Goal: Task Accomplishment & Management: Complete application form

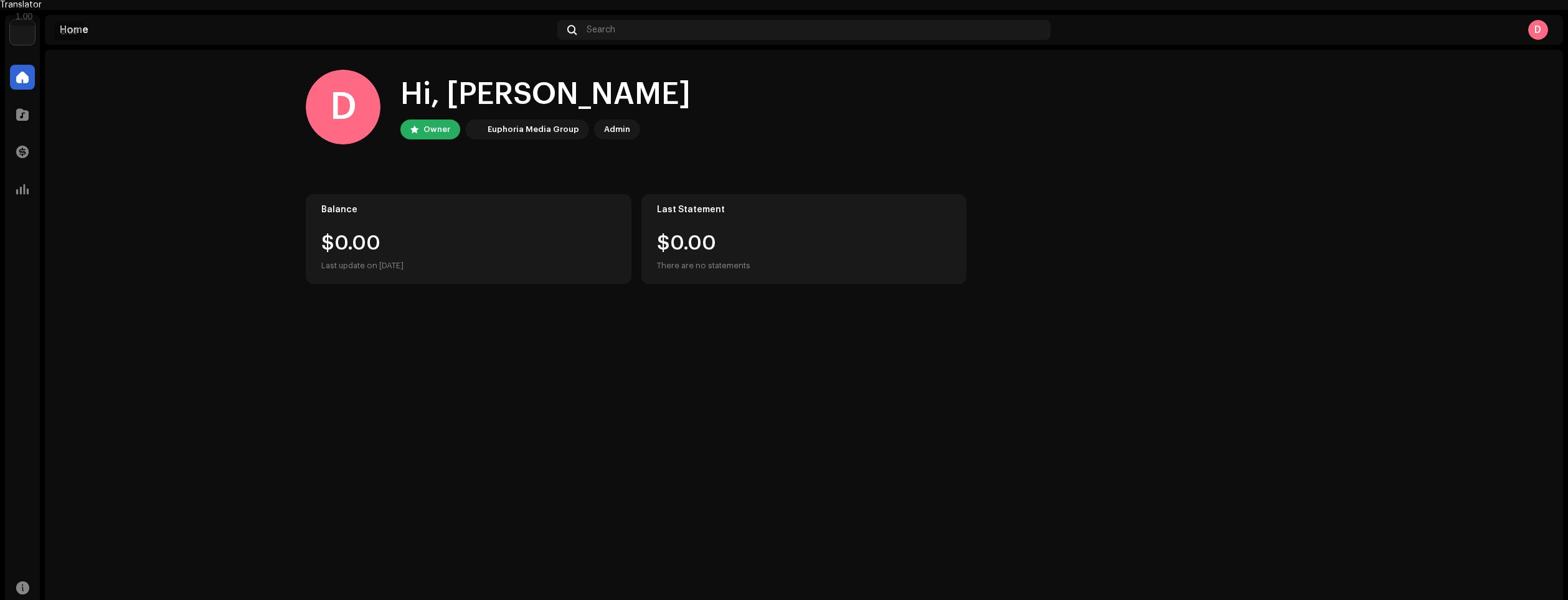
click at [1541, 20] on div "D" at bounding box center [1538, 29] width 20 height 20
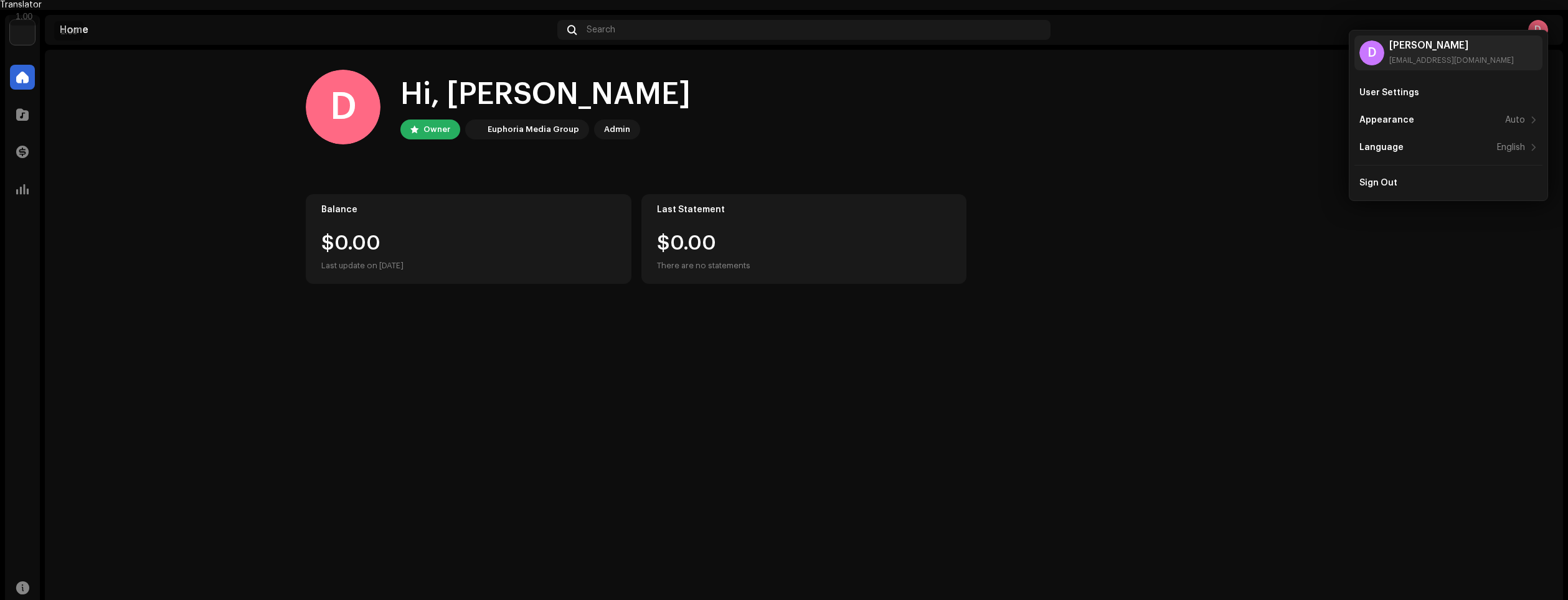
click at [1541, 20] on div "D" at bounding box center [1538, 29] width 20 height 20
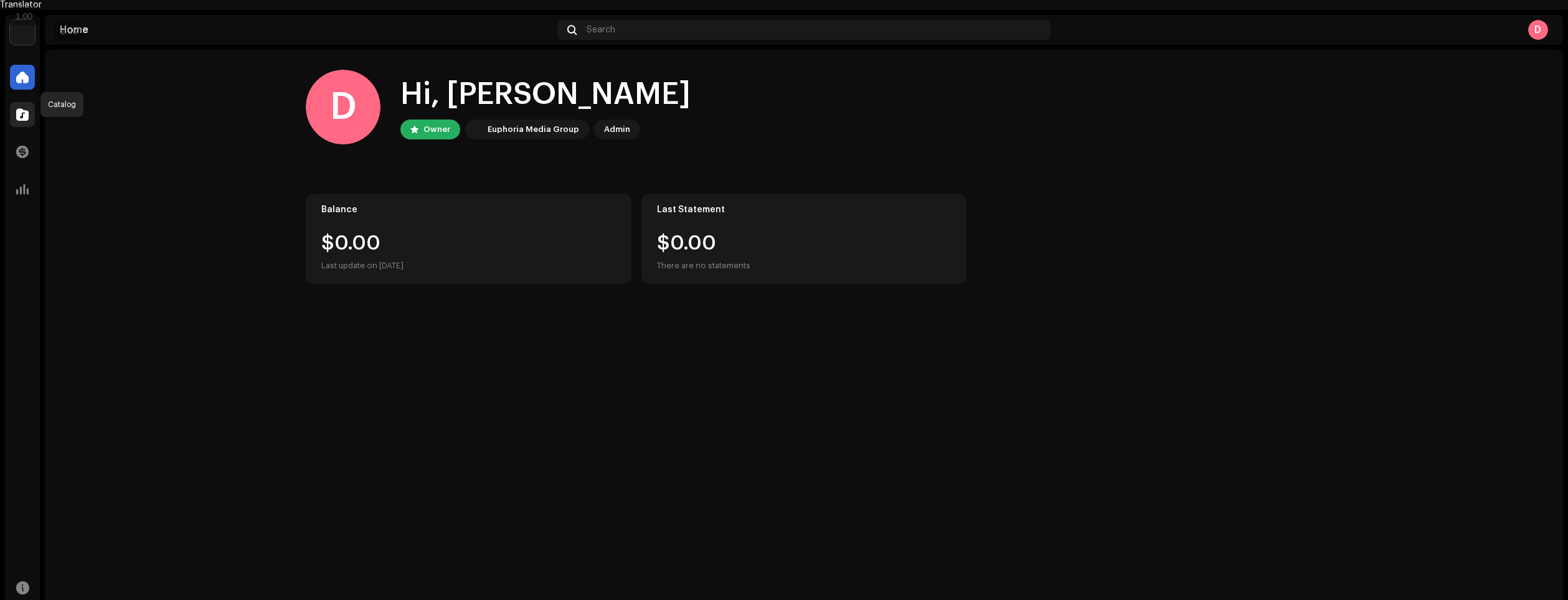
click at [27, 110] on span at bounding box center [22, 115] width 12 height 10
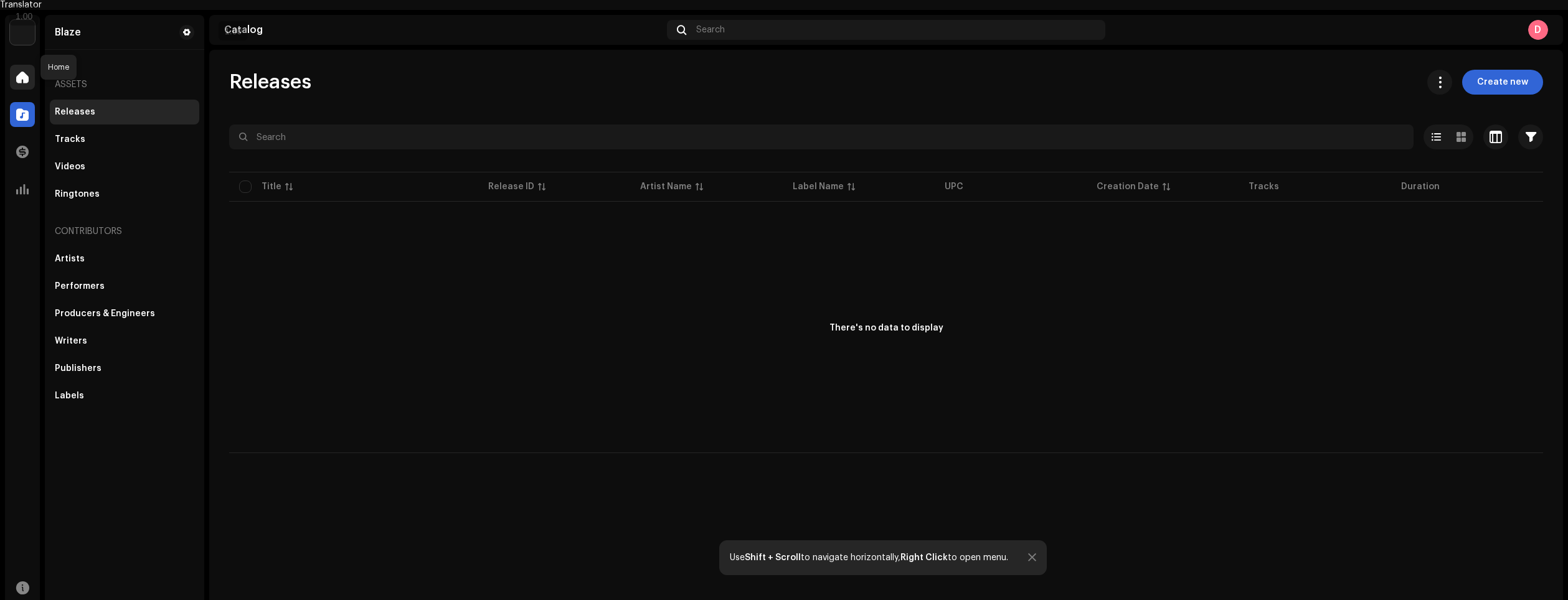
click at [18, 72] on span at bounding box center [22, 77] width 12 height 10
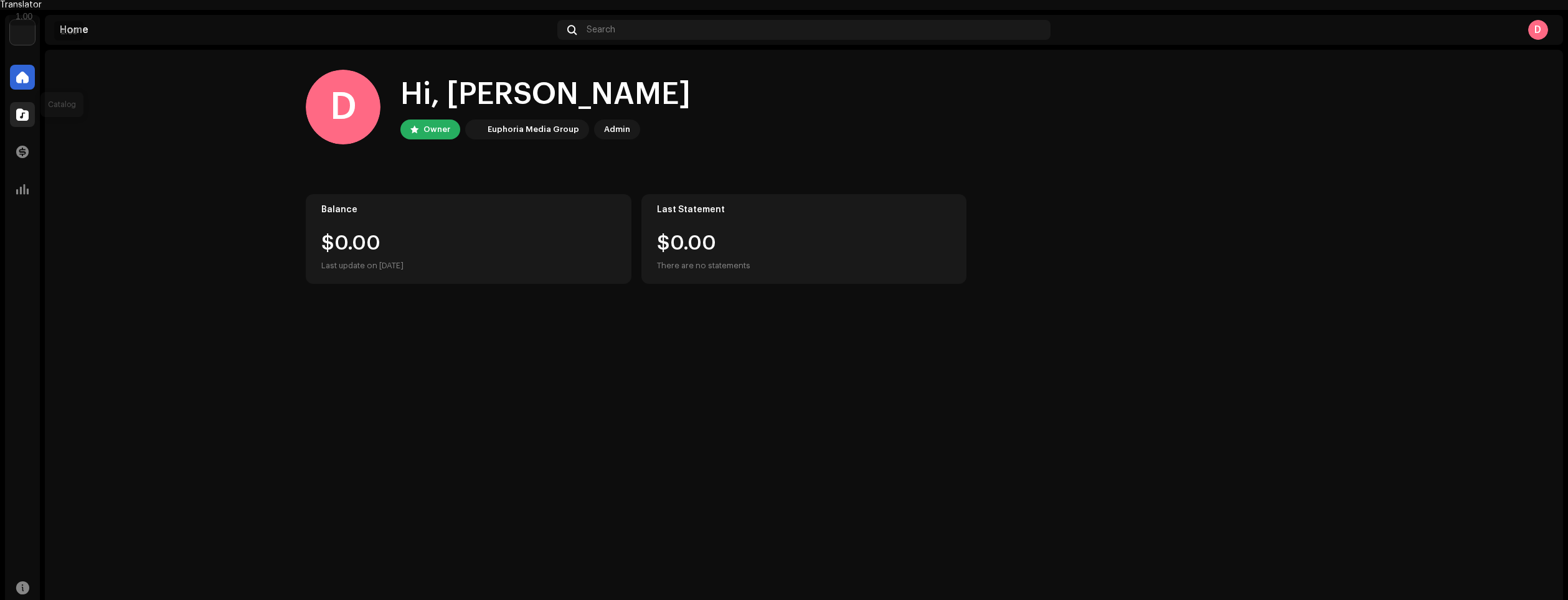
click at [27, 115] on div at bounding box center [22, 115] width 25 height 25
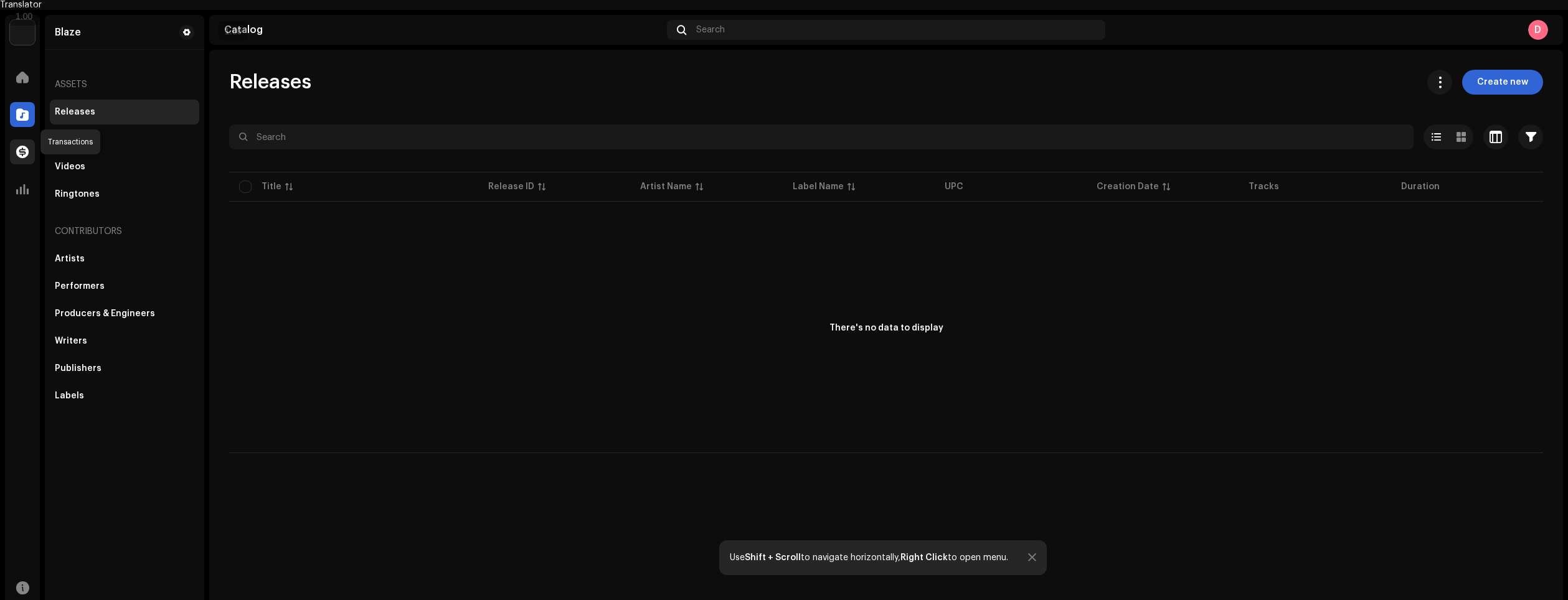
click at [15, 151] on div at bounding box center [22, 152] width 25 height 25
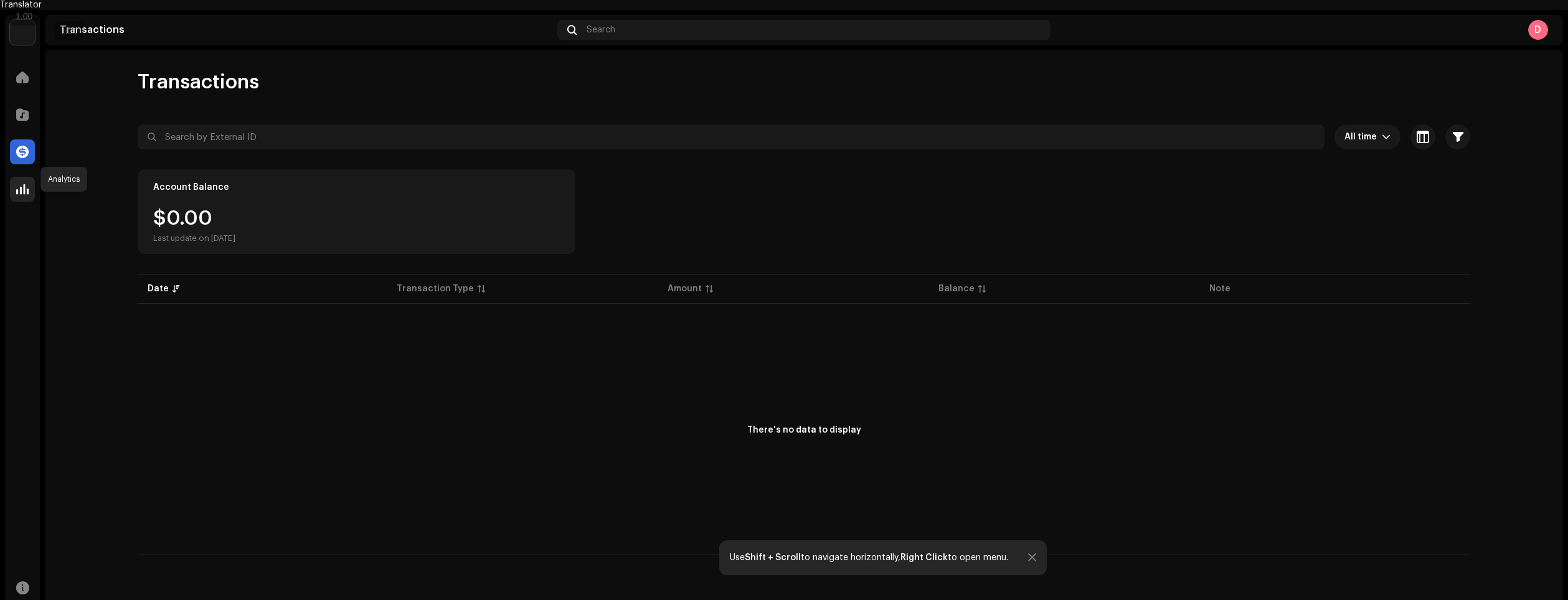
click at [24, 184] on span at bounding box center [22, 189] width 12 height 10
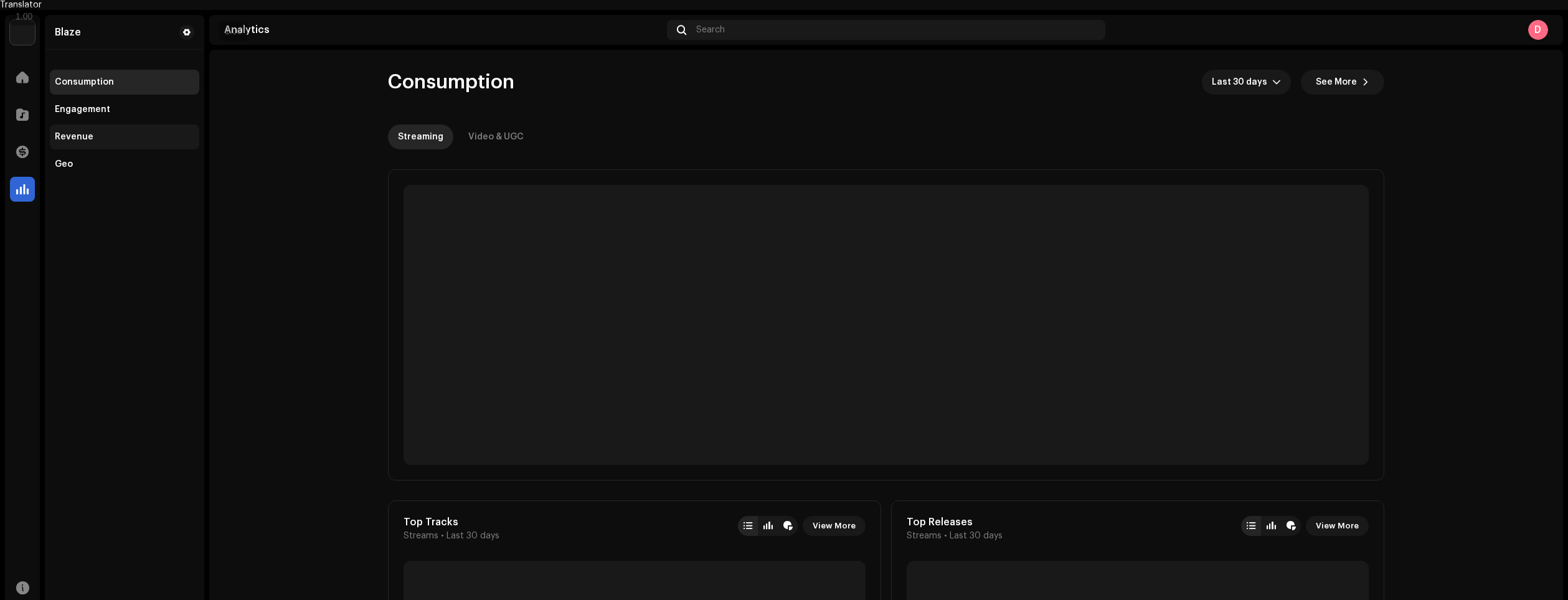
click at [113, 125] on div "Revenue" at bounding box center [124, 137] width 149 height 25
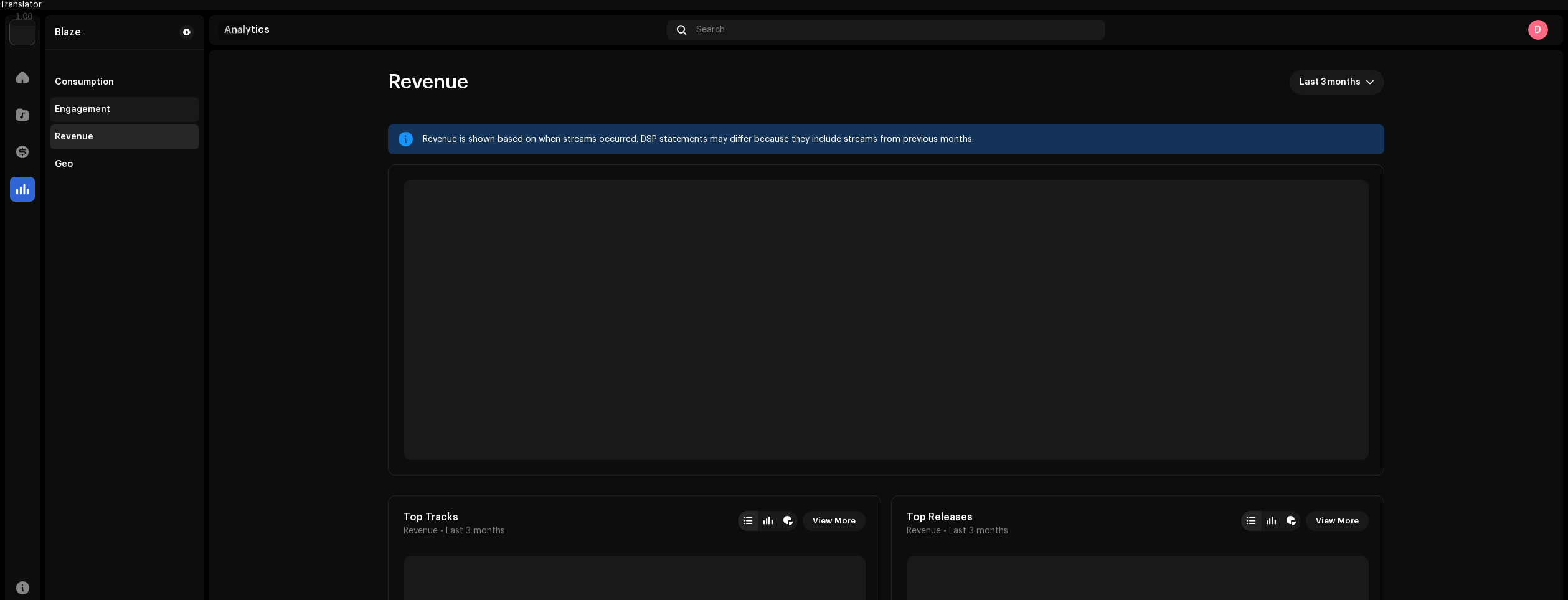
click at [133, 104] on div "Engagement" at bounding box center [125, 109] width 140 height 10
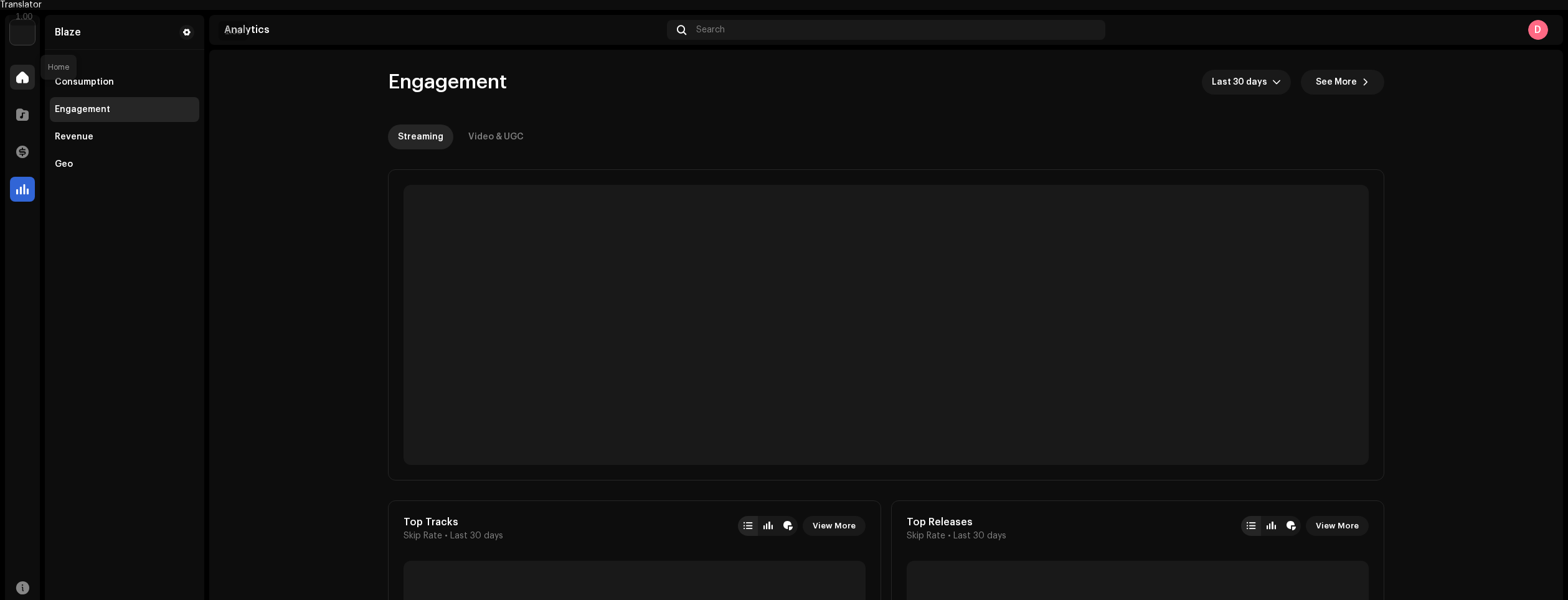
click at [34, 64] on div at bounding box center [22, 77] width 25 height 25
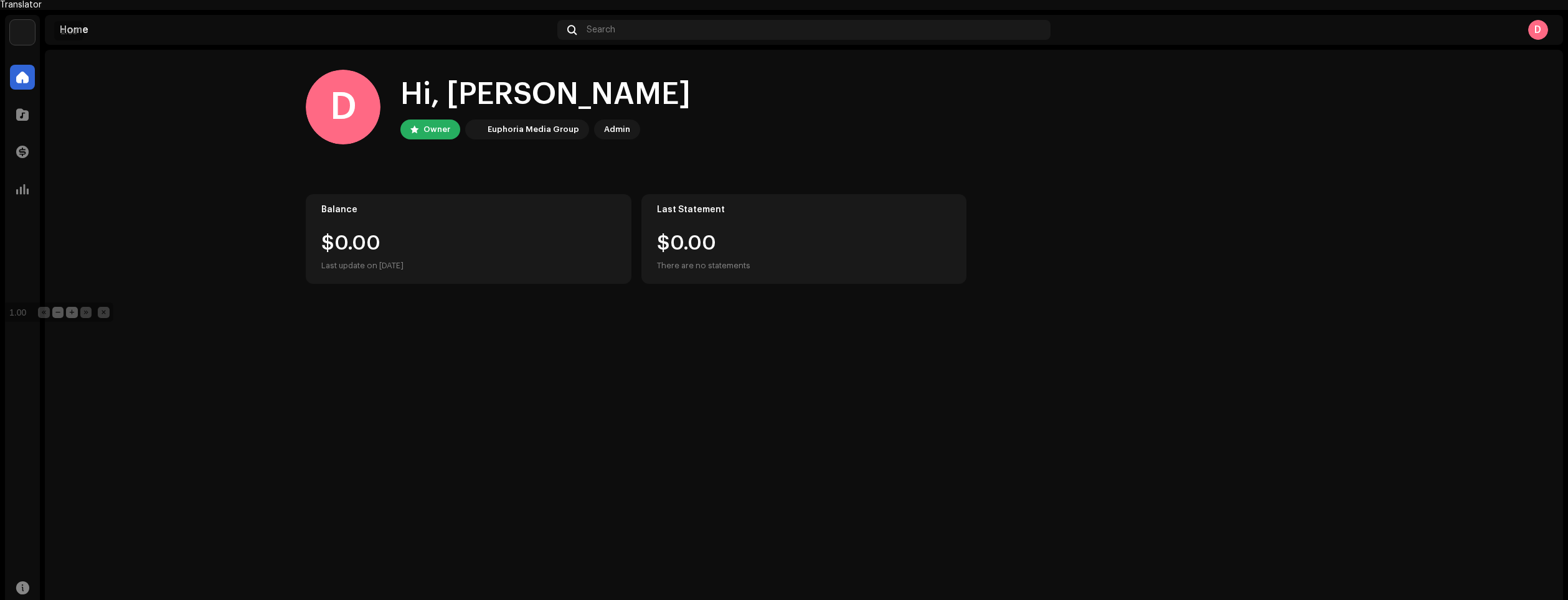
drag, startPoint x: 34, startPoint y: 12, endPoint x: 26, endPoint y: 309, distance: 297.1
click at [26, 309] on span "1.00" at bounding box center [18, 313] width 24 height 12
click at [27, 177] on div at bounding box center [22, 189] width 25 height 25
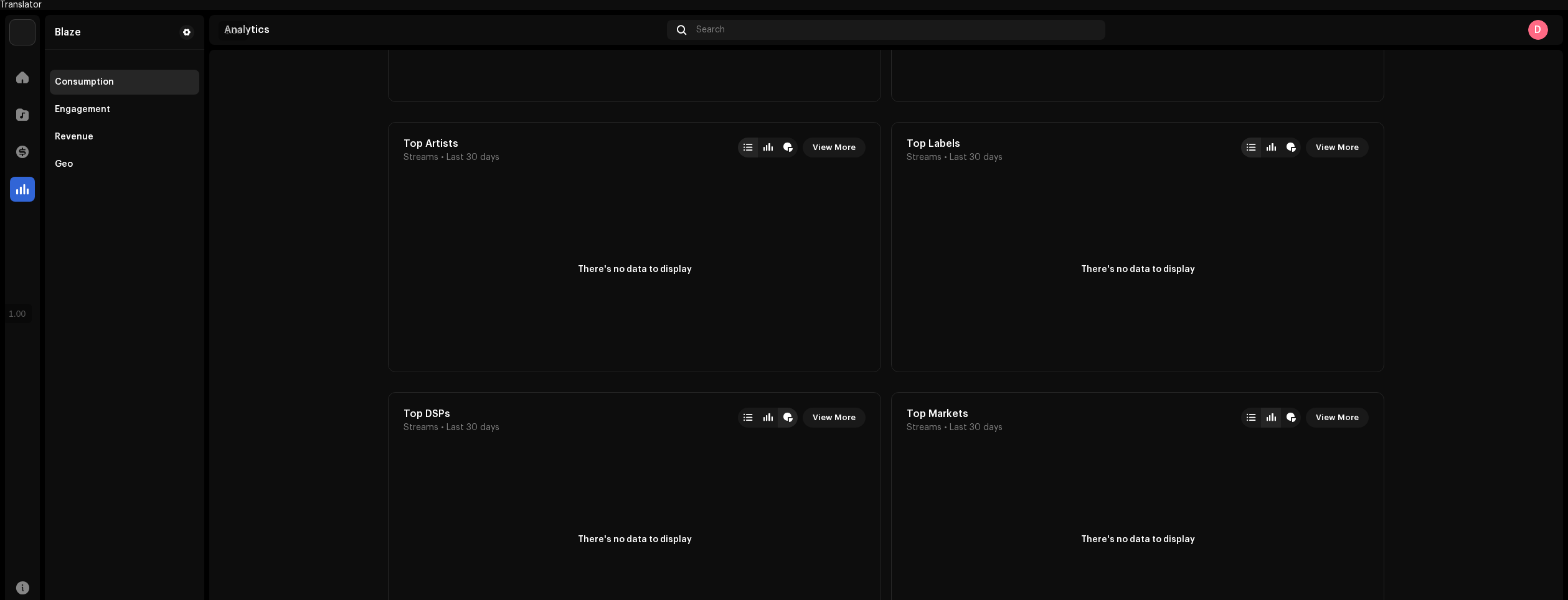
scroll to position [747, 0]
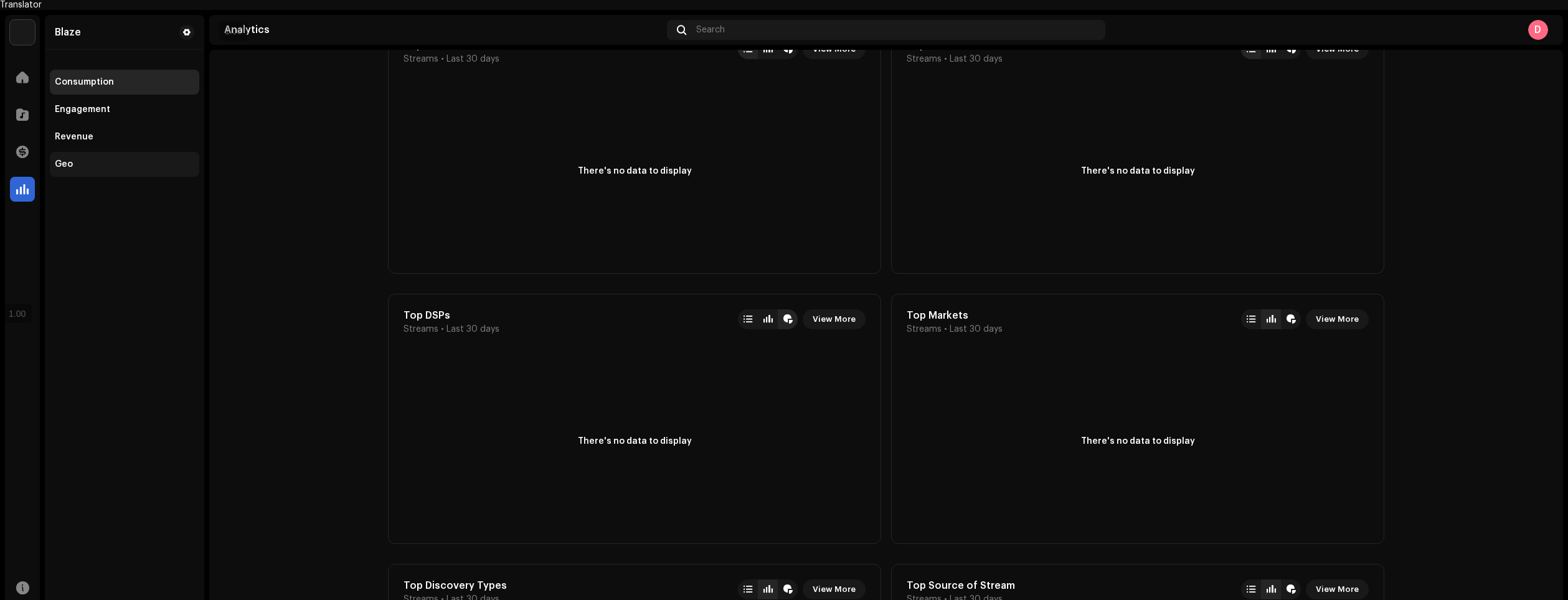
click at [67, 152] on div "Geo" at bounding box center [124, 164] width 149 height 25
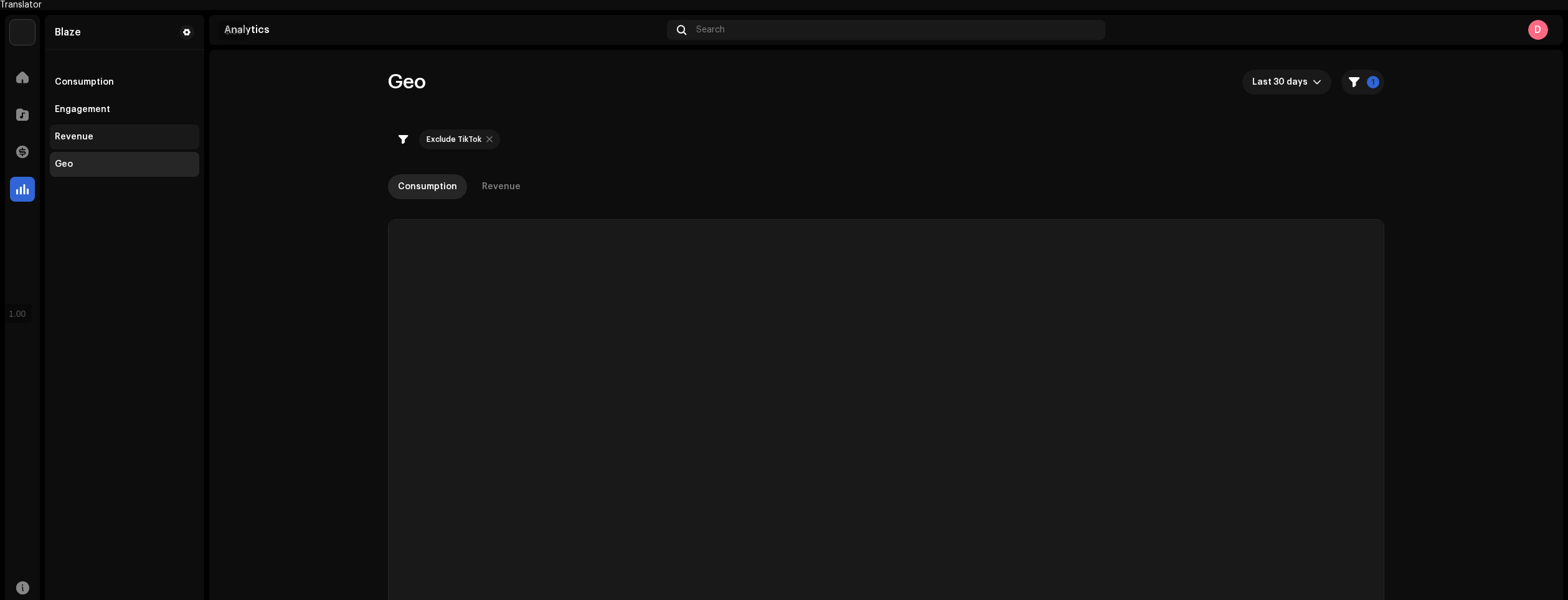
checkbox input "true"
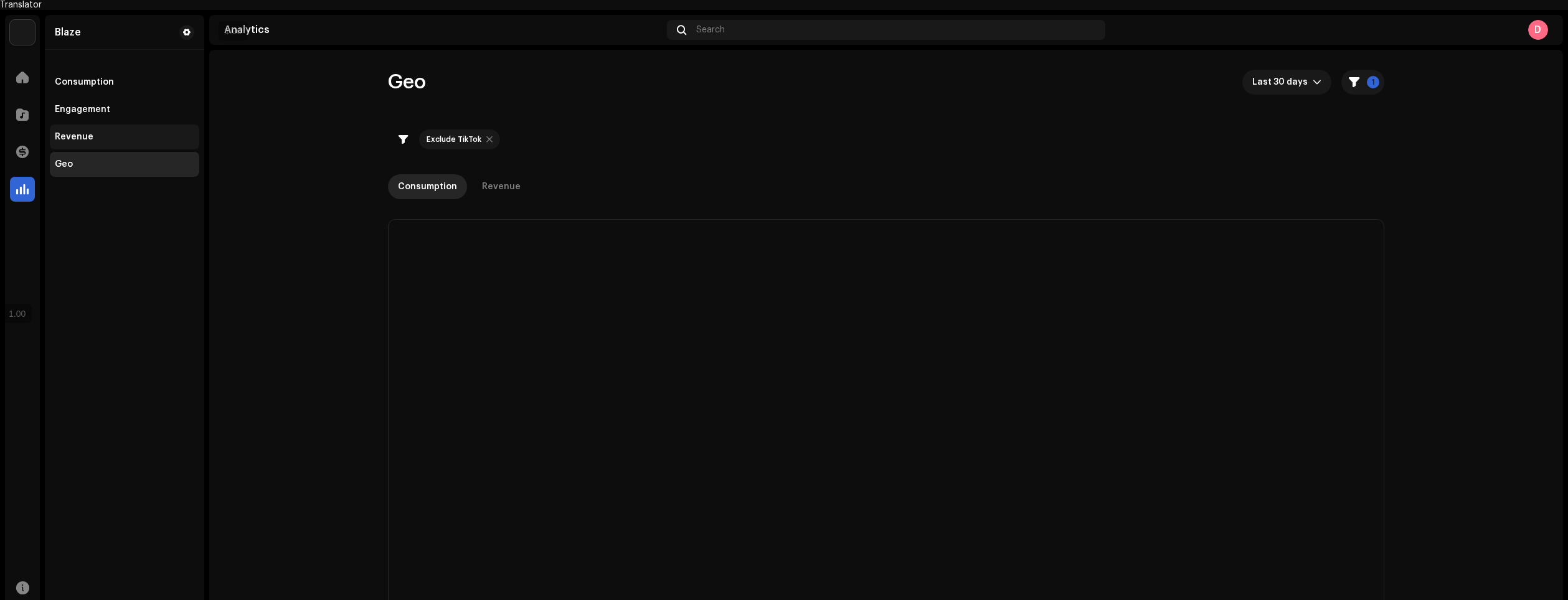
click at [88, 132] on div "Revenue" at bounding box center [74, 137] width 39 height 10
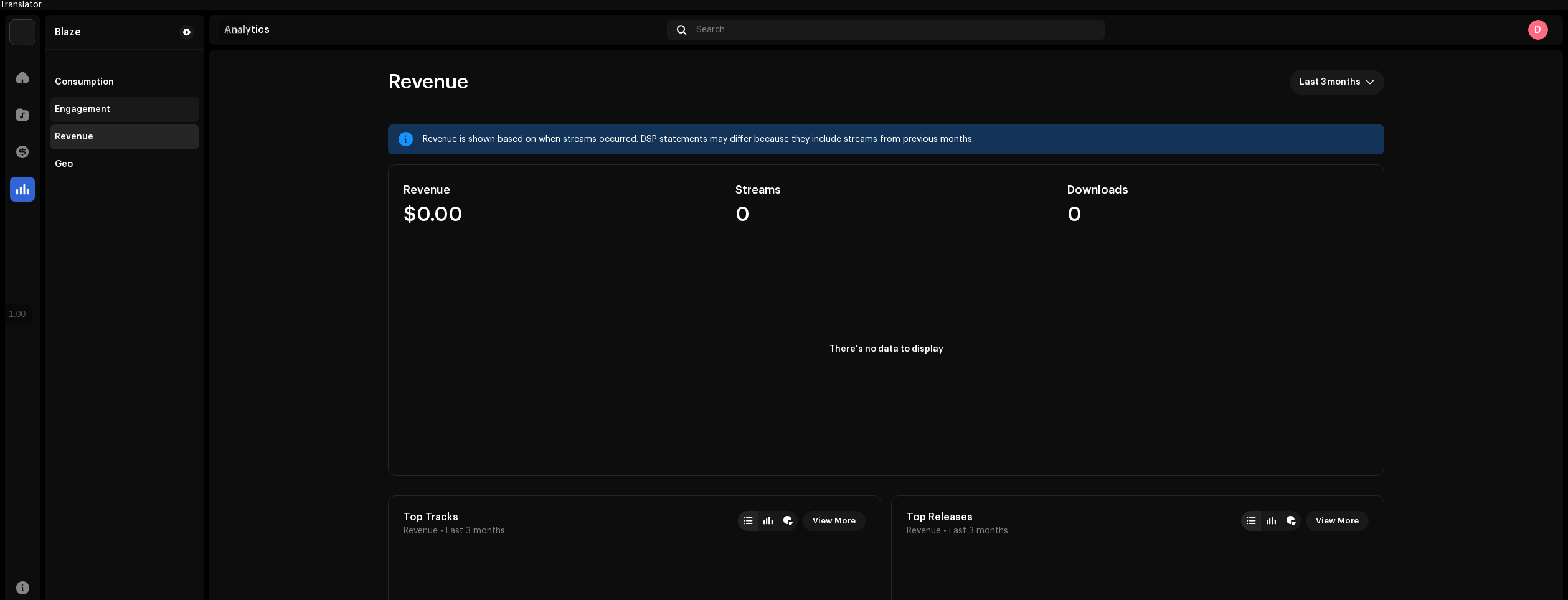
click at [102, 104] on div "Engagement" at bounding box center [83, 109] width 56 height 10
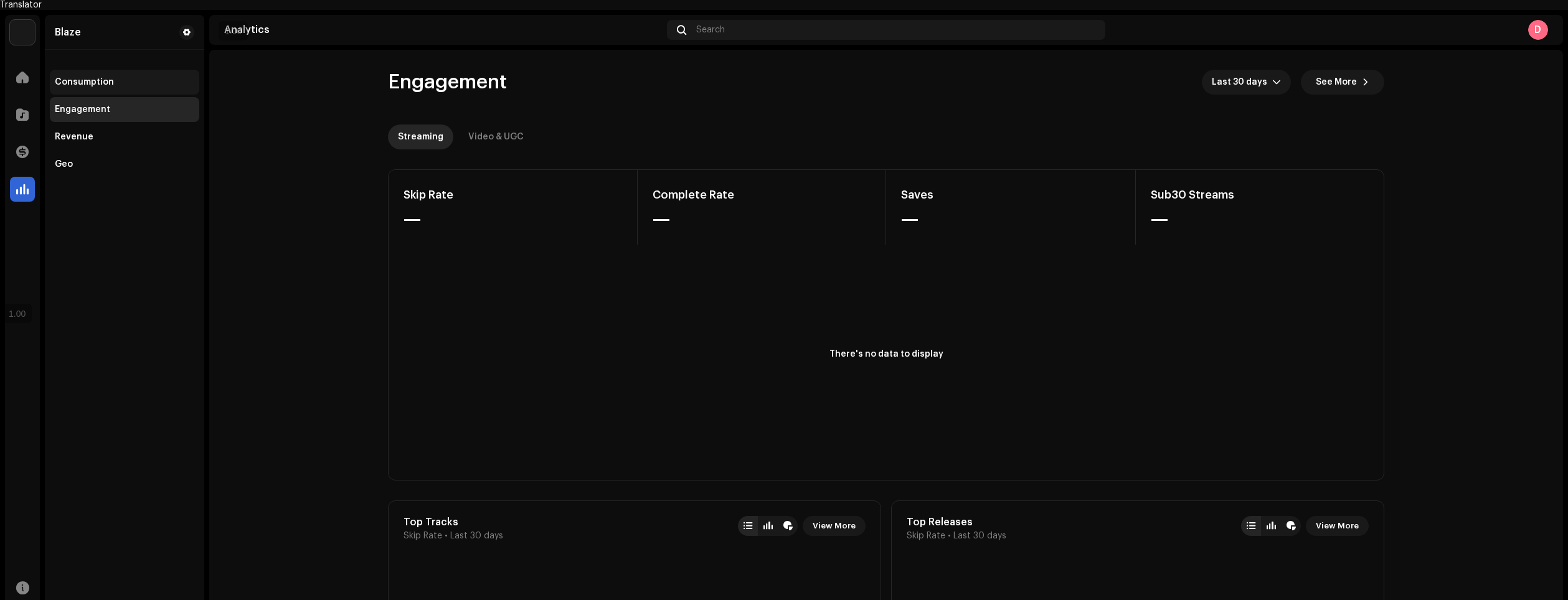
click at [116, 77] on div "Consumption" at bounding box center [125, 82] width 140 height 10
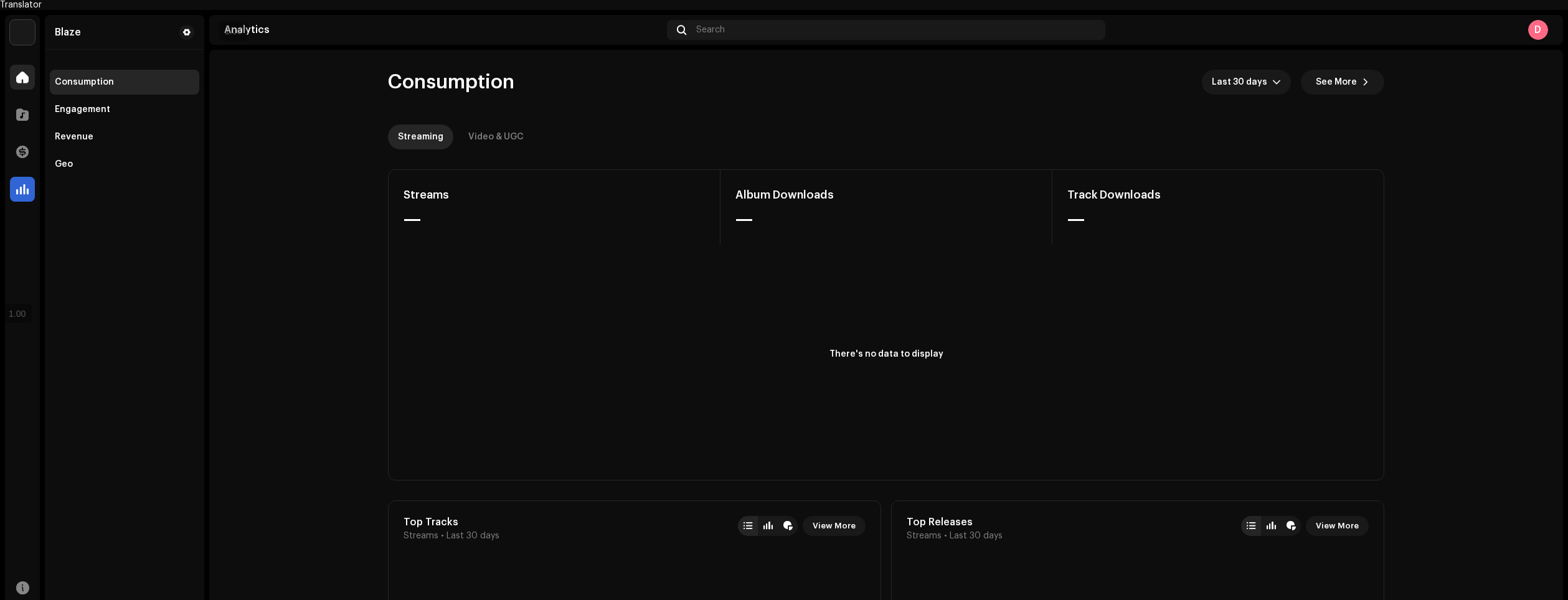
click at [34, 66] on div at bounding box center [22, 77] width 25 height 25
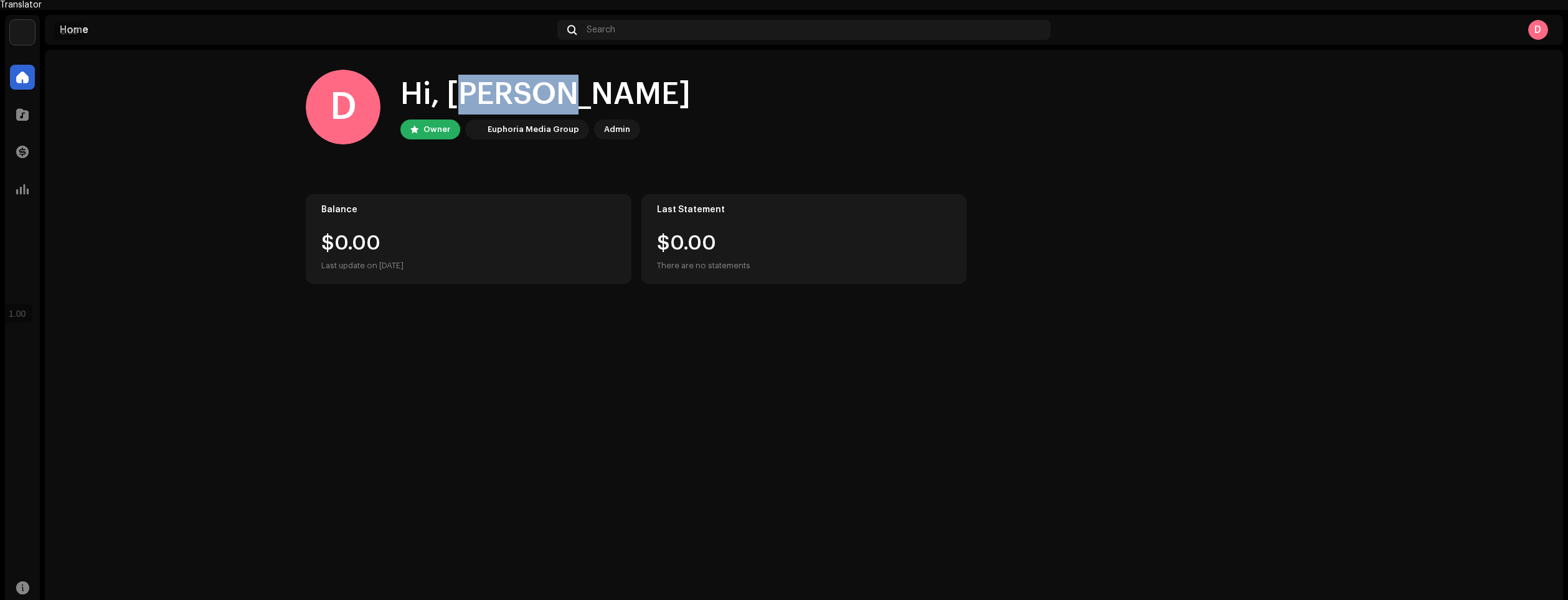
drag, startPoint x: 550, startPoint y: 85, endPoint x: 448, endPoint y: 87, distance: 102.0
click at [448, 87] on div "Hi, Daniel" at bounding box center [546, 94] width 290 height 40
click at [486, 83] on div "Hi, Daniel" at bounding box center [546, 94] width 290 height 40
click at [678, 83] on div "D Hi, Daniel Owner Euphoria Media Group Admin" at bounding box center [804, 107] width 997 height 75
click at [26, 110] on span at bounding box center [22, 115] width 12 height 10
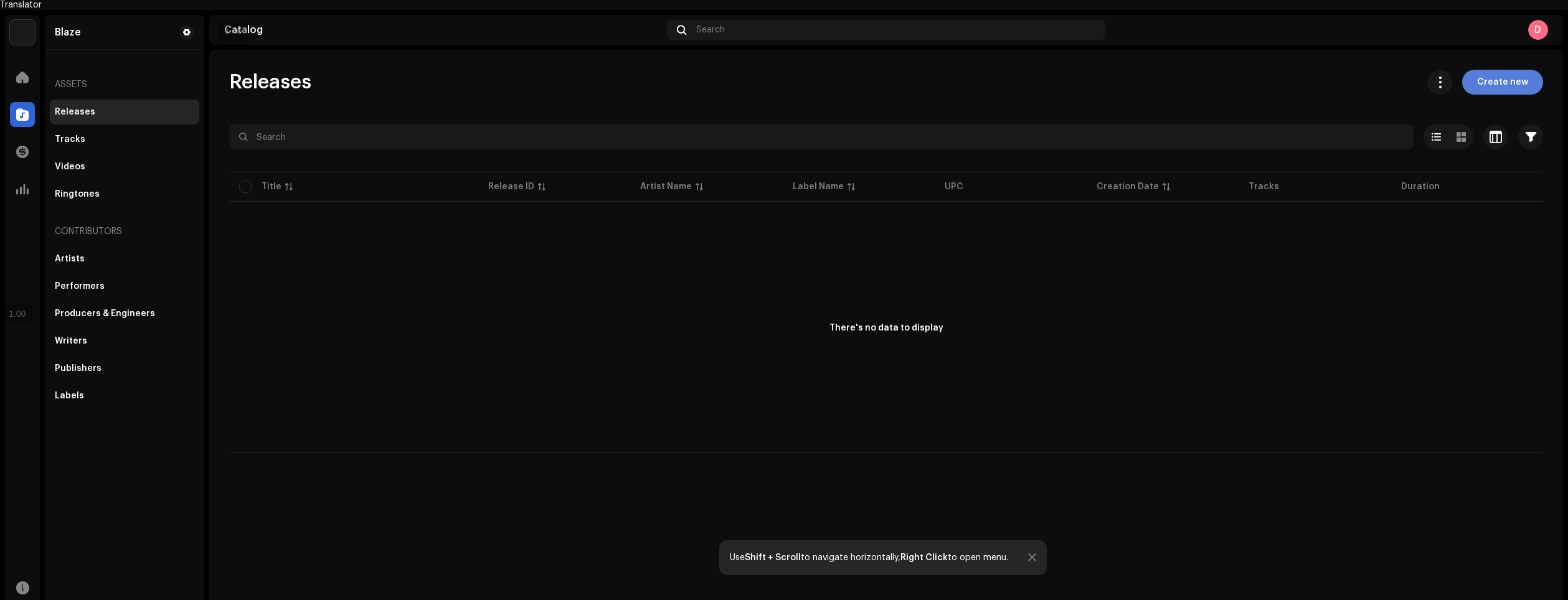
click at [1527, 70] on span "Create new" at bounding box center [1502, 82] width 51 height 25
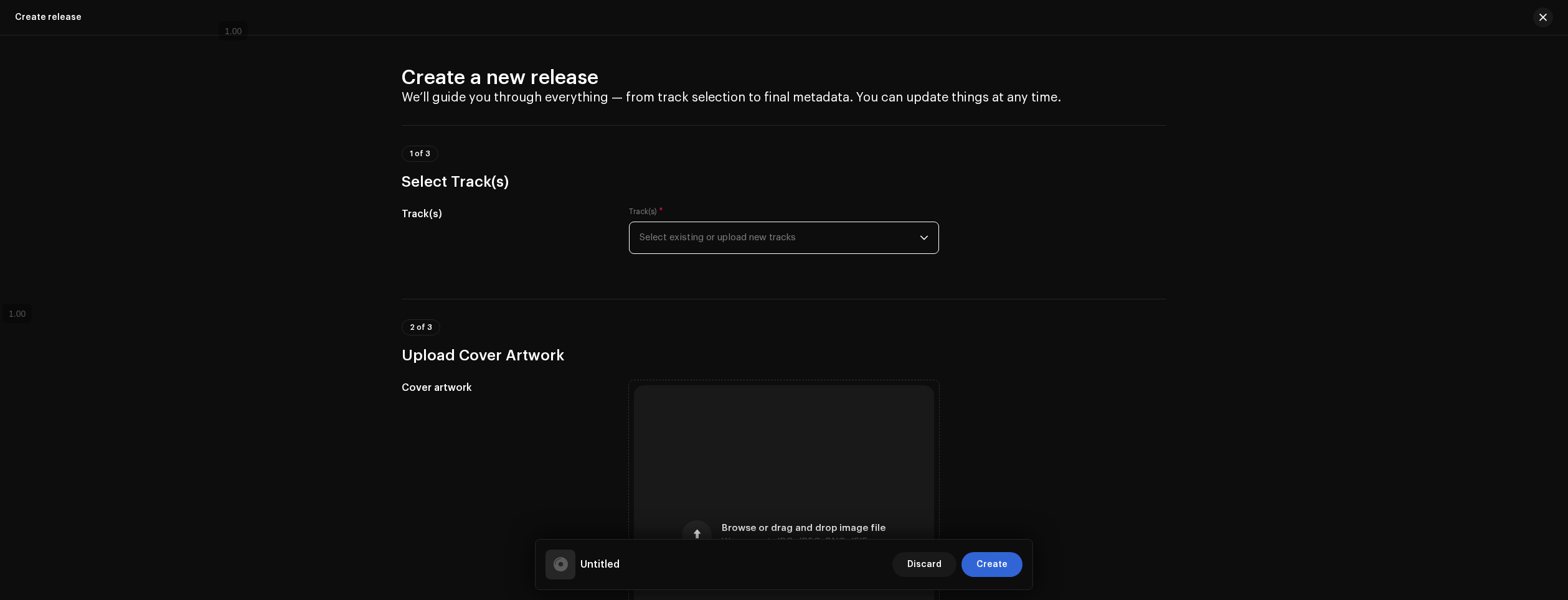
click at [809, 238] on span "Select existing or upload new tracks" at bounding box center [780, 238] width 280 height 31
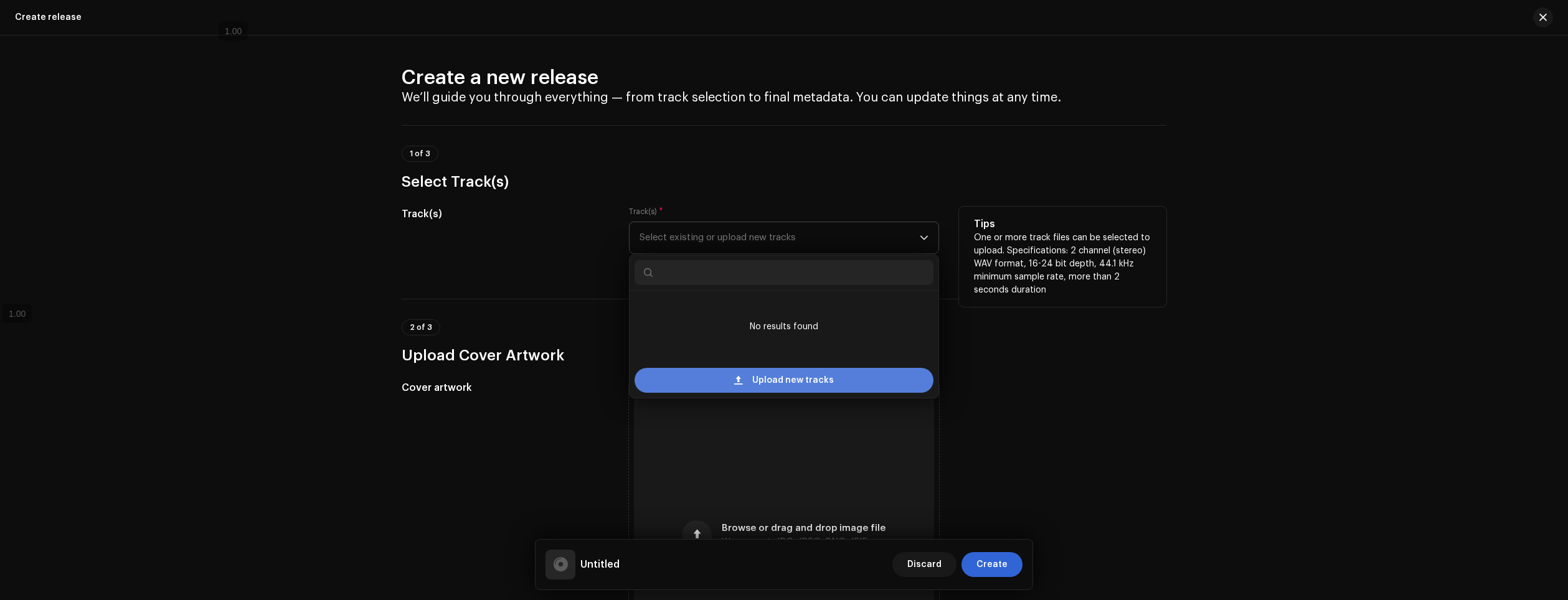
click at [795, 373] on span "Upload new tracks" at bounding box center [793, 380] width 81 height 25
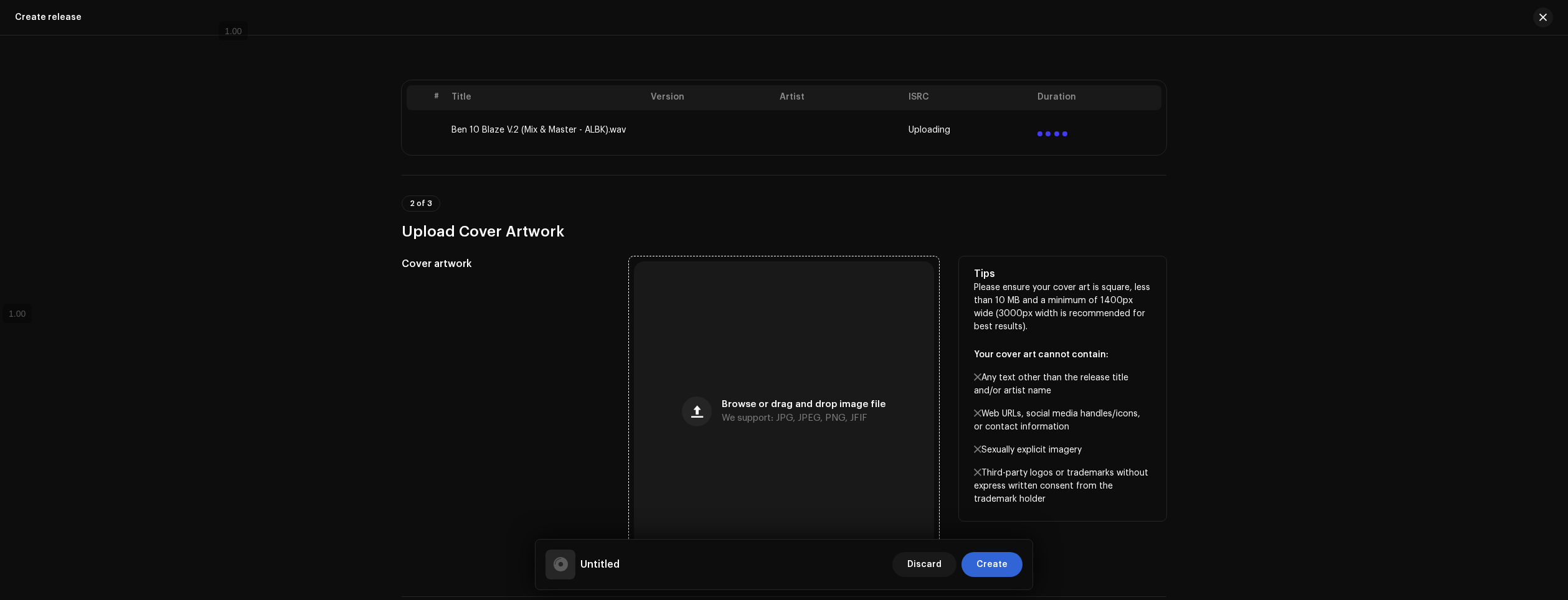
scroll to position [186, 0]
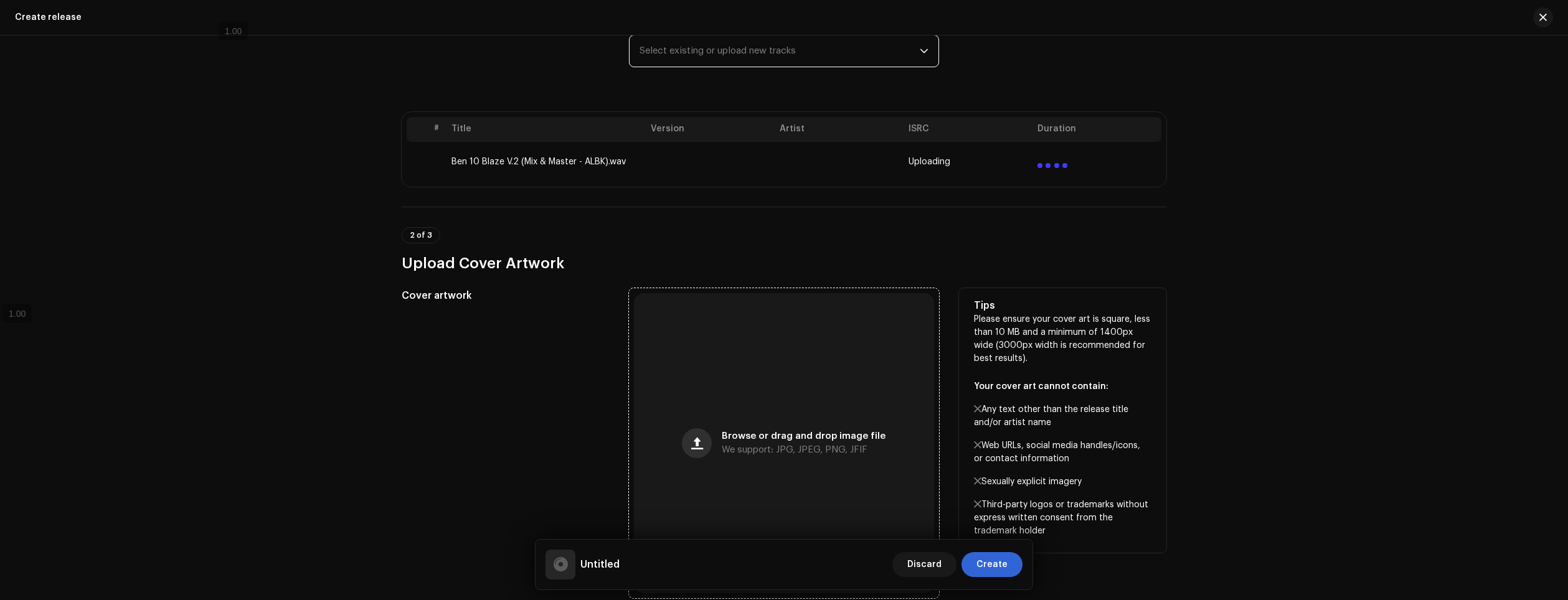
click at [700, 447] on span "button" at bounding box center [697, 443] width 12 height 10
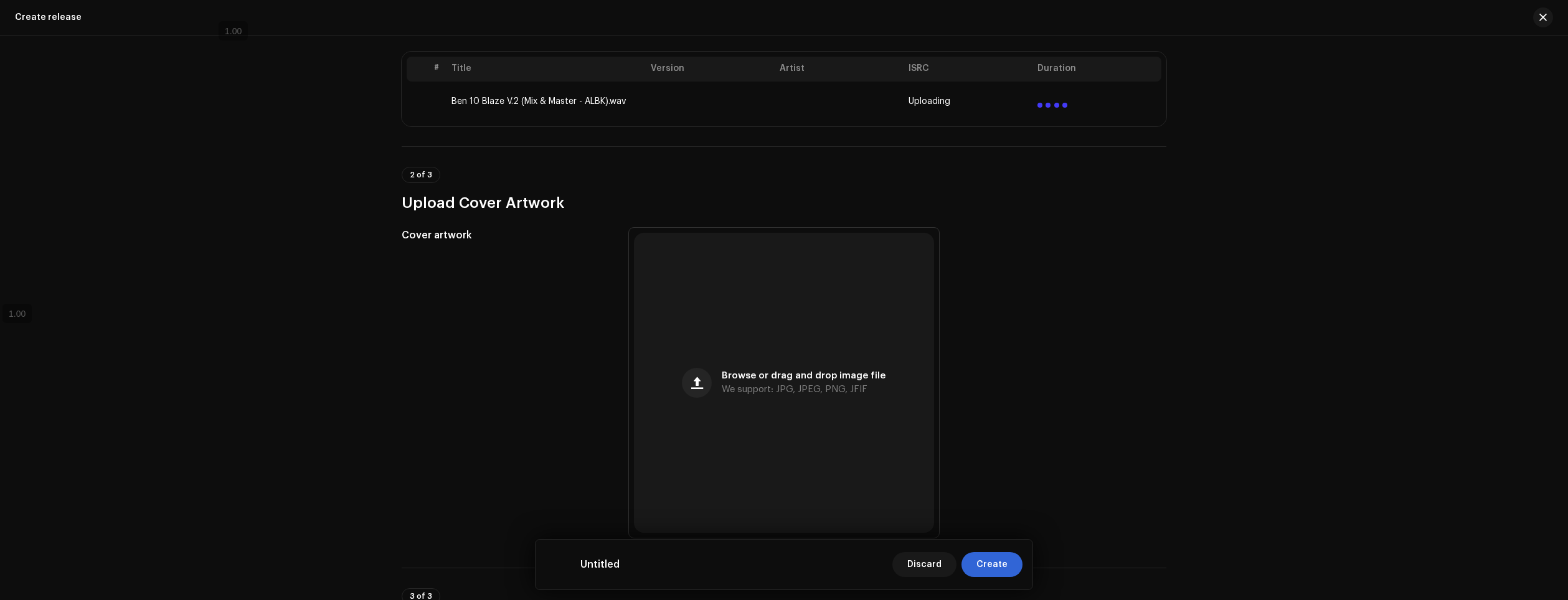
scroll to position [249, 0]
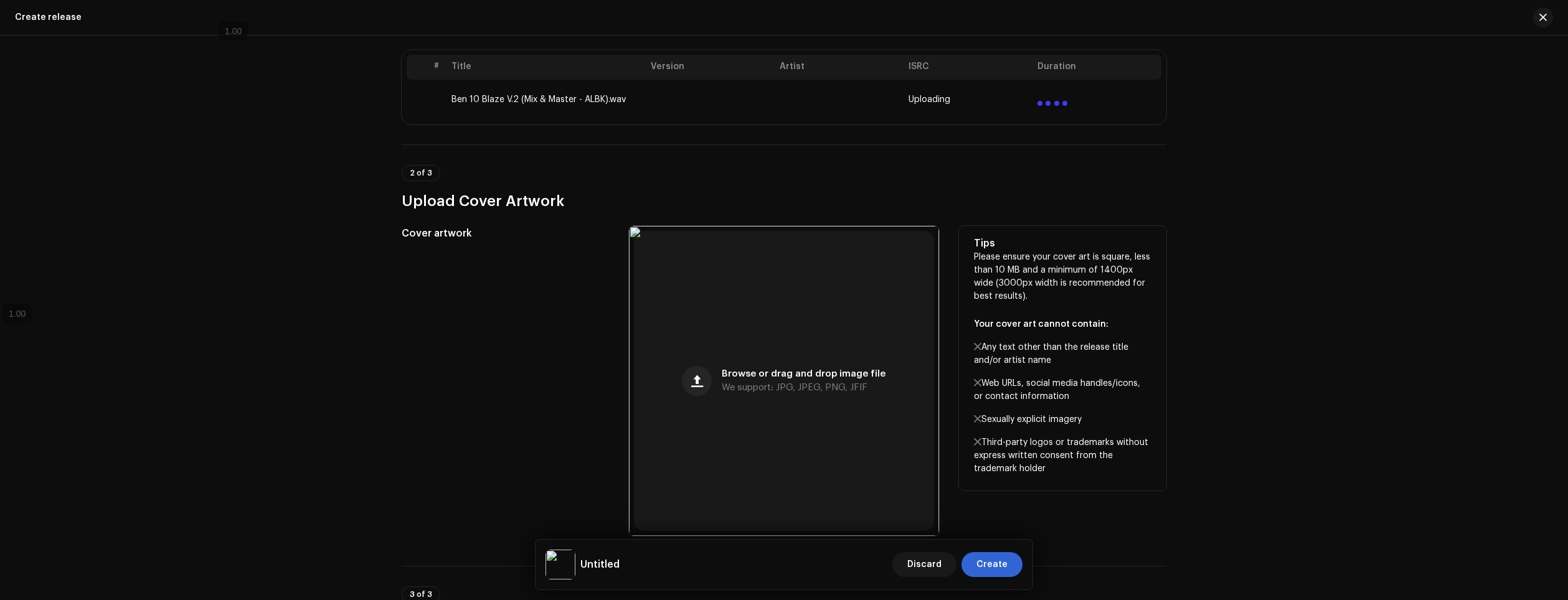
drag, startPoint x: 973, startPoint y: 240, endPoint x: 1089, endPoint y: 470, distance: 257.6
click at [1089, 470] on div "Tips Please ensure your cover art is square, less than 10 MB and a minimum of 1…" at bounding box center [1063, 358] width 208 height 264
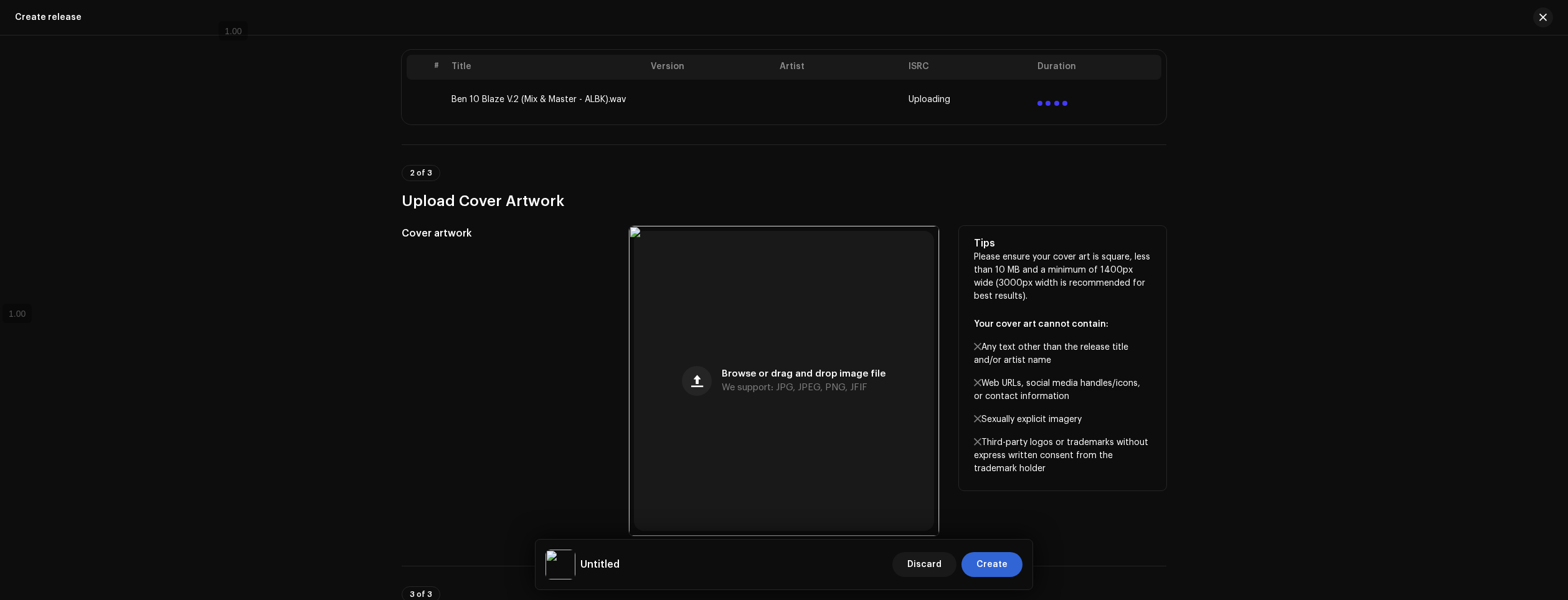
click at [1108, 369] on p "Please ensure your cover art is square, less than 10 MB and a minimum of 1400px…" at bounding box center [1063, 363] width 178 height 224
click at [983, 246] on h5 "Tips" at bounding box center [1063, 243] width 178 height 15
drag, startPoint x: 970, startPoint y: 239, endPoint x: 1081, endPoint y: 474, distance: 259.9
click at [1081, 474] on div "Tips Please ensure your cover art is square, less than 10 MB and a minimum of 1…" at bounding box center [1063, 358] width 208 height 264
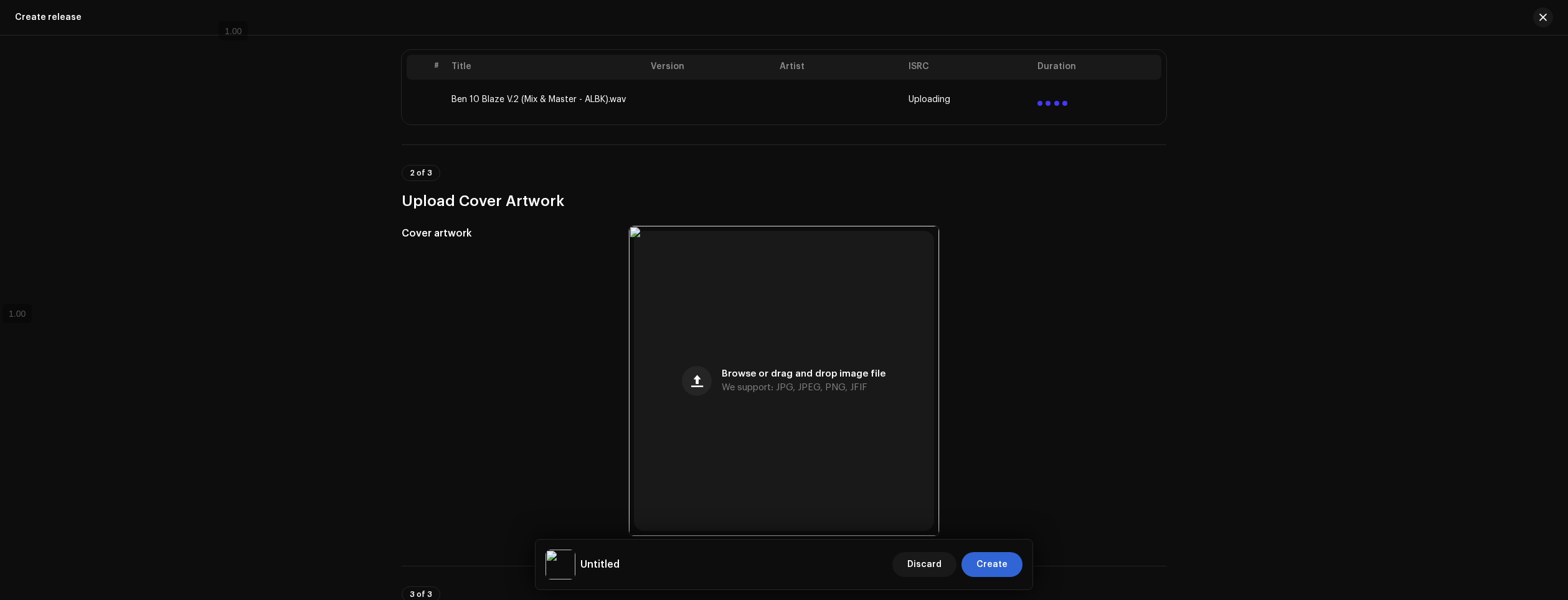
click at [1187, 268] on div "Create a new release We’ll guide you through everything — from track selection …" at bounding box center [784, 317] width 1568 height 565
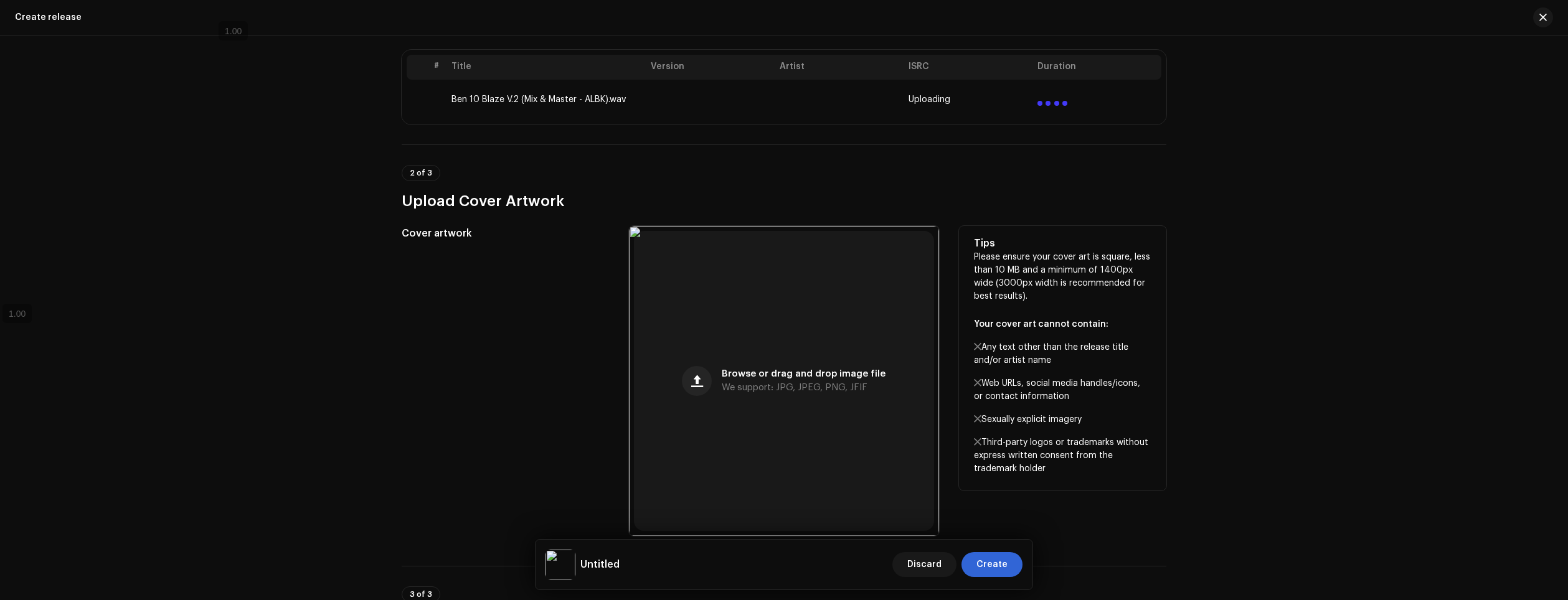
click at [1153, 275] on div "Tips Please ensure your cover art is square, less than 10 MB and a minimum of 1…" at bounding box center [1063, 358] width 208 height 264
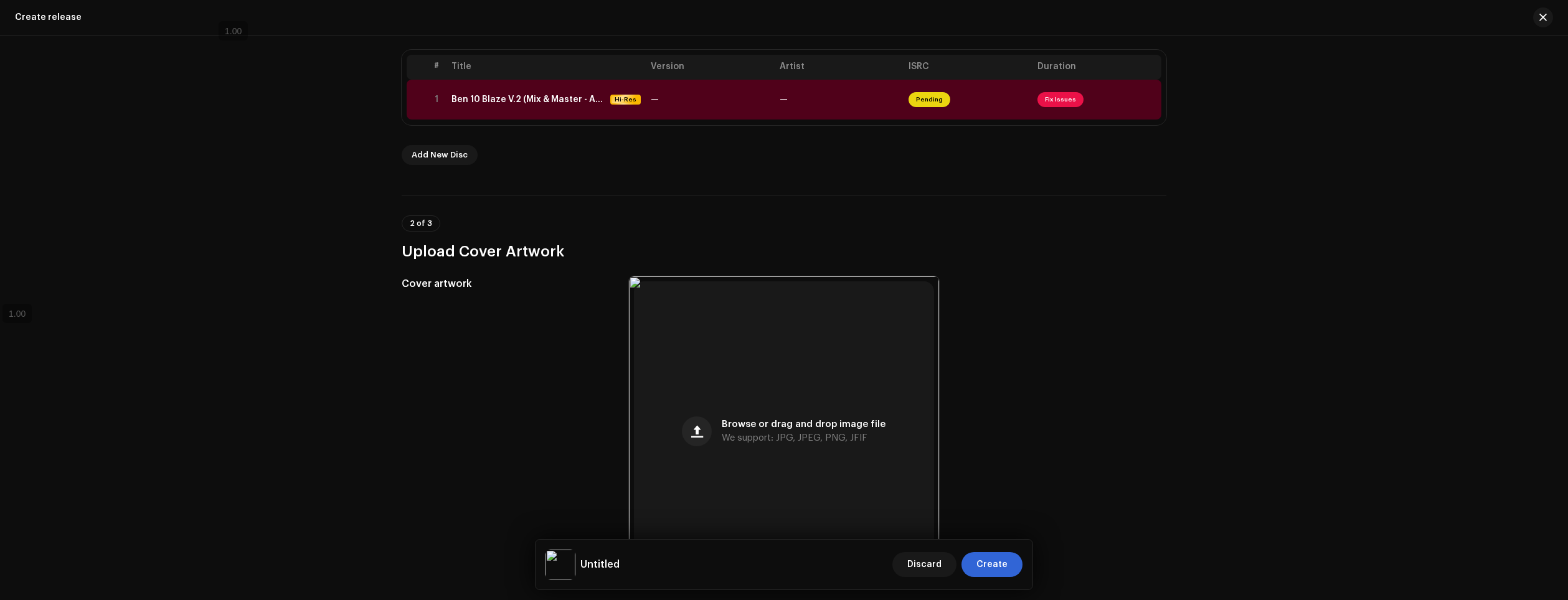
click at [985, 249] on h3 "Upload Cover Artwork" at bounding box center [784, 251] width 765 height 20
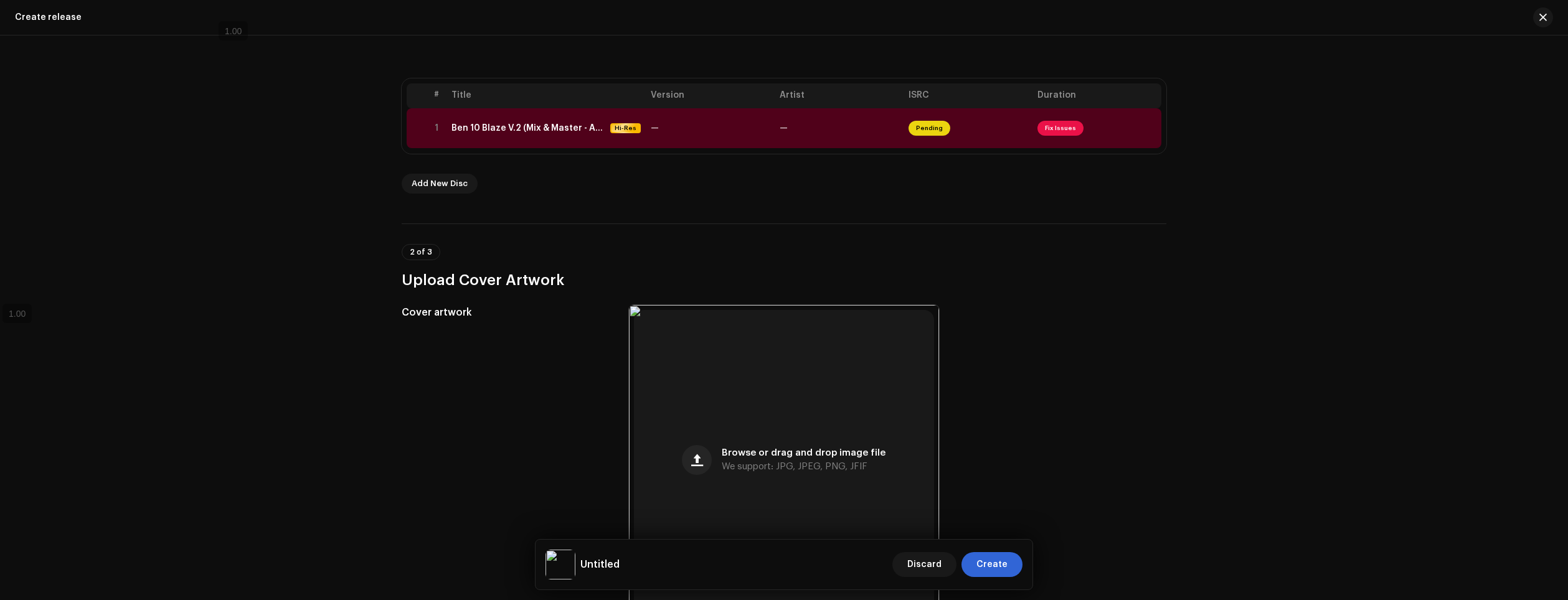
scroll to position [186, 0]
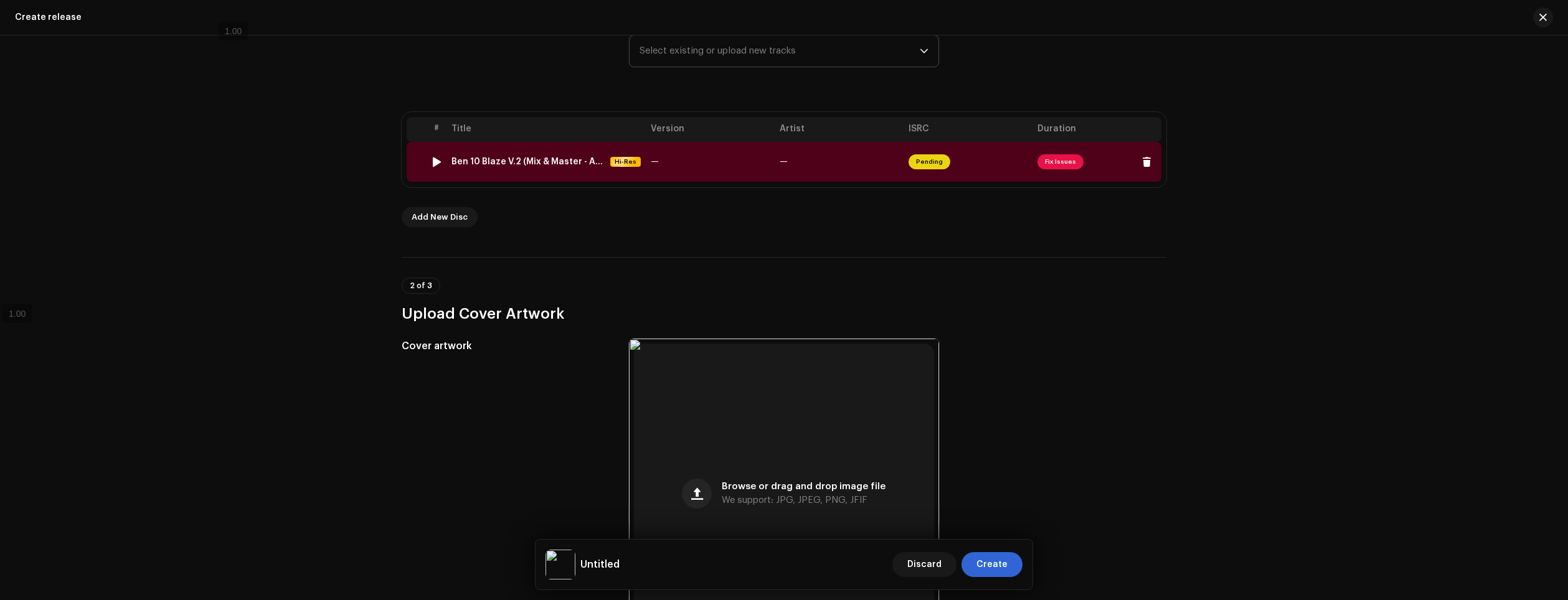
click at [557, 159] on div "Ben 10 Blaze V.2 (Mix & Master - ALBK).wav" at bounding box center [528, 161] width 154 height 10
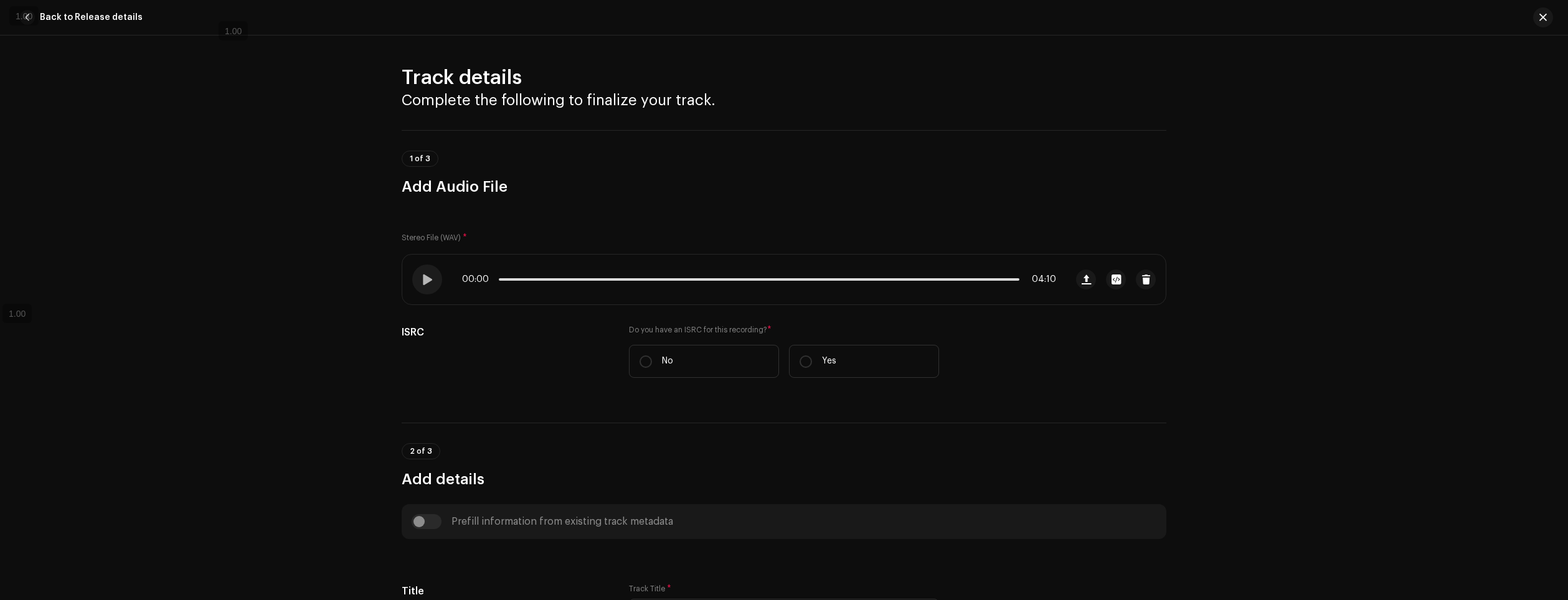
scroll to position [447, 0]
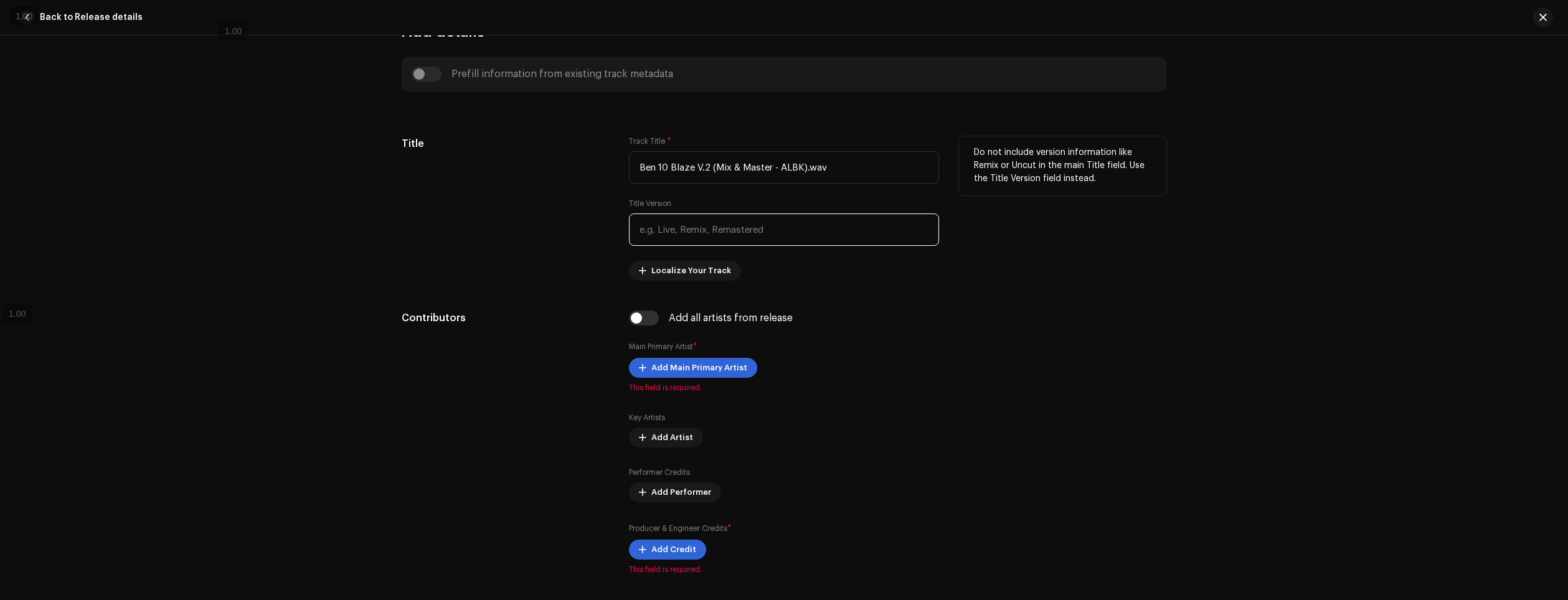
click at [705, 231] on input "text" at bounding box center [784, 230] width 310 height 33
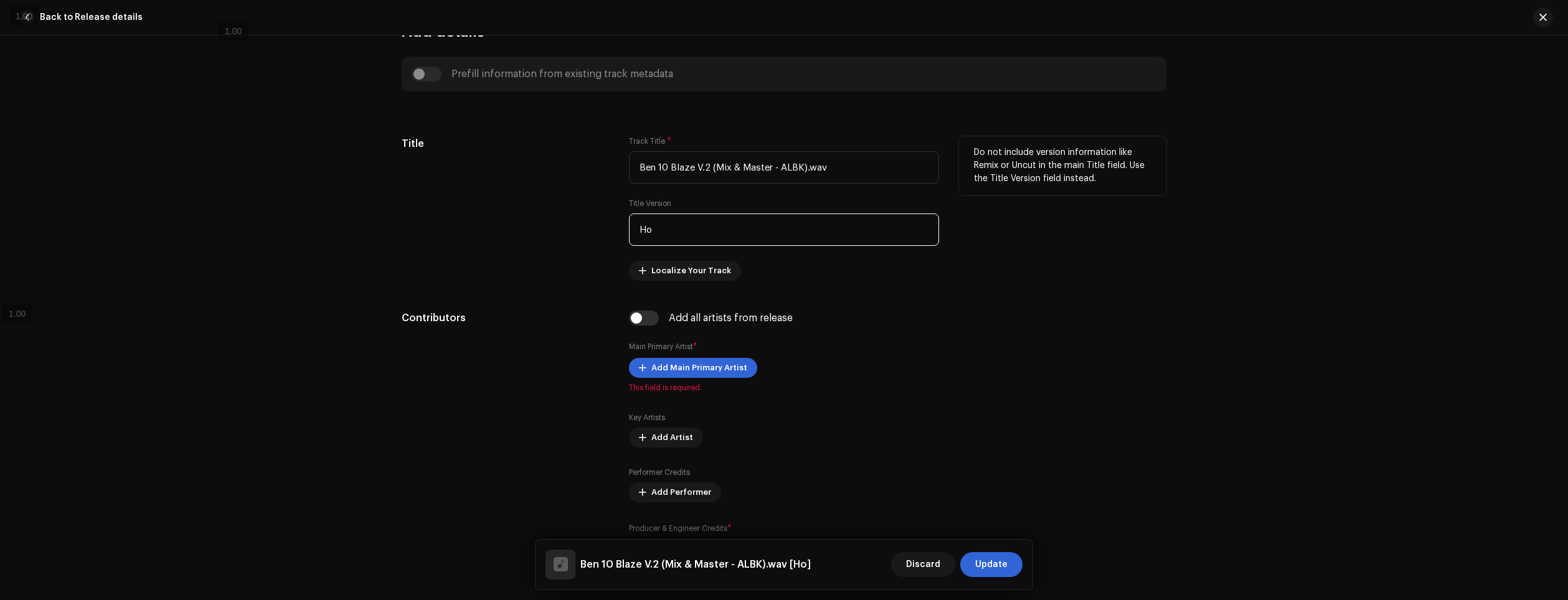
type input "H"
drag, startPoint x: 860, startPoint y: 170, endPoint x: 462, endPoint y: 151, distance: 398.5
click at [462, 151] on div "Title Track Title * Ben 10 Blaze V.2 (Mix & Master - ALBK).wav Title Version Lo…" at bounding box center [784, 208] width 765 height 144
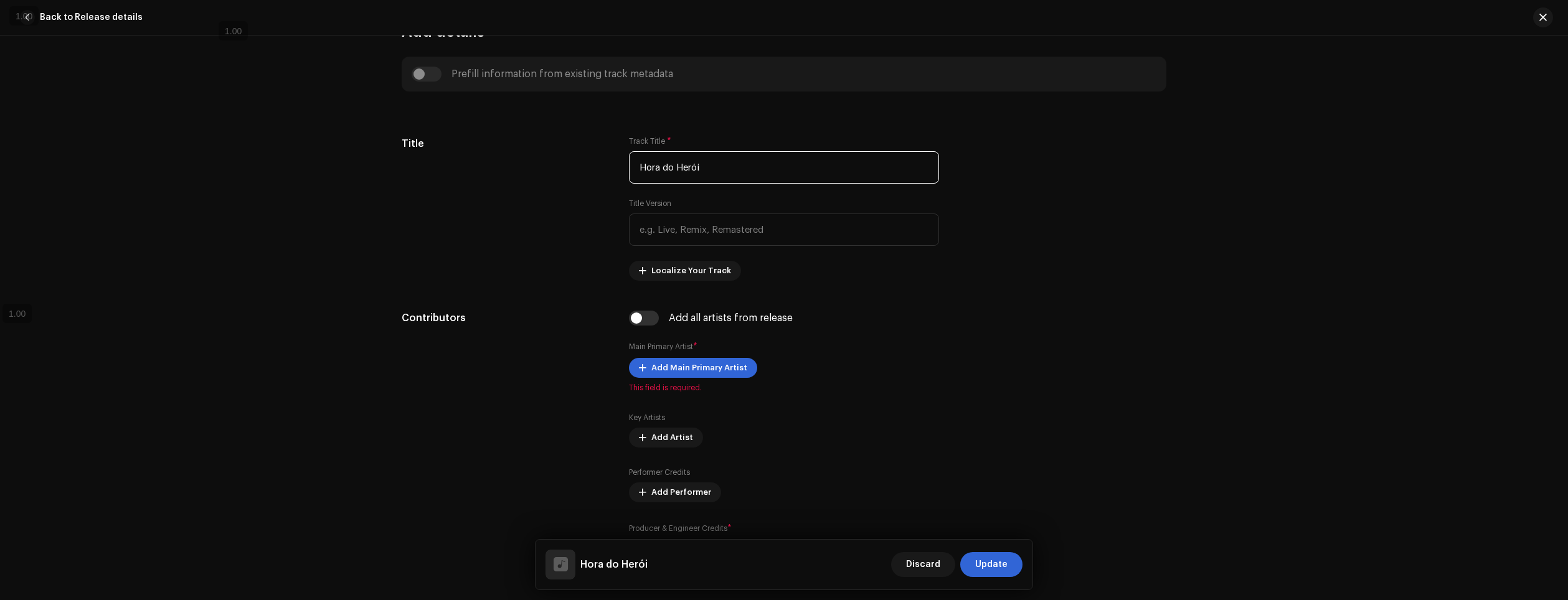
type input "Hora do Herói"
click at [1208, 351] on div "Track details Complete the following to finalize your track. 1 of 3 Add Audio F…" at bounding box center [784, 317] width 1568 height 565
click at [733, 363] on span "Add Main Primary Artist" at bounding box center [699, 367] width 96 height 25
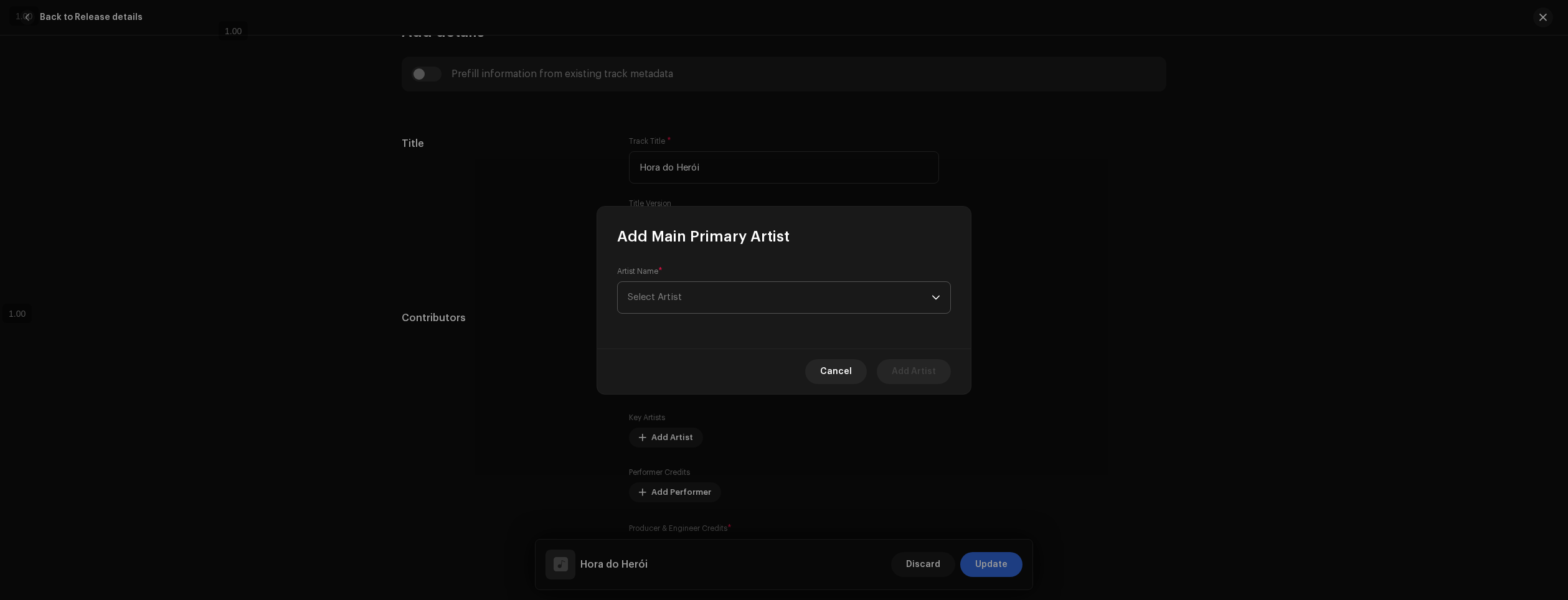
click at [762, 292] on span "Select Artist" at bounding box center [780, 298] width 304 height 31
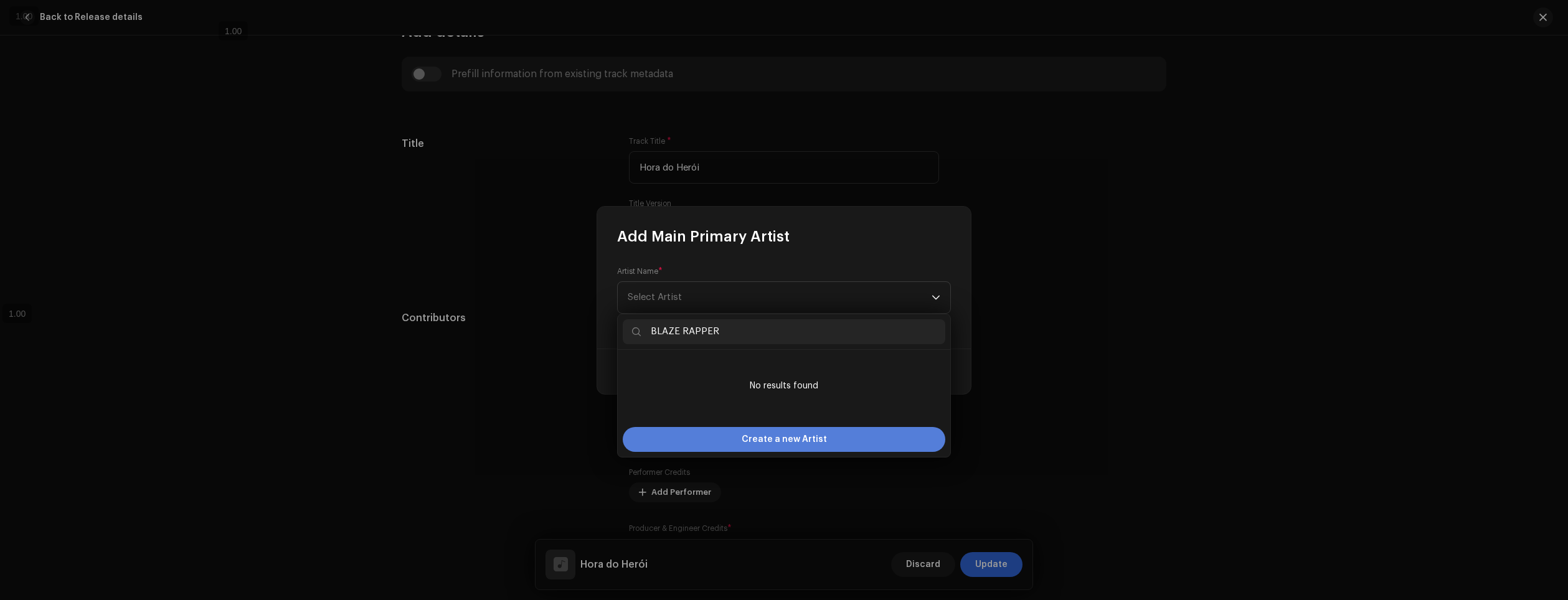
type input "BLAZE RAPPER"
click at [787, 436] on span "Create a new Artist" at bounding box center [784, 439] width 85 height 25
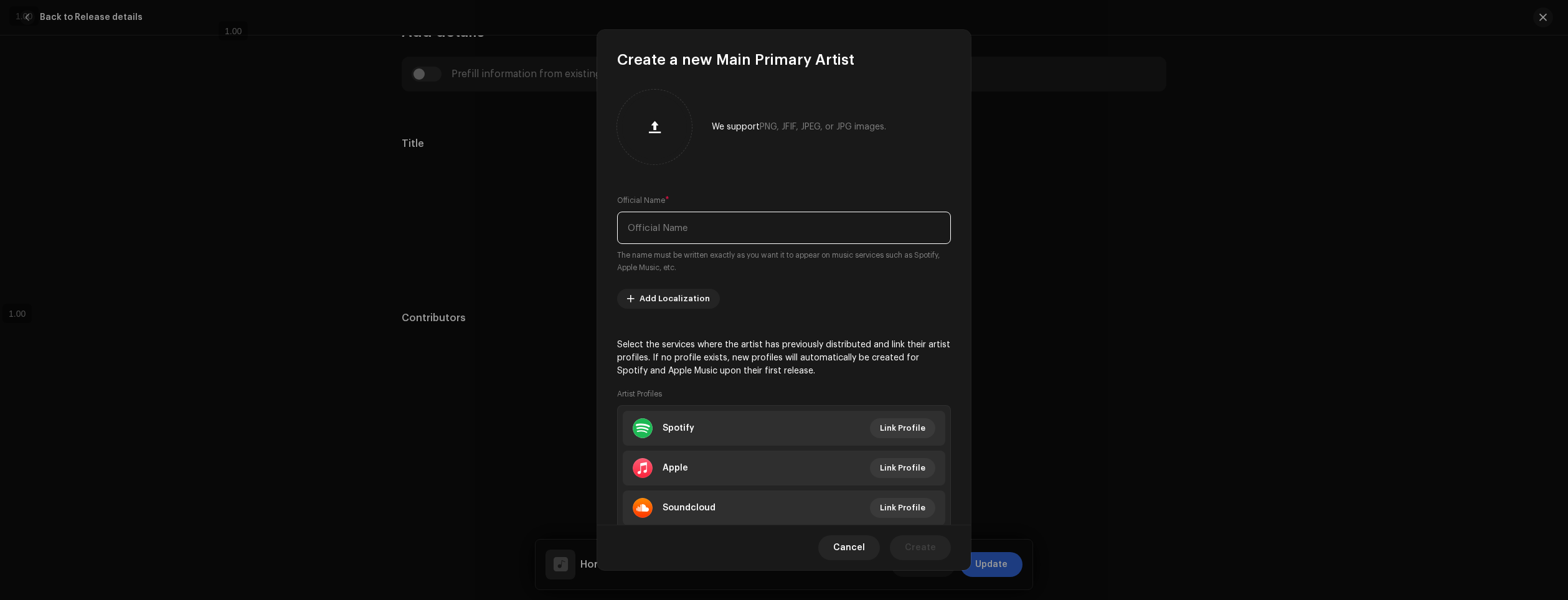
click at [763, 230] on input "text" at bounding box center [784, 228] width 334 height 33
type input "blaz"
type input "BLAZE RAPPER"
click at [862, 302] on re-m-artist-locales-form "Add Localization" at bounding box center [784, 298] width 334 height 20
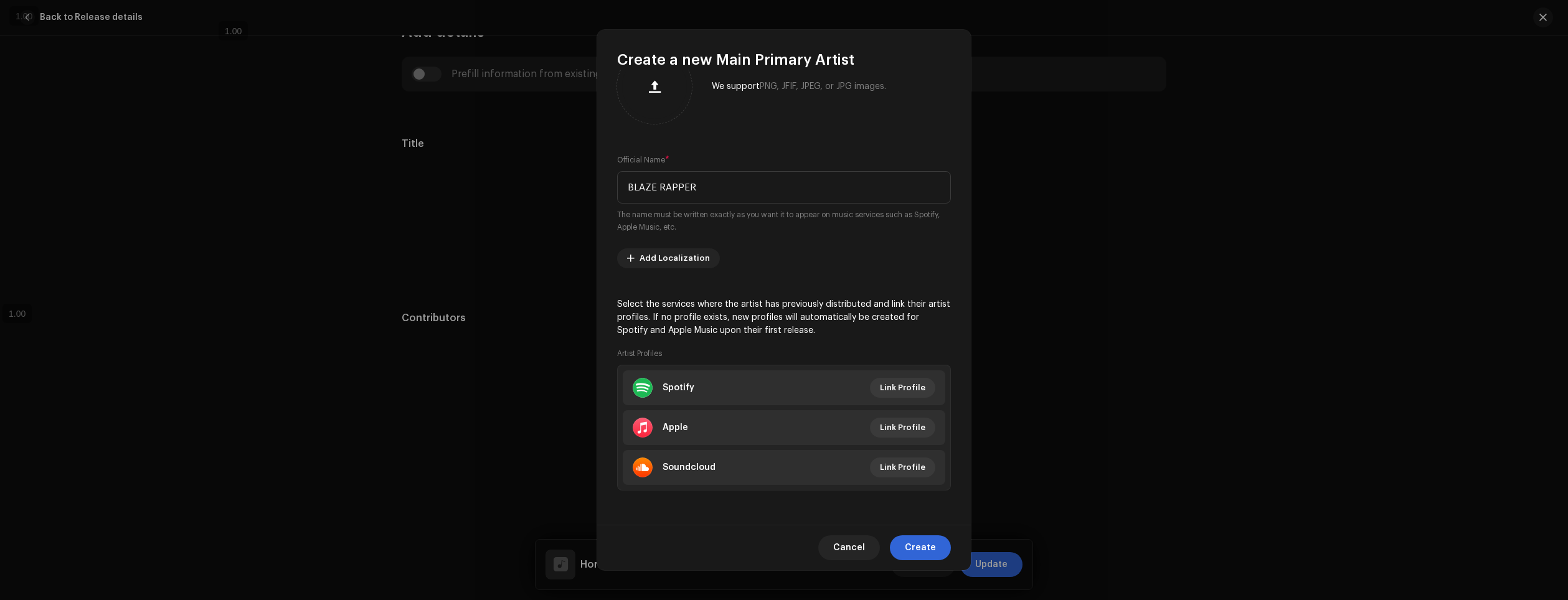
scroll to position [41, 0]
click at [890, 384] on span "Link Profile" at bounding box center [902, 387] width 45 height 25
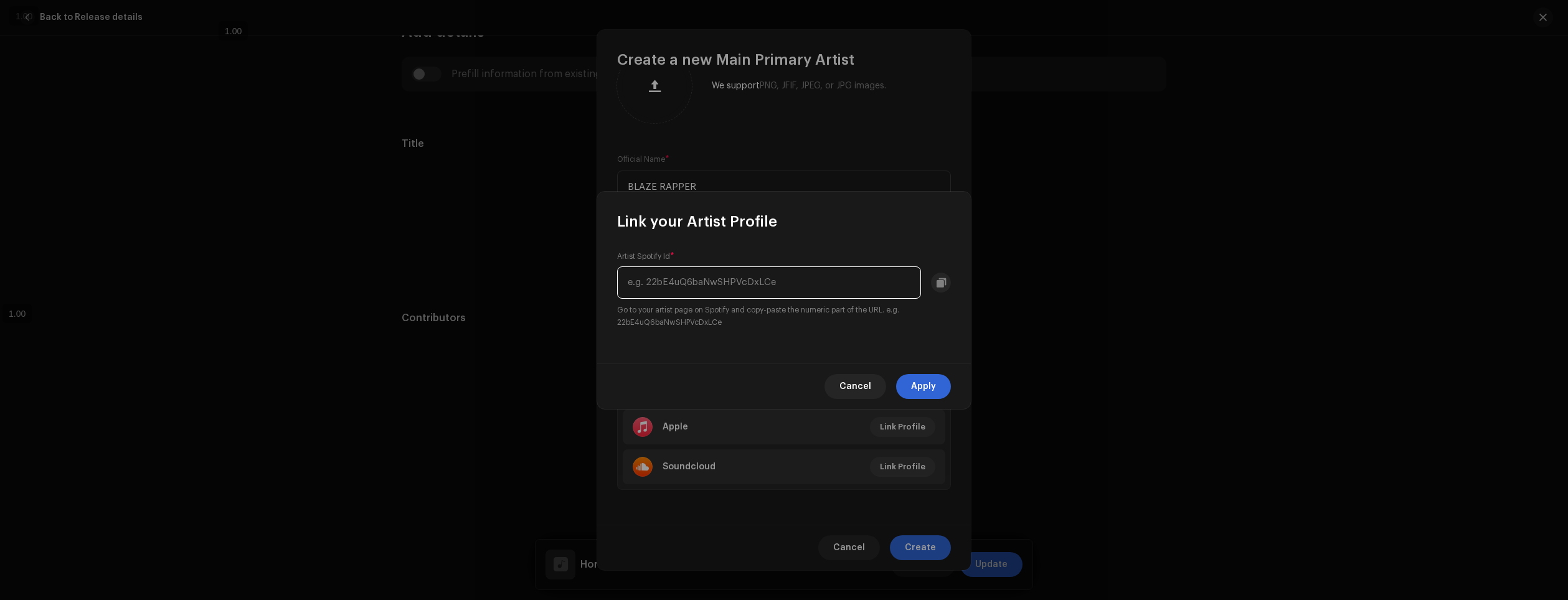
click at [708, 279] on input "text" at bounding box center [769, 283] width 304 height 33
paste input "2PFsDLOjz9uEkGiVPXe23B"
type input "2PFsDLOjz9uEkGiVPXe23B"
click at [921, 384] on span "Apply" at bounding box center [923, 386] width 25 height 25
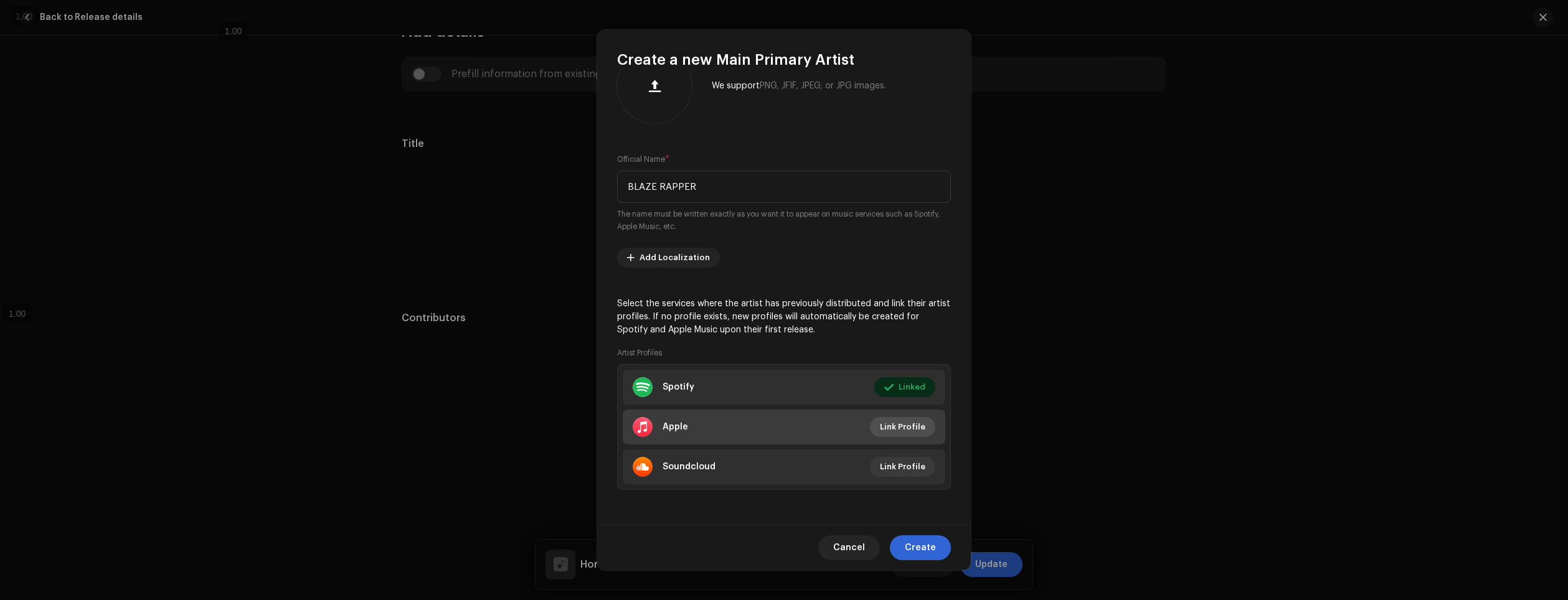
click at [902, 426] on span "Link Profile" at bounding box center [902, 426] width 45 height 25
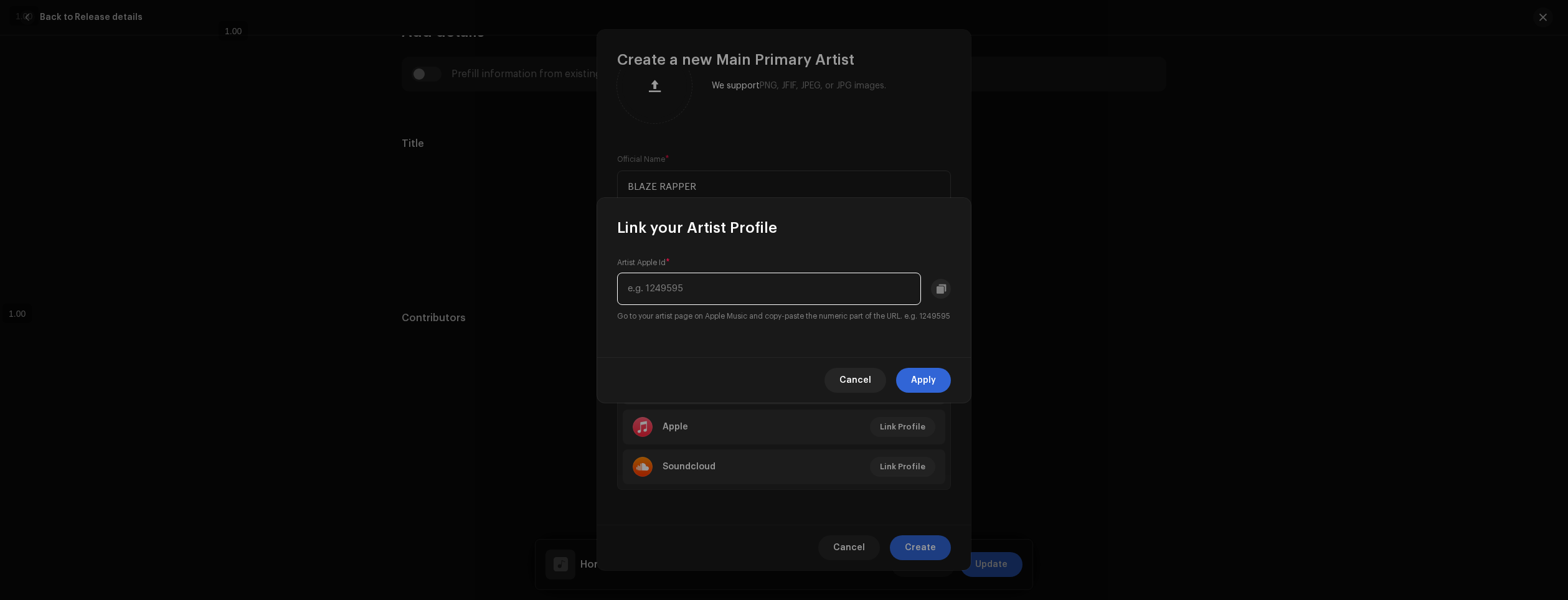
paste input "1592145054"
type input "1592145054"
click at [921, 386] on span "Apply" at bounding box center [923, 380] width 25 height 25
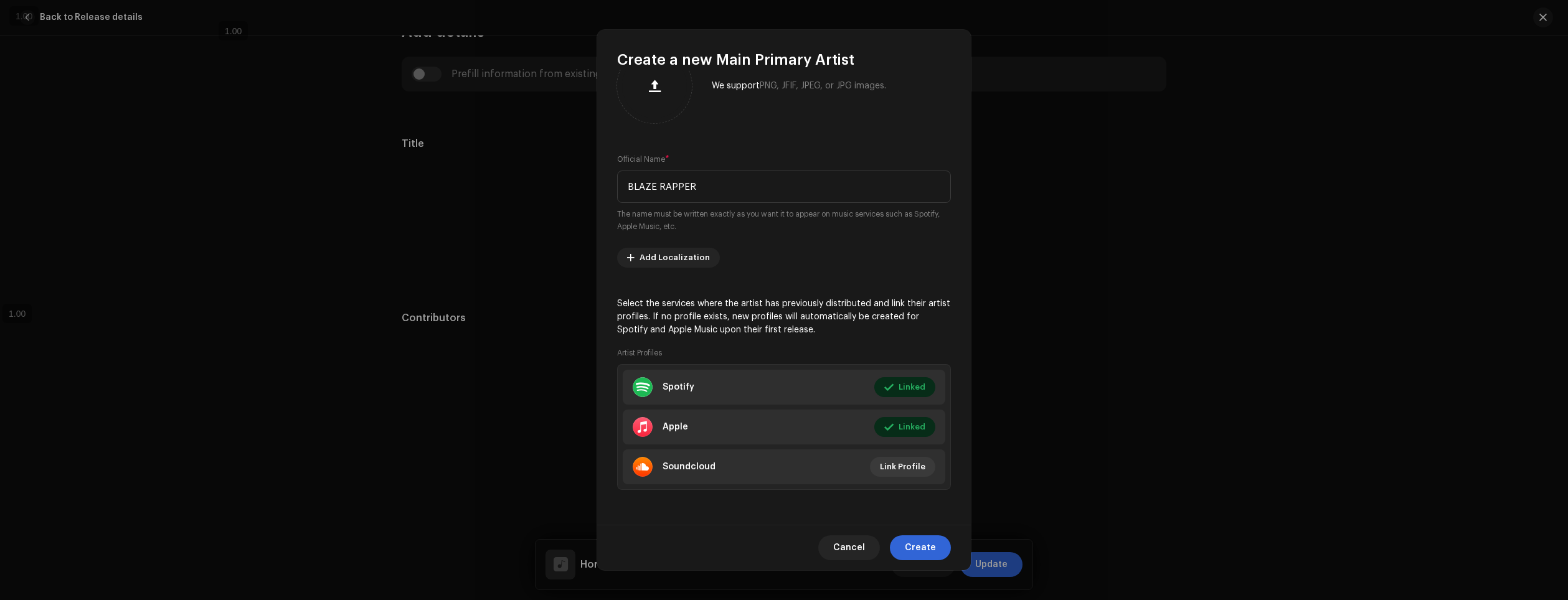
click at [922, 546] on span "Create" at bounding box center [921, 547] width 31 height 25
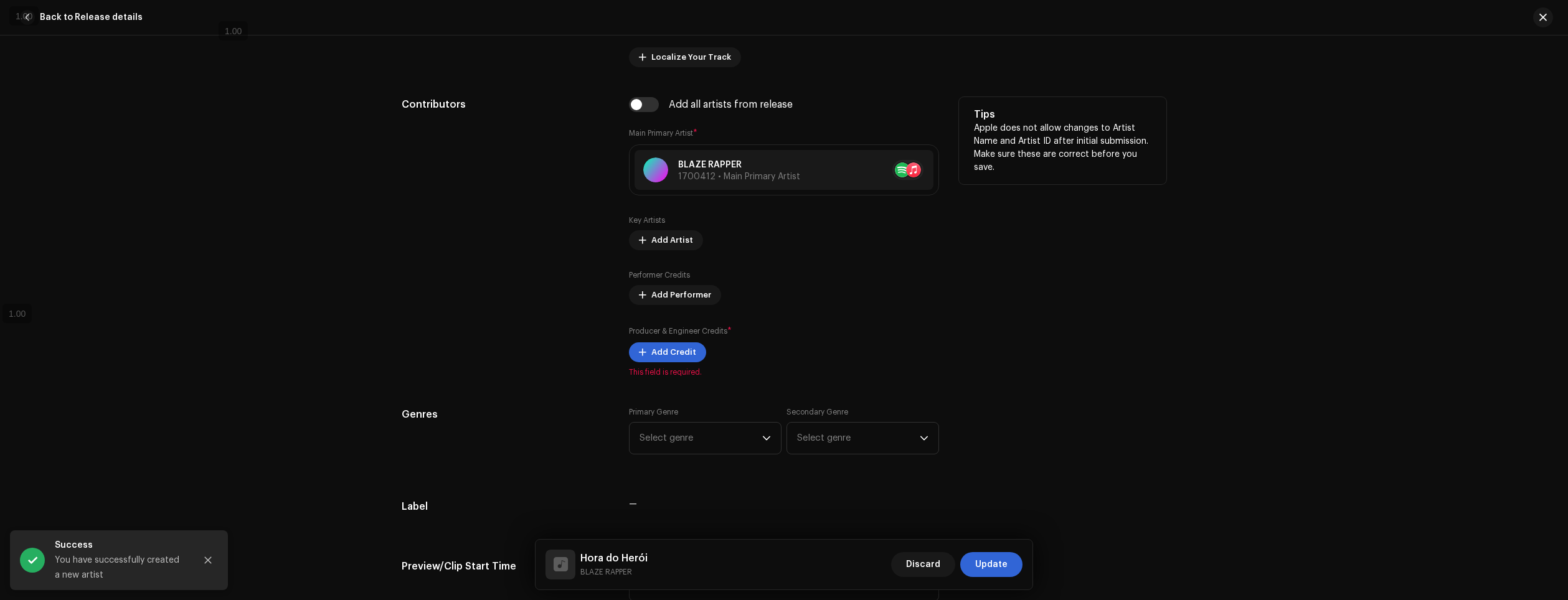
scroll to position [696, 0]
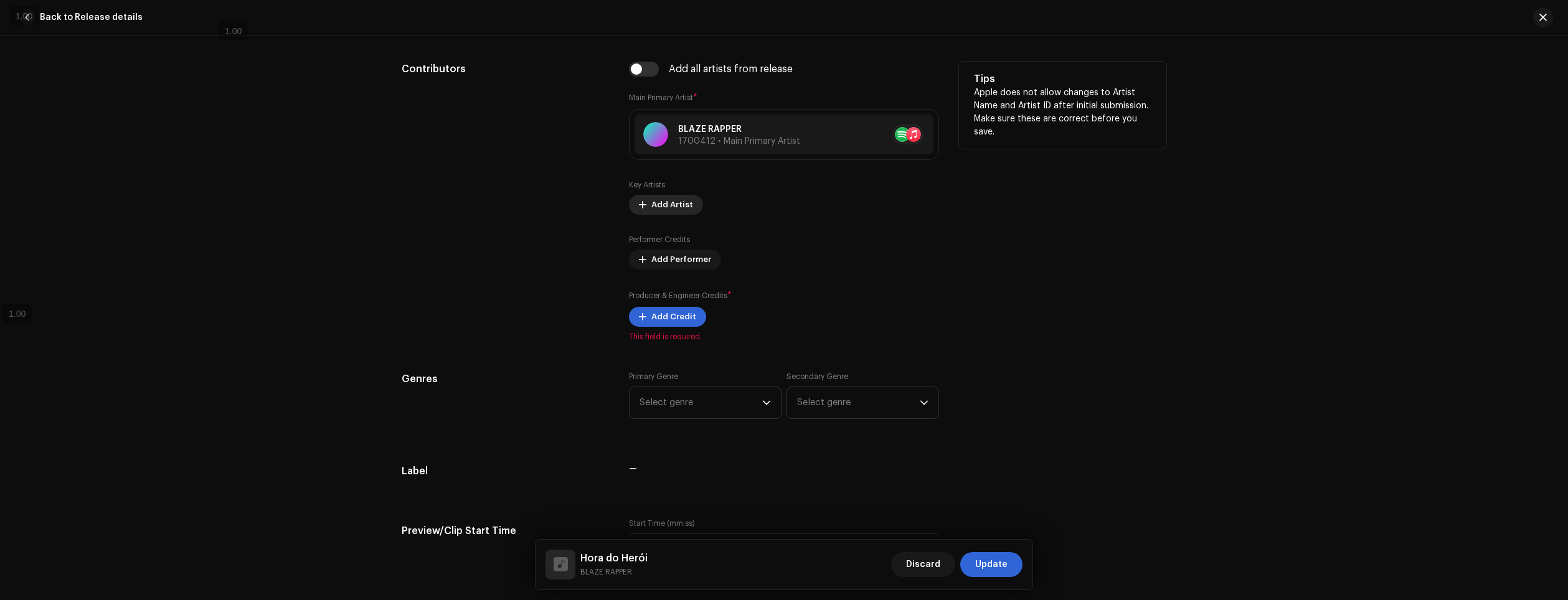
click at [670, 207] on span "Add Artist" at bounding box center [672, 205] width 42 height 25
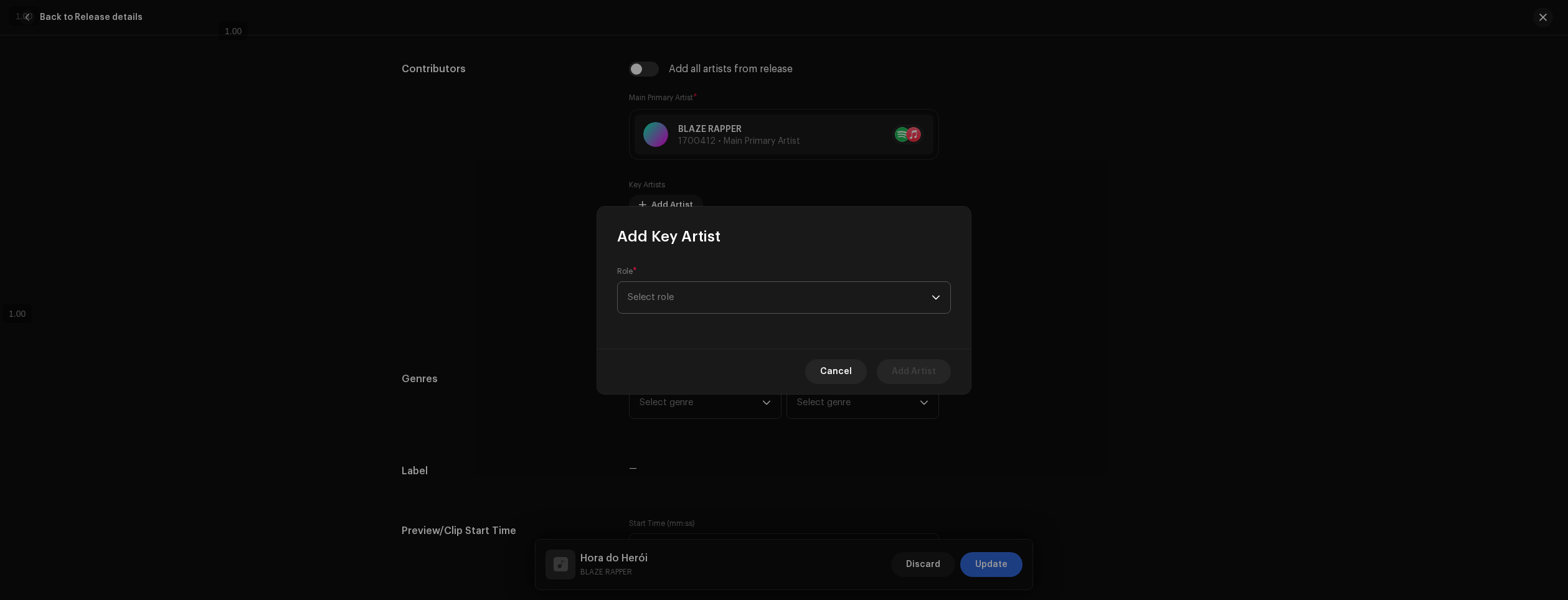
click at [713, 304] on span "Select role" at bounding box center [780, 298] width 304 height 31
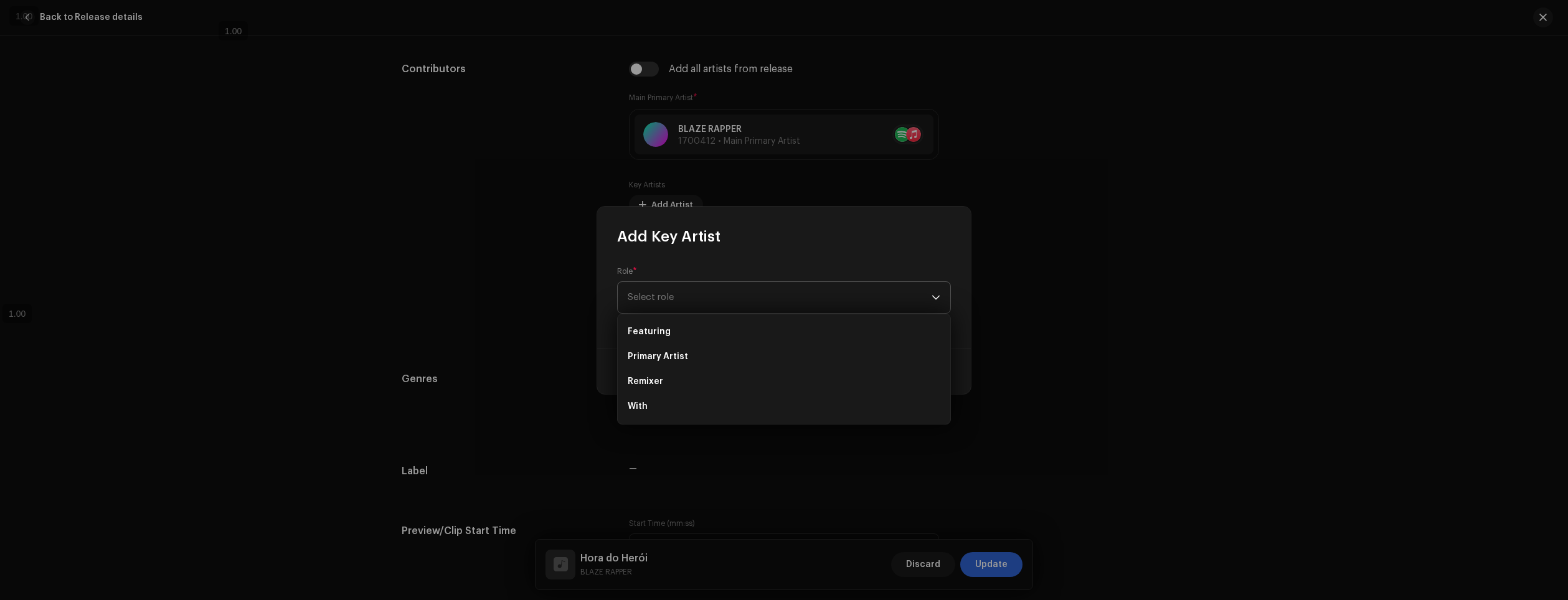
click at [746, 294] on span "Select role" at bounding box center [780, 298] width 304 height 31
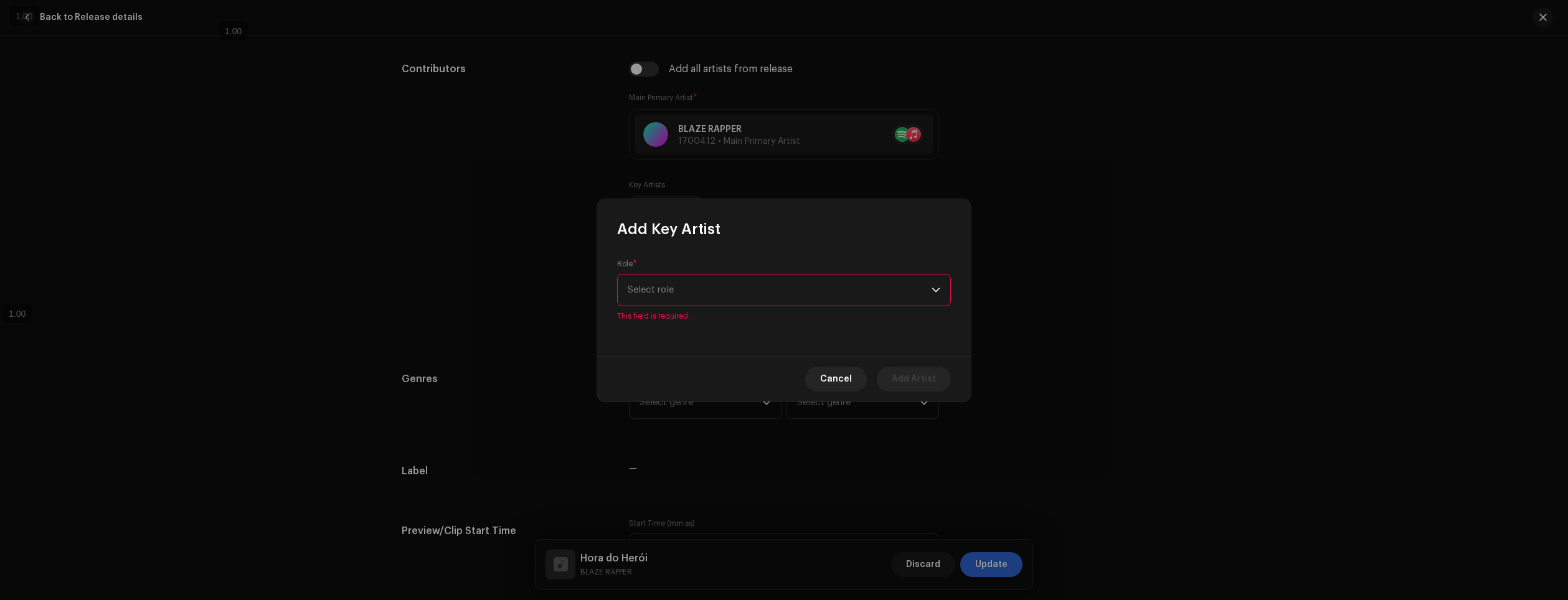
click at [694, 284] on span "Select role" at bounding box center [780, 290] width 304 height 31
click at [757, 243] on div "Role * Select role This field is required." at bounding box center [784, 297] width 374 height 117
click at [759, 294] on span "Select role" at bounding box center [780, 290] width 304 height 31
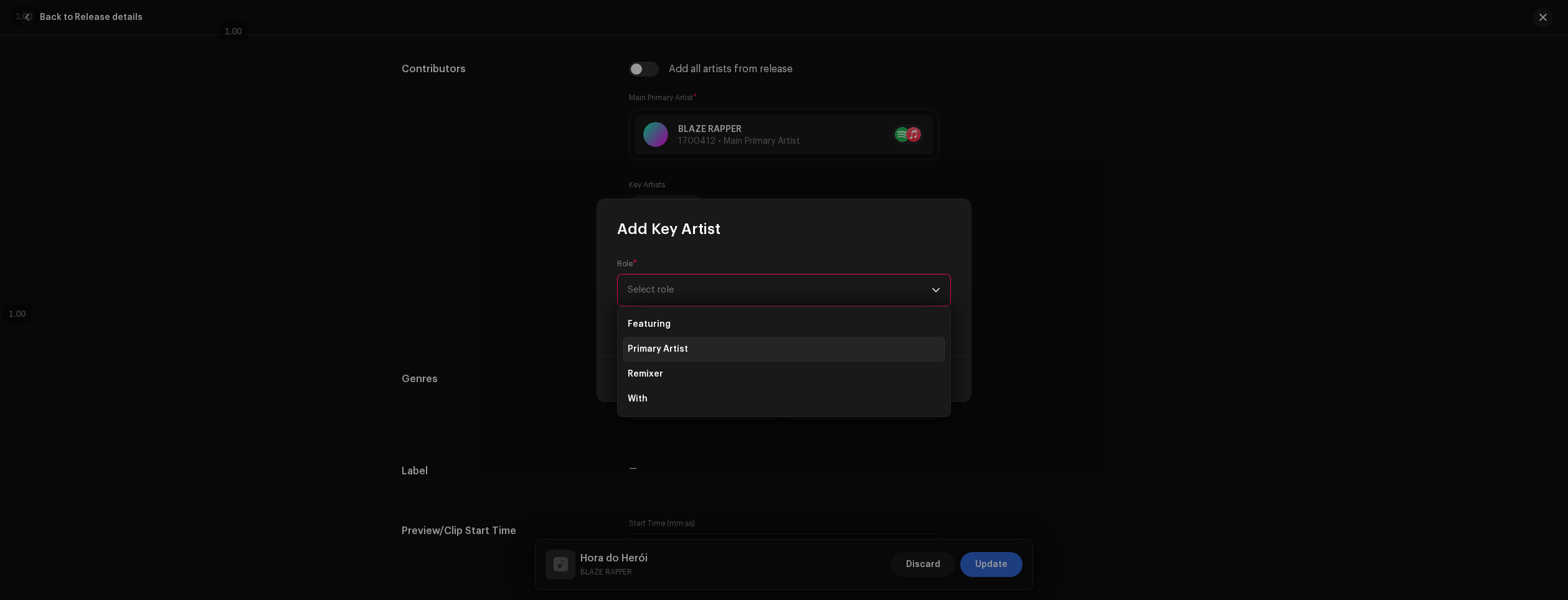
click at [688, 346] on li "Primary Artist" at bounding box center [784, 349] width 322 height 25
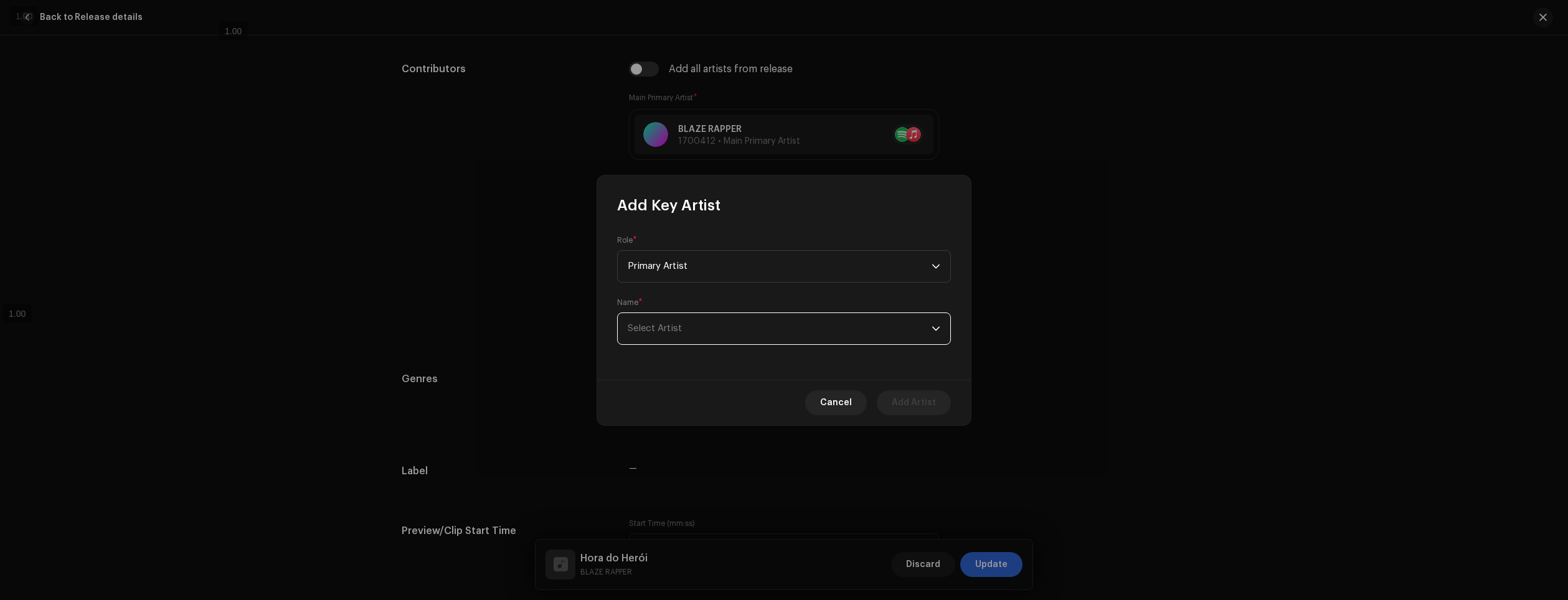
click at [708, 329] on span "Select Artist" at bounding box center [780, 329] width 304 height 31
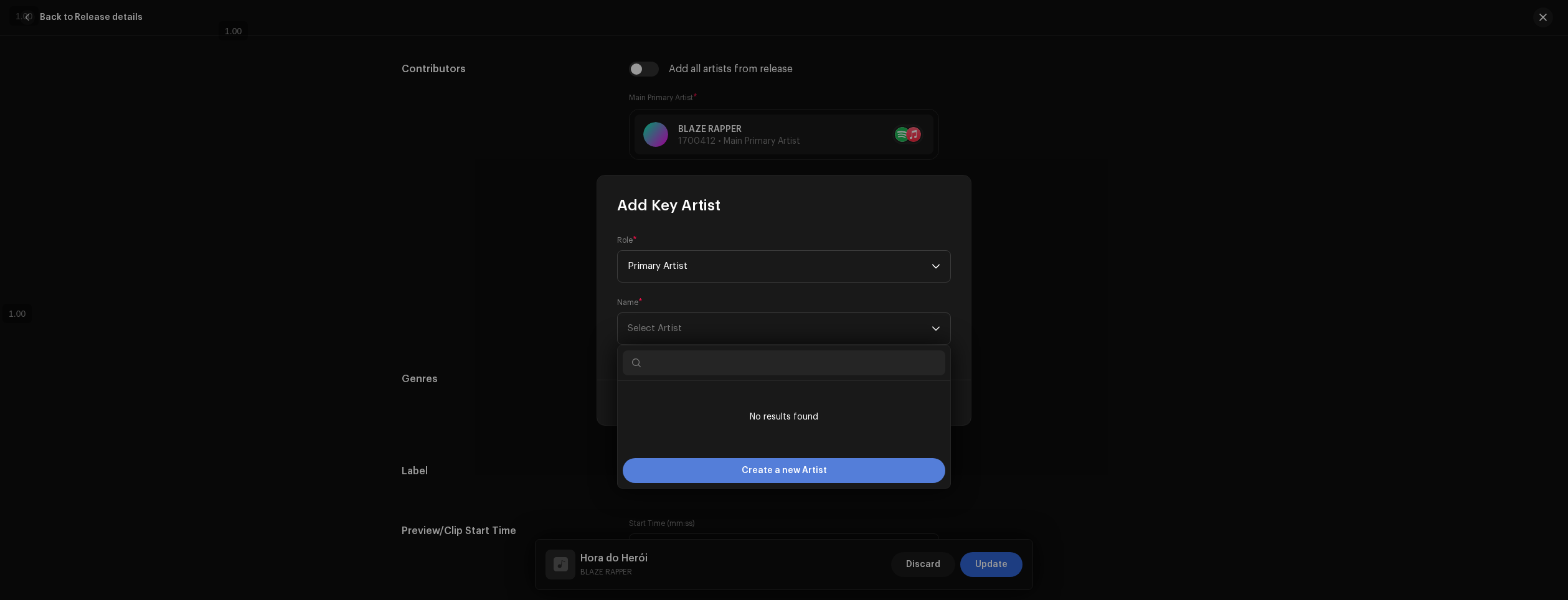
click at [794, 468] on span "Create a new Artist" at bounding box center [784, 471] width 85 height 25
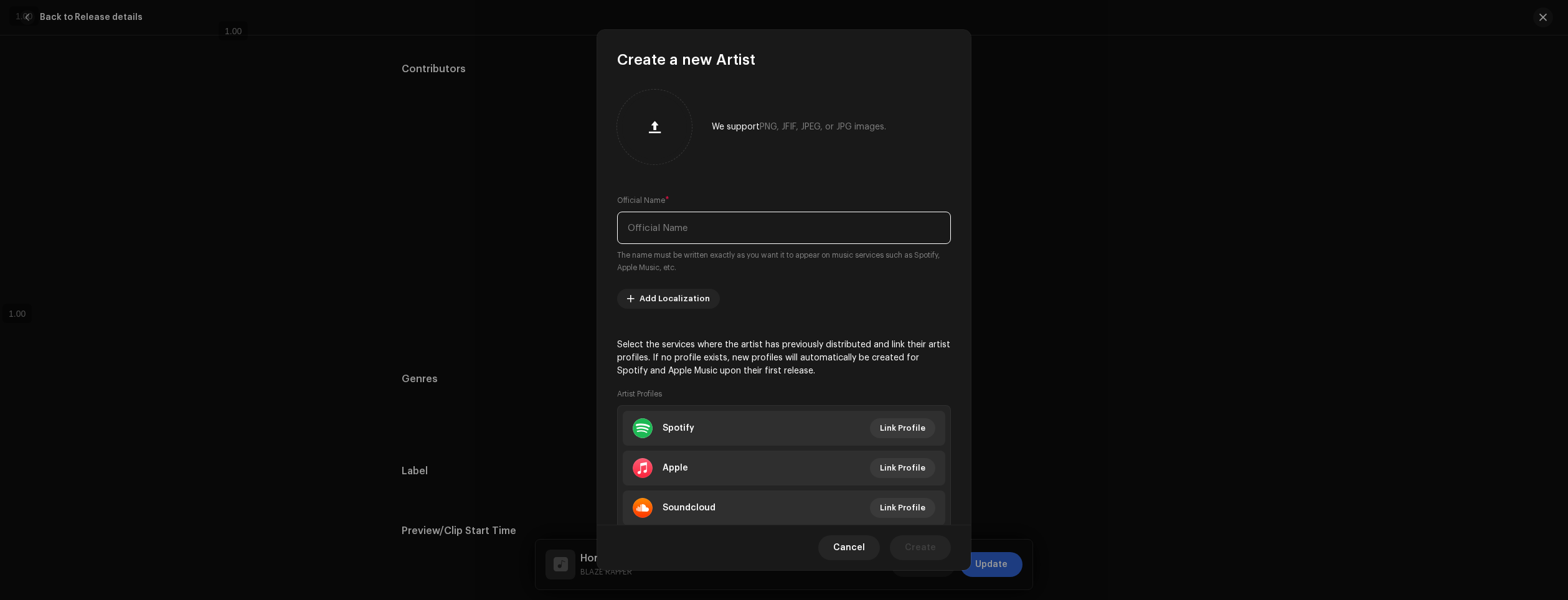
click at [762, 216] on input "text" at bounding box center [784, 228] width 334 height 33
type input "Henrique Mendonça"
click at [901, 425] on span "Link Profile" at bounding box center [902, 428] width 45 height 25
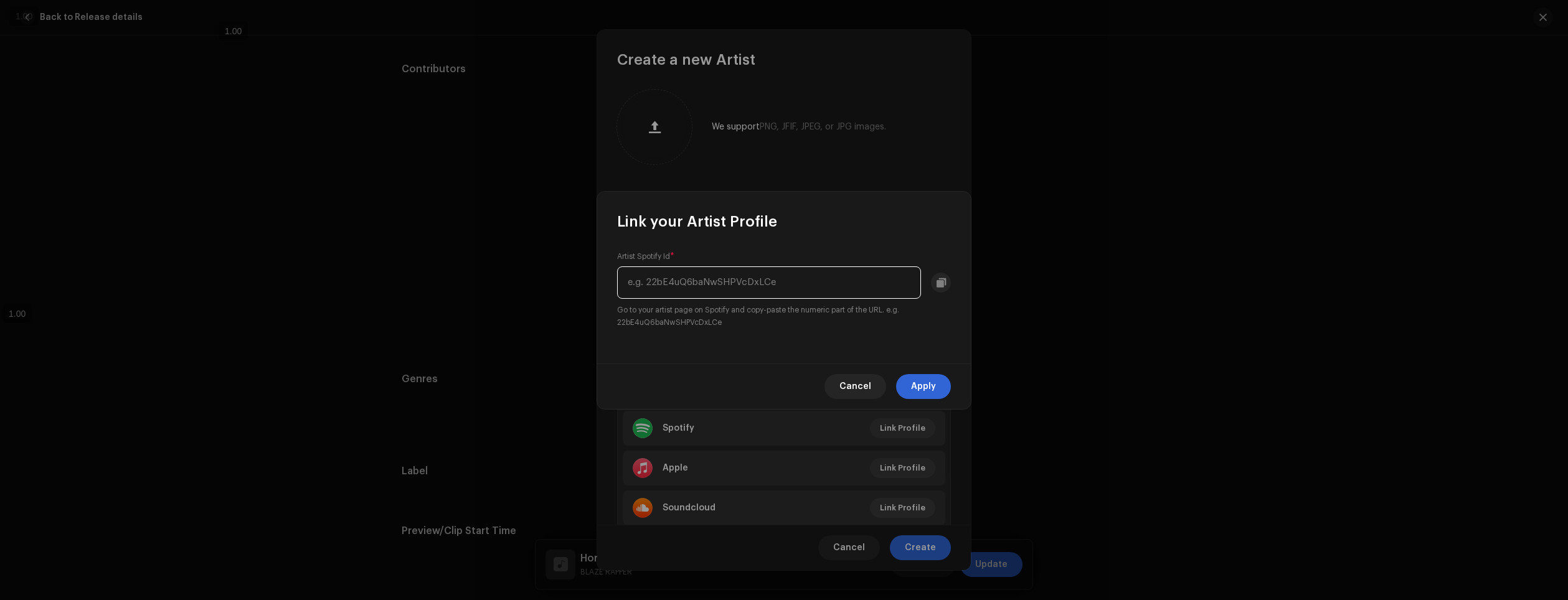
paste input "4zEqUhpfZ5M3b2jZsH1A2O"
type input "4zEqUhpfZ5M3b2jZsH1A2O"
click at [932, 385] on span "Apply" at bounding box center [923, 386] width 25 height 25
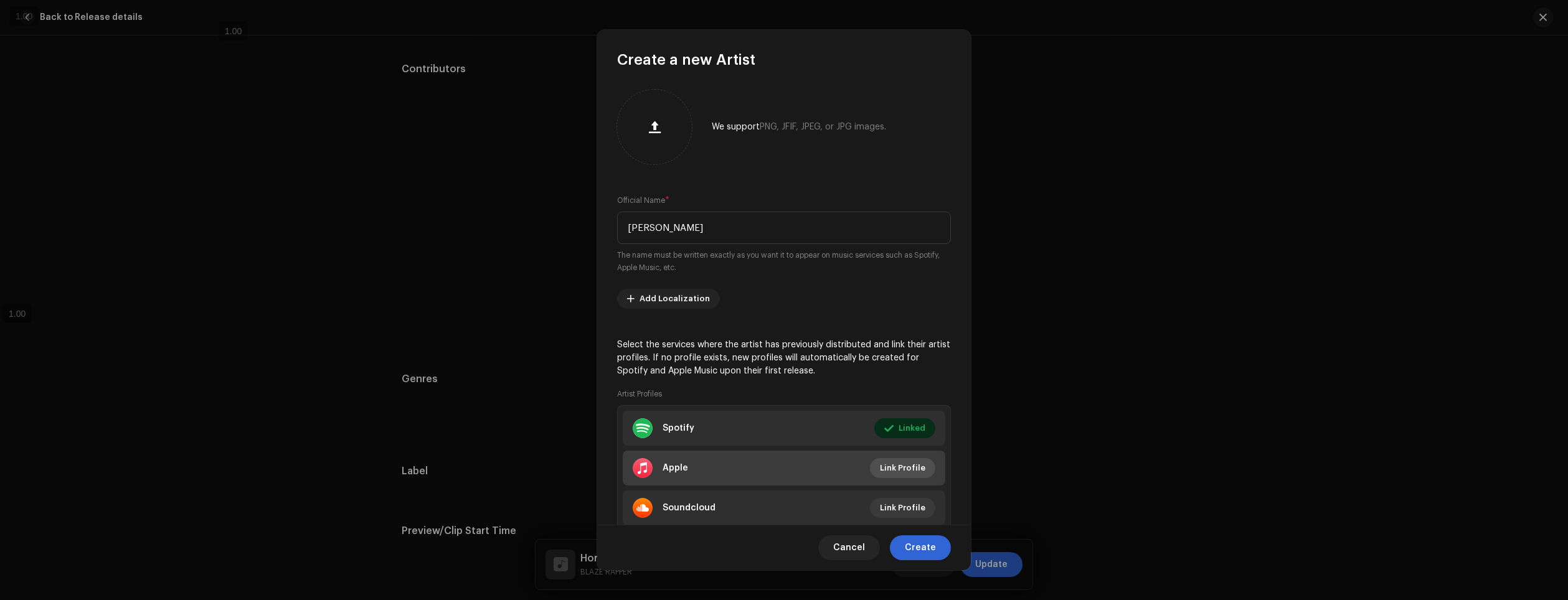
click at [894, 471] on span "Link Profile" at bounding box center [902, 468] width 45 height 25
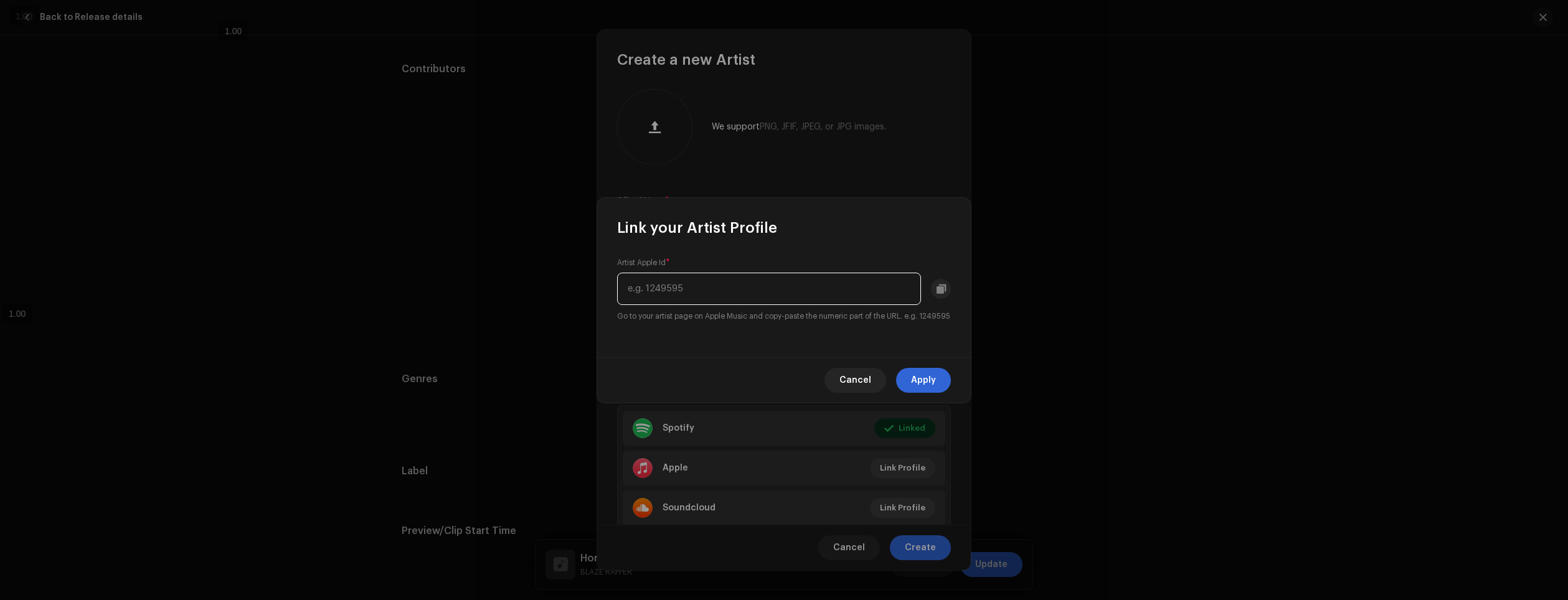
paste input "1561223678"
type input "1561223678"
click at [927, 383] on span "Apply" at bounding box center [923, 380] width 25 height 25
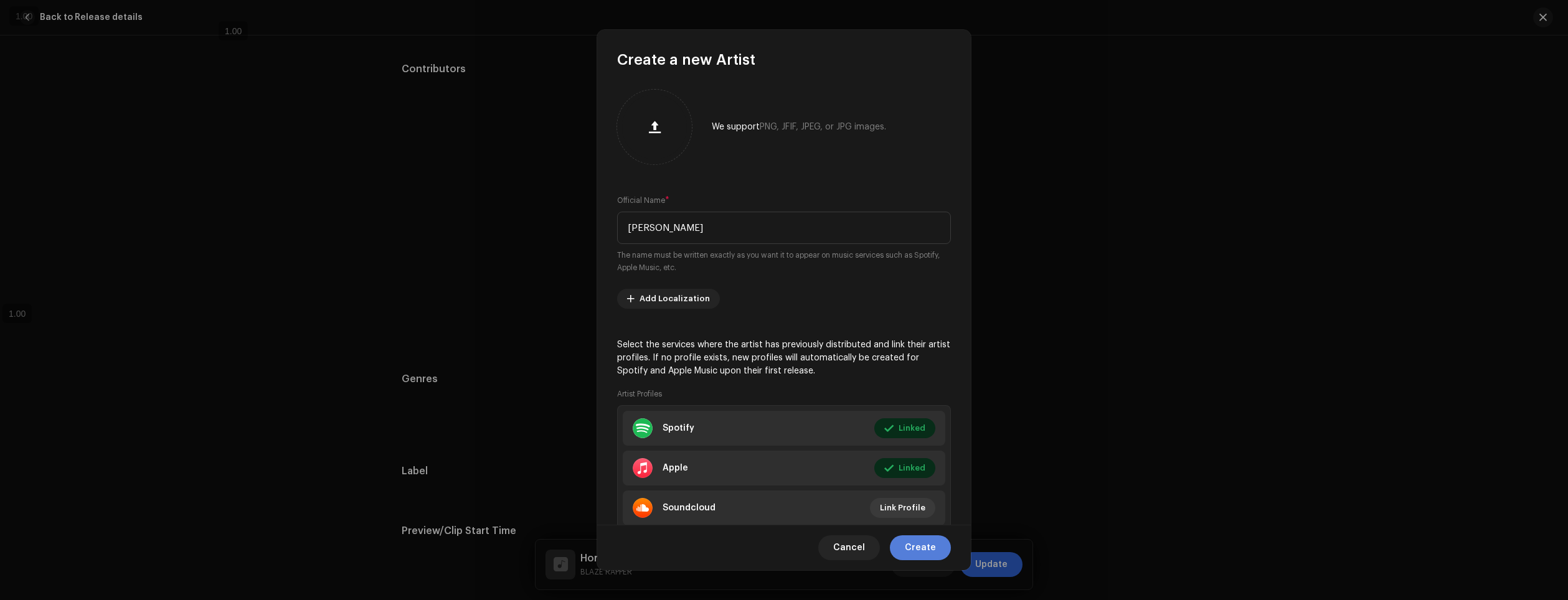
click at [921, 555] on span "Create" at bounding box center [921, 547] width 31 height 25
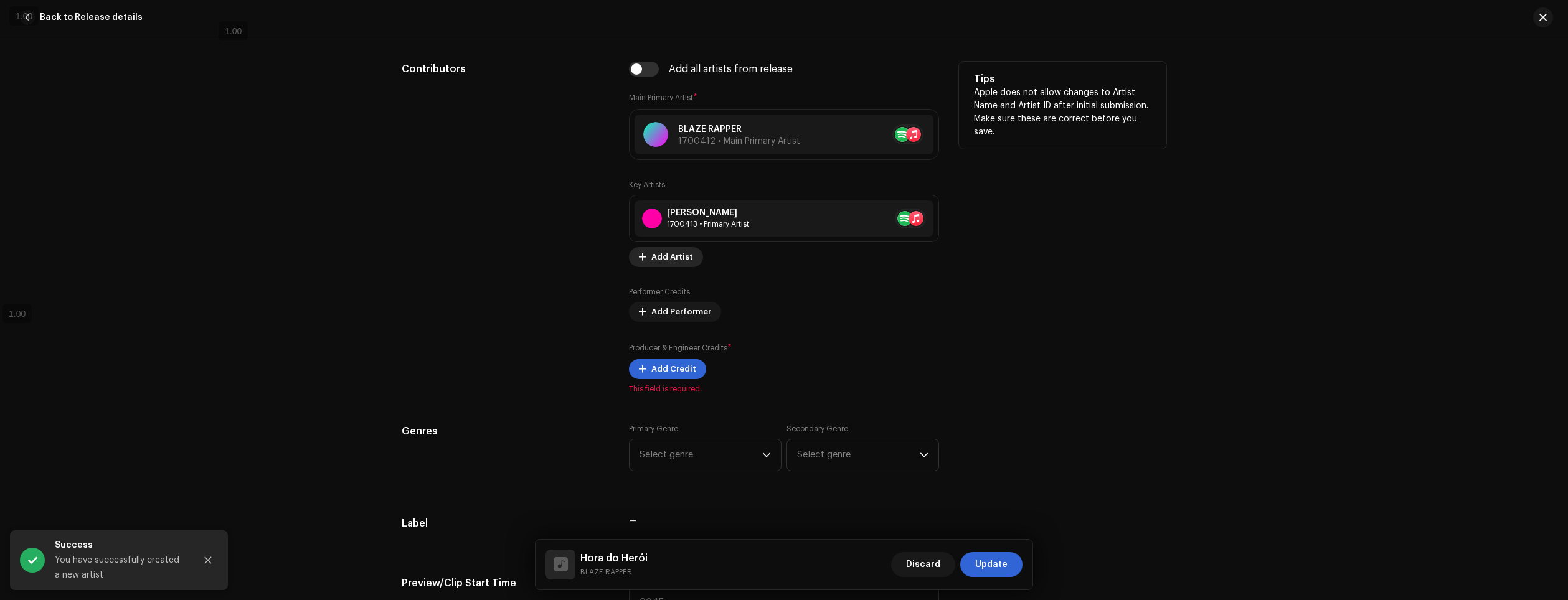
click at [681, 259] on span "Add Artist" at bounding box center [672, 257] width 42 height 25
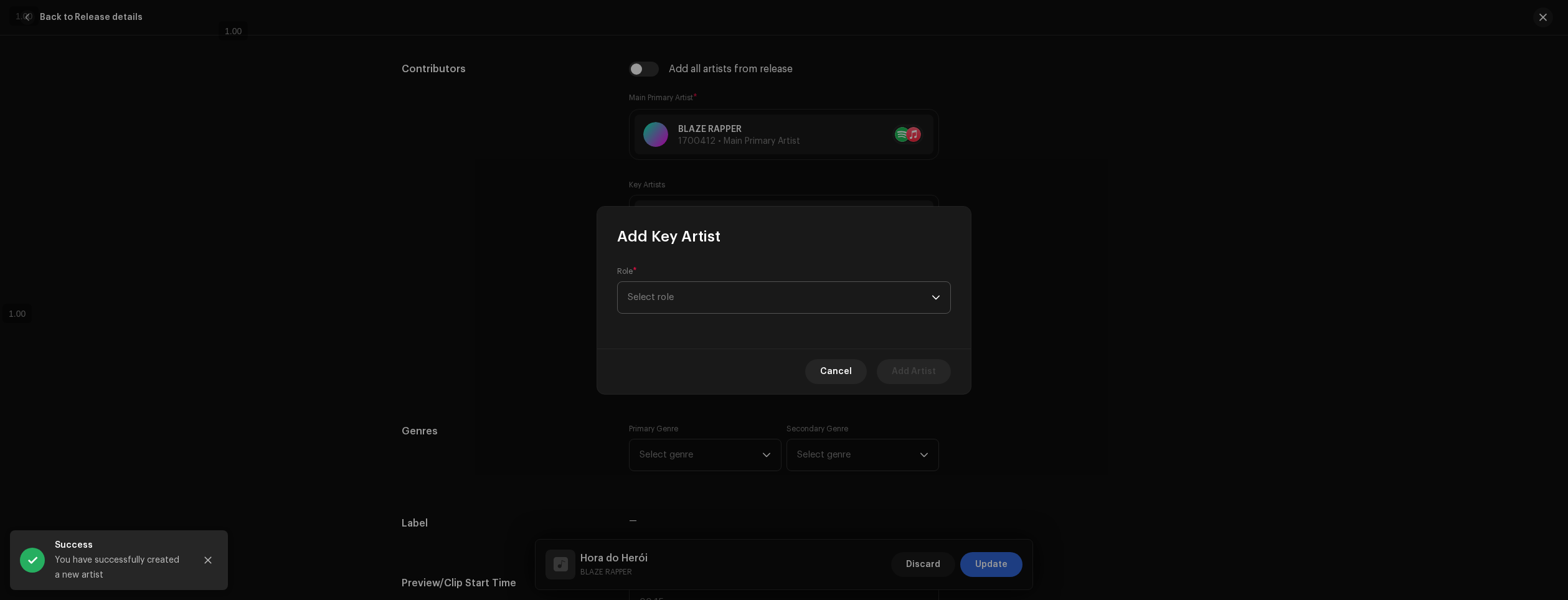
click at [691, 302] on span "Select role" at bounding box center [780, 298] width 304 height 31
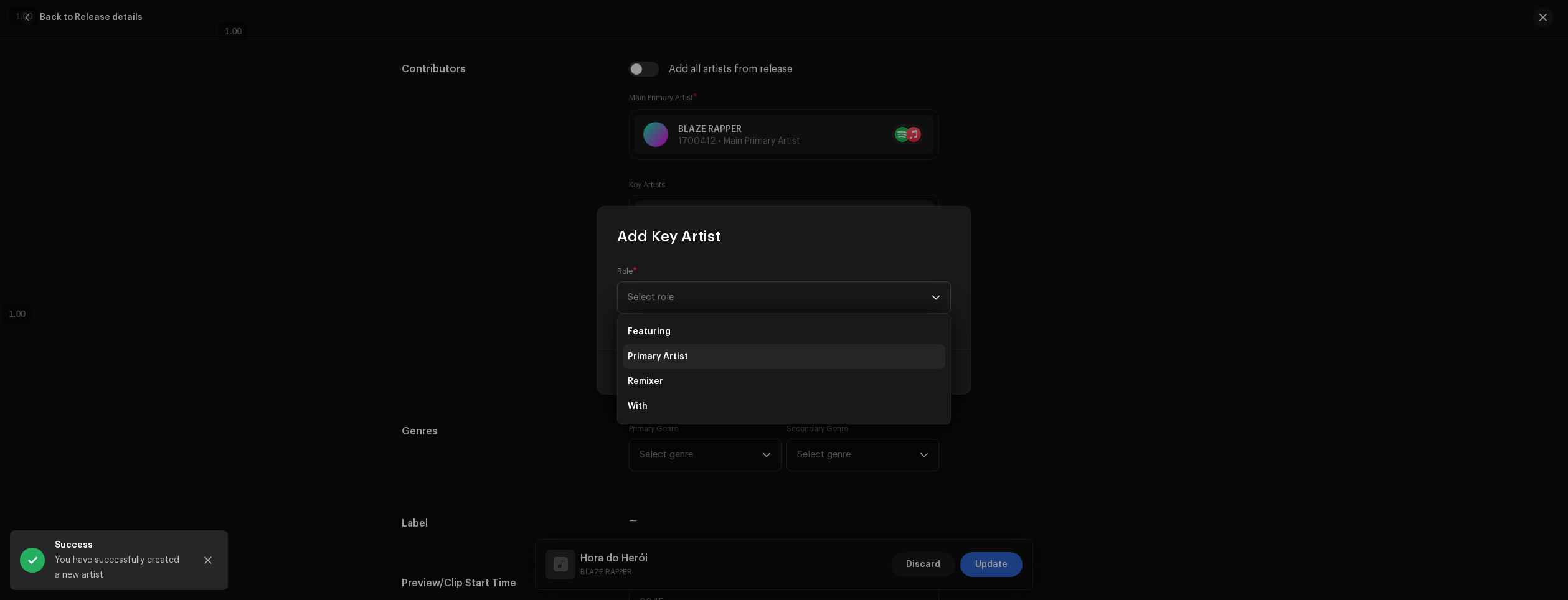
click at [694, 353] on li "Primary Artist" at bounding box center [784, 357] width 322 height 25
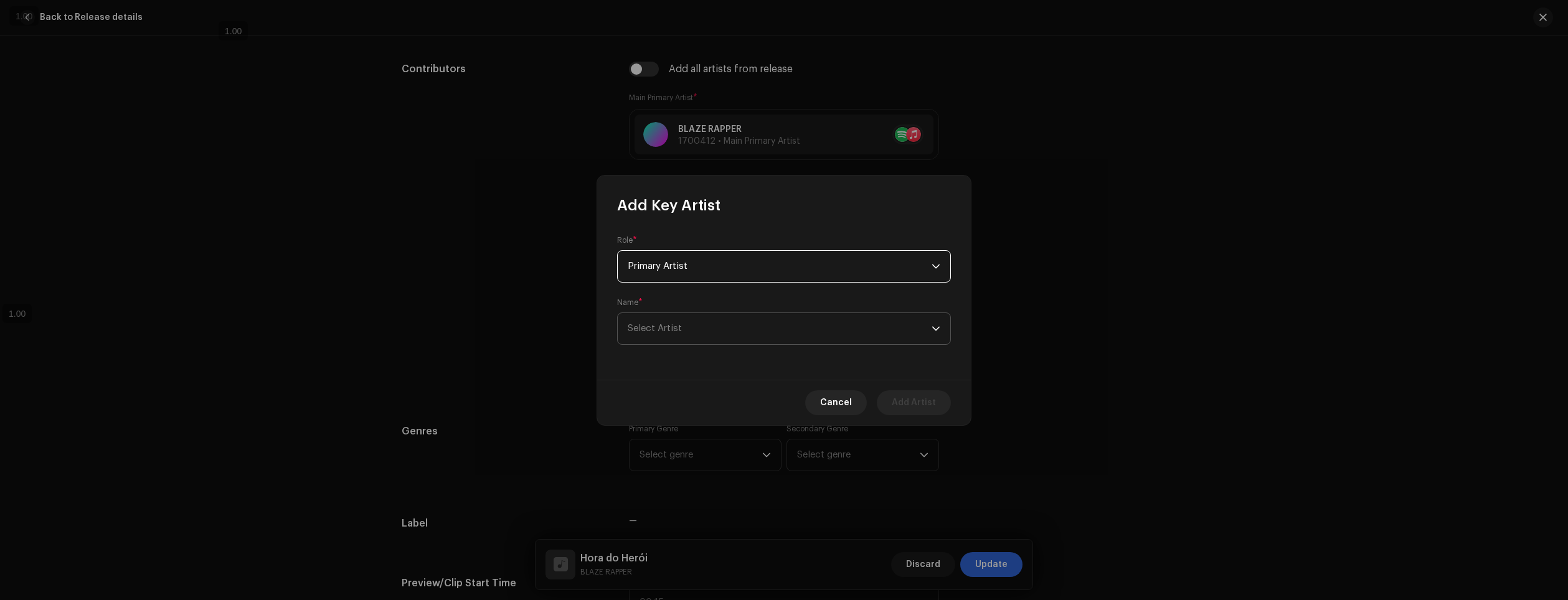
click at [674, 323] on span "Select Artist" at bounding box center [655, 328] width 54 height 9
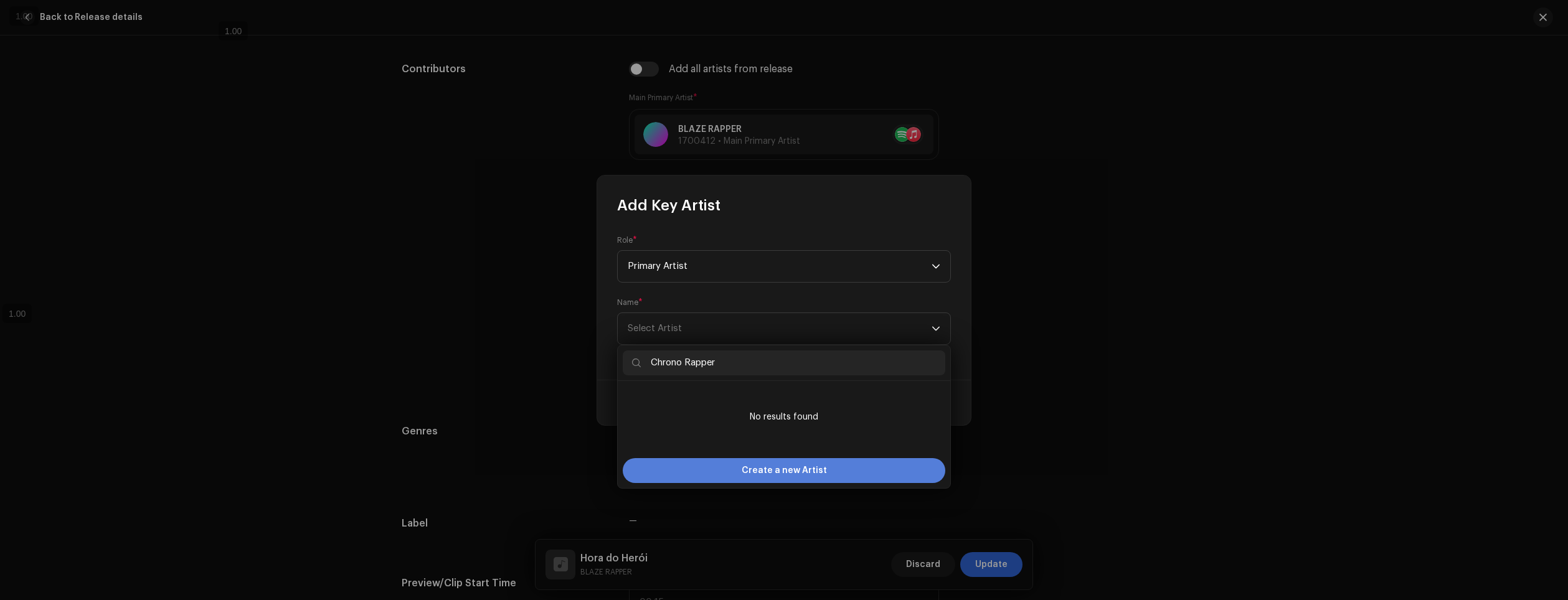
type input "Chrono Rapper"
click at [812, 468] on span "Create a new Artist" at bounding box center [784, 471] width 85 height 25
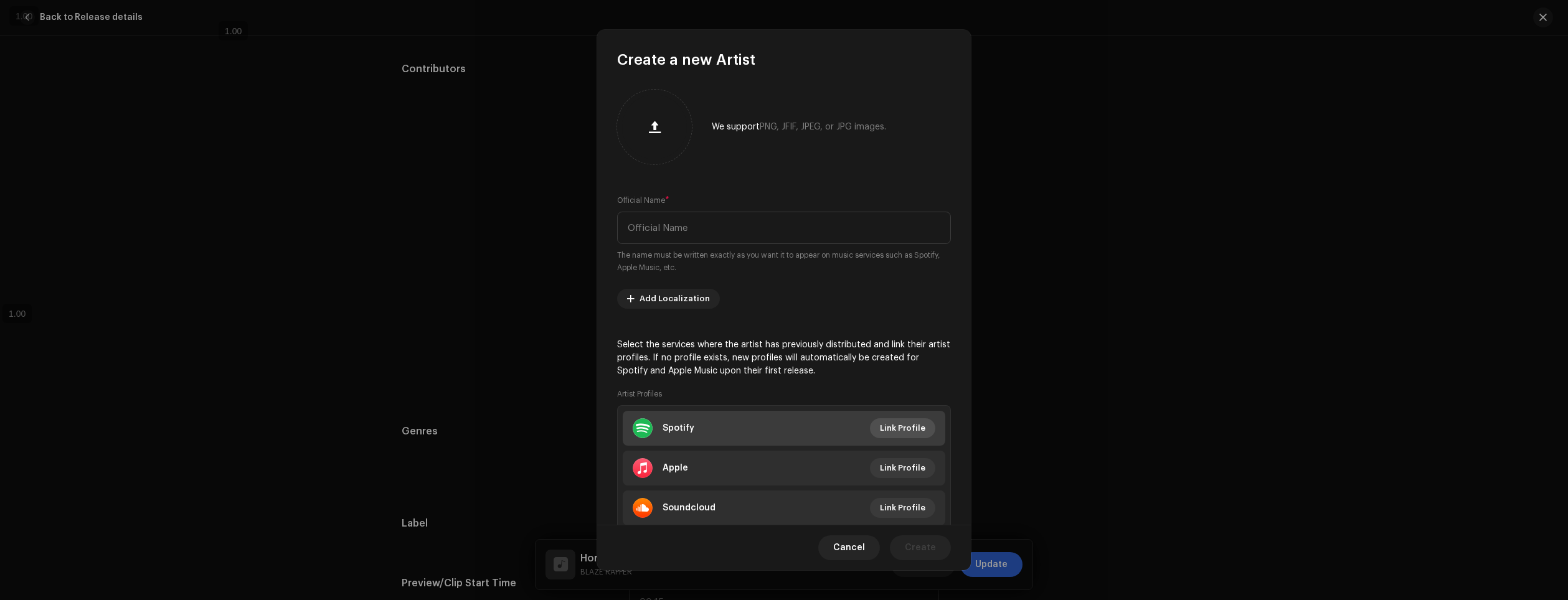
click at [908, 431] on span "Link Profile" at bounding box center [902, 428] width 45 height 25
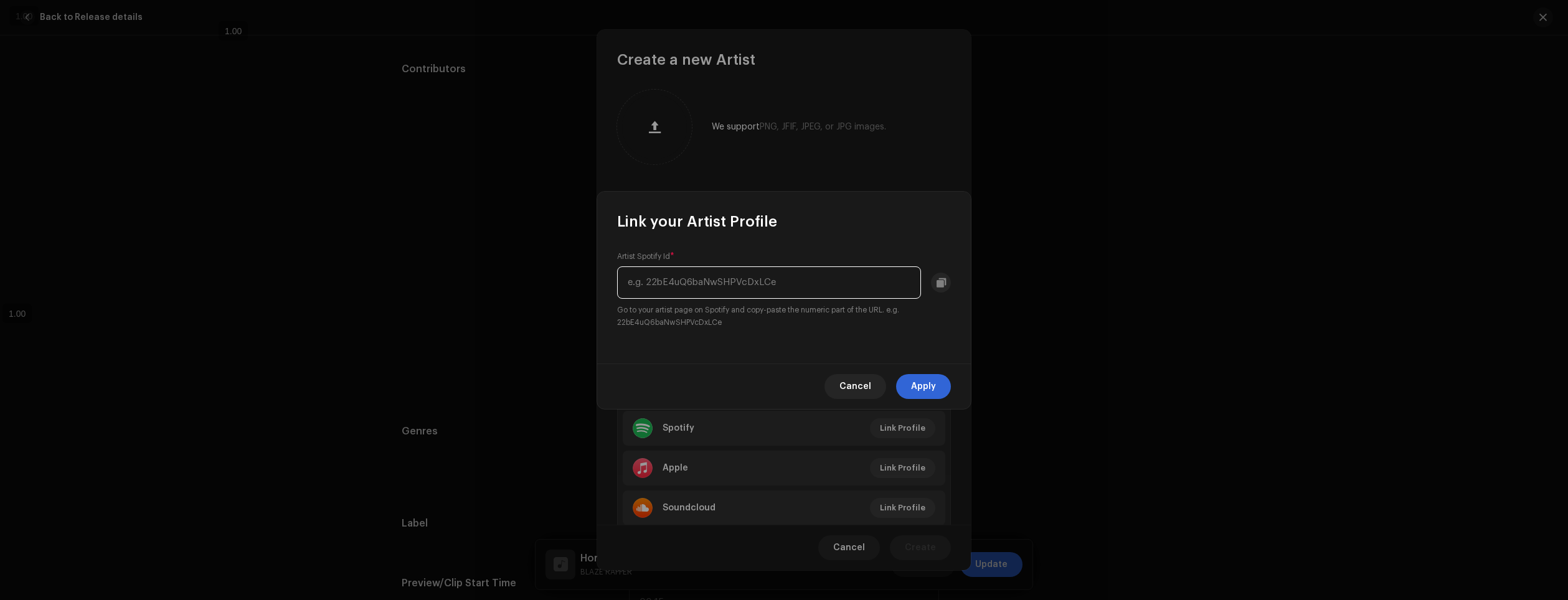
paste input "2OVa2XElPhUi6BkXIgbtqF"
type input "2OVa2XElPhUi6BkXIgbtqF"
click at [923, 385] on span "Apply" at bounding box center [923, 386] width 25 height 25
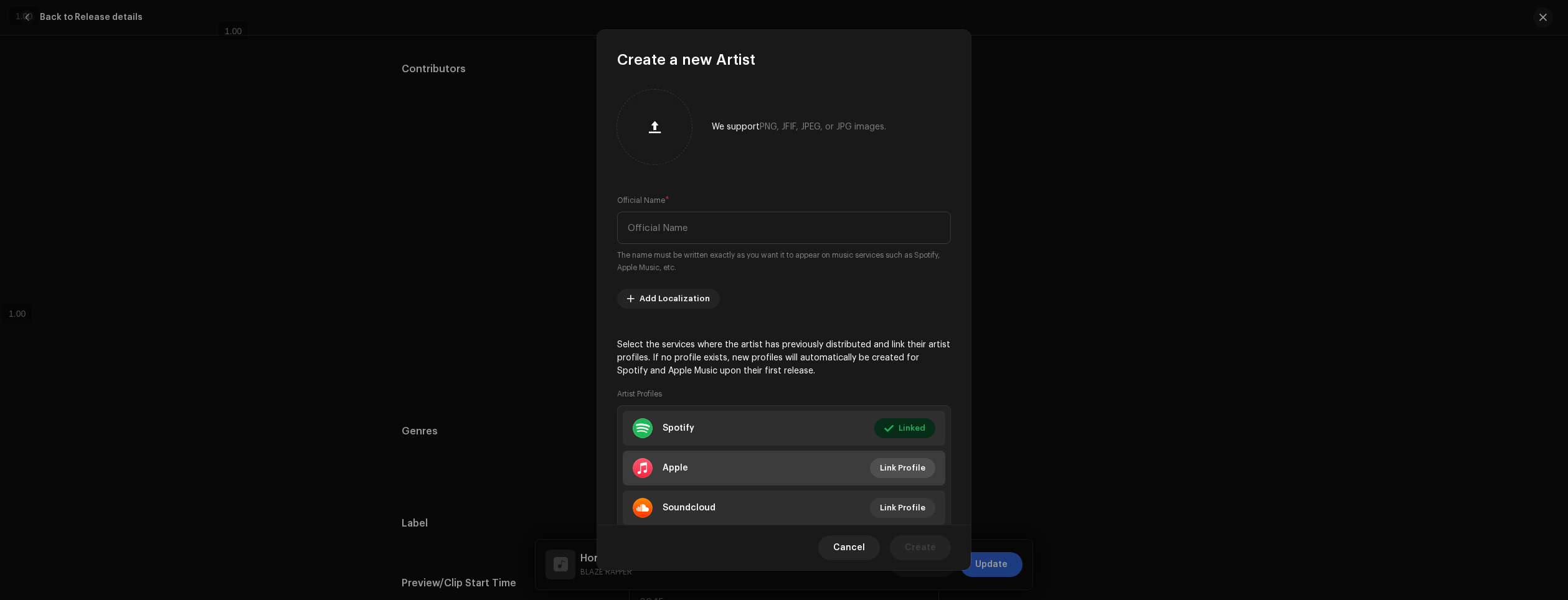
click at [908, 477] on span "Link Profile" at bounding box center [902, 468] width 45 height 25
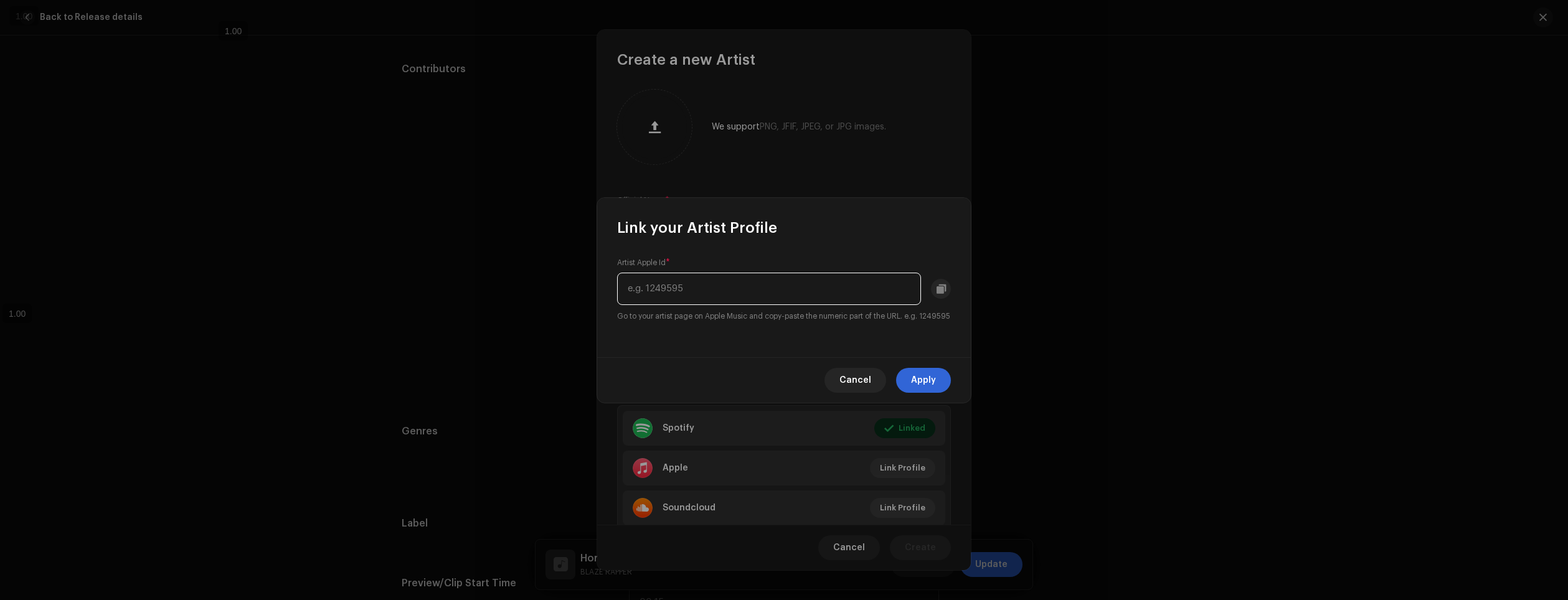
paste input "1571024200"
type input "1571024200"
click at [930, 384] on span "Apply" at bounding box center [923, 380] width 25 height 25
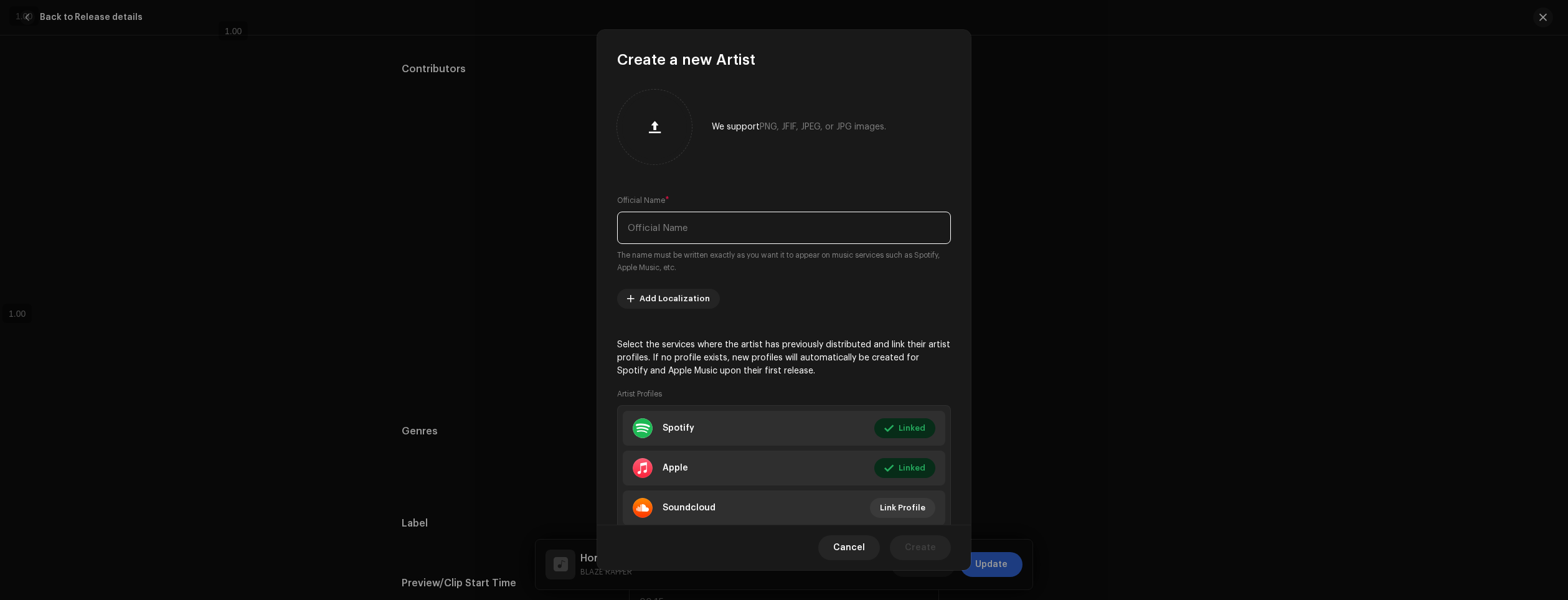
click at [749, 223] on input "text" at bounding box center [784, 228] width 334 height 33
type input "Chrono Rapper"
click at [922, 548] on span "Create" at bounding box center [921, 547] width 31 height 25
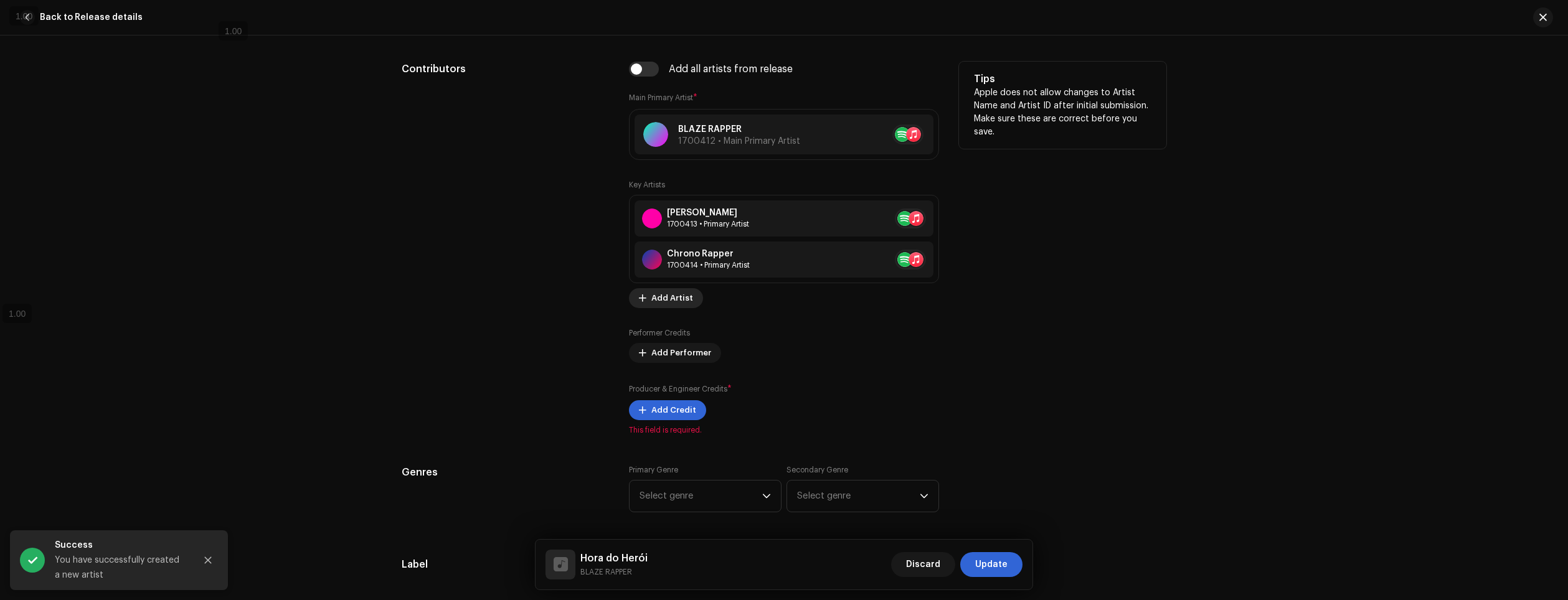
click at [651, 292] on span "Add Artist" at bounding box center [672, 298] width 42 height 25
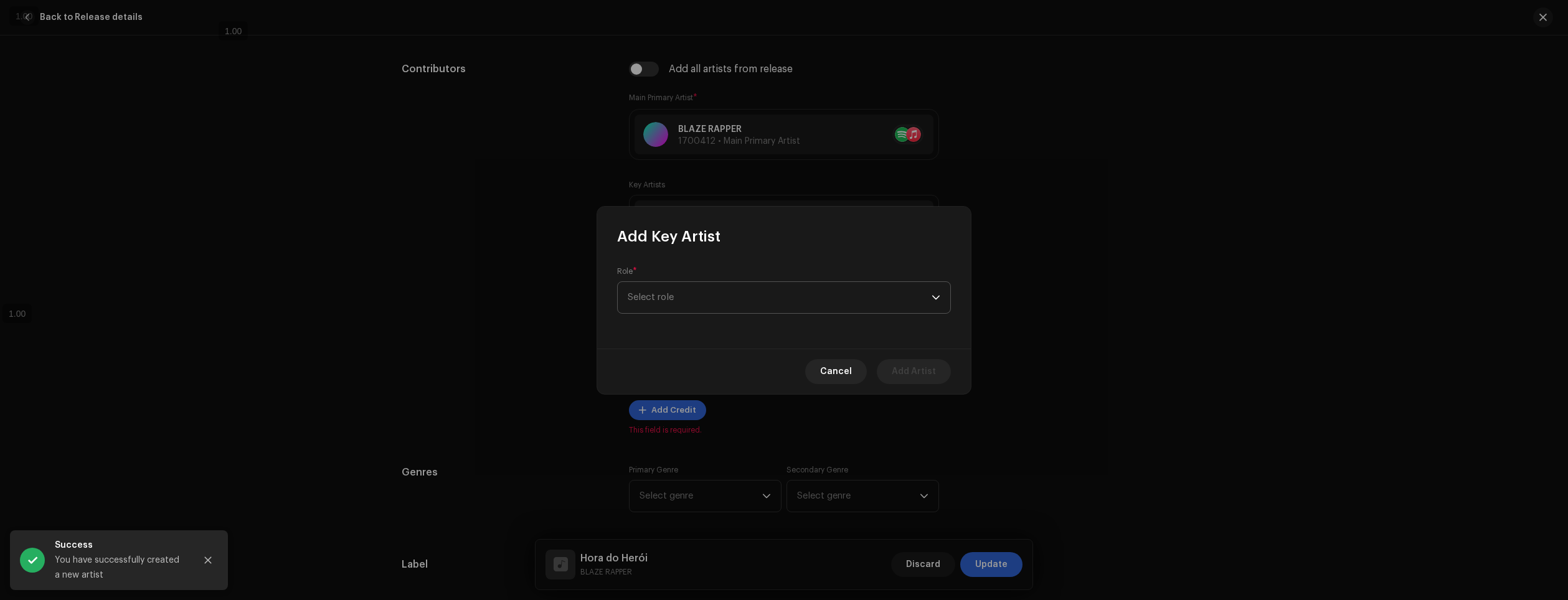
click at [678, 295] on span "Select role" at bounding box center [780, 298] width 304 height 31
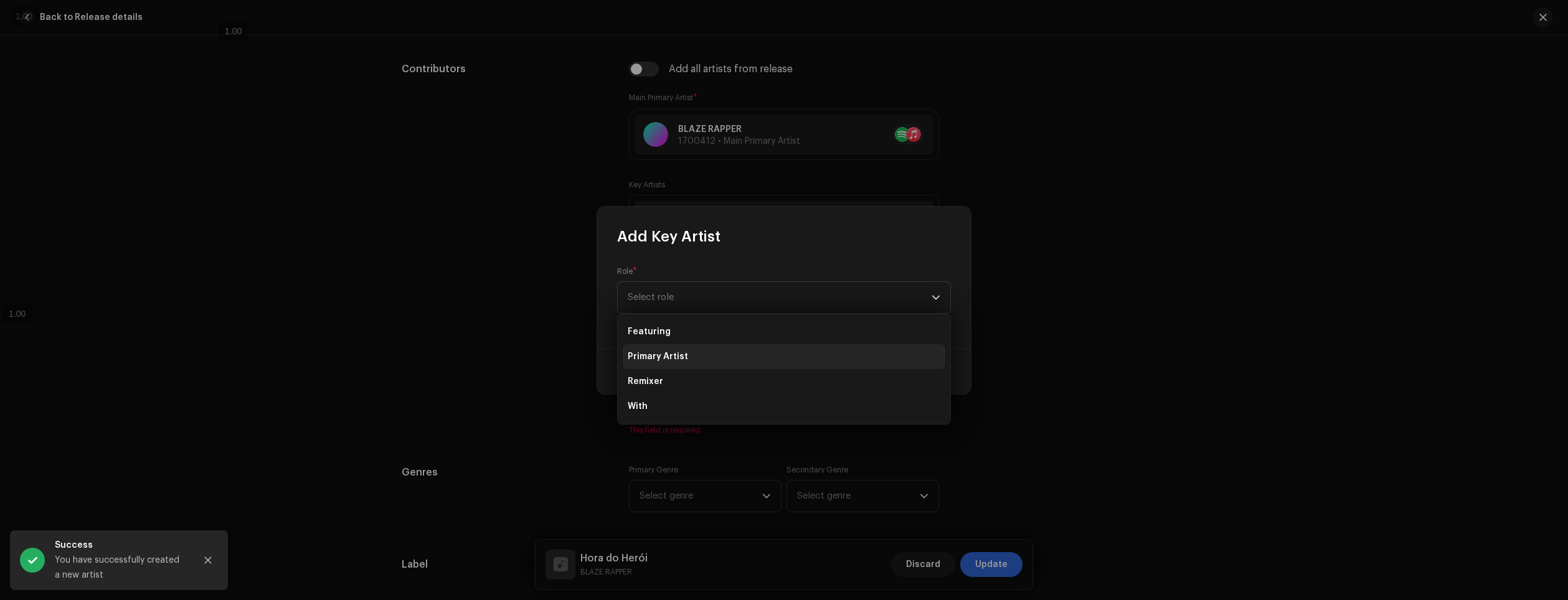
click at [679, 363] on li "Primary Artist" at bounding box center [784, 357] width 322 height 25
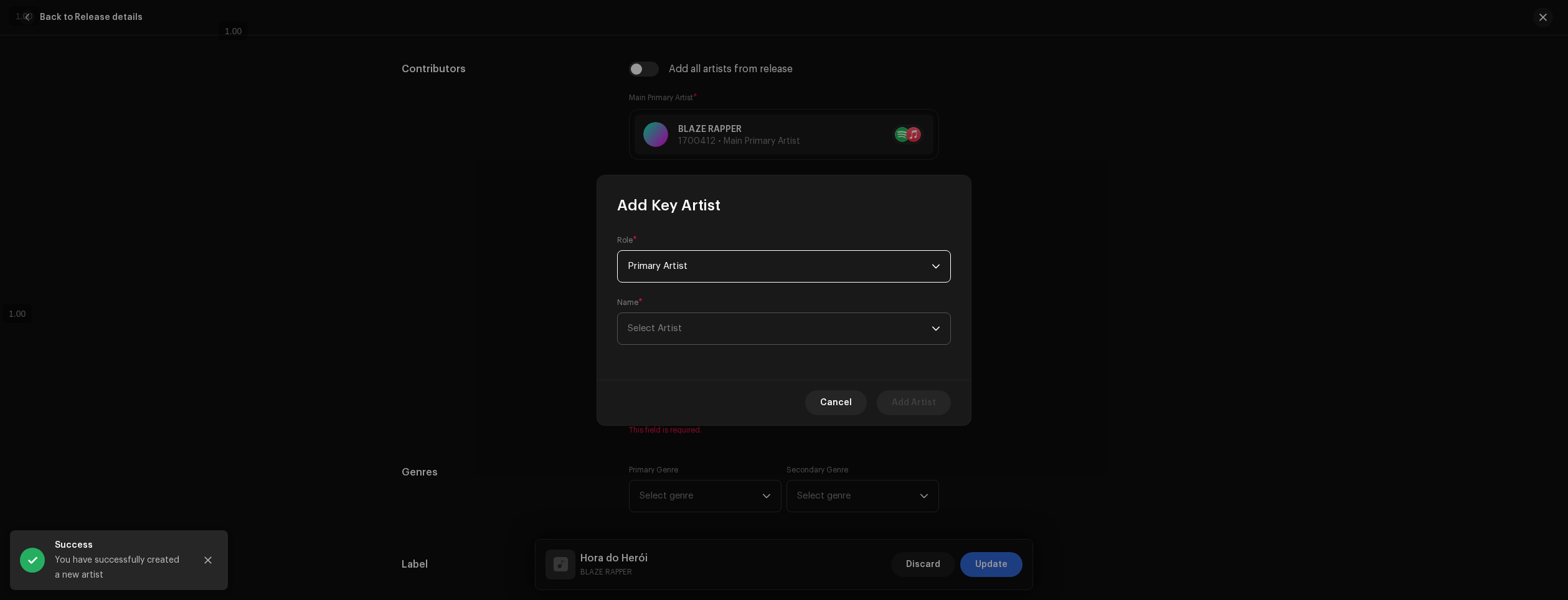
click at [685, 332] on span "Select Artist" at bounding box center [780, 329] width 304 height 31
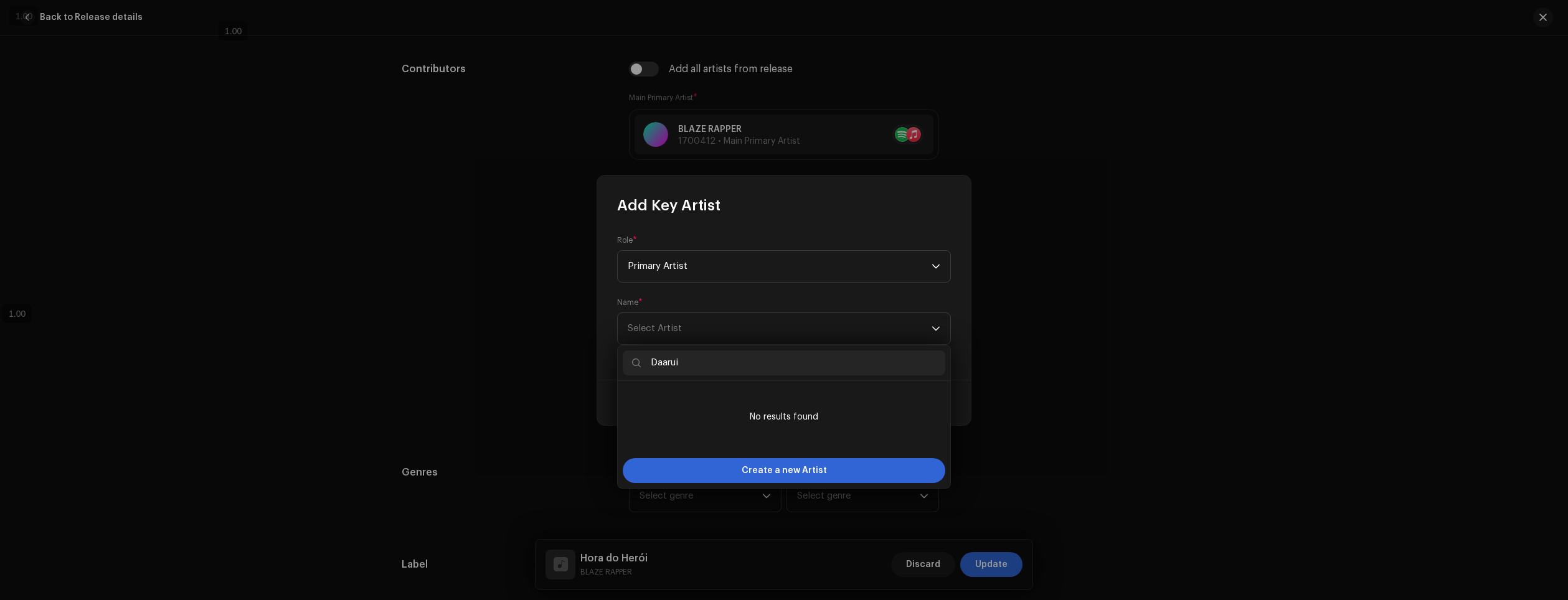
type input "Daarui"
click at [804, 463] on span "Create a new Artist" at bounding box center [784, 471] width 85 height 25
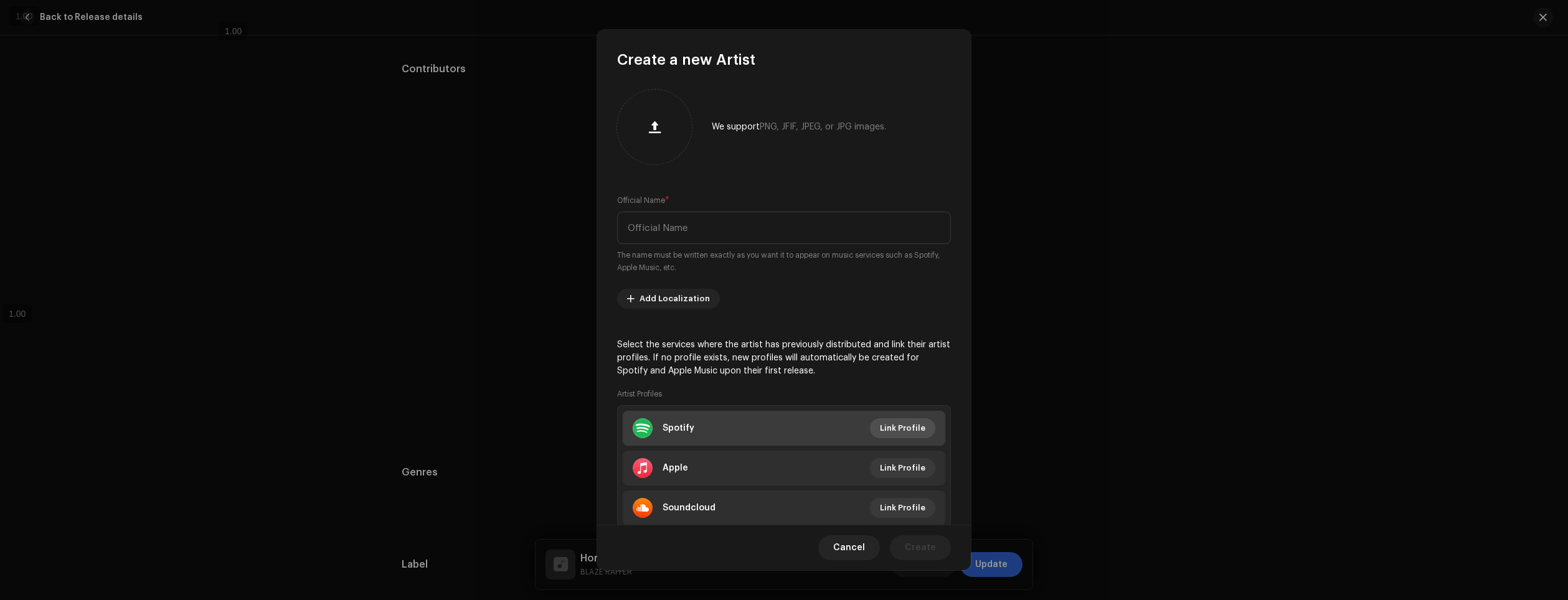
click at [917, 433] on span "Link Profile" at bounding box center [902, 428] width 45 height 25
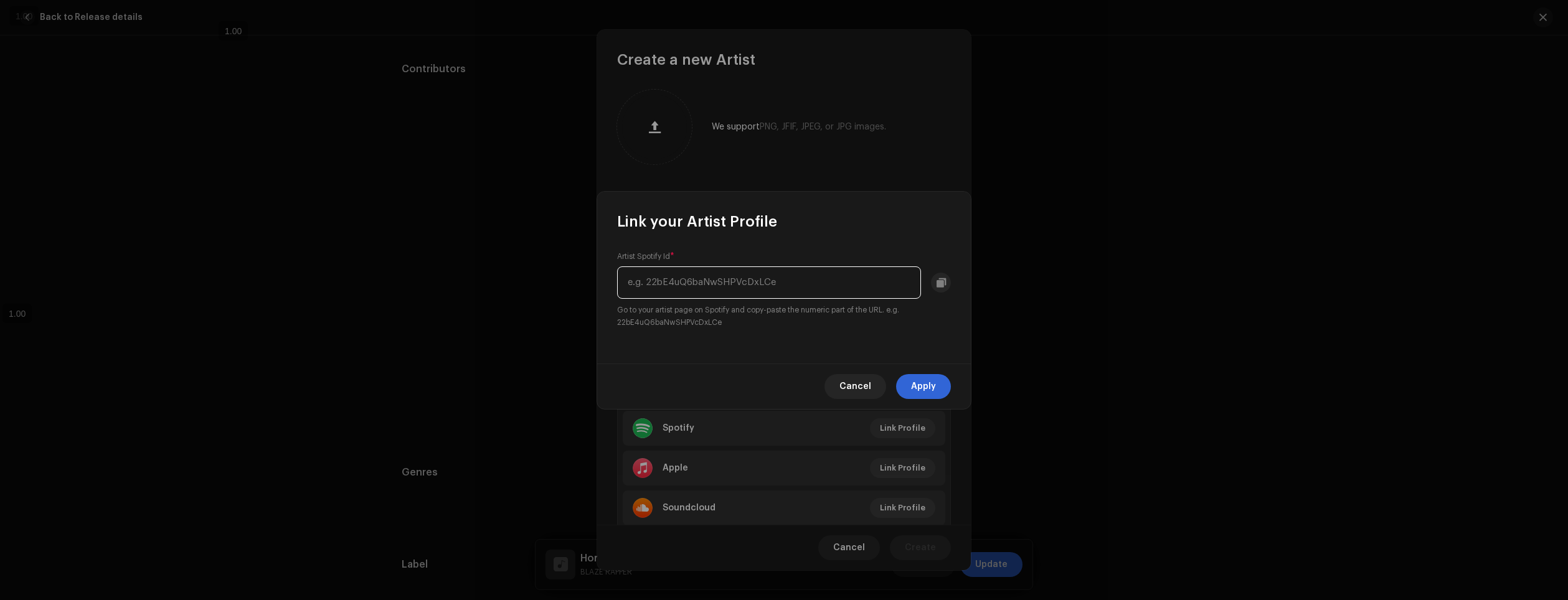
paste input "0vX9yMccbFqw9hDSv8WLcL"
type input "0vX9yMccbFqw9hDSv8WLcL"
click at [916, 382] on span "Apply" at bounding box center [923, 386] width 25 height 25
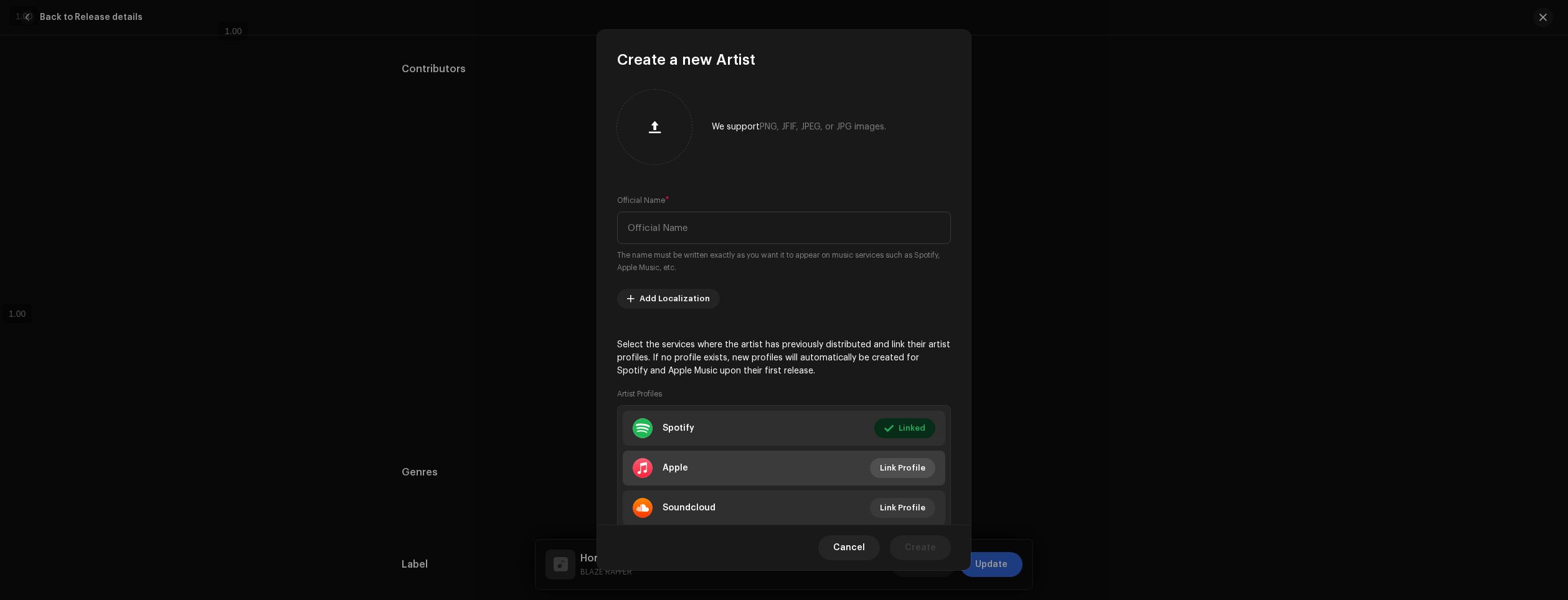
click at [895, 467] on span "Link Profile" at bounding box center [902, 468] width 45 height 25
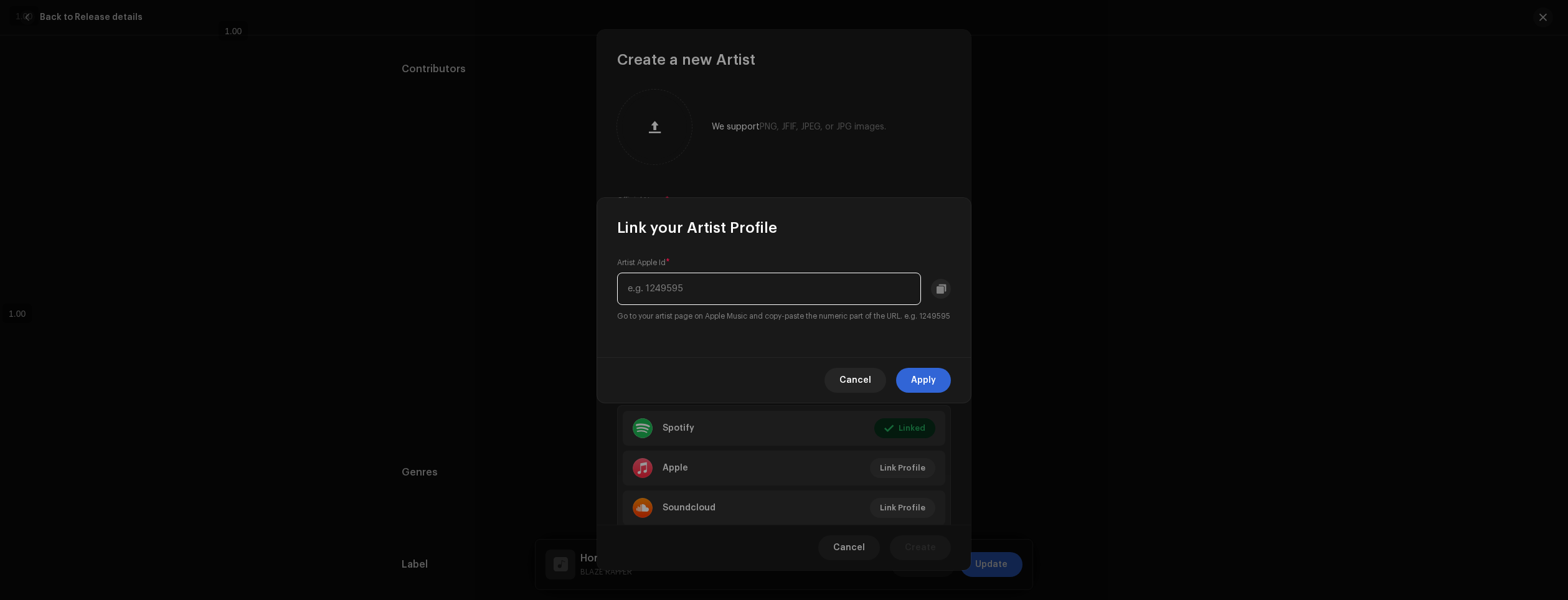
paste input "1482872981"
type input "1482872981"
click at [925, 388] on span "Apply" at bounding box center [923, 380] width 25 height 25
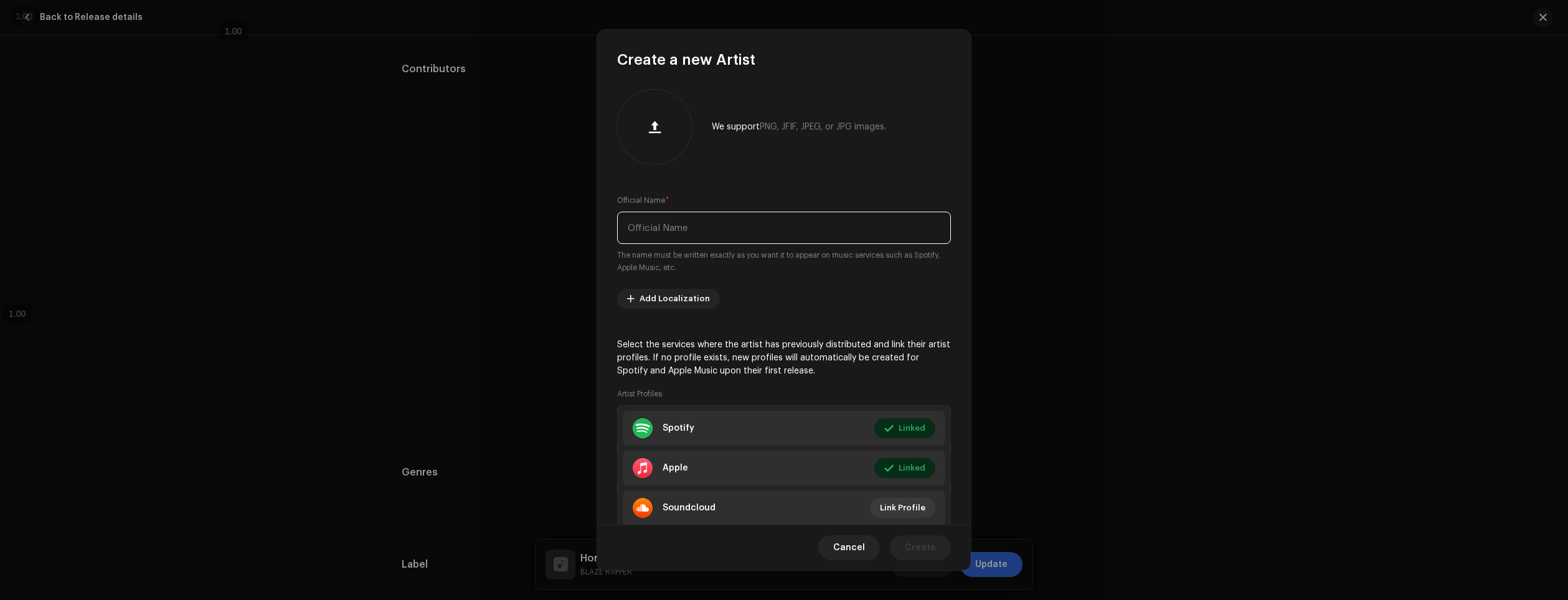
click at [738, 230] on input "text" at bounding box center [784, 228] width 334 height 33
type input "Daarui"
click at [944, 547] on button "Create" at bounding box center [921, 547] width 61 height 25
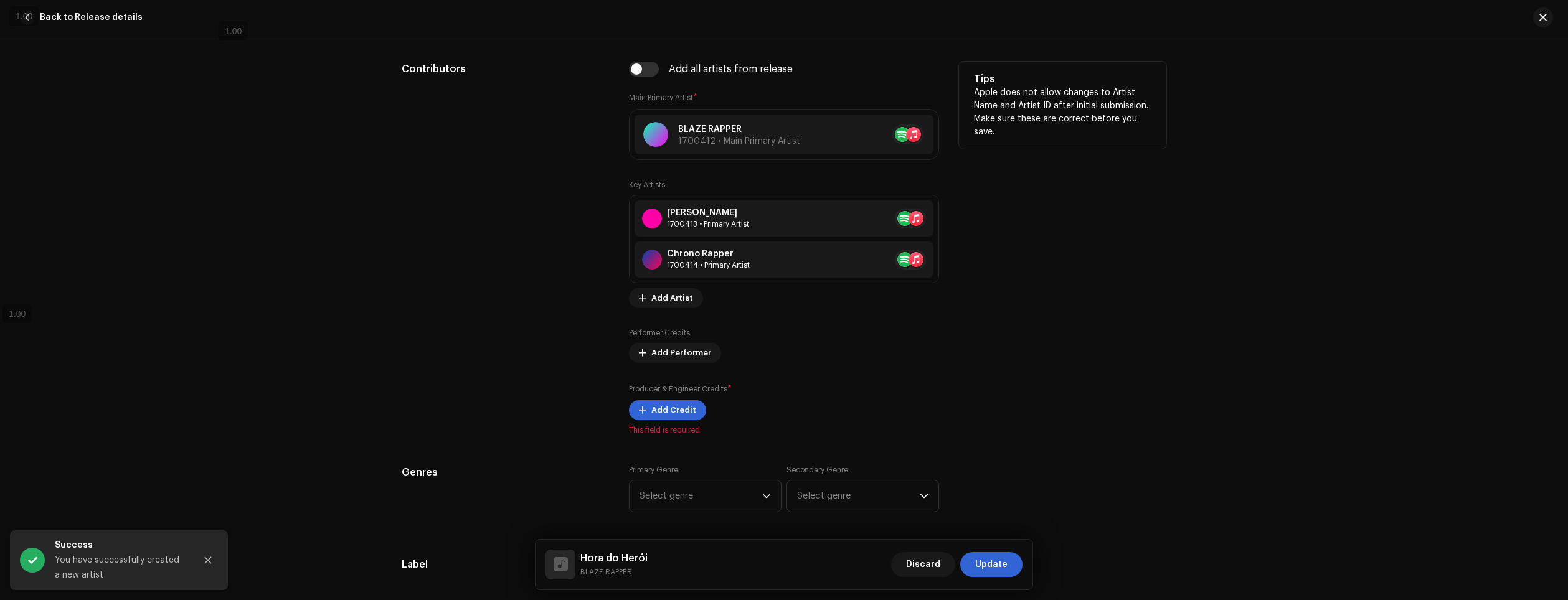
click at [816, 329] on div "Performer Credits Add Performer" at bounding box center [784, 345] width 310 height 35
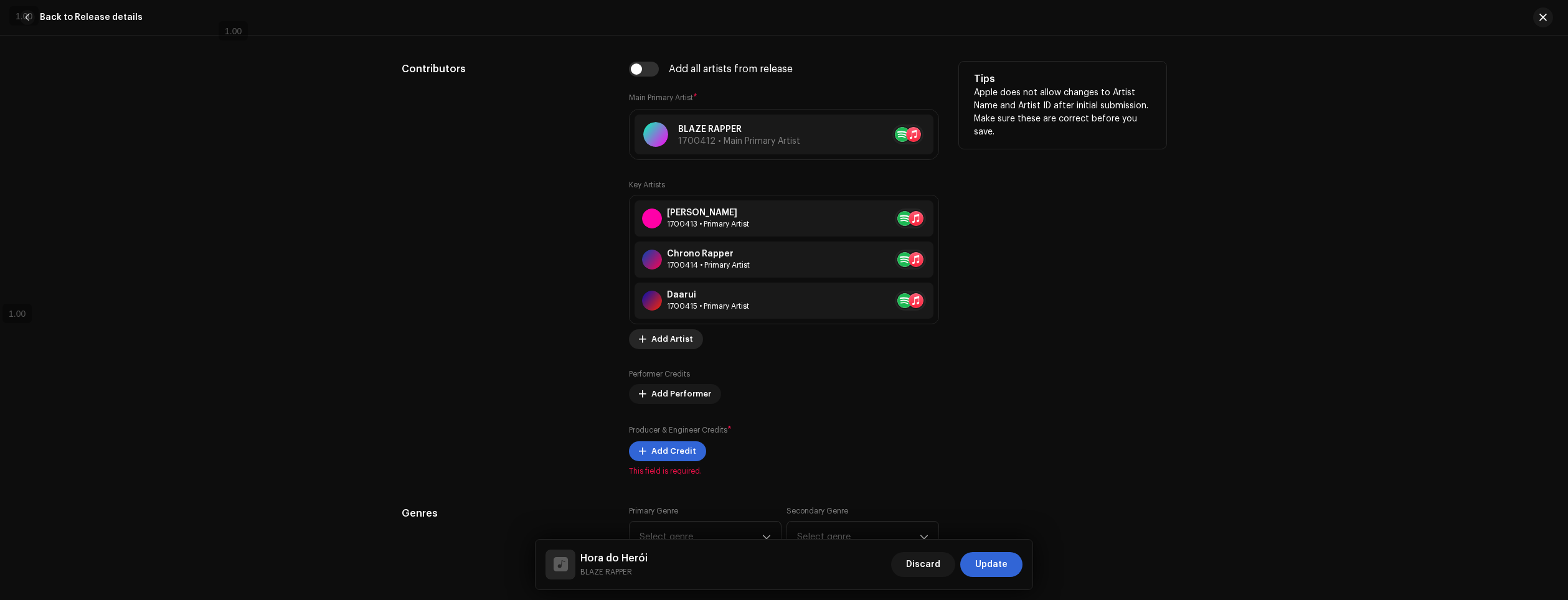
click at [642, 332] on button "Add Artist" at bounding box center [666, 339] width 74 height 20
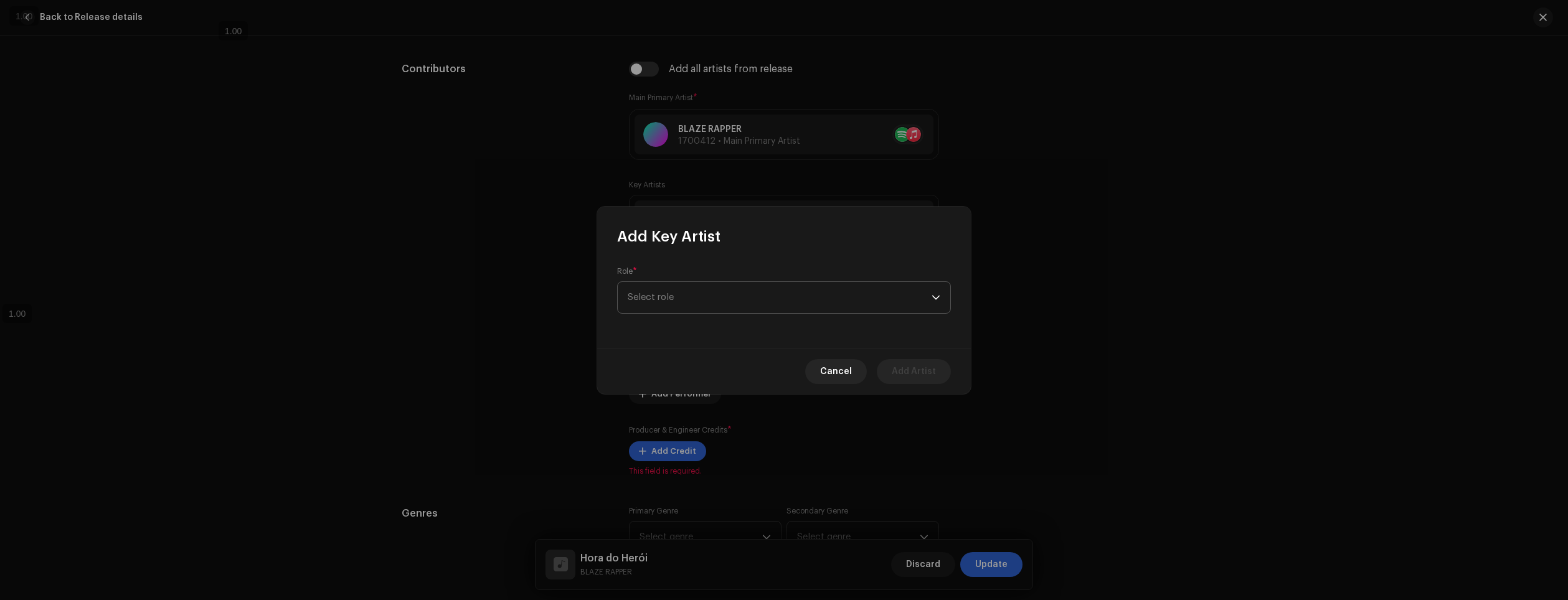
click at [674, 304] on span "Select role" at bounding box center [780, 298] width 304 height 31
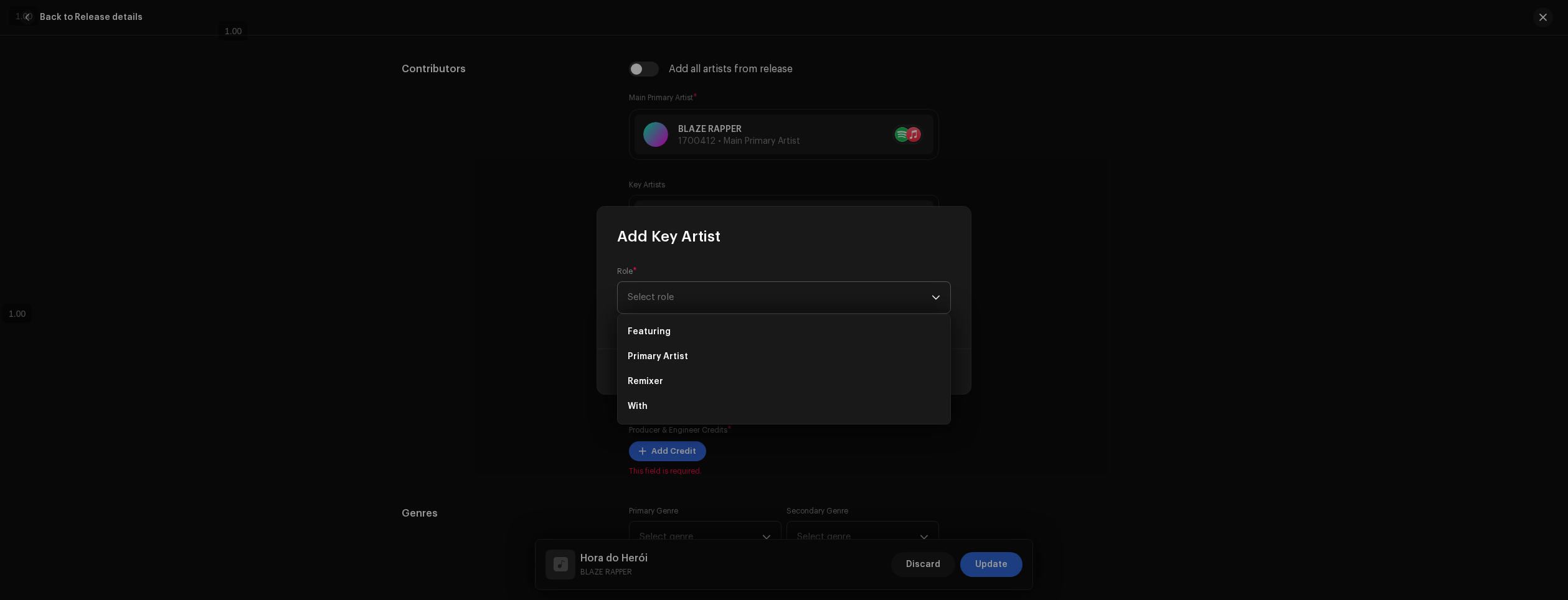
click at [674, 304] on span "Select role" at bounding box center [780, 298] width 304 height 31
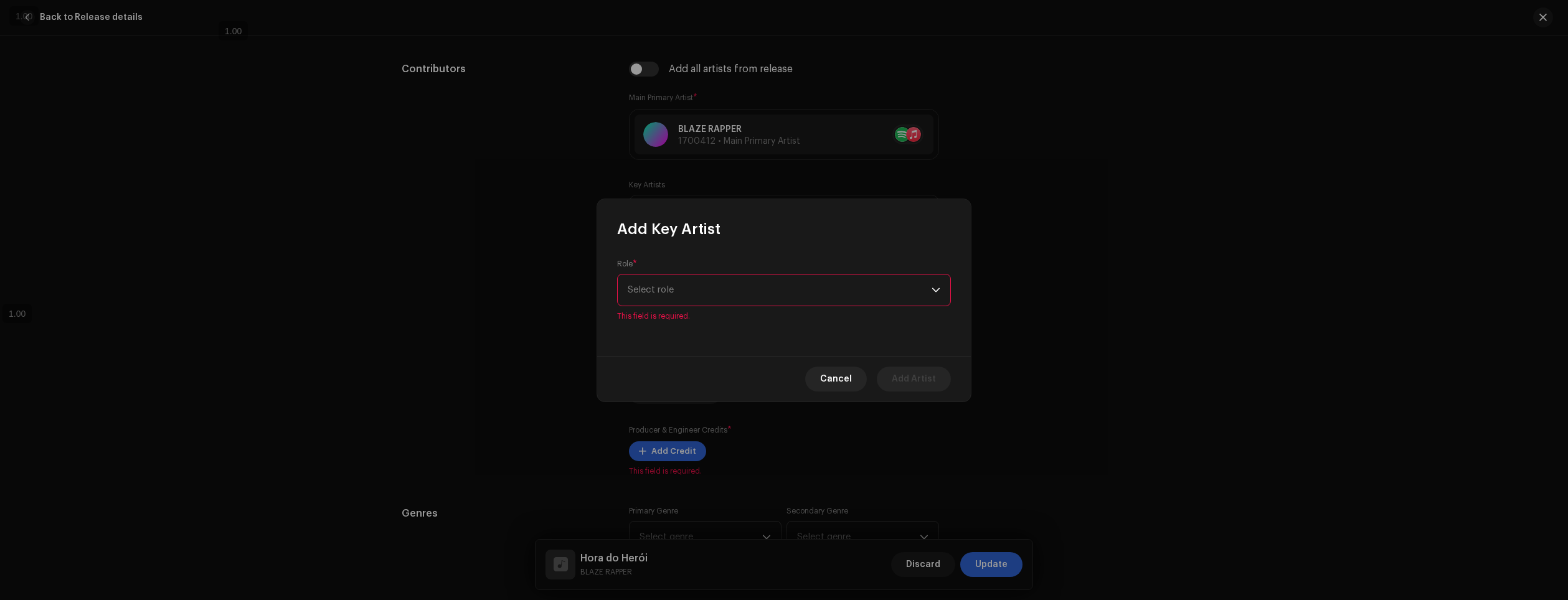
click at [682, 294] on span "Select role" at bounding box center [780, 290] width 304 height 31
click at [641, 291] on span "Select role" at bounding box center [780, 290] width 304 height 31
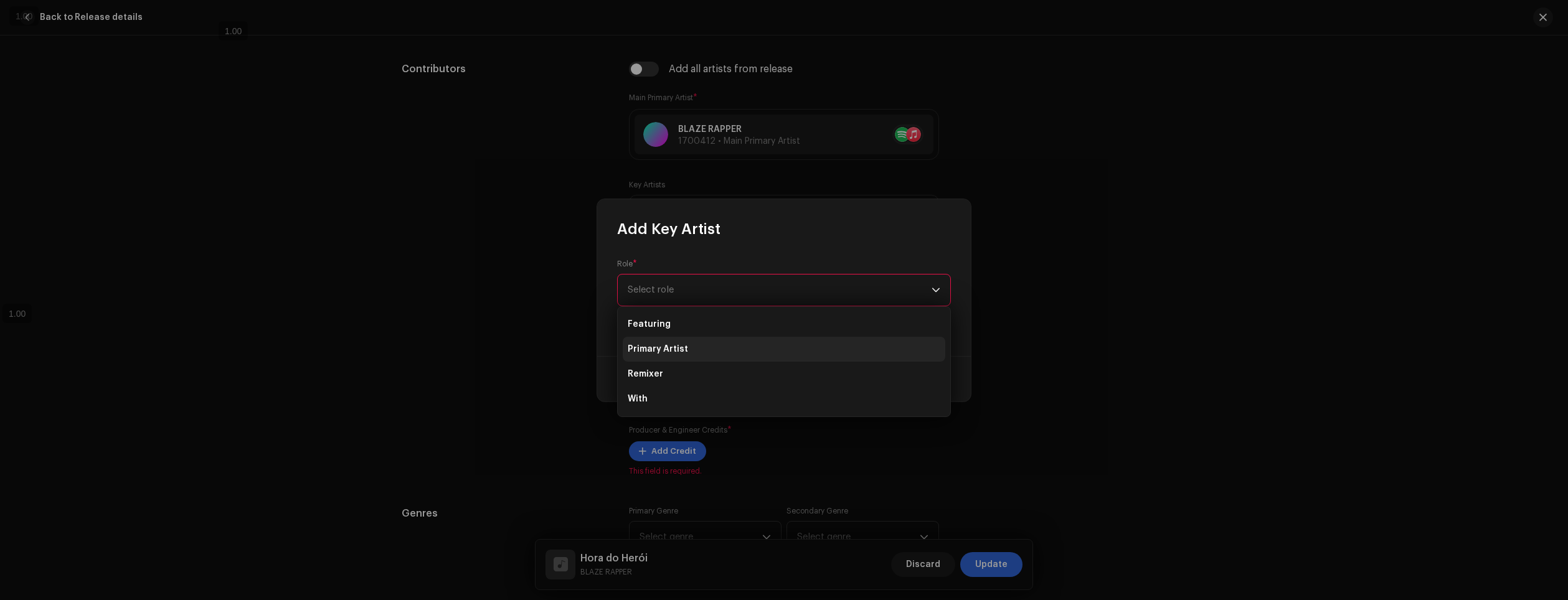
click at [678, 341] on li "Primary Artist" at bounding box center [784, 349] width 322 height 25
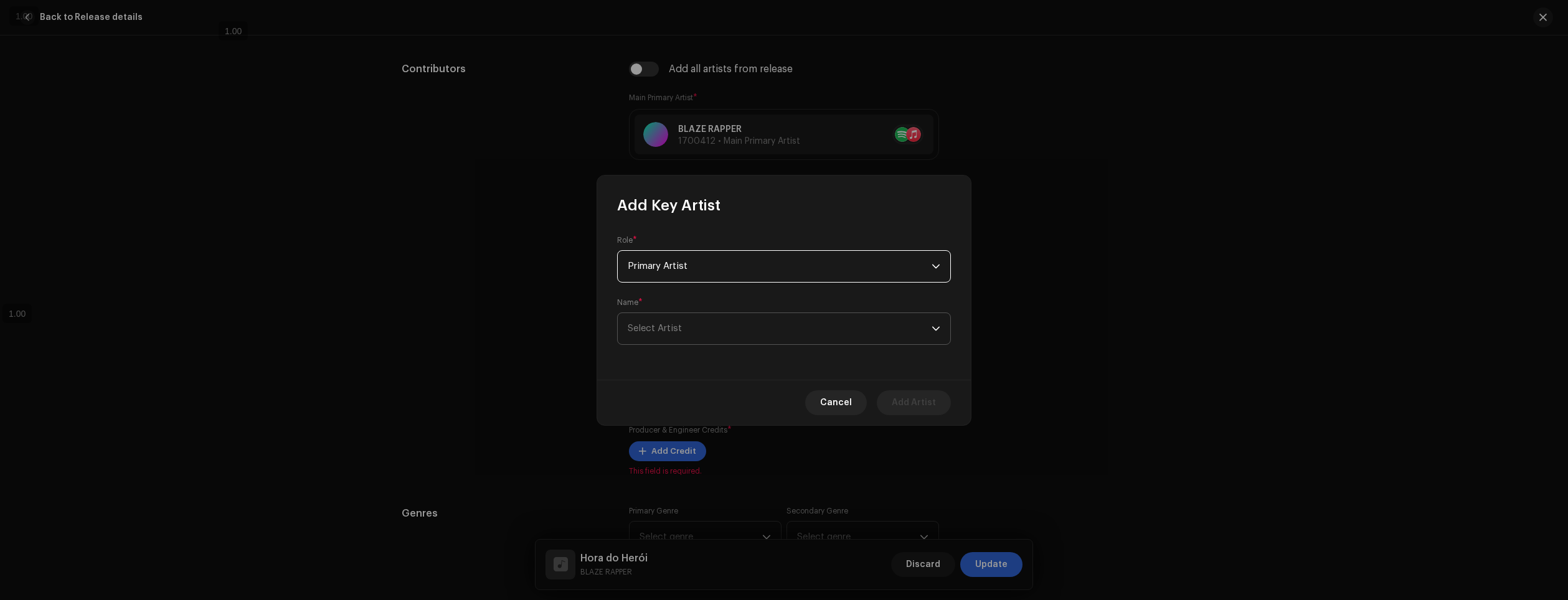
click at [676, 318] on span "Select Artist" at bounding box center [780, 329] width 304 height 31
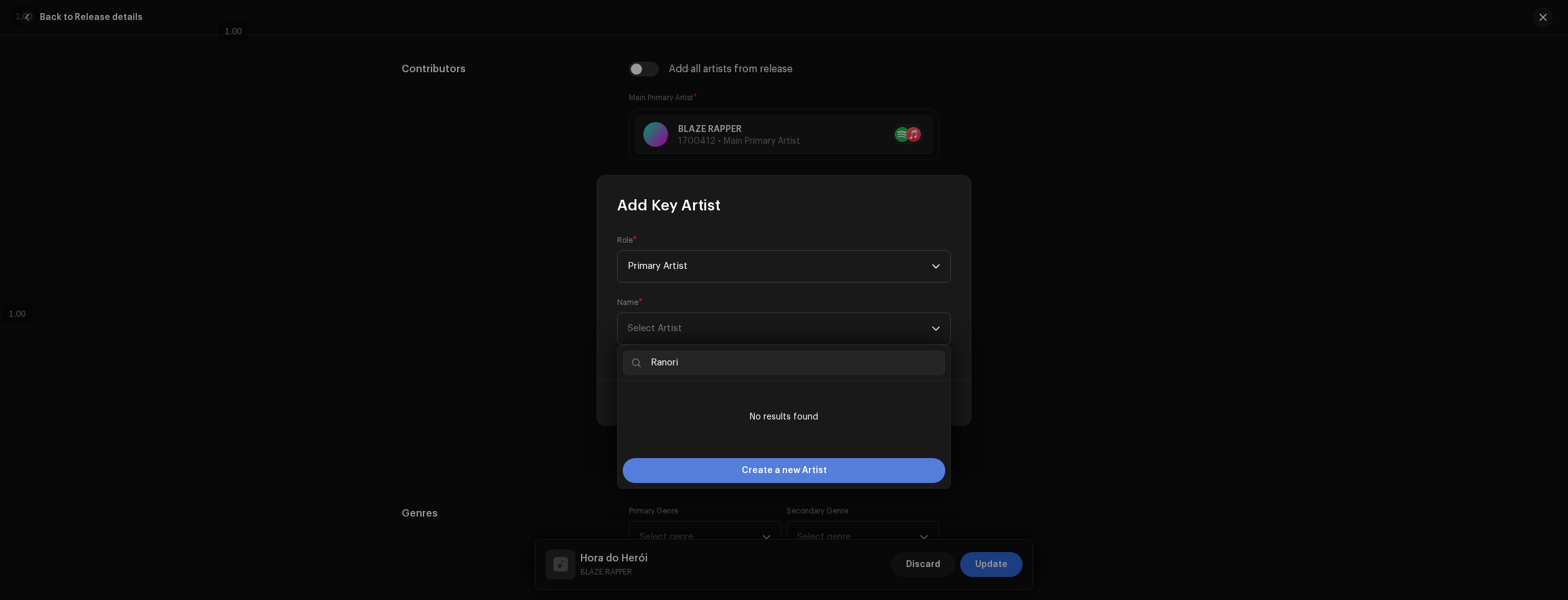
type input "Ranori"
click at [789, 474] on span "Create a new Artist" at bounding box center [784, 471] width 85 height 25
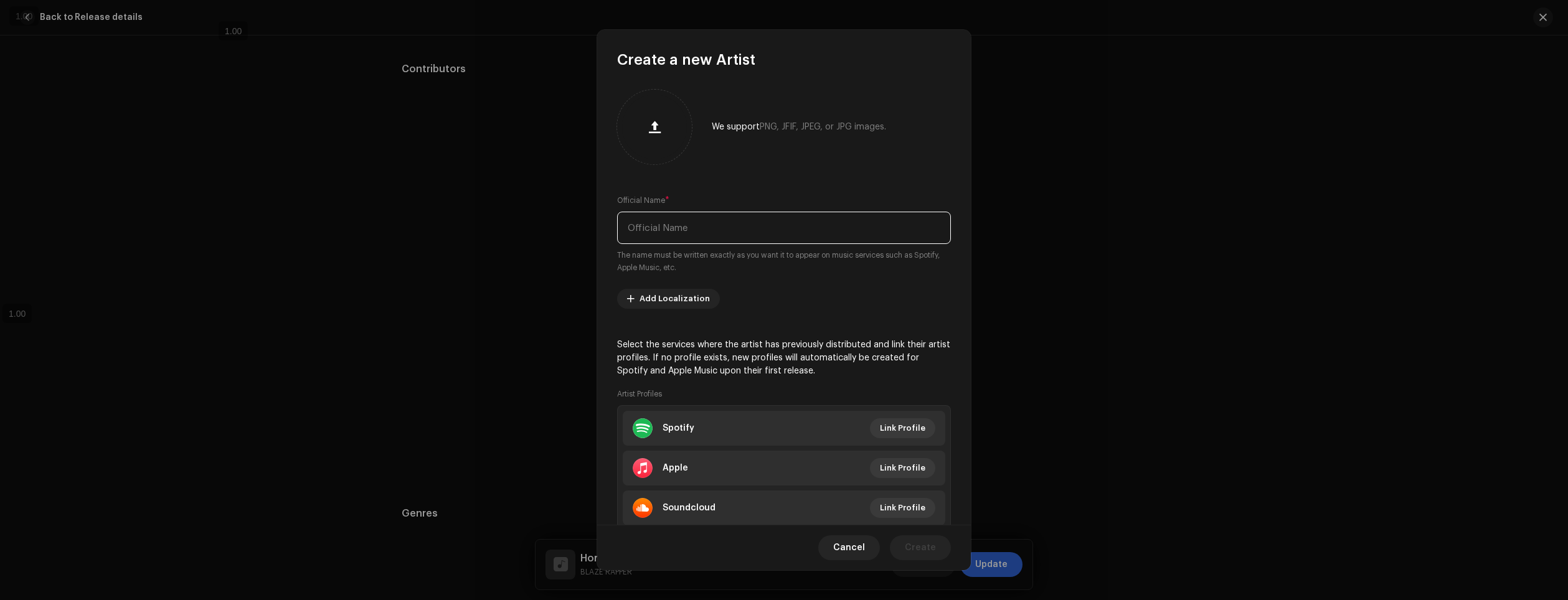
click at [658, 239] on input "text" at bounding box center [784, 228] width 334 height 33
type input "Ranori"
click at [900, 432] on span "Link Profile" at bounding box center [902, 428] width 45 height 25
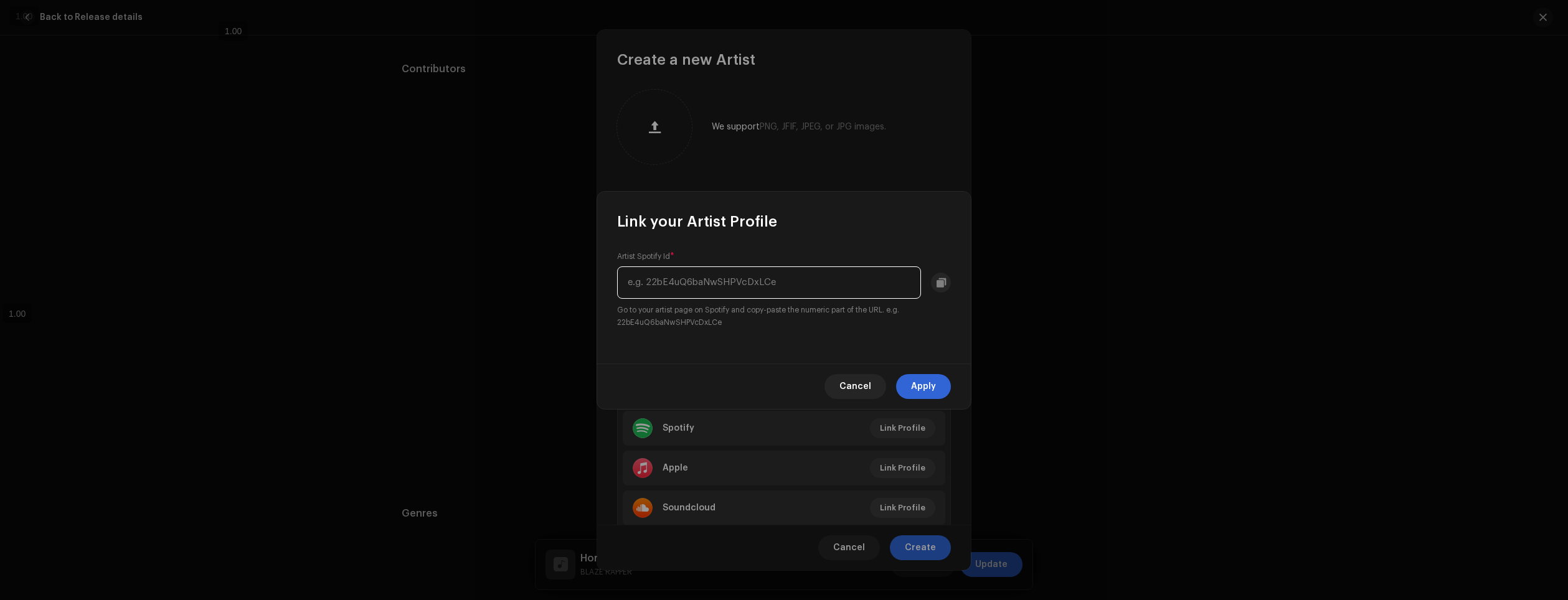
paste input "47Dzg1V3IjJY78vCcXf1i0"
type input "47Dzg1V3IjJY78vCcXf1i0"
click at [929, 381] on span "Apply" at bounding box center [923, 386] width 25 height 25
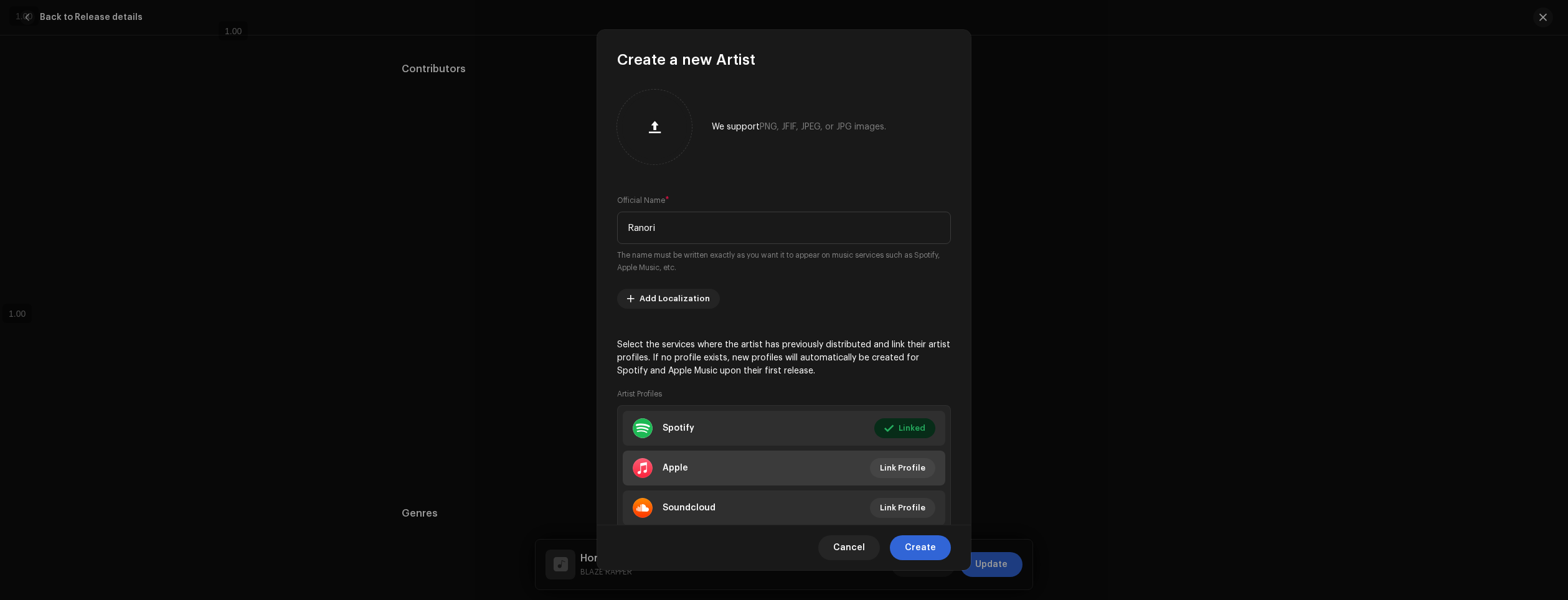
click at [895, 480] on li "Apple Link Profile" at bounding box center [784, 468] width 322 height 35
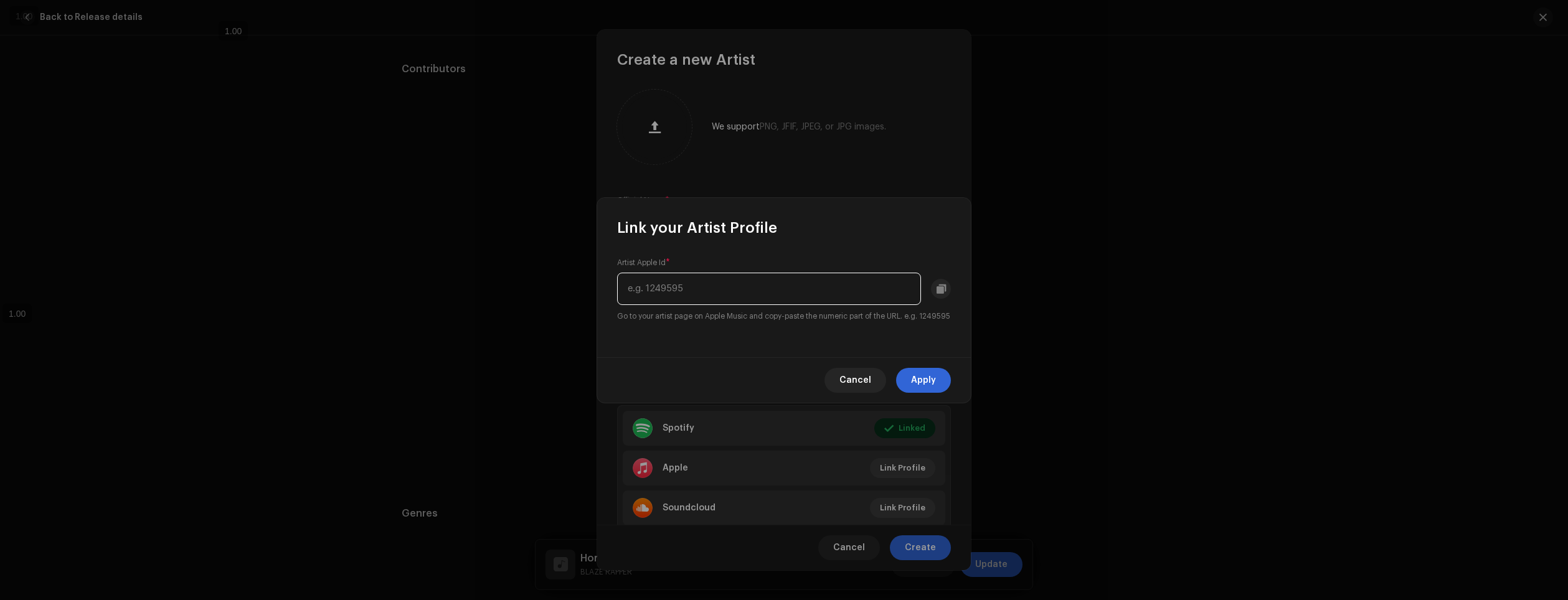
paste input "1788466059"
type input "1788466059"
click at [934, 392] on span "Apply" at bounding box center [923, 380] width 25 height 25
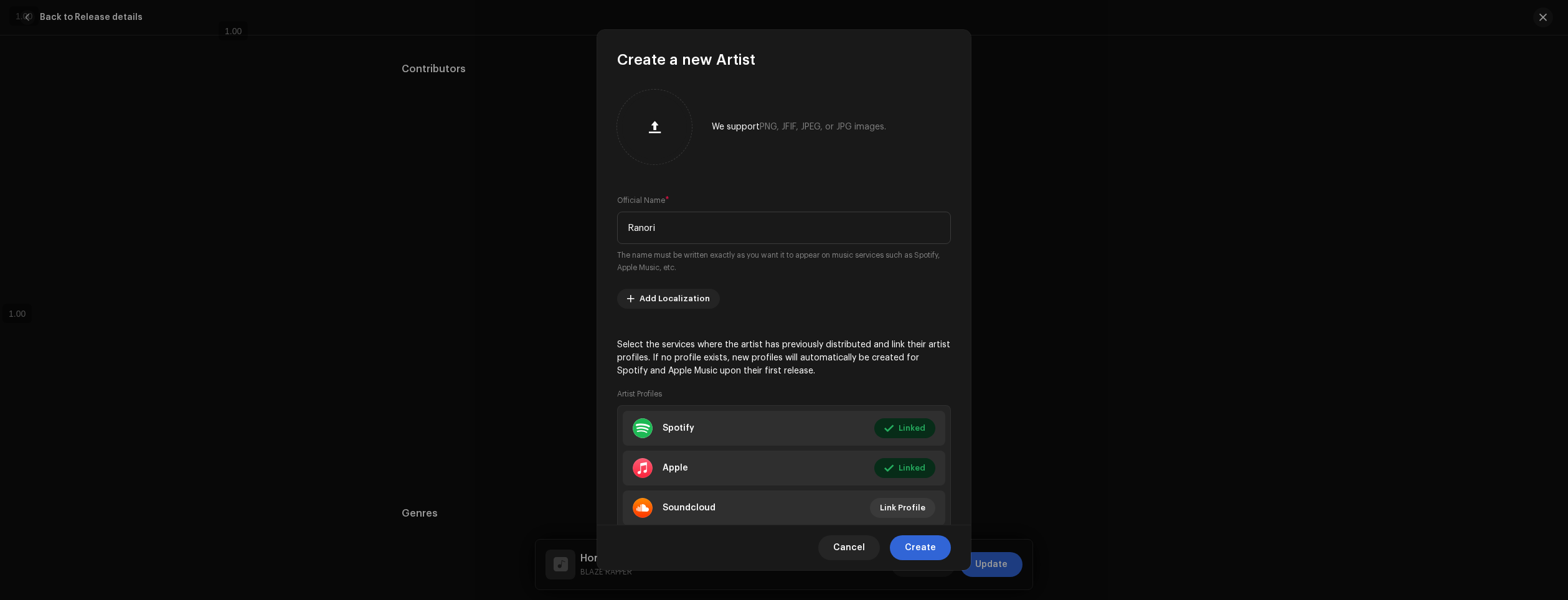
scroll to position [41, 0]
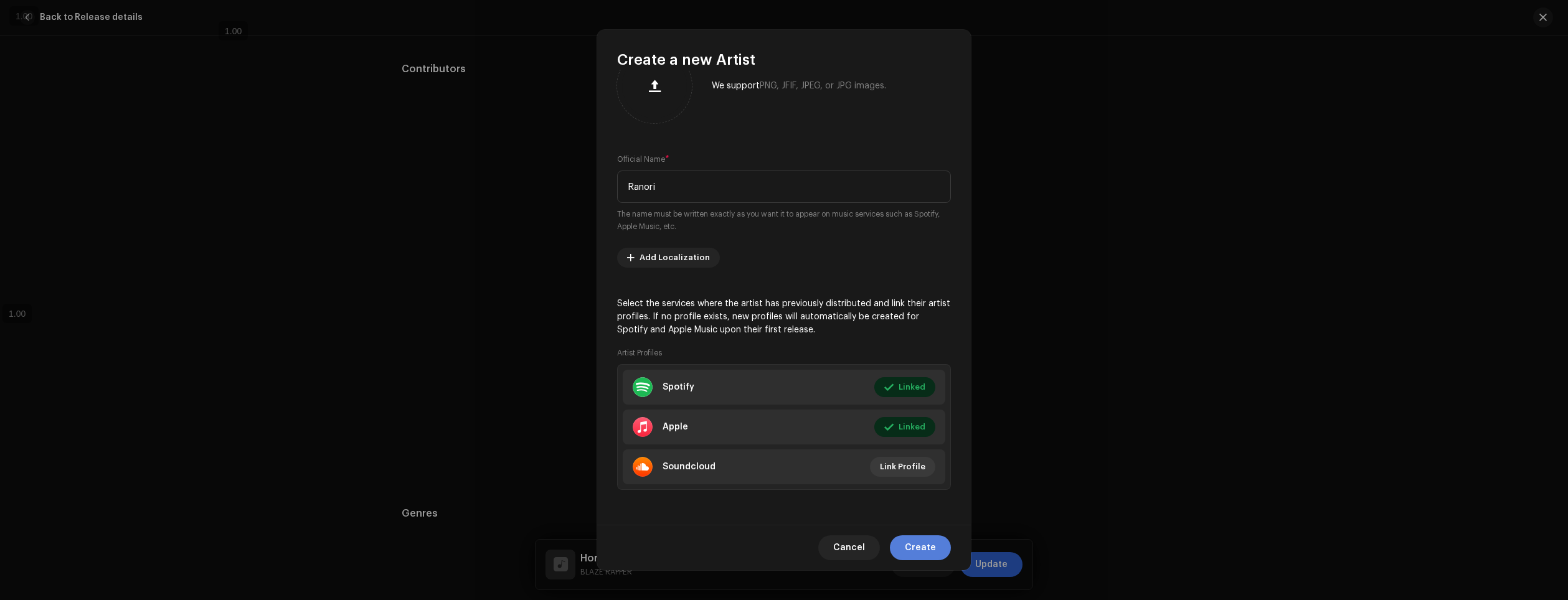
click at [930, 541] on span "Create" at bounding box center [921, 547] width 31 height 25
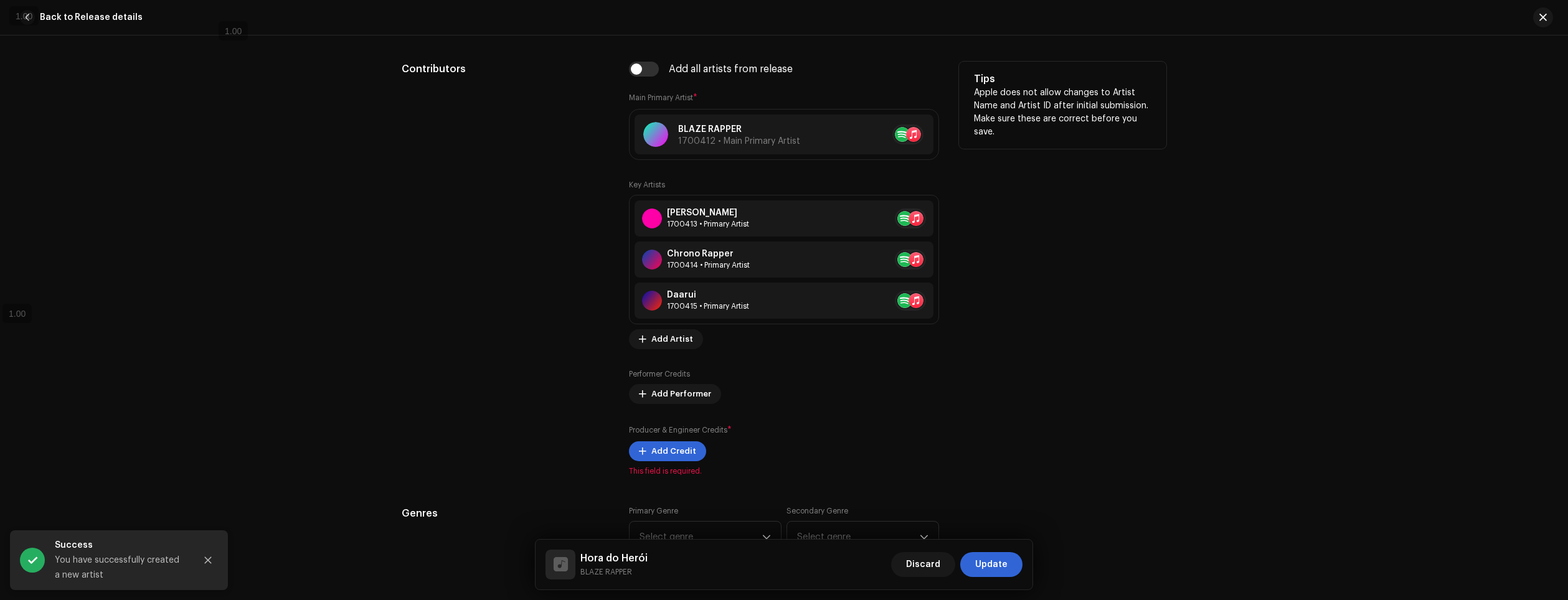
click at [1082, 304] on div "Tips Apple does not allow changes to Artist Name and Artist ID after initial su…" at bounding box center [1063, 268] width 208 height 414
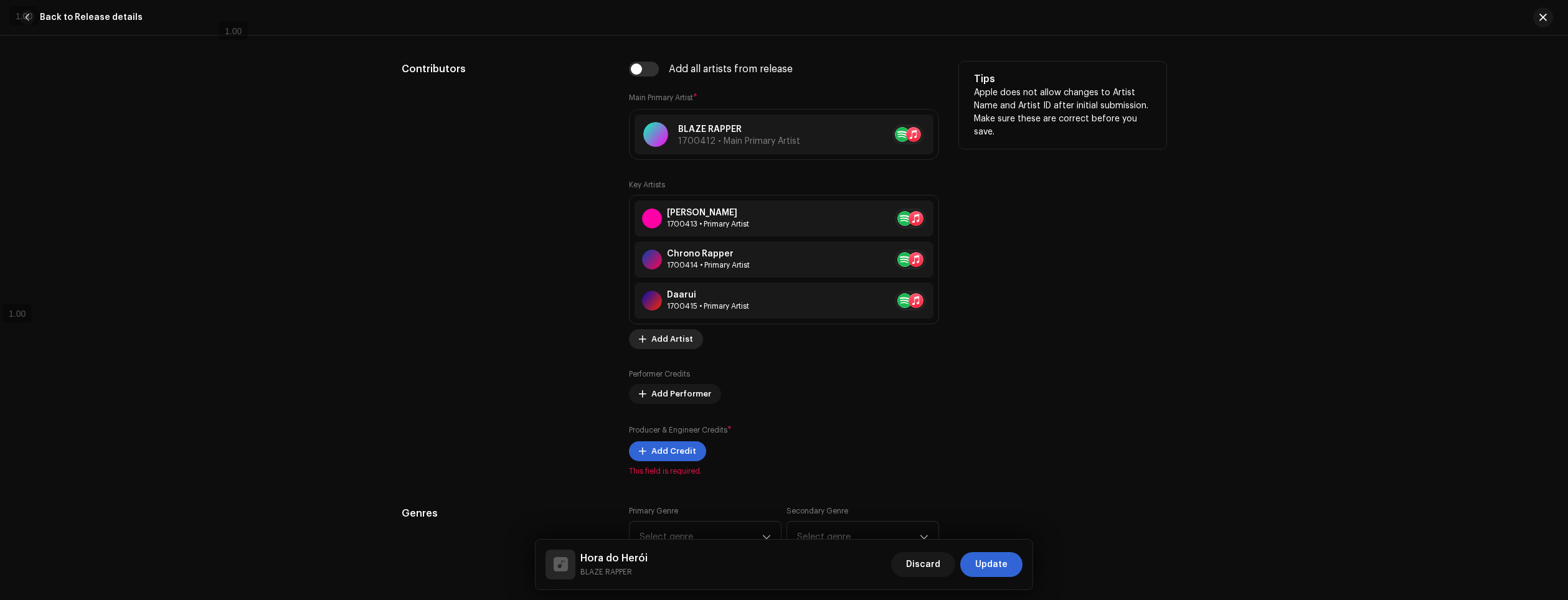
click at [672, 342] on span "Add Artist" at bounding box center [672, 339] width 42 height 25
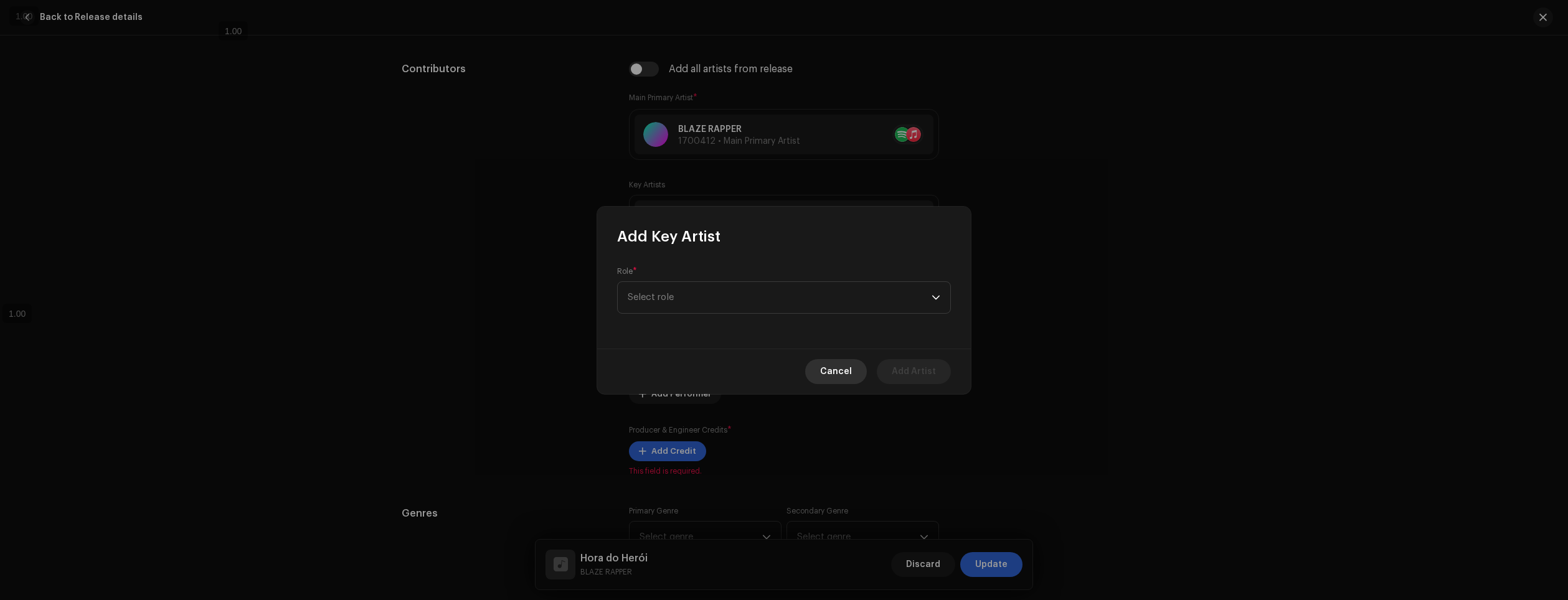
click at [846, 374] on span "Cancel" at bounding box center [836, 372] width 32 height 25
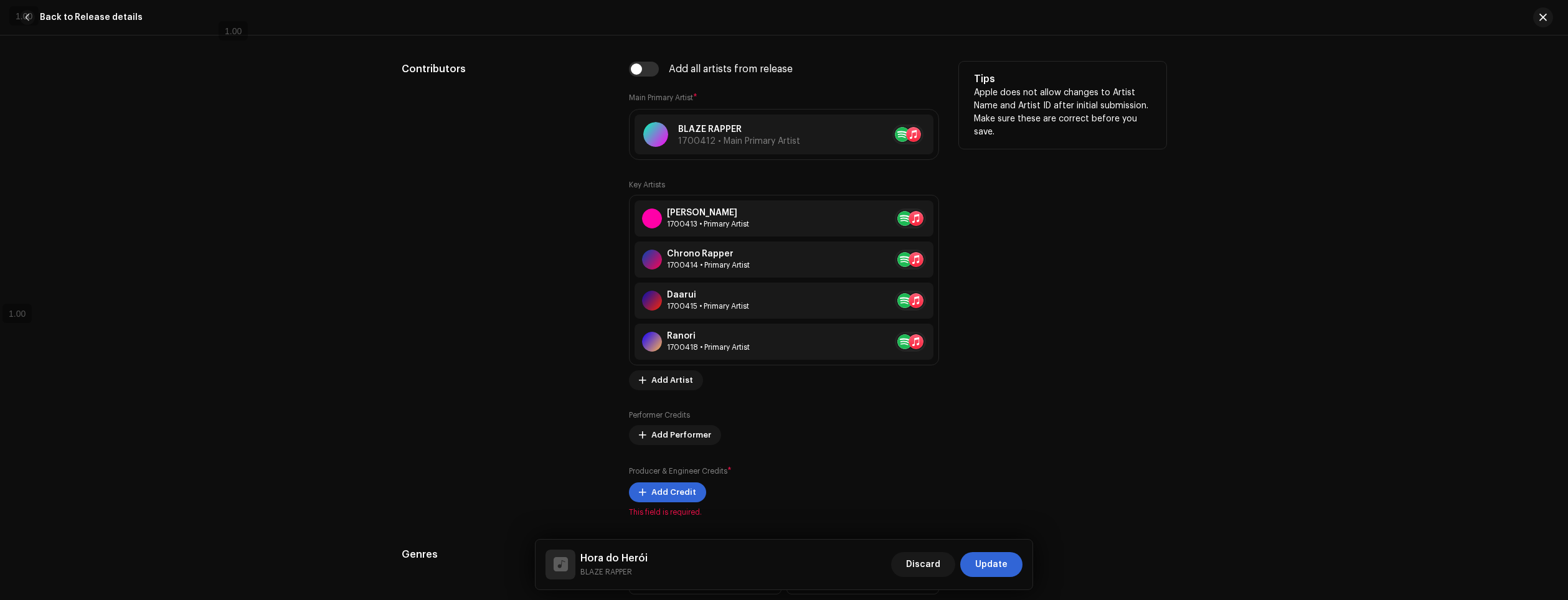
click at [1042, 312] on div "Tips Apple does not allow changes to Artist Name and Artist ID after initial su…" at bounding box center [1063, 289] width 208 height 456
click at [636, 386] on button "Add Artist" at bounding box center [666, 380] width 74 height 20
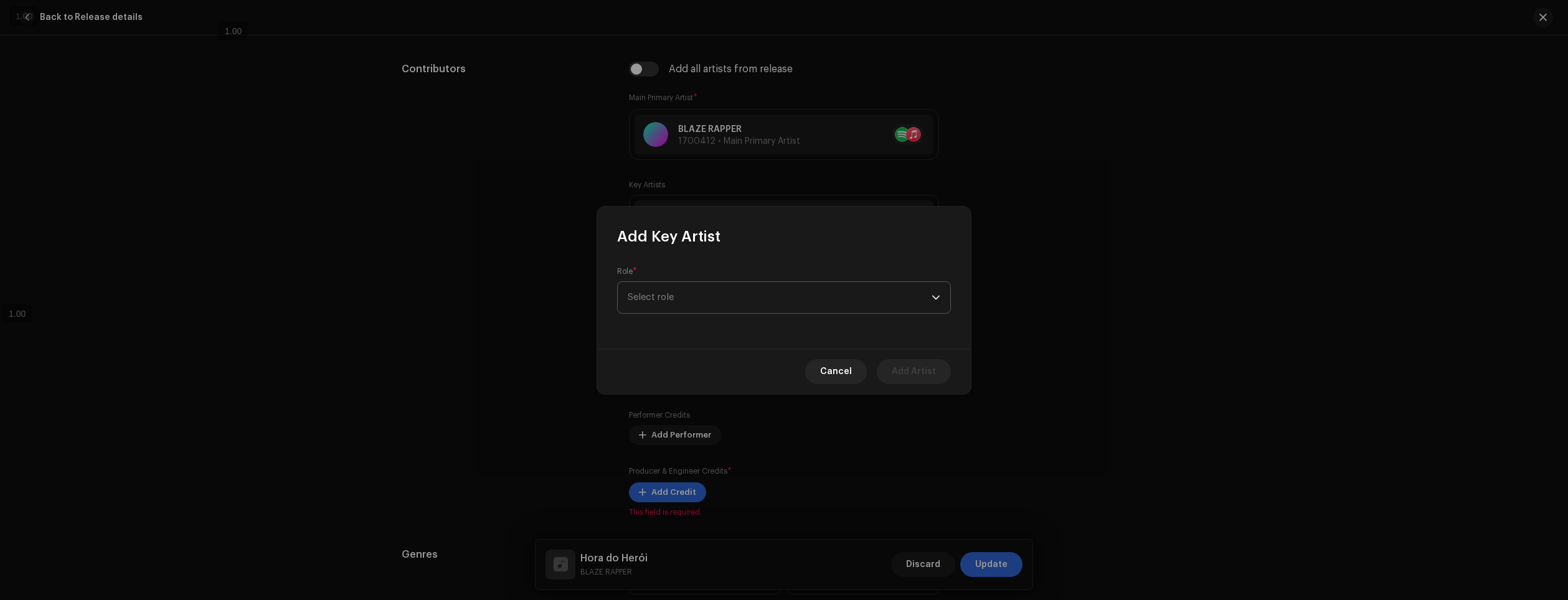
click at [687, 304] on span "Select role" at bounding box center [780, 298] width 304 height 31
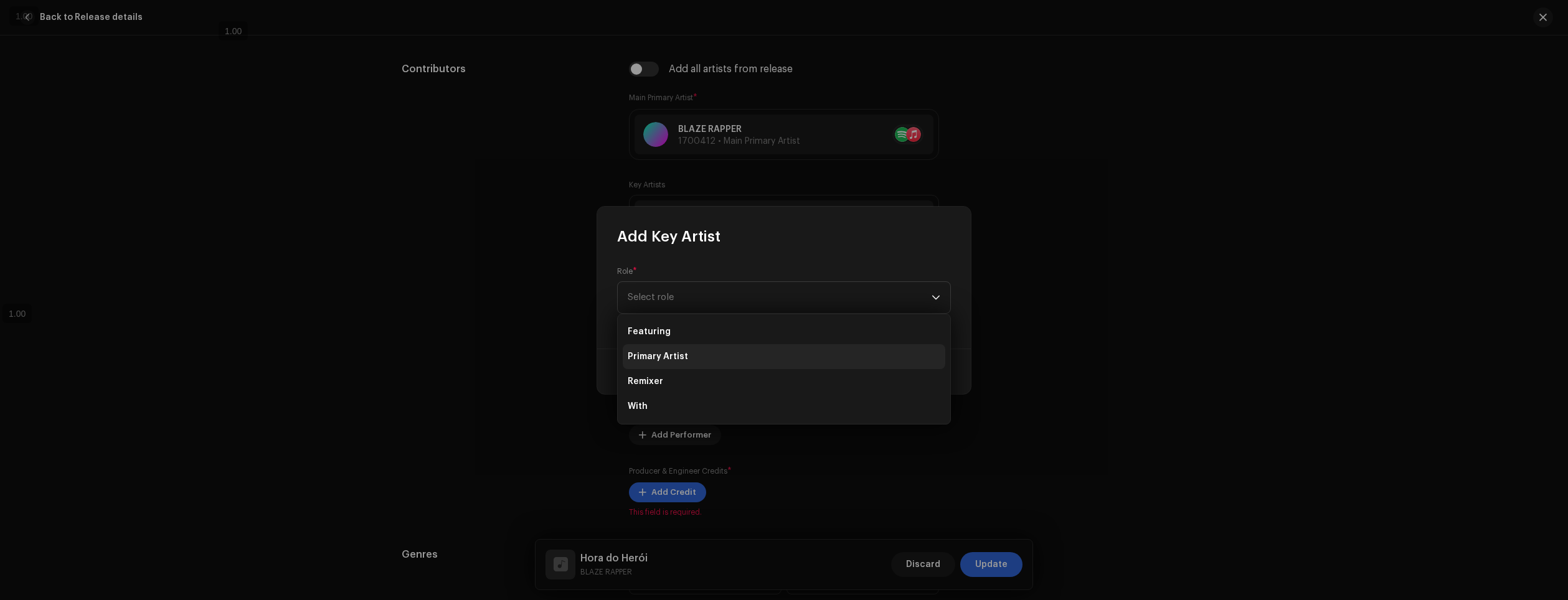
click at [687, 353] on li "Primary Artist" at bounding box center [784, 357] width 322 height 25
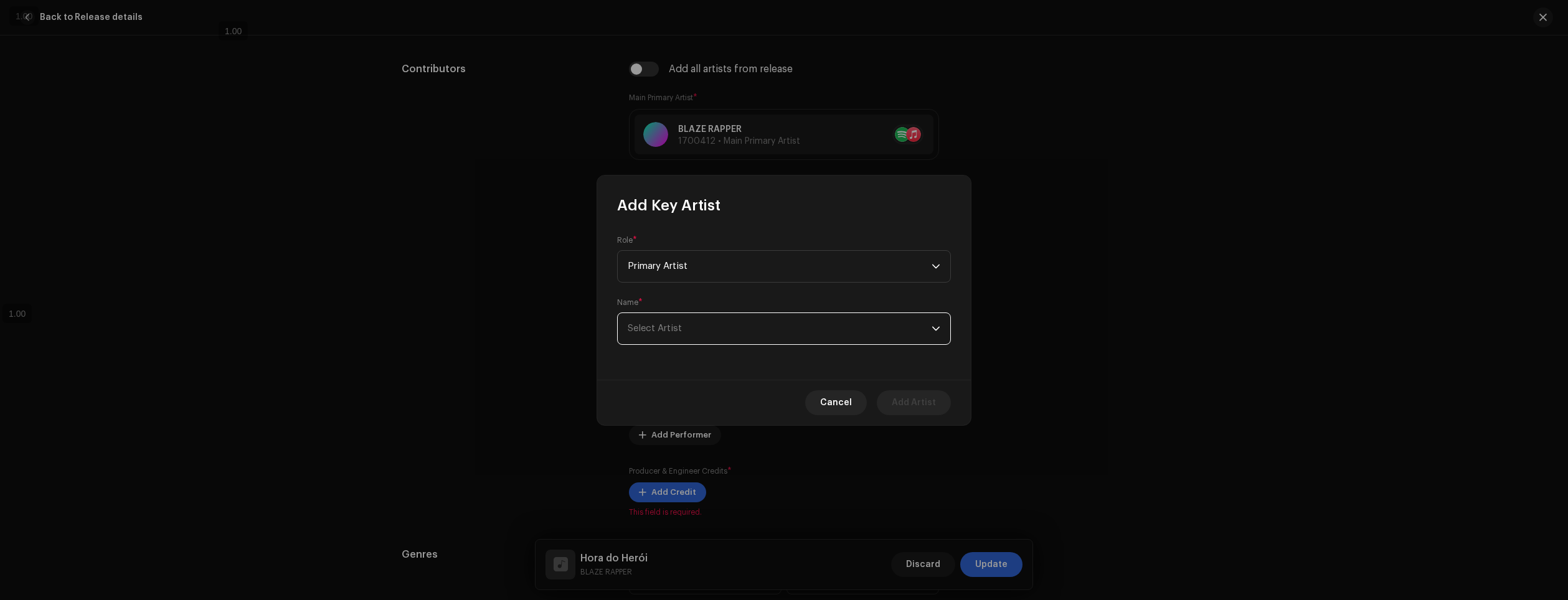
click at [700, 328] on span "Select Artist" at bounding box center [780, 329] width 304 height 31
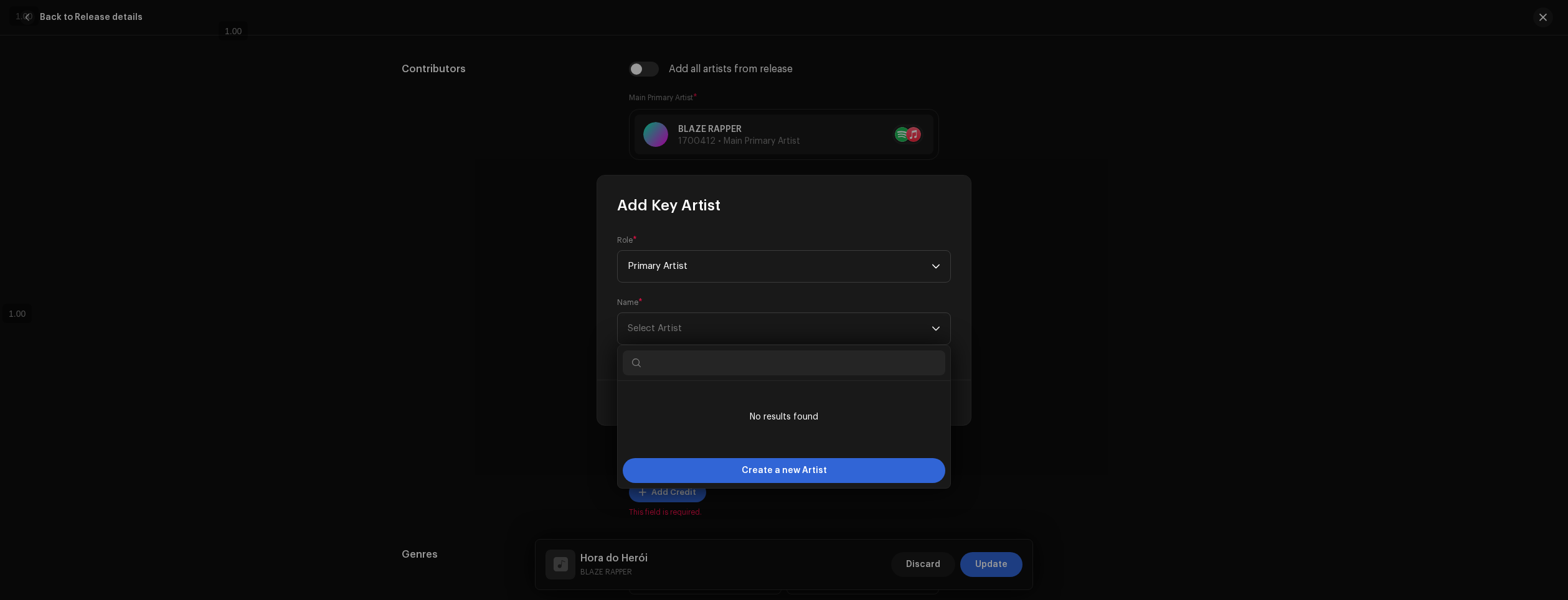
click at [711, 296] on form "Role * Primary Artist Name * Select Artist" at bounding box center [784, 290] width 334 height 110
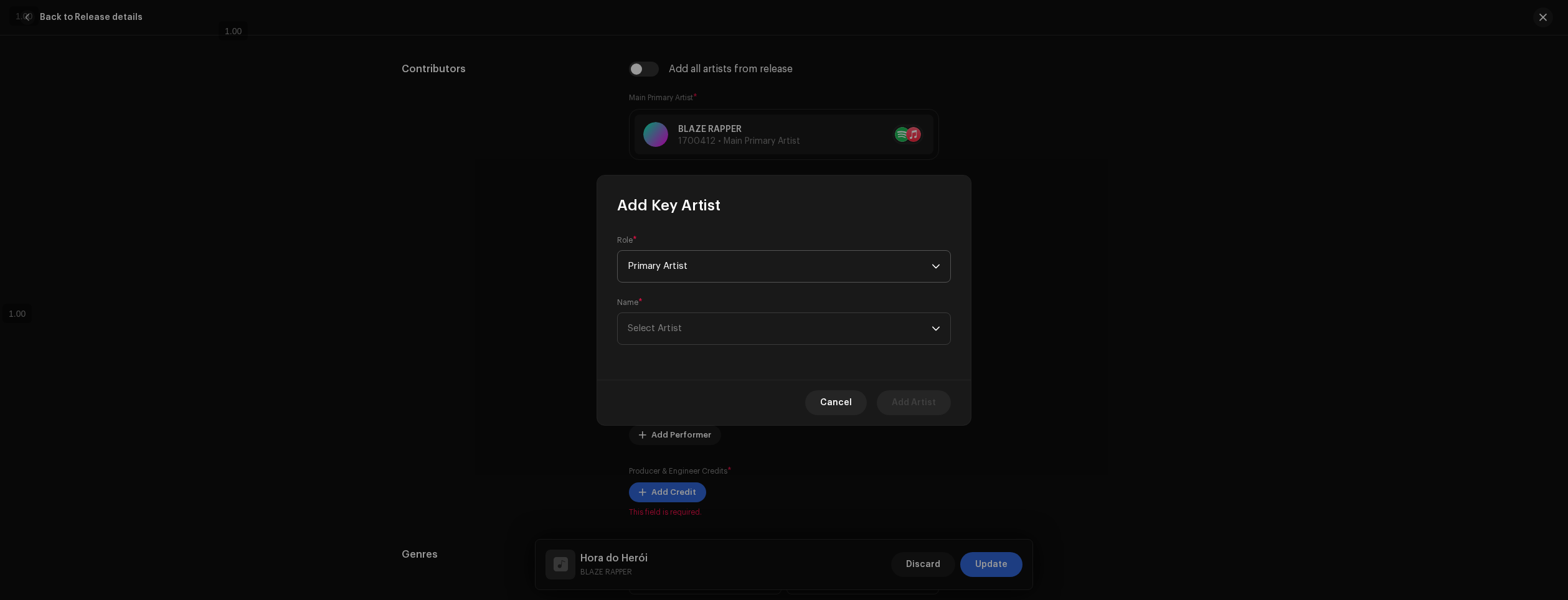
click at [713, 274] on span "Primary Artist" at bounding box center [780, 266] width 304 height 31
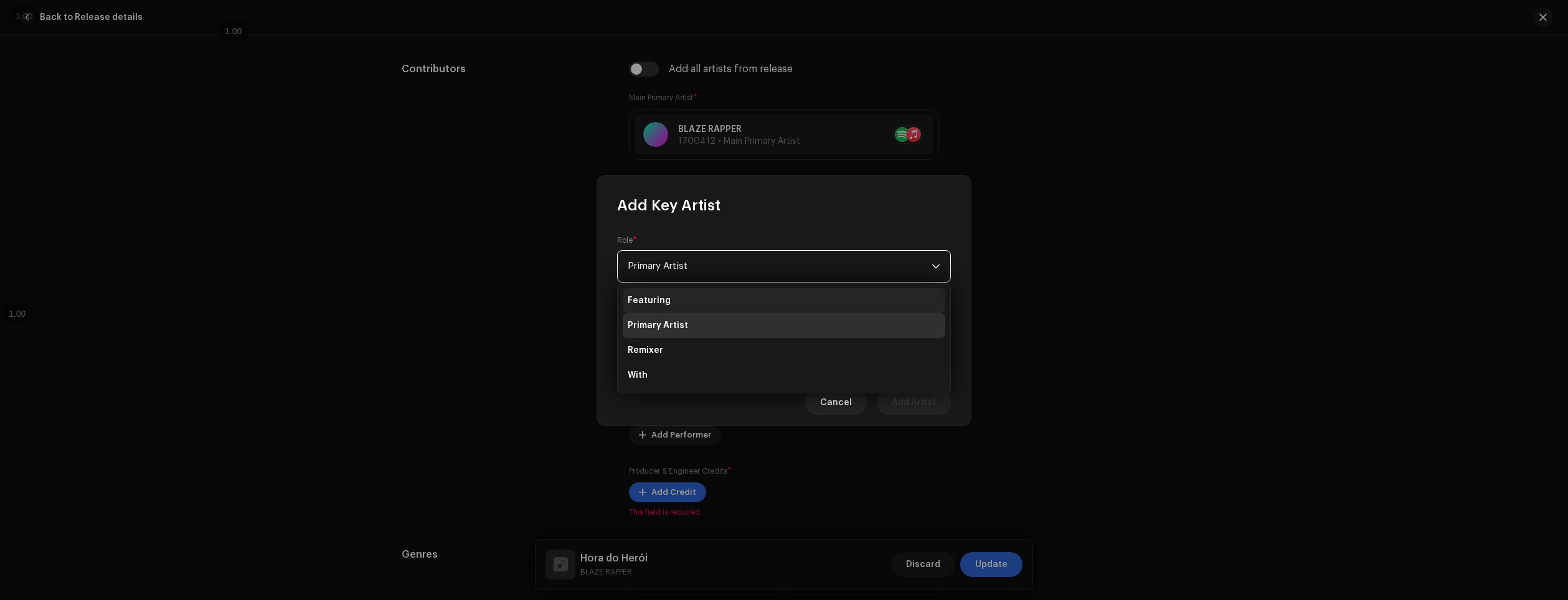
click at [713, 308] on li "Featuring" at bounding box center [784, 300] width 322 height 25
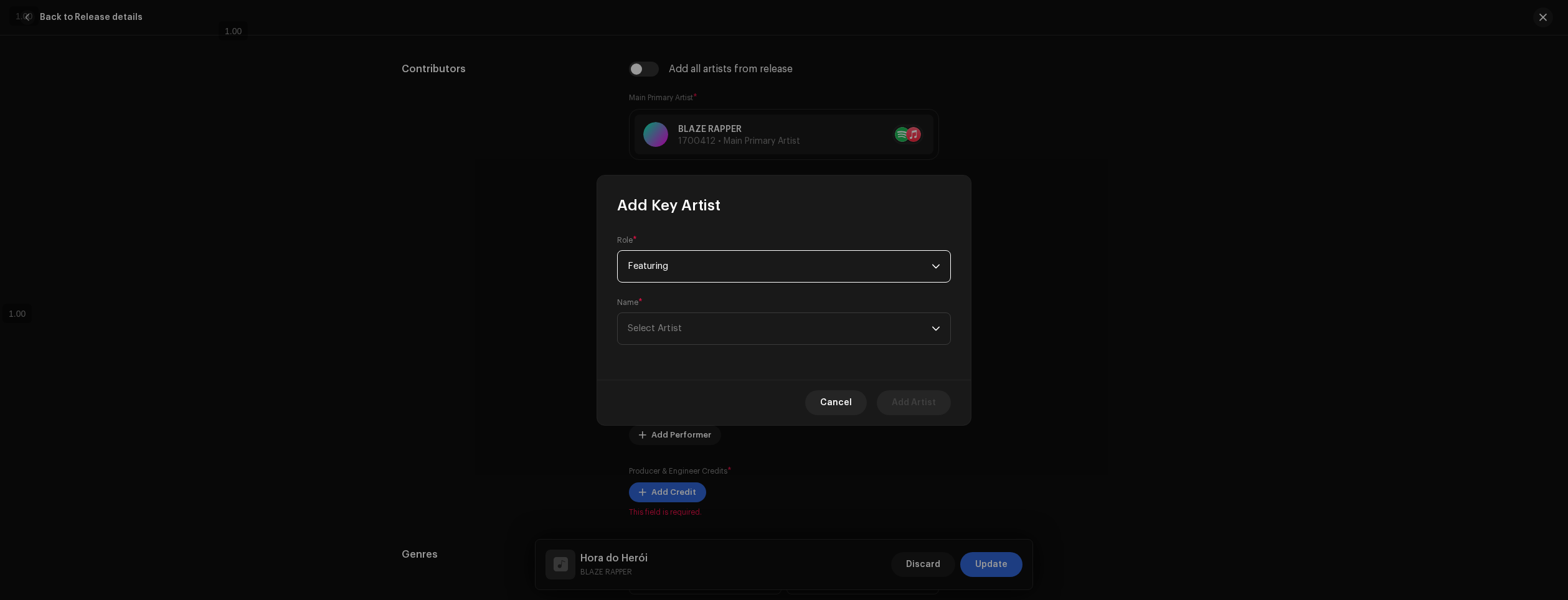
click at [721, 260] on span "Featuring" at bounding box center [780, 266] width 304 height 31
click at [733, 267] on span "Featuring" at bounding box center [780, 266] width 304 height 31
click at [847, 407] on span "Cancel" at bounding box center [836, 403] width 32 height 25
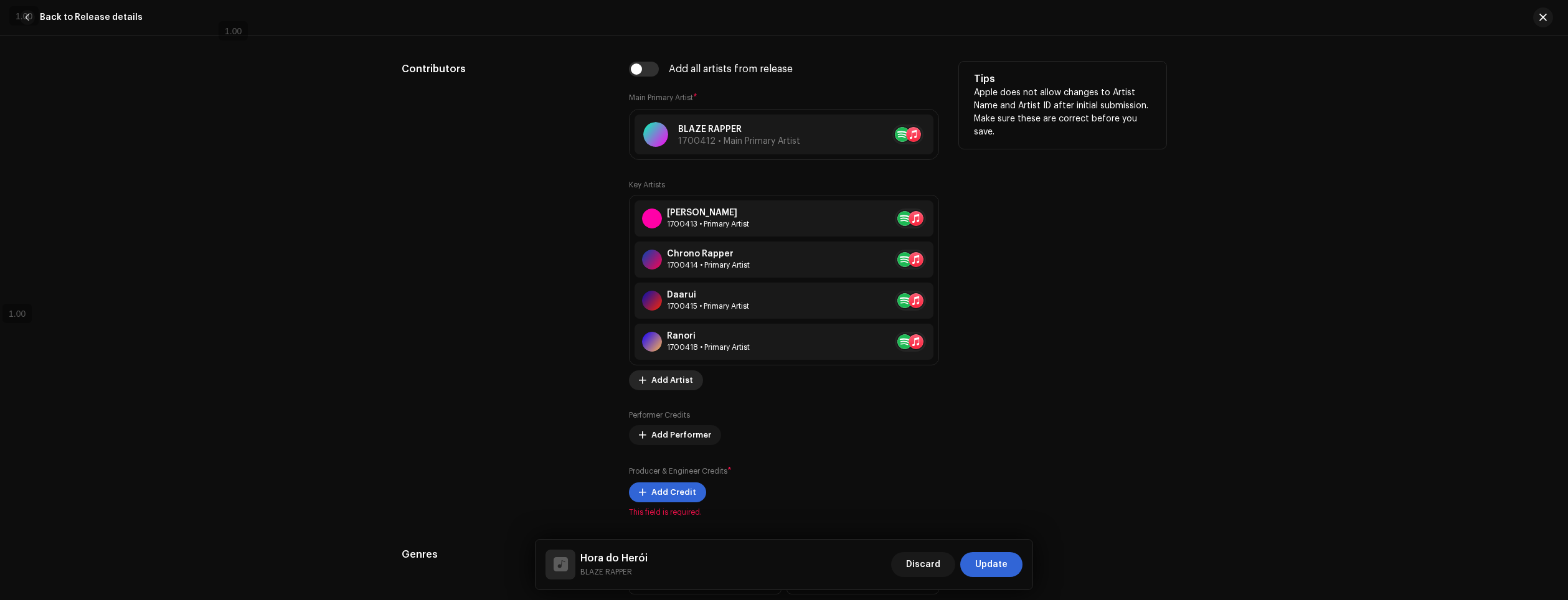
click at [680, 384] on span "Add Artist" at bounding box center [672, 380] width 42 height 25
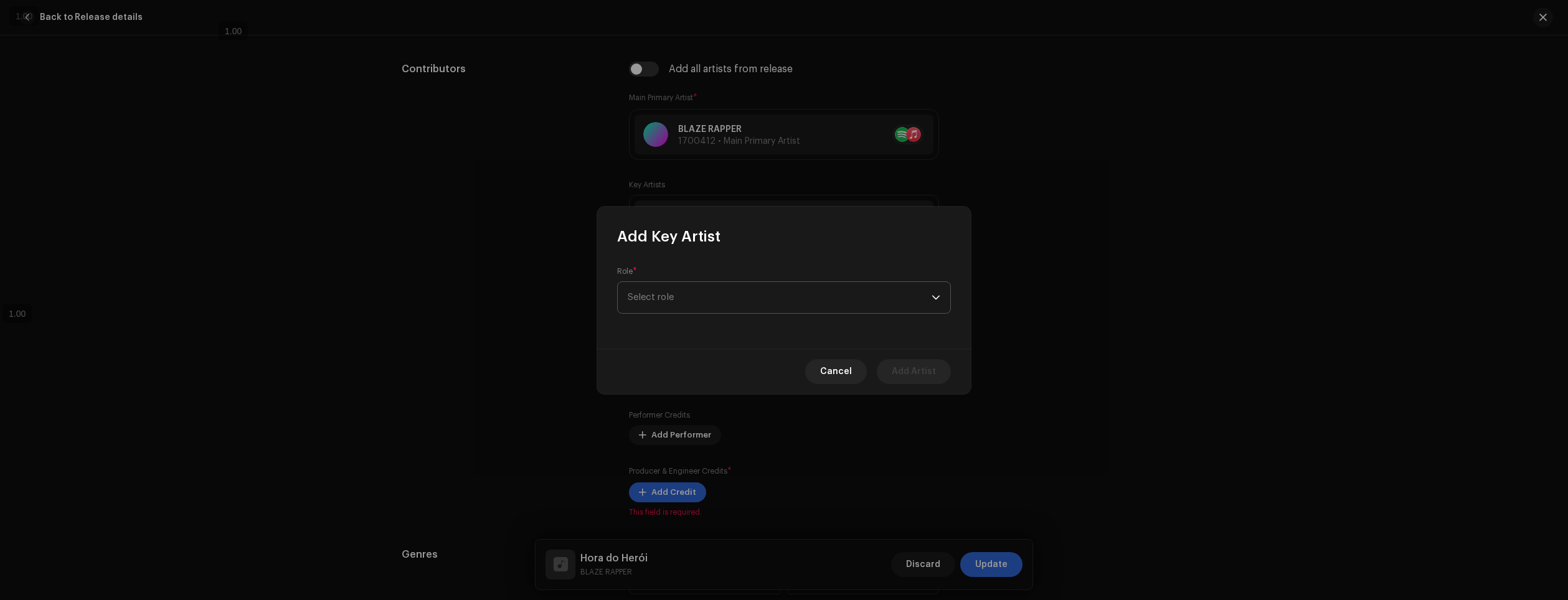
click at [693, 292] on span "Select role" at bounding box center [780, 298] width 304 height 31
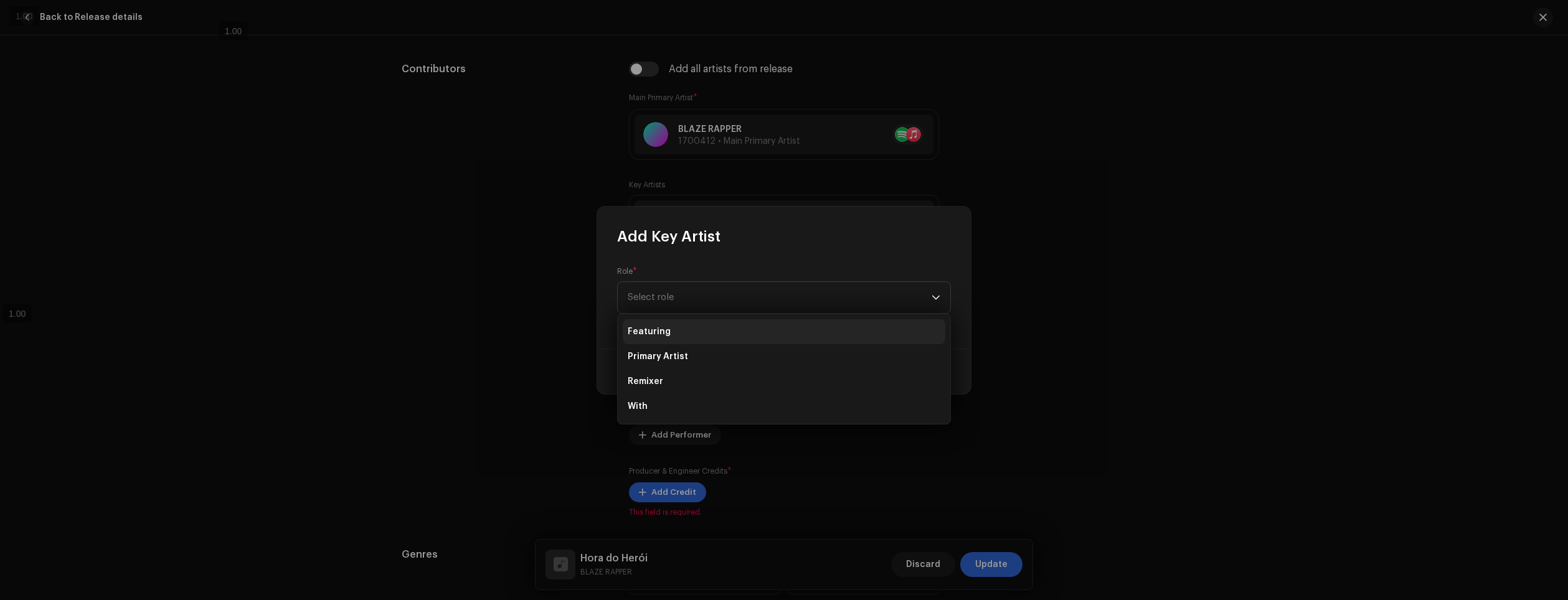
click at [685, 329] on li "Featuring" at bounding box center [784, 332] width 322 height 25
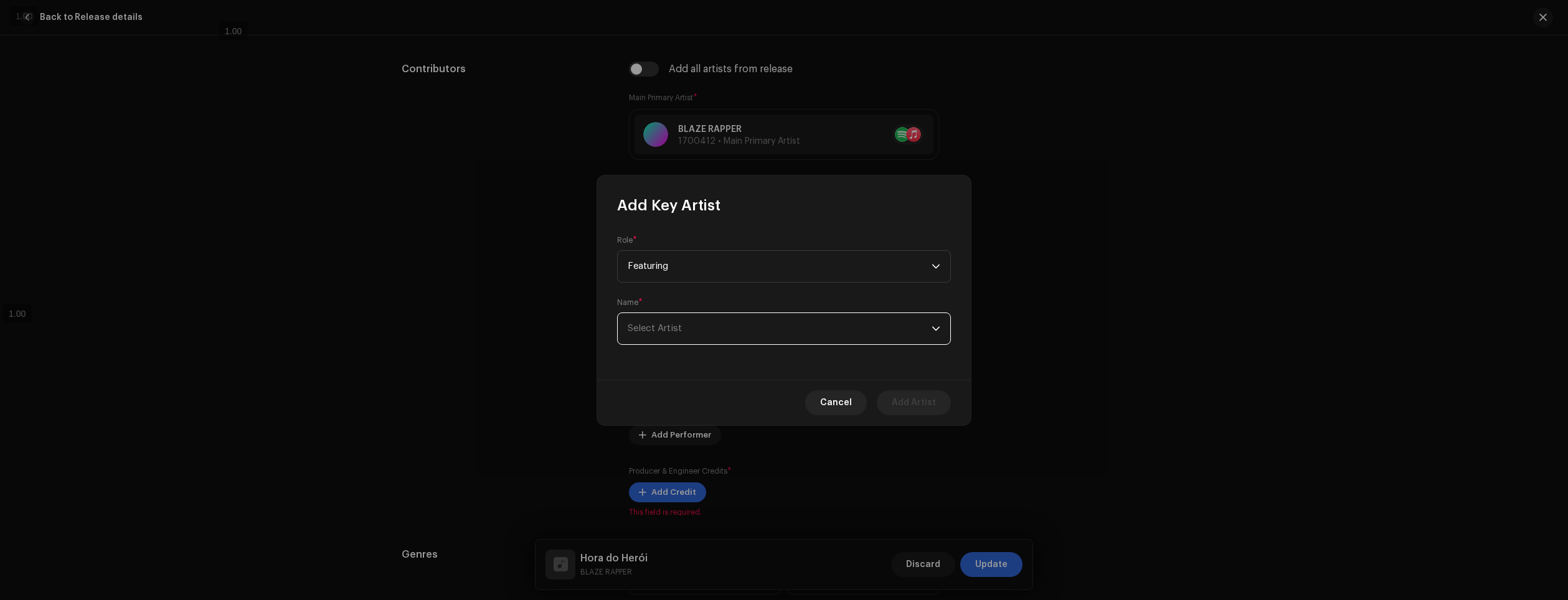
click at [685, 329] on span "Select Artist" at bounding box center [780, 329] width 304 height 31
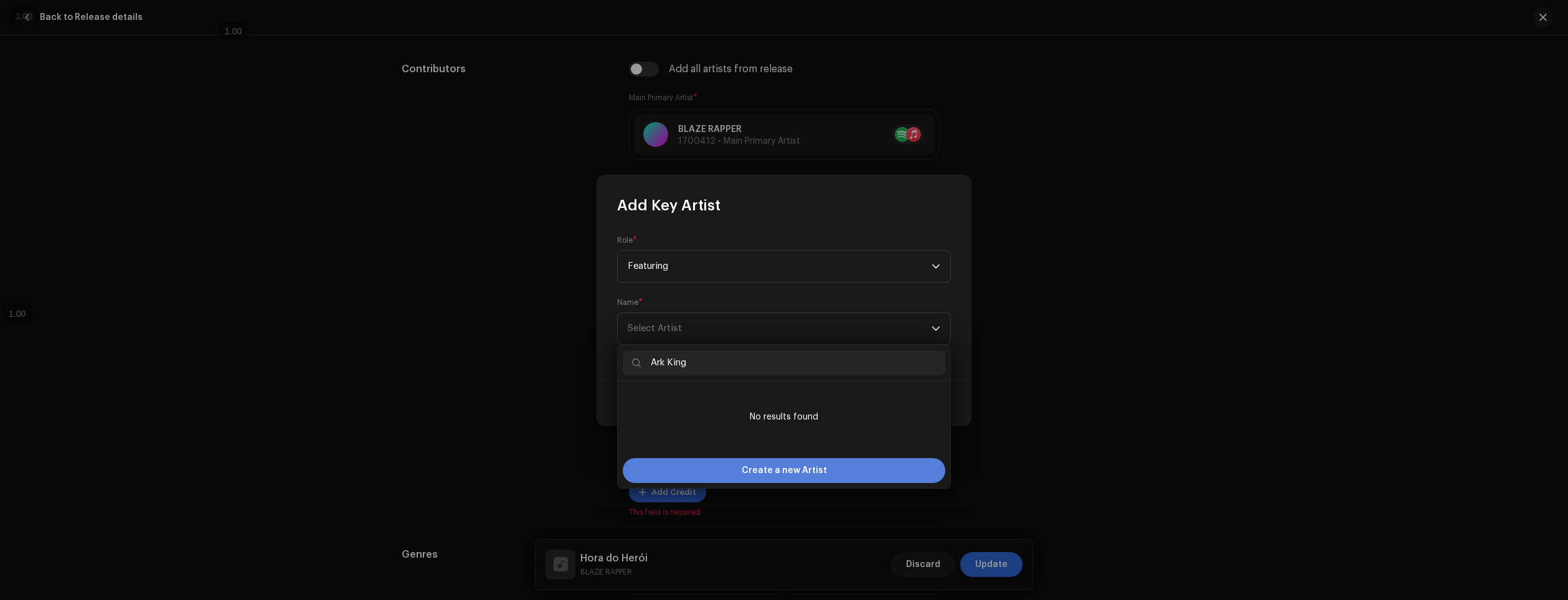
type input "Ark King"
click at [782, 474] on span "Create a new Artist" at bounding box center [784, 471] width 85 height 25
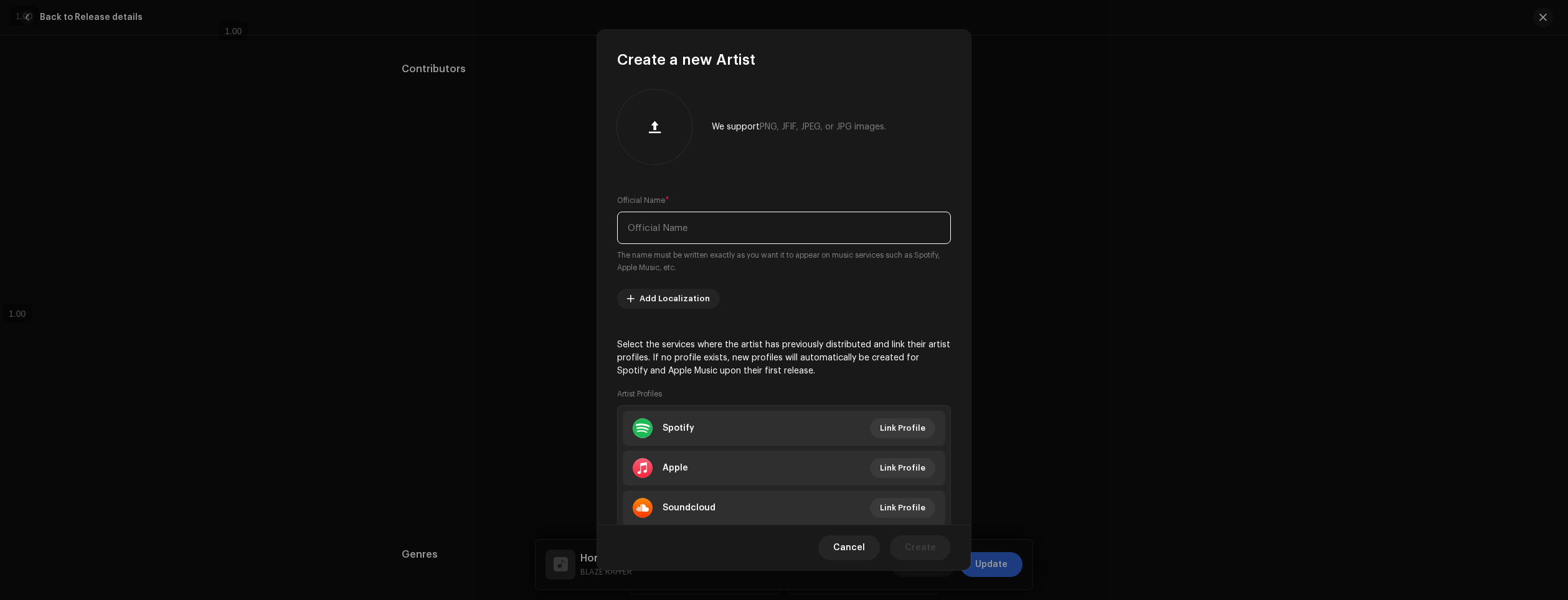
click at [738, 228] on input "text" at bounding box center [784, 228] width 334 height 33
type input "Ark King"
click at [904, 429] on span "Link Profile" at bounding box center [902, 428] width 45 height 25
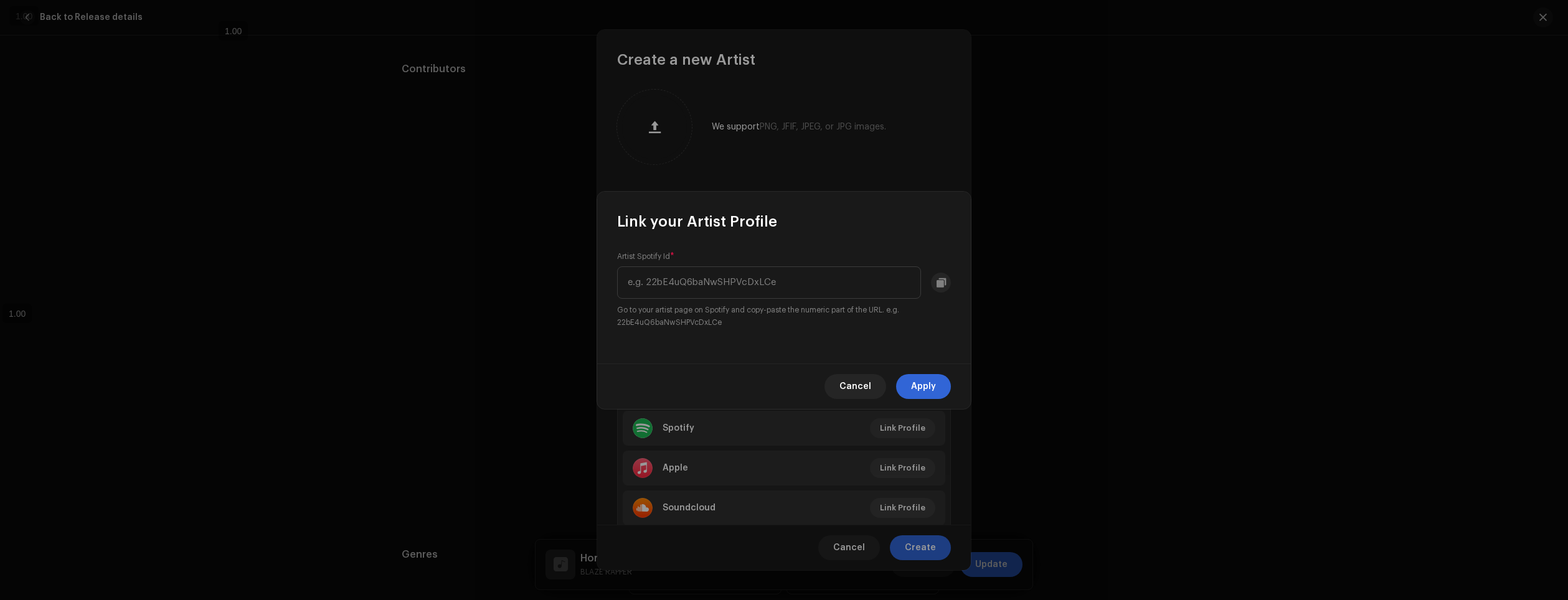
click at [744, 265] on div "Artist Spotify Id * Go to your artist page on Spotify and copy-paste the numeri…" at bounding box center [784, 290] width 334 height 77
click at [744, 276] on input "text" at bounding box center [769, 283] width 304 height 33
paste input "3114ETHIEusupn7YoNe8sv"
type input "3114ETHIEusupn7YoNe8sv"
click at [923, 388] on span "Apply" at bounding box center [923, 386] width 25 height 25
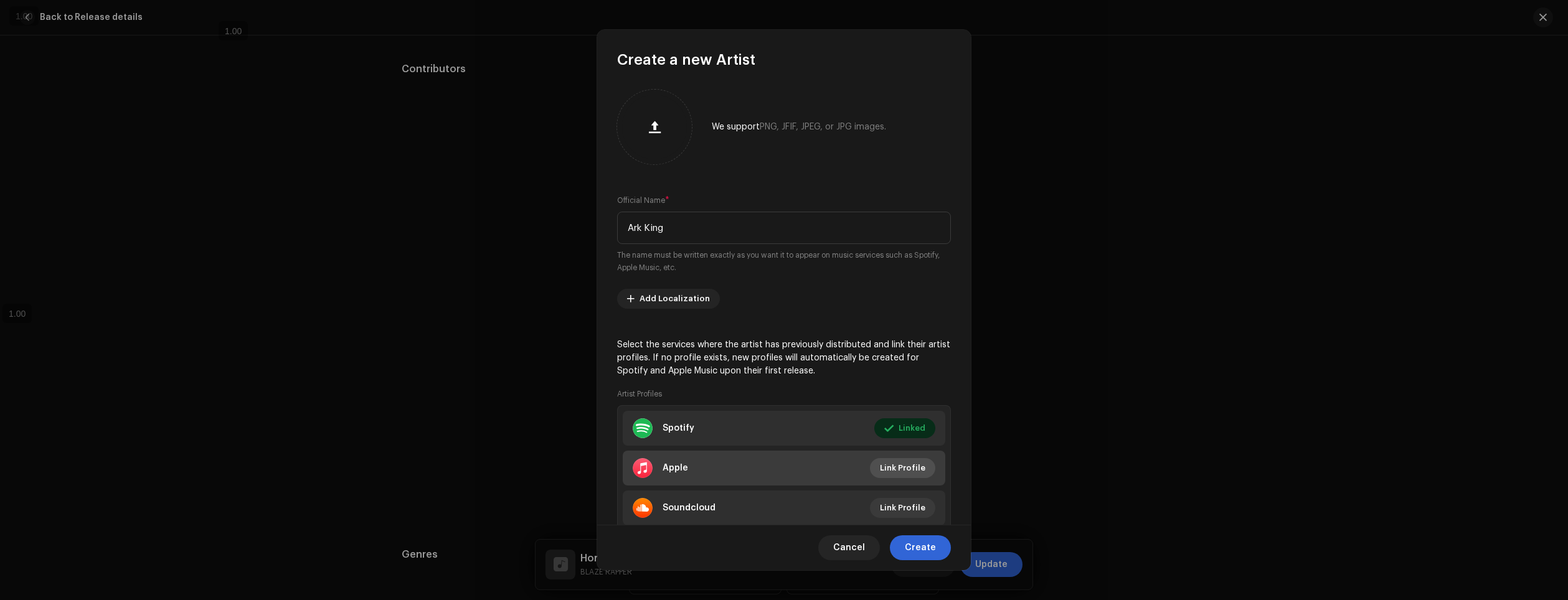
click at [915, 467] on span "Link Profile" at bounding box center [902, 468] width 45 height 25
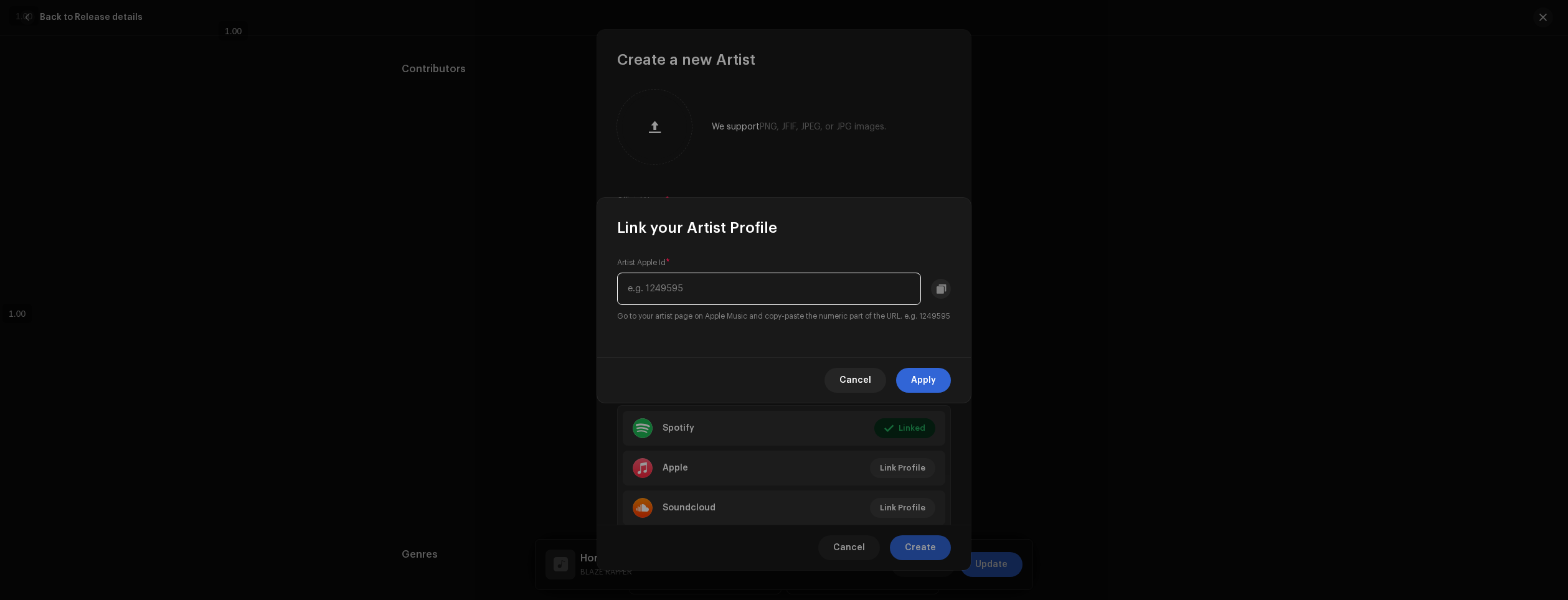
paste input "1599550832"
type input "1599550832"
click at [926, 388] on span "Apply" at bounding box center [923, 380] width 25 height 25
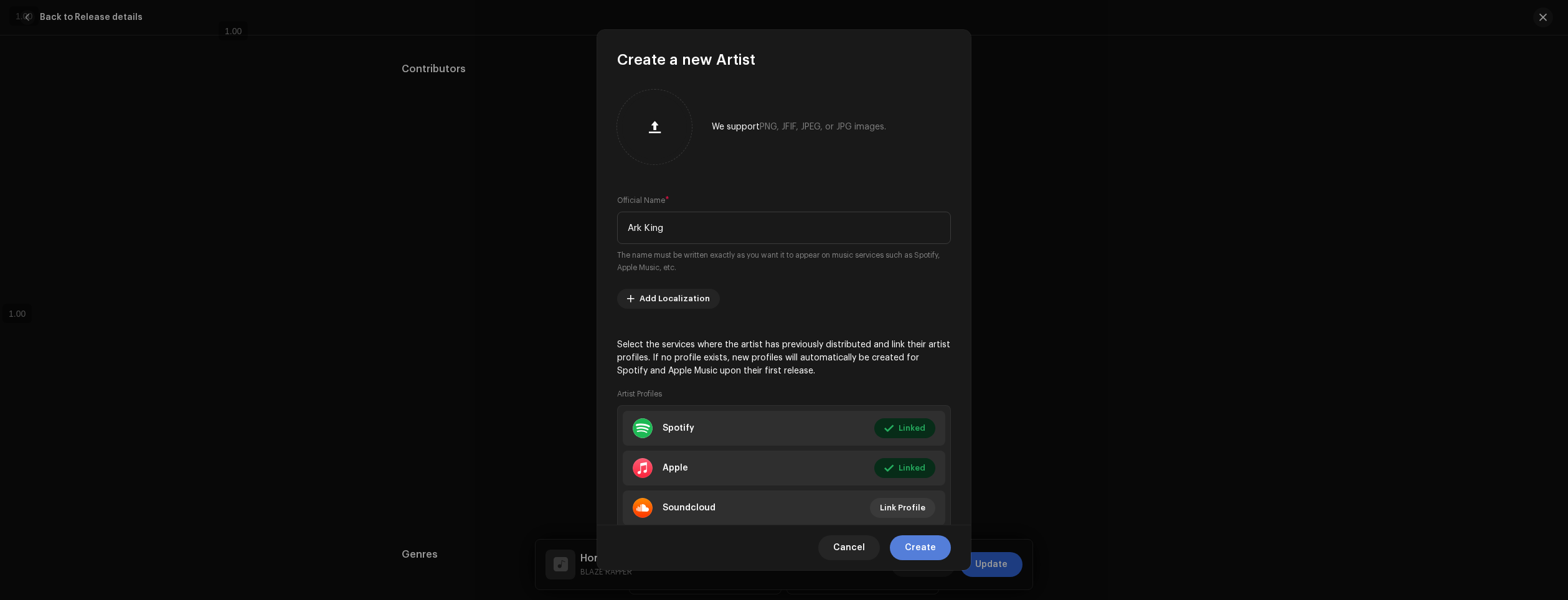
click at [919, 551] on span "Create" at bounding box center [921, 547] width 31 height 25
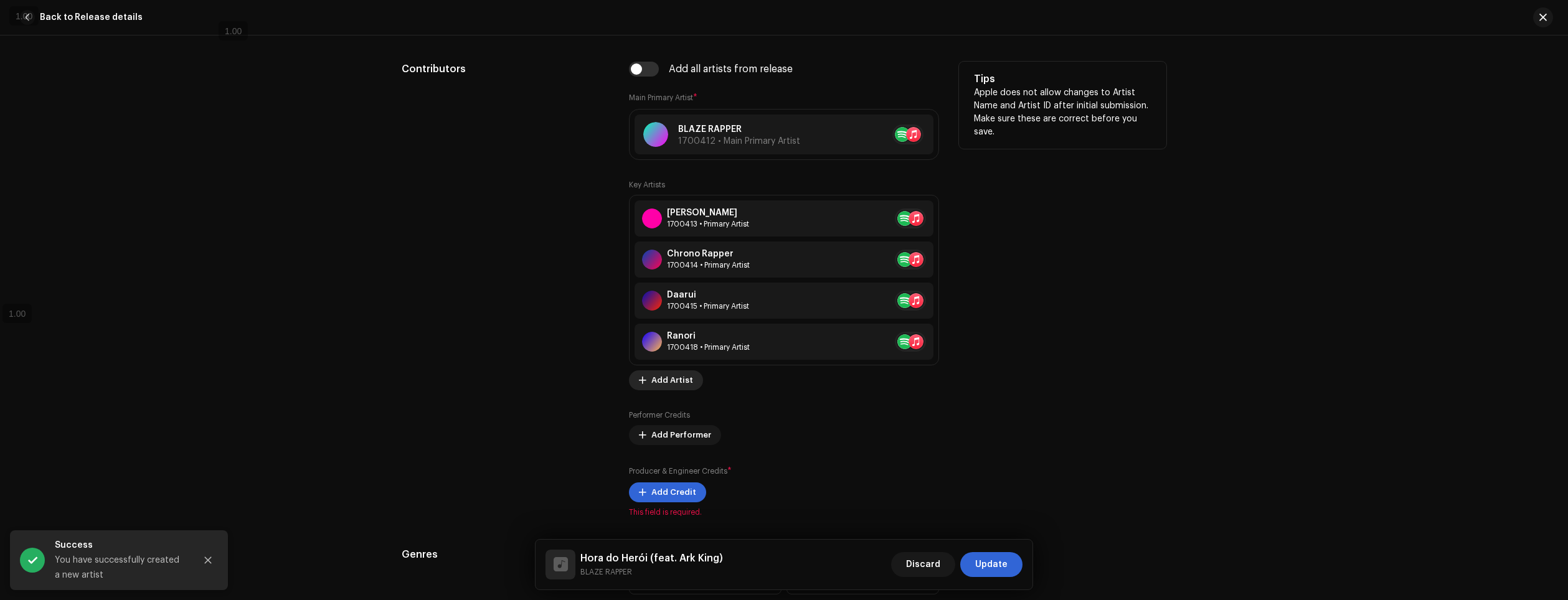
click at [678, 382] on span "Add Artist" at bounding box center [672, 380] width 42 height 25
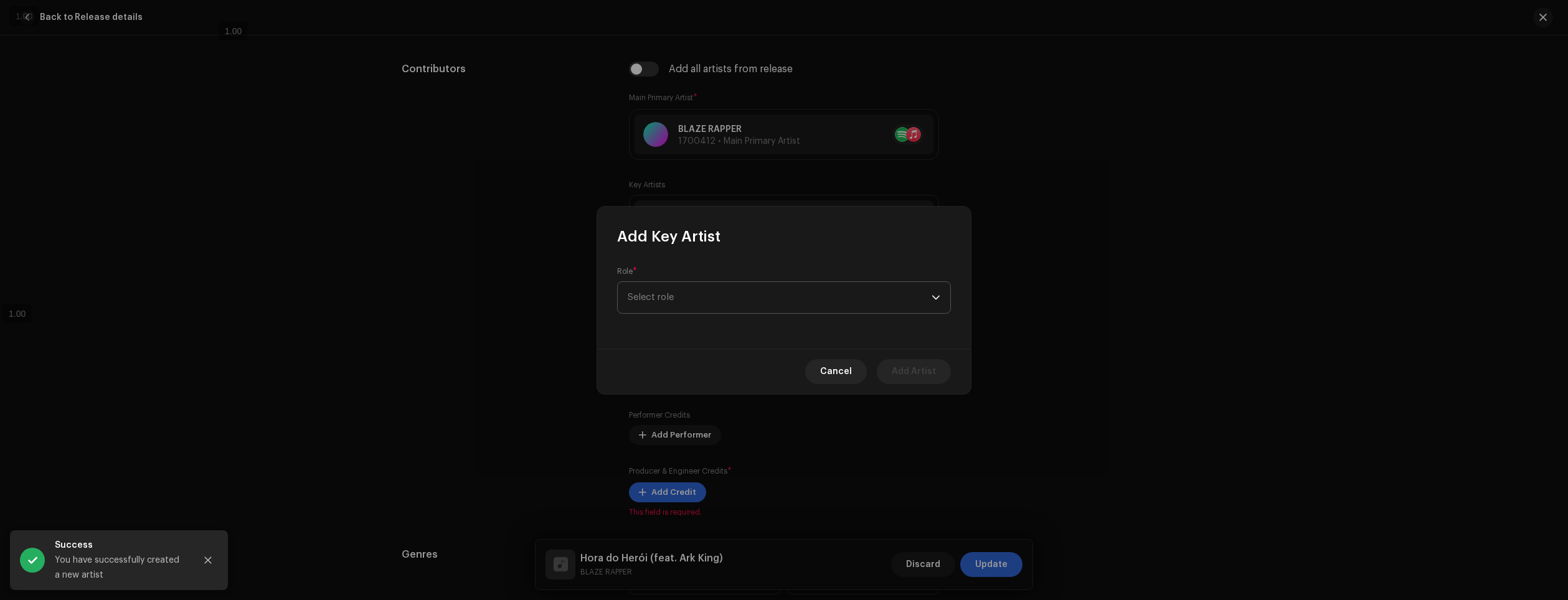
click at [705, 294] on span "Select role" at bounding box center [780, 298] width 304 height 31
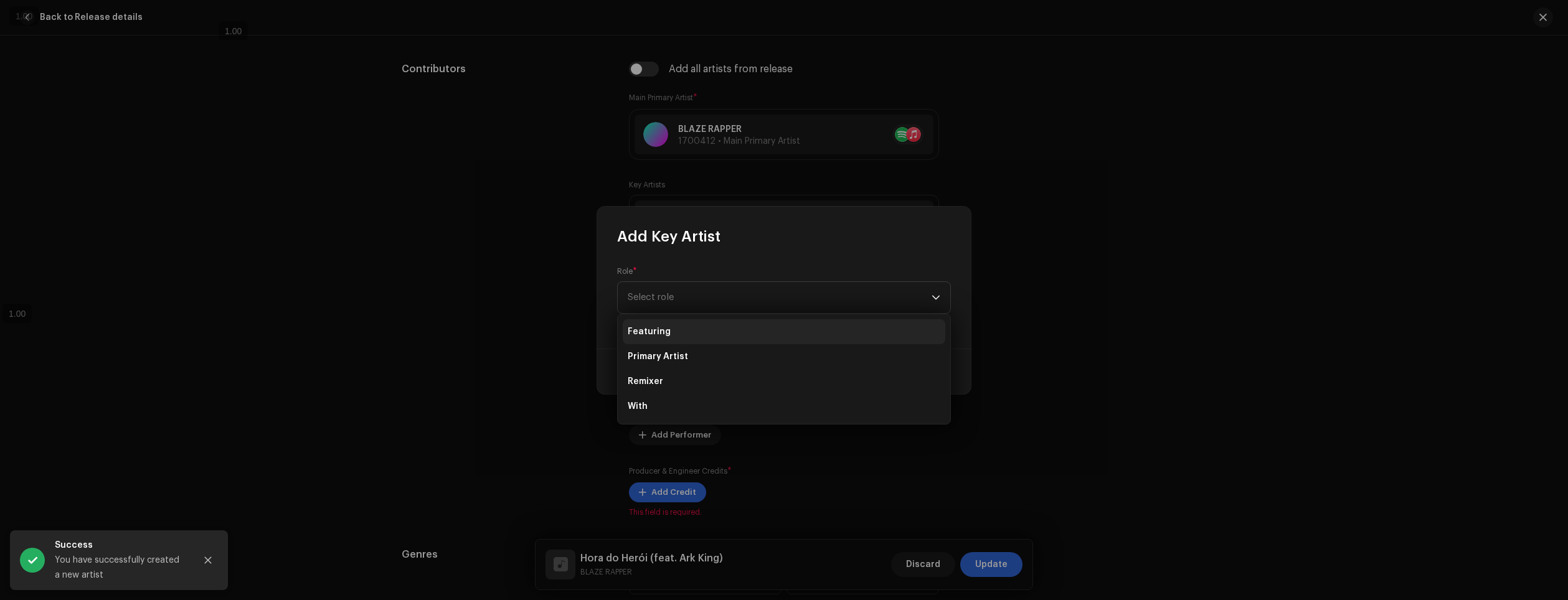
click at [670, 330] on li "Featuring" at bounding box center [784, 332] width 322 height 25
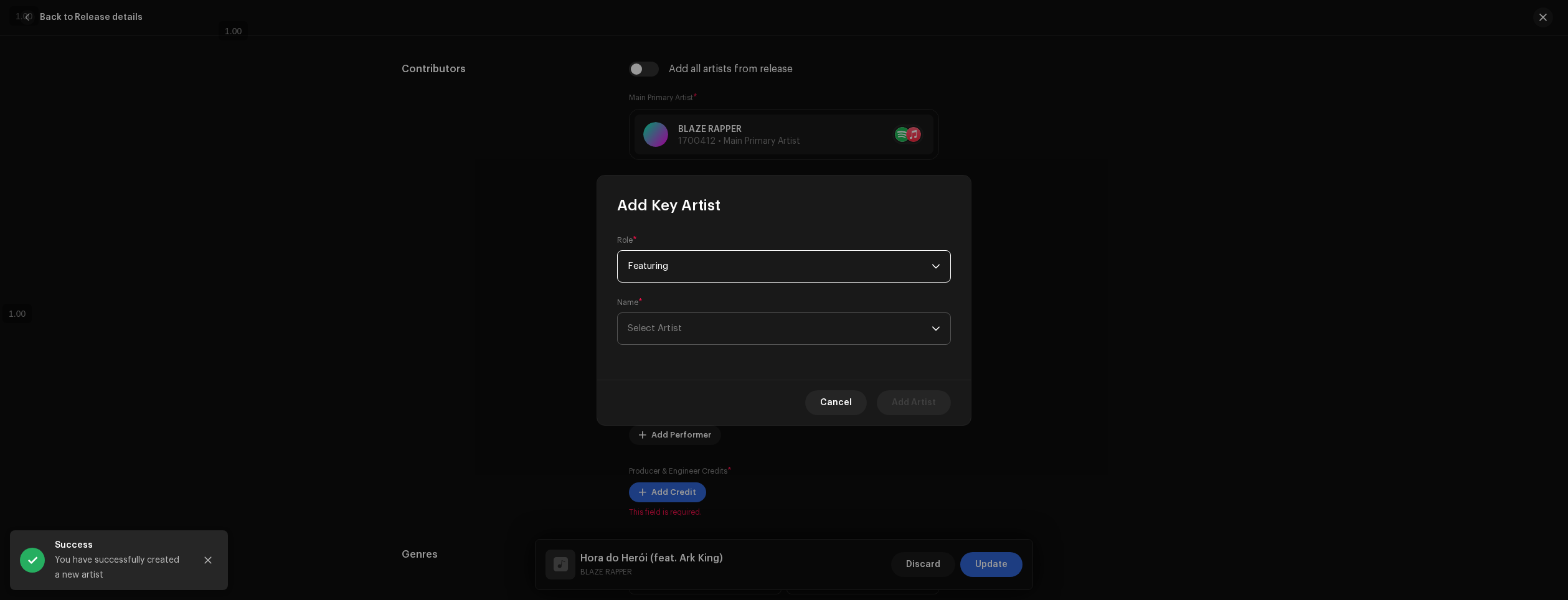
click at [698, 334] on span "Select Artist" at bounding box center [780, 329] width 304 height 31
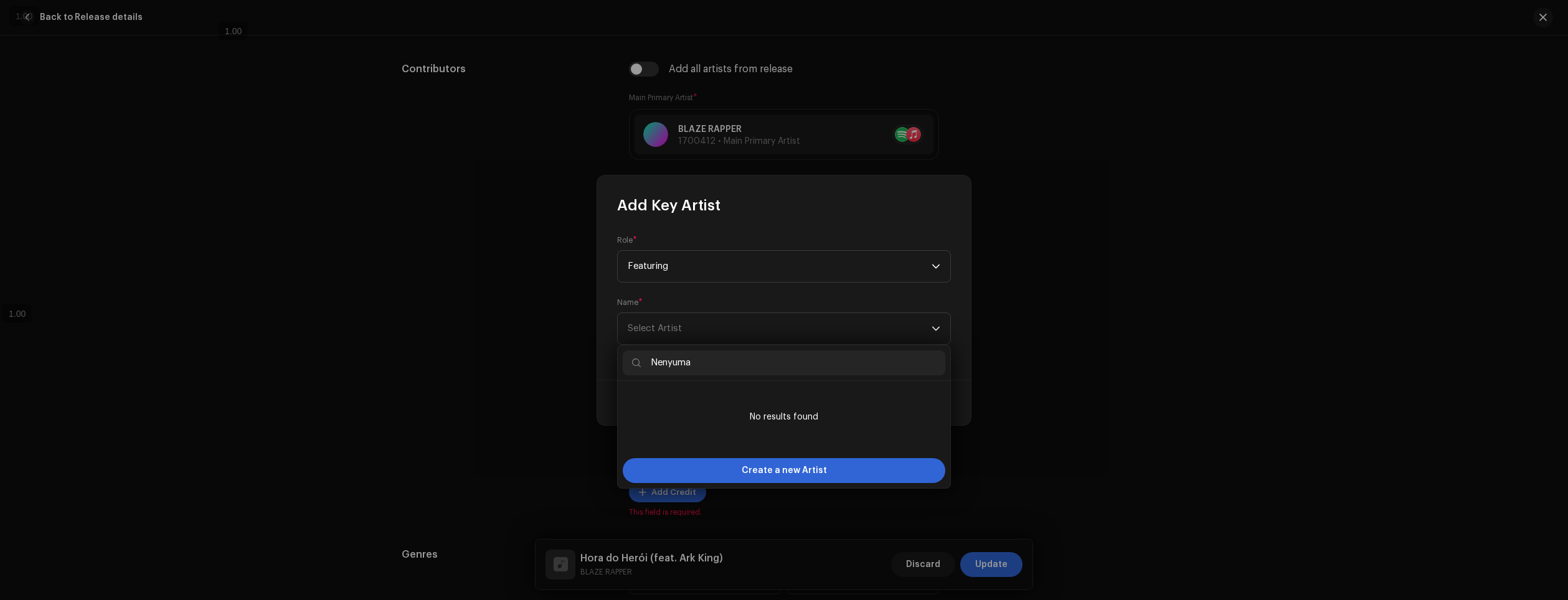
click at [679, 362] on input "Nenyuma" at bounding box center [784, 363] width 322 height 25
type input "NenYuma"
click at [822, 474] on span "Create a new Artist" at bounding box center [784, 471] width 85 height 25
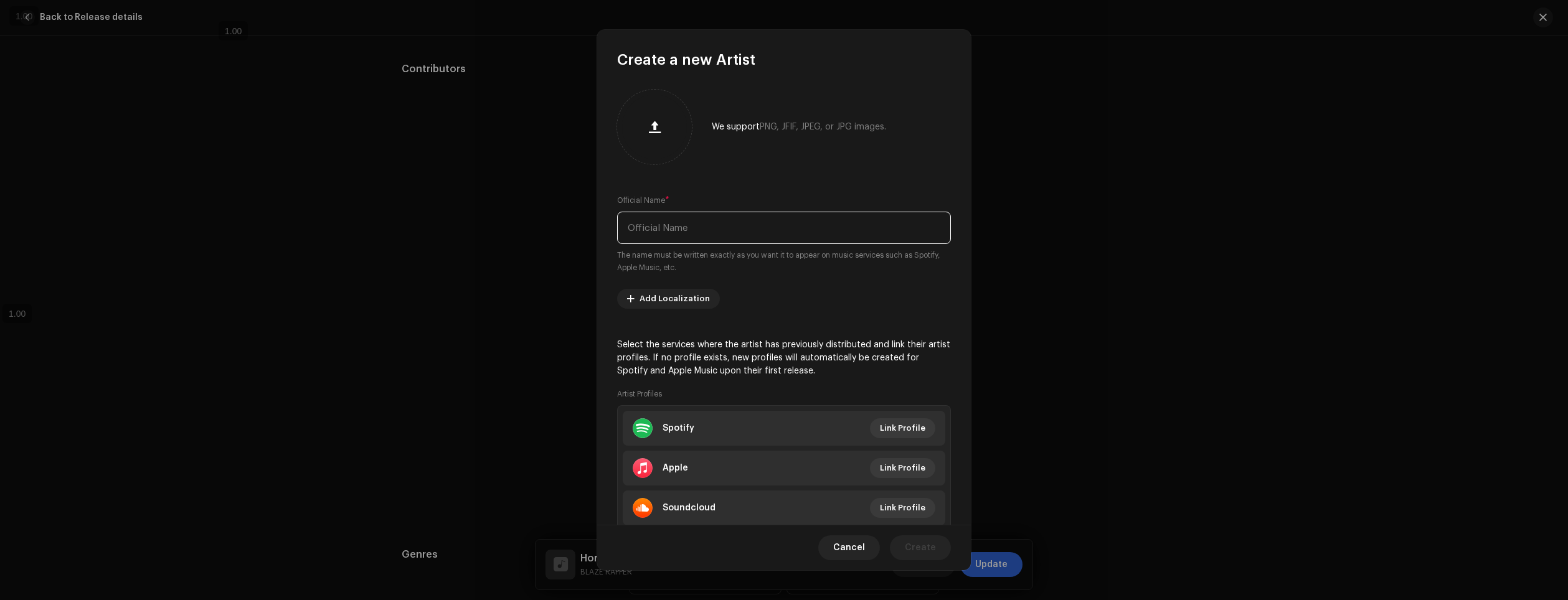
click at [670, 231] on input "text" at bounding box center [784, 228] width 334 height 33
type input "NenYuma"
click at [890, 422] on span "Link Profile" at bounding box center [902, 428] width 45 height 25
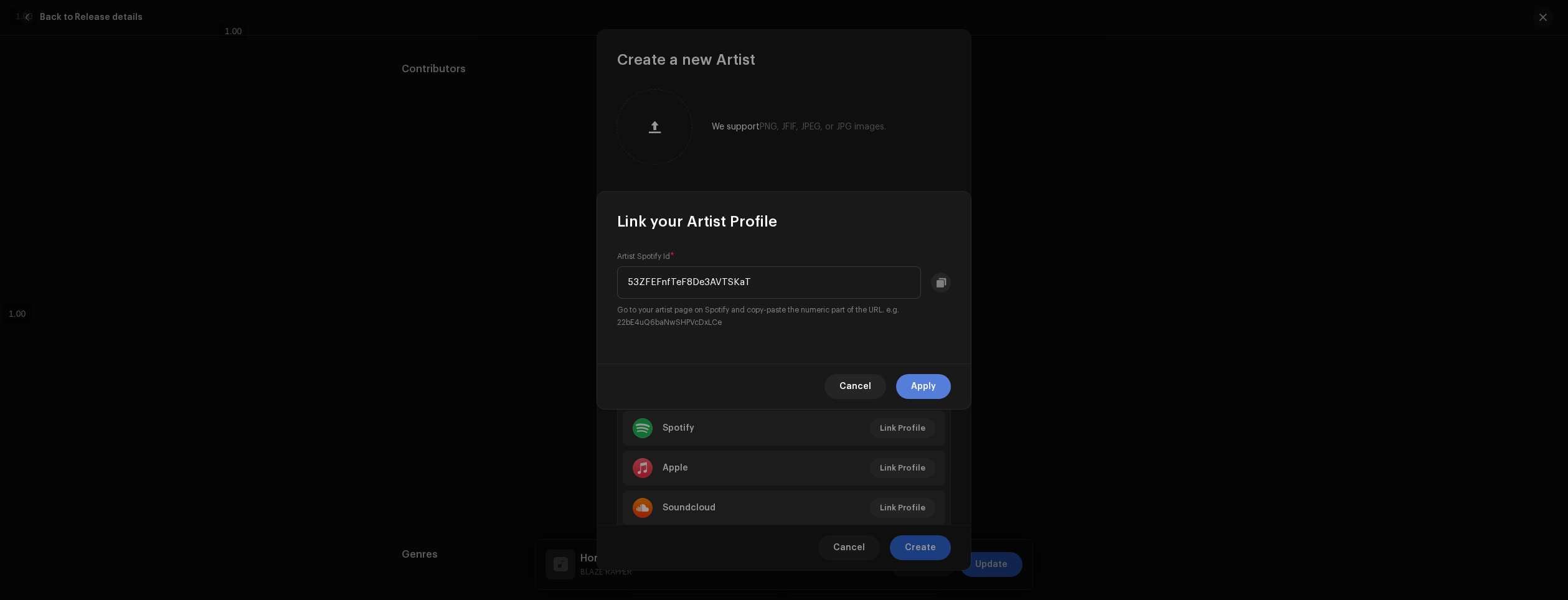
type input "53ZFEFnfTeF8De3AVTSKaT"
click at [921, 379] on span "Apply" at bounding box center [923, 386] width 25 height 25
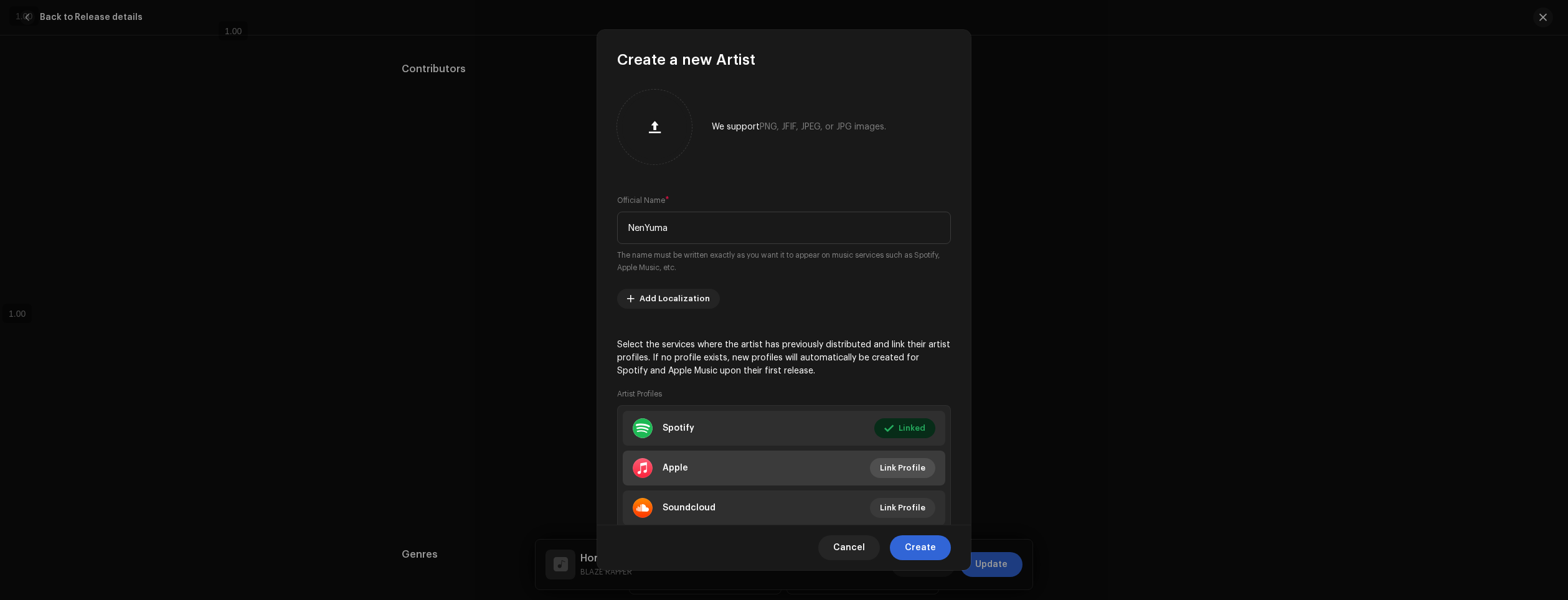
click at [910, 470] on span "Link Profile" at bounding box center [902, 468] width 45 height 25
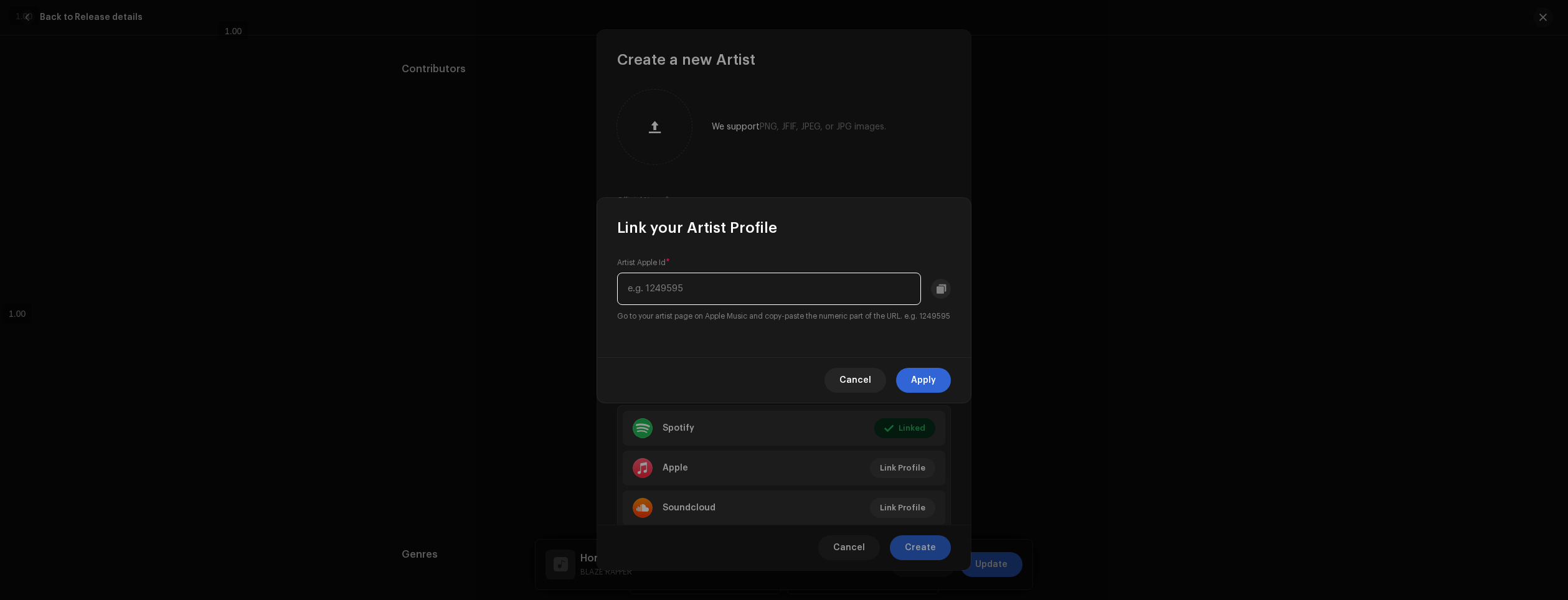
paste input "1640905826"
type input "1640905826"
click at [930, 384] on span "Apply" at bounding box center [923, 380] width 25 height 25
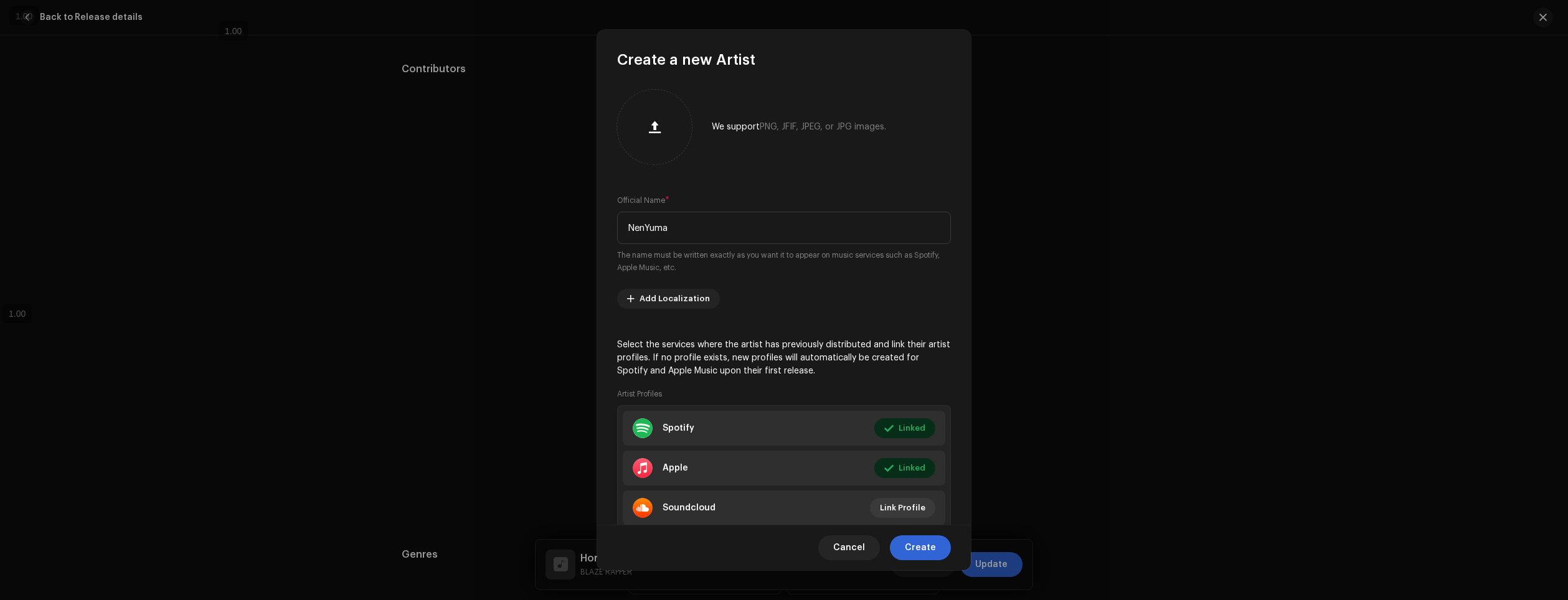
click at [922, 565] on div "Cancel Create" at bounding box center [784, 547] width 374 height 45
click at [929, 549] on span "Create" at bounding box center [921, 547] width 31 height 25
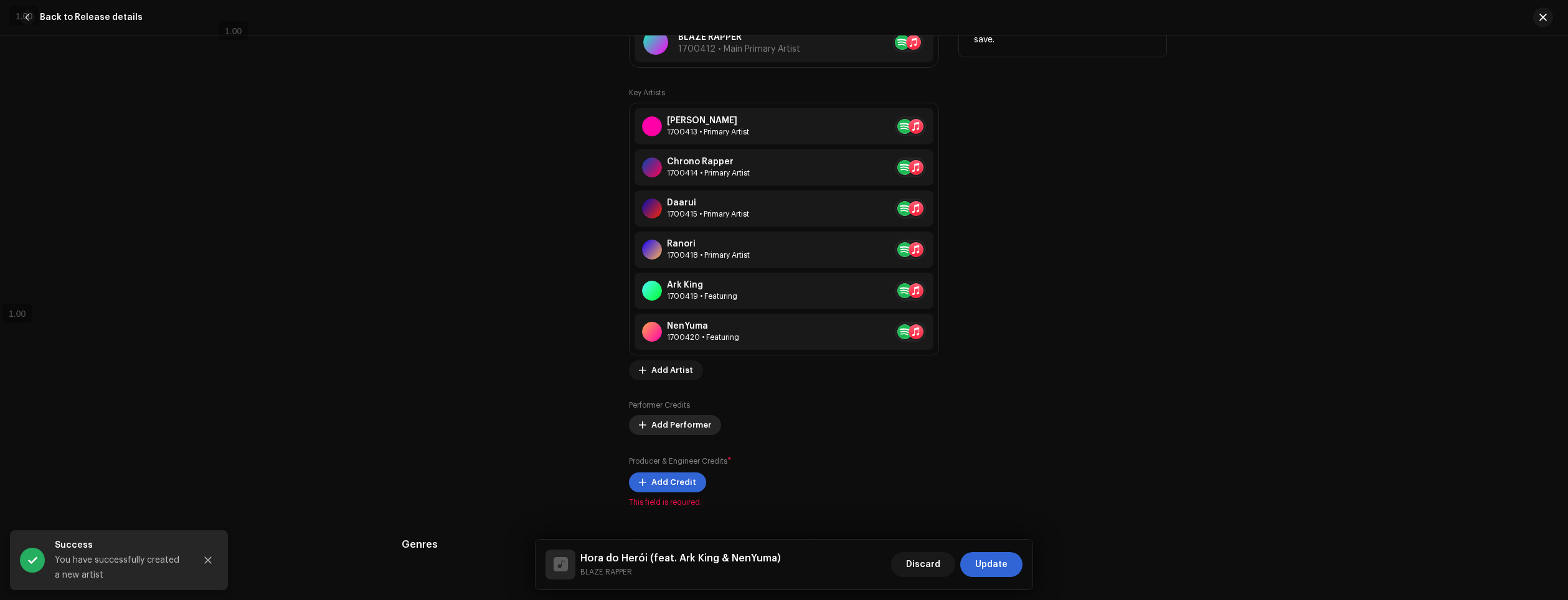
scroll to position [821, 0]
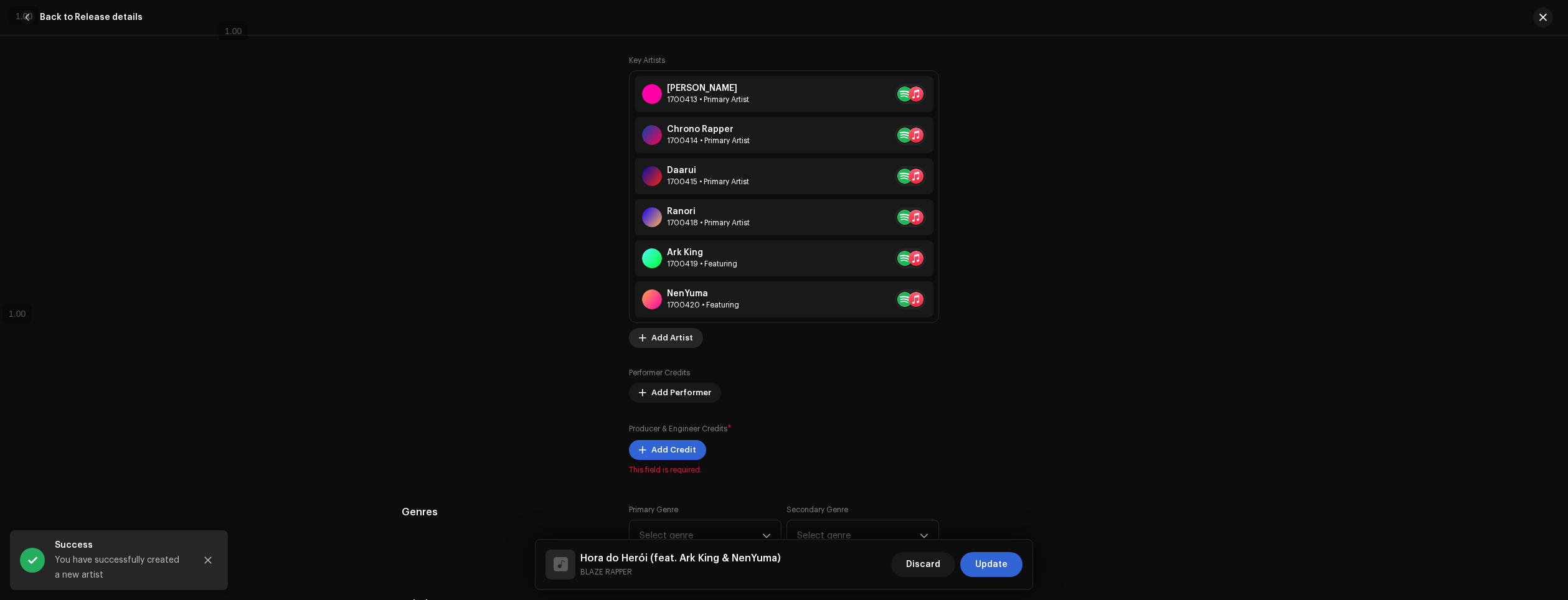
click at [667, 345] on span "Add Artist" at bounding box center [672, 338] width 42 height 25
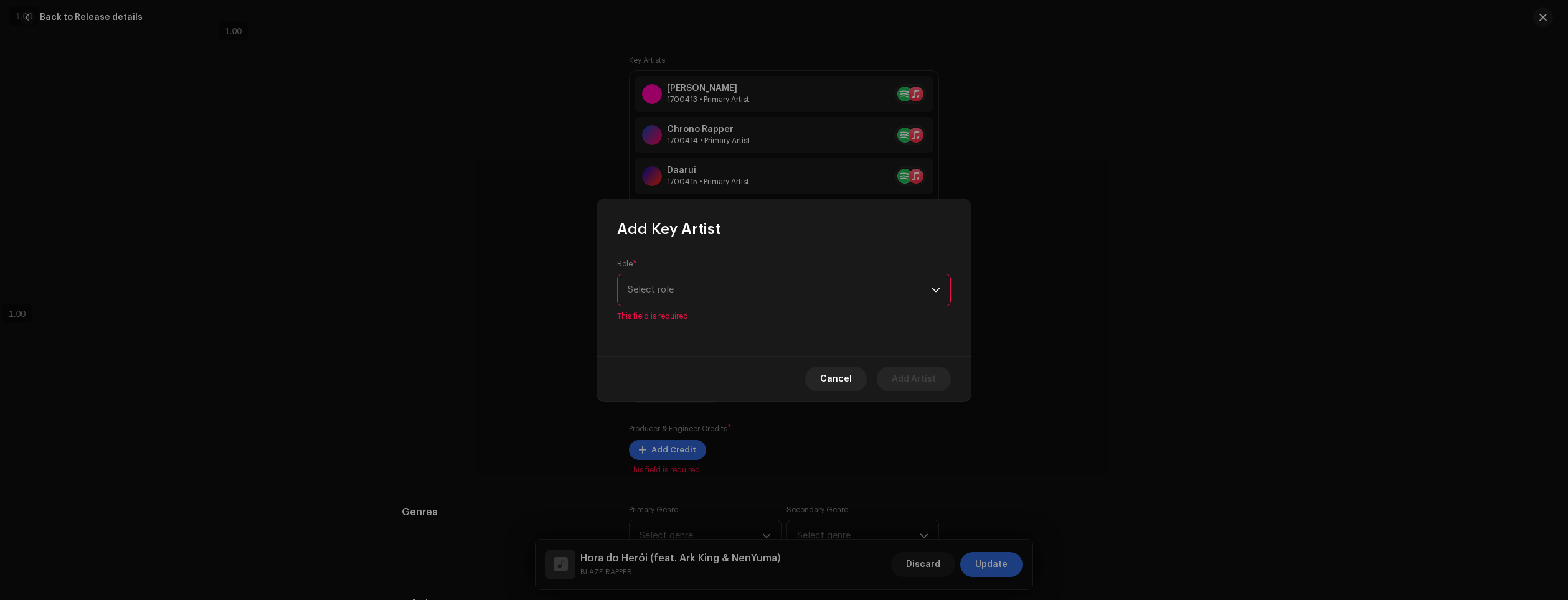
click at [670, 300] on span "Select role" at bounding box center [780, 290] width 304 height 31
click at [725, 287] on span "Select role" at bounding box center [780, 290] width 304 height 31
click at [674, 295] on span "Select role" at bounding box center [780, 290] width 304 height 31
click at [675, 323] on li "Featuring" at bounding box center [784, 324] width 322 height 25
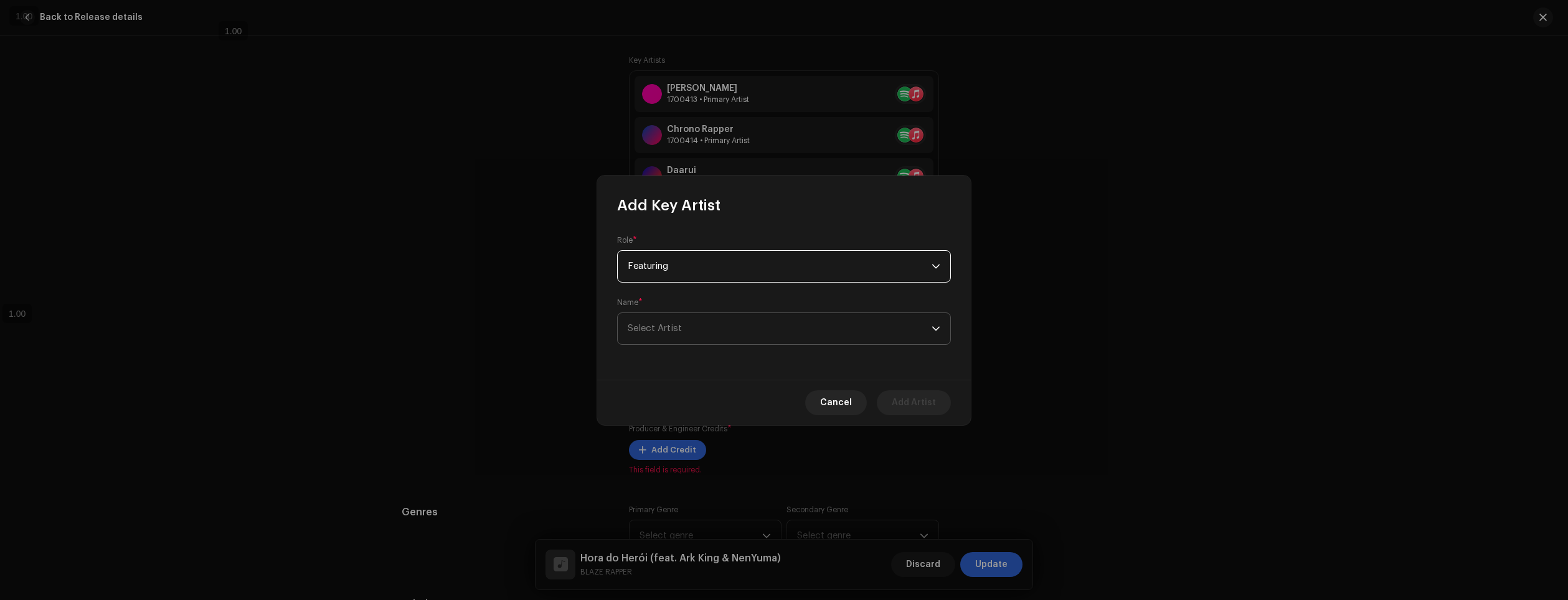
click at [678, 321] on span "Select Artist" at bounding box center [780, 329] width 304 height 31
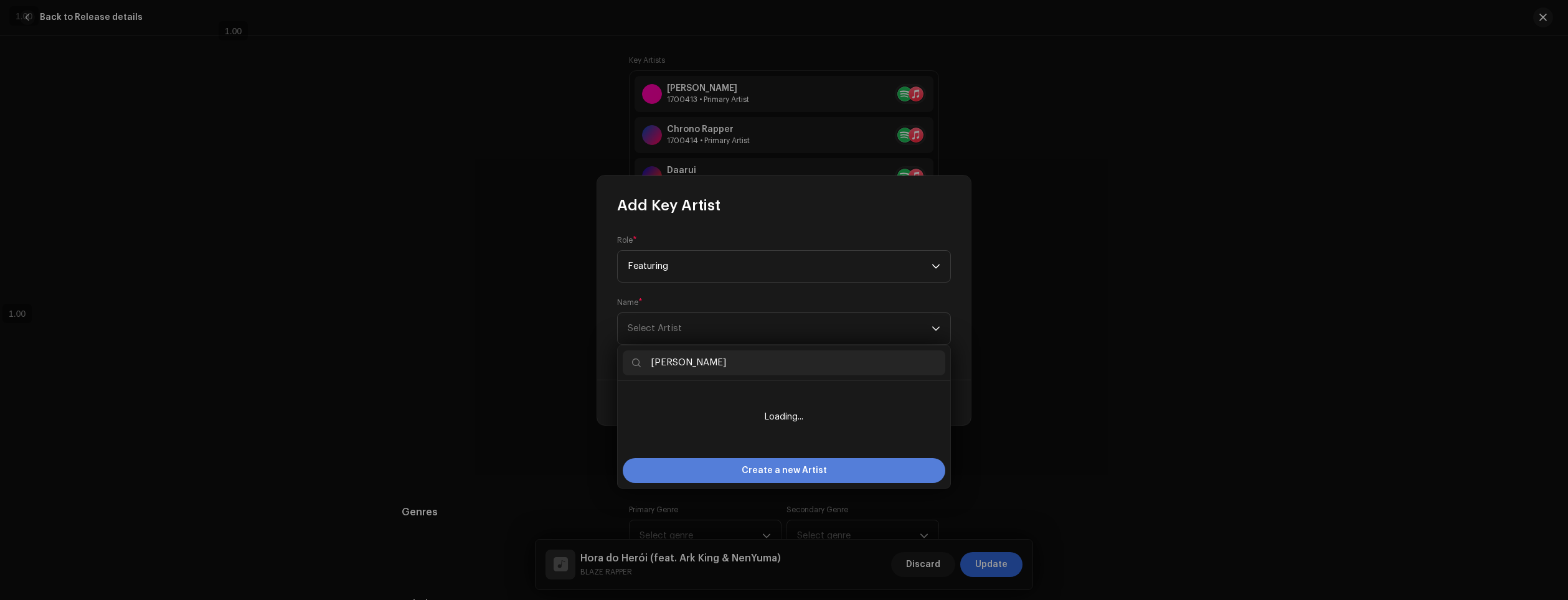
type input "Ishida"
click at [839, 471] on div "Create a new Artist" at bounding box center [784, 471] width 322 height 25
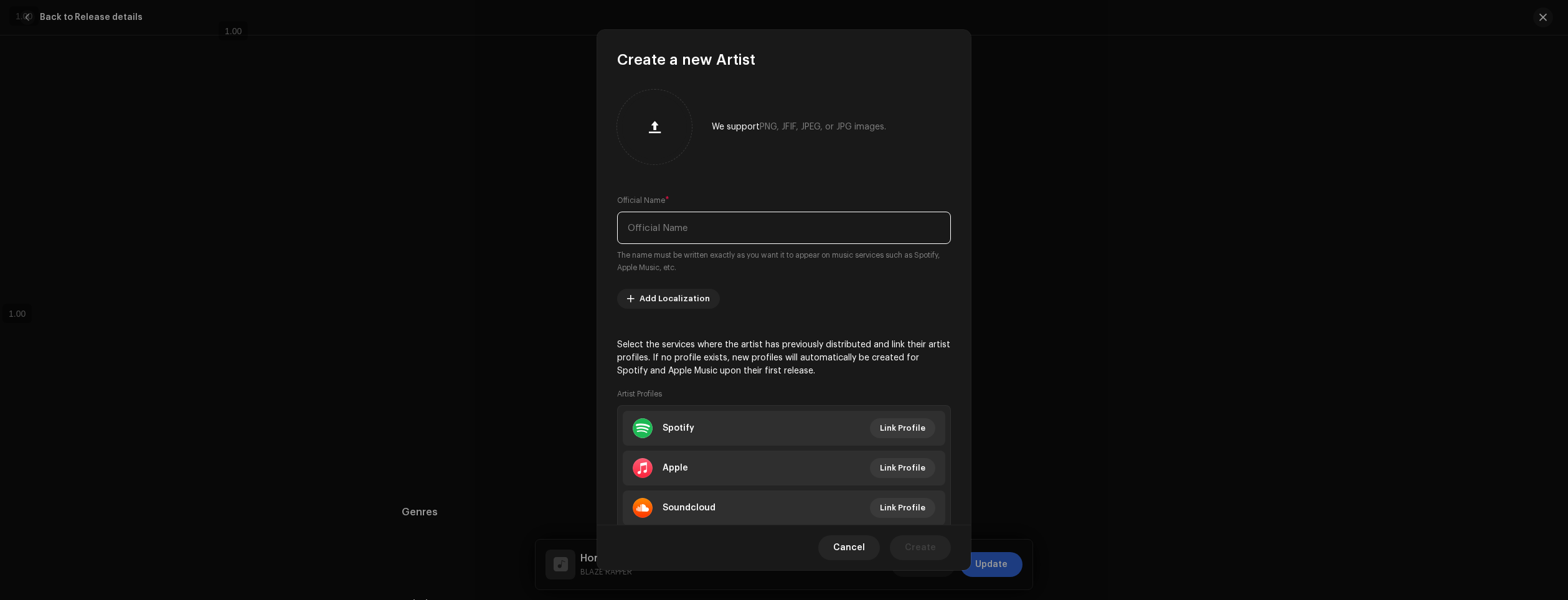
click at [727, 214] on input "text" at bounding box center [784, 228] width 334 height 33
type input "Ishida"
click at [885, 425] on span "Link Profile" at bounding box center [902, 428] width 45 height 25
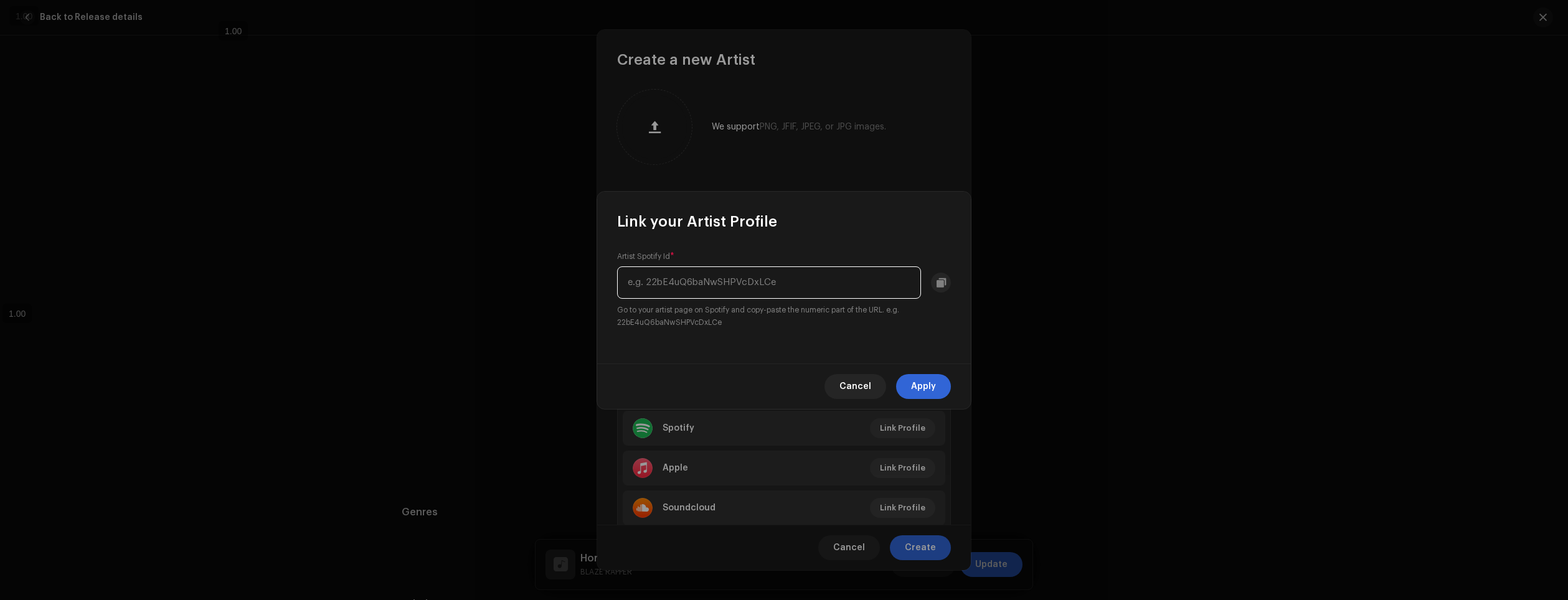
paste input "4t6PsdtKcase8NWX1KLOjV"
type input "4t6PsdtKcase8NWX1KLOjV"
click at [932, 386] on span "Apply" at bounding box center [923, 386] width 25 height 25
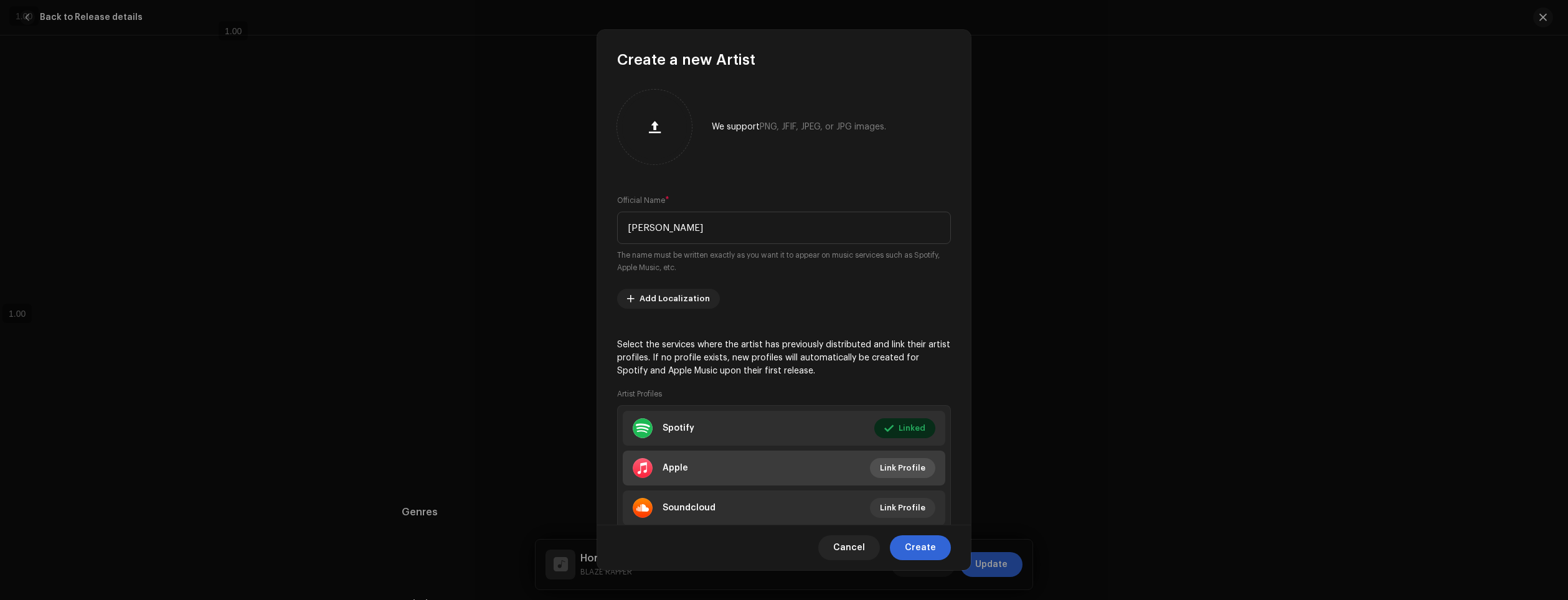
click at [898, 466] on span "Link Profile" at bounding box center [902, 468] width 45 height 25
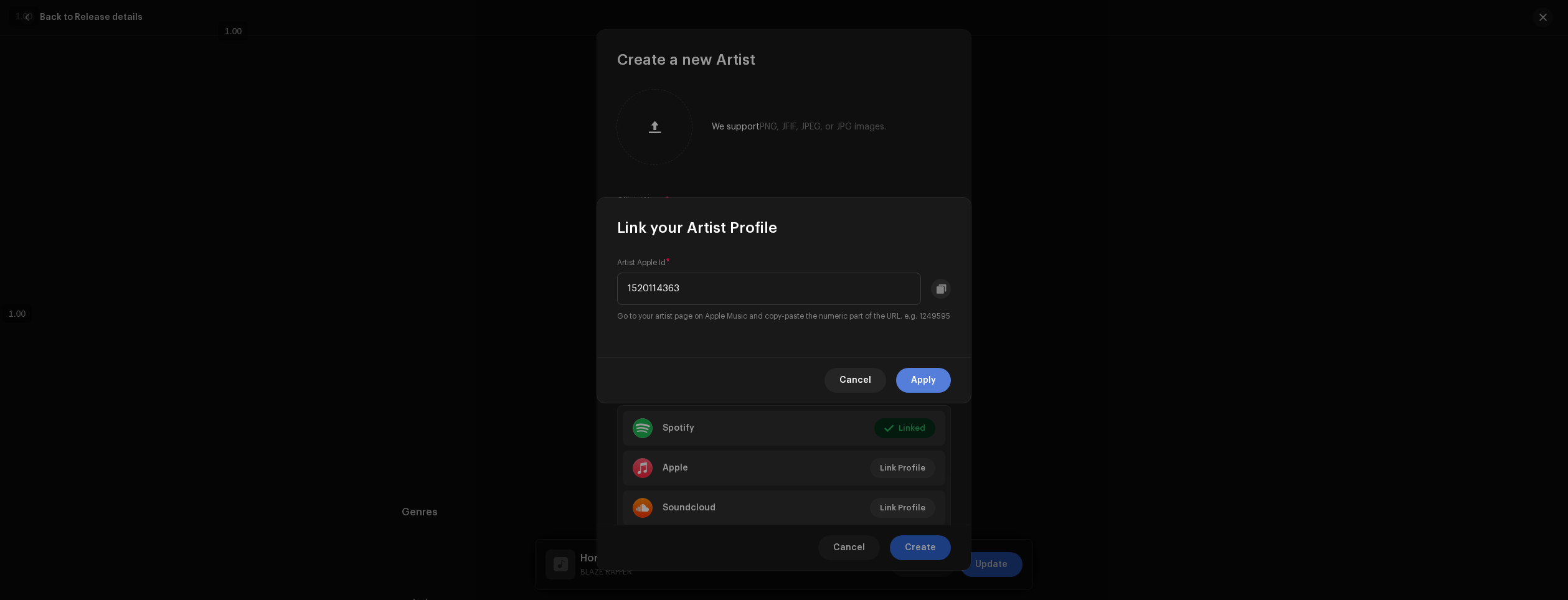
type input "1520114363"
click at [938, 380] on button "Apply" at bounding box center [923, 380] width 55 height 25
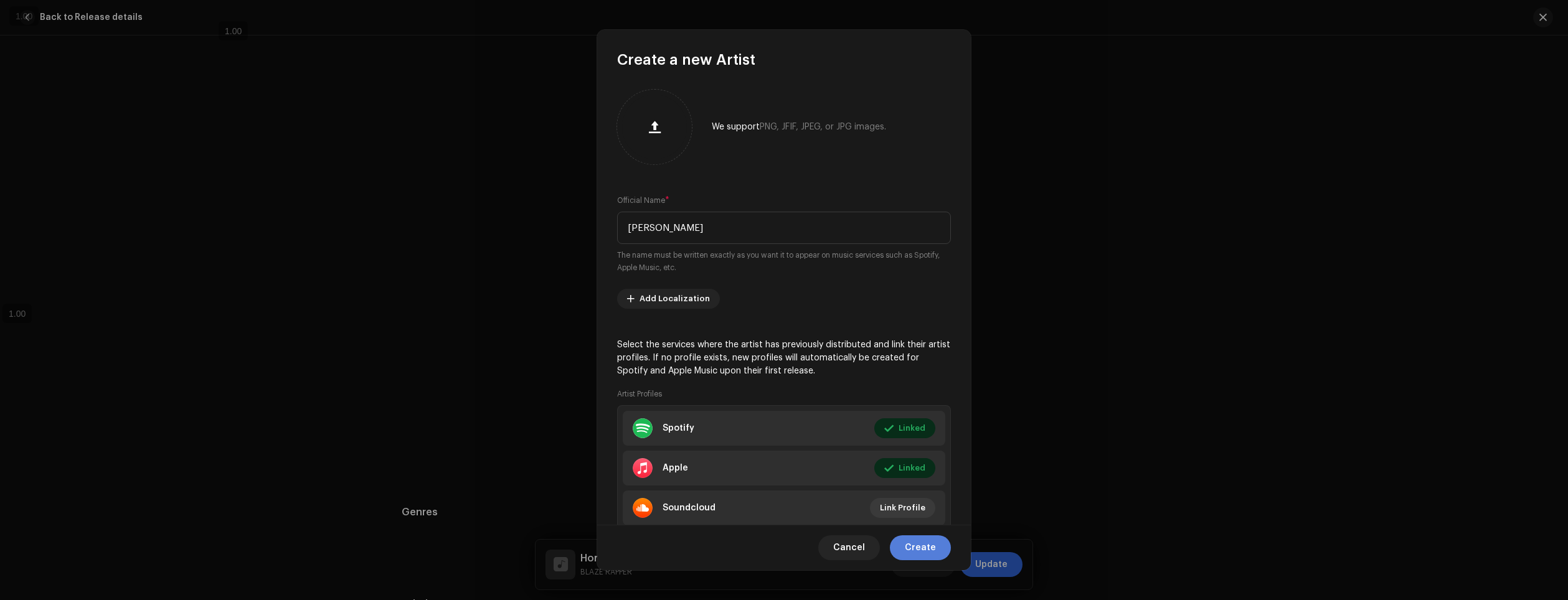
click at [940, 554] on button "Create" at bounding box center [921, 547] width 61 height 25
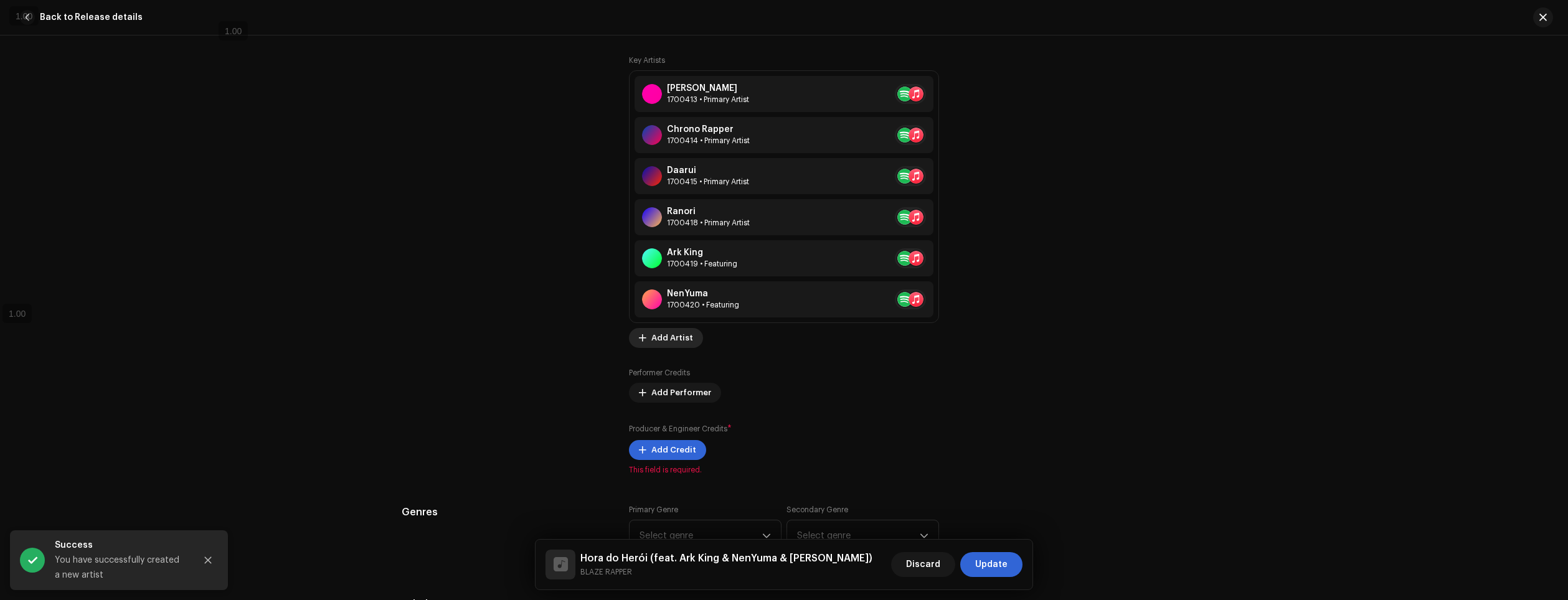
click at [673, 344] on span "Add Artist" at bounding box center [672, 338] width 42 height 25
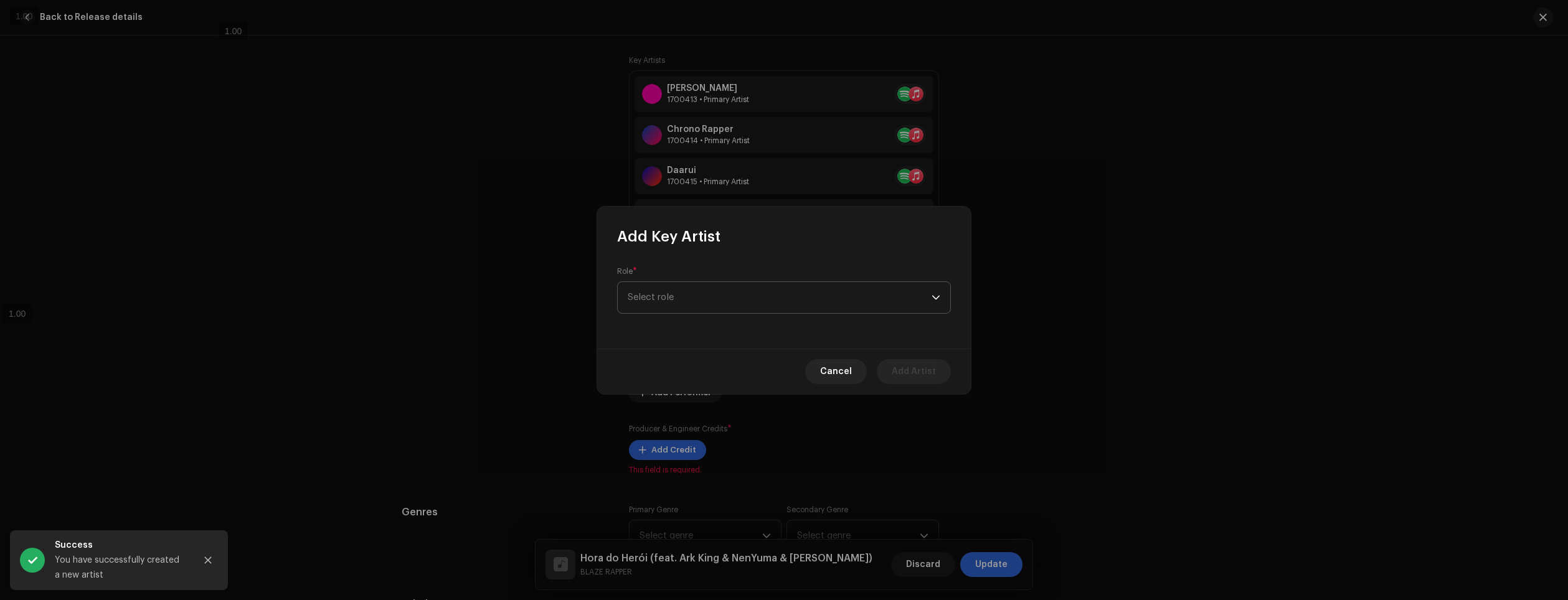
click at [744, 307] on span "Select role" at bounding box center [780, 298] width 304 height 31
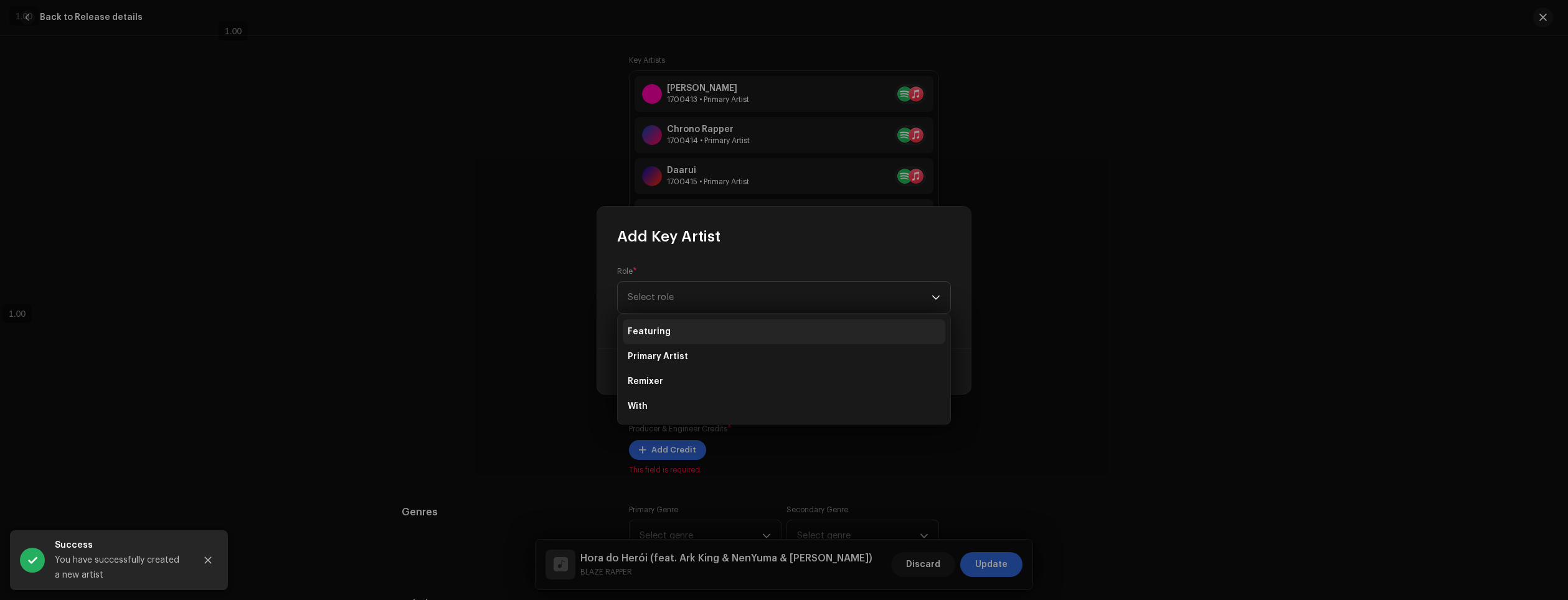
click at [704, 334] on li "Featuring" at bounding box center [784, 332] width 322 height 25
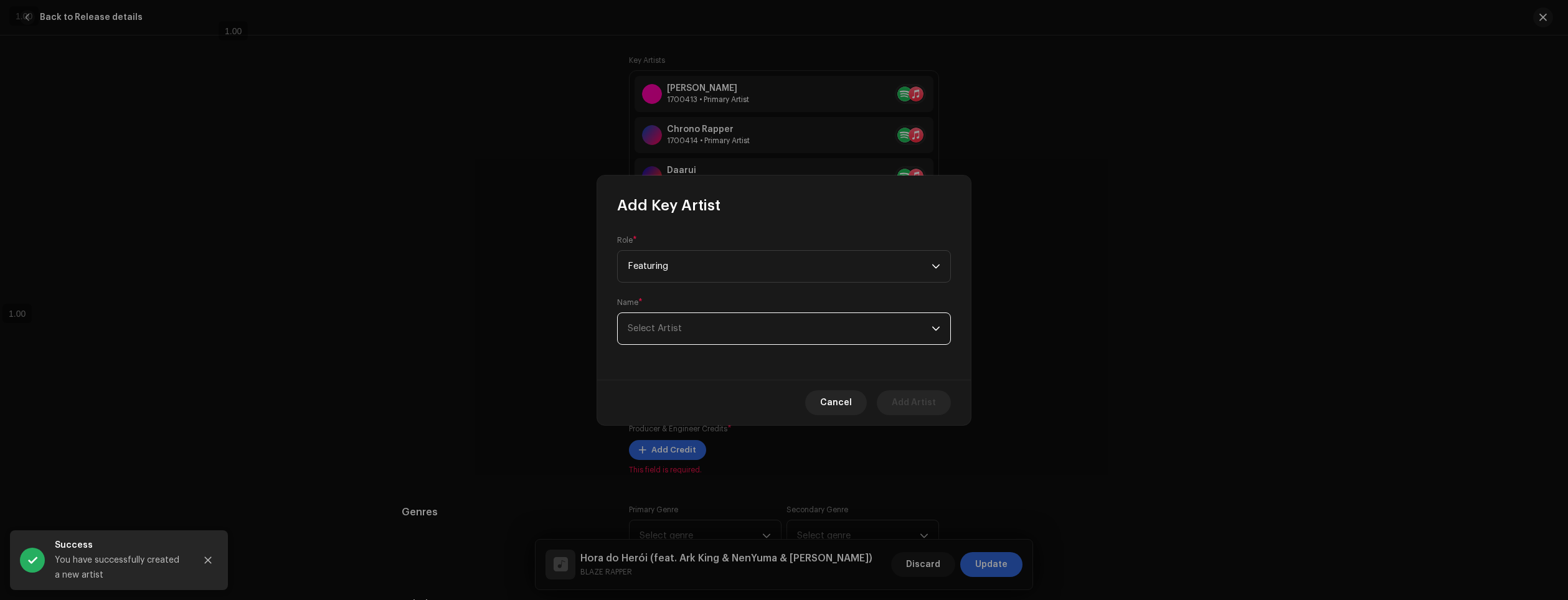
click at [695, 326] on span "Select Artist" at bounding box center [780, 329] width 304 height 31
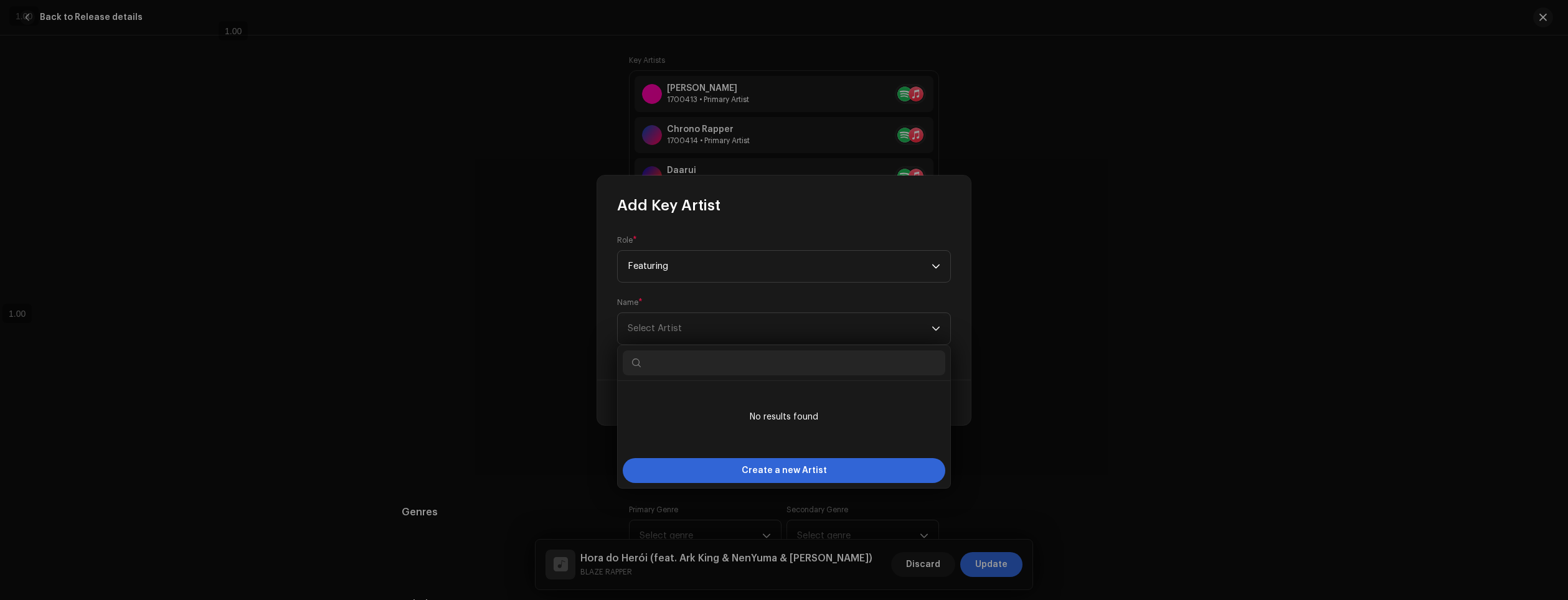
click at [710, 365] on input "text" at bounding box center [784, 363] width 322 height 25
type input "oShaman"
click at [792, 477] on span "Create a new Artist" at bounding box center [784, 471] width 85 height 25
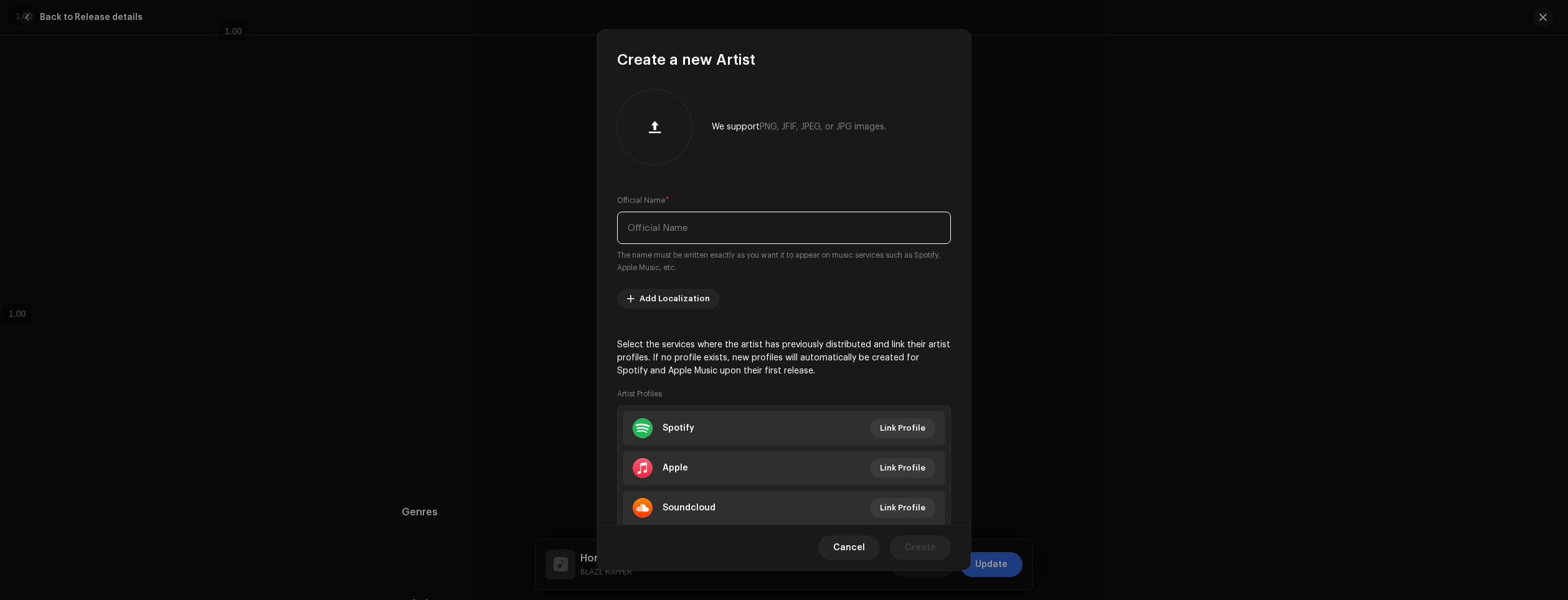
click at [732, 243] on input "text" at bounding box center [784, 228] width 334 height 33
type input "oShaman"
click at [902, 424] on span "Link Profile" at bounding box center [902, 428] width 45 height 25
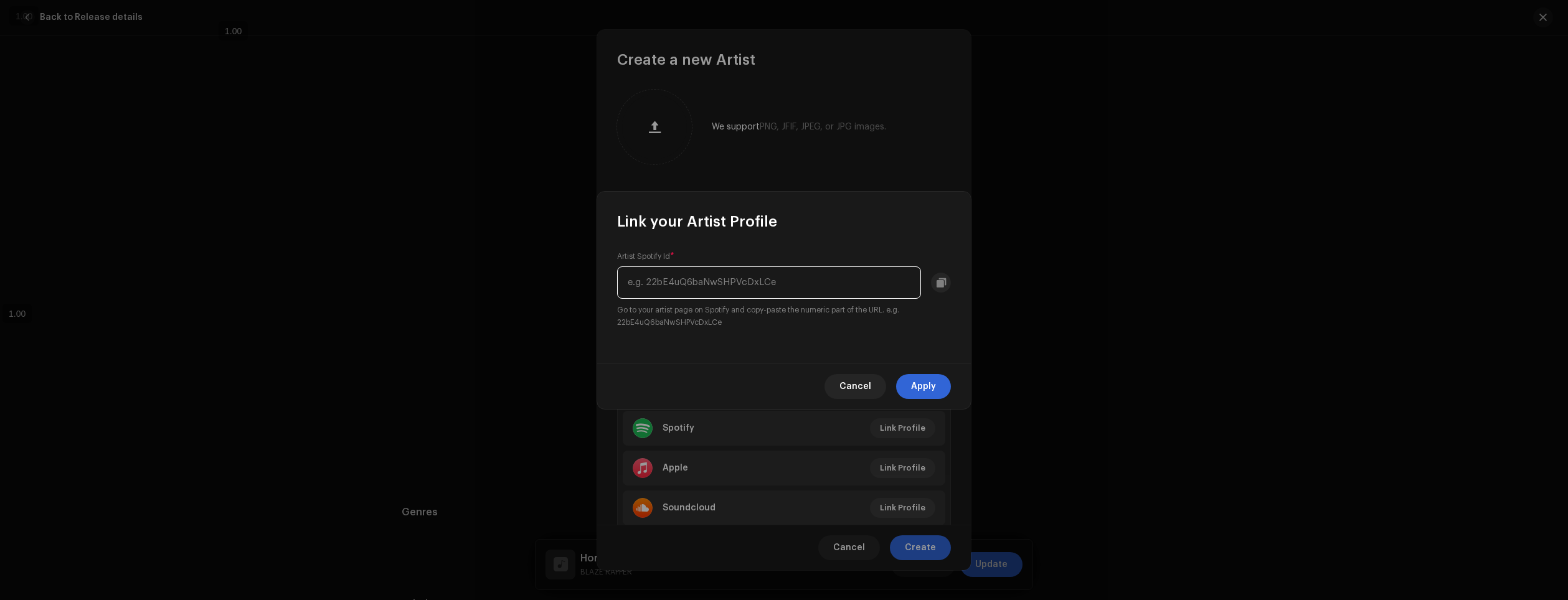
paste input "3PJUNKtVgEfUKj67HhRY2X"
type input "3PJUNKtVgEfUKj67HhRY2X"
click at [932, 393] on span "Apply" at bounding box center [923, 386] width 25 height 25
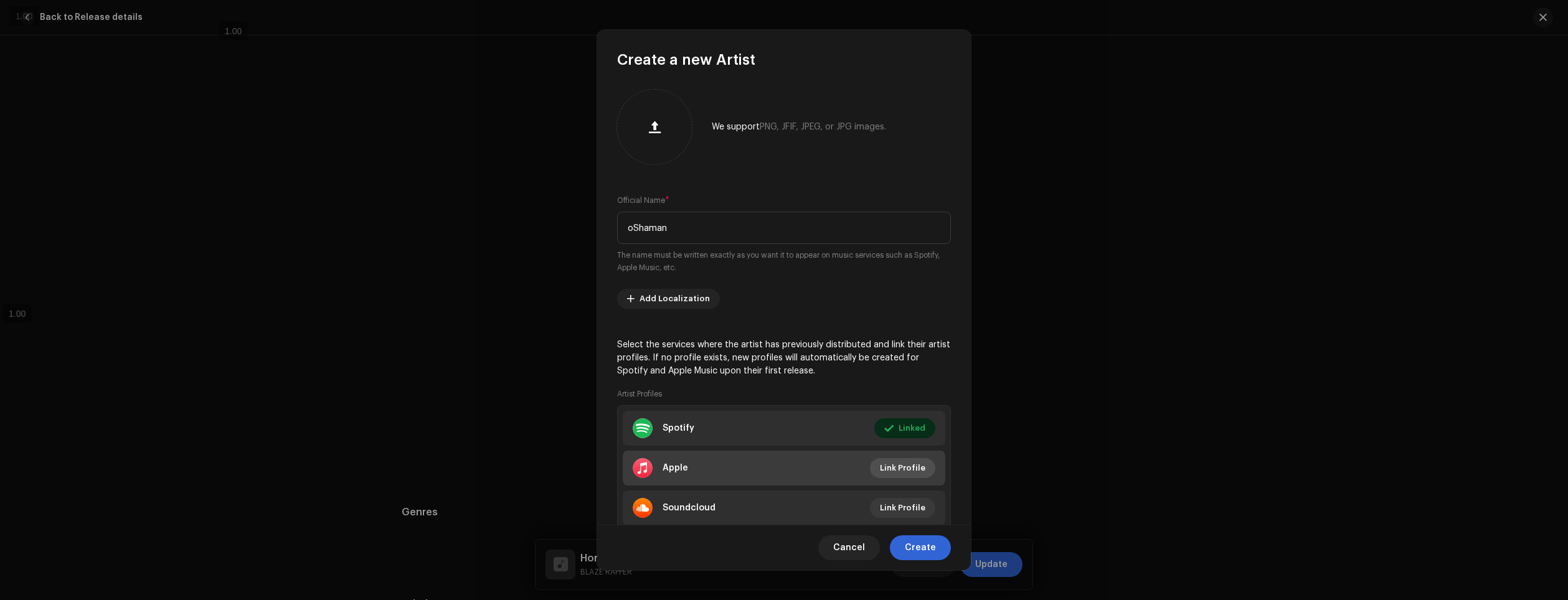
click at [902, 469] on span "Link Profile" at bounding box center [902, 468] width 45 height 25
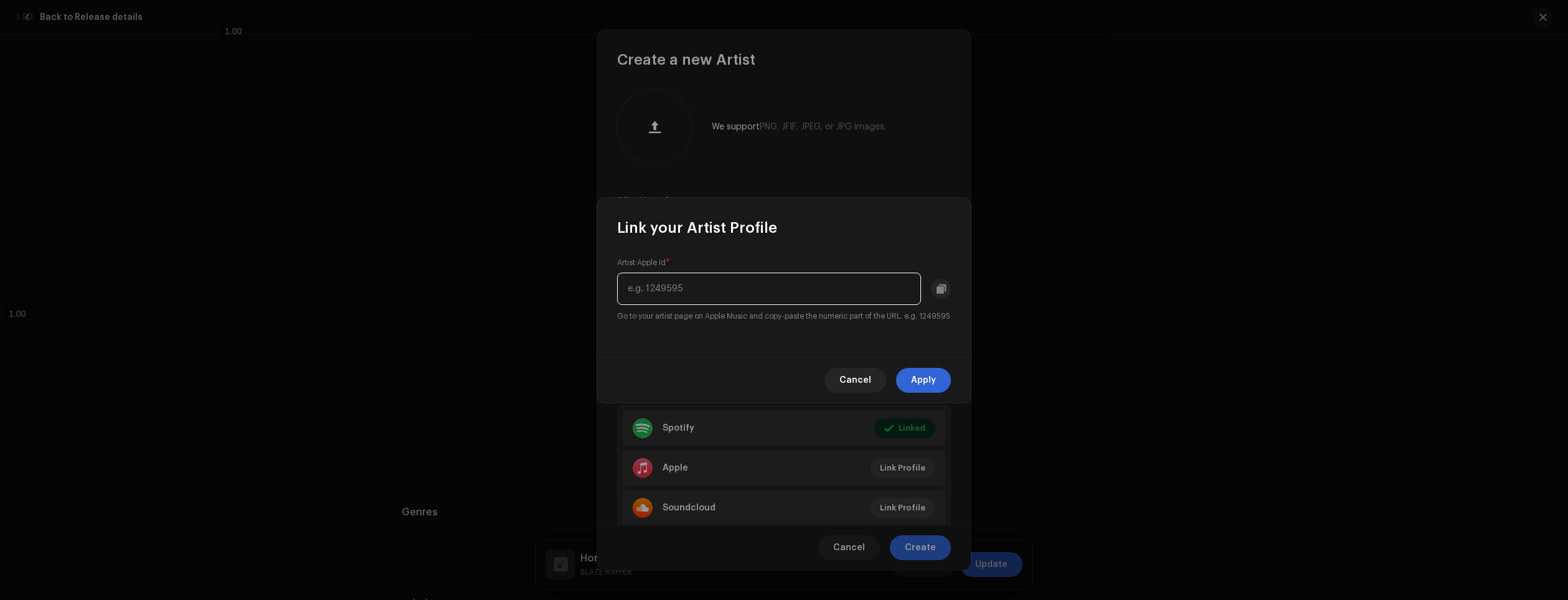
paste input "1608982017"
type input "1608982017"
click at [930, 389] on span "Apply" at bounding box center [923, 380] width 25 height 25
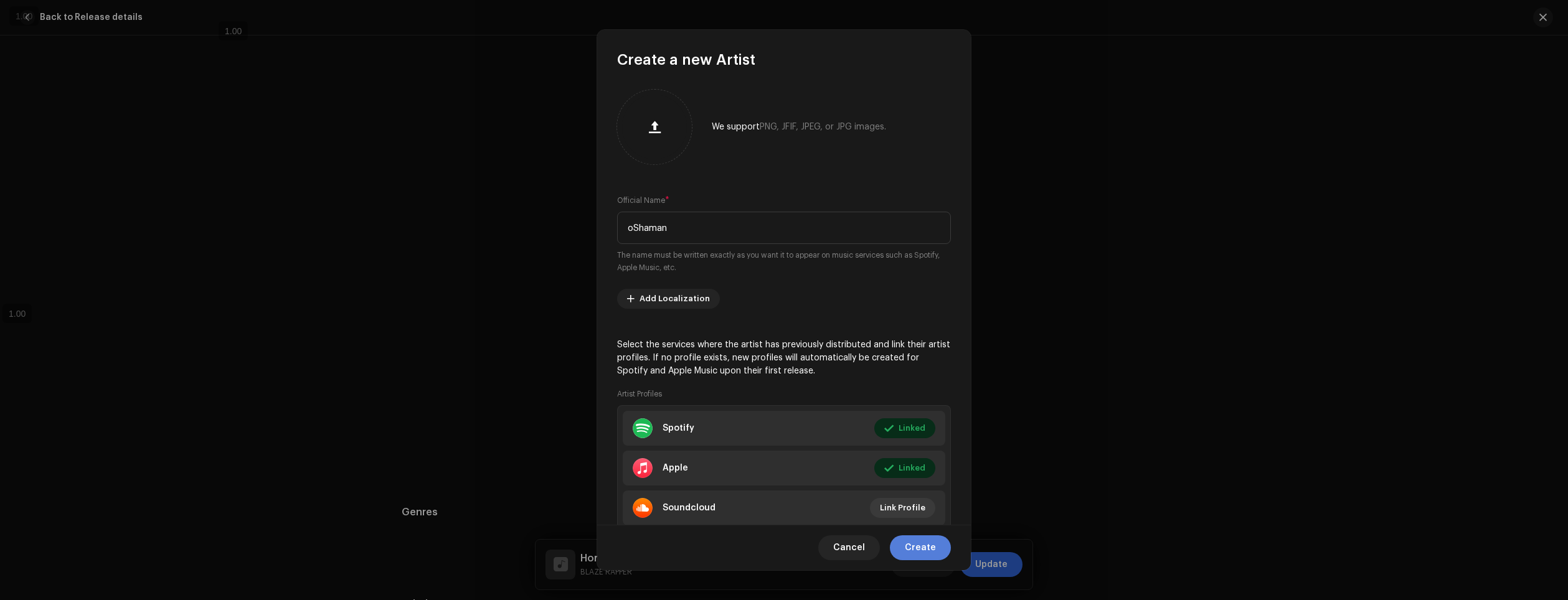
click at [940, 538] on button "Create" at bounding box center [921, 547] width 61 height 25
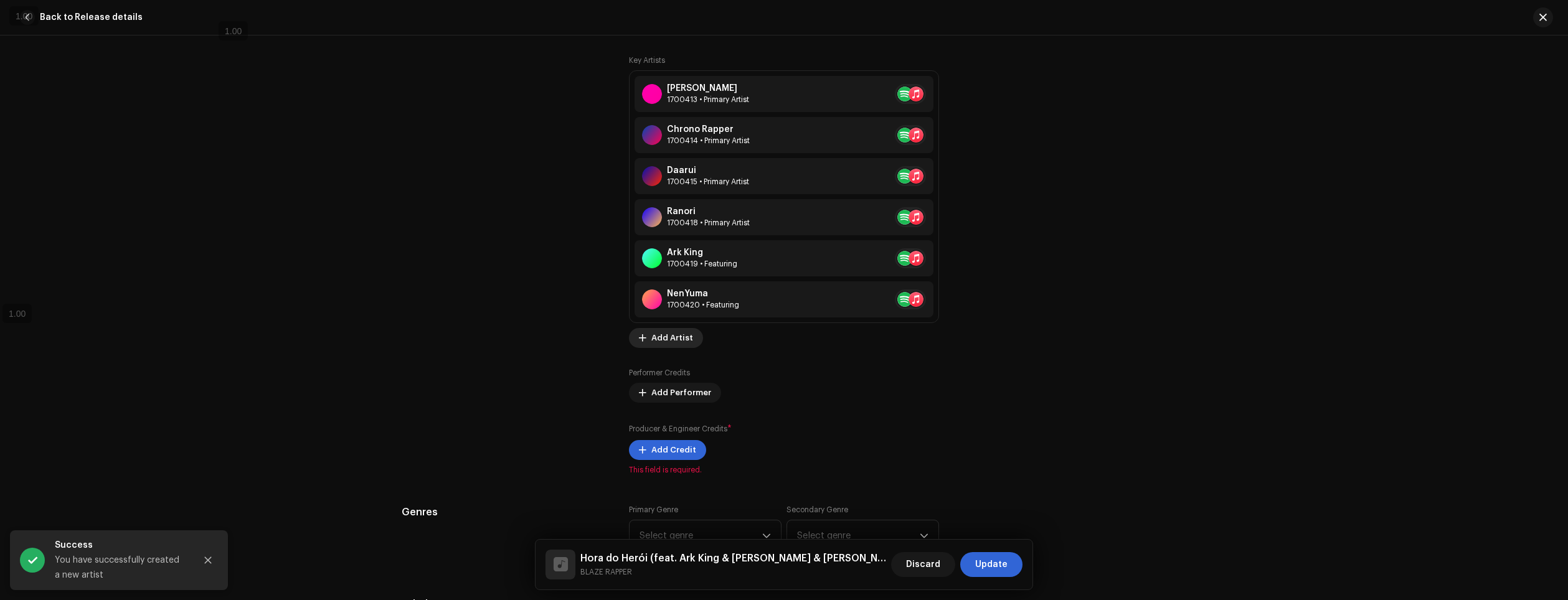
click at [672, 344] on span "Add Artist" at bounding box center [672, 338] width 42 height 25
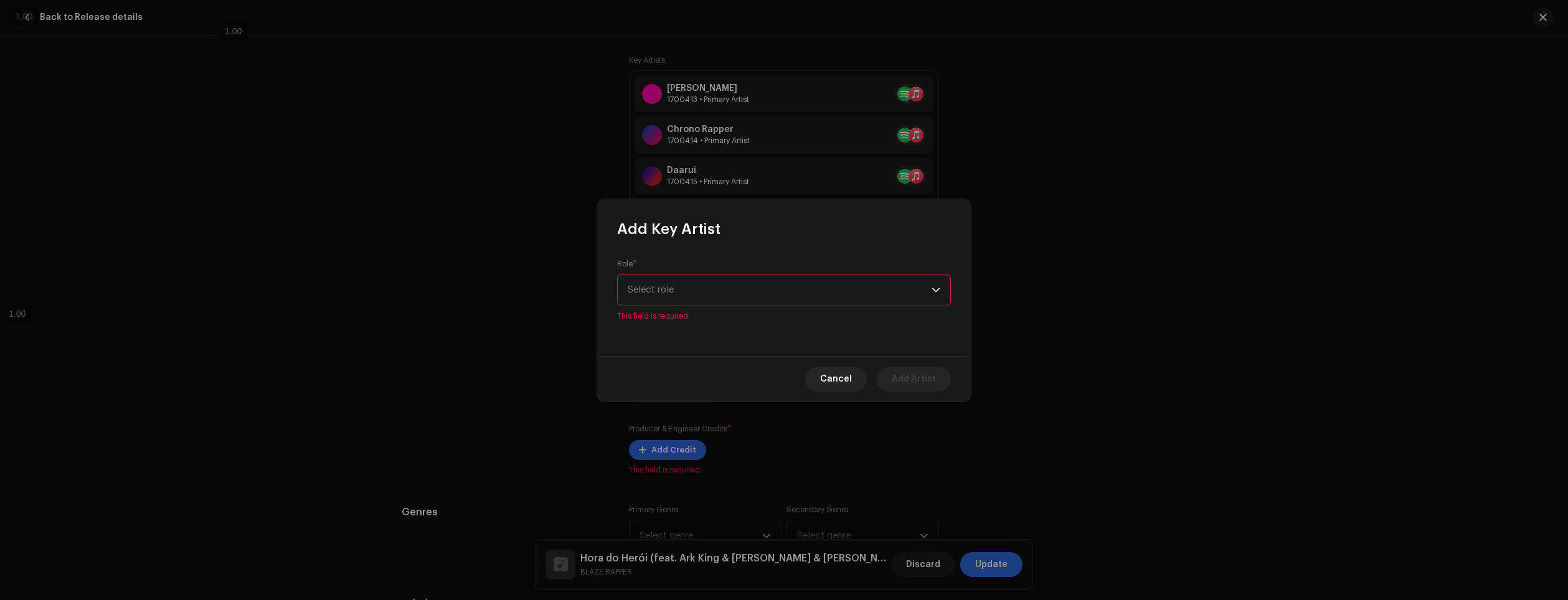
click at [785, 289] on span "Select role" at bounding box center [780, 290] width 304 height 31
click at [702, 330] on li "Featuring" at bounding box center [784, 324] width 322 height 25
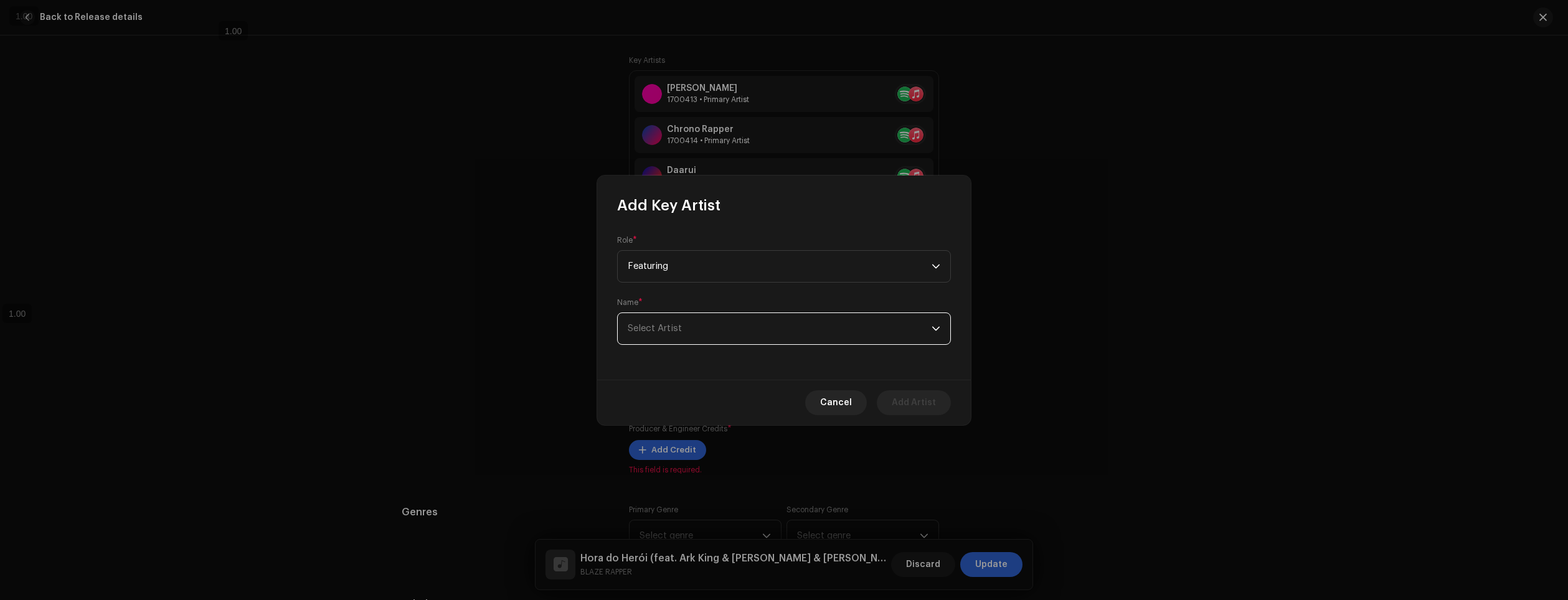
click at [729, 334] on span "Select Artist" at bounding box center [780, 329] width 304 height 31
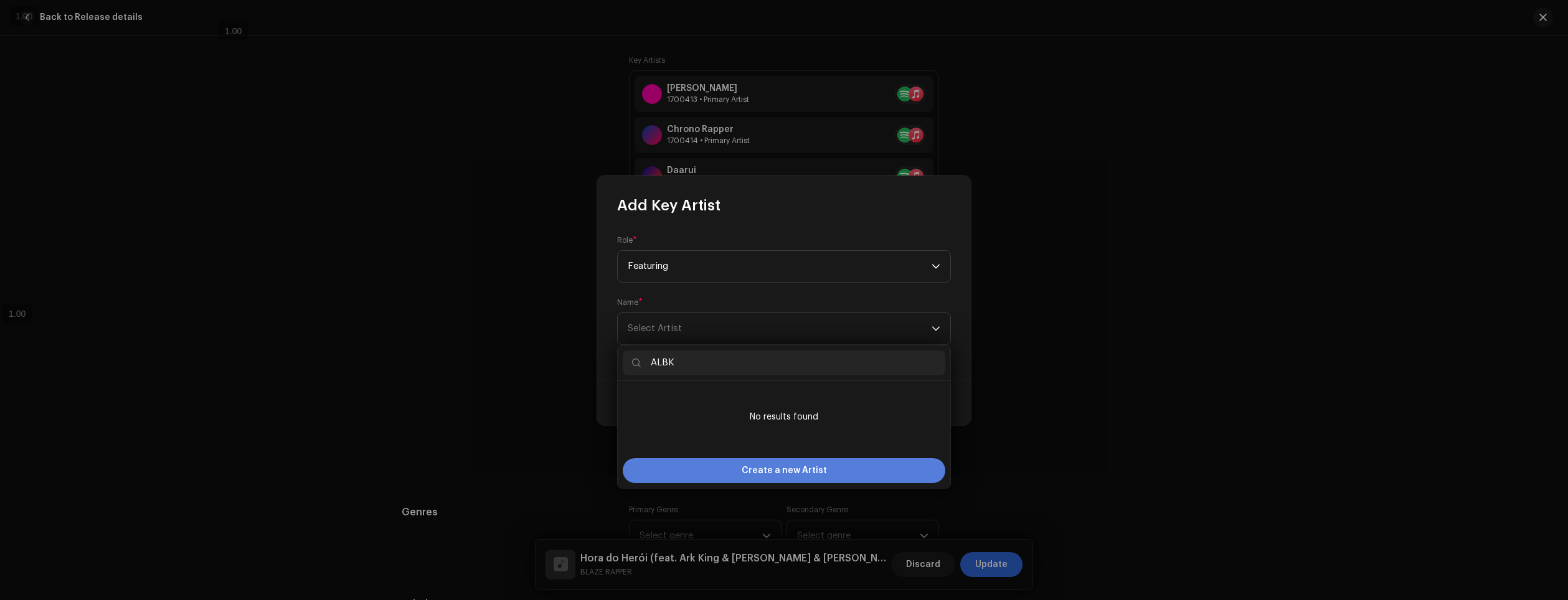
type input "ALBK"
click at [832, 474] on div "Create a new Artist" at bounding box center [784, 471] width 322 height 25
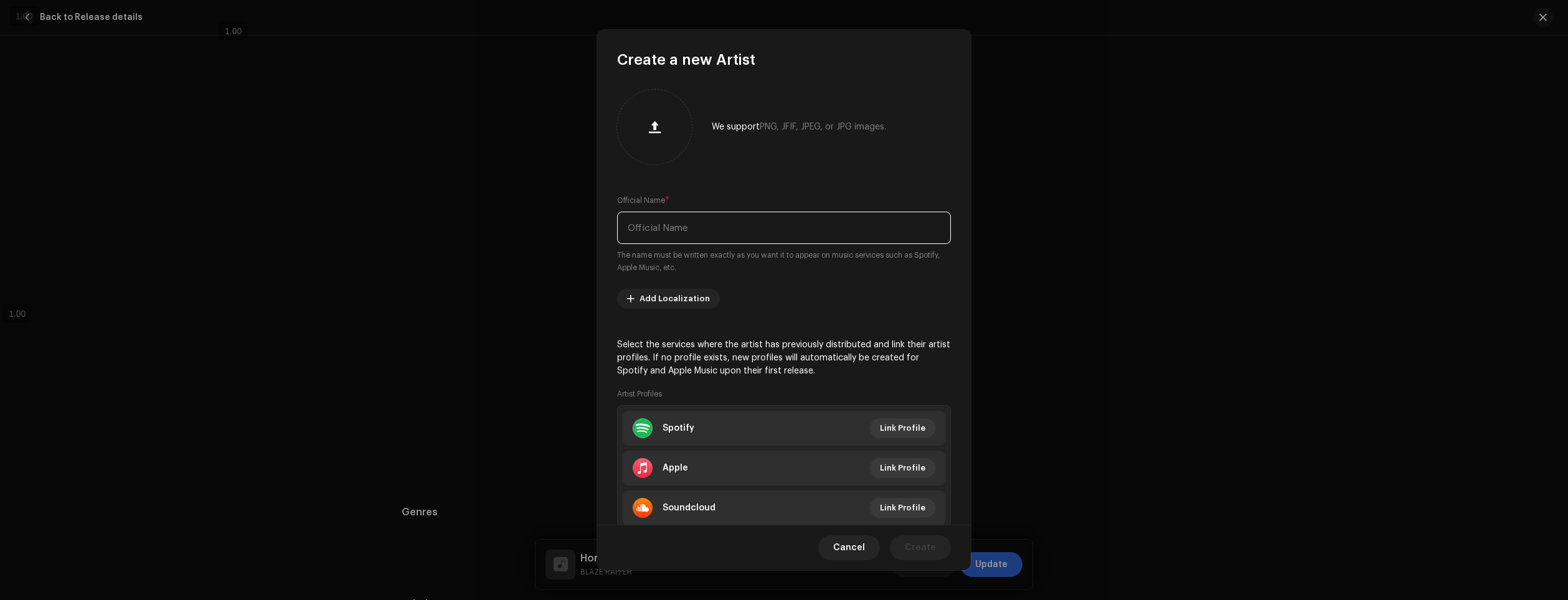
click at [763, 235] on input "text" at bounding box center [784, 228] width 334 height 33
type input "ALBK"
click at [919, 421] on span "Link Profile" at bounding box center [902, 428] width 45 height 25
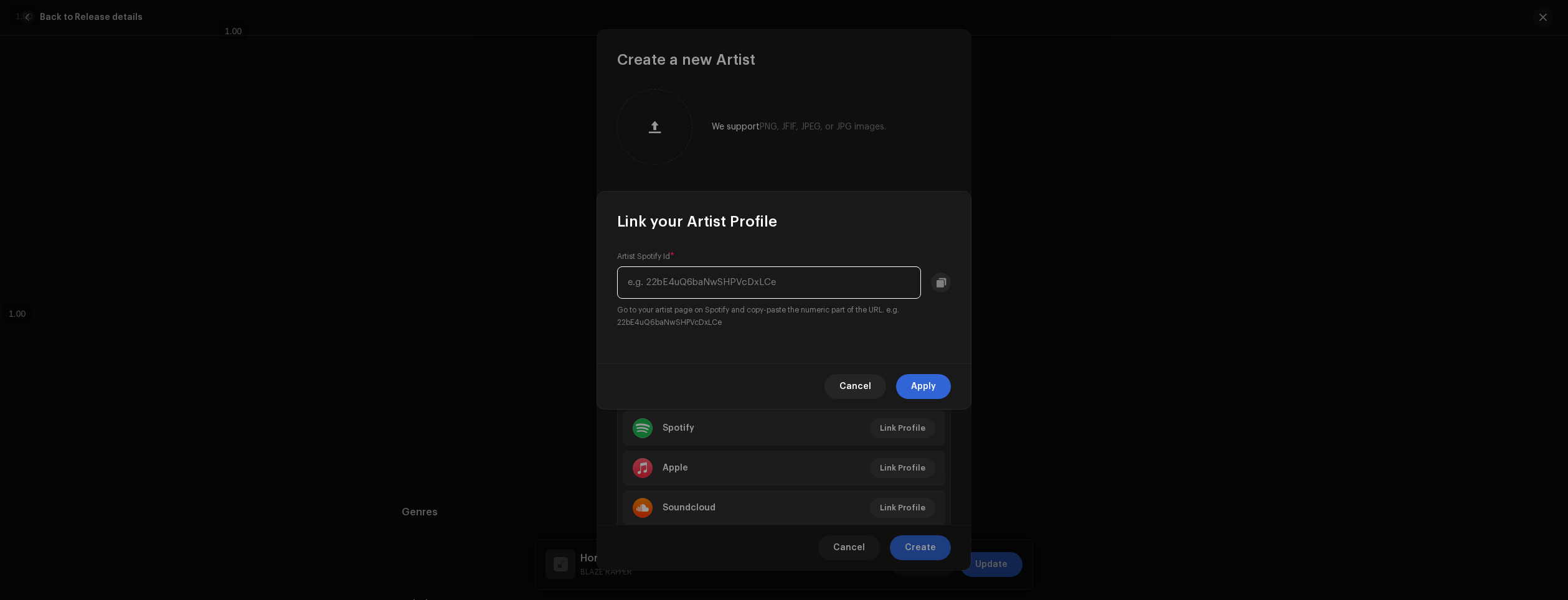
paste input "6k9pFFNTTRNN2SpJUVuNyx"
type input "6k9pFFNTTRNN2SpJUVuNyx"
click at [917, 380] on span "Apply" at bounding box center [923, 386] width 25 height 25
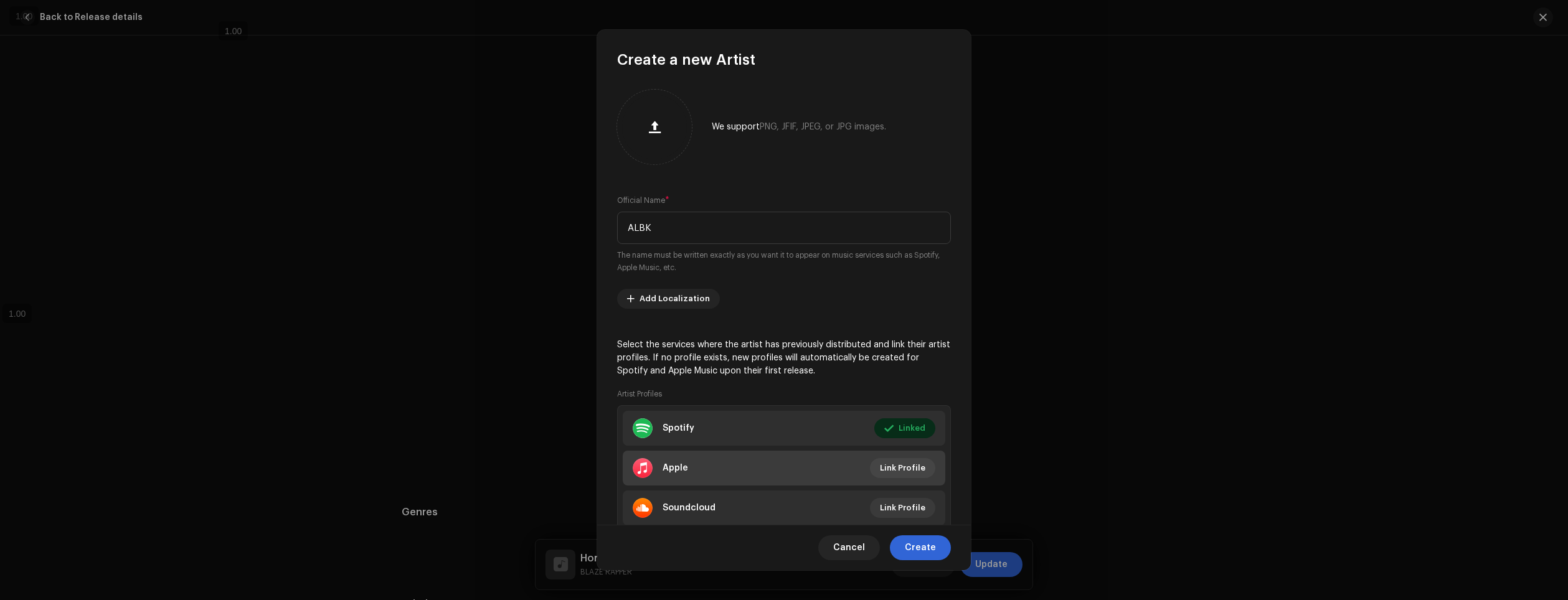
click at [894, 458] on li "Apple Link Profile" at bounding box center [784, 468] width 322 height 35
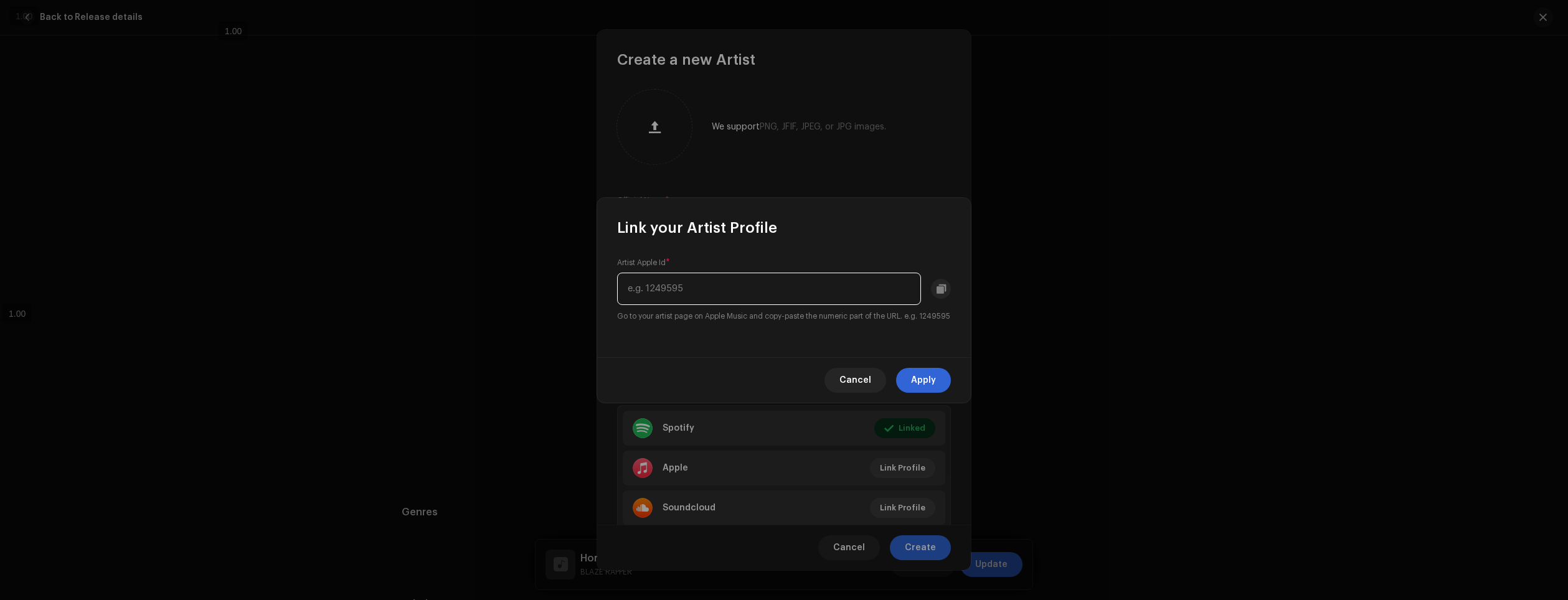
paste input "1583720787"
type input "1583720787"
click at [930, 383] on span "Apply" at bounding box center [923, 380] width 25 height 25
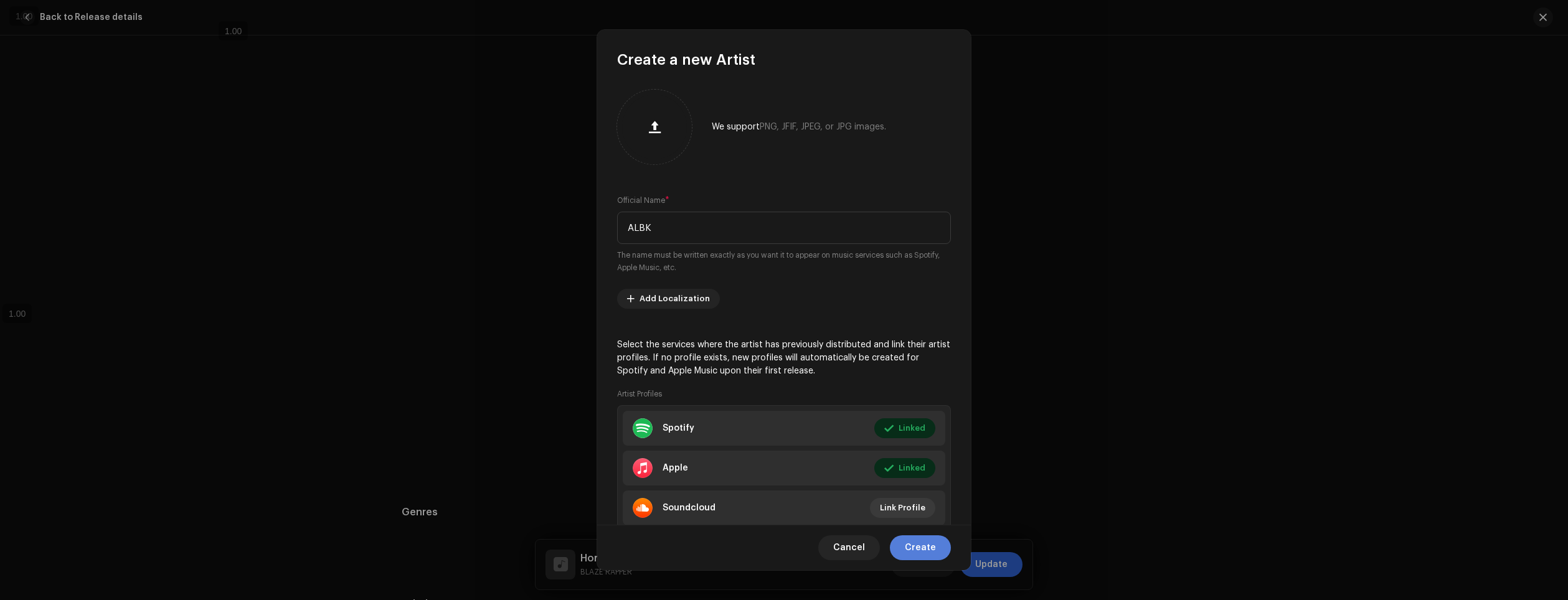
click at [934, 555] on span "Create" at bounding box center [921, 547] width 31 height 25
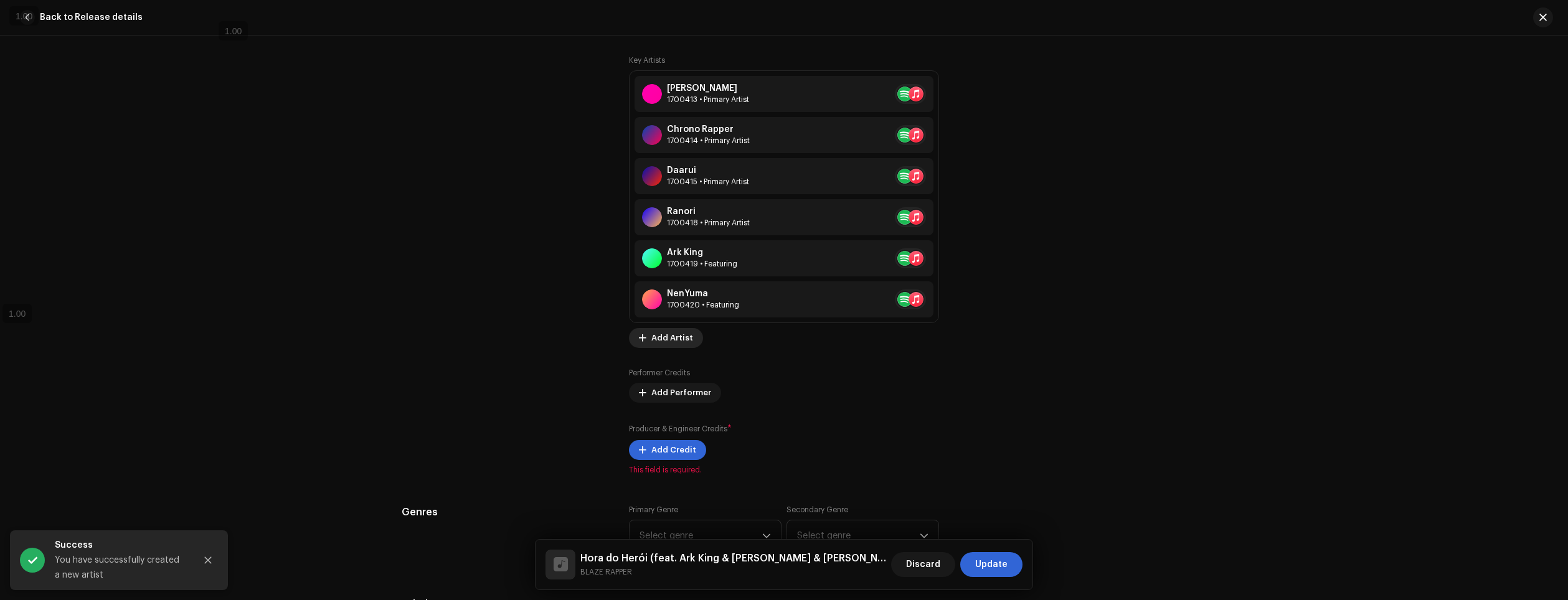
click at [683, 341] on span "Add Artist" at bounding box center [672, 338] width 42 height 25
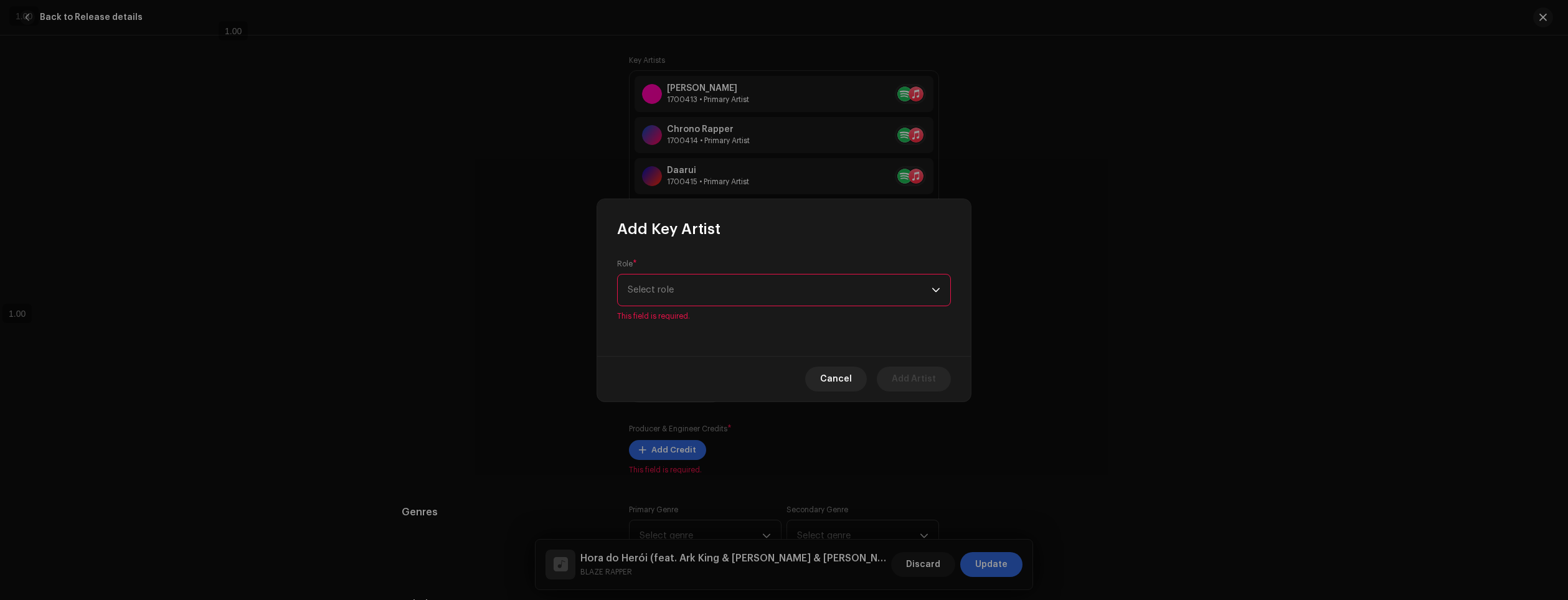
click at [704, 287] on span "Select role" at bounding box center [780, 290] width 304 height 31
click at [668, 329] on li "Featuring" at bounding box center [784, 324] width 322 height 25
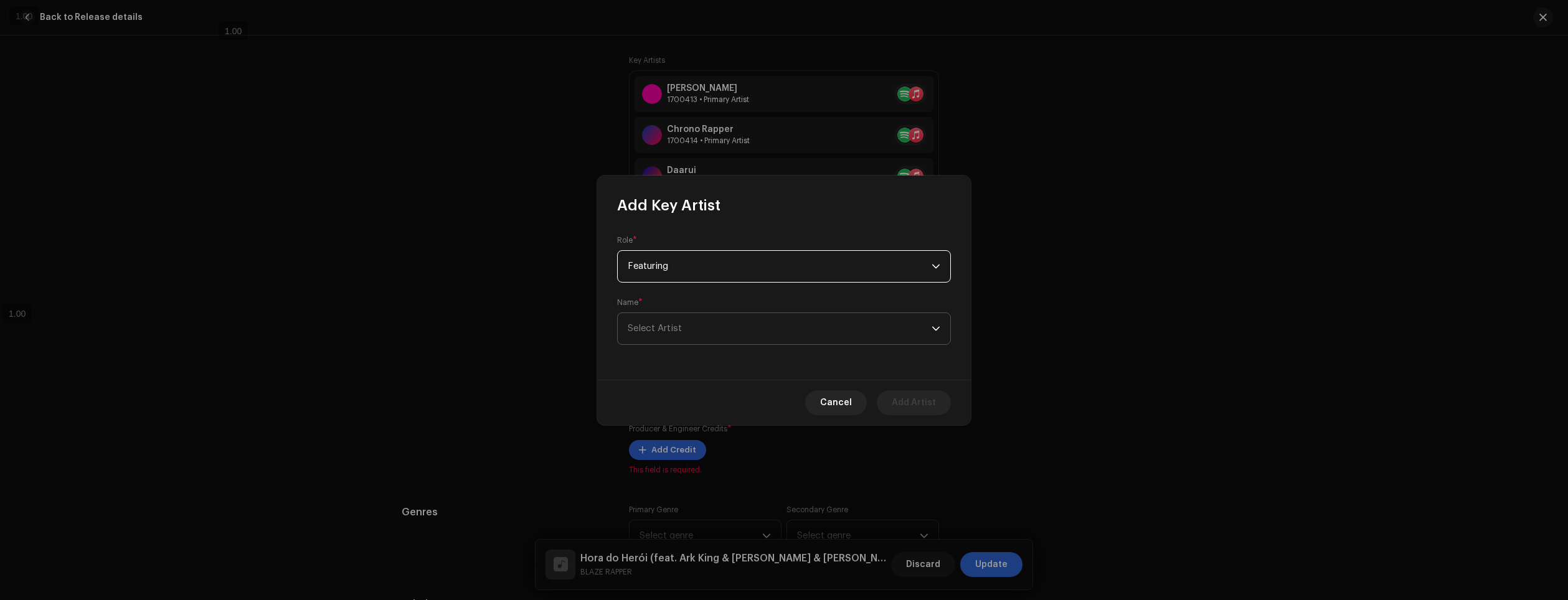
click at [667, 321] on span "Select Artist" at bounding box center [780, 329] width 304 height 31
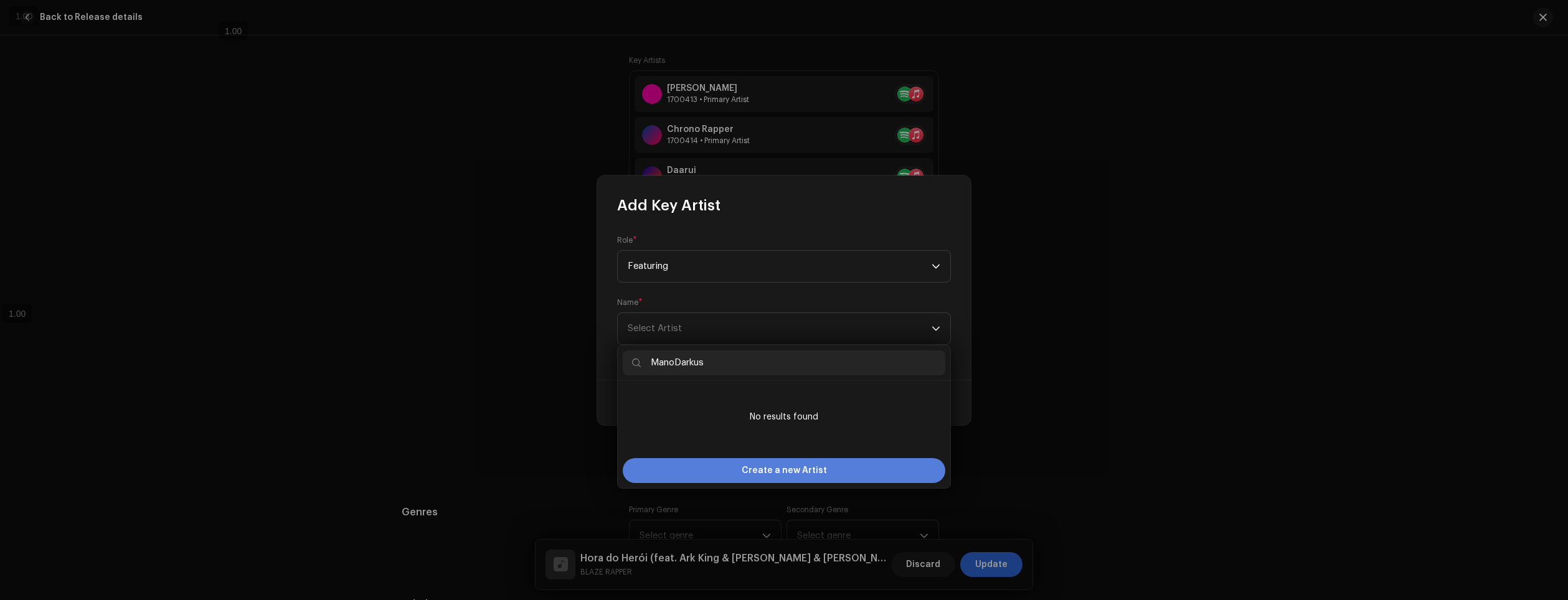
type input "ManoDarkus"
click at [814, 478] on span "Create a new Artist" at bounding box center [784, 471] width 85 height 25
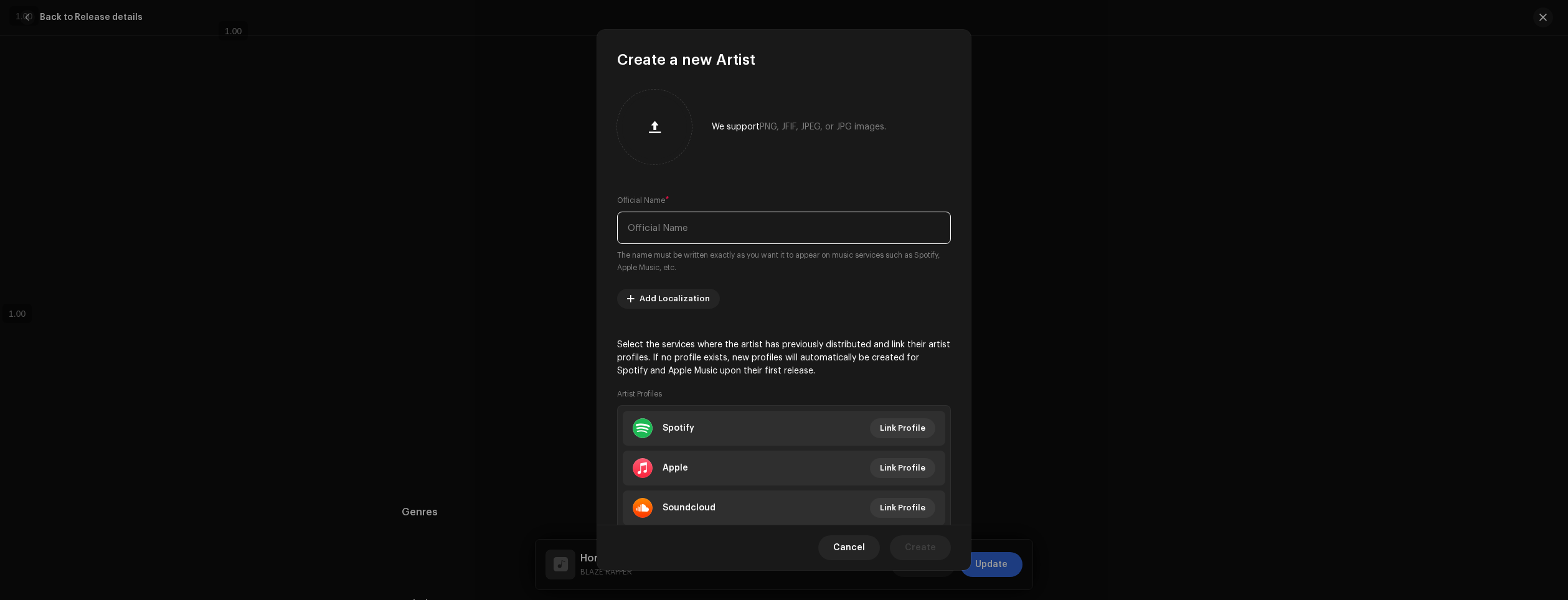
click at [782, 224] on input "text" at bounding box center [784, 228] width 334 height 33
type input "ManoDarkus"
click at [904, 431] on span "Link Profile" at bounding box center [902, 428] width 45 height 25
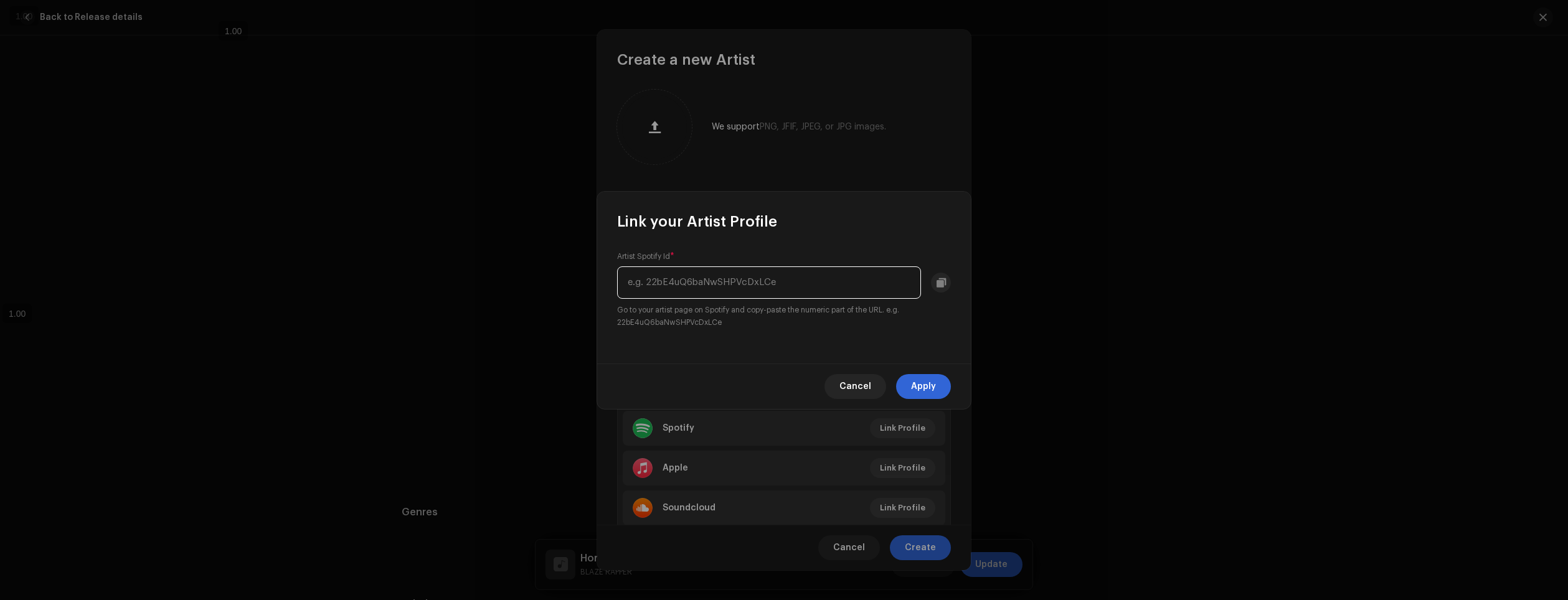
paste input "6WAEfsJuoGxWzwiPetAn9Y"
type input "6WAEfsJuoGxWzwiPetAn9Y"
click at [930, 384] on span "Apply" at bounding box center [923, 386] width 25 height 25
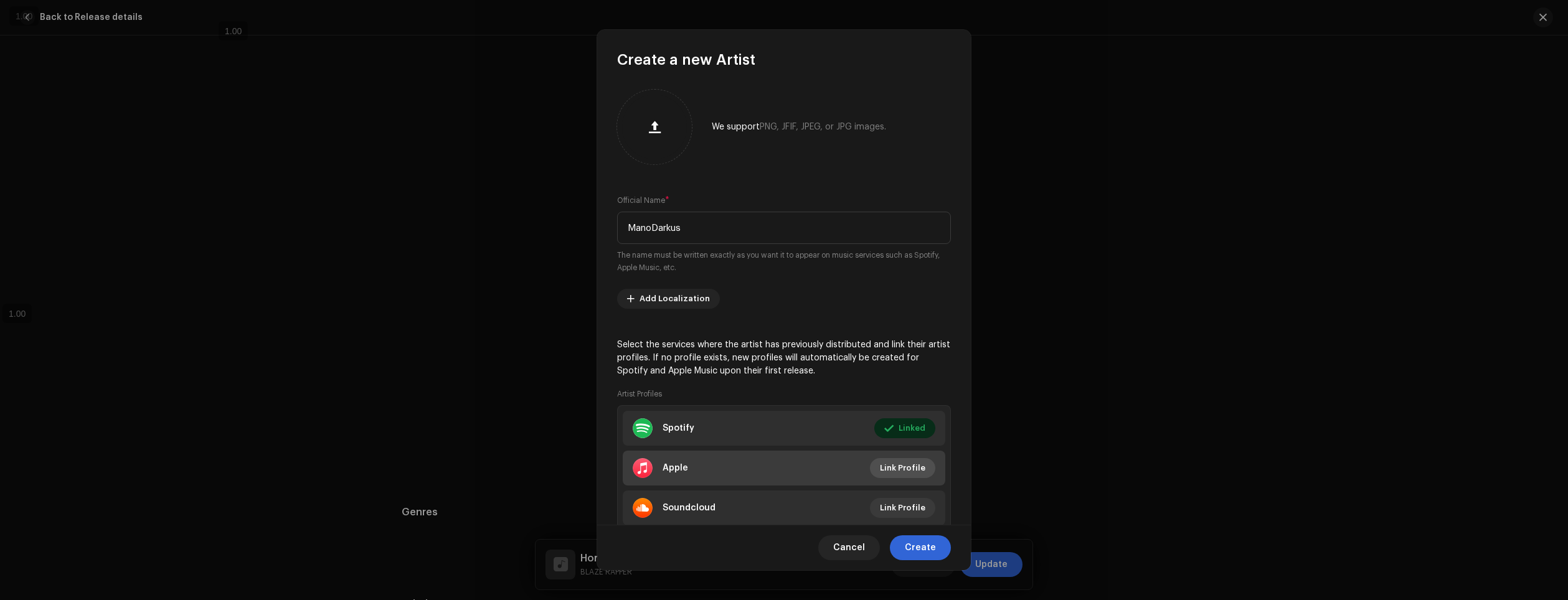
click at [902, 471] on span "Link Profile" at bounding box center [902, 468] width 45 height 25
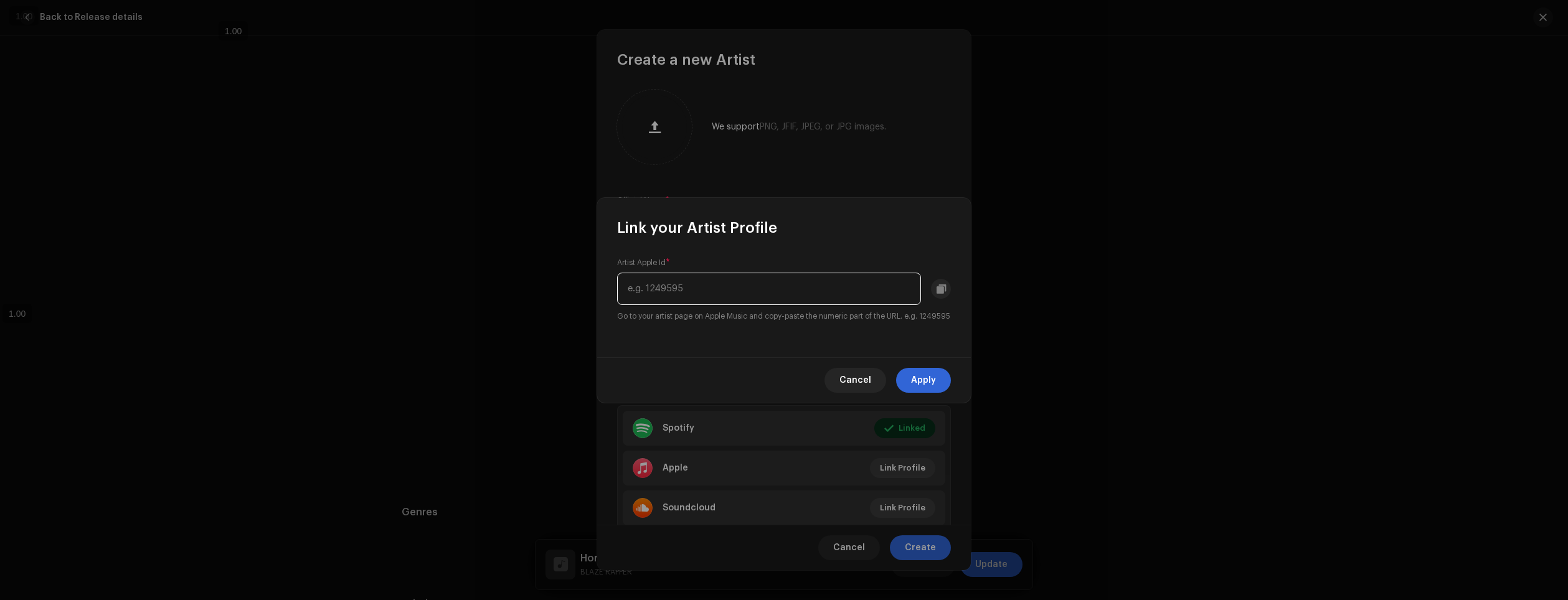
paste input "1581468938"
type input "1581468938"
click at [928, 379] on span "Apply" at bounding box center [923, 380] width 25 height 25
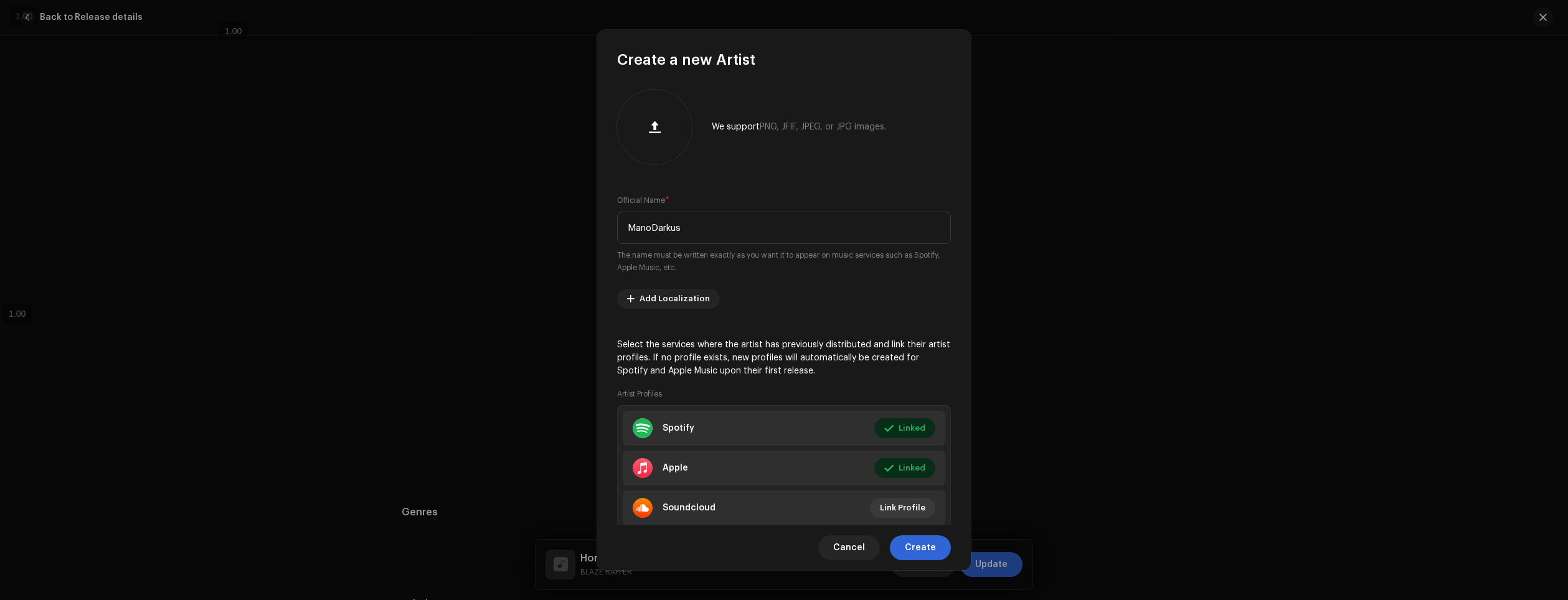
click at [922, 554] on span "Create" at bounding box center [921, 547] width 31 height 25
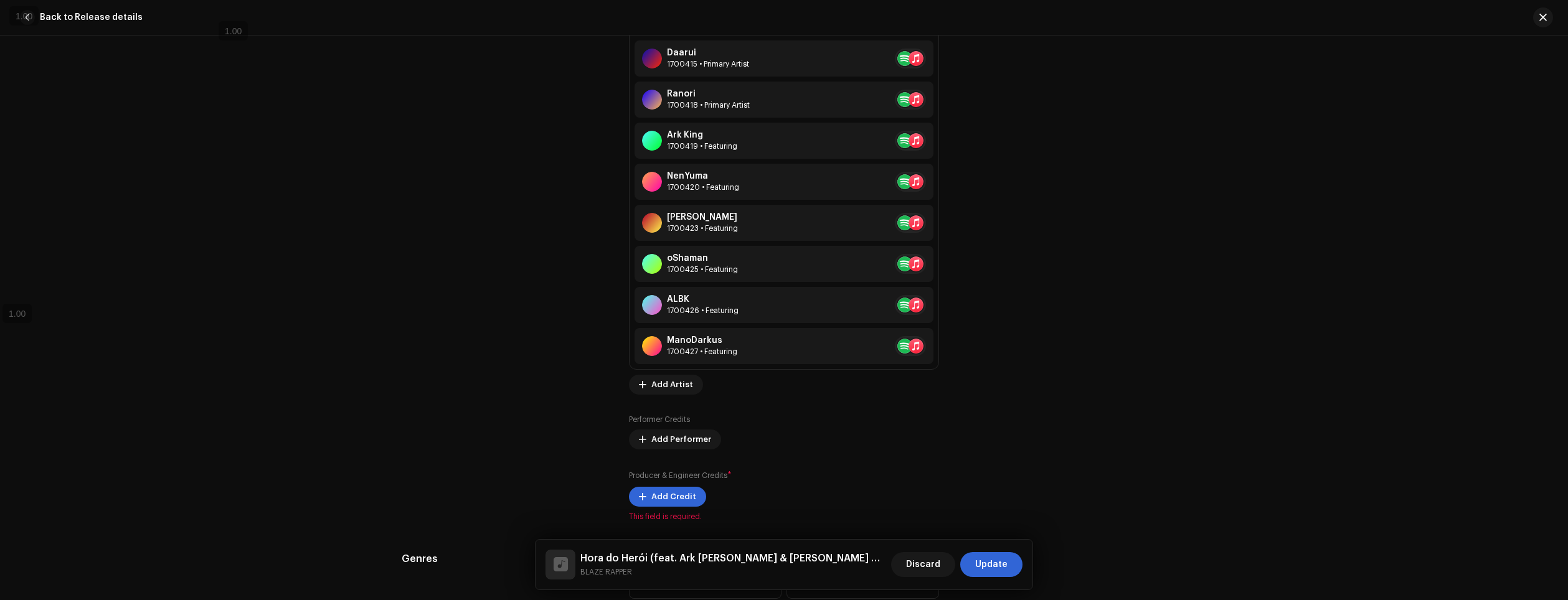
scroll to position [883, 0]
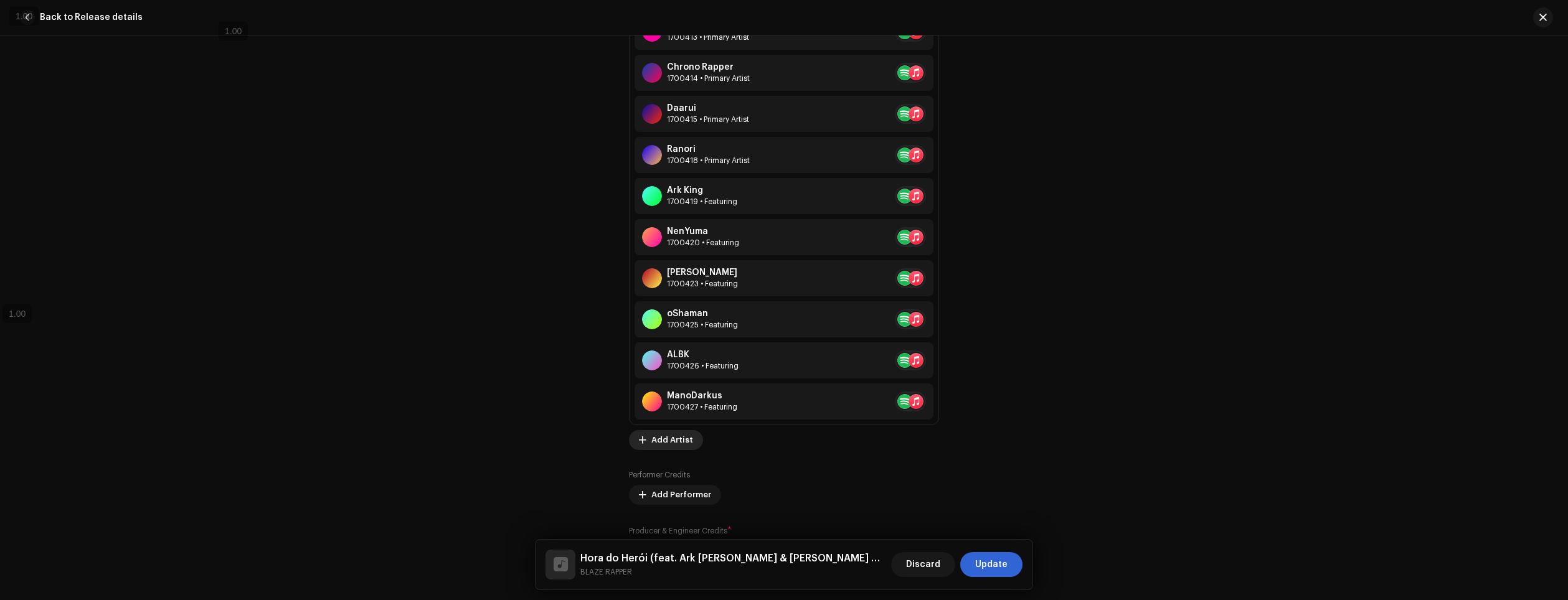
click at [674, 448] on span "Add Artist" at bounding box center [672, 440] width 42 height 25
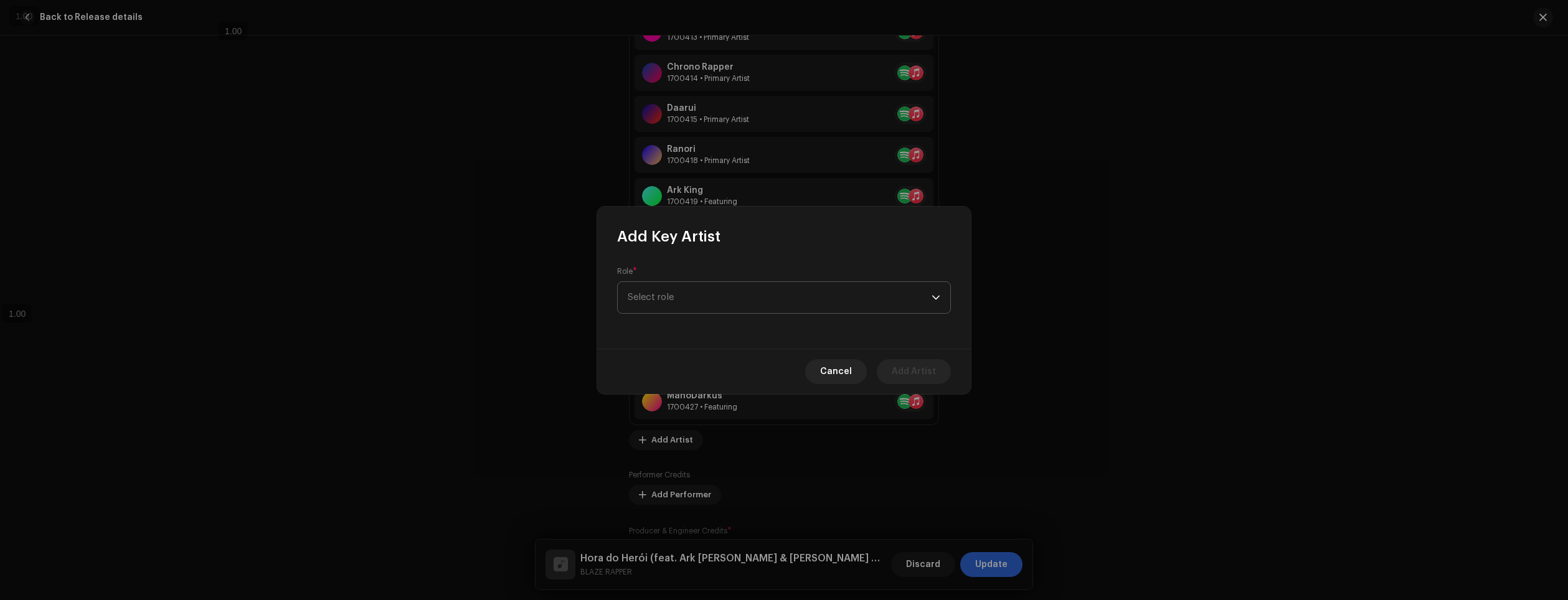
click at [733, 304] on span "Select role" at bounding box center [780, 298] width 304 height 31
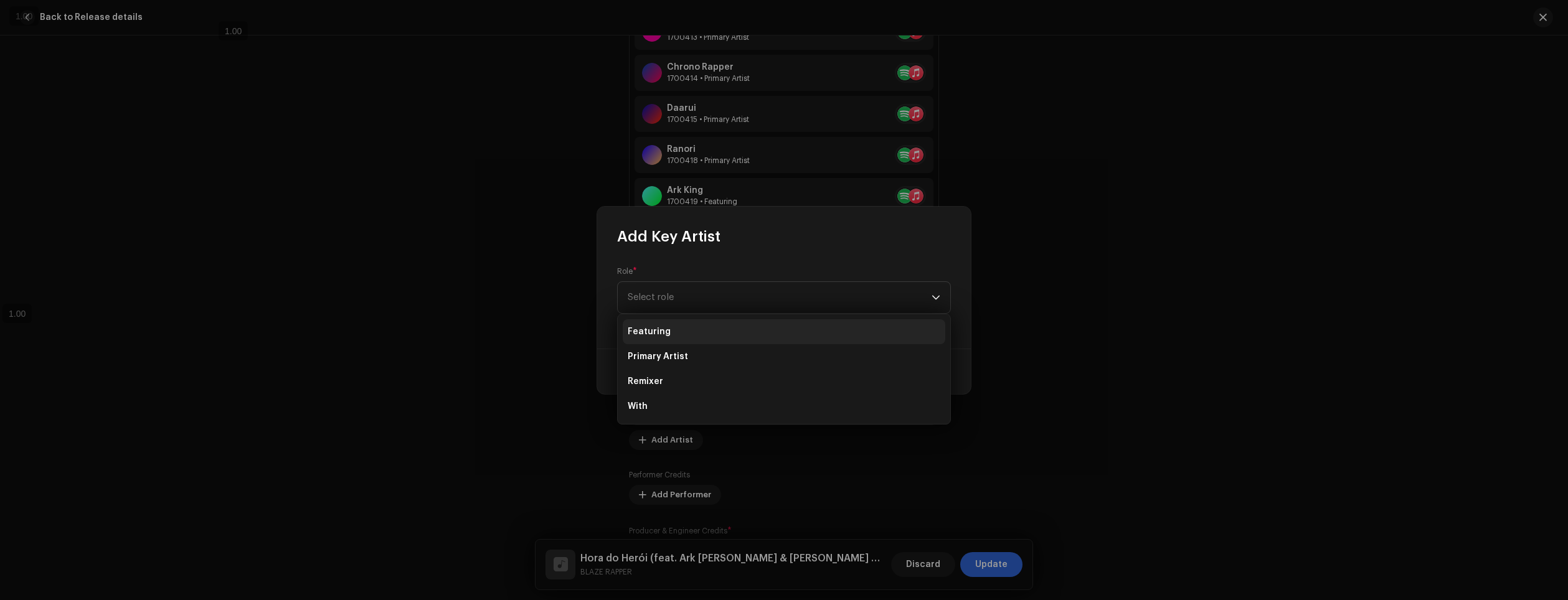
click at [672, 327] on li "Featuring" at bounding box center [784, 332] width 322 height 25
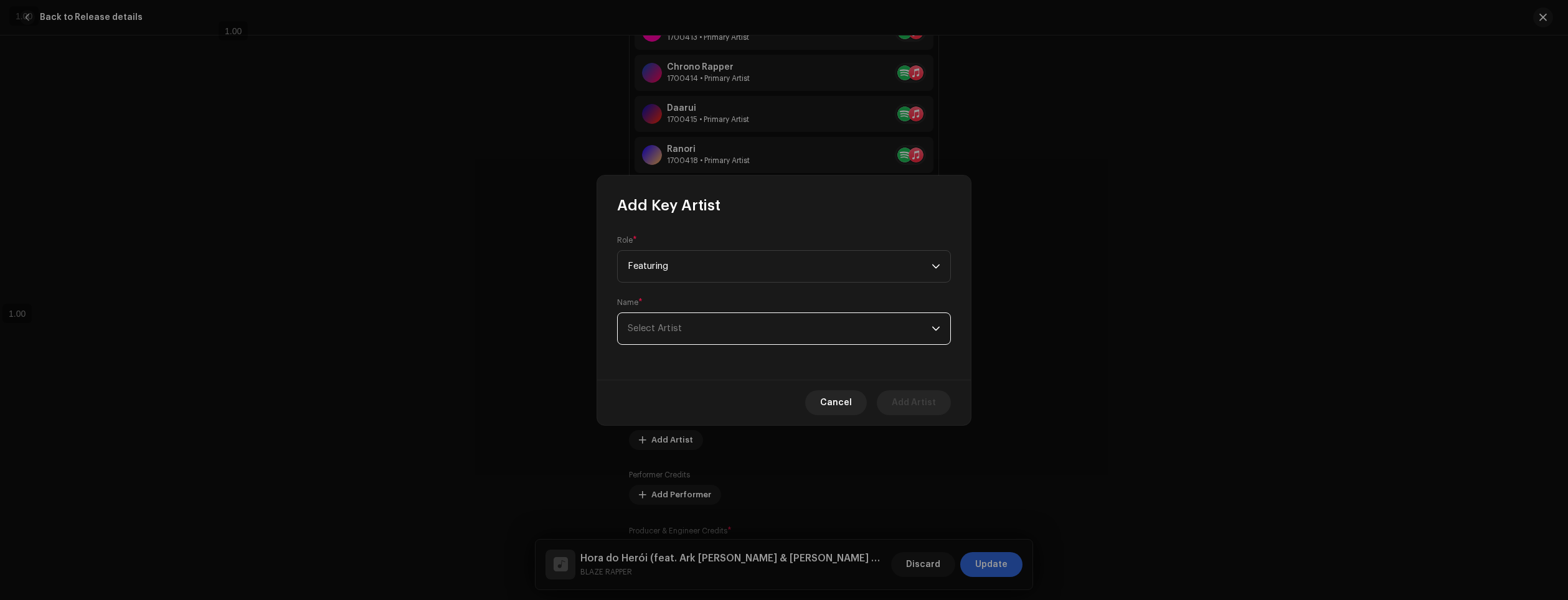
click at [714, 327] on span "Select Artist" at bounding box center [780, 329] width 304 height 31
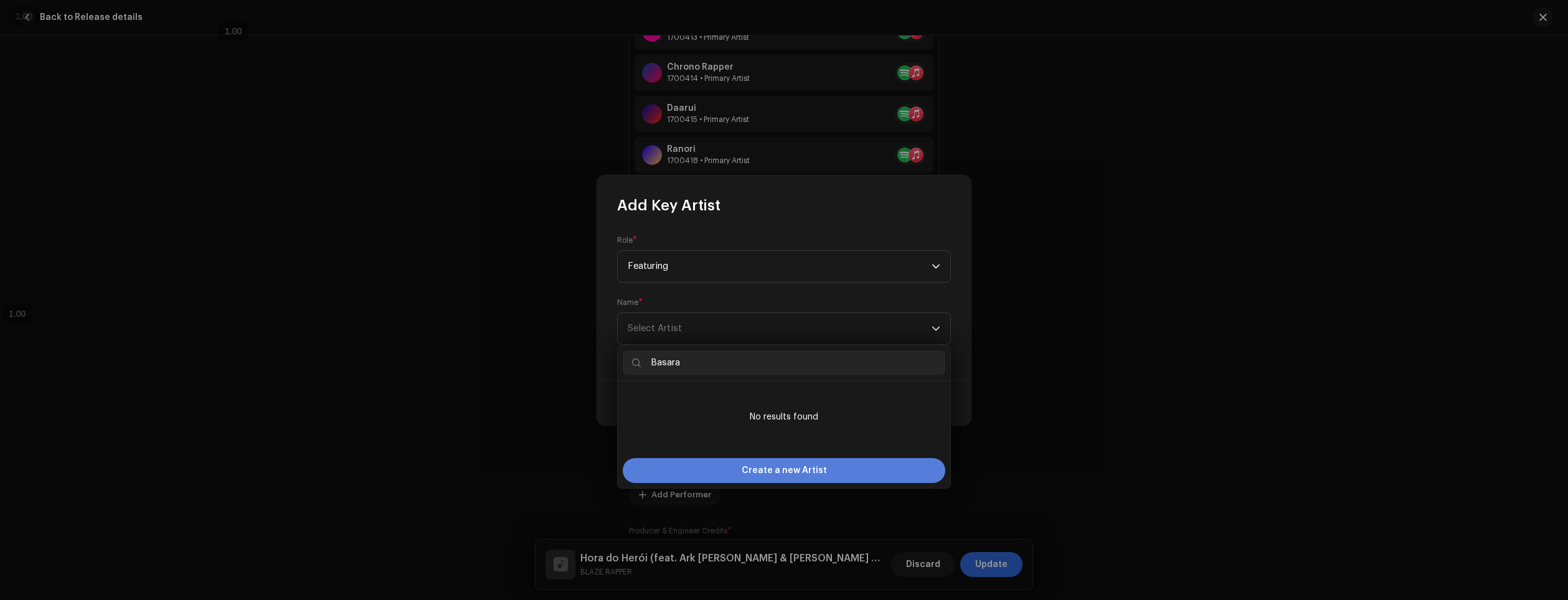
type input "Basara"
click at [816, 466] on span "Create a new Artist" at bounding box center [784, 471] width 85 height 25
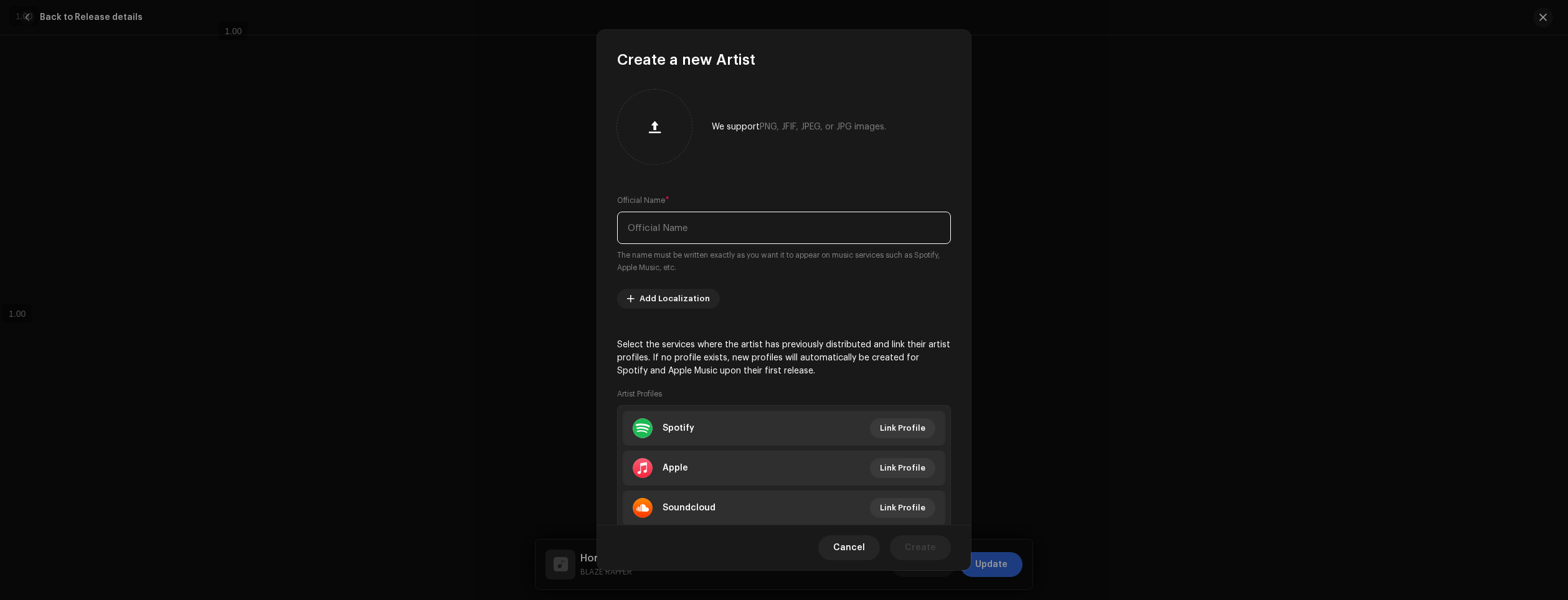
click at [734, 220] on input "text" at bounding box center [784, 228] width 334 height 33
type input "Basara"
click at [904, 428] on span "Link Profile" at bounding box center [902, 428] width 45 height 25
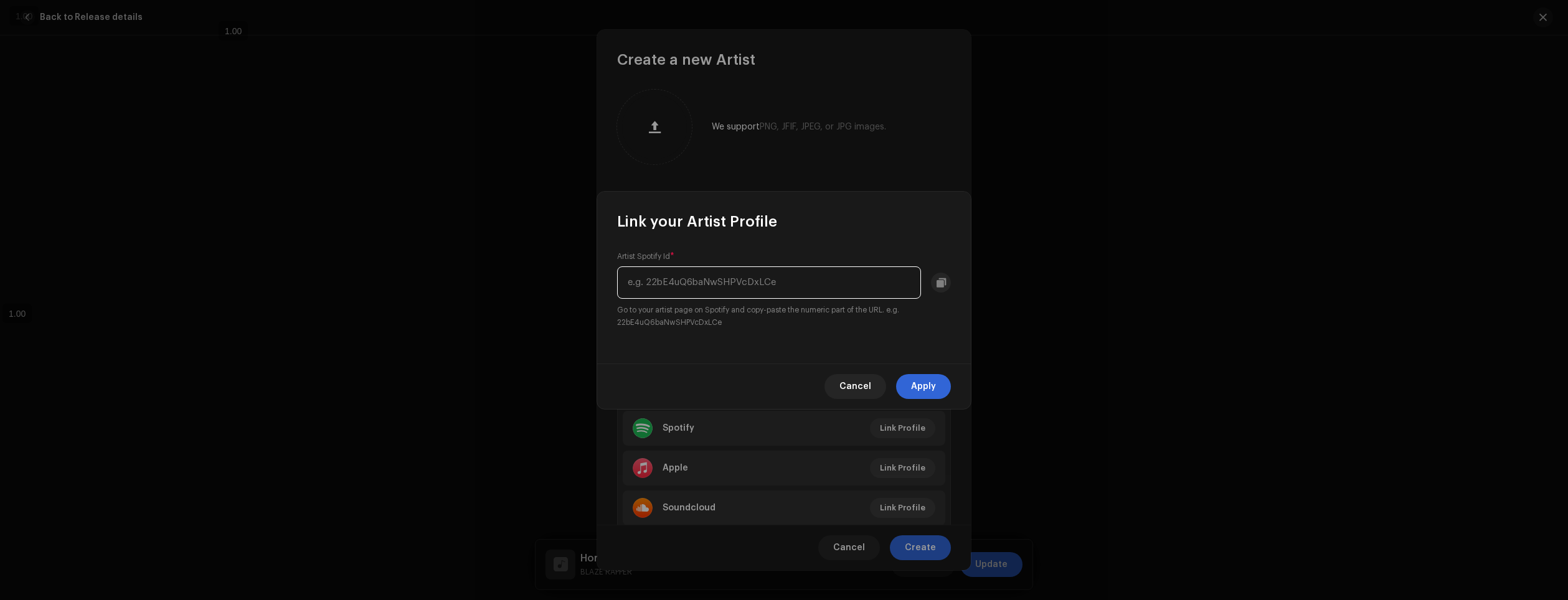
paste input "2A8r4X2BCk6Y92EBYd3tP1"
type input "2A8r4X2BCk6Y92EBYd3tP1"
click at [933, 388] on span "Apply" at bounding box center [923, 386] width 25 height 25
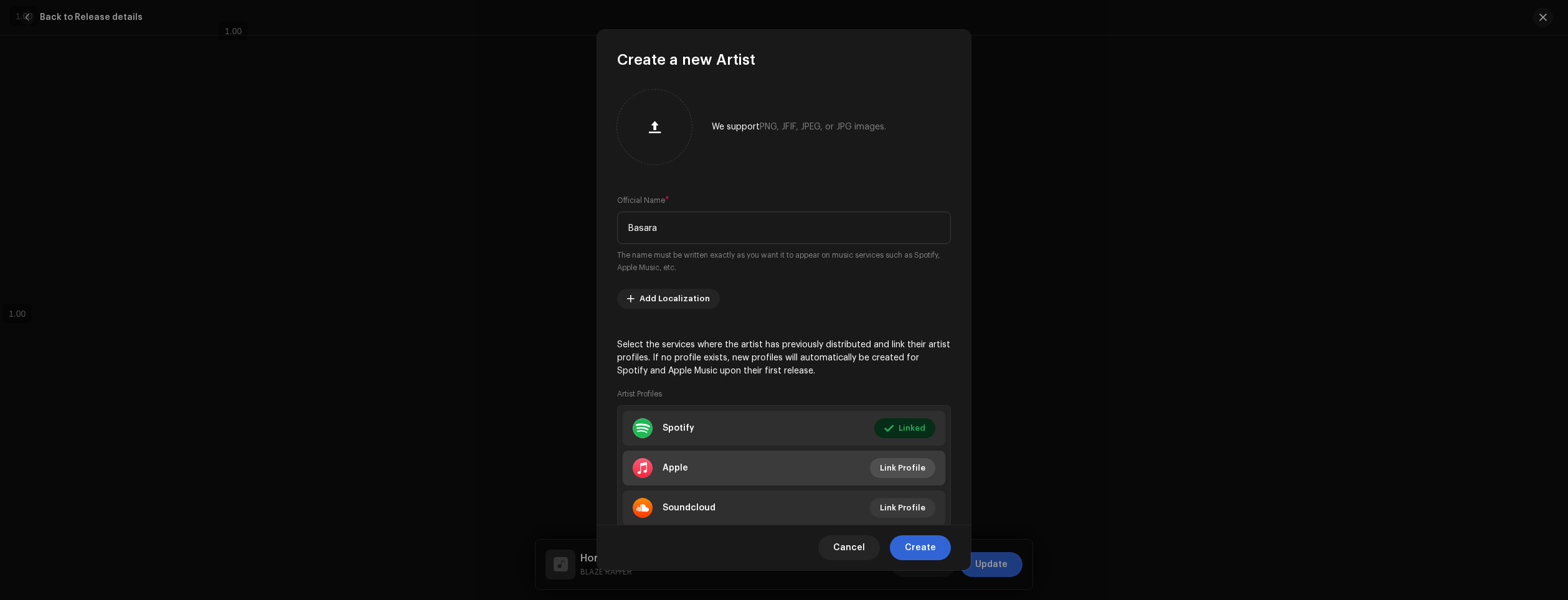
click at [894, 464] on span "Link Profile" at bounding box center [902, 468] width 45 height 25
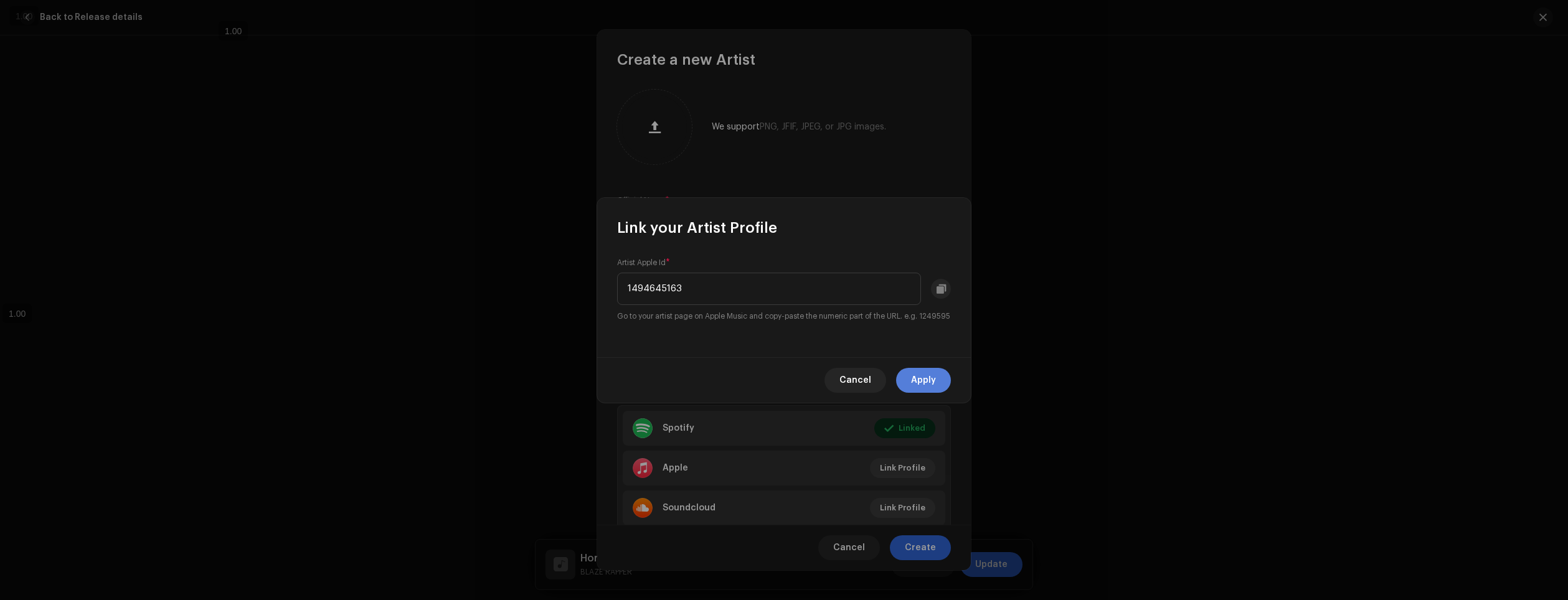
type input "1494645163"
click at [938, 385] on button "Apply" at bounding box center [923, 380] width 55 height 25
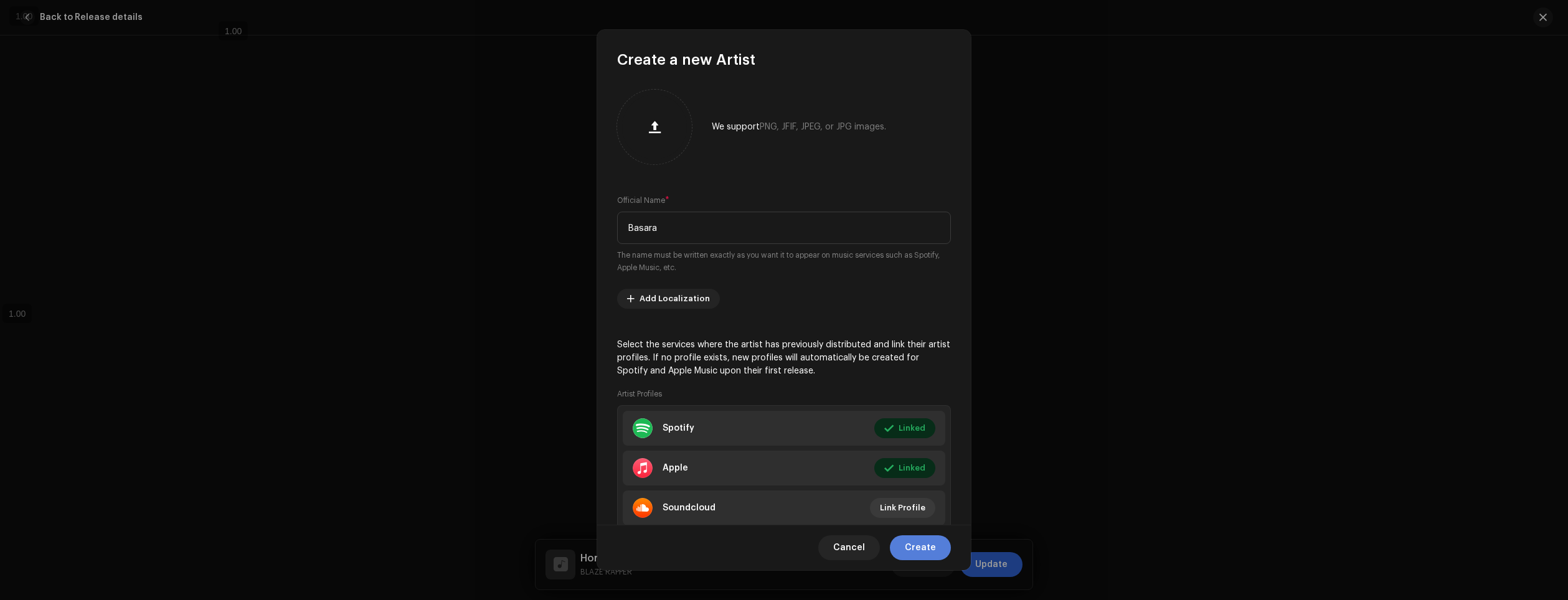
click at [927, 542] on span "Create" at bounding box center [921, 547] width 31 height 25
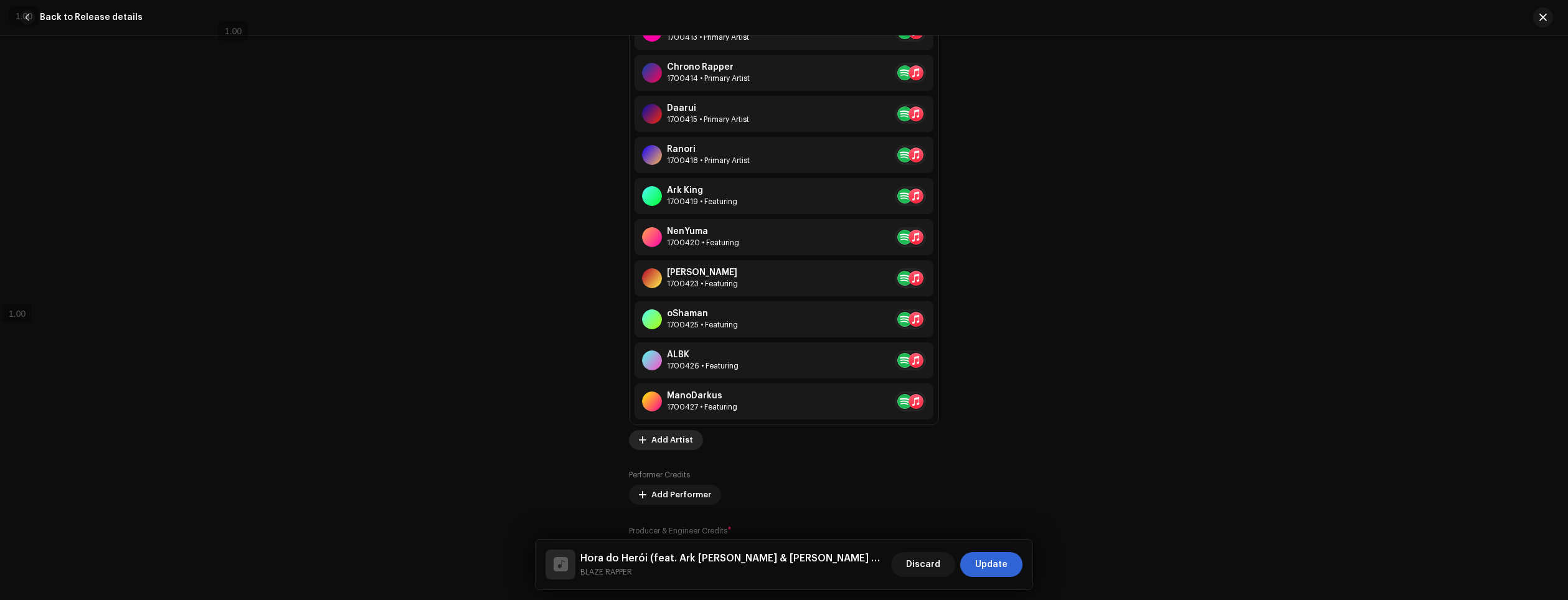
click at [656, 443] on span "Add Artist" at bounding box center [672, 440] width 42 height 25
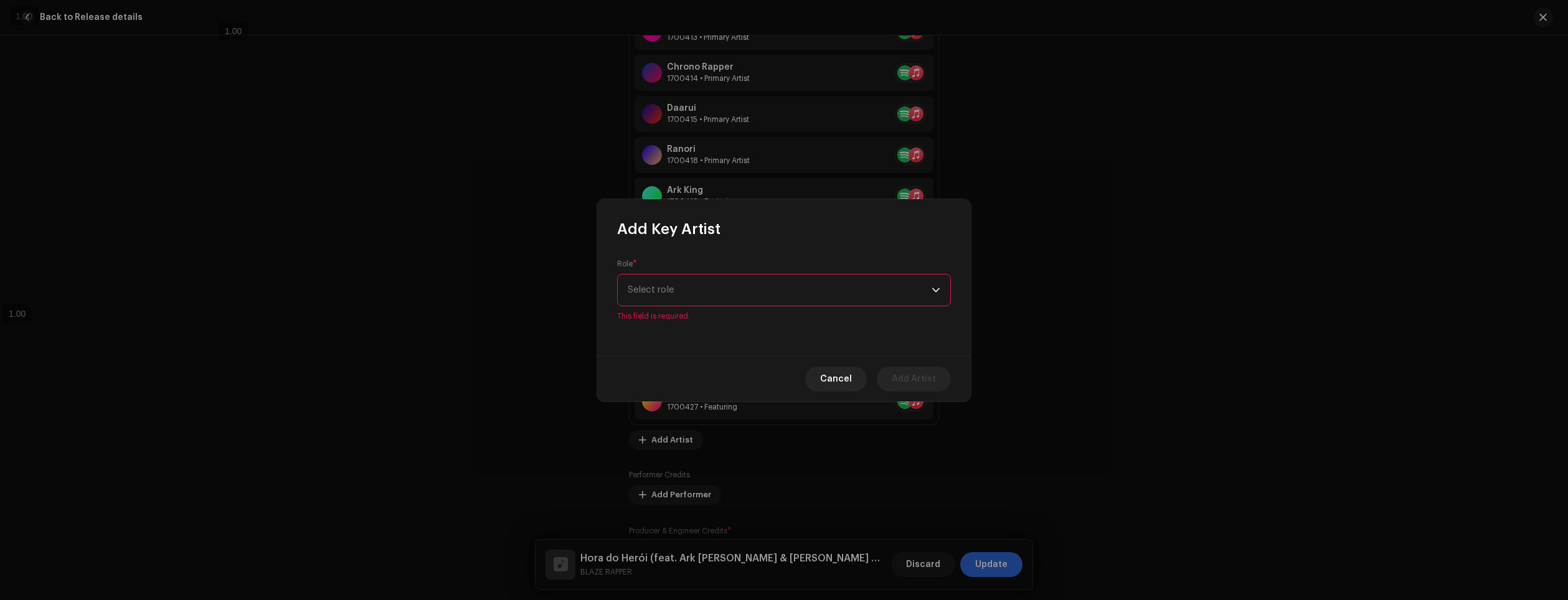
click at [700, 294] on span "Select role" at bounding box center [780, 290] width 304 height 31
click at [684, 325] on li "Featuring" at bounding box center [784, 324] width 322 height 25
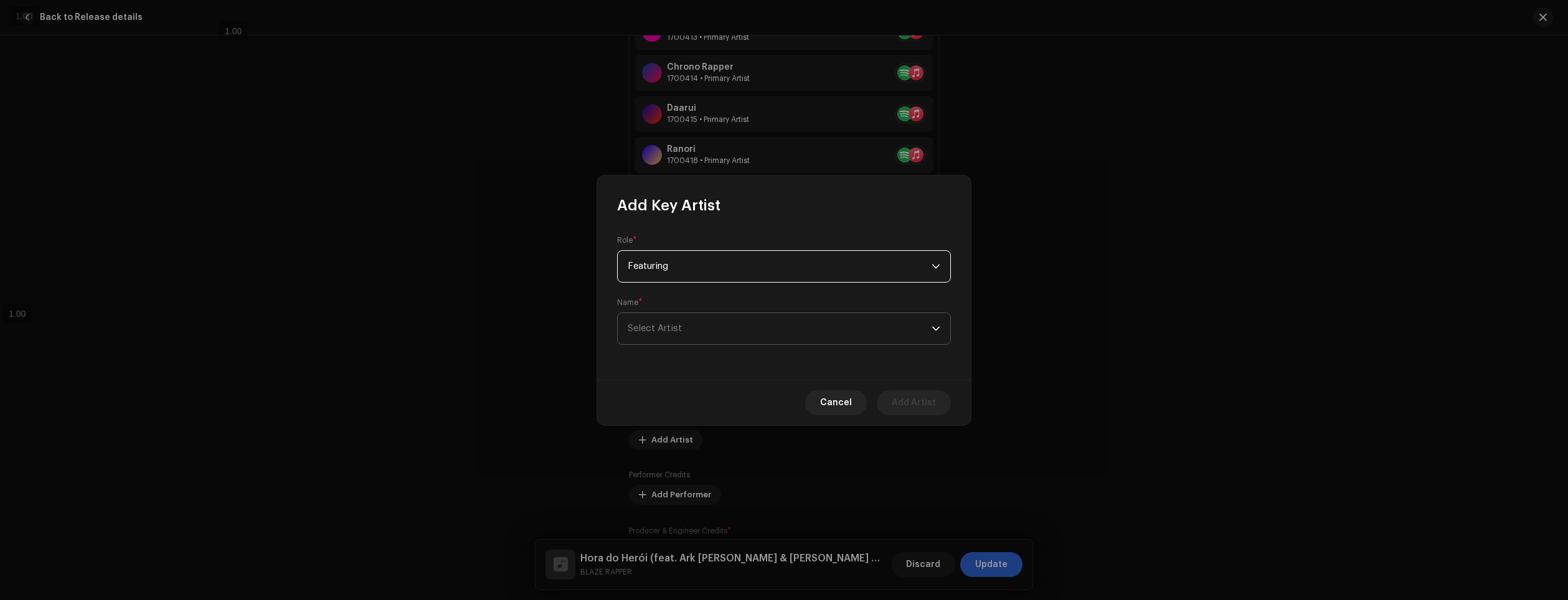
click at [684, 323] on span "Select Artist" at bounding box center [780, 329] width 304 height 31
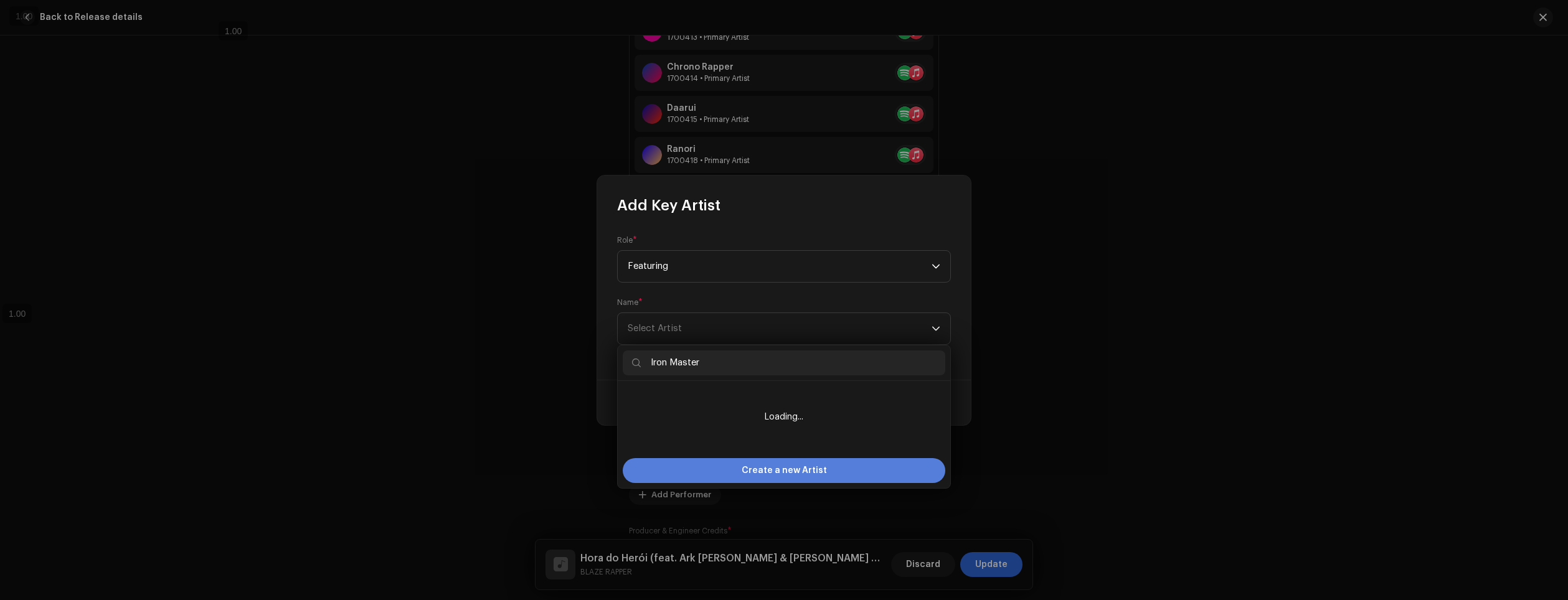
type input "Iron Master"
click at [809, 460] on span "Create a new Artist" at bounding box center [784, 471] width 85 height 25
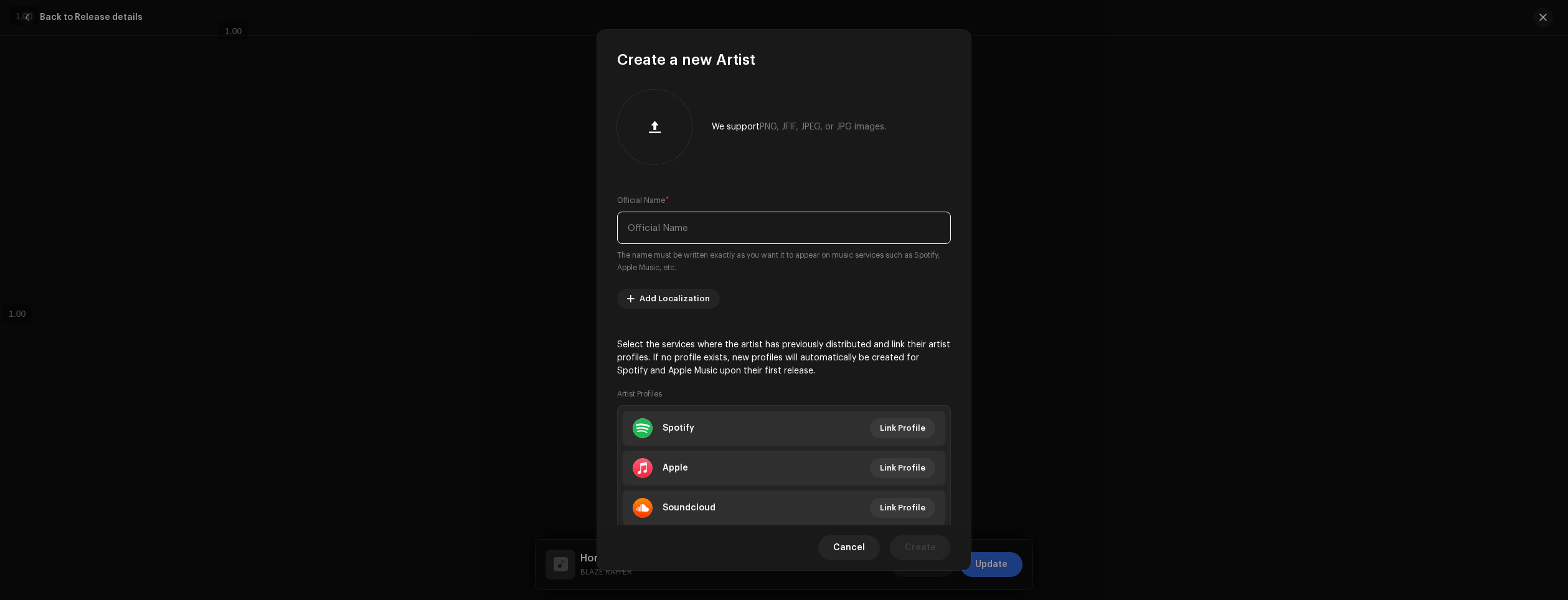
click at [740, 220] on input "text" at bounding box center [784, 228] width 334 height 33
type input "Iron Master"
click at [902, 424] on span "Link Profile" at bounding box center [902, 428] width 45 height 25
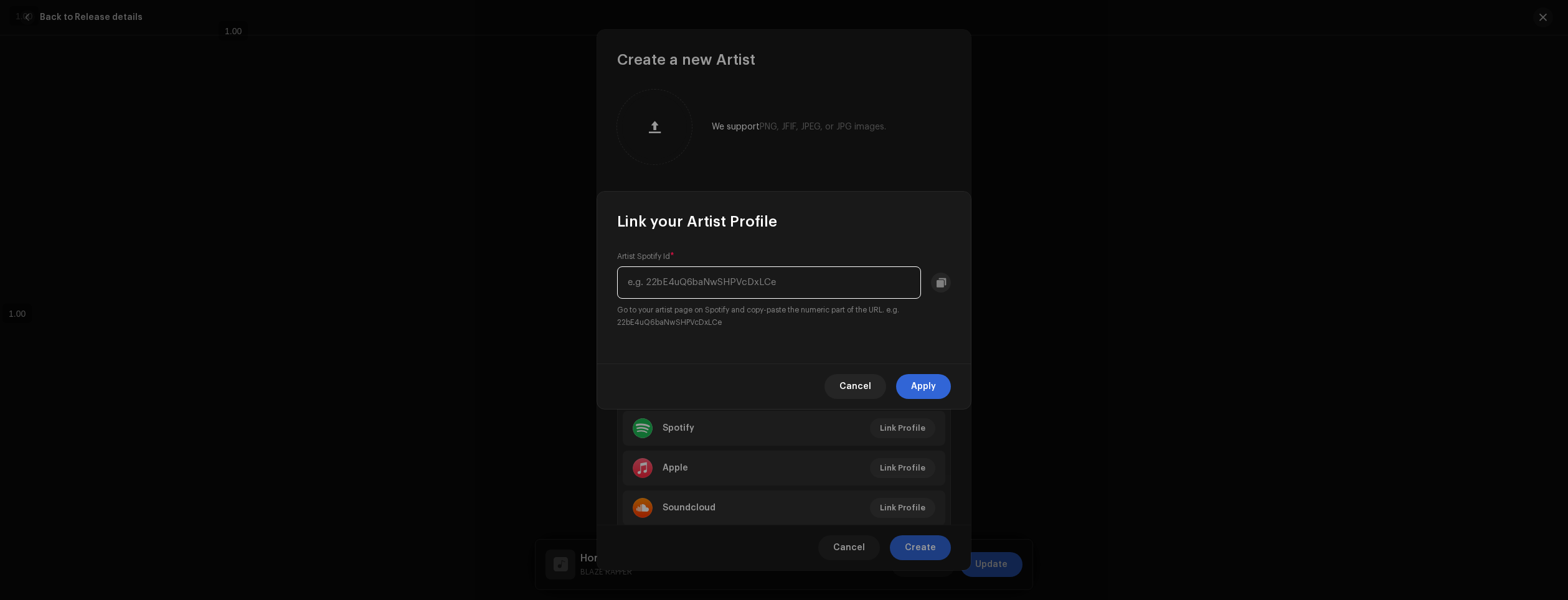
paste input "1435346612"
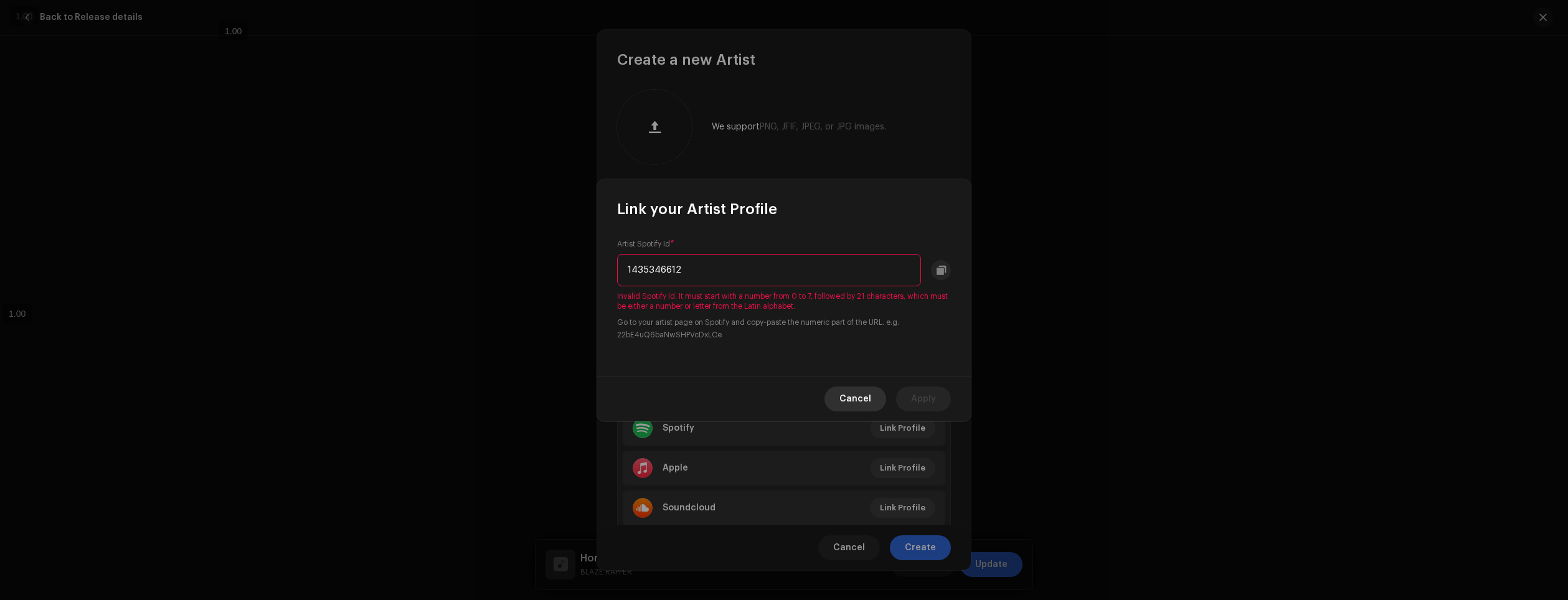
type input "1435346612"
click at [856, 401] on span "Cancel" at bounding box center [855, 399] width 32 height 25
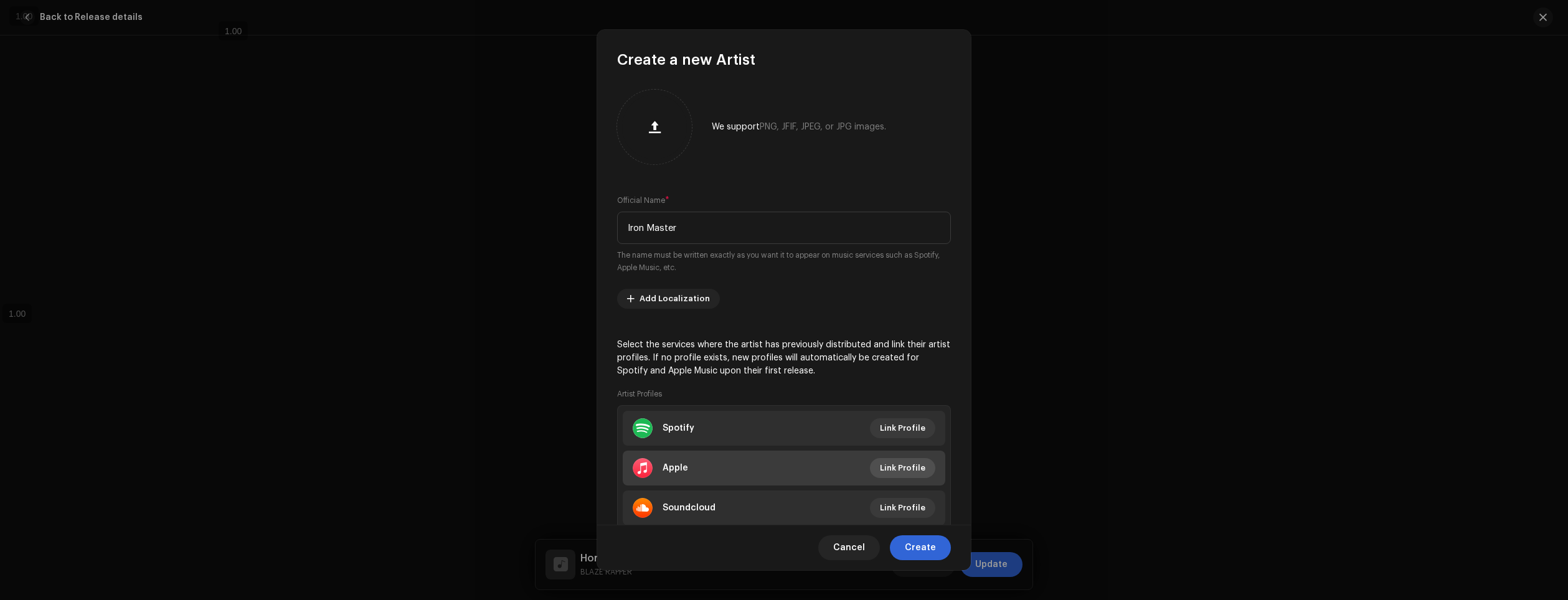
click at [907, 466] on span "Link Profile" at bounding box center [902, 468] width 45 height 25
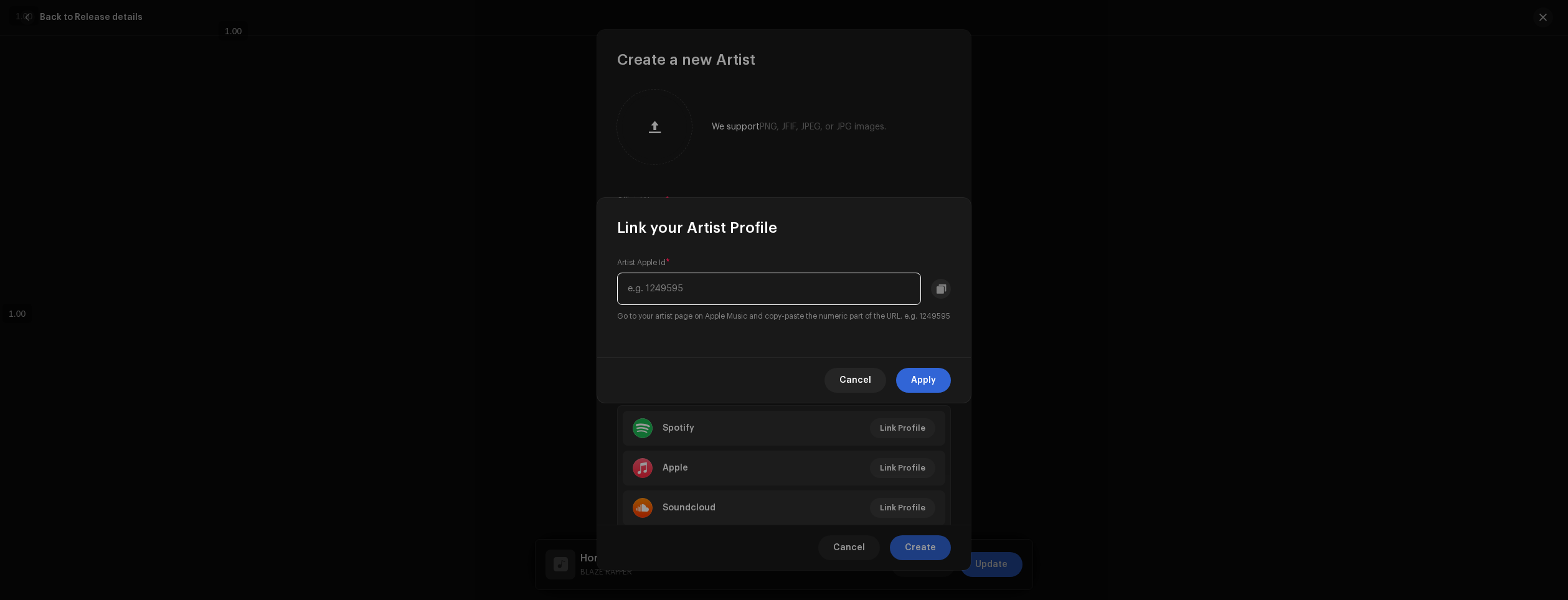
paste input "1435346612"
type input "1435346612"
click at [917, 387] on span "Apply" at bounding box center [923, 380] width 25 height 25
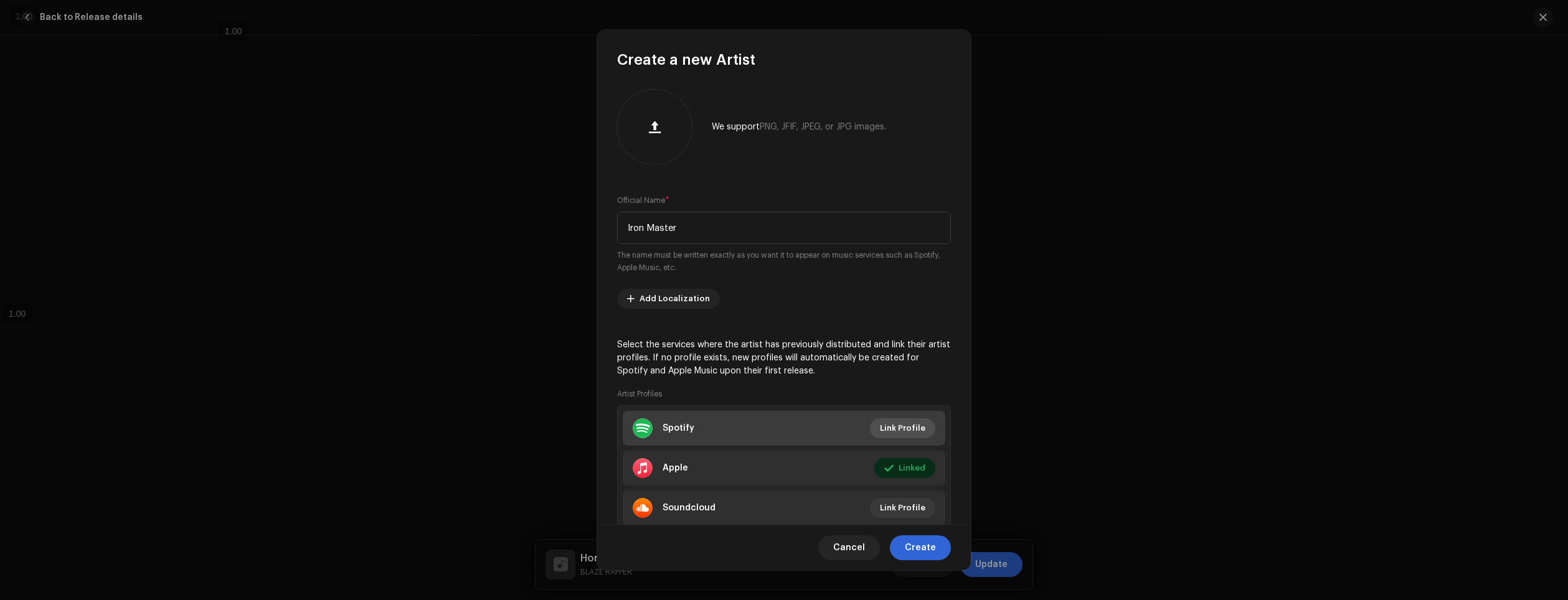
click at [893, 428] on span "Link Profile" at bounding box center [902, 428] width 45 height 25
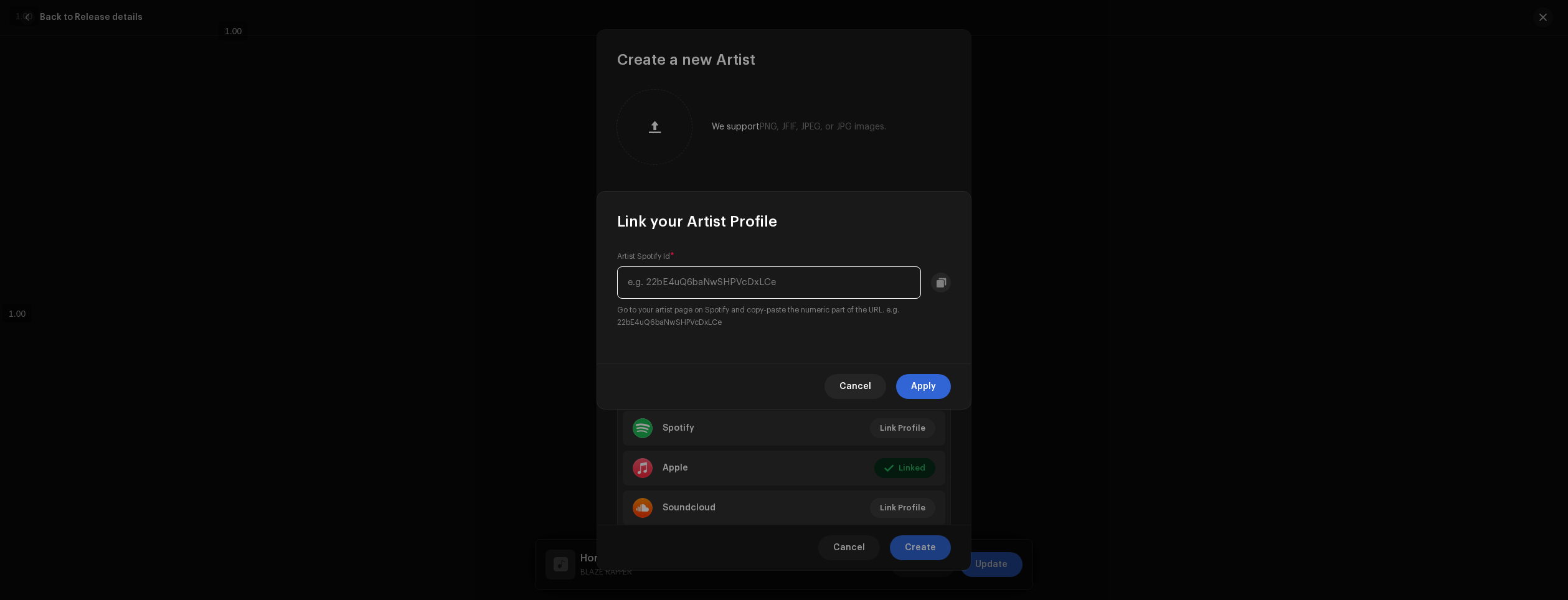
paste input "7gdV3agi1tjFq5e9mk3zJY"
type input "7gdV3agi1tjFq5e9mk3zJY"
click at [928, 387] on span "Apply" at bounding box center [923, 386] width 25 height 25
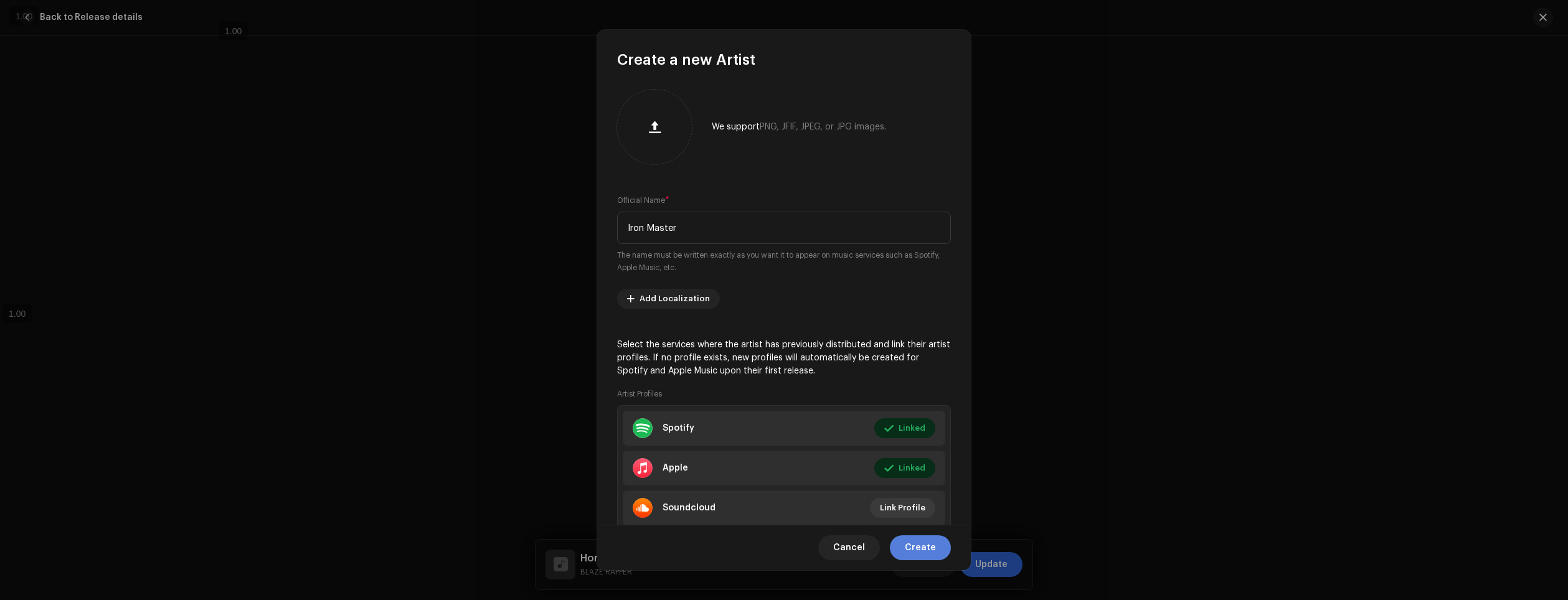
click at [936, 545] on span "Create" at bounding box center [921, 547] width 31 height 25
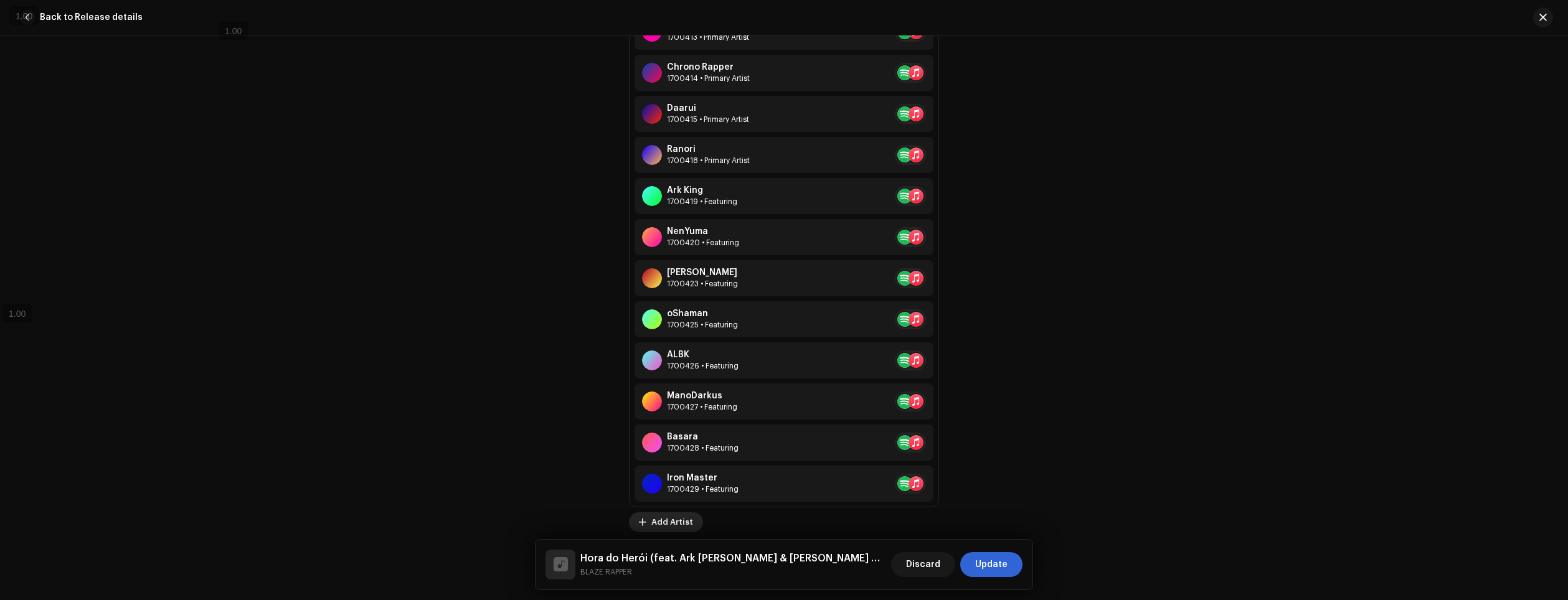
click at [668, 522] on span "Add Artist" at bounding box center [672, 522] width 42 height 25
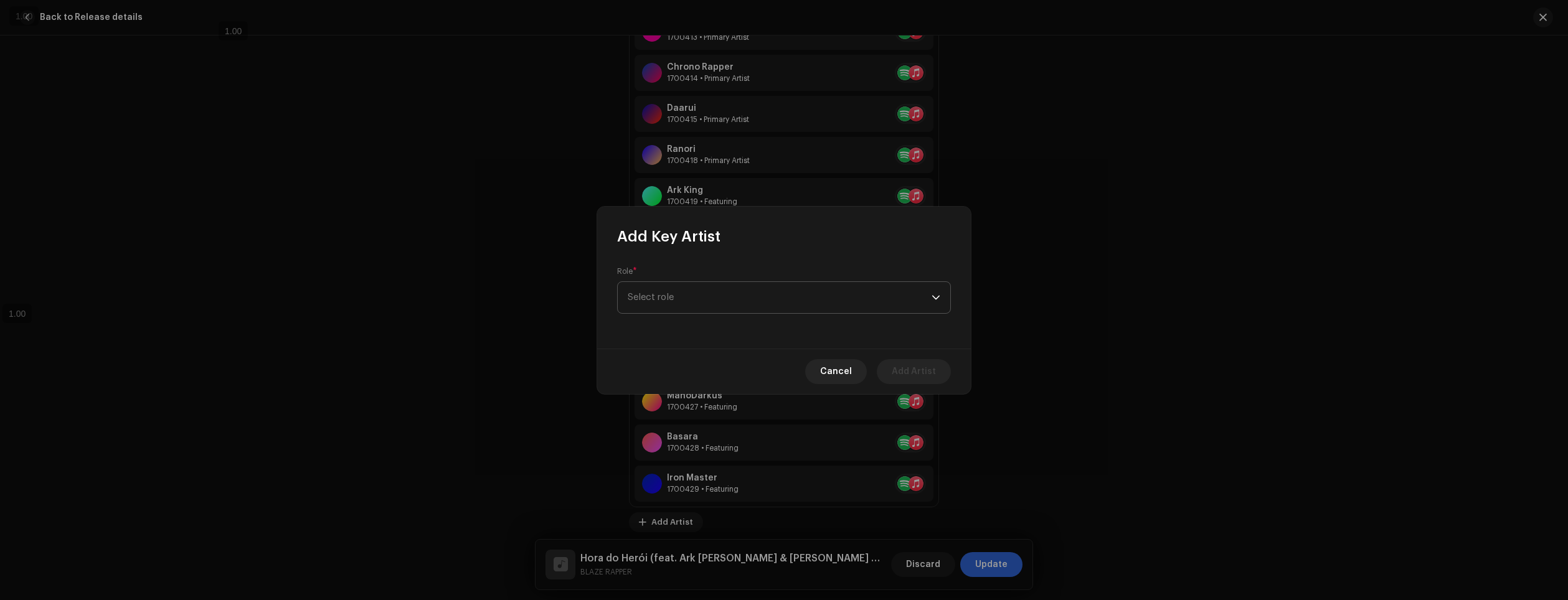
click at [698, 298] on span "Select role" at bounding box center [780, 298] width 304 height 31
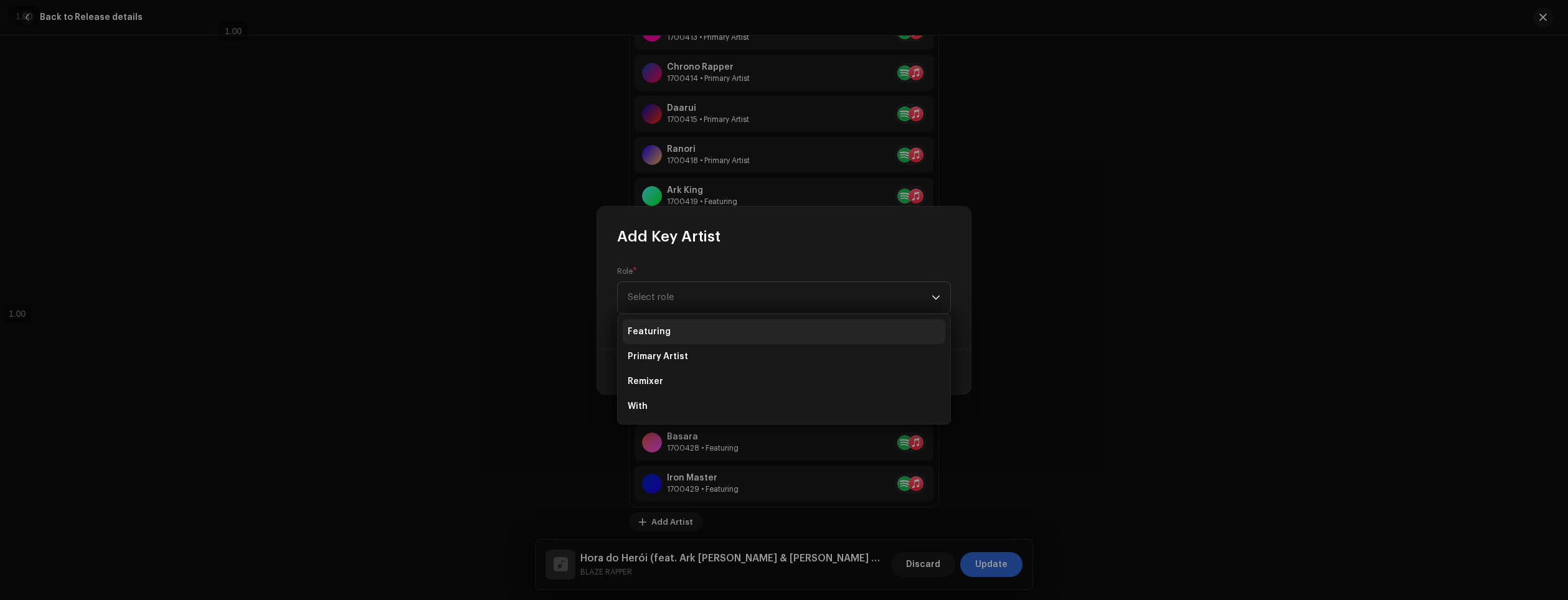
click at [689, 327] on li "Featuring" at bounding box center [784, 332] width 322 height 25
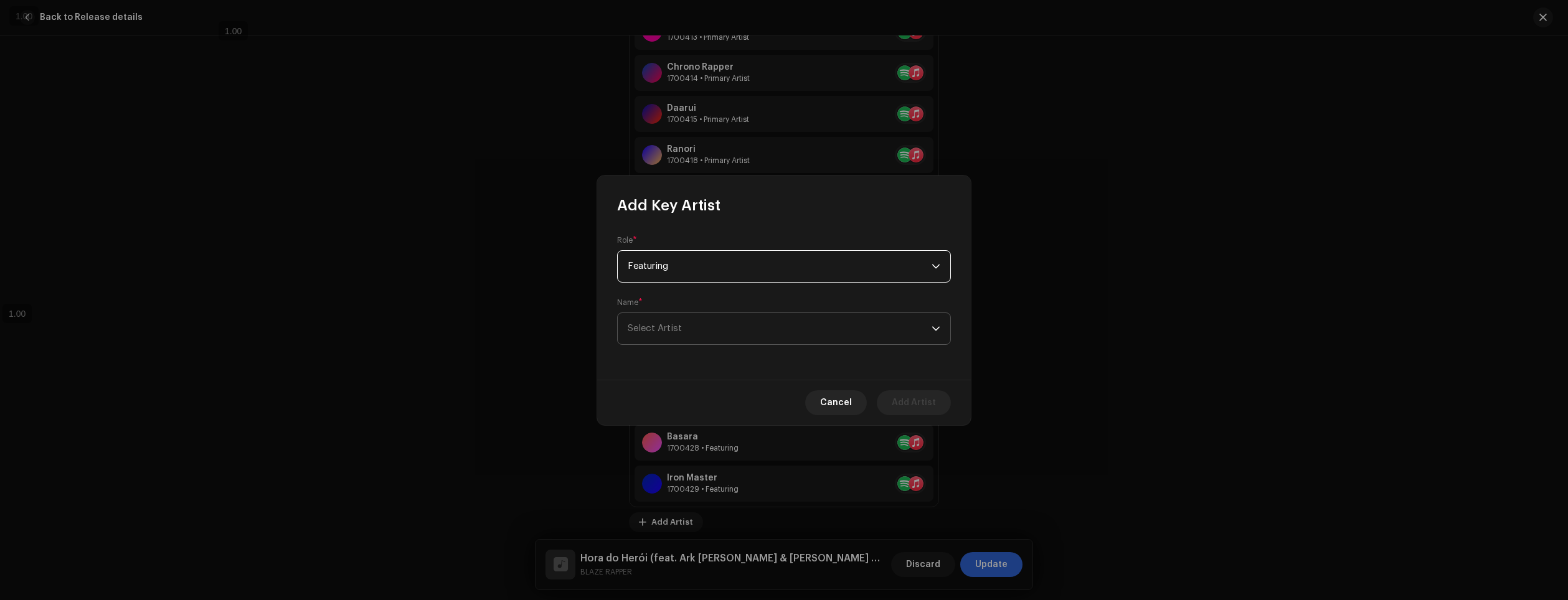
click at [690, 327] on span "Select Artist" at bounding box center [780, 329] width 304 height 31
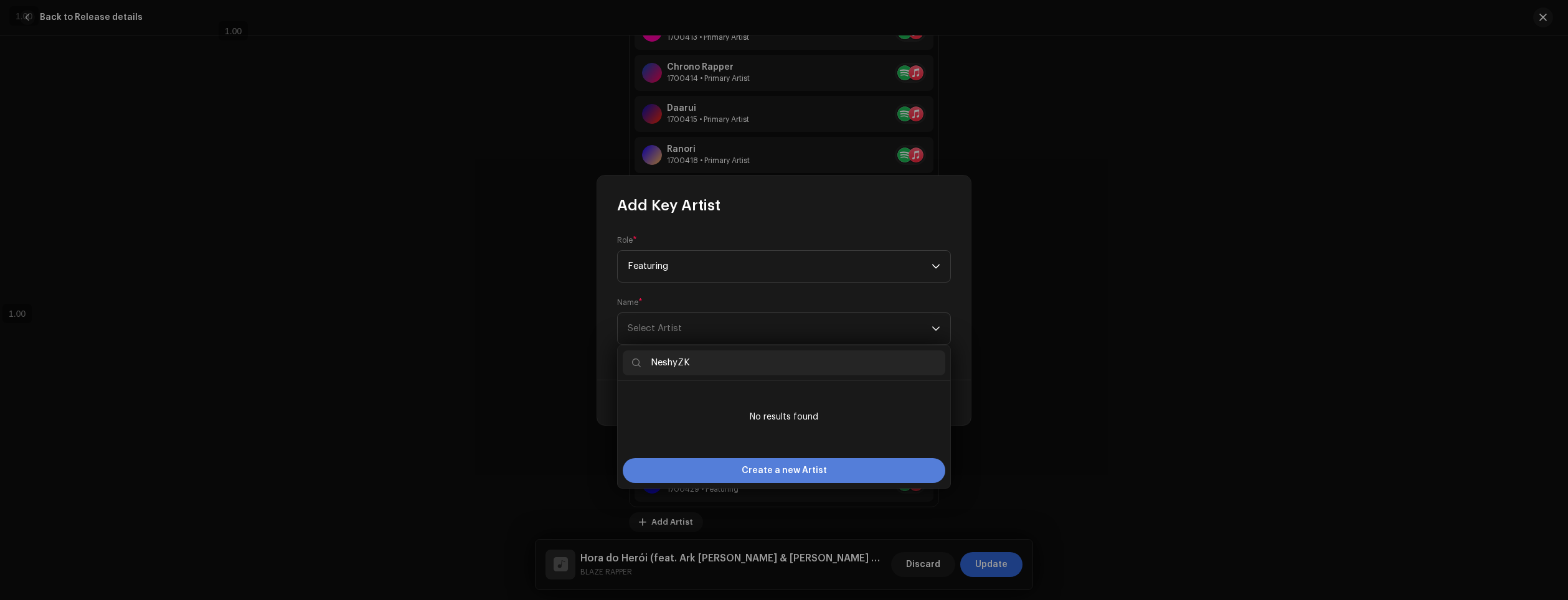
type input "NeshyZK"
click at [823, 466] on span "Create a new Artist" at bounding box center [784, 471] width 85 height 25
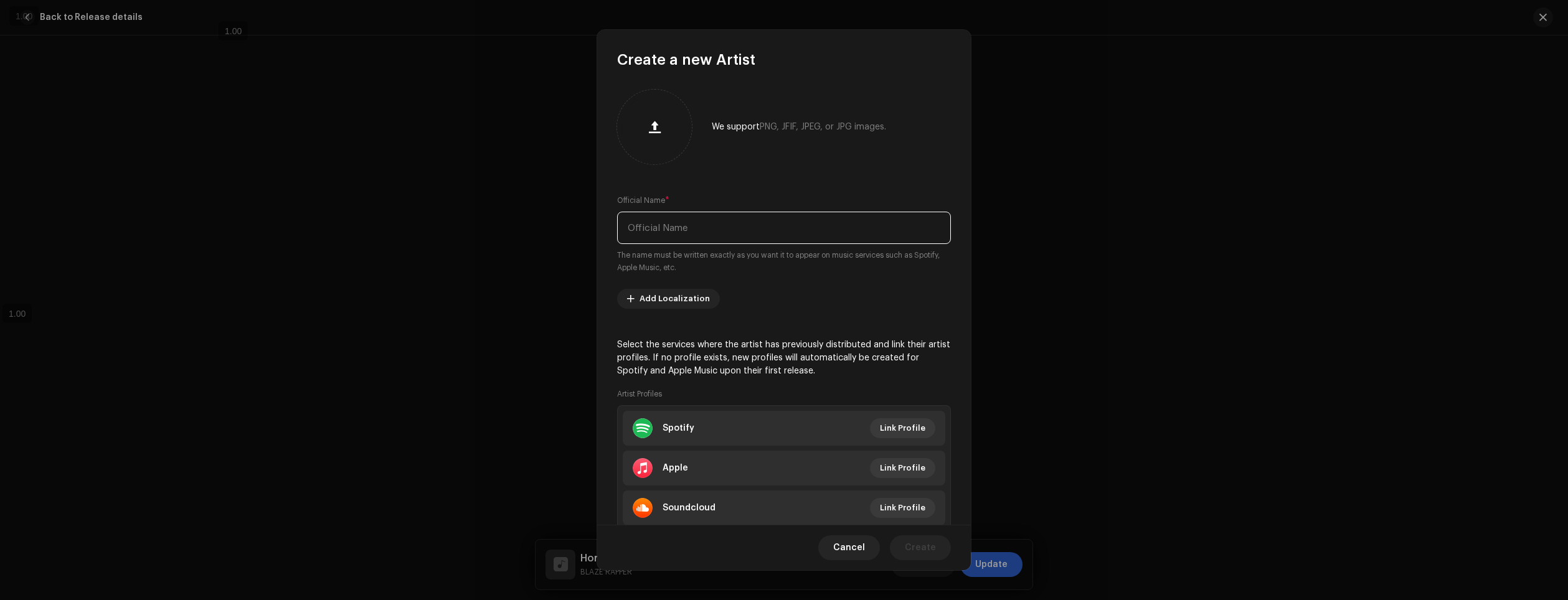
click at [816, 231] on input "text" at bounding box center [784, 228] width 334 height 33
type input "NeshyZK"
click at [887, 424] on span "Link Profile" at bounding box center [902, 428] width 45 height 25
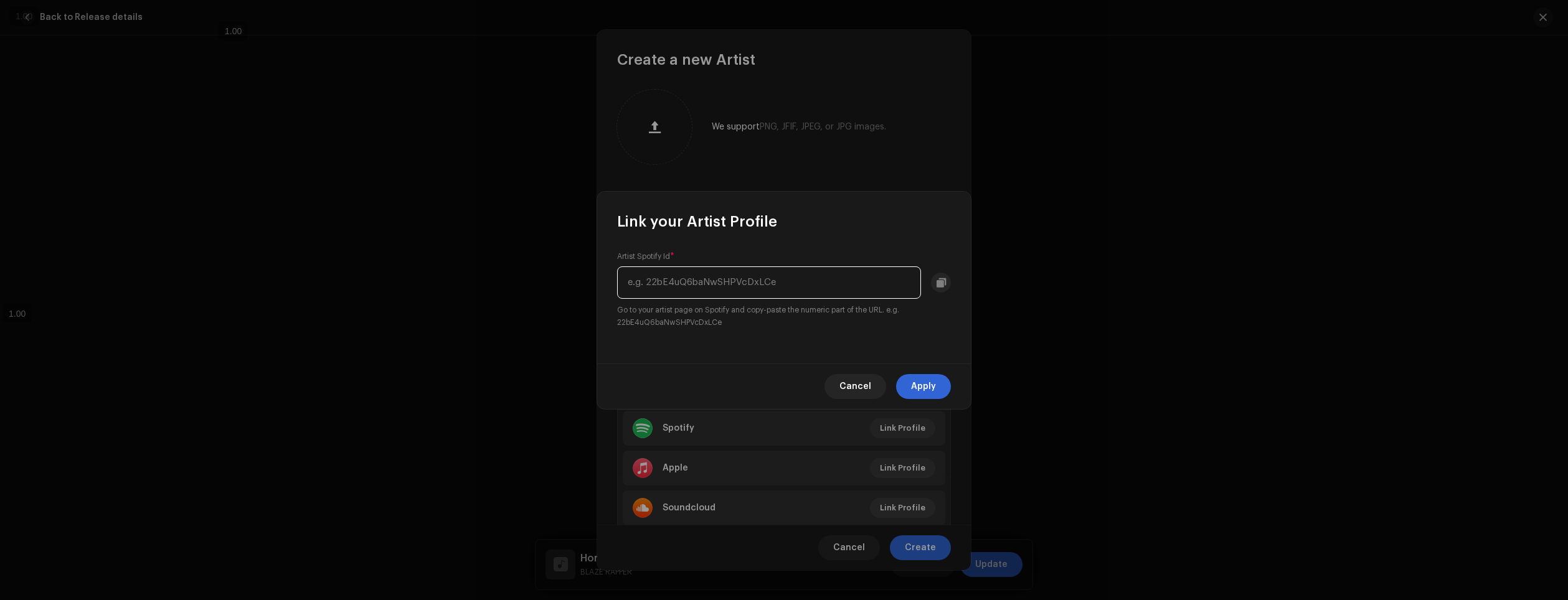
paste input "5LZT5K1Vbw2VEKU7fnLl4R"
type input "5LZT5K1Vbw2VEKU7fnLl4R"
click at [941, 393] on button "Apply" at bounding box center [923, 386] width 55 height 25
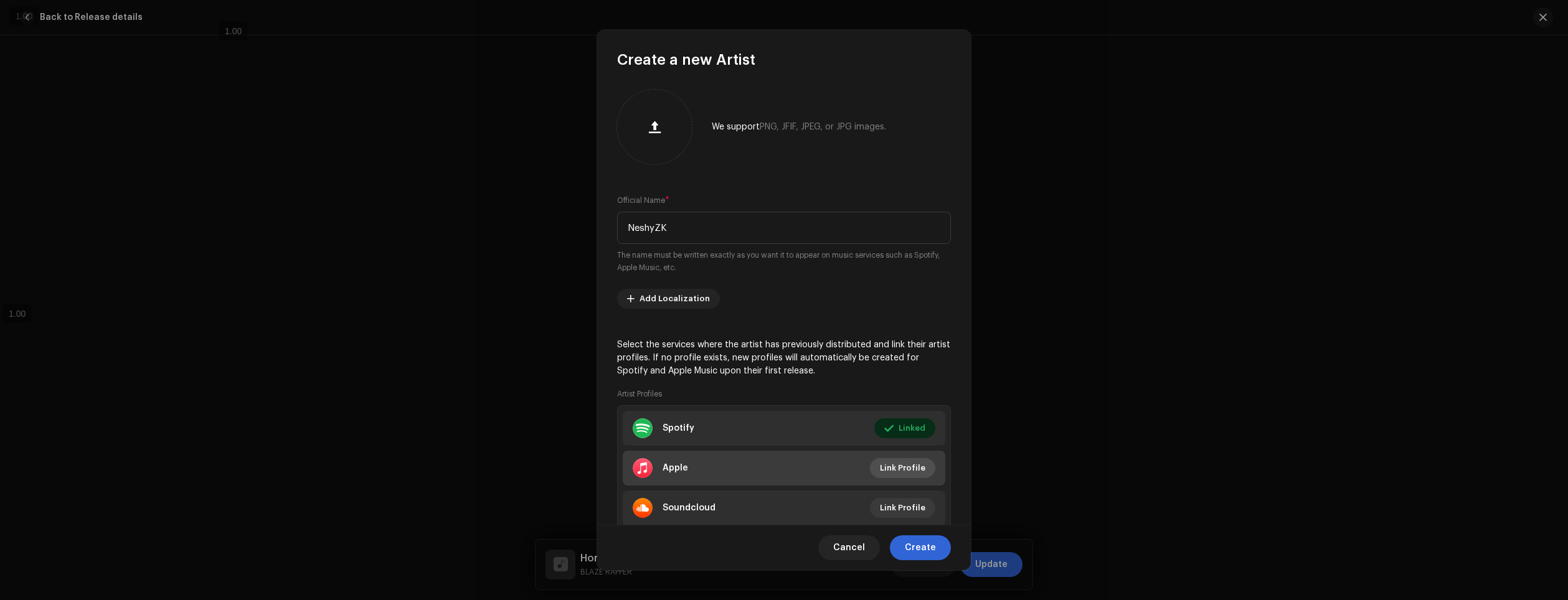
click at [906, 469] on span "Link Profile" at bounding box center [902, 468] width 45 height 25
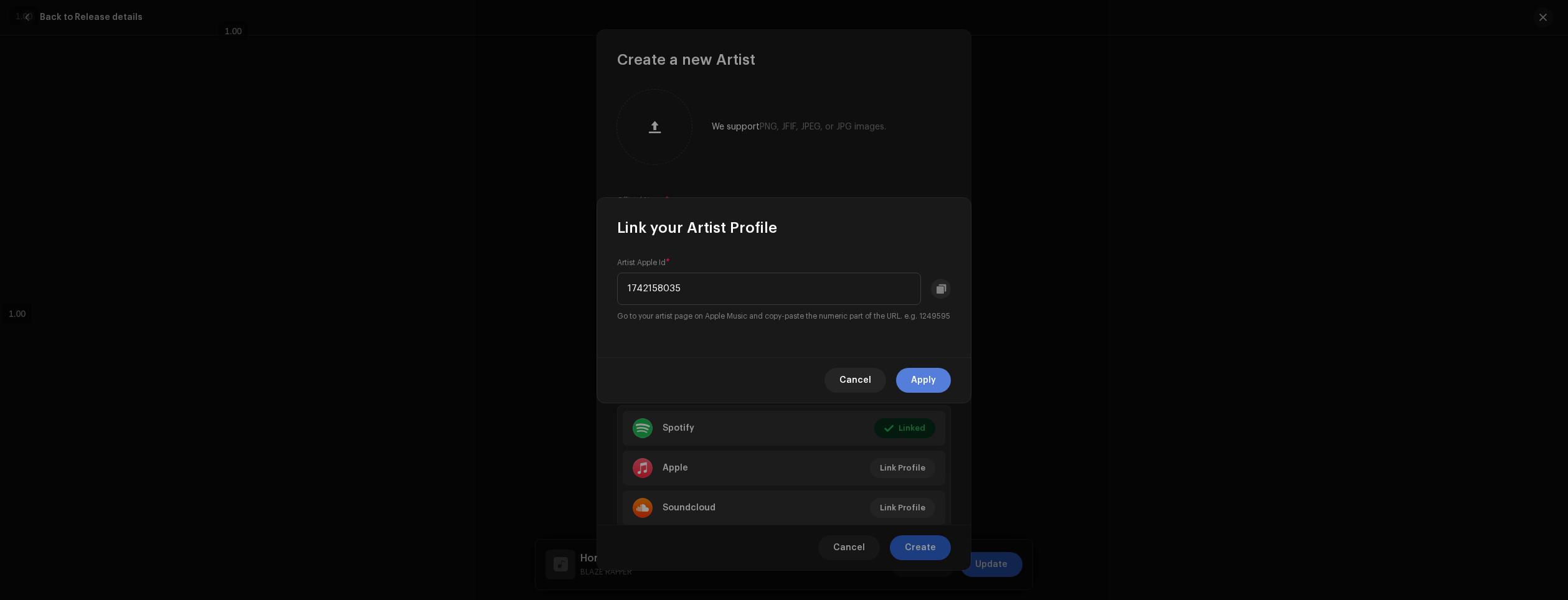
type input "1742158035"
click at [932, 391] on span "Apply" at bounding box center [923, 380] width 25 height 25
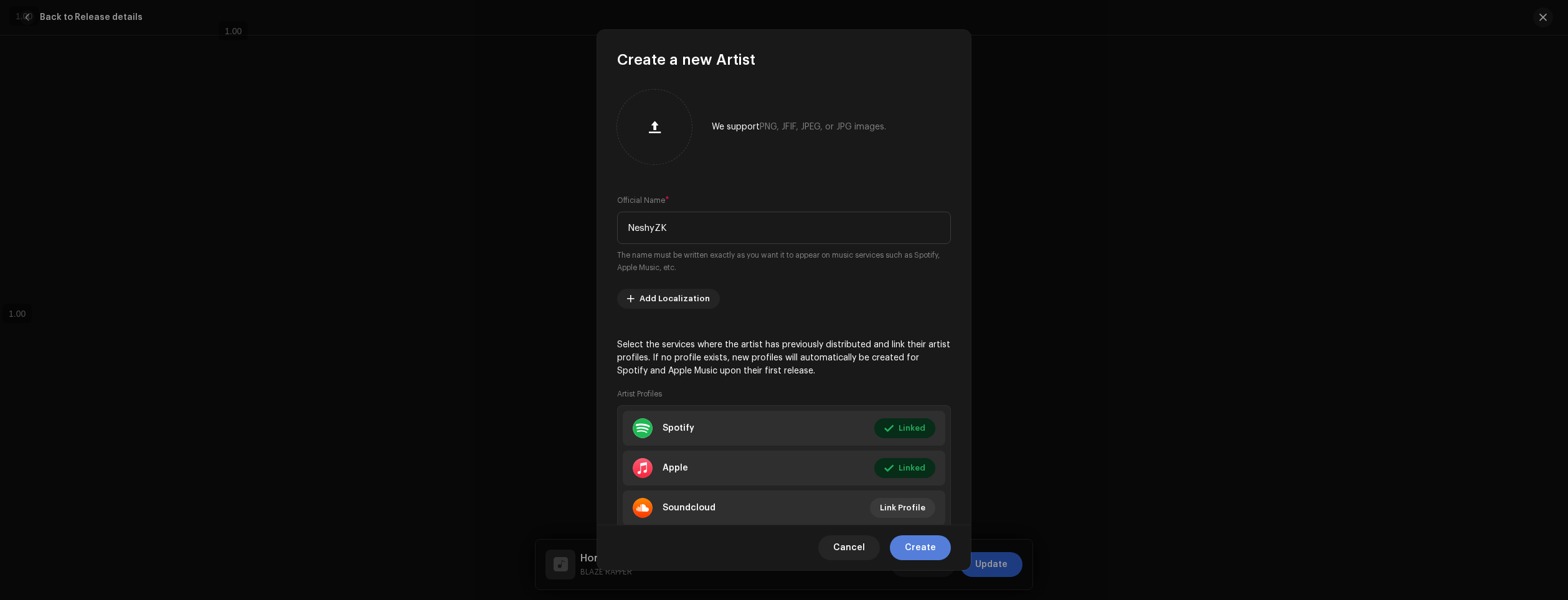
click at [930, 545] on span "Create" at bounding box center [921, 547] width 31 height 25
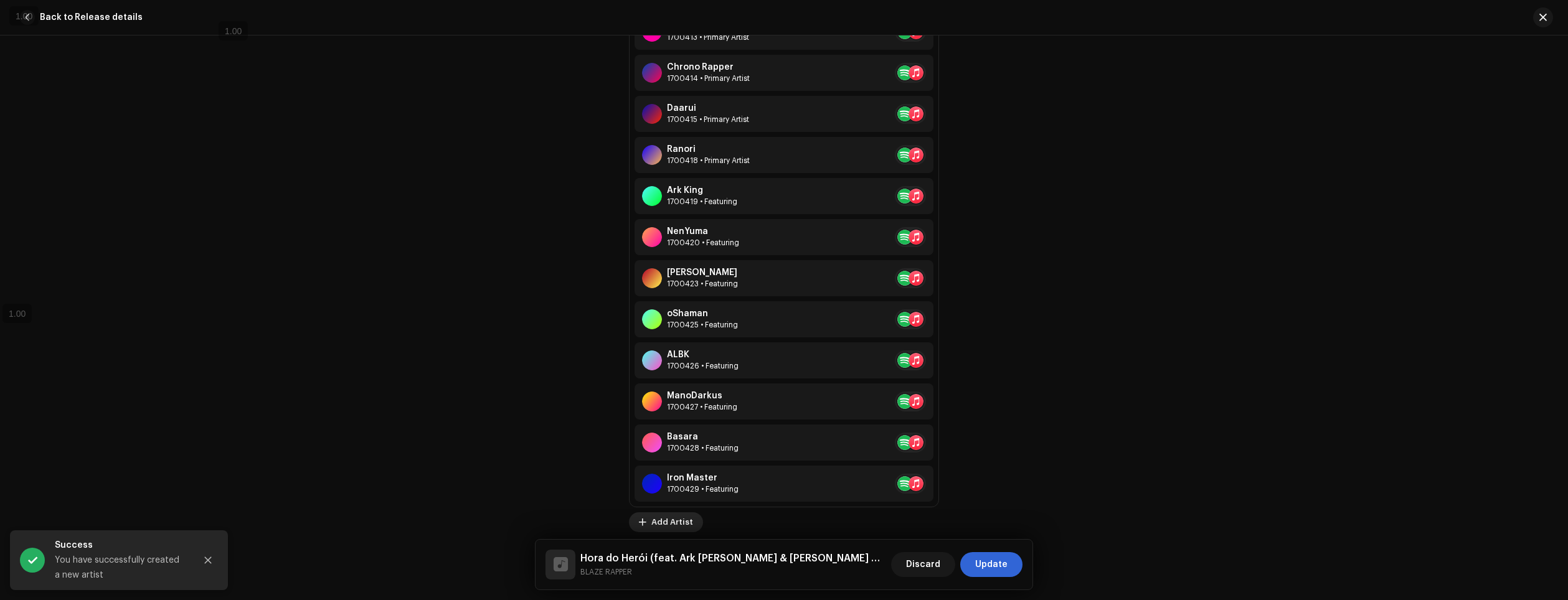
click at [660, 526] on span "Add Artist" at bounding box center [672, 522] width 42 height 25
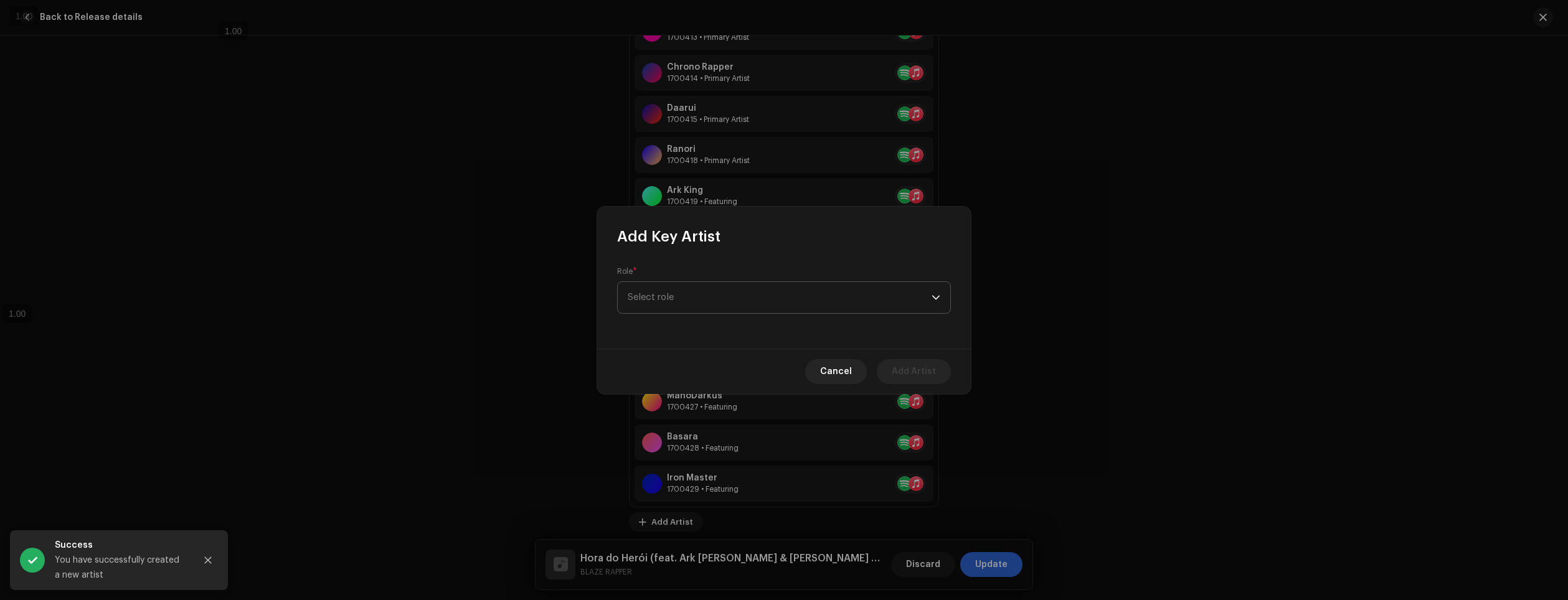
click at [786, 292] on span "Select role" at bounding box center [780, 298] width 304 height 31
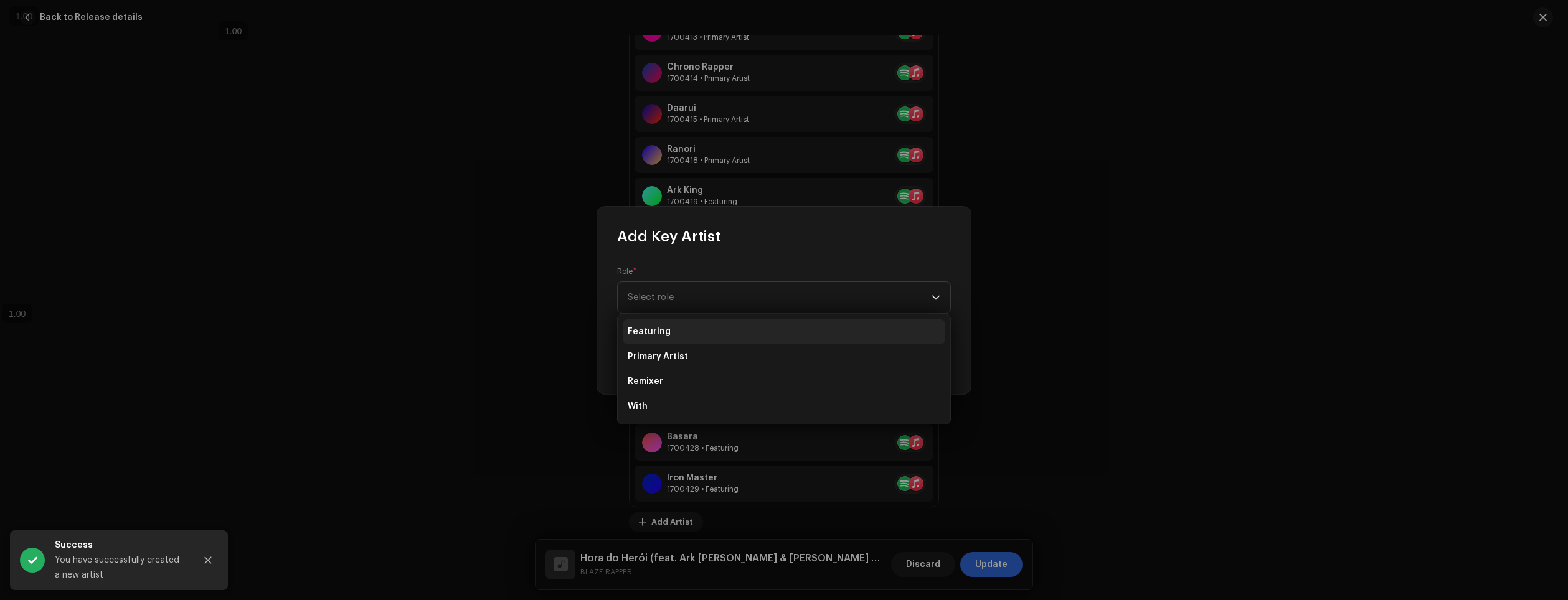
click at [669, 329] on li "Featuring" at bounding box center [784, 332] width 322 height 25
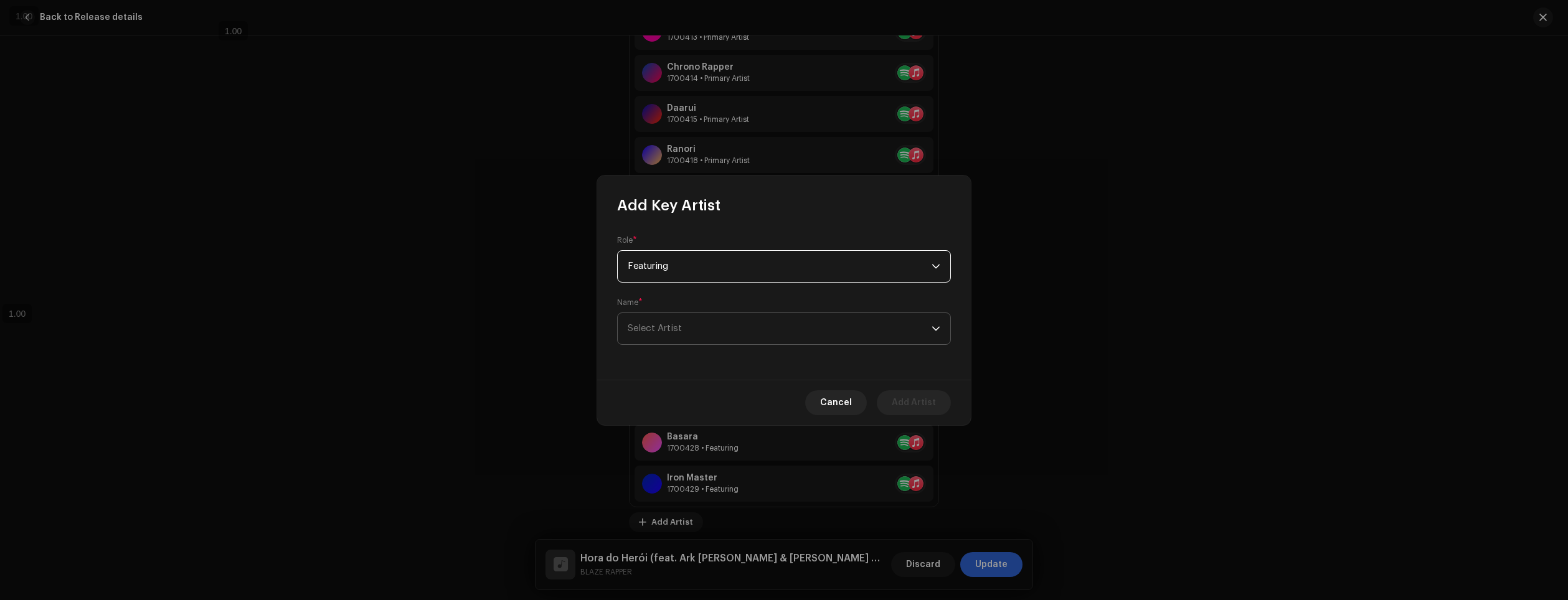
click at [665, 322] on span "Select Artist" at bounding box center [780, 329] width 304 height 31
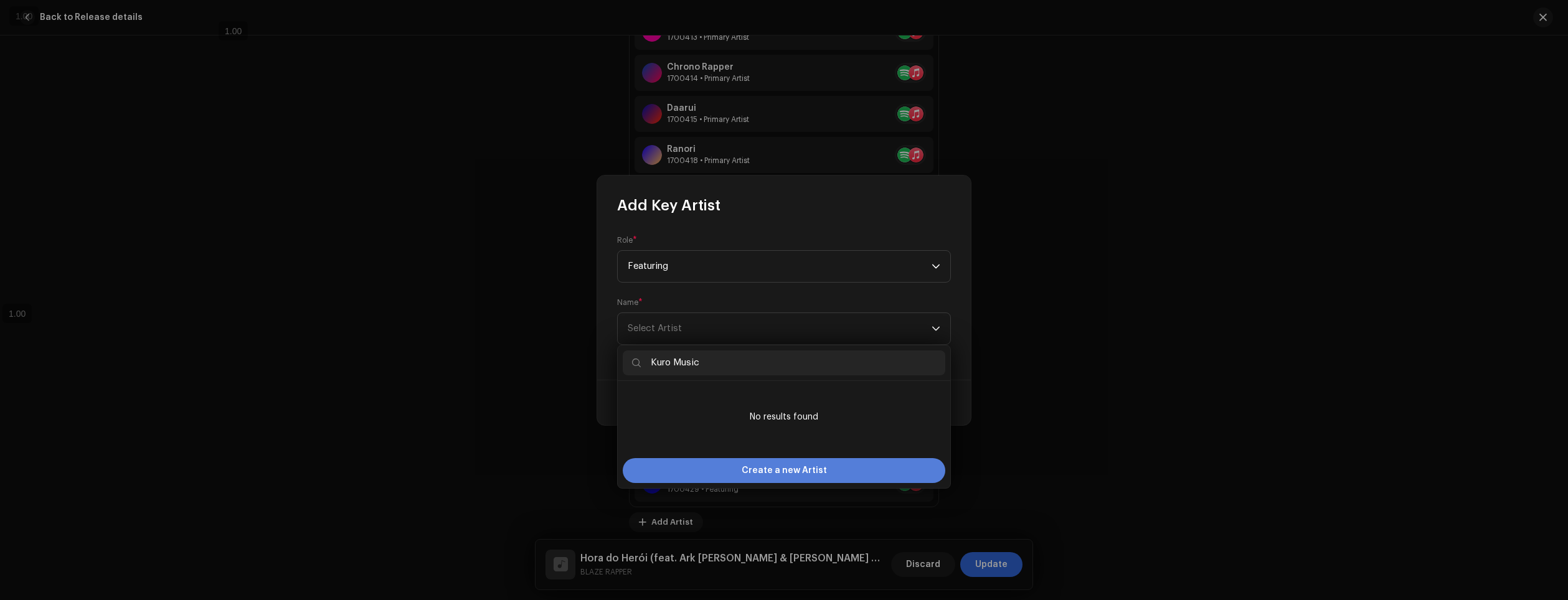
type input "Kuro Music"
click at [784, 467] on span "Create a new Artist" at bounding box center [784, 471] width 85 height 25
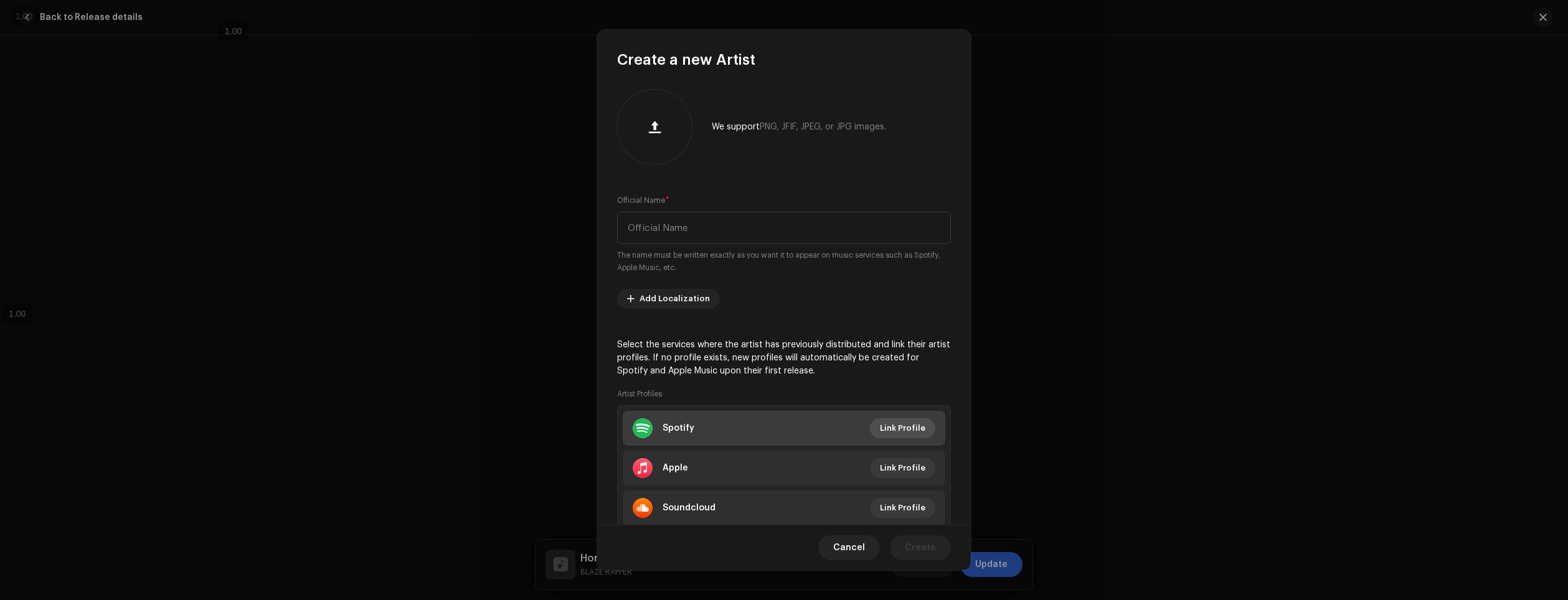
click at [907, 424] on span "Link Profile" at bounding box center [902, 428] width 45 height 25
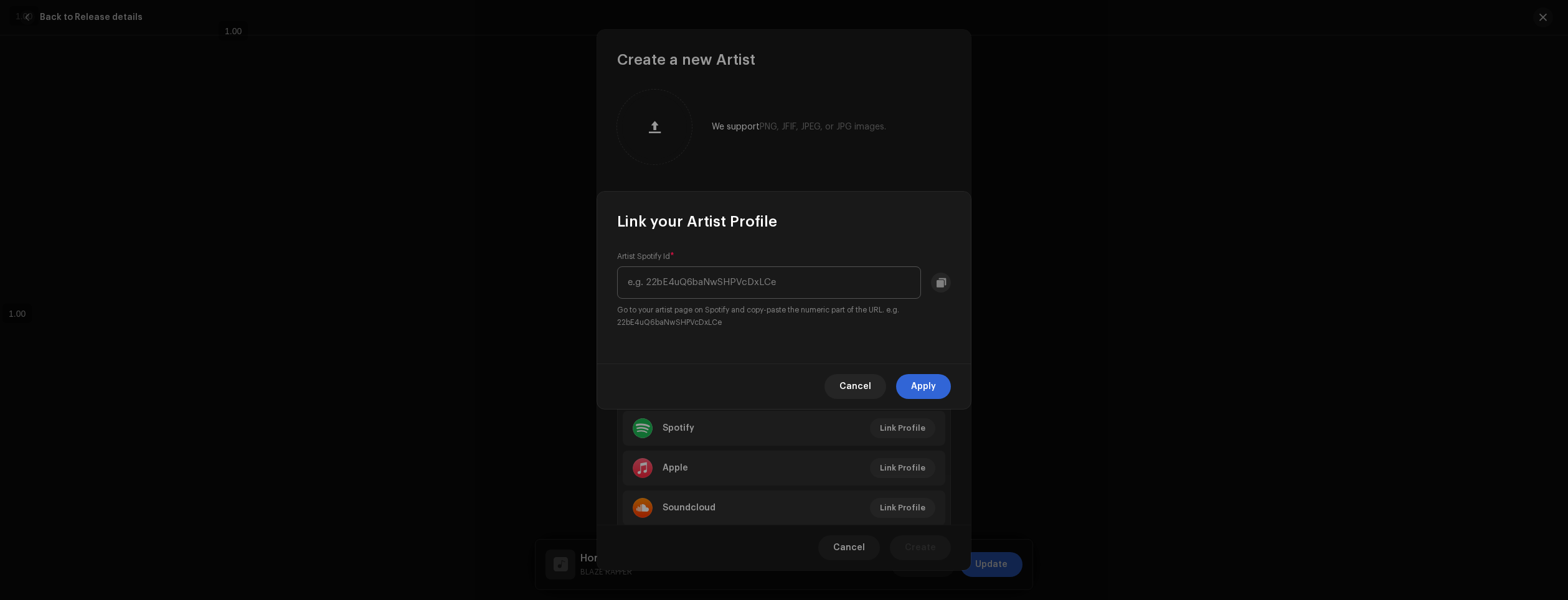
click at [797, 293] on input "text" at bounding box center [769, 283] width 304 height 33
type input "4MNAiMM0JC6MwksXUN0VeV"
click at [930, 386] on span "Apply" at bounding box center [923, 386] width 25 height 25
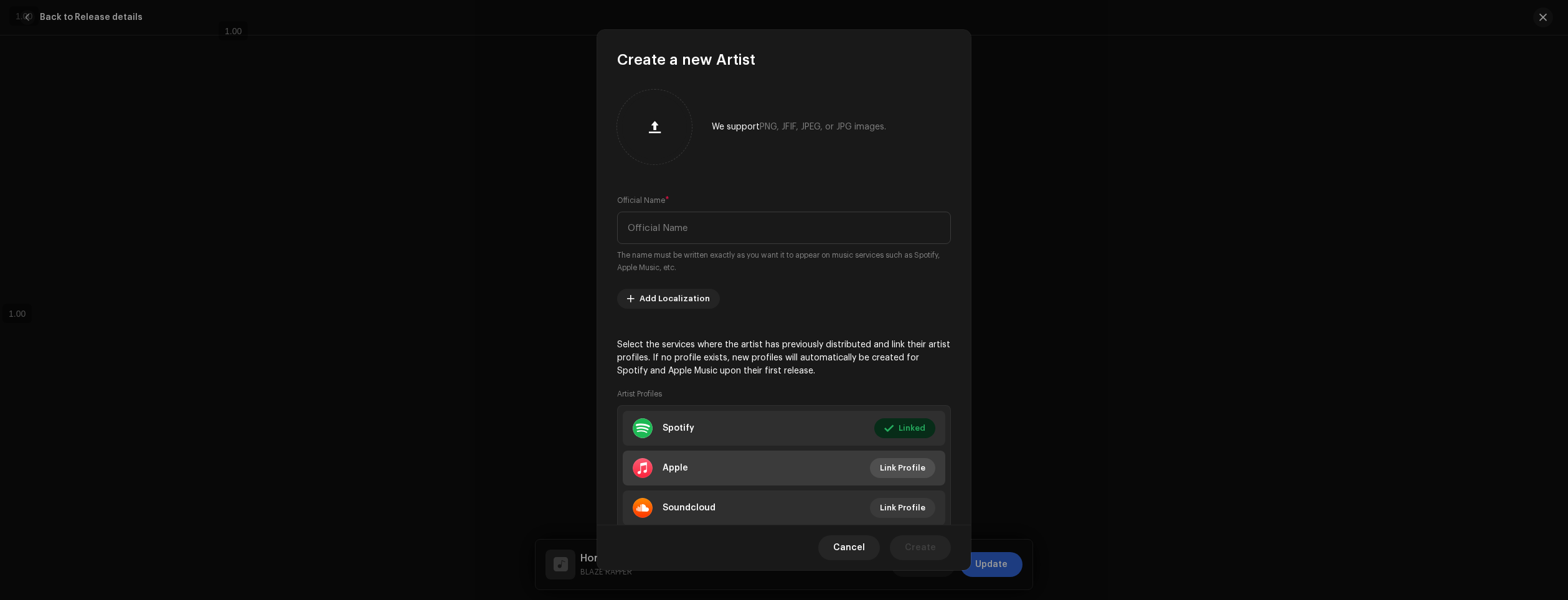
click at [909, 470] on span "Link Profile" at bounding box center [902, 468] width 45 height 25
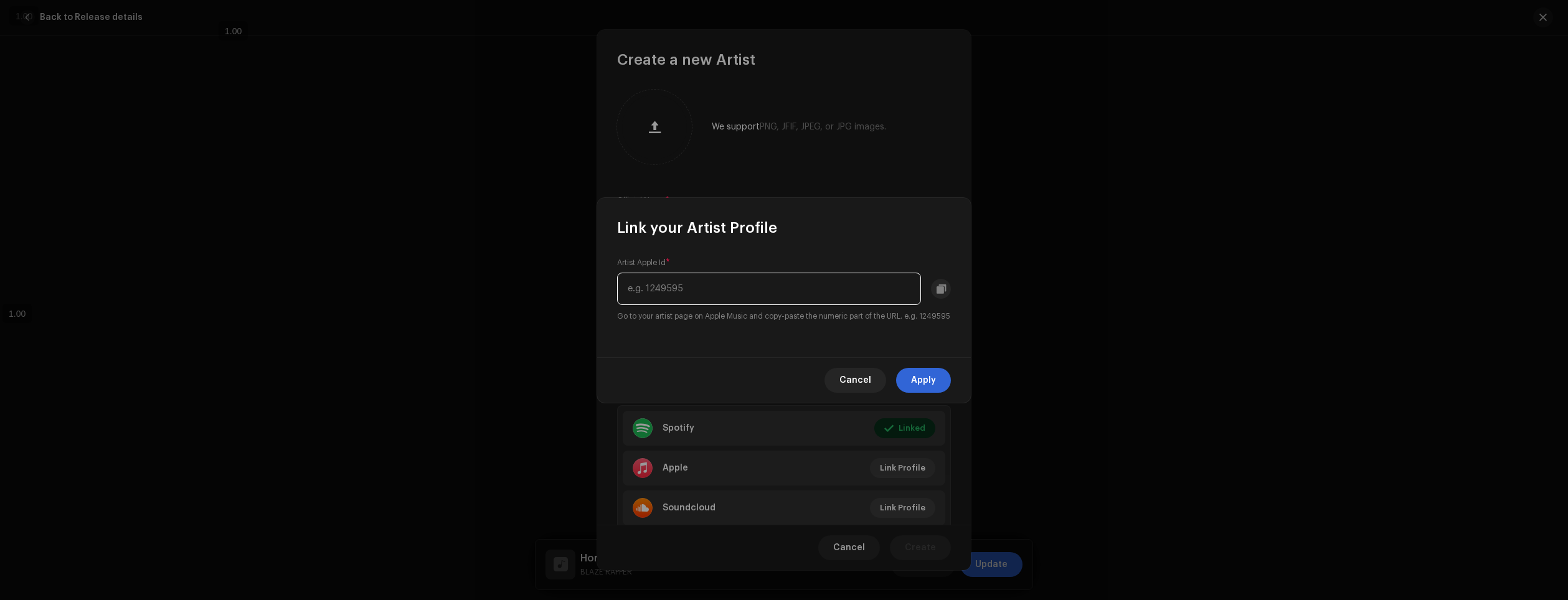
paste input "1585845375"
type input "1585845375"
click at [911, 367] on div "Cancel Apply" at bounding box center [784, 380] width 374 height 45
click at [918, 382] on span "Apply" at bounding box center [923, 380] width 25 height 25
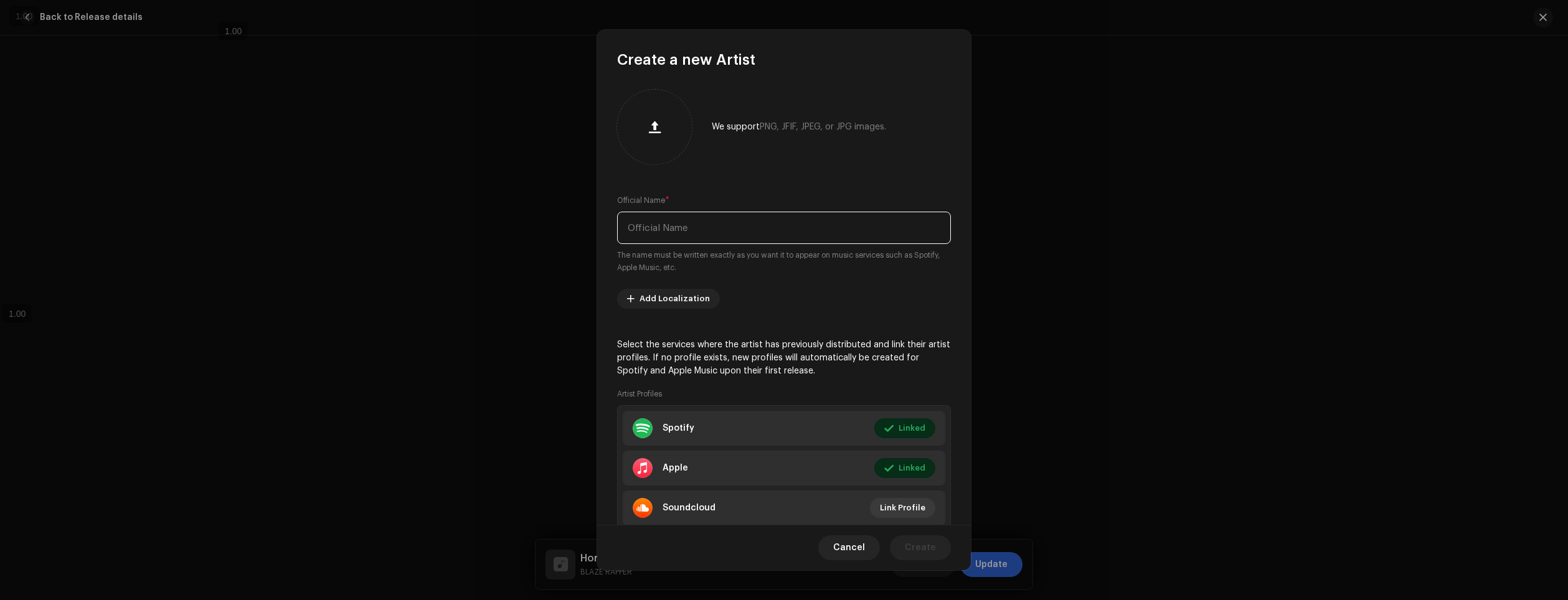
click at [808, 229] on input "text" at bounding box center [784, 228] width 334 height 33
type input "Kuro Music"
click at [921, 542] on span "Create" at bounding box center [921, 547] width 31 height 25
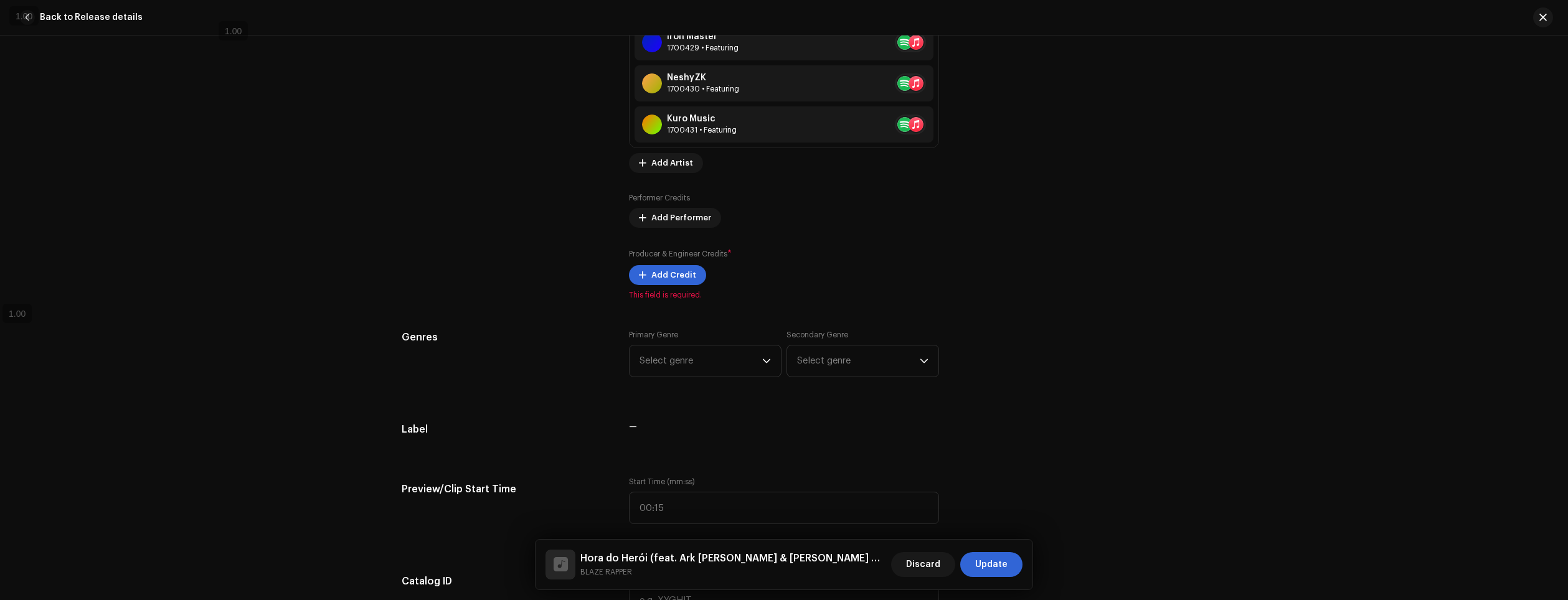
scroll to position [1345, 0]
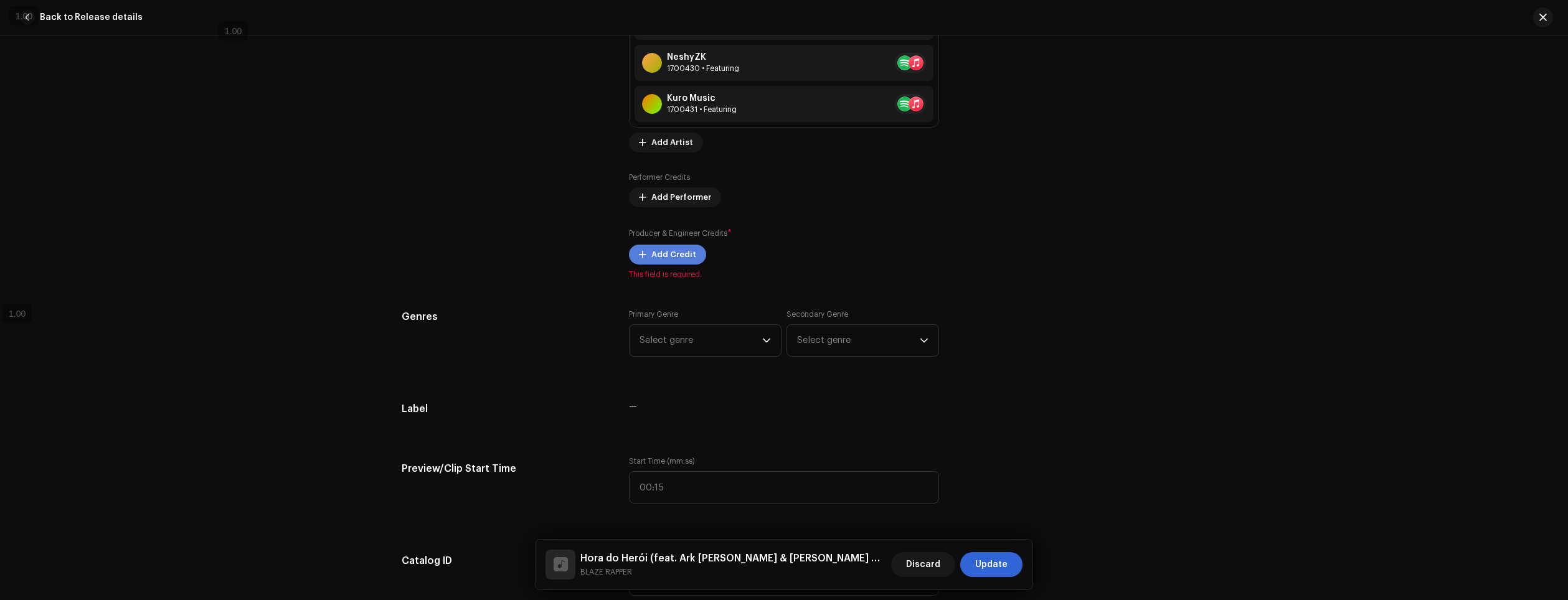
click at [674, 254] on span "Add Credit" at bounding box center [674, 254] width 45 height 25
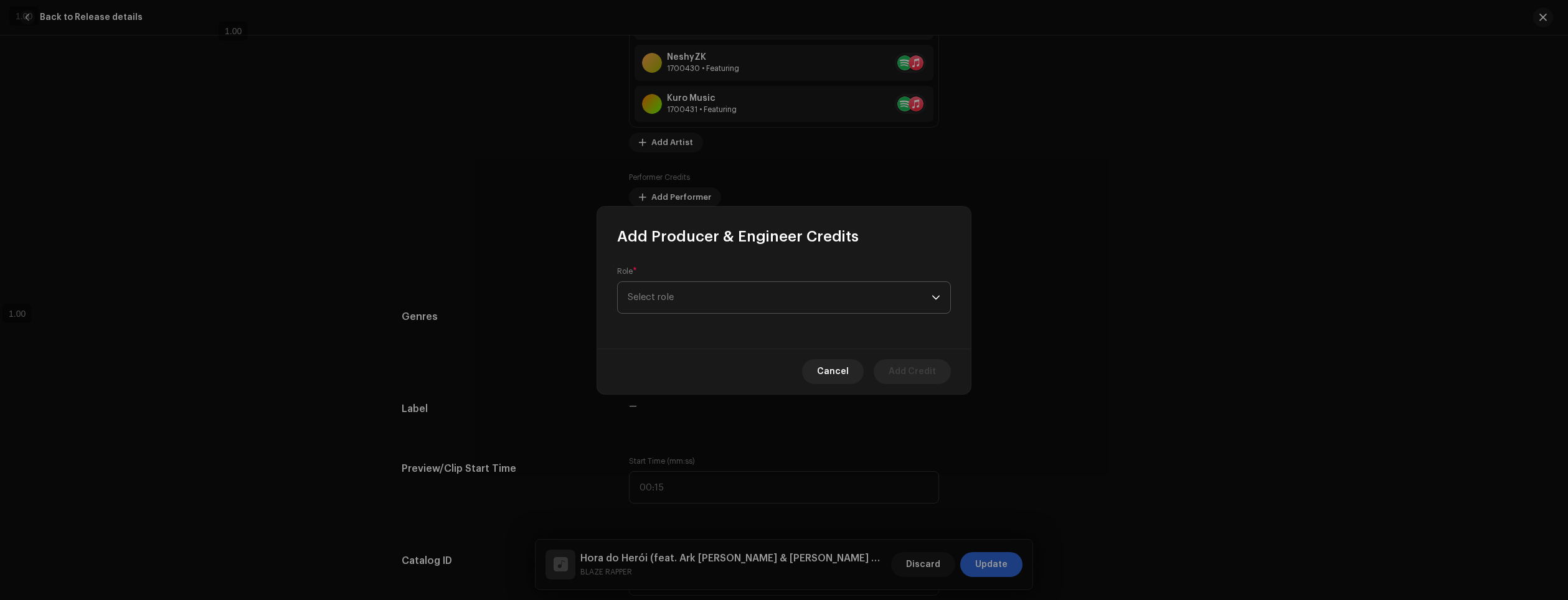
click at [676, 299] on span "Select role" at bounding box center [780, 298] width 304 height 31
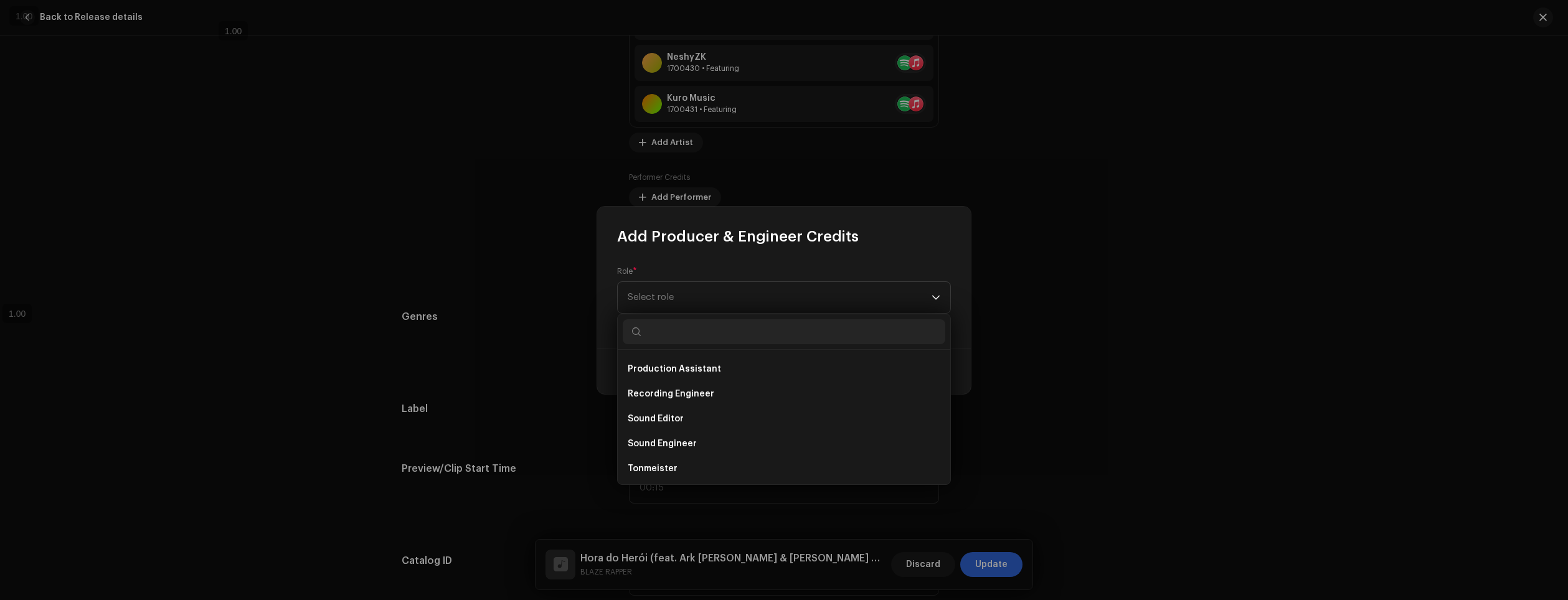
scroll to position [548, 0]
click at [740, 457] on li "Vocal Producer" at bounding box center [784, 466] width 322 height 25
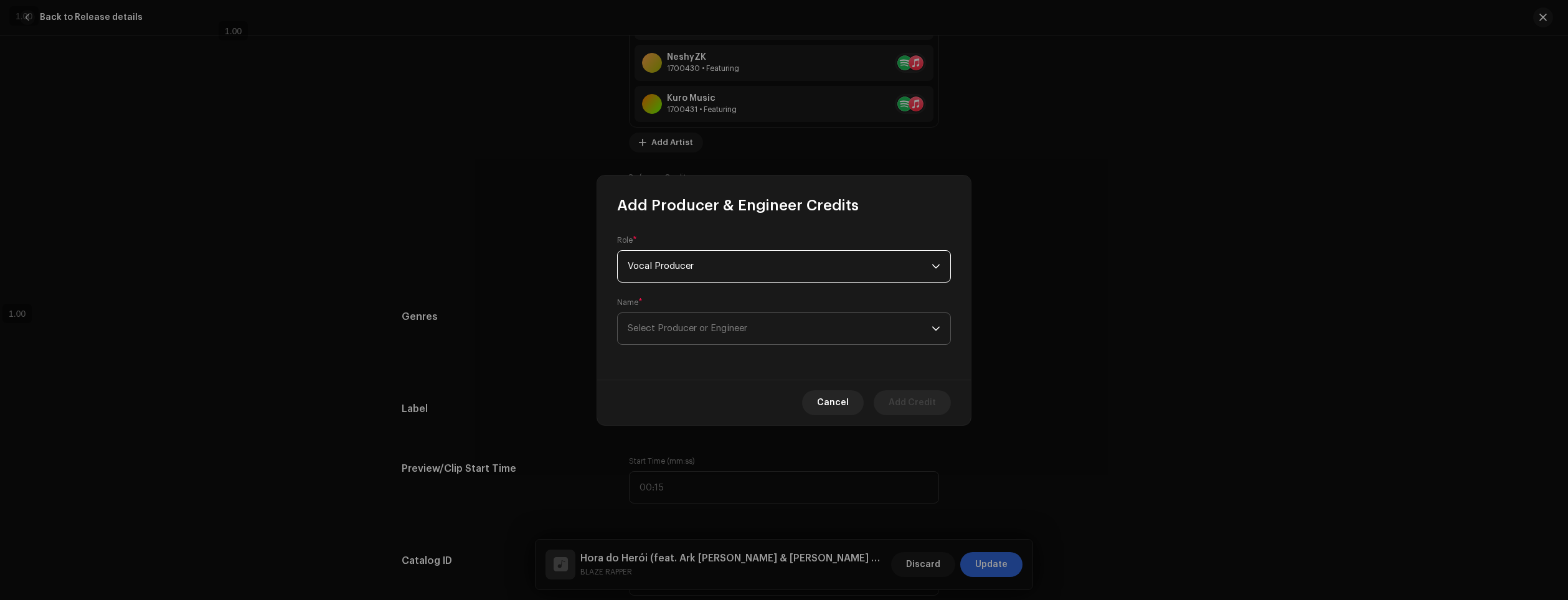
click at [712, 340] on span "Select Producer or Engineer" at bounding box center [780, 329] width 304 height 31
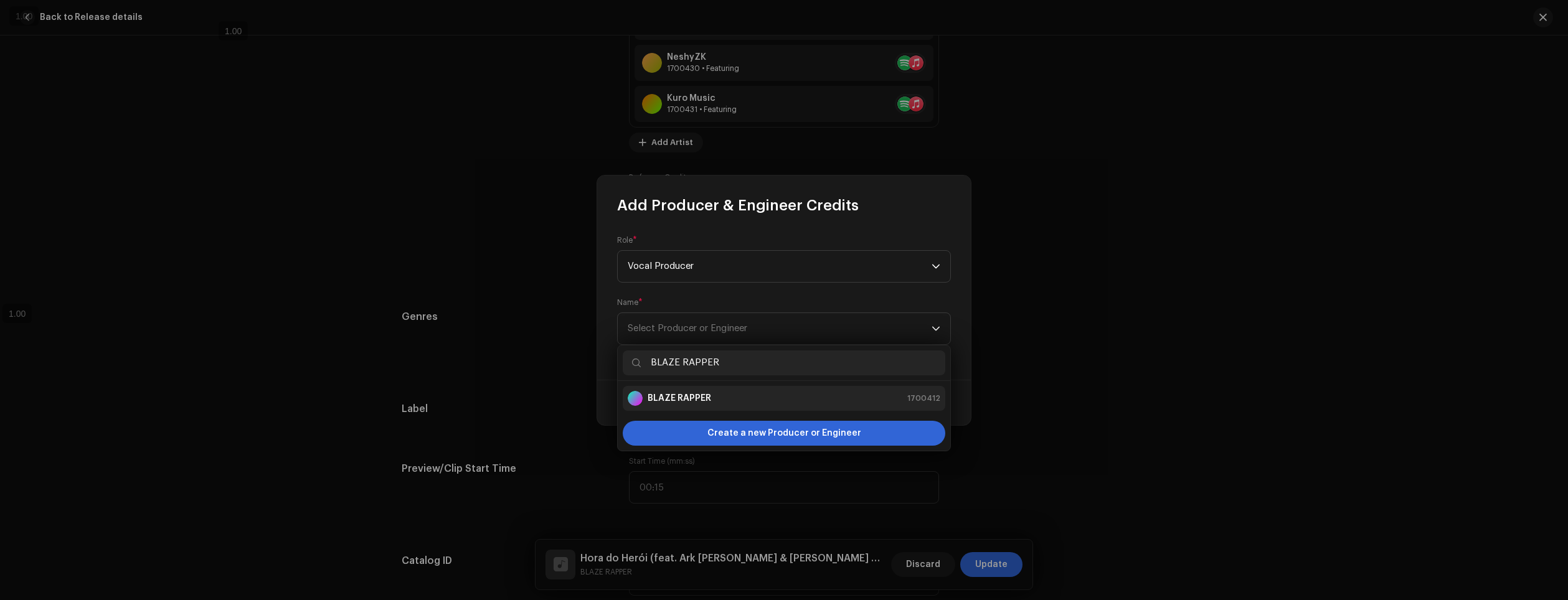
type input "BLAZE RAPPER"
click at [805, 407] on li "BLAZE RAPPER 1700412" at bounding box center [784, 398] width 322 height 25
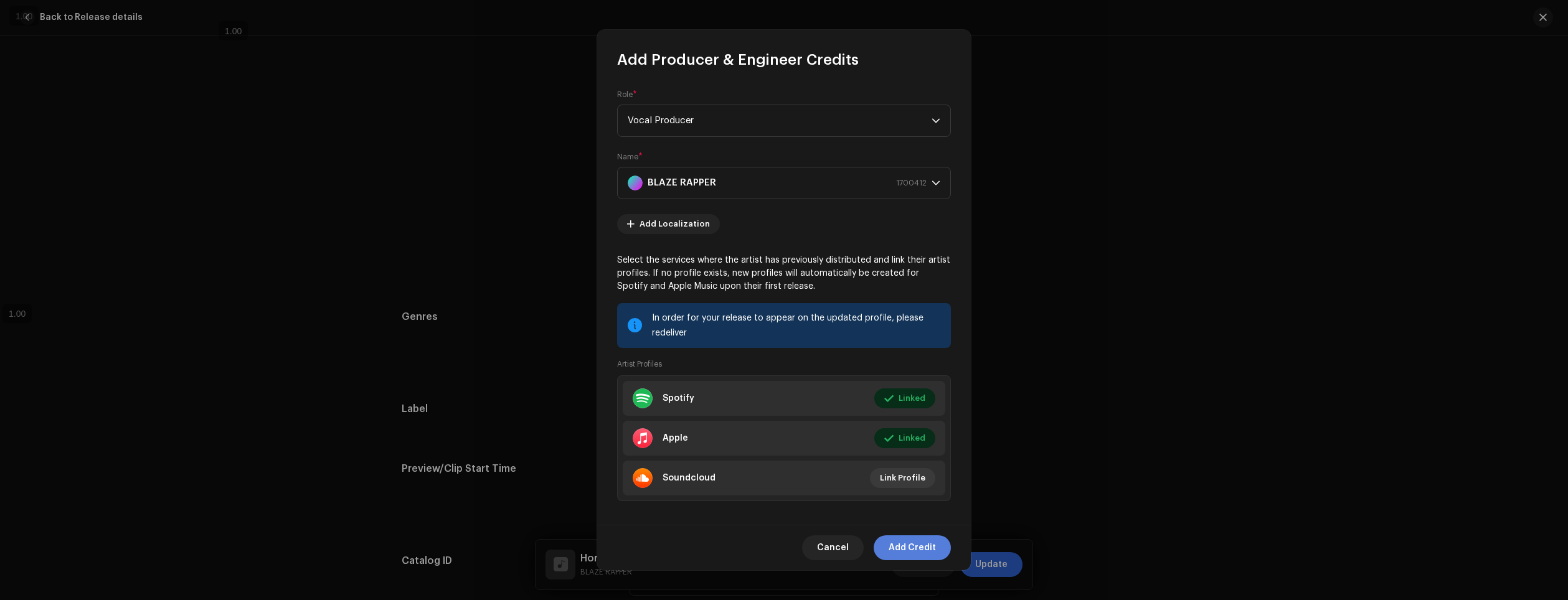
click at [919, 548] on span "Add Credit" at bounding box center [913, 547] width 47 height 25
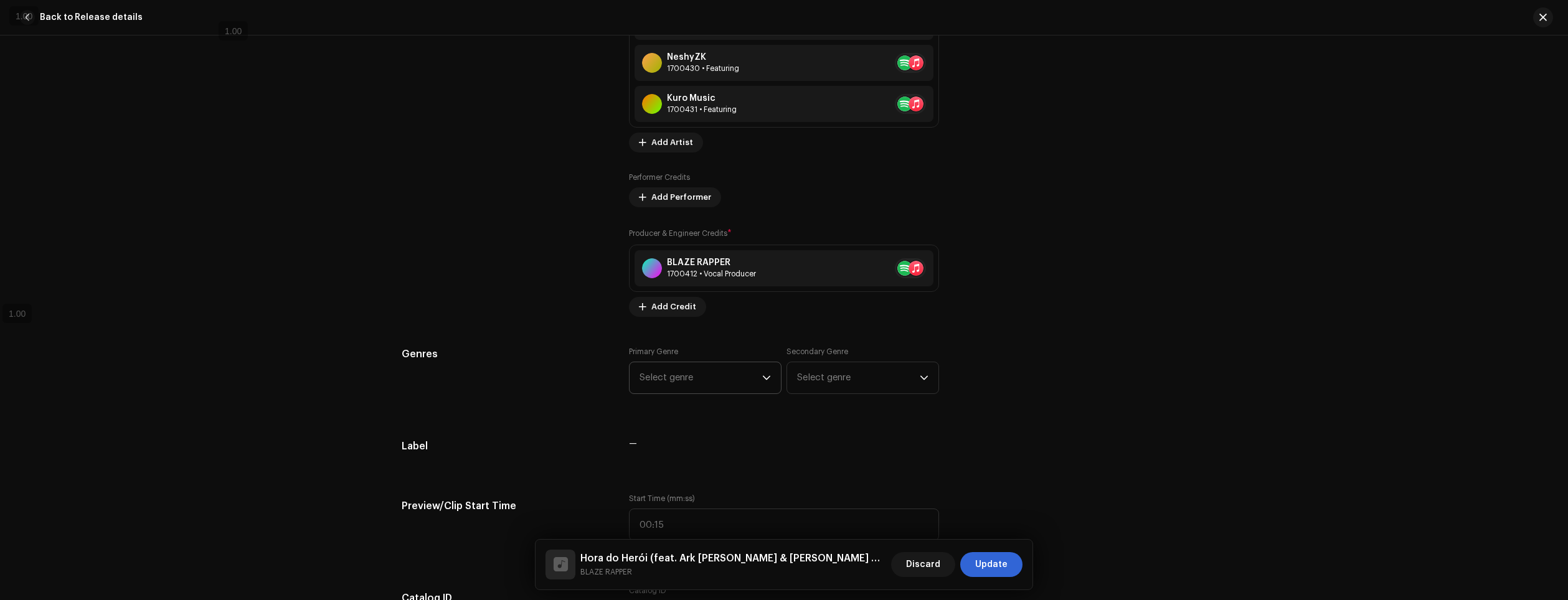
click at [726, 376] on span "Select genre" at bounding box center [701, 378] width 123 height 31
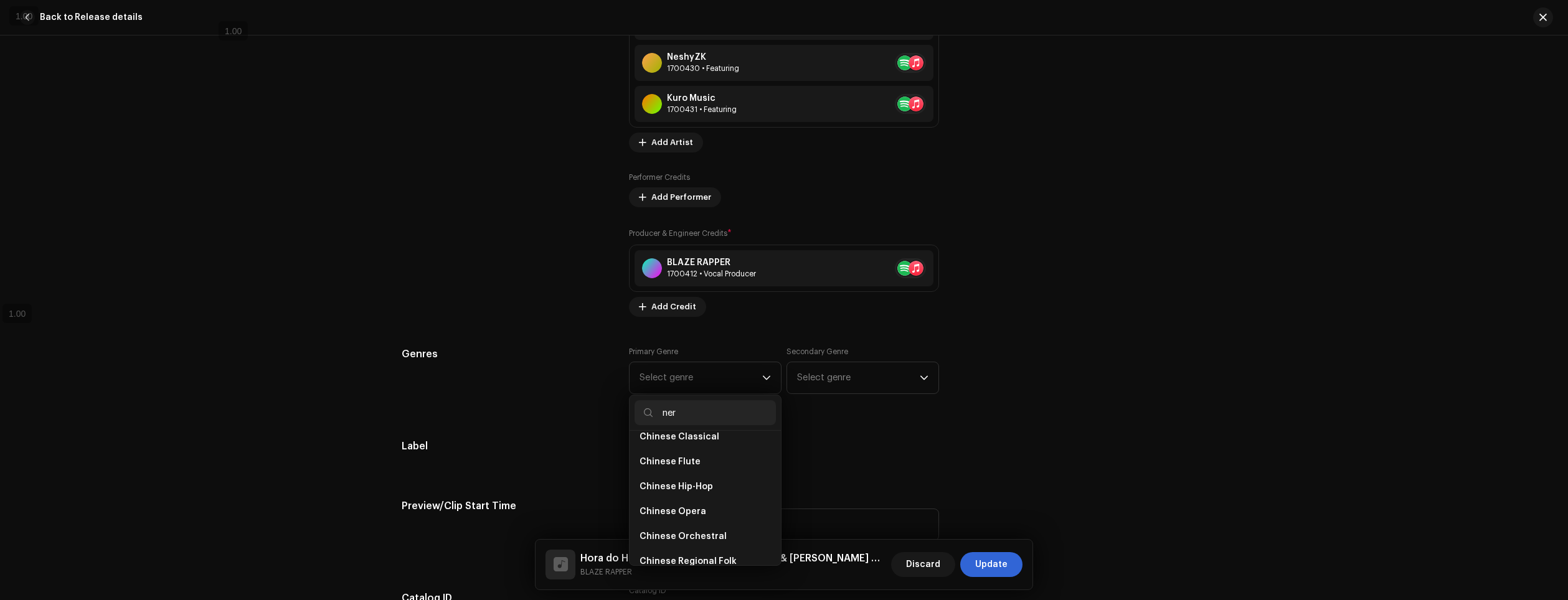
scroll to position [0, 0]
type input "n"
type input "r"
type input "rap"
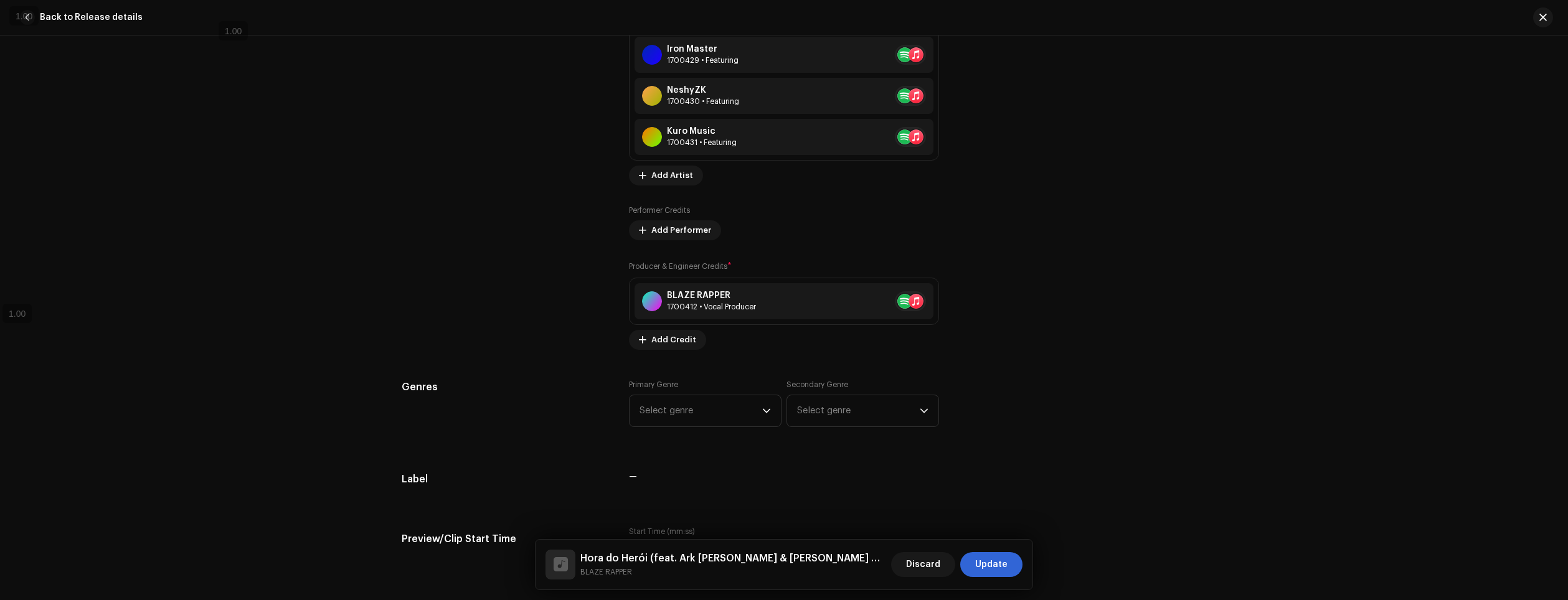
scroll to position [1283, 0]
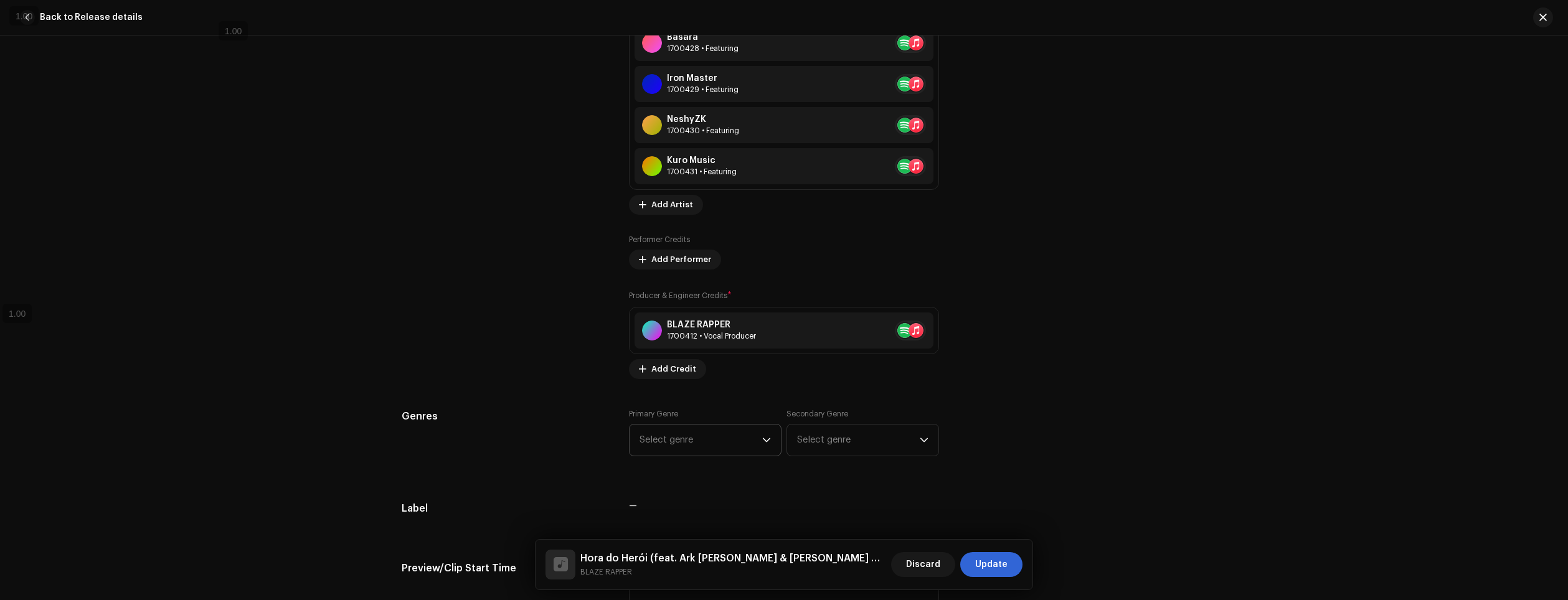
click at [747, 441] on span "Select genre" at bounding box center [701, 440] width 123 height 31
type input "anime"
click at [687, 512] on li "Anime" at bounding box center [705, 510] width 141 height 25
click at [648, 507] on span "Anime" at bounding box center [654, 510] width 29 height 9
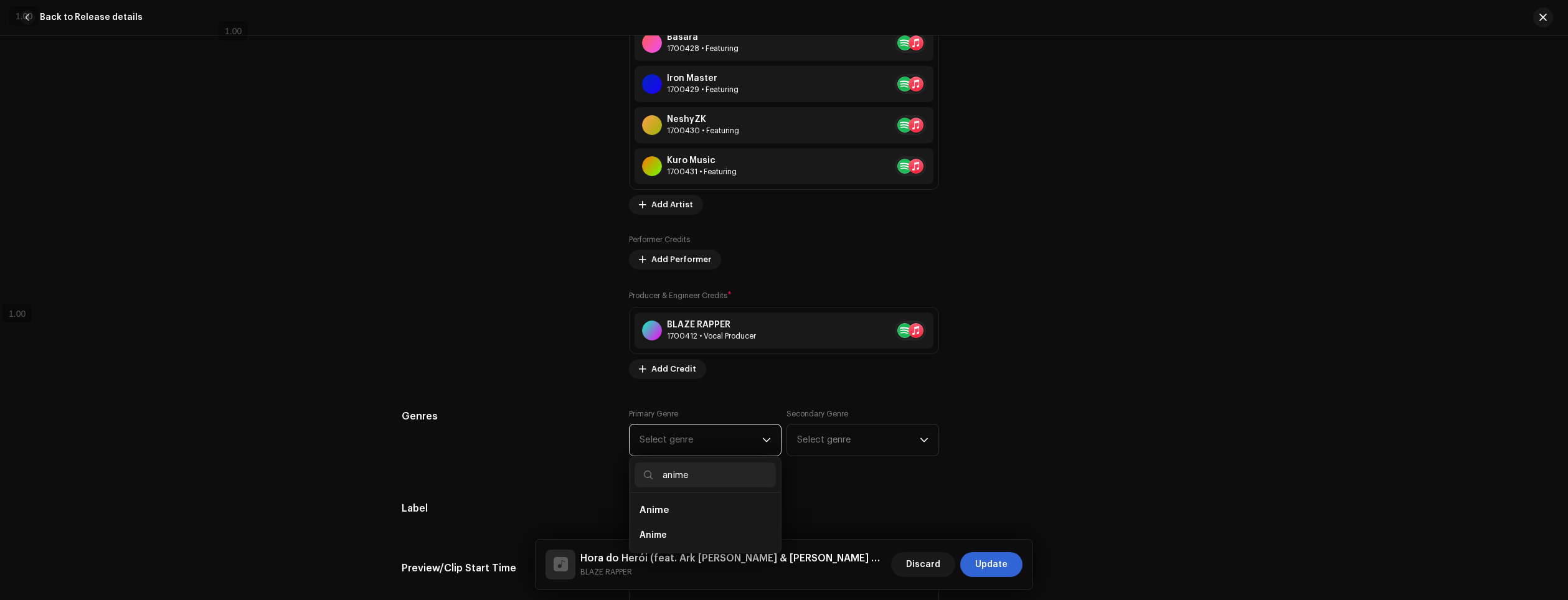
click at [648, 512] on span "Anime" at bounding box center [654, 510] width 29 height 9
click at [653, 536] on span "Anime" at bounding box center [653, 535] width 27 height 12
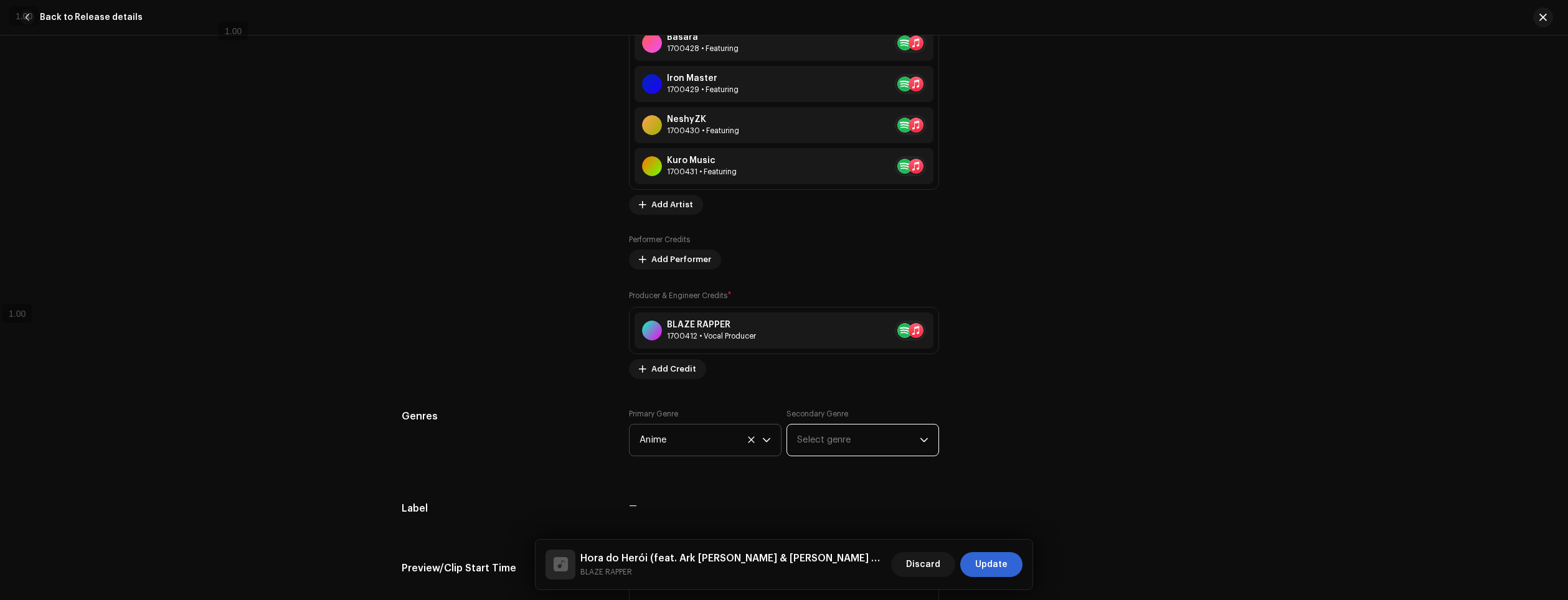
click at [875, 445] on span "Select genre" at bounding box center [858, 440] width 123 height 31
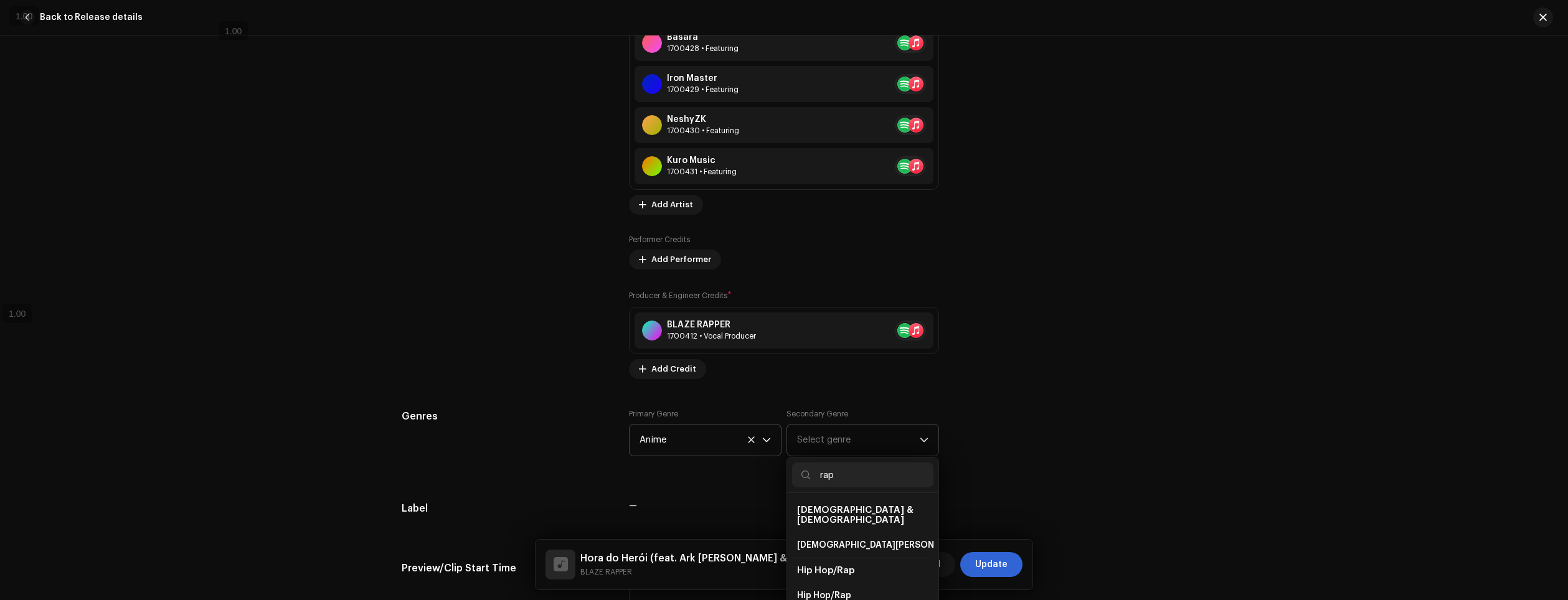
type input "rap"
click at [844, 567] on li "Hip Hop/Rap" at bounding box center [863, 570] width 141 height 26
drag, startPoint x: 822, startPoint y: 557, endPoint x: 825, endPoint y: 577, distance: 20.2
click at [822, 565] on span "Hip Hop/Rap" at bounding box center [826, 570] width 57 height 9
click at [828, 589] on span "Hip Hop/Rap" at bounding box center [824, 595] width 54 height 12
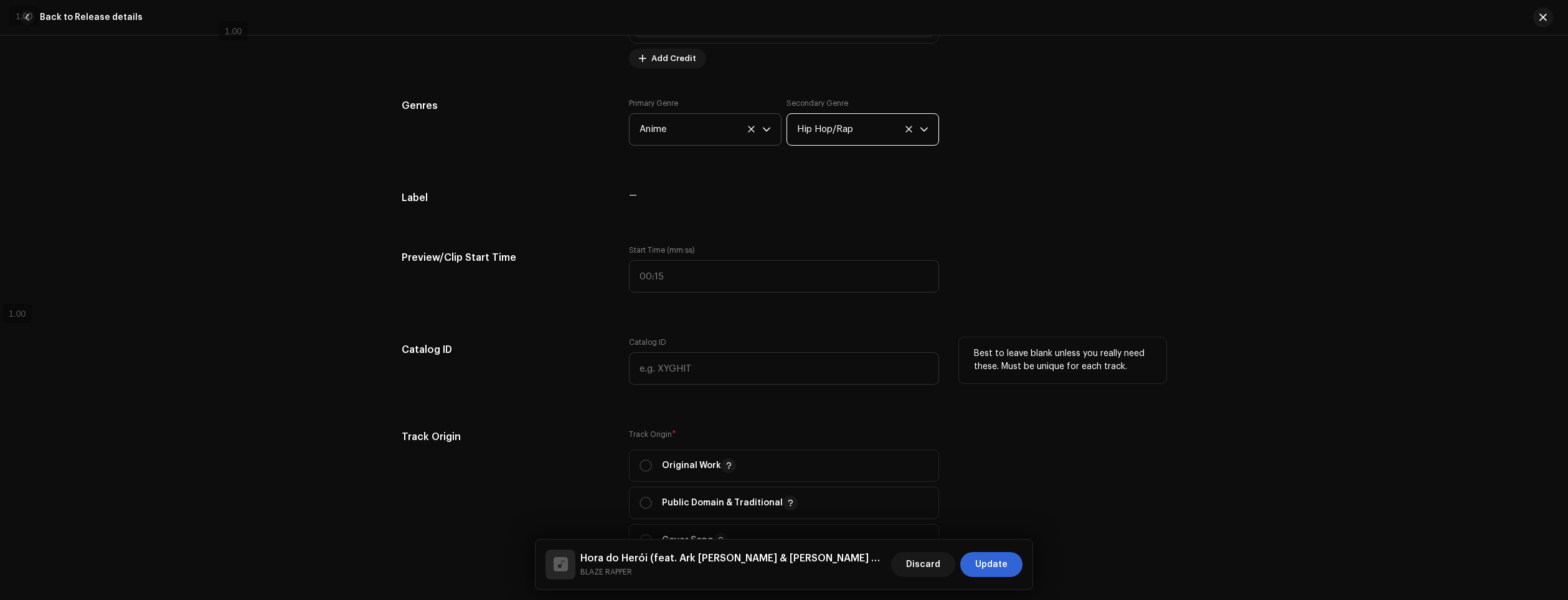
scroll to position [1594, 0]
click at [567, 178] on div "Track details Complete the following to finalize your track. 1 of 3 Add Audio F…" at bounding box center [784, 81] width 805 height 3218
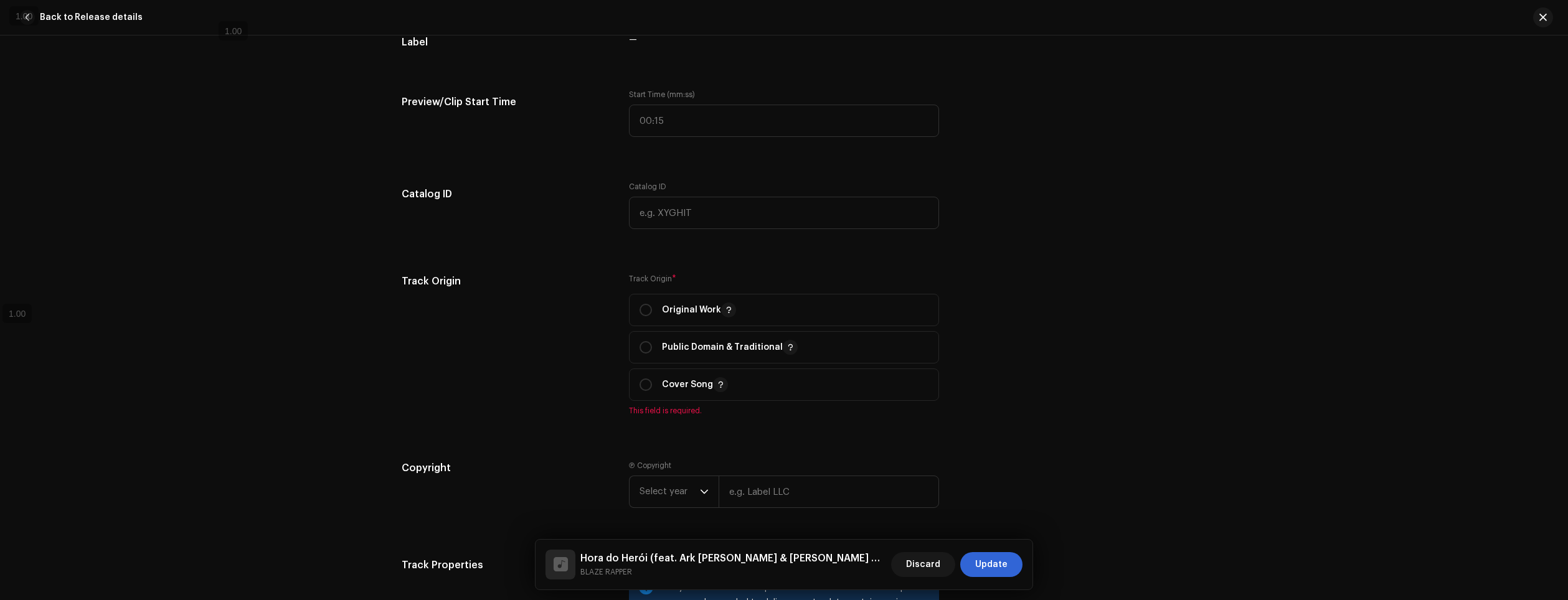
scroll to position [1780, 0]
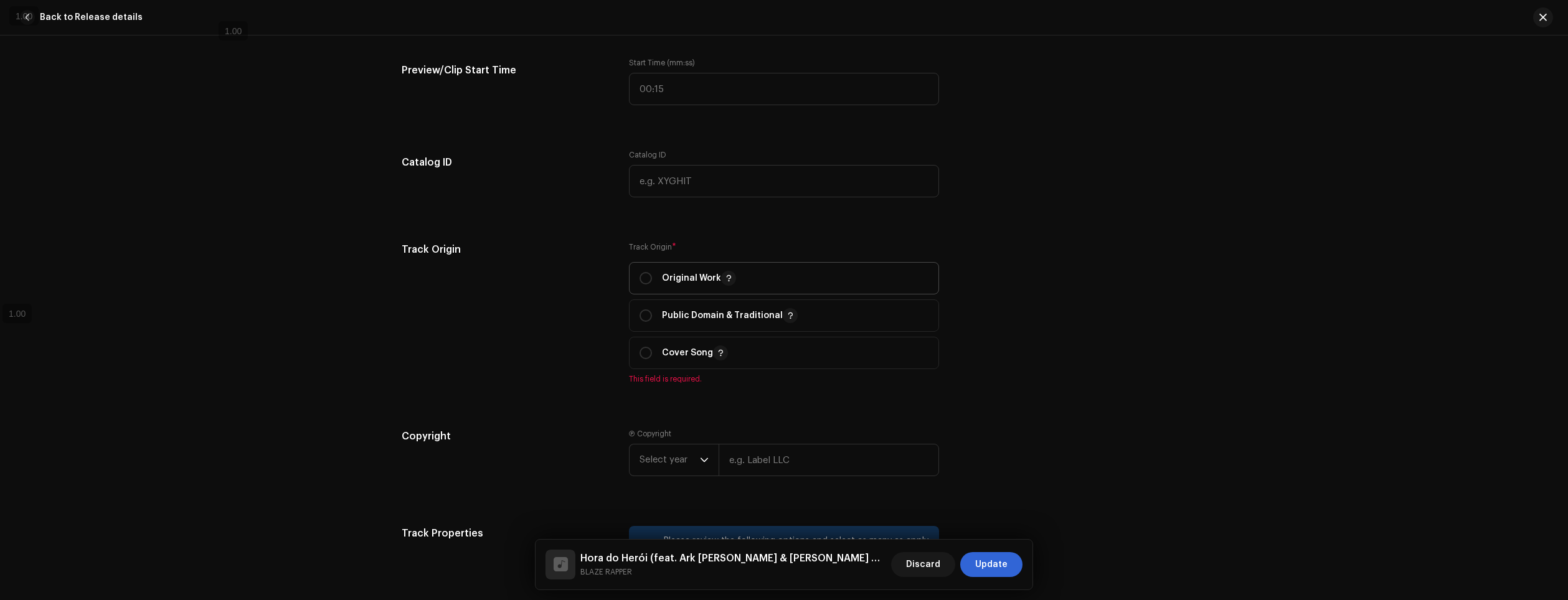
click at [666, 275] on p "Original Work" at bounding box center [699, 278] width 74 height 15
radio input "true"
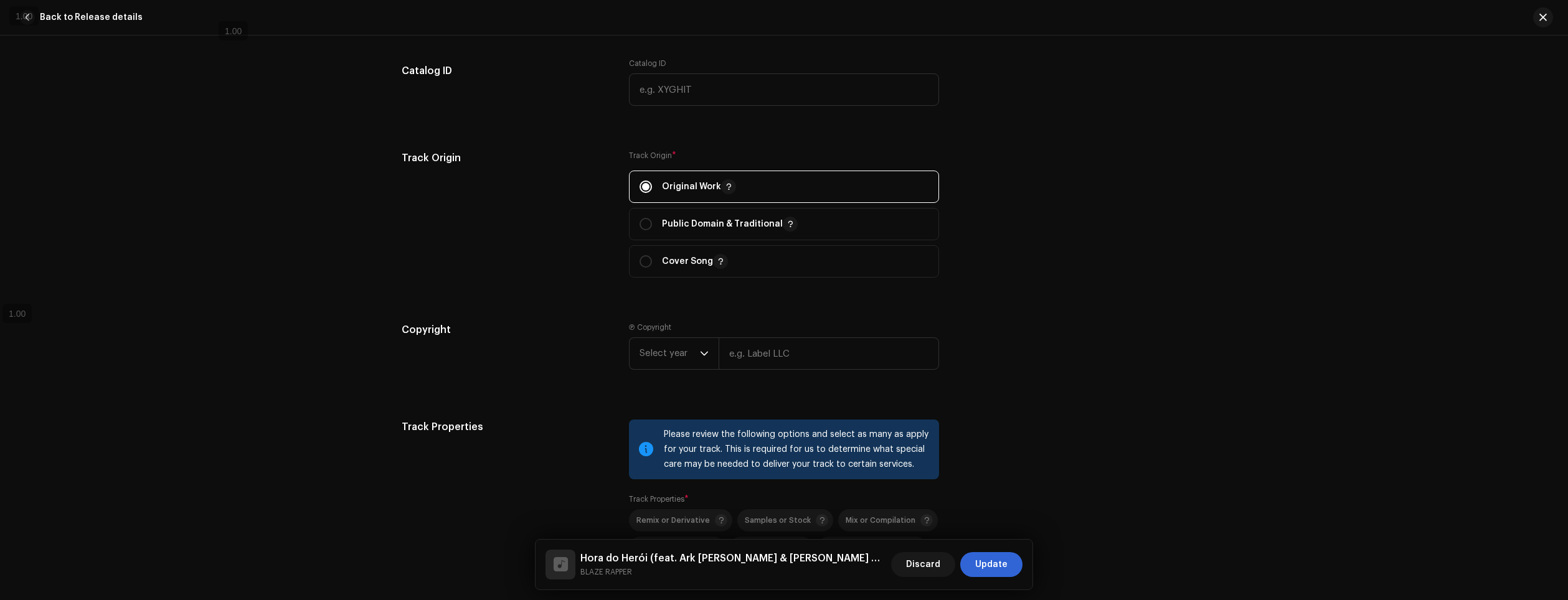
scroll to position [1905, 0]
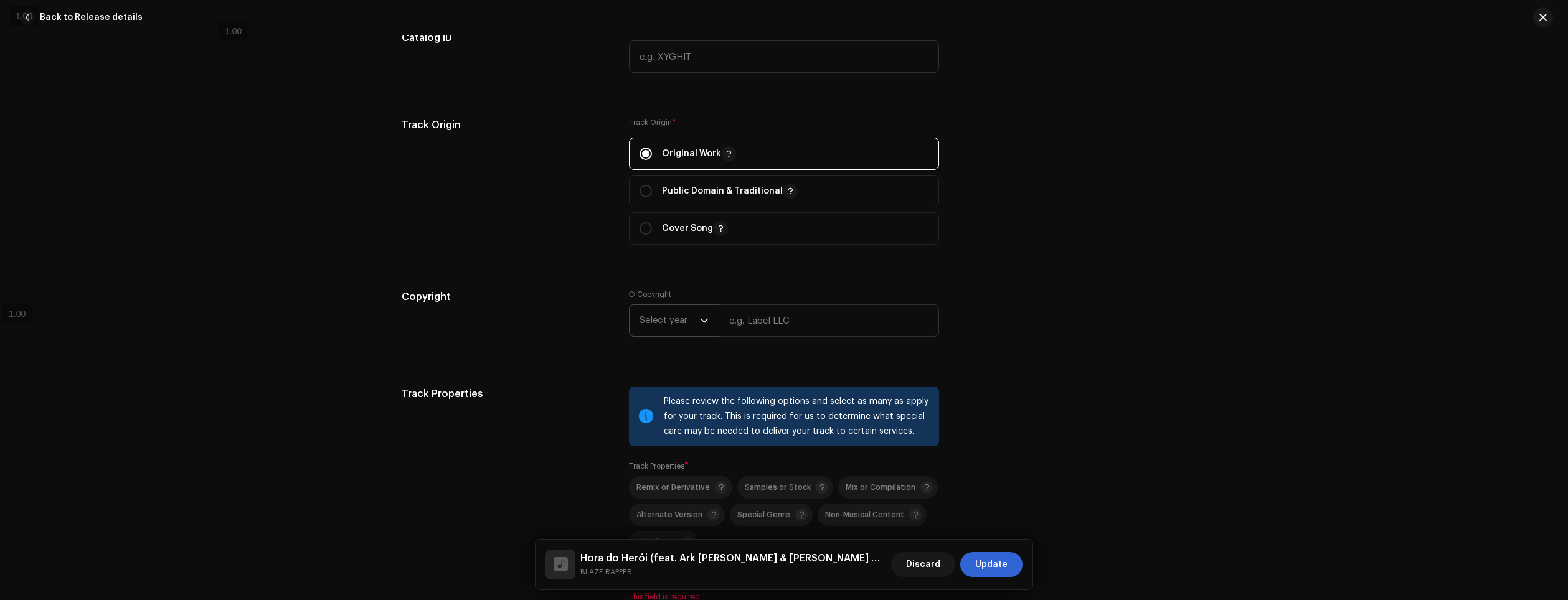
click at [684, 322] on span "Select year" at bounding box center [670, 321] width 60 height 31
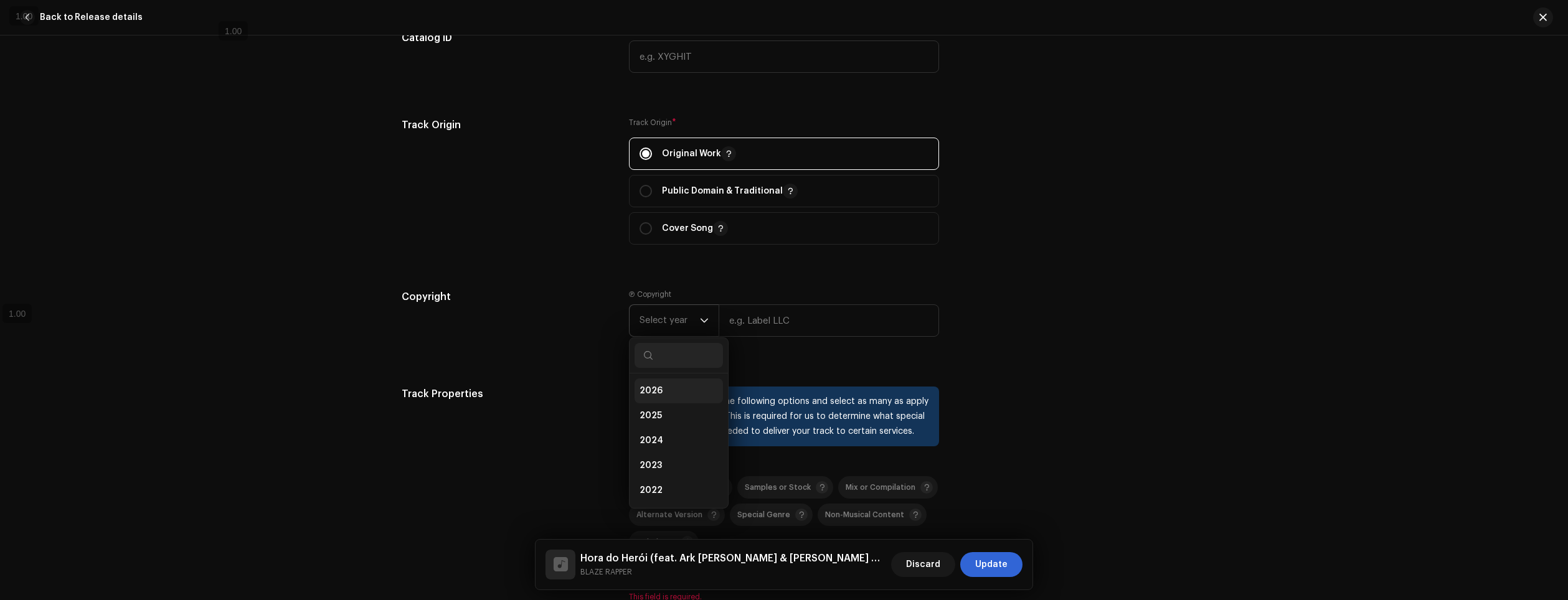
click at [653, 389] on span "2026" at bounding box center [651, 391] width 23 height 12
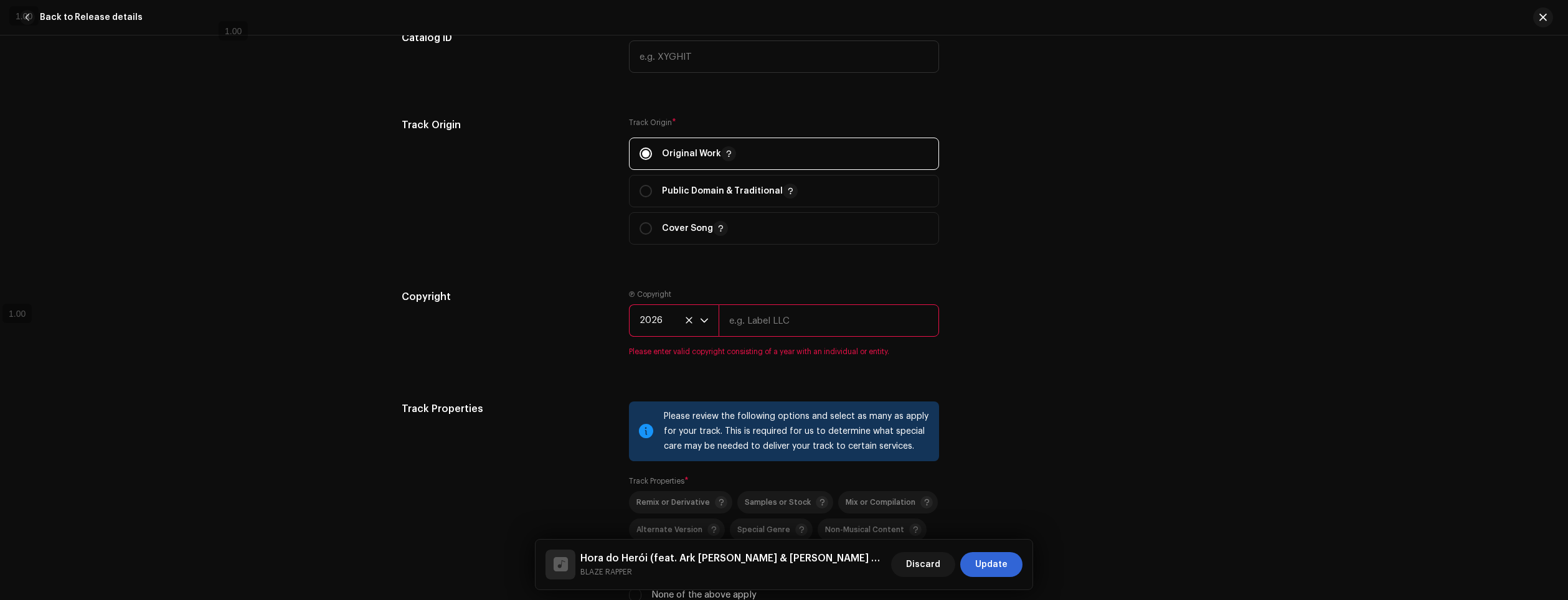
click at [677, 313] on span "2026" at bounding box center [670, 321] width 60 height 31
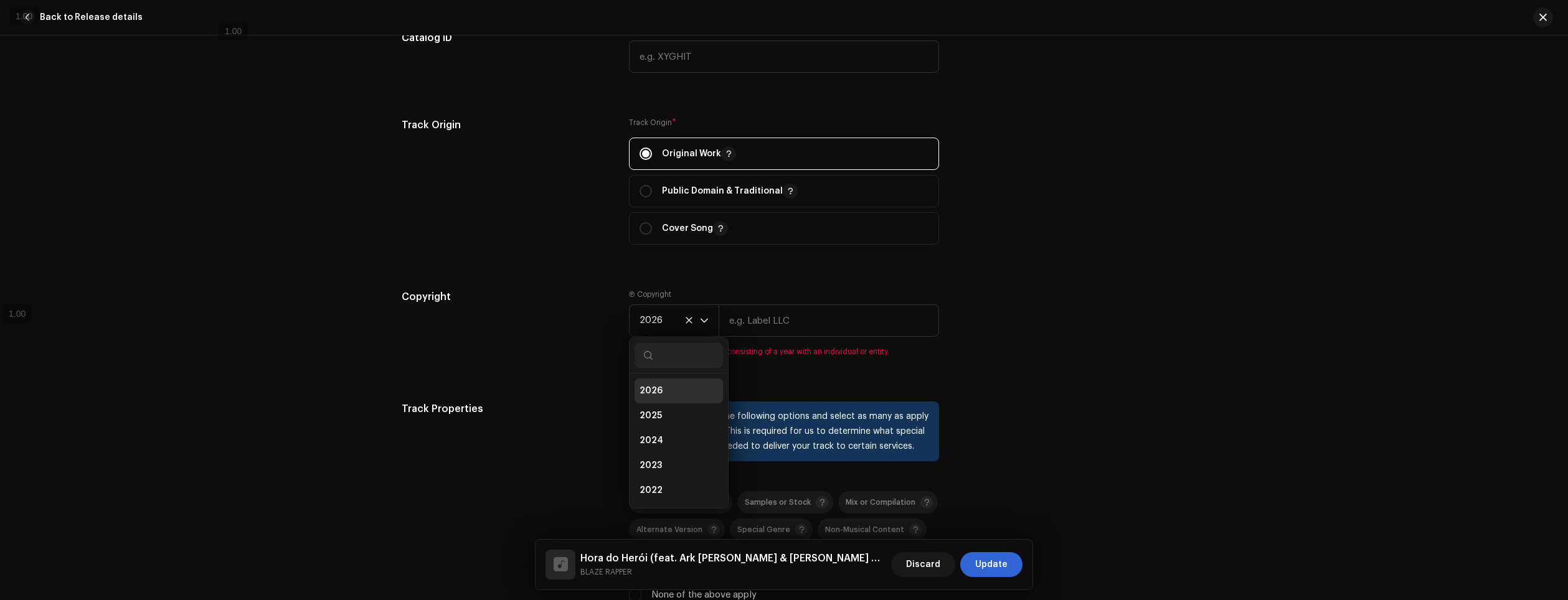
scroll to position [5, 0]
click at [674, 412] on li "2025" at bounding box center [678, 410] width 88 height 25
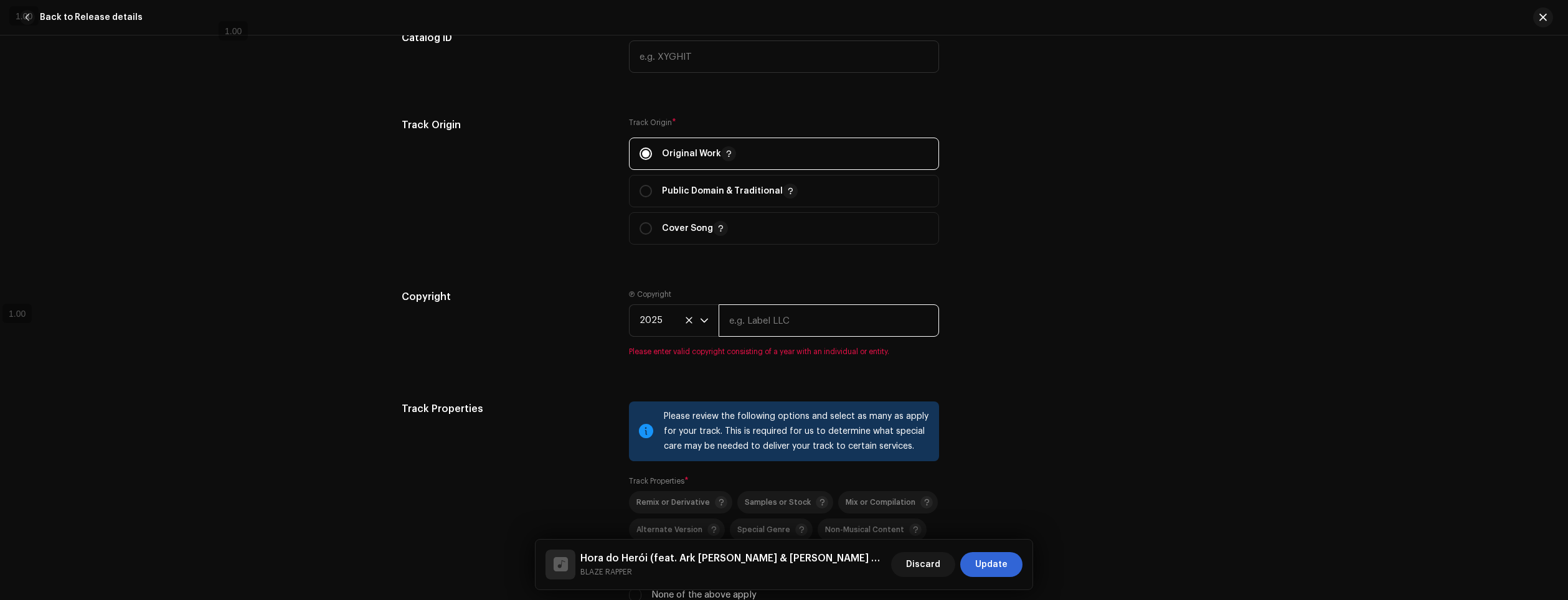
click at [773, 321] on input "text" at bounding box center [828, 321] width 221 height 33
type input "Blaze"
click at [1003, 331] on div "Copyright Ⓟ Copyright 2025 Blaze Please enter valid copyright consisting of a y…" at bounding box center [784, 330] width 765 height 82
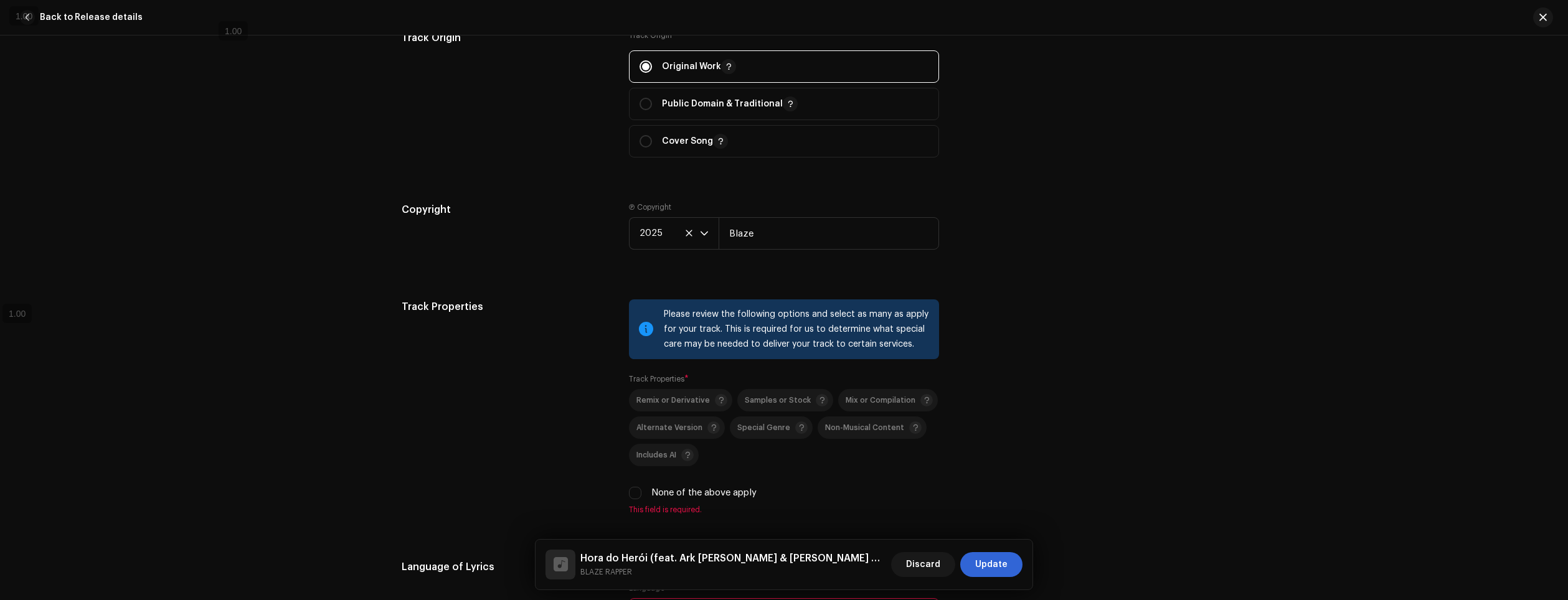
scroll to position [2029, 0]
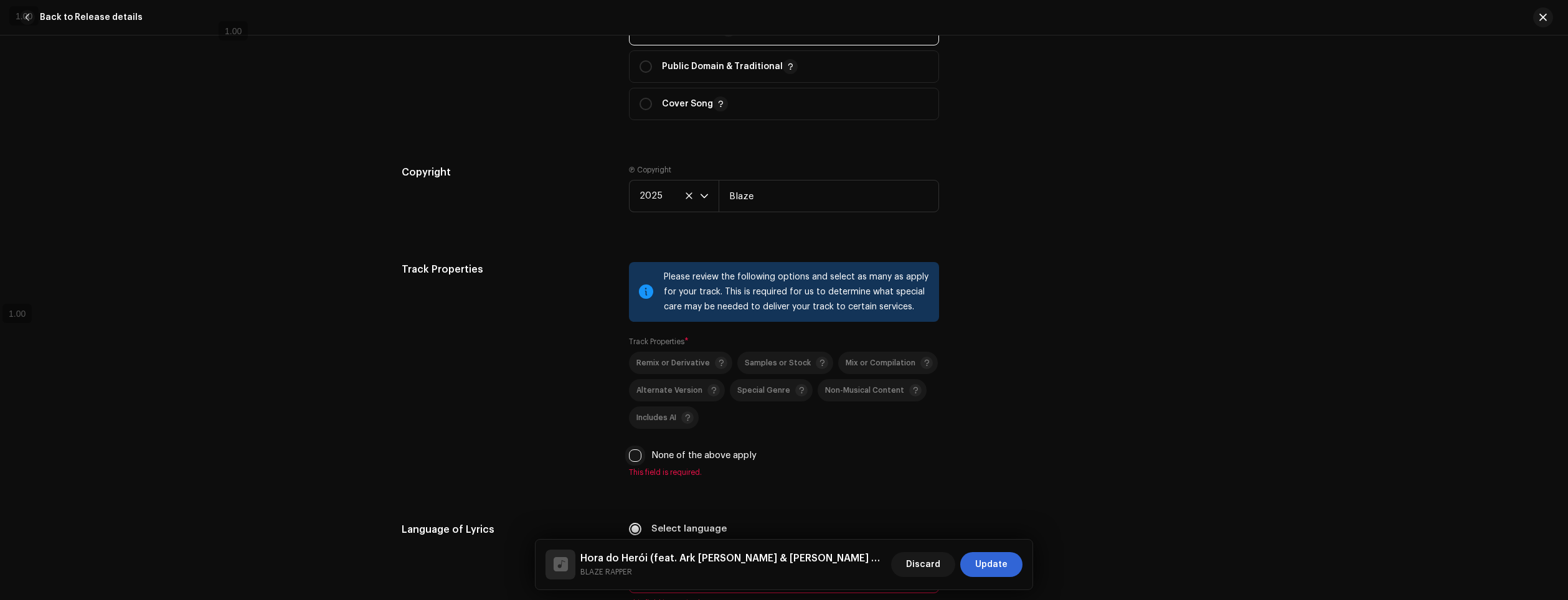
click at [629, 456] on input "None of the above apply" at bounding box center [635, 456] width 12 height 12
checkbox input "true"
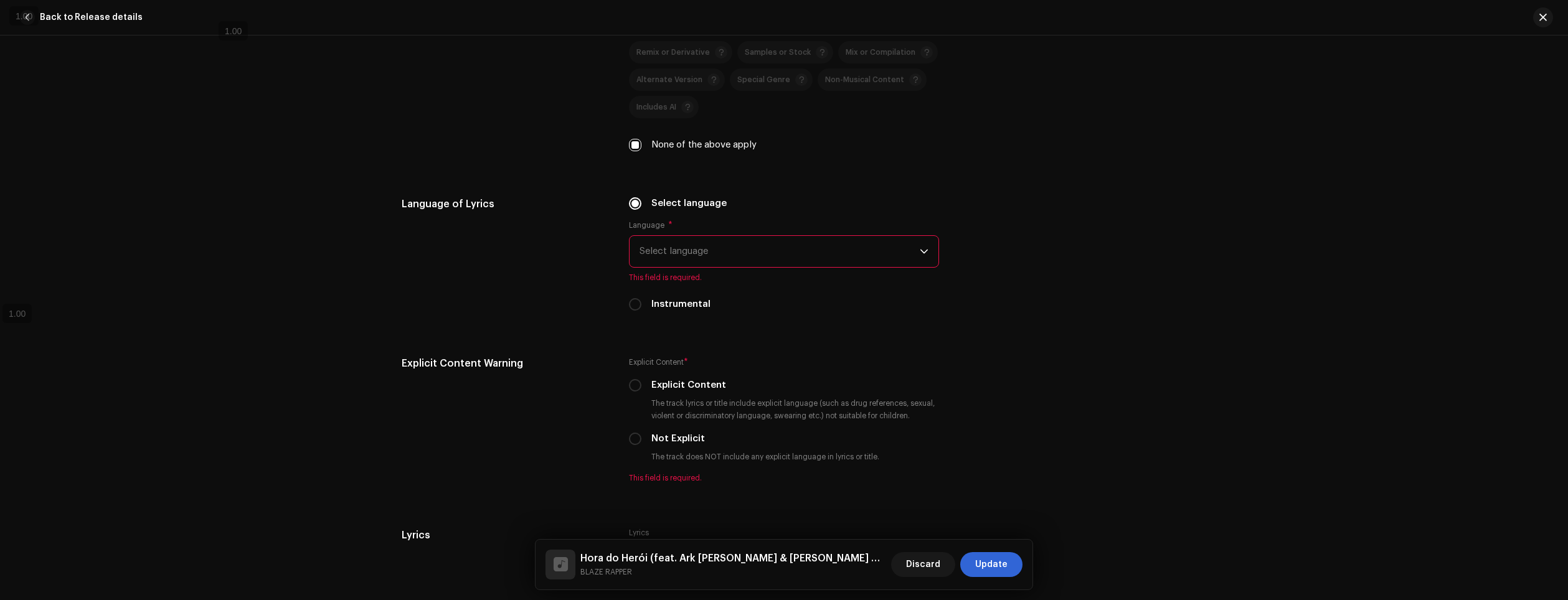
scroll to position [2340, 0]
click at [838, 247] on span "Select language" at bounding box center [780, 251] width 280 height 31
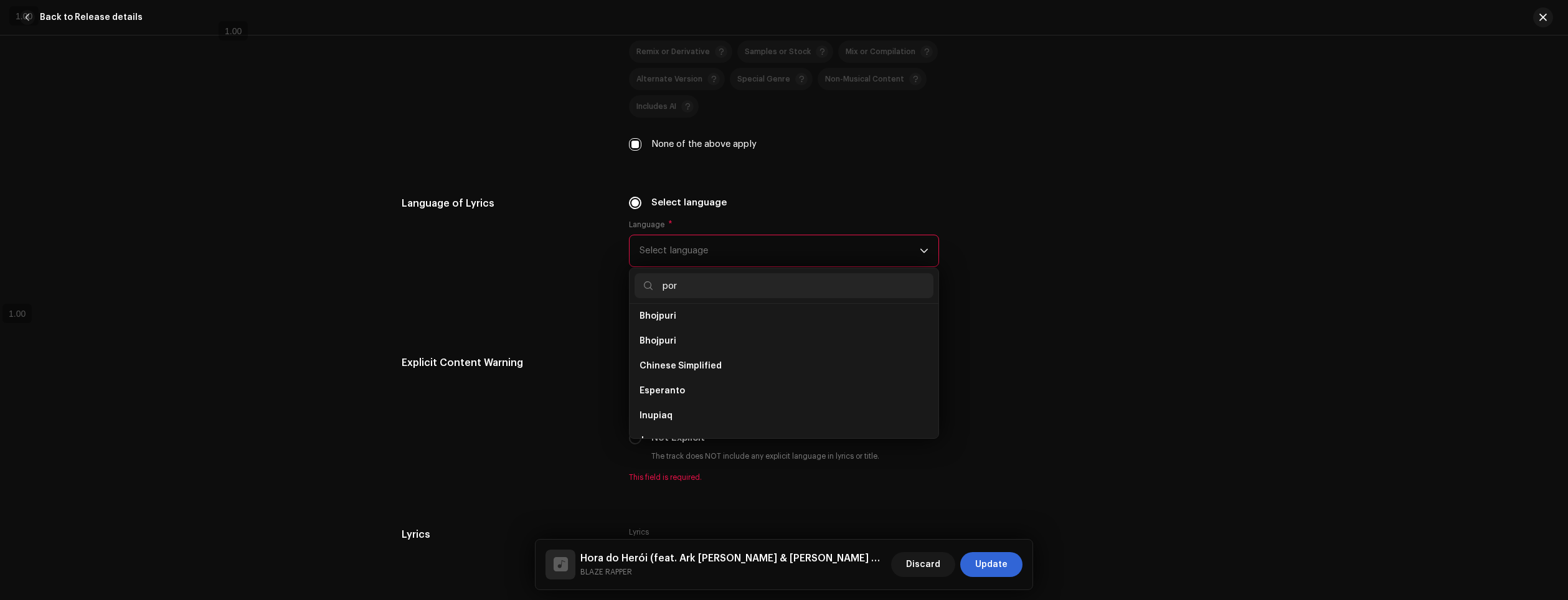
scroll to position [0, 0]
type input "port"
click at [724, 333] on li "Portuguese" at bounding box center [784, 321] width 299 height 25
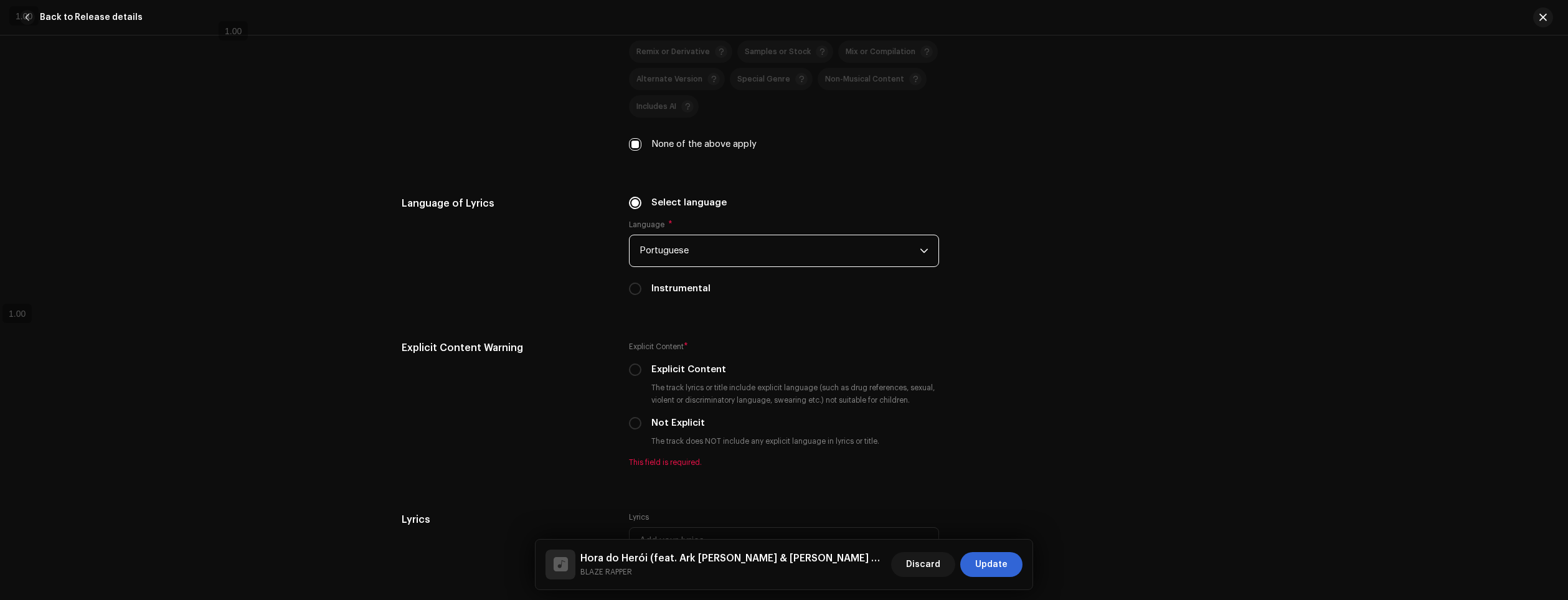
click at [833, 306] on div "Select language Language * Portuguese Instrumental" at bounding box center [784, 253] width 310 height 115
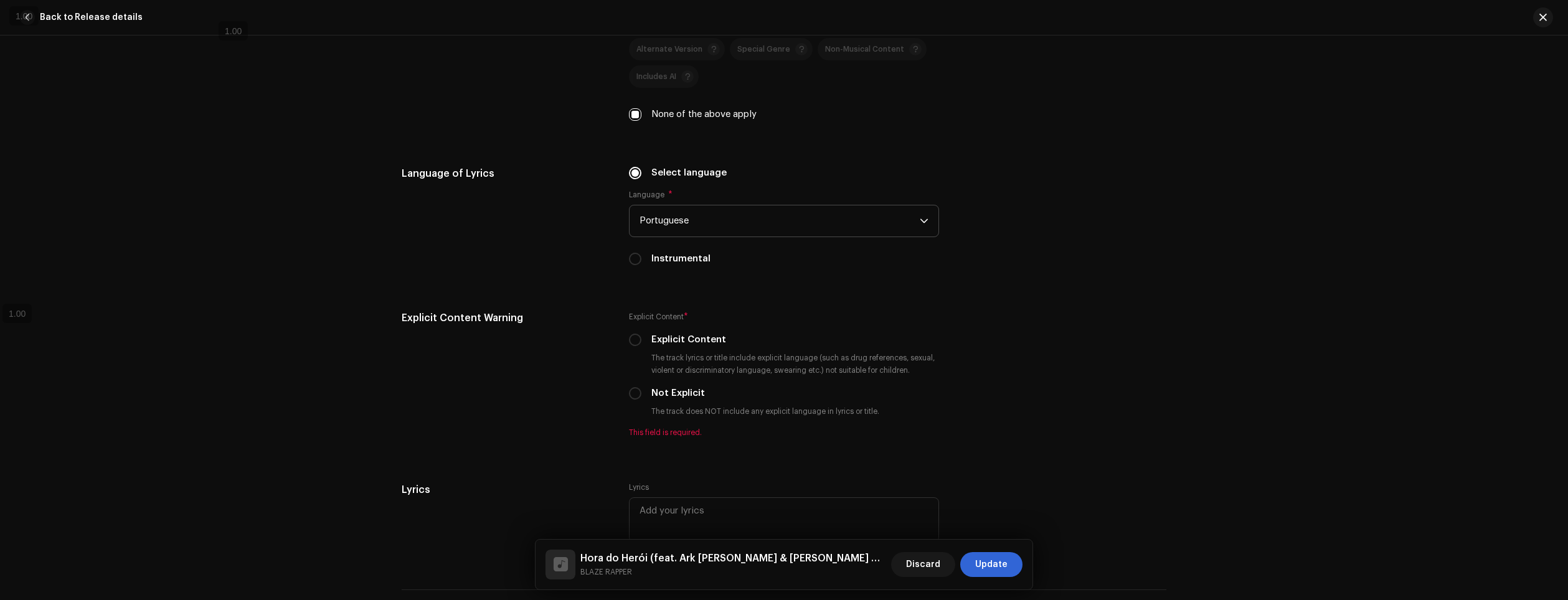
scroll to position [2403, 0]
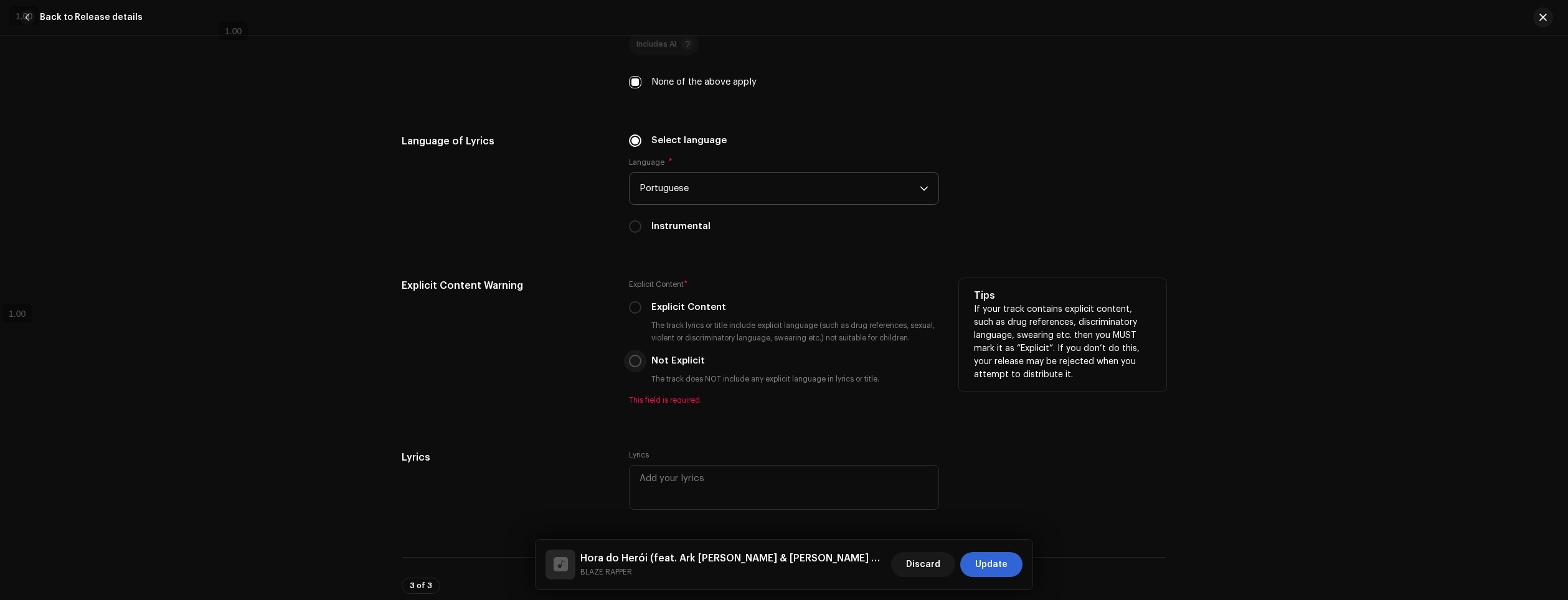
click at [637, 359] on input "Not Explicit" at bounding box center [635, 361] width 12 height 12
radio input "true"
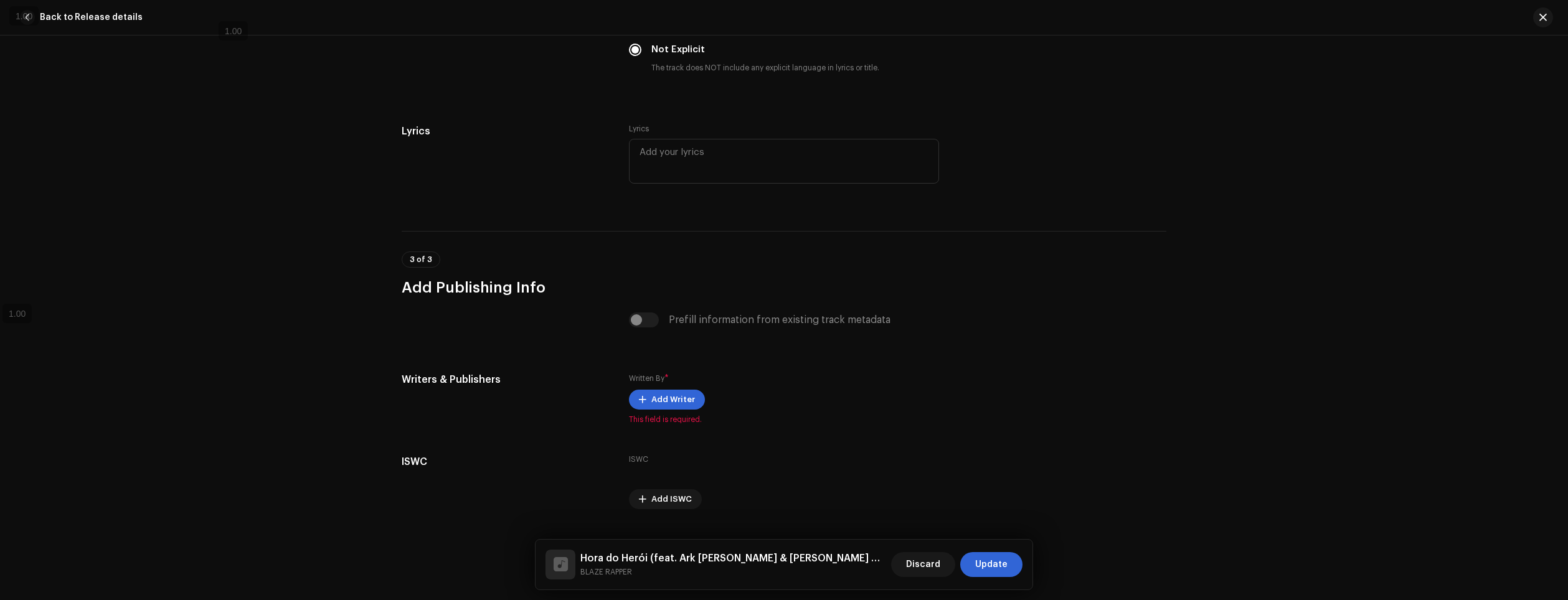
scroll to position [2742, 0]
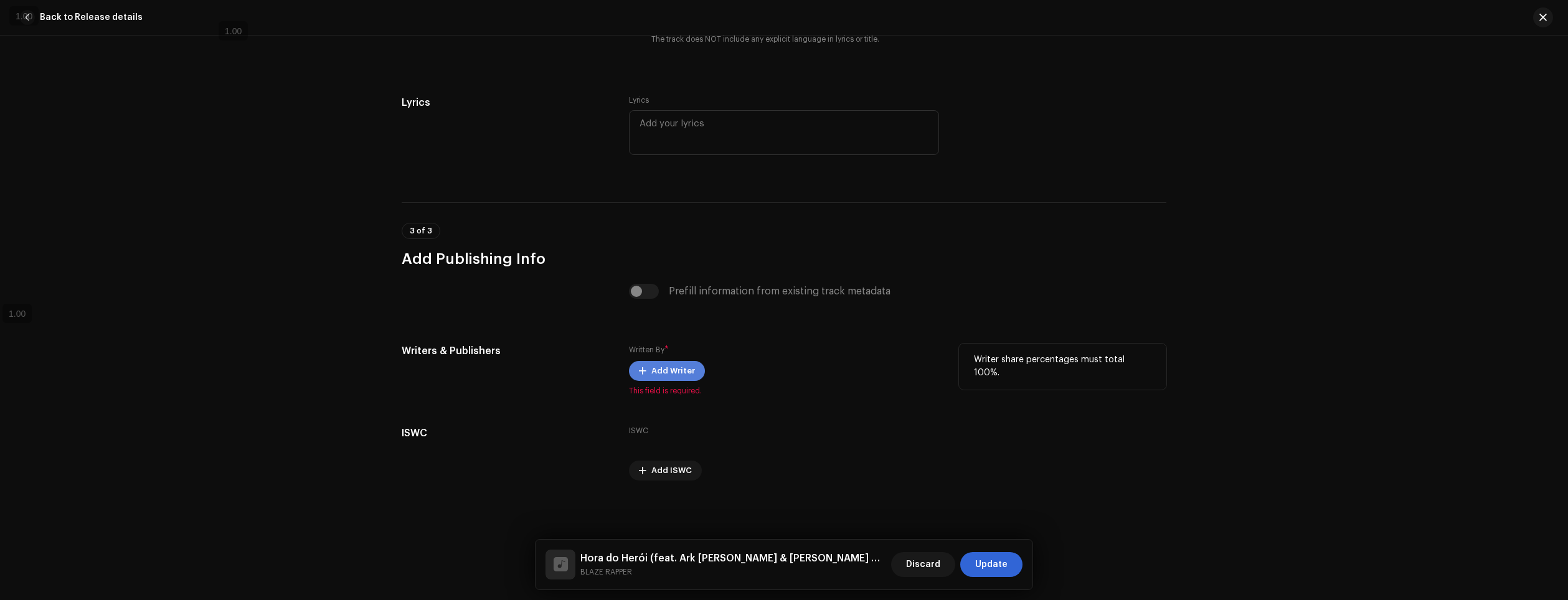
click at [664, 368] on span "Add Writer" at bounding box center [673, 371] width 43 height 25
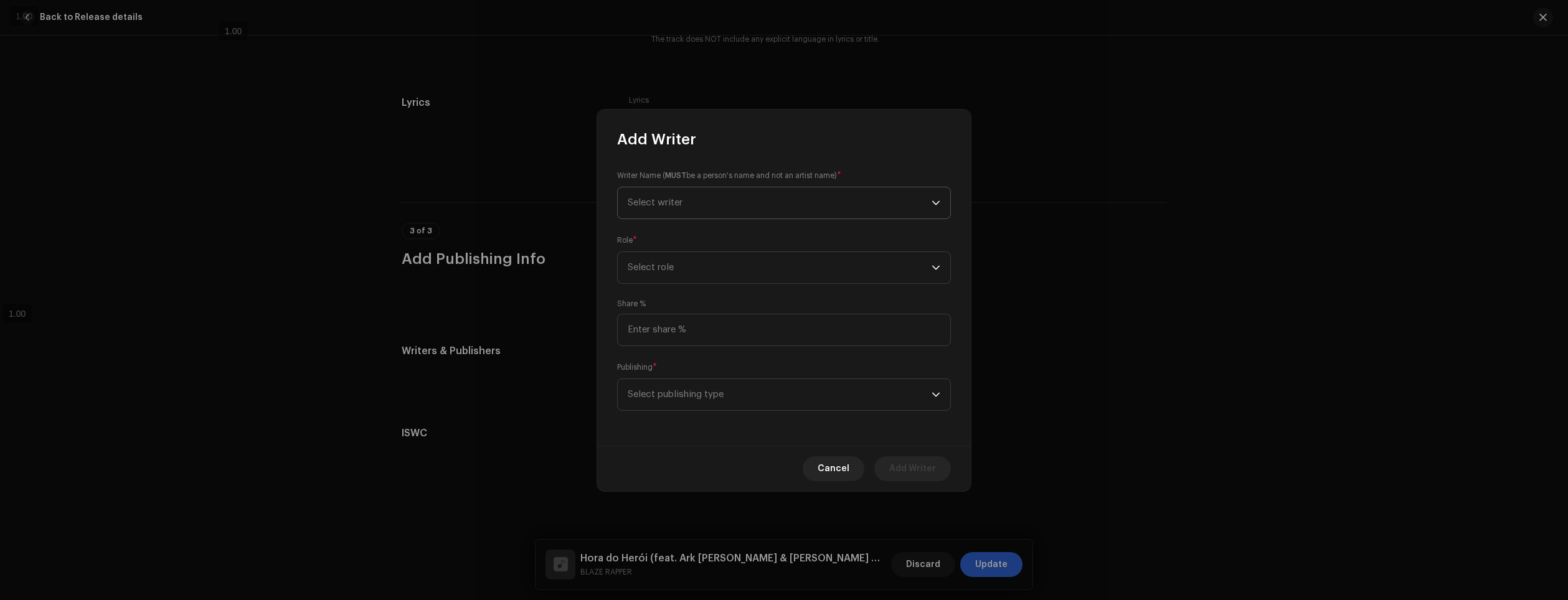
click at [789, 201] on span "Select writer" at bounding box center [780, 203] width 304 height 31
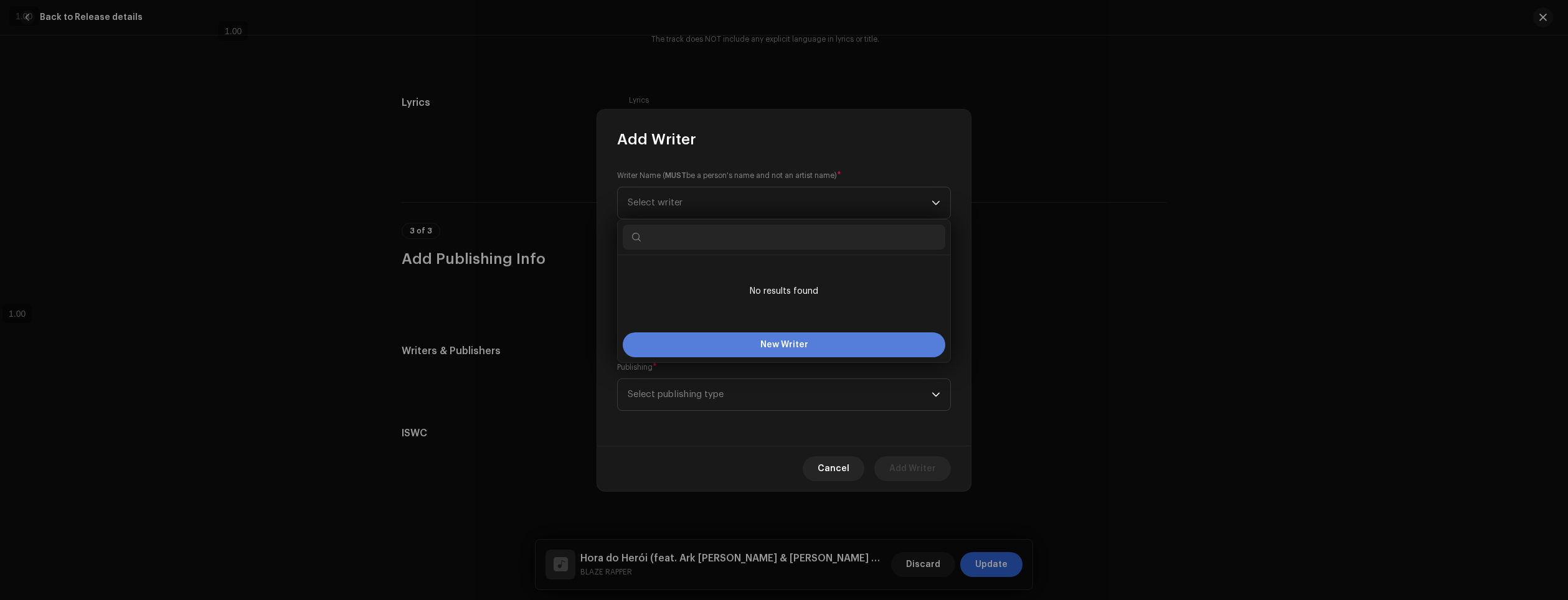
click at [809, 345] on button "New Writer" at bounding box center [784, 344] width 322 height 25
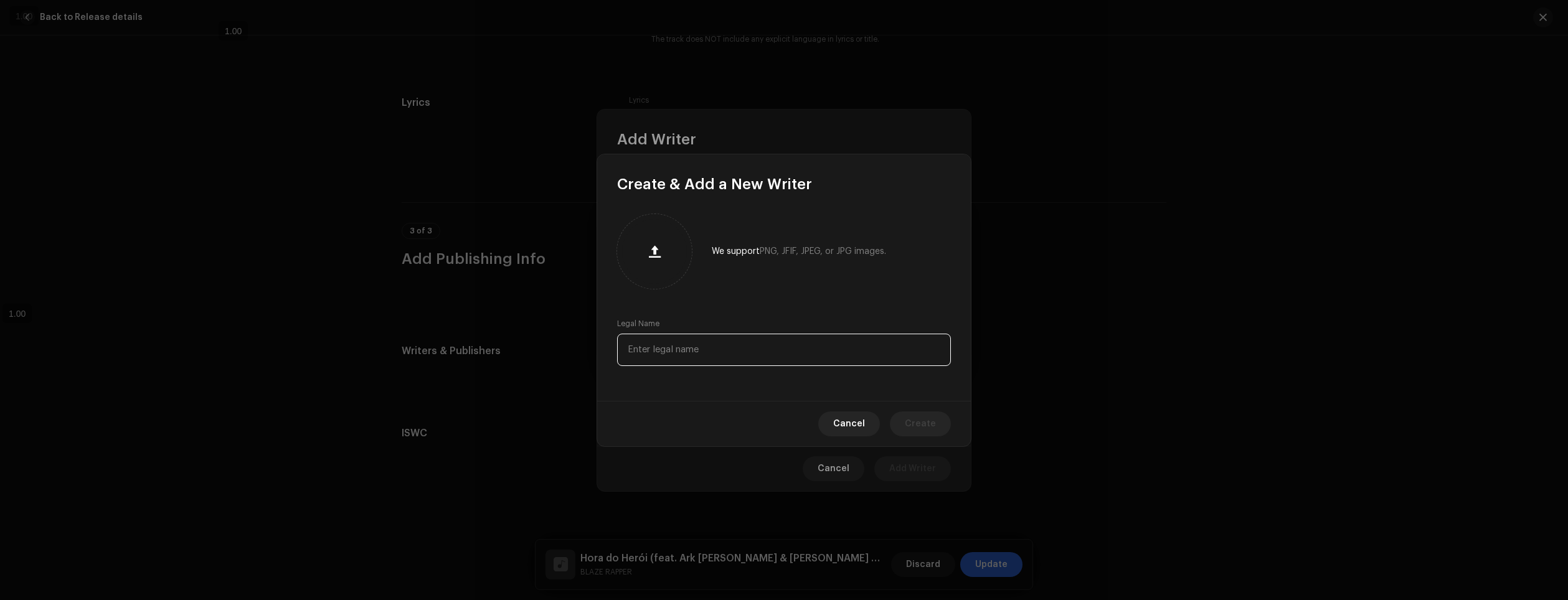
click at [759, 353] on input "text" at bounding box center [784, 350] width 334 height 33
type input "Daniel de Freitas Arantes"
click at [910, 419] on span "Create" at bounding box center [921, 424] width 31 height 25
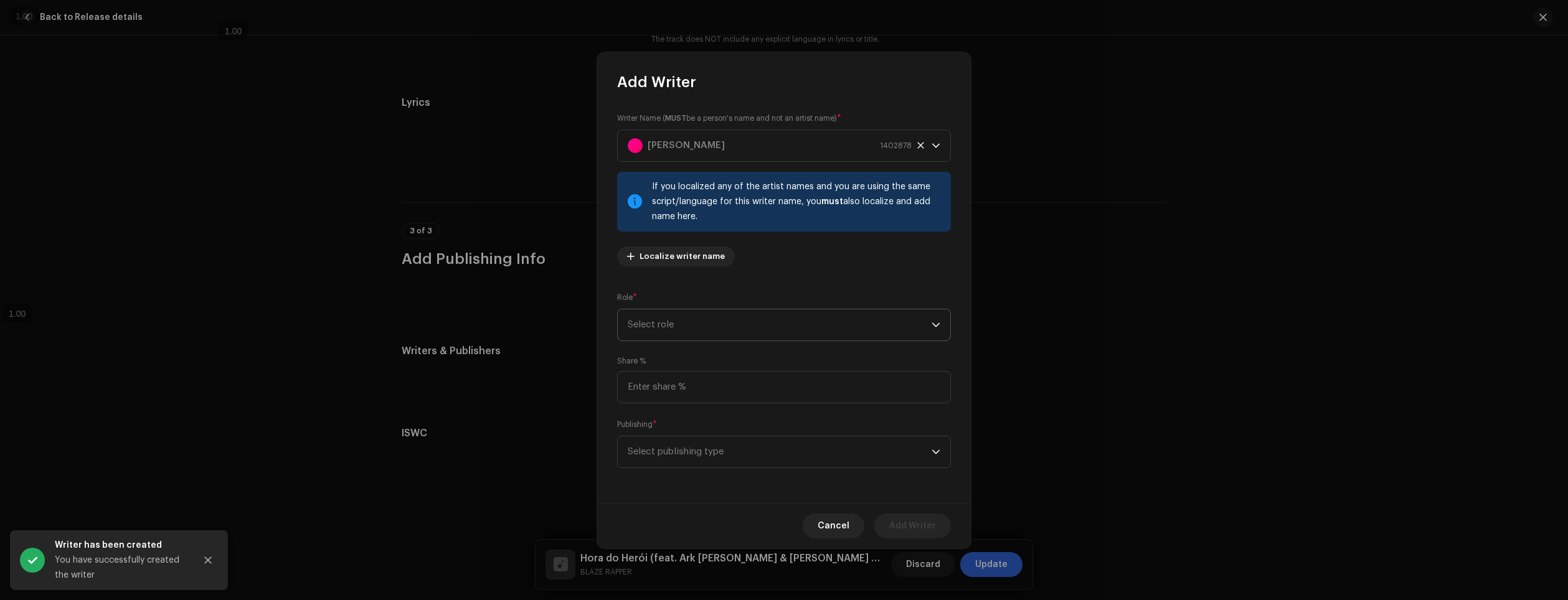
click at [809, 319] on span "Select role" at bounding box center [780, 325] width 304 height 31
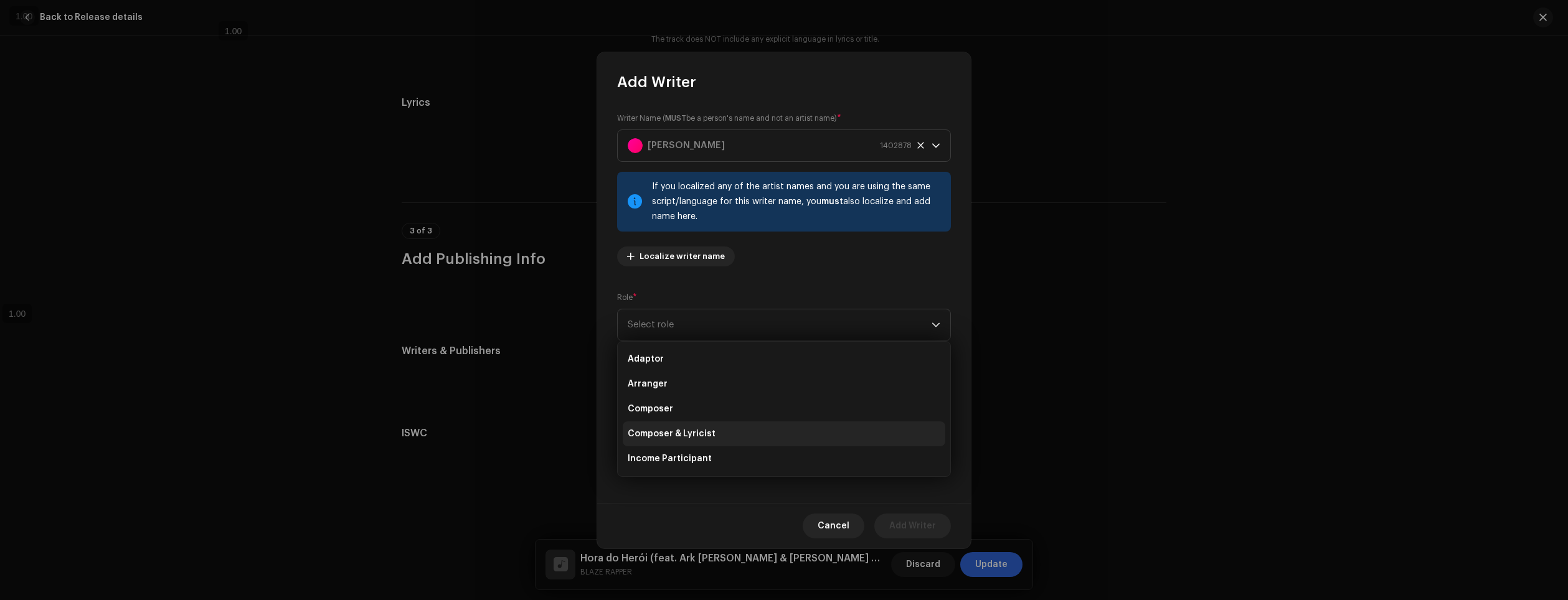
click at [724, 431] on li "Composer & Lyricist" at bounding box center [784, 433] width 322 height 25
click at [728, 382] on input at bounding box center [784, 387] width 334 height 33
type input "100.00"
click at [751, 421] on div "Publishing * Select publishing type" at bounding box center [784, 443] width 334 height 49
click at [763, 443] on span "Select publishing type" at bounding box center [780, 452] width 304 height 31
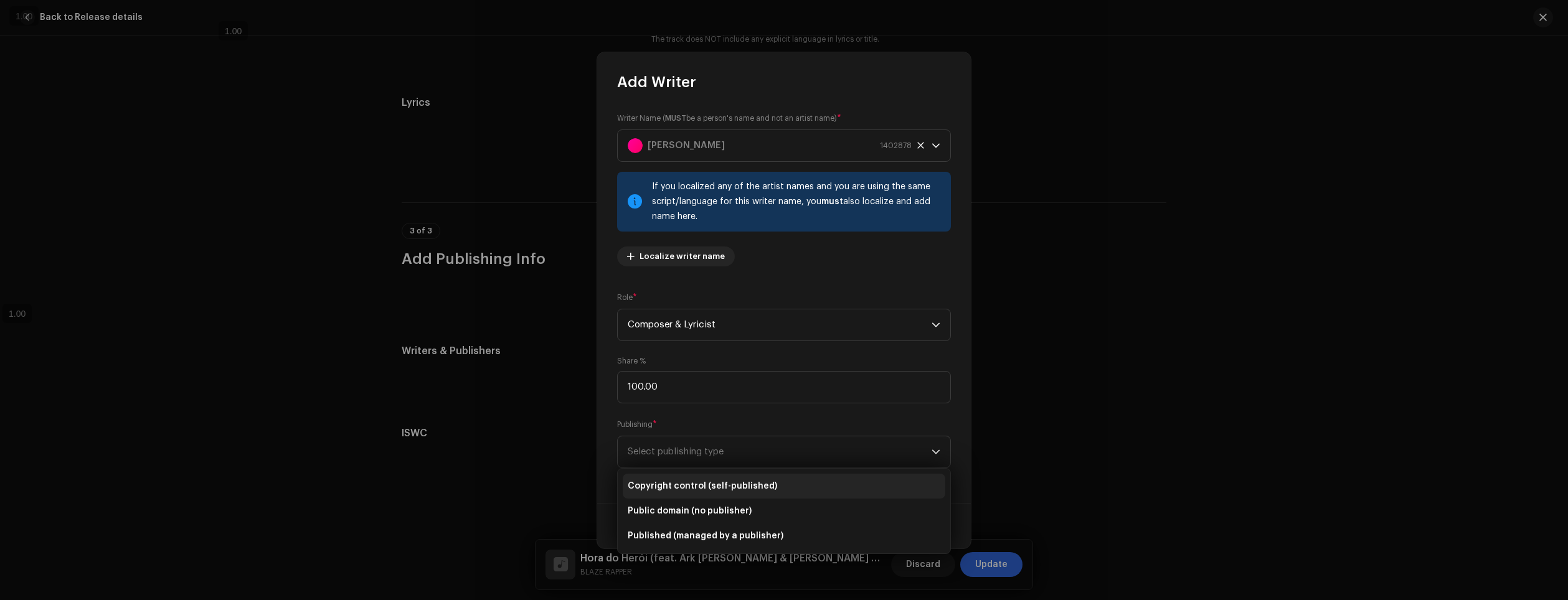
click at [771, 490] on li "Copyright control (self-published)" at bounding box center [784, 486] width 322 height 25
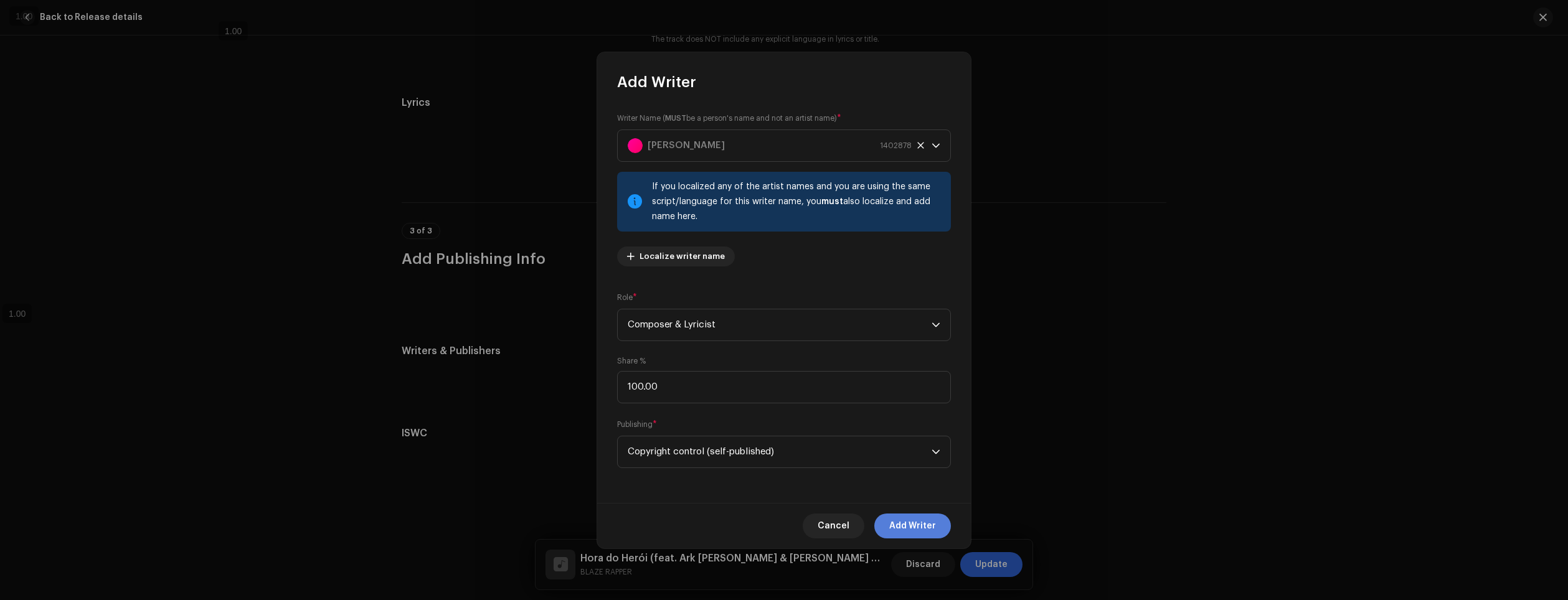
click at [917, 521] on span "Add Writer" at bounding box center [913, 525] width 47 height 25
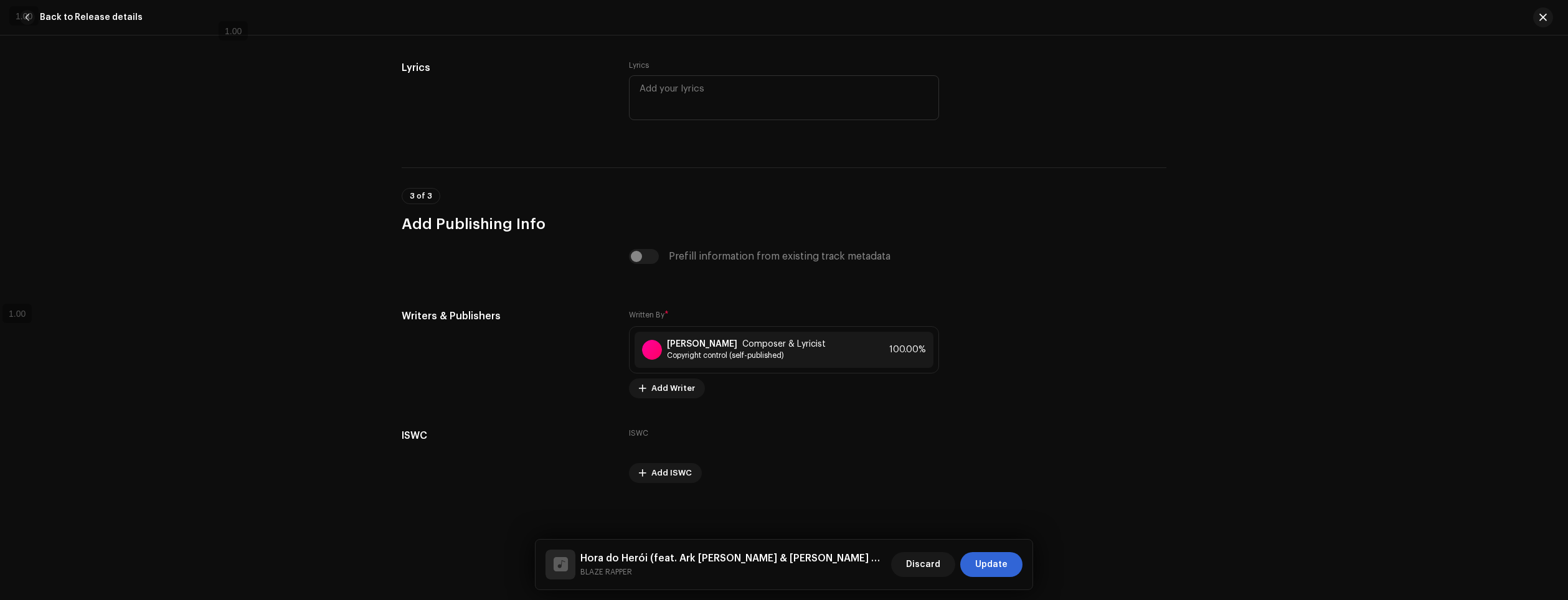
scroll to position [2780, 0]
click at [988, 561] on span "Update" at bounding box center [991, 564] width 33 height 25
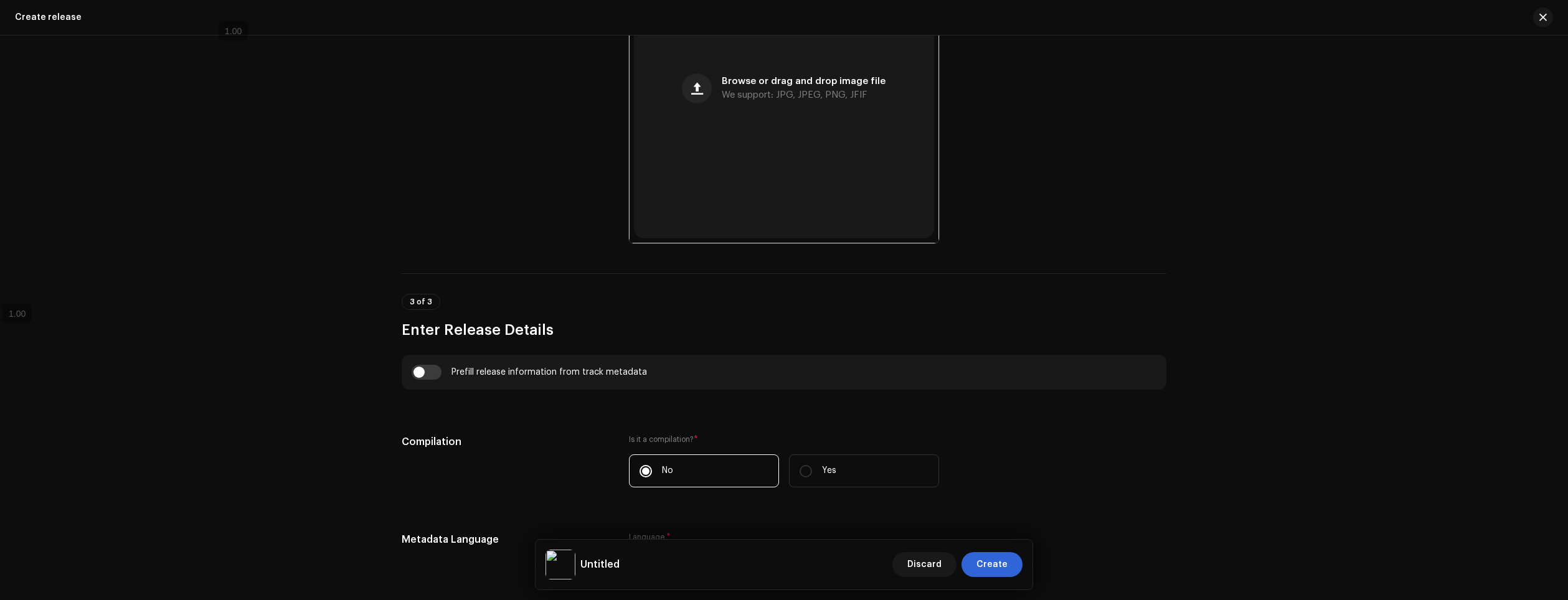
scroll to position [498, 0]
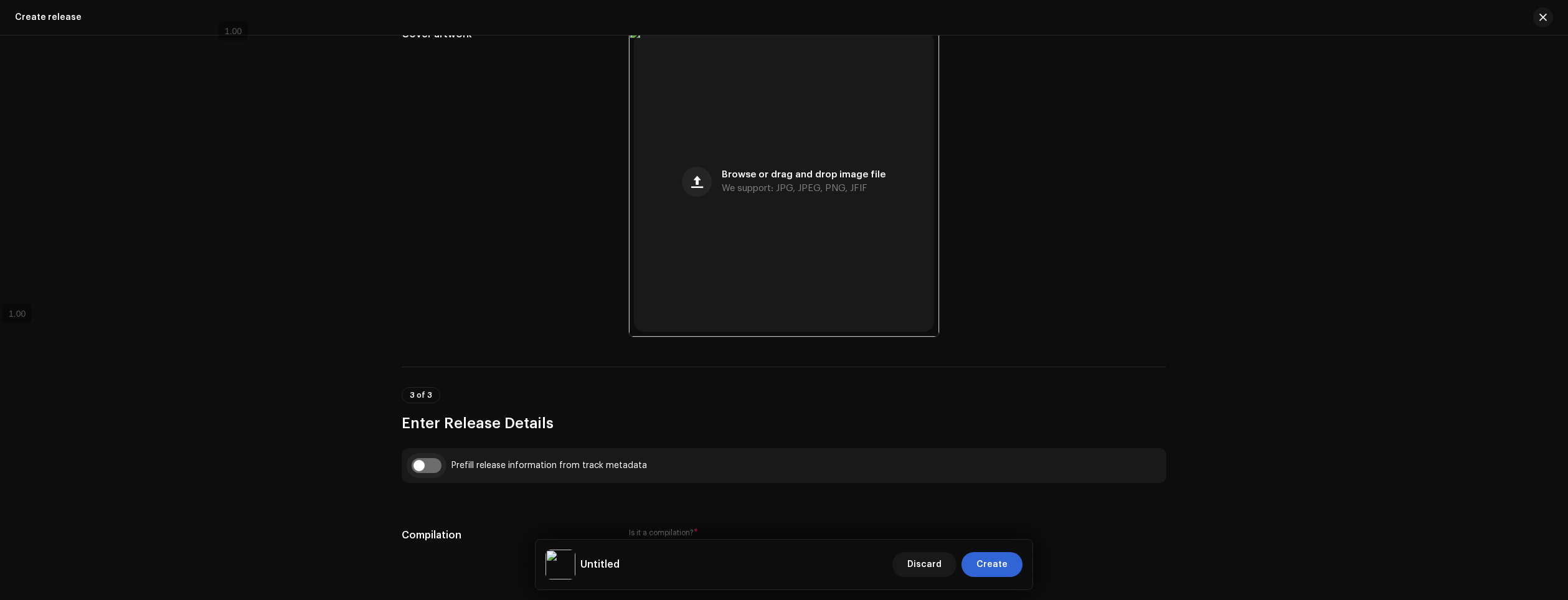
click at [428, 471] on input "checkbox" at bounding box center [427, 466] width 30 height 15
checkbox input "true"
type input "Hora do Herói"
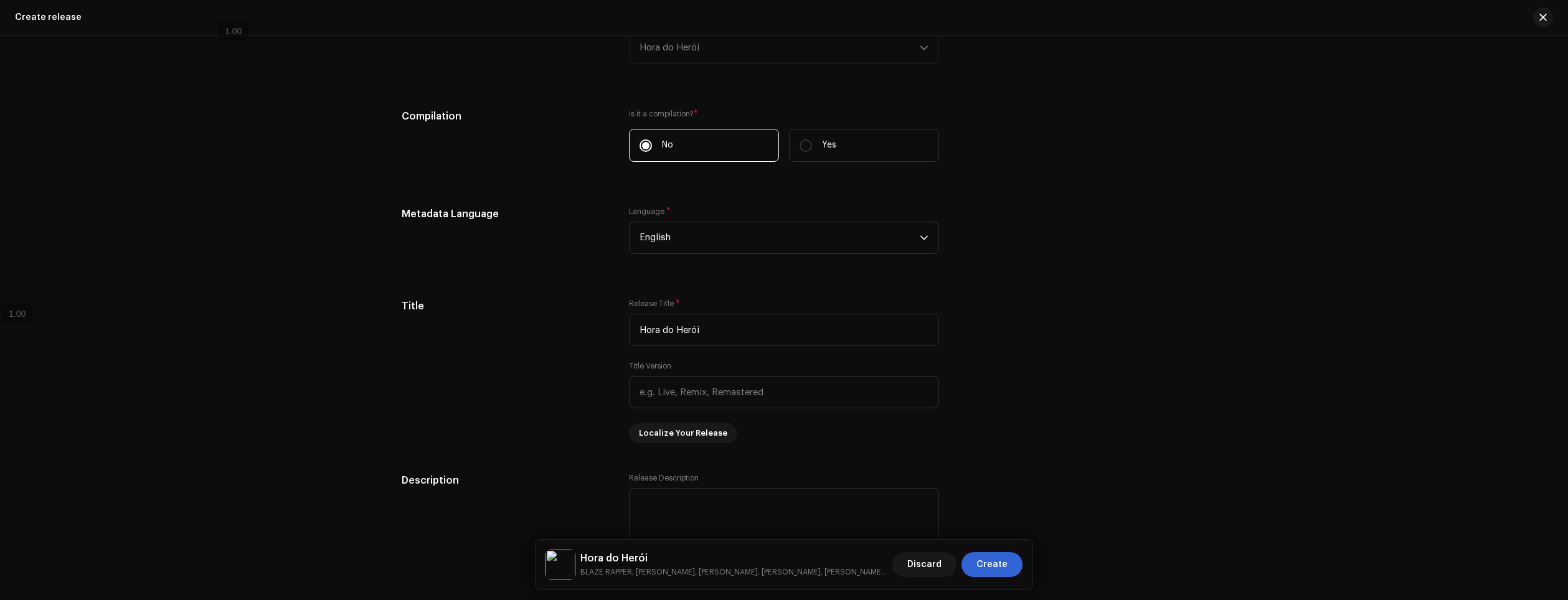
scroll to position [964, 0]
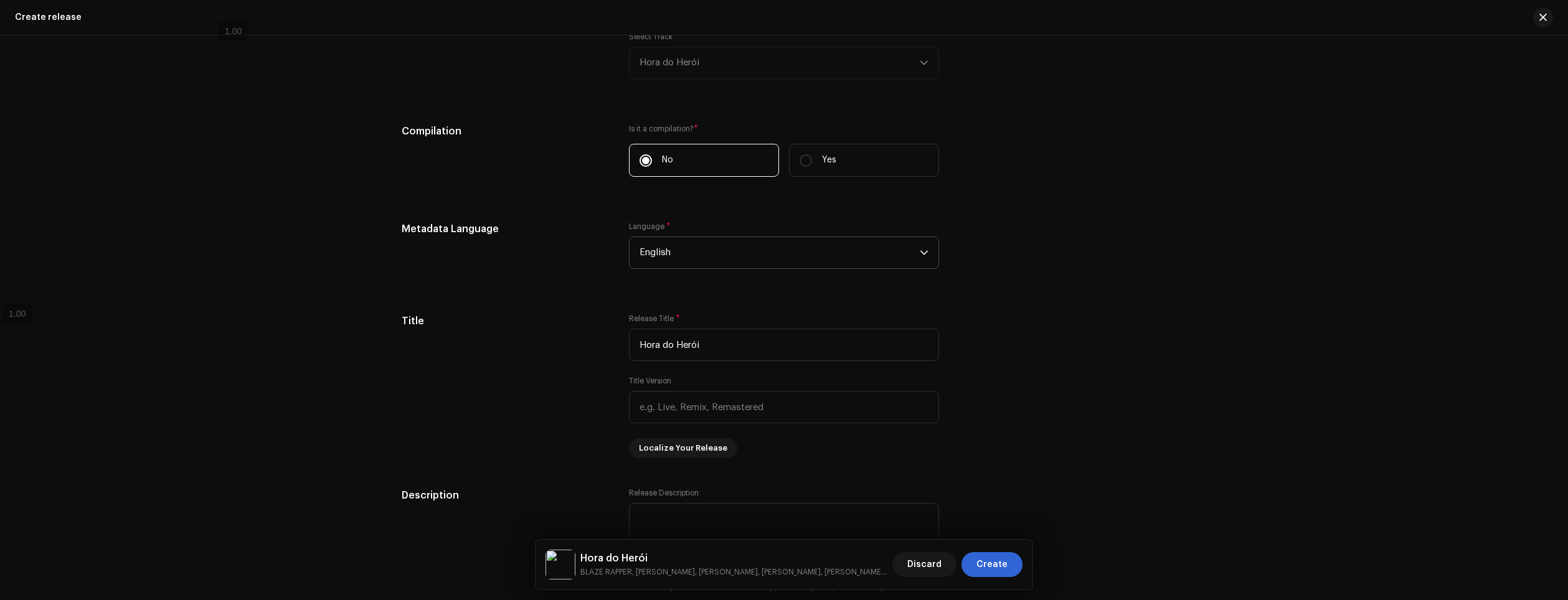
click at [911, 260] on span "English" at bounding box center [780, 253] width 280 height 31
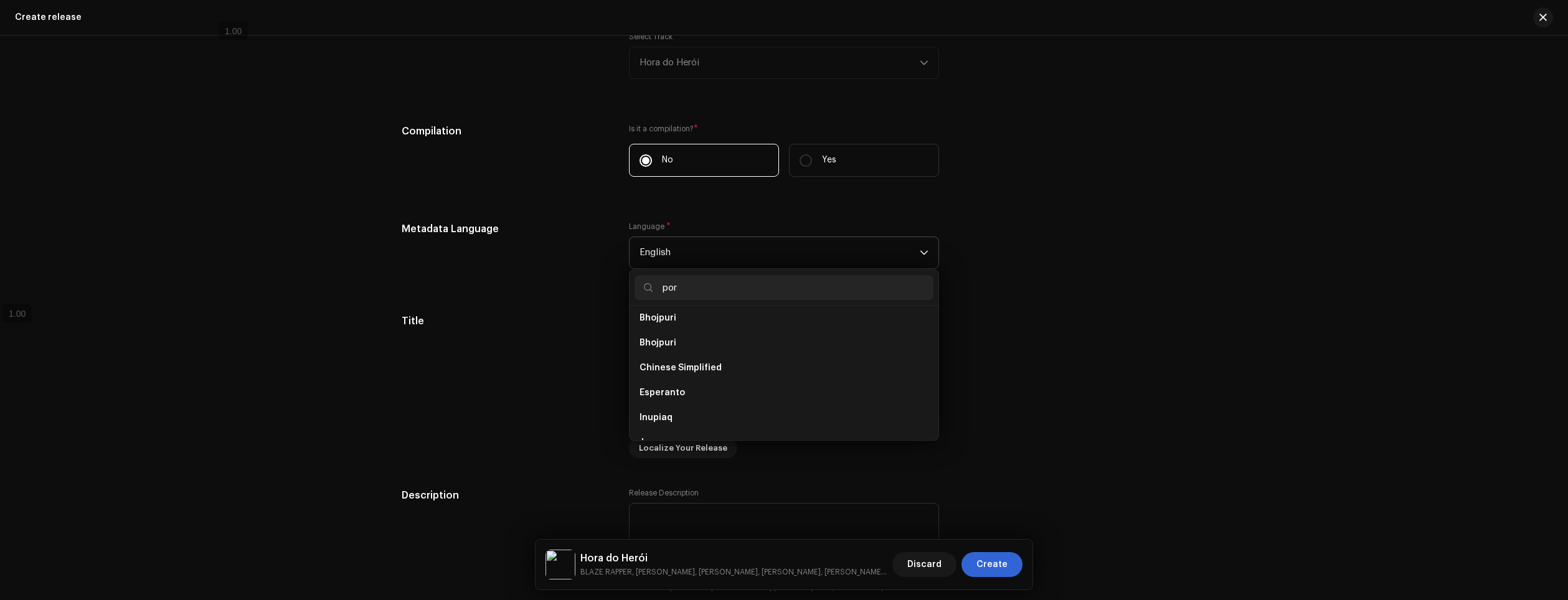
scroll to position [0, 0]
type input "port"
click at [710, 322] on li "Portuguese" at bounding box center [784, 323] width 299 height 25
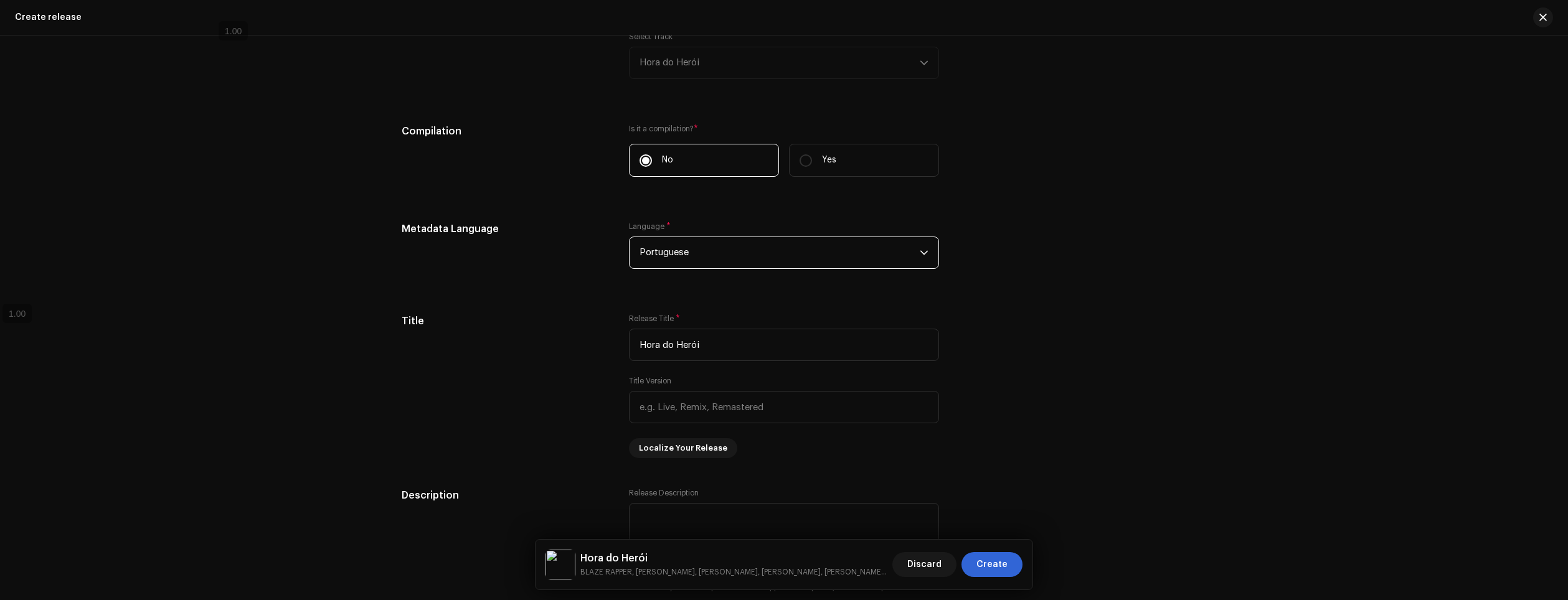
drag, startPoint x: 1029, startPoint y: 203, endPoint x: 1051, endPoint y: 239, distance: 42.2
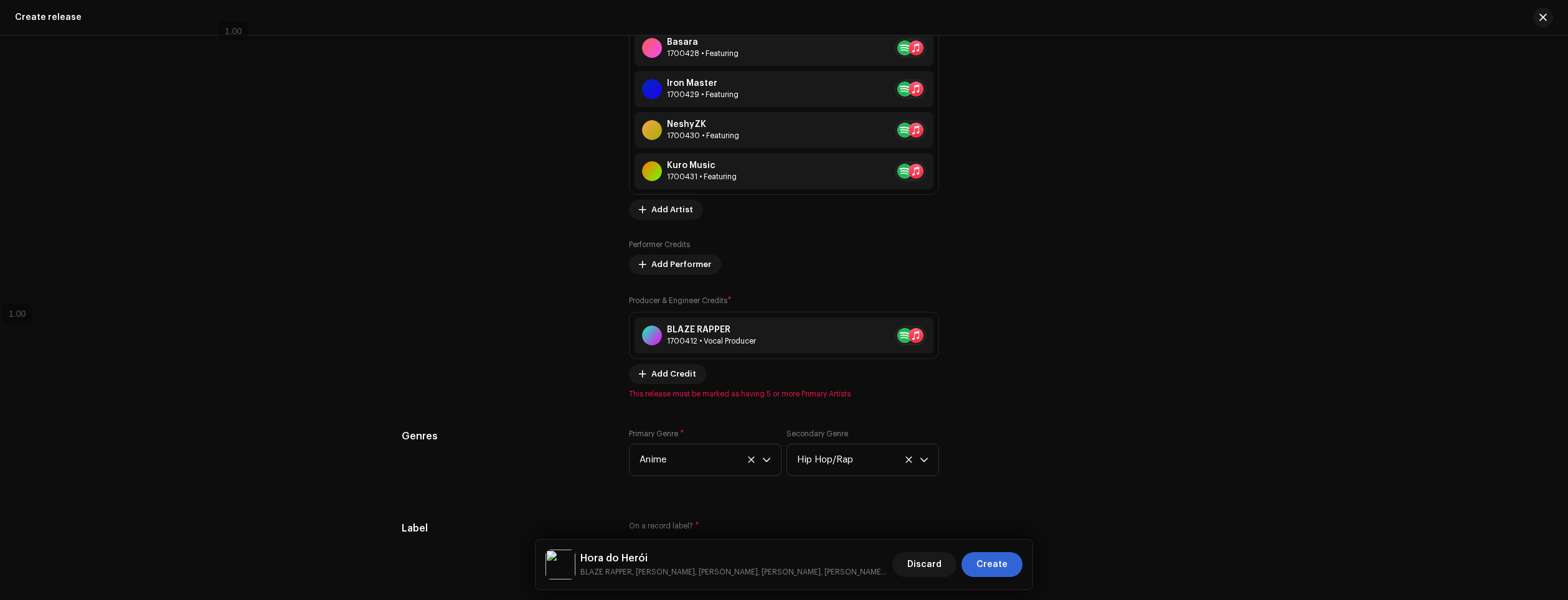
scroll to position [2141, 0]
drag, startPoint x: 627, startPoint y: 393, endPoint x: 855, endPoint y: 389, distance: 228.0
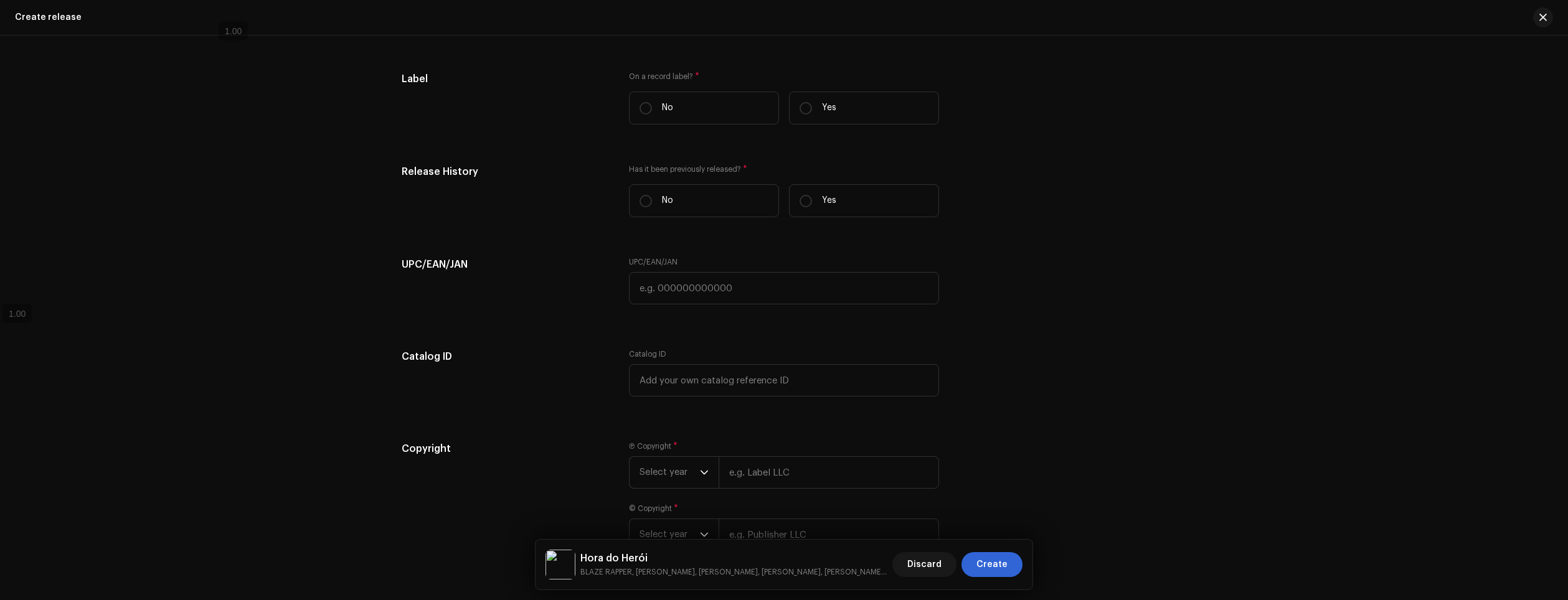
scroll to position [2558, 0]
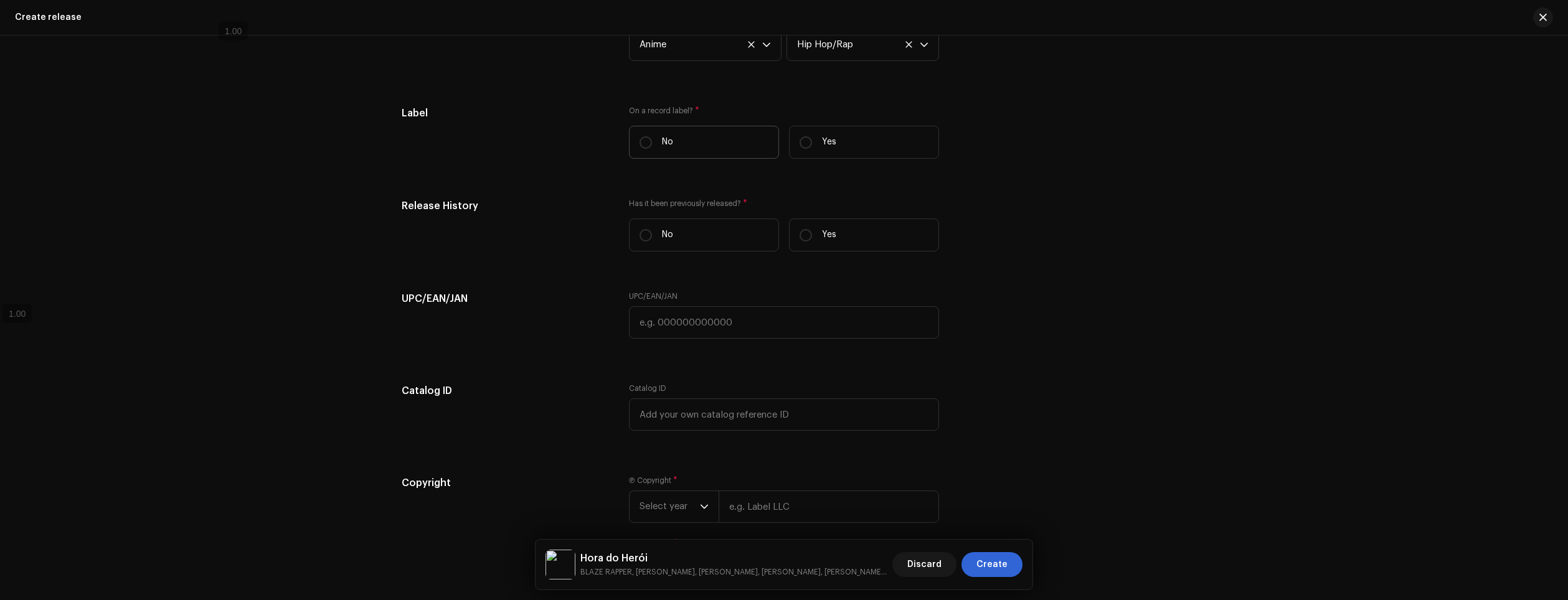
click at [701, 140] on label "No" at bounding box center [704, 142] width 150 height 33
click at [652, 140] on input "No" at bounding box center [646, 142] width 12 height 12
radio input "true"
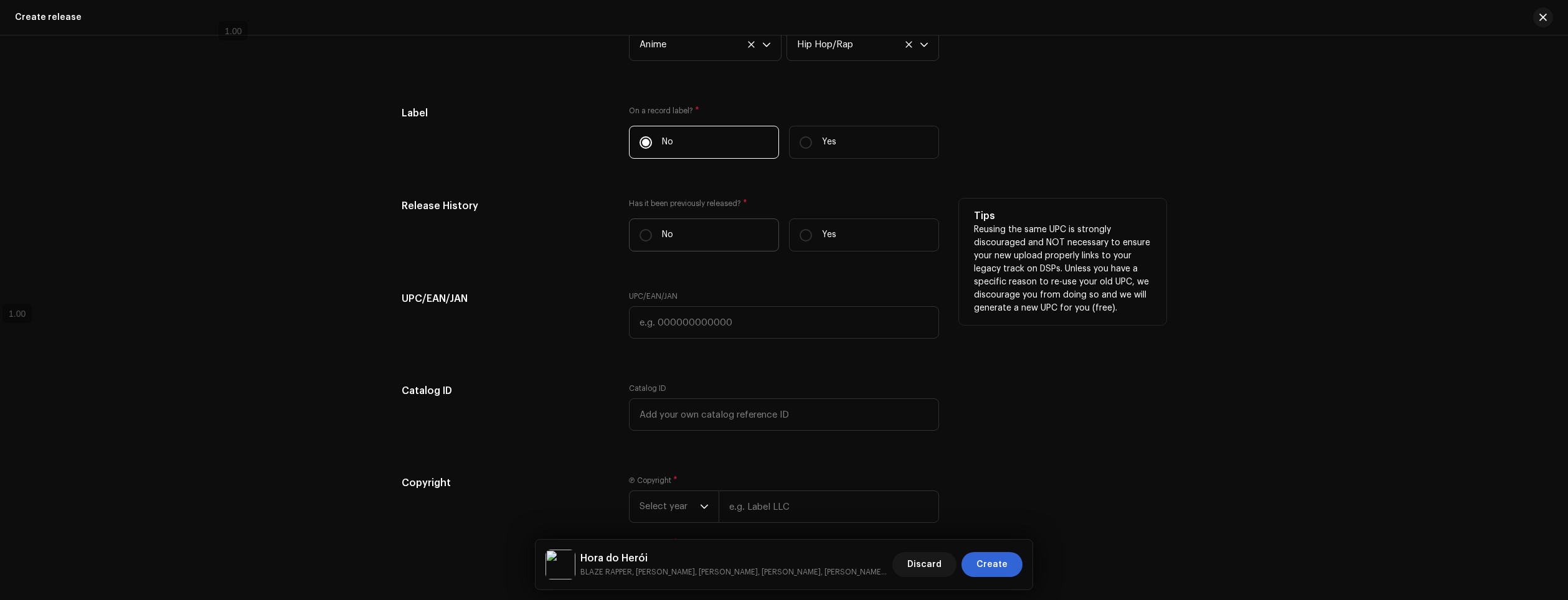
click at [681, 228] on label "No" at bounding box center [704, 235] width 150 height 33
click at [652, 229] on input "No" at bounding box center [646, 235] width 12 height 12
radio input "true"
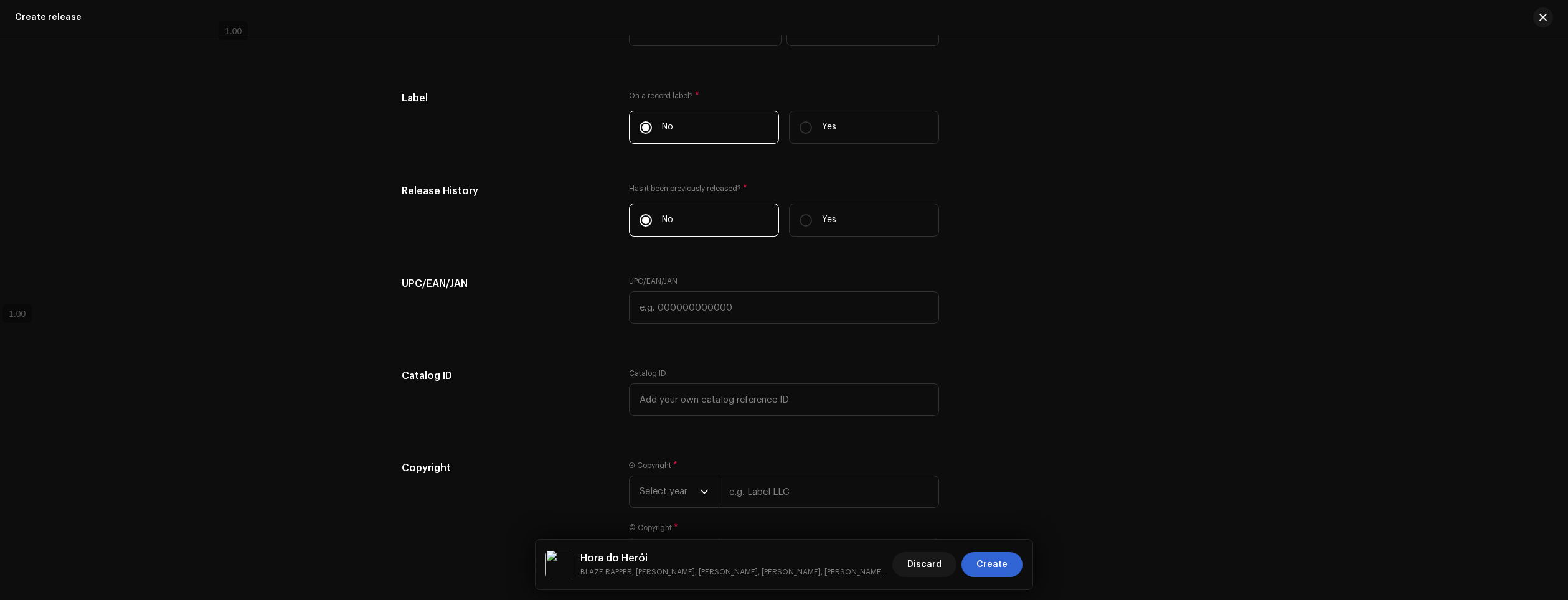
scroll to position [2677, 0]
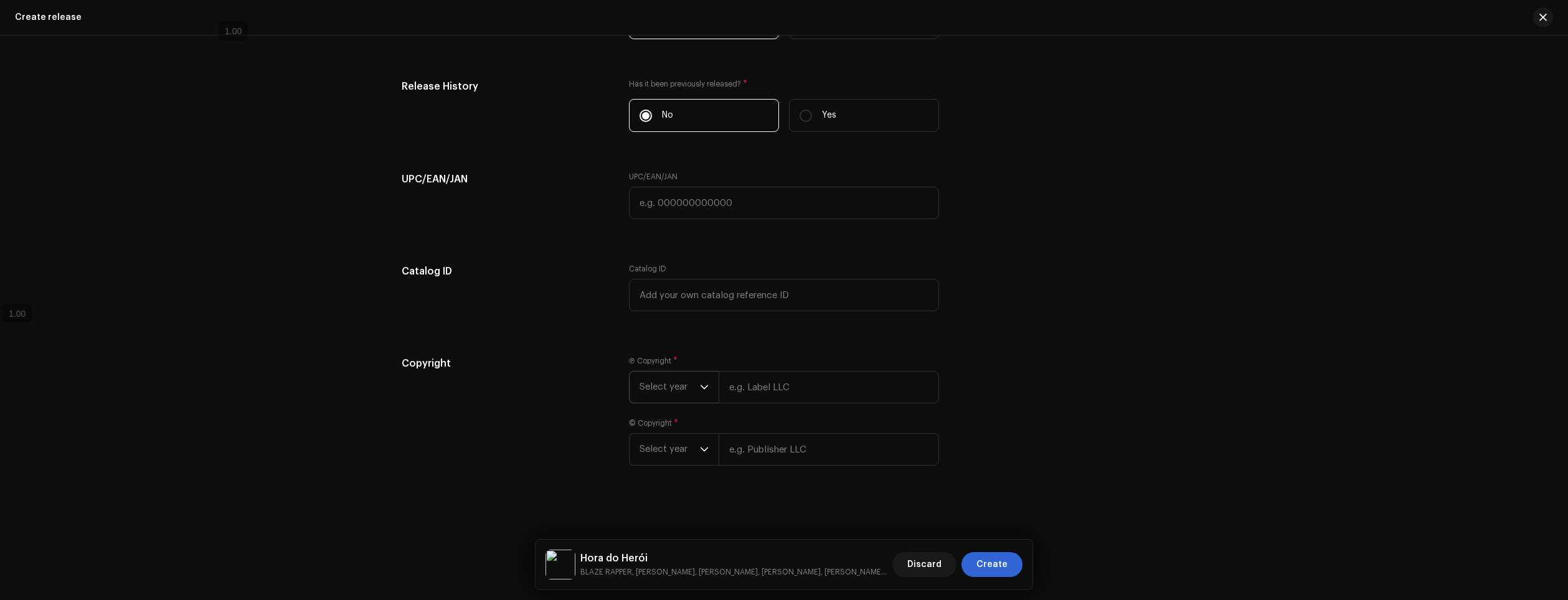
click at [670, 391] on span "Select year" at bounding box center [670, 387] width 60 height 31
click at [663, 475] on li "2025" at bounding box center [678, 482] width 88 height 25
click at [681, 462] on span "Select year" at bounding box center [670, 464] width 60 height 31
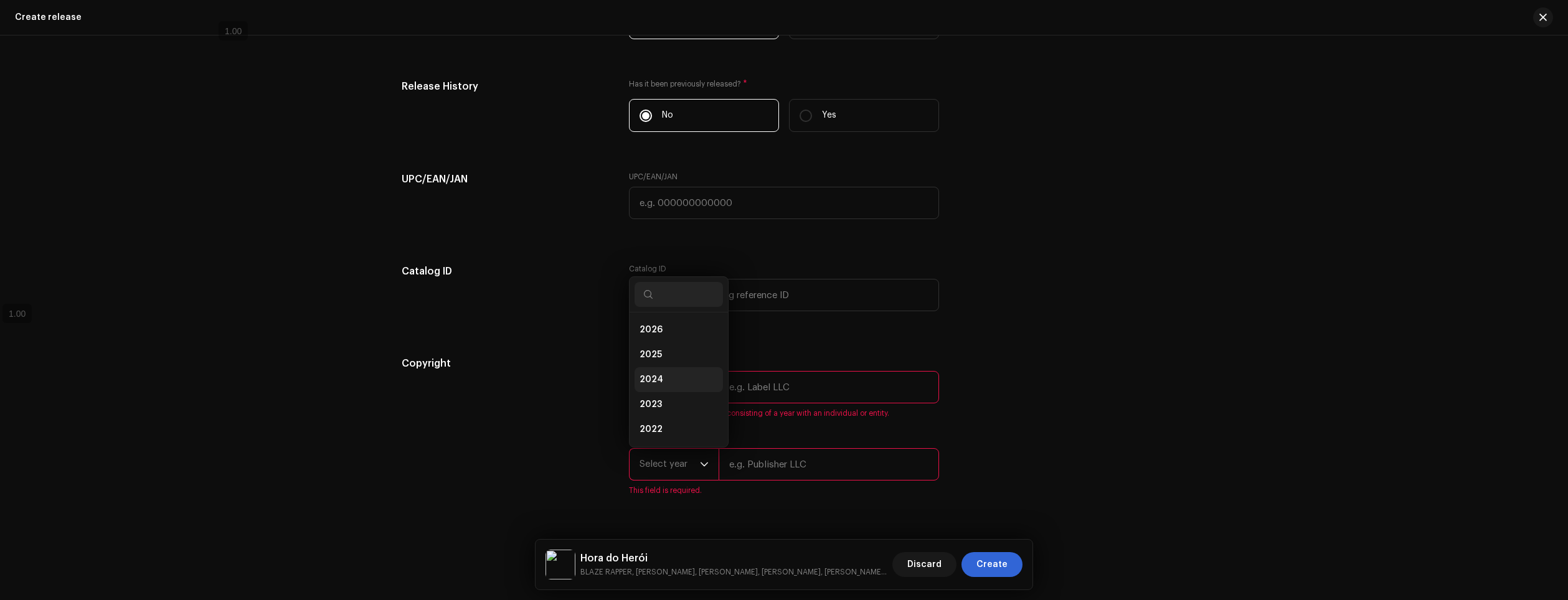
scroll to position [20, 0]
click at [678, 334] on li "2025" at bounding box center [678, 334] width 88 height 25
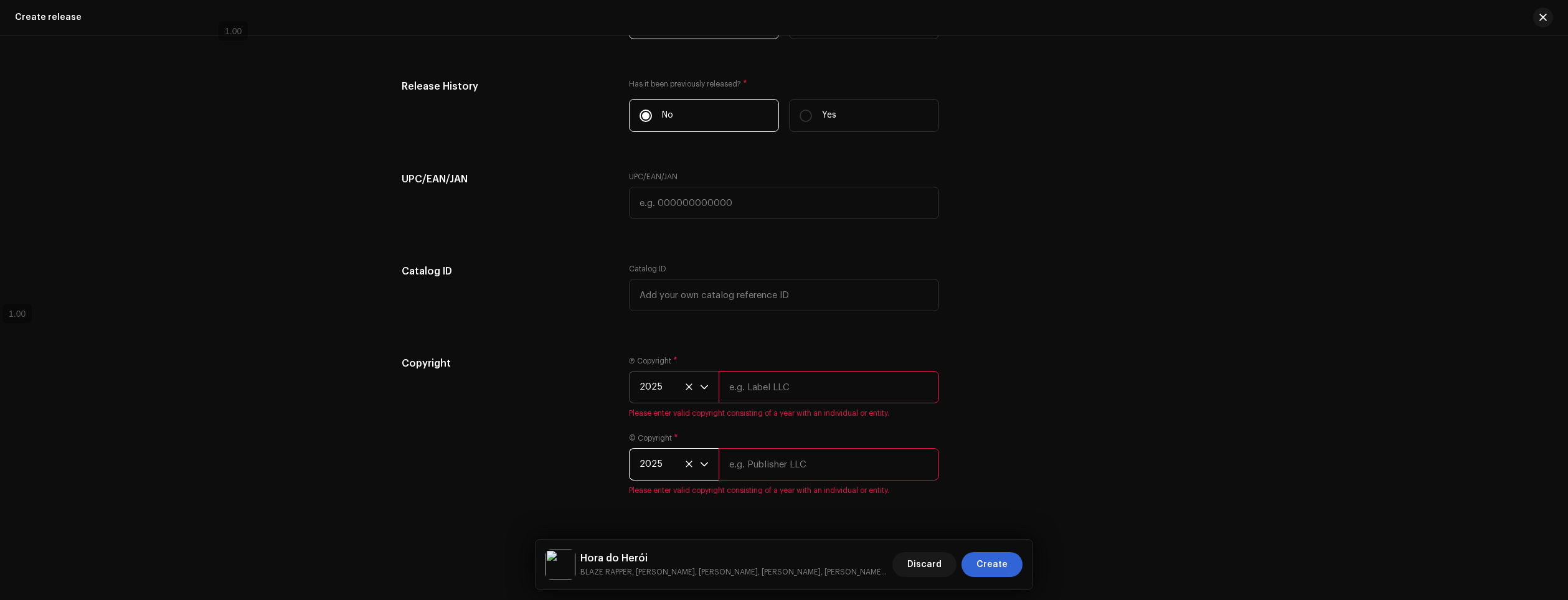
click at [771, 389] on input "text" at bounding box center [828, 387] width 221 height 33
type input "Blaze"
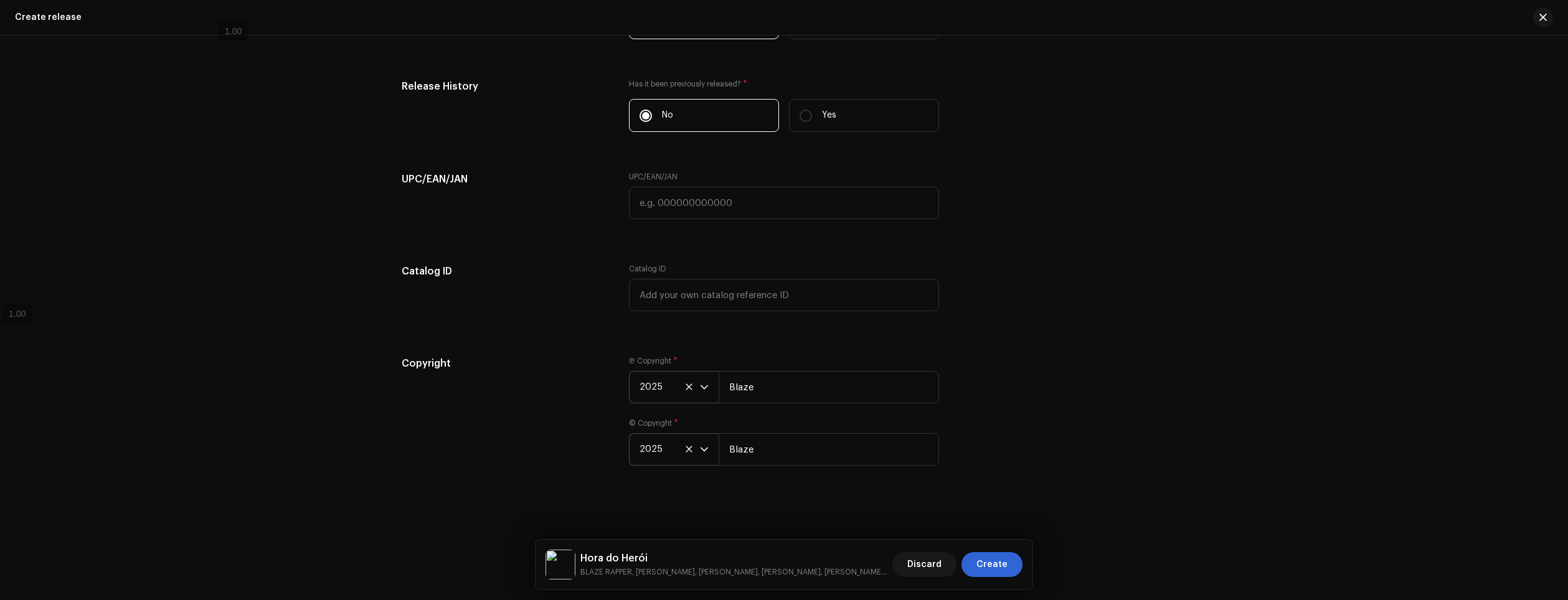
click at [1098, 413] on div "Copyright Ⓟ Copyright * 2025 Blaze © Copyright * 2025 Blaze" at bounding box center [784, 418] width 765 height 125
click at [1011, 555] on button "Create" at bounding box center [992, 564] width 61 height 25
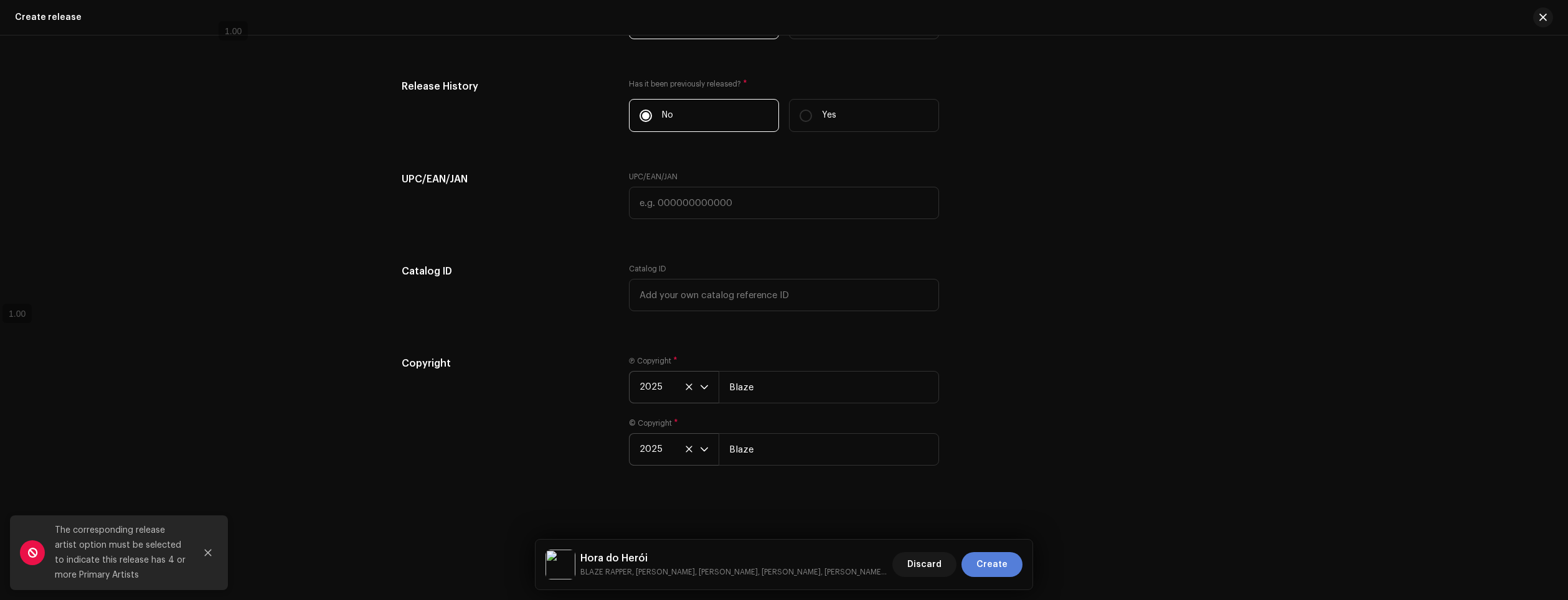
click at [1011, 555] on button "Create" at bounding box center [992, 564] width 61 height 25
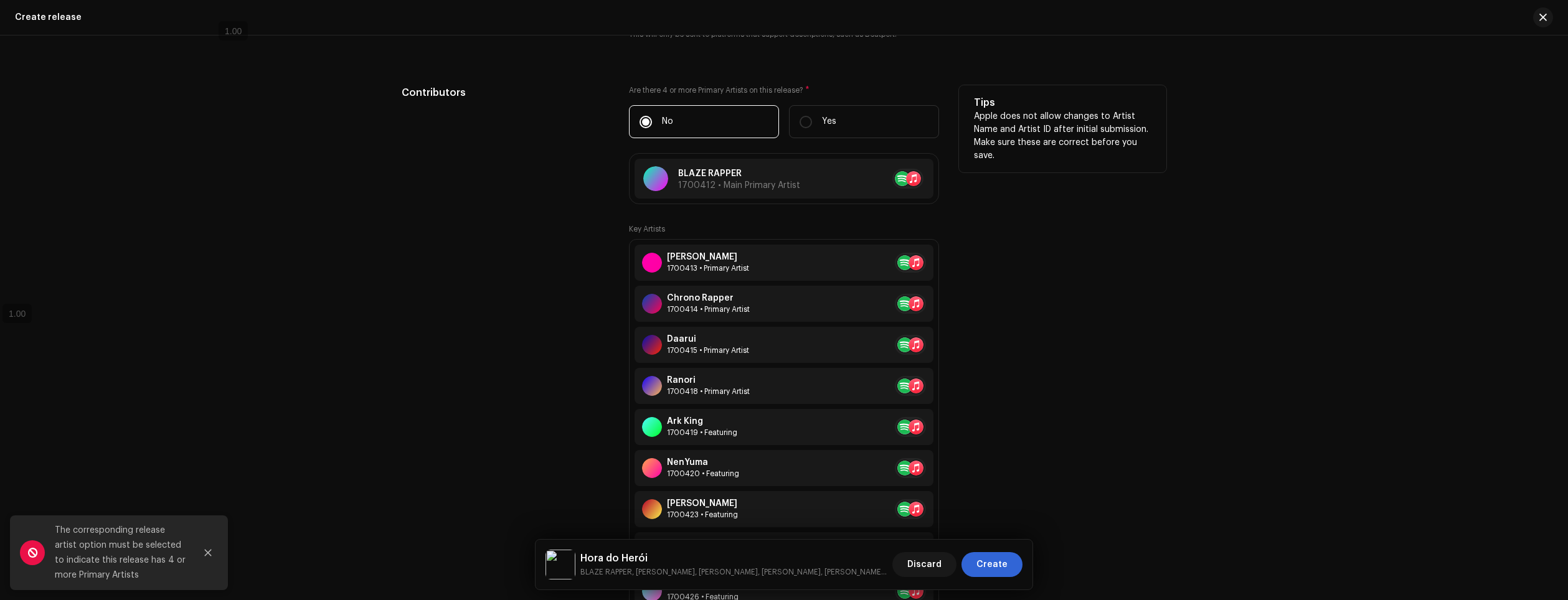
scroll to position [1521, 0]
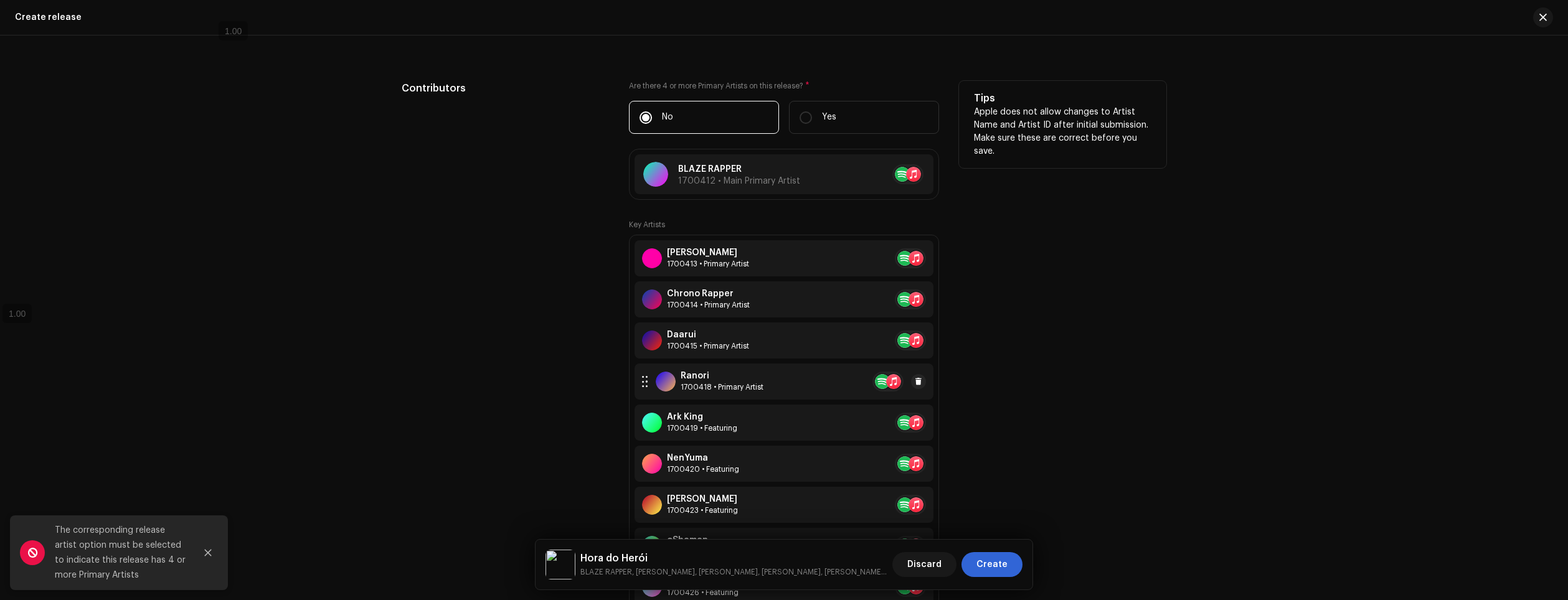
click at [671, 384] on div at bounding box center [666, 381] width 20 height 20
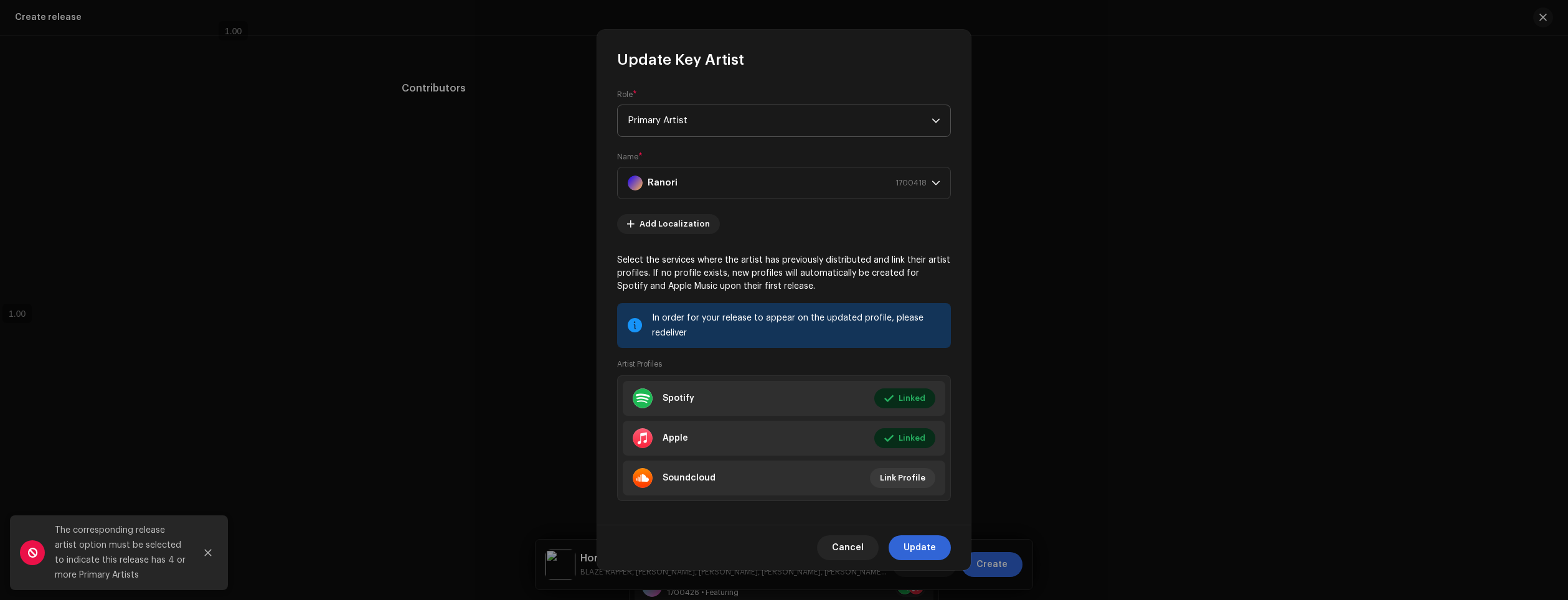
click at [725, 125] on span "Primary Artist" at bounding box center [780, 121] width 304 height 31
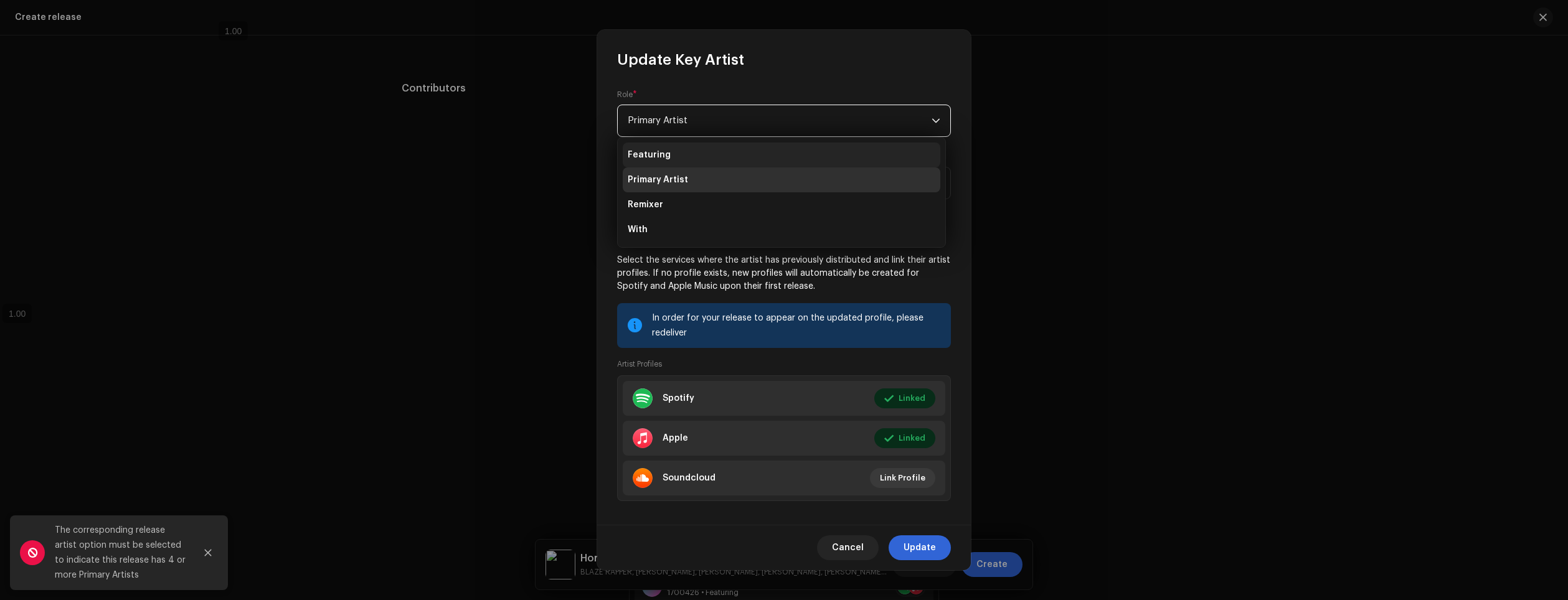
click at [711, 151] on li "Featuring" at bounding box center [782, 155] width 318 height 25
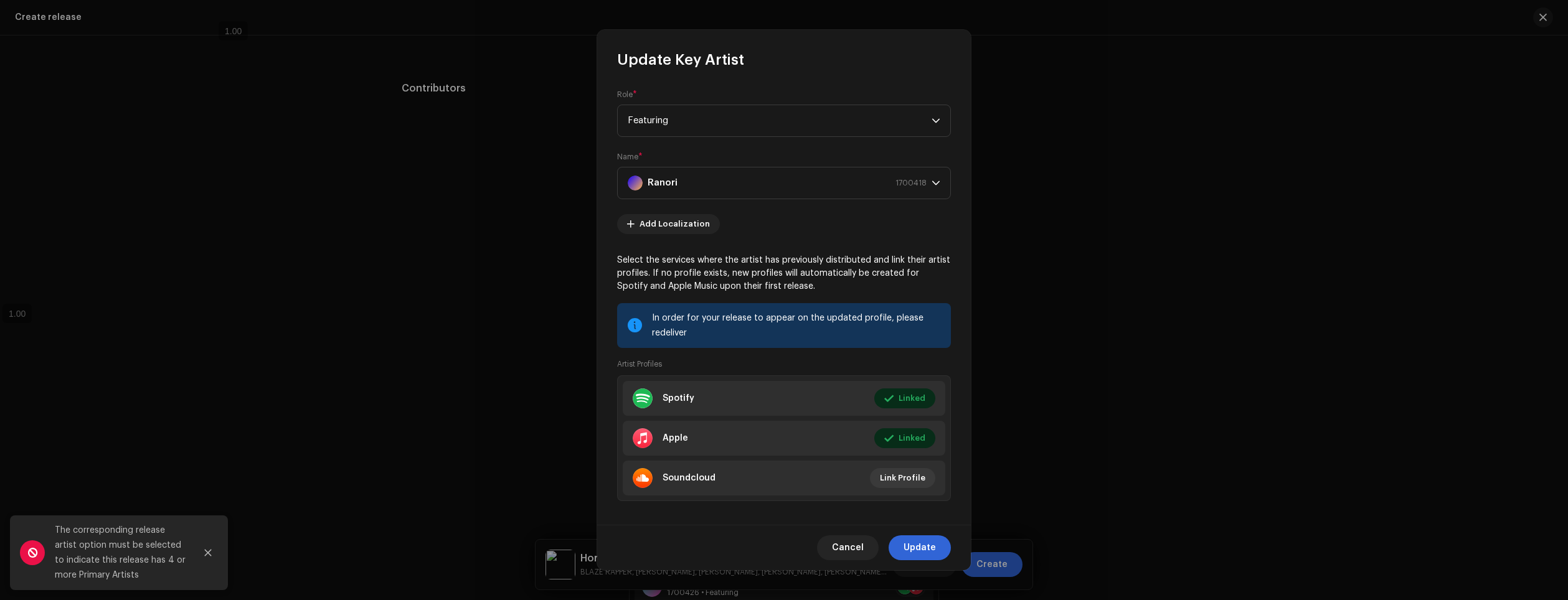
click at [929, 544] on span "Update" at bounding box center [920, 547] width 33 height 25
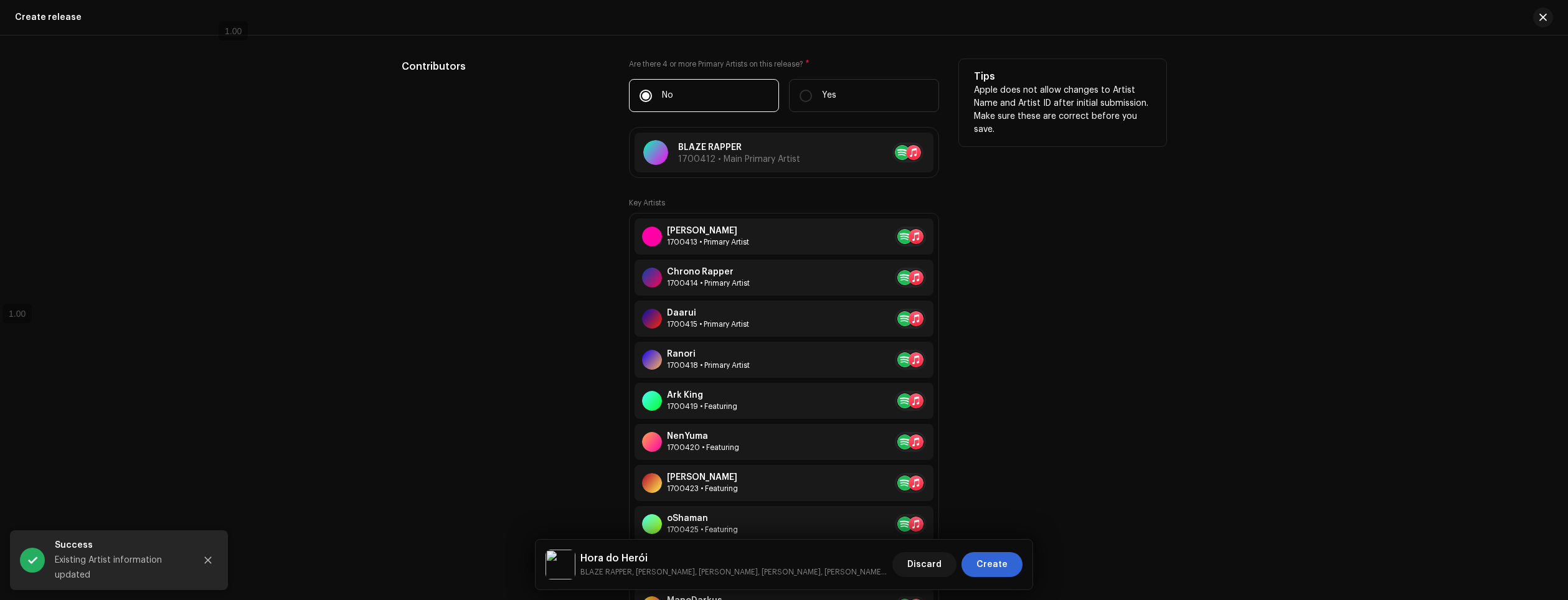
scroll to position [1573, 0]
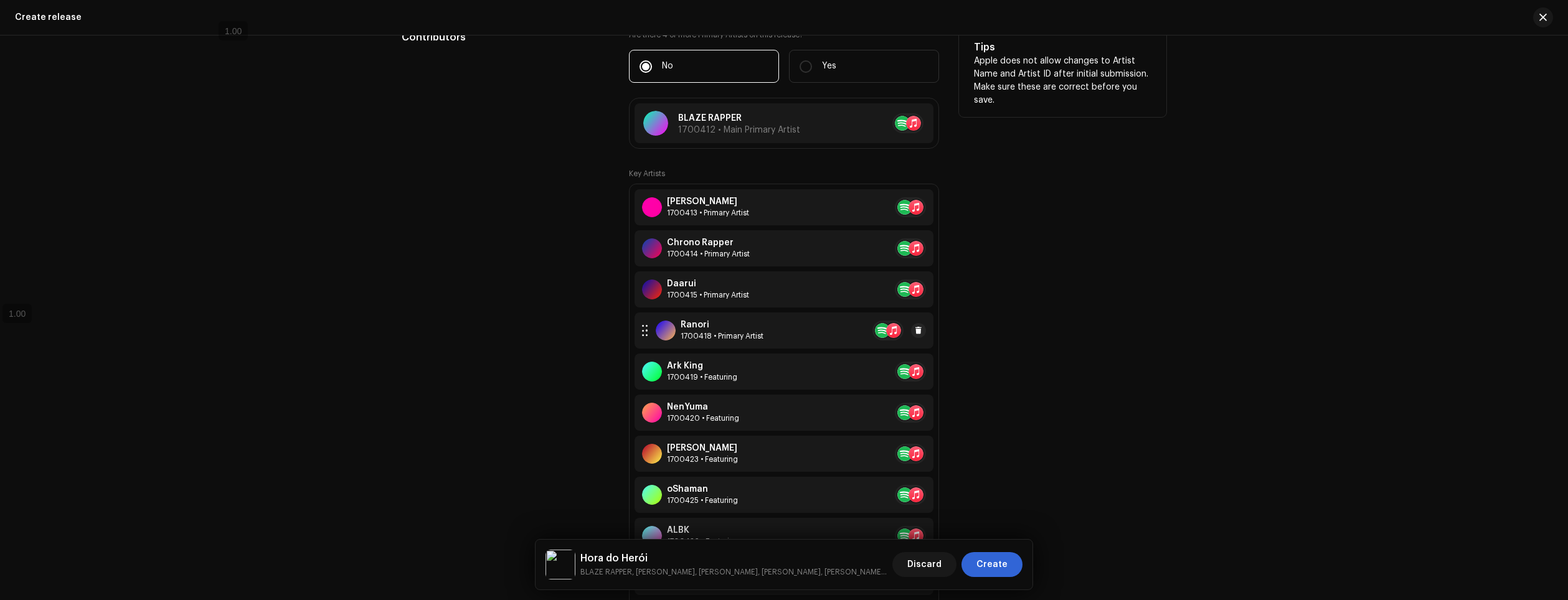
click at [725, 335] on div "1700418 • Primary Artist" at bounding box center [722, 336] width 83 height 10
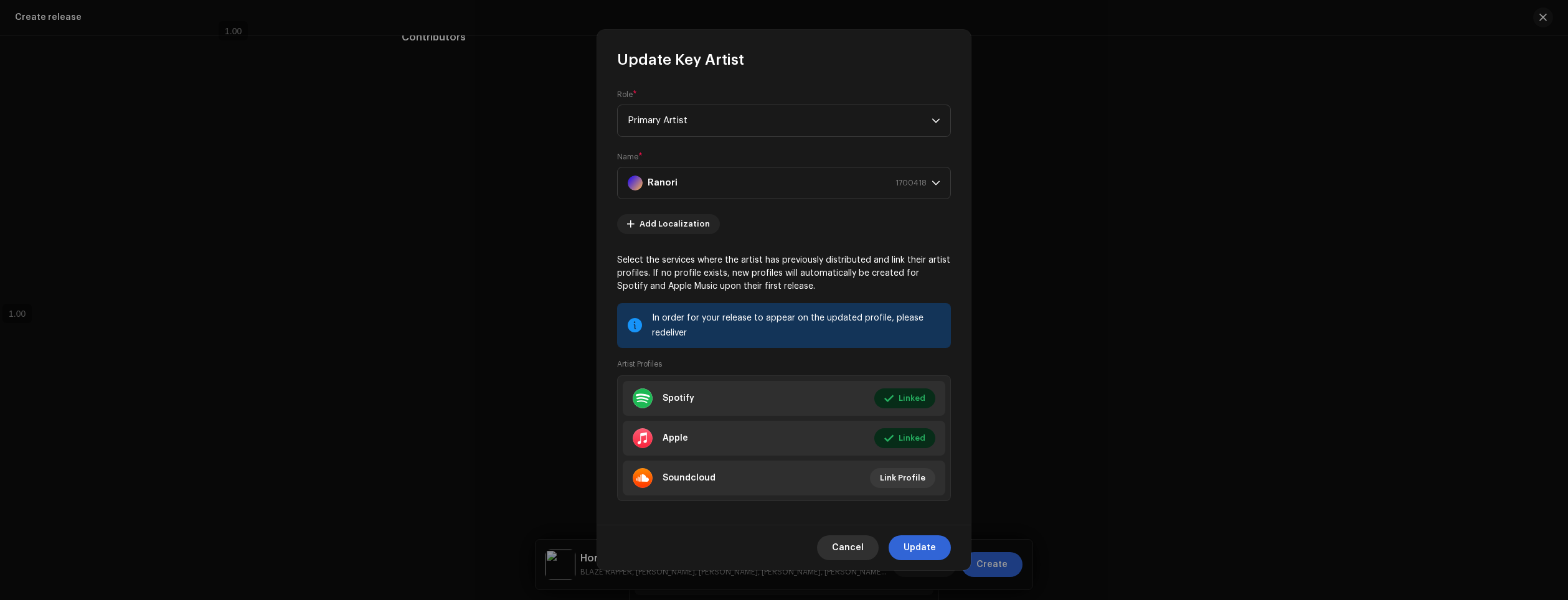
click at [854, 544] on span "Cancel" at bounding box center [847, 547] width 32 height 25
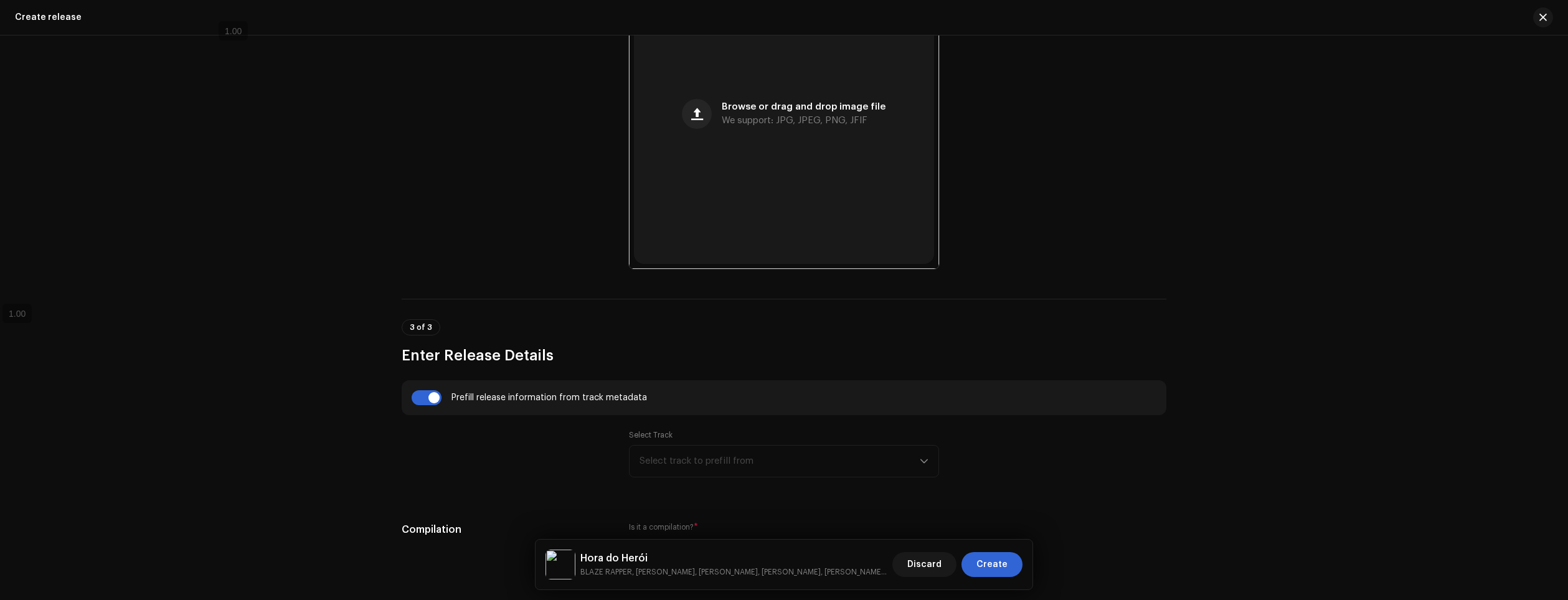
scroll to position [0, 0]
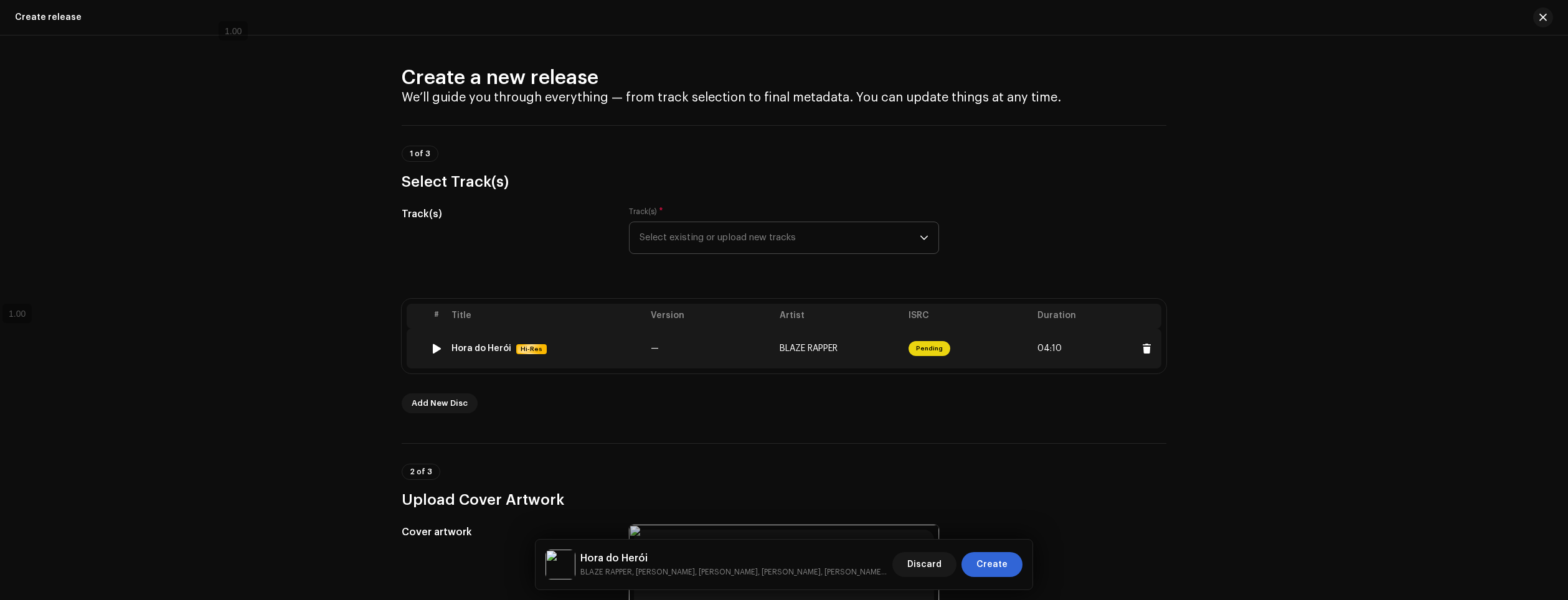
click at [474, 344] on div "Hora do Herói" at bounding box center [481, 348] width 60 height 10
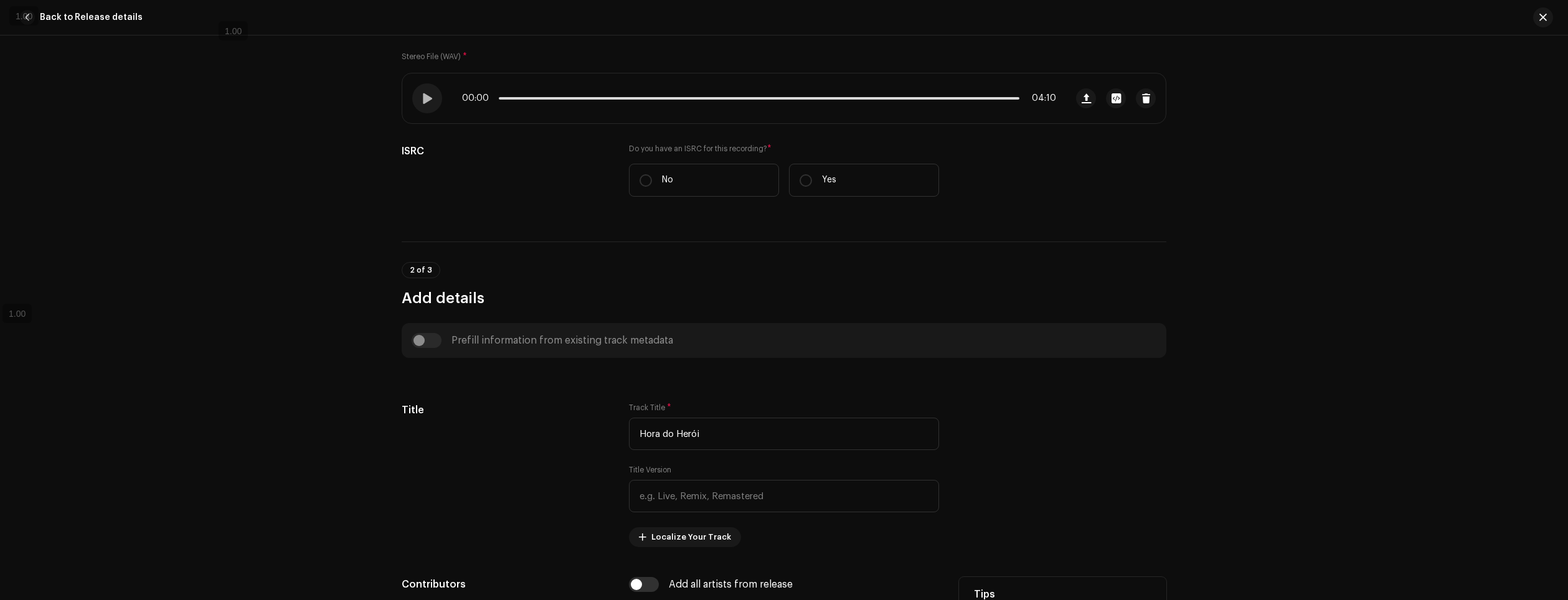
scroll to position [62, 0]
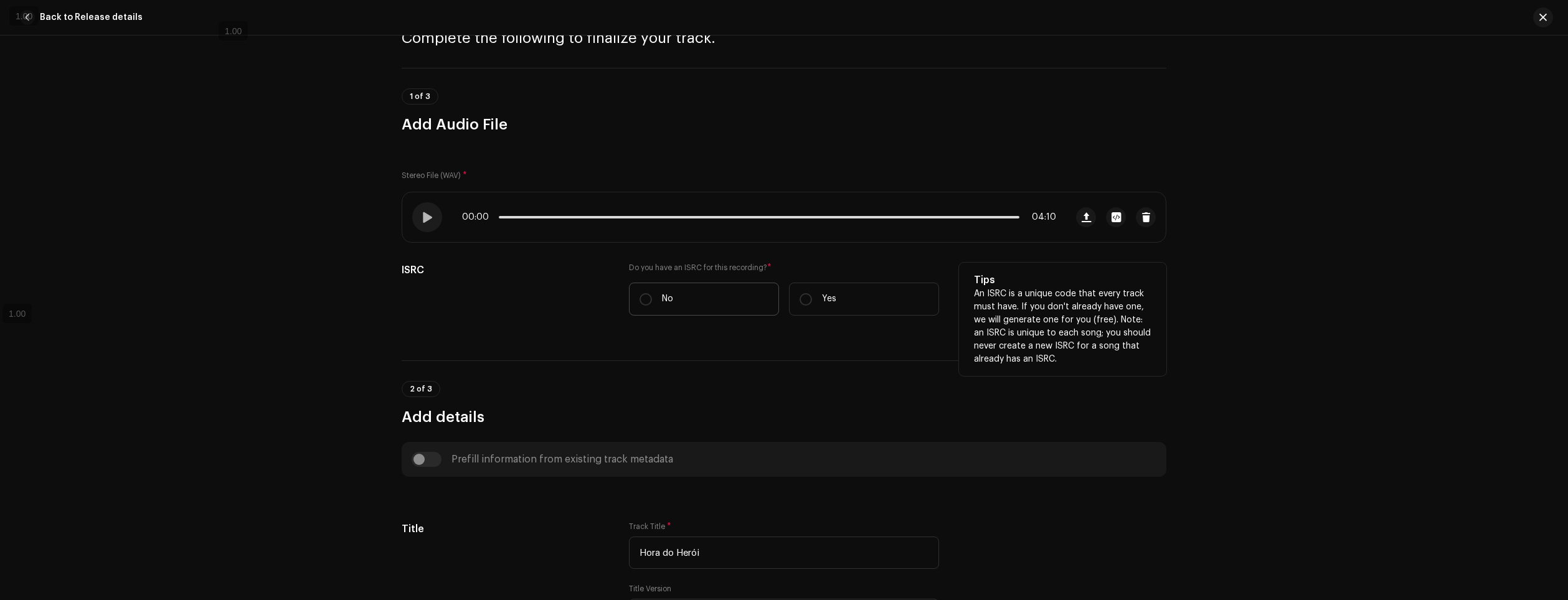
click at [668, 305] on p "No" at bounding box center [668, 298] width 12 height 13
click at [652, 305] on input "No" at bounding box center [646, 299] width 12 height 12
radio input "true"
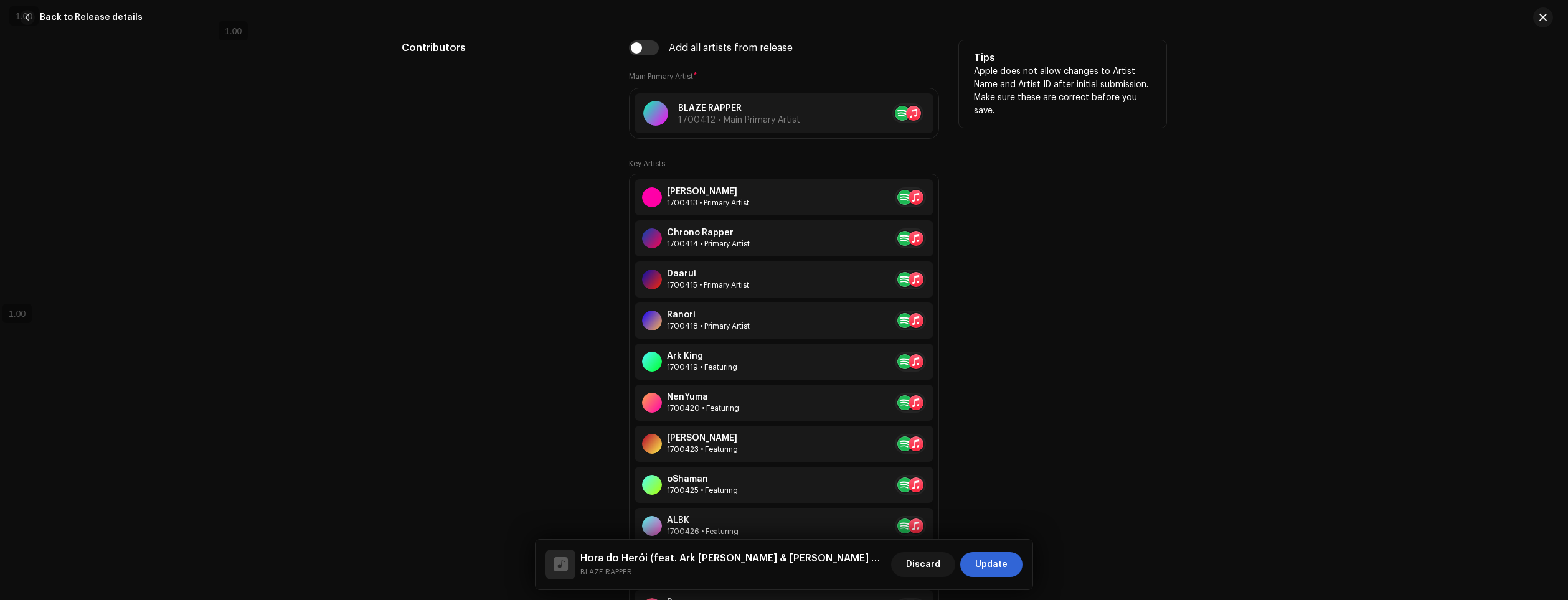
scroll to position [809, 0]
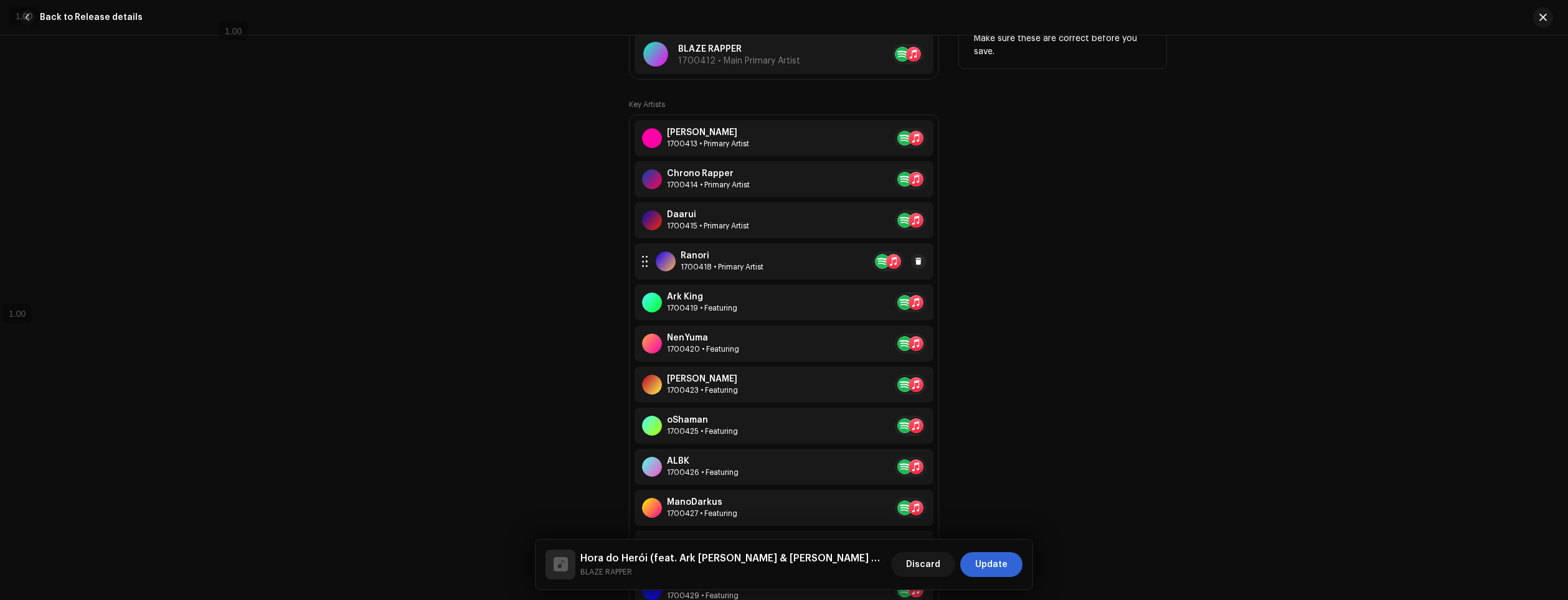
click at [718, 266] on div "1700418 • Primary Artist" at bounding box center [722, 266] width 83 height 10
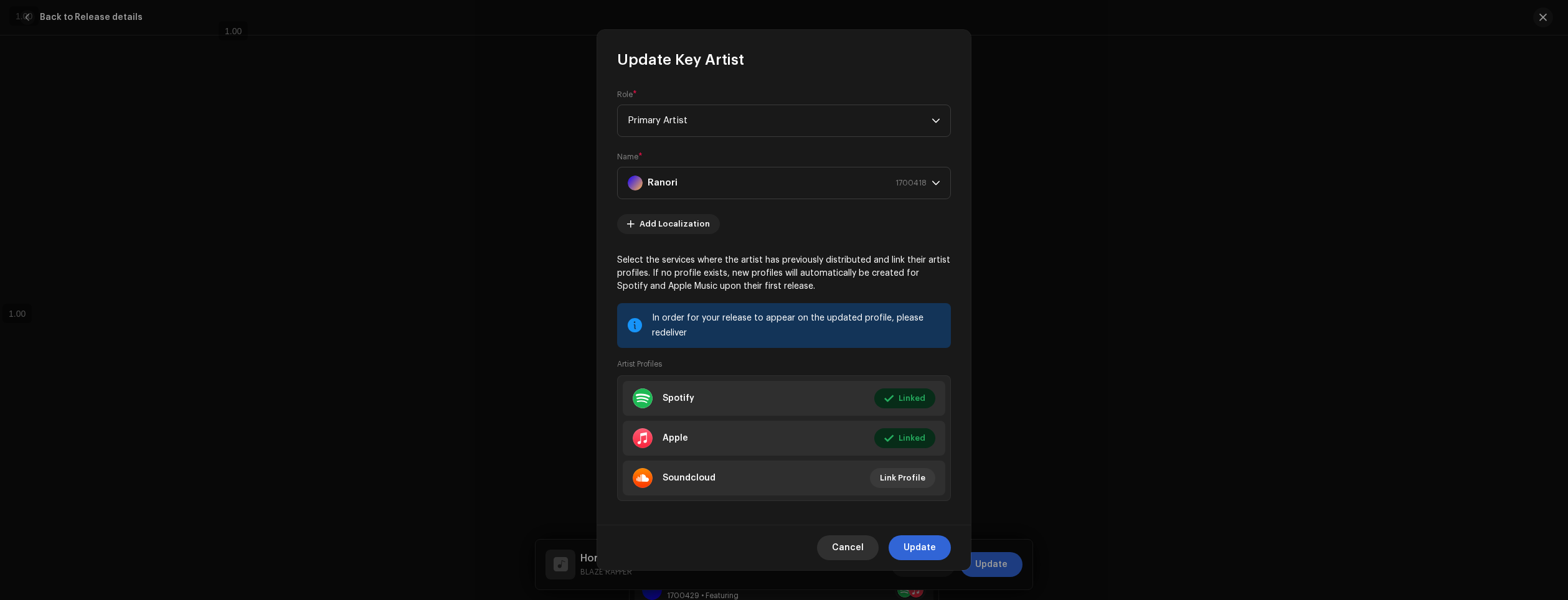
click at [847, 545] on span "Cancel" at bounding box center [847, 547] width 32 height 25
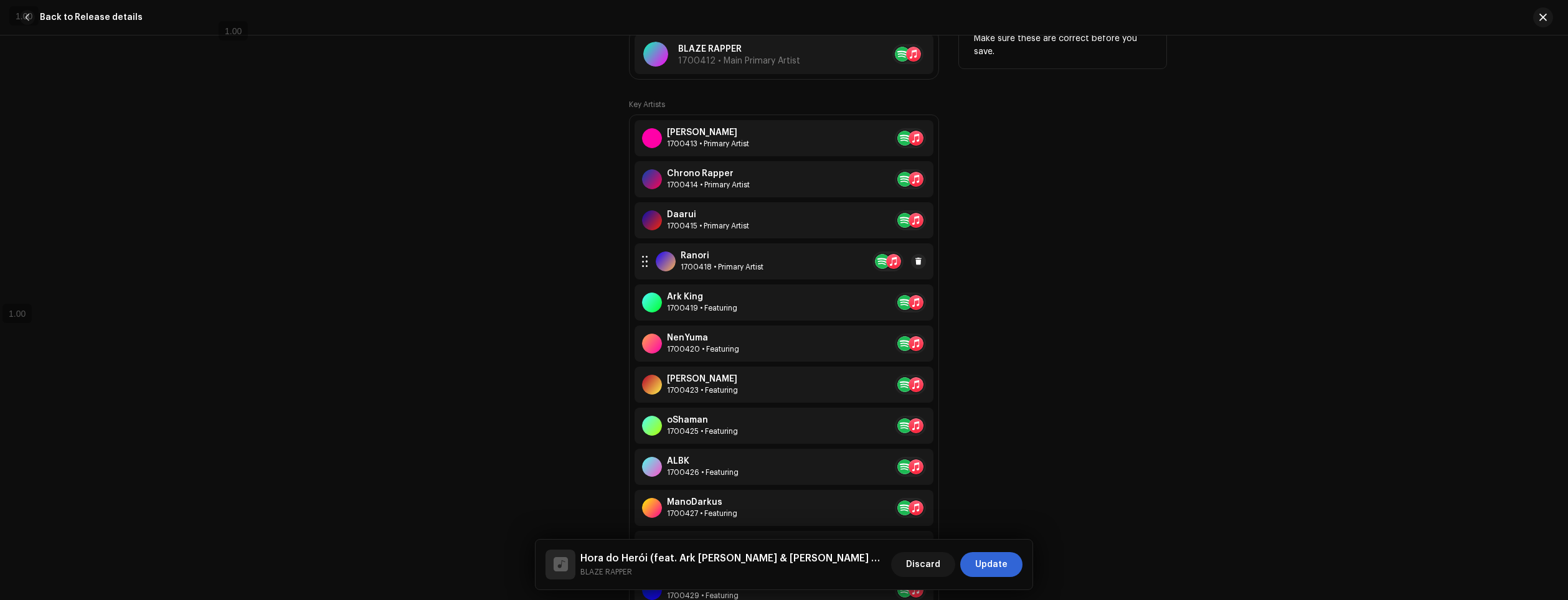
click at [748, 260] on div "Ranori" at bounding box center [722, 256] width 83 height 10
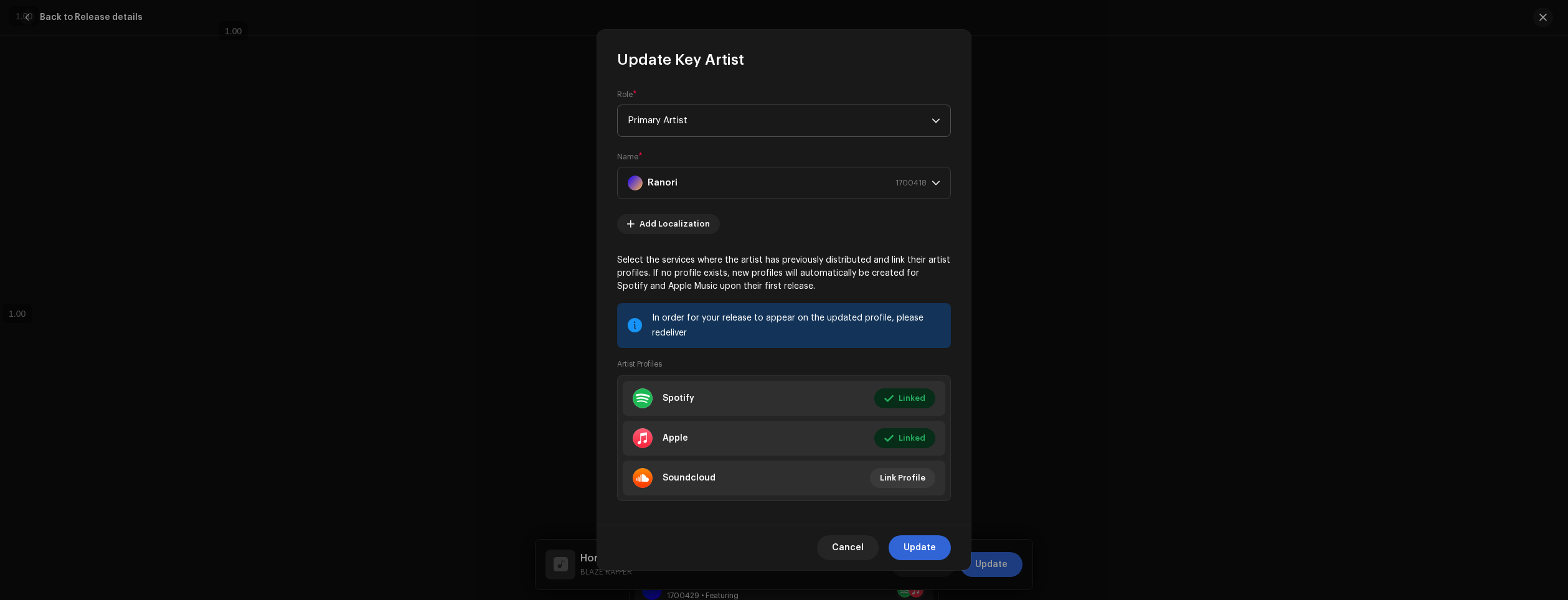
click at [748, 117] on span "Primary Artist" at bounding box center [780, 121] width 304 height 31
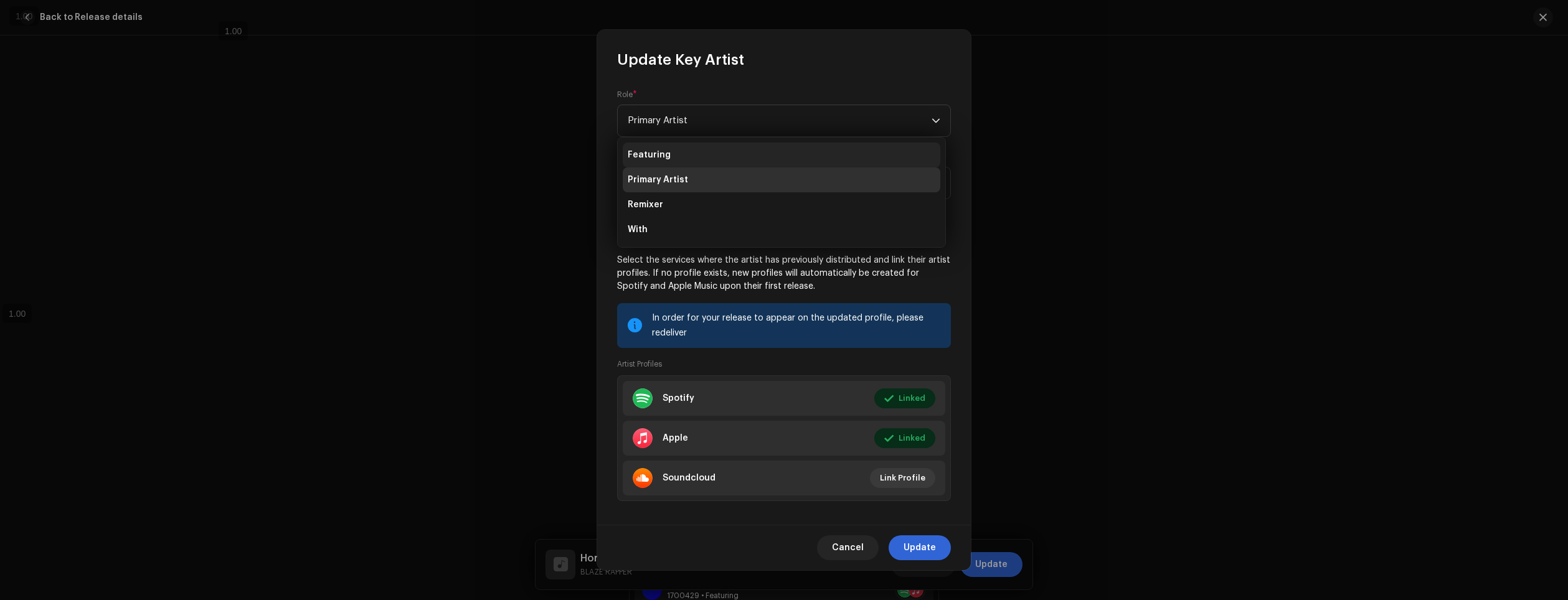
click at [690, 154] on li "Featuring" at bounding box center [782, 155] width 318 height 25
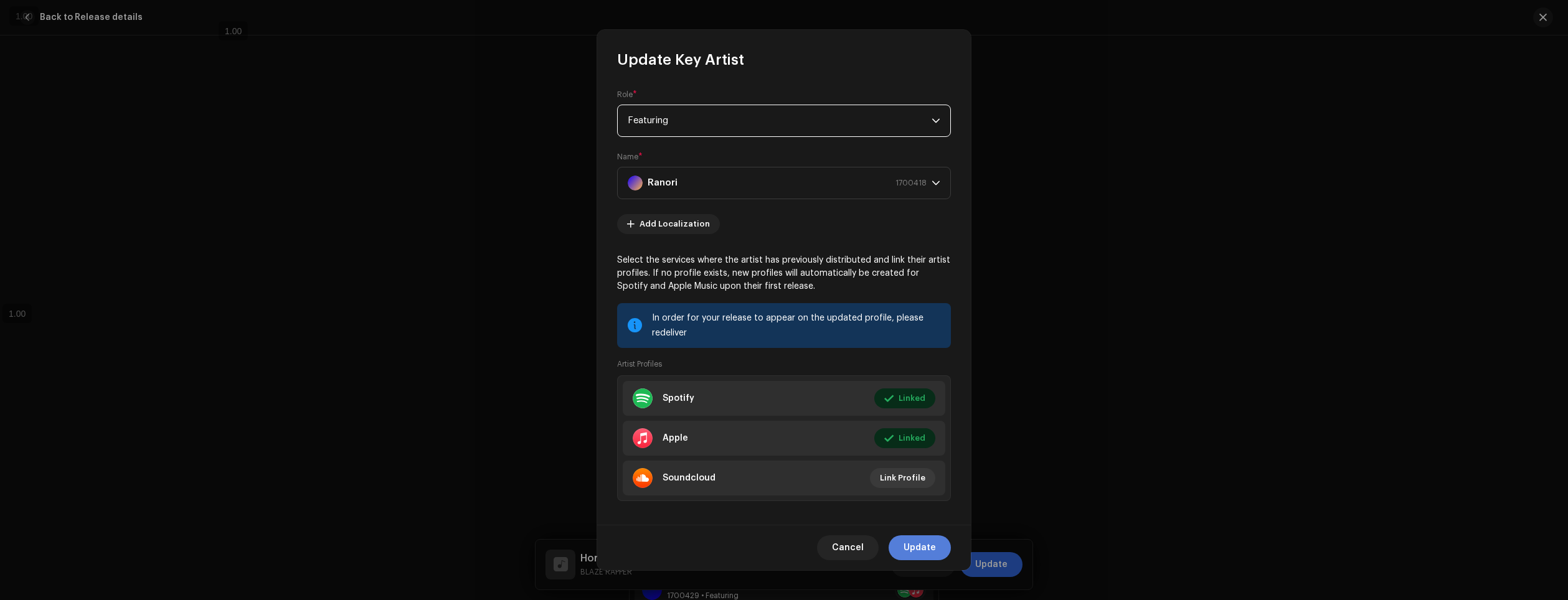
click at [921, 543] on span "Update" at bounding box center [920, 547] width 33 height 25
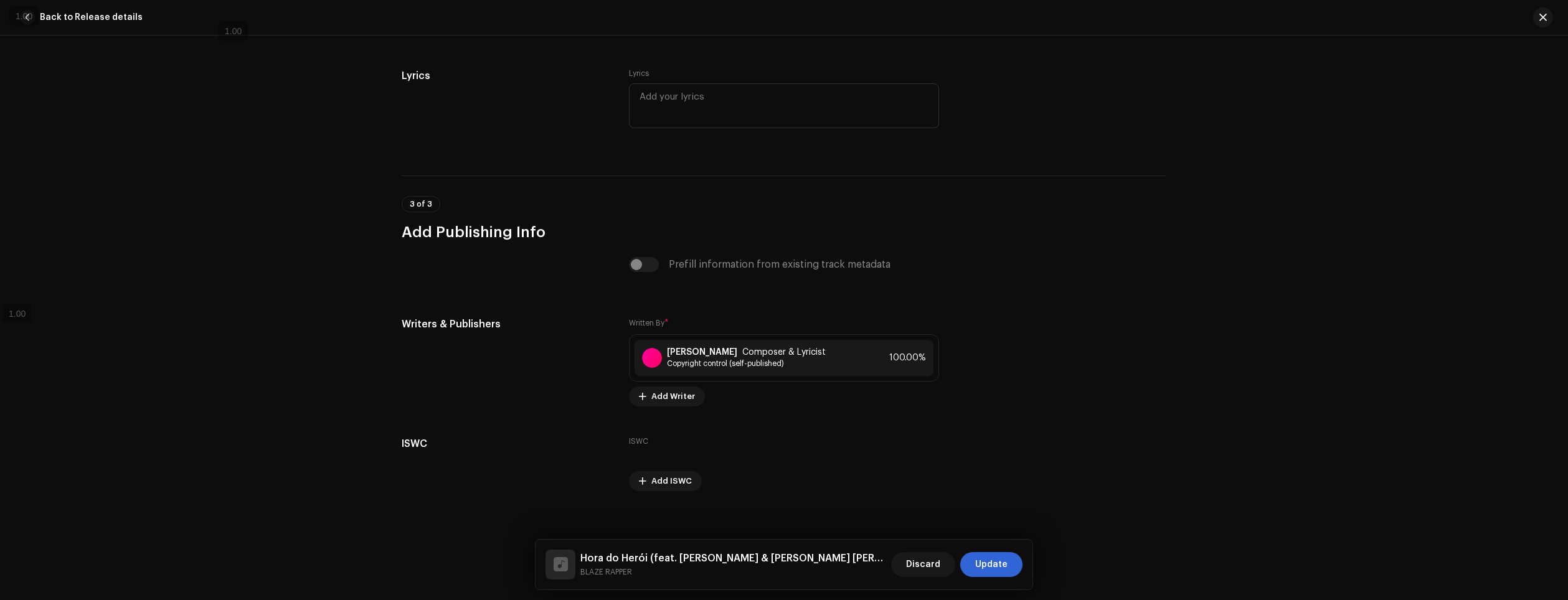
scroll to position [2845, 0]
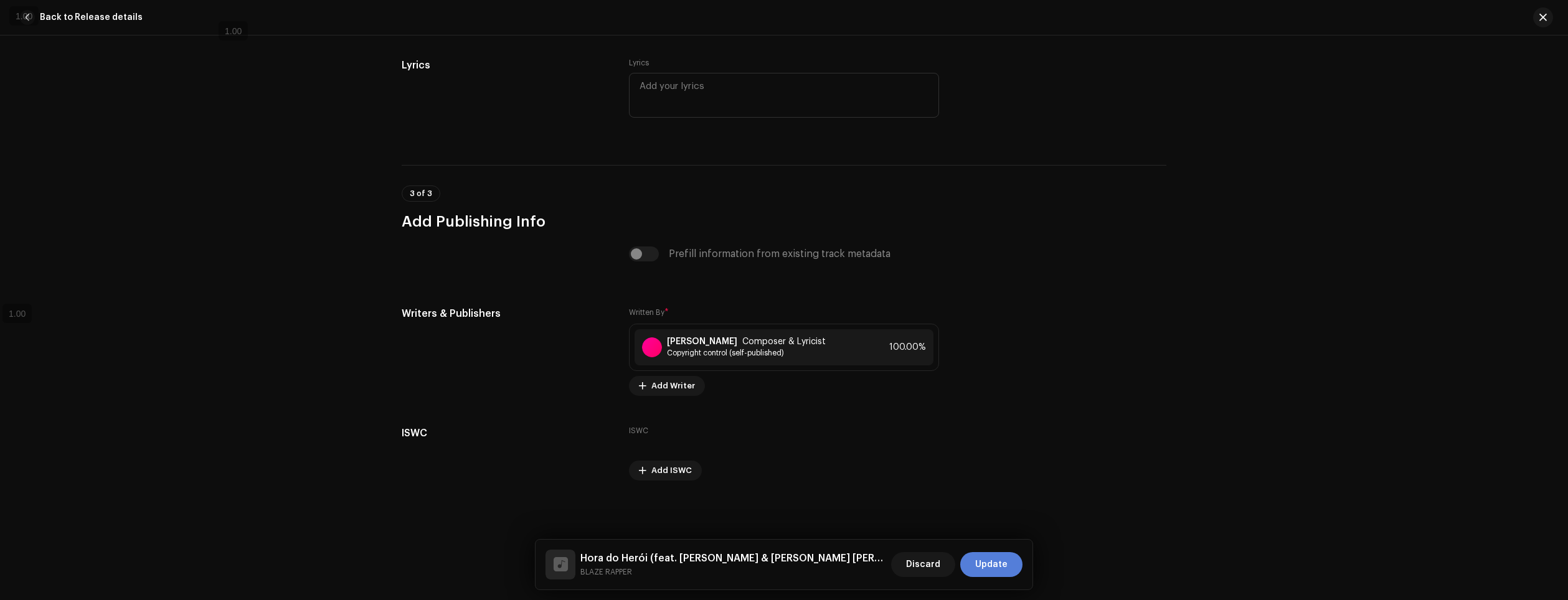
click at [999, 567] on span "Update" at bounding box center [991, 564] width 33 height 25
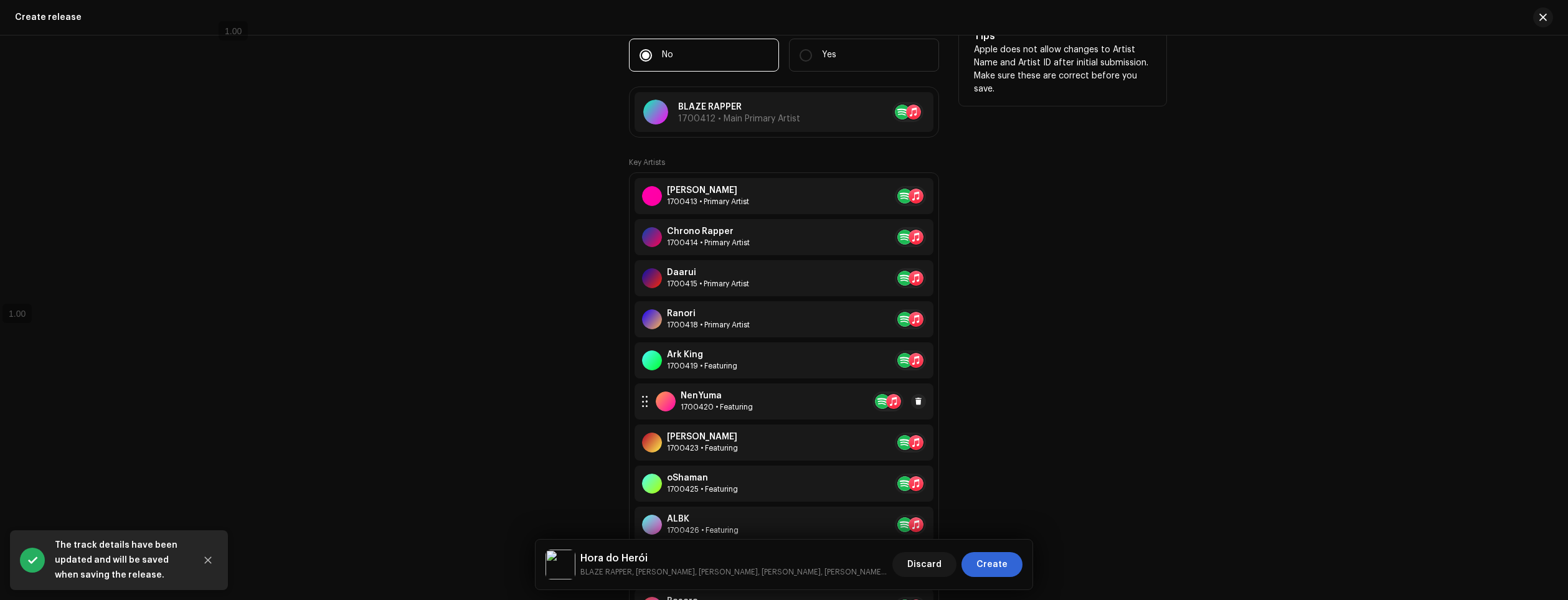
scroll to position [1618, 0]
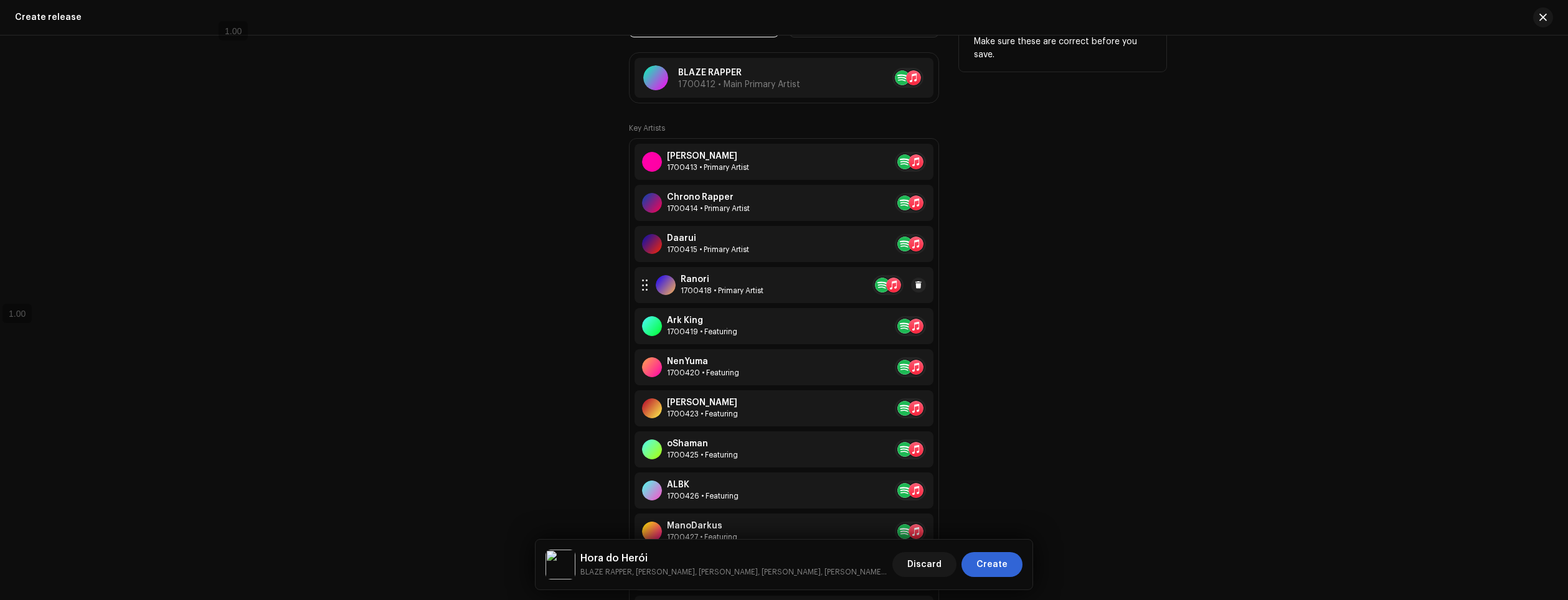
click at [727, 296] on div "Ranori 1700418 • Primary Artist" at bounding box center [784, 285] width 299 height 36
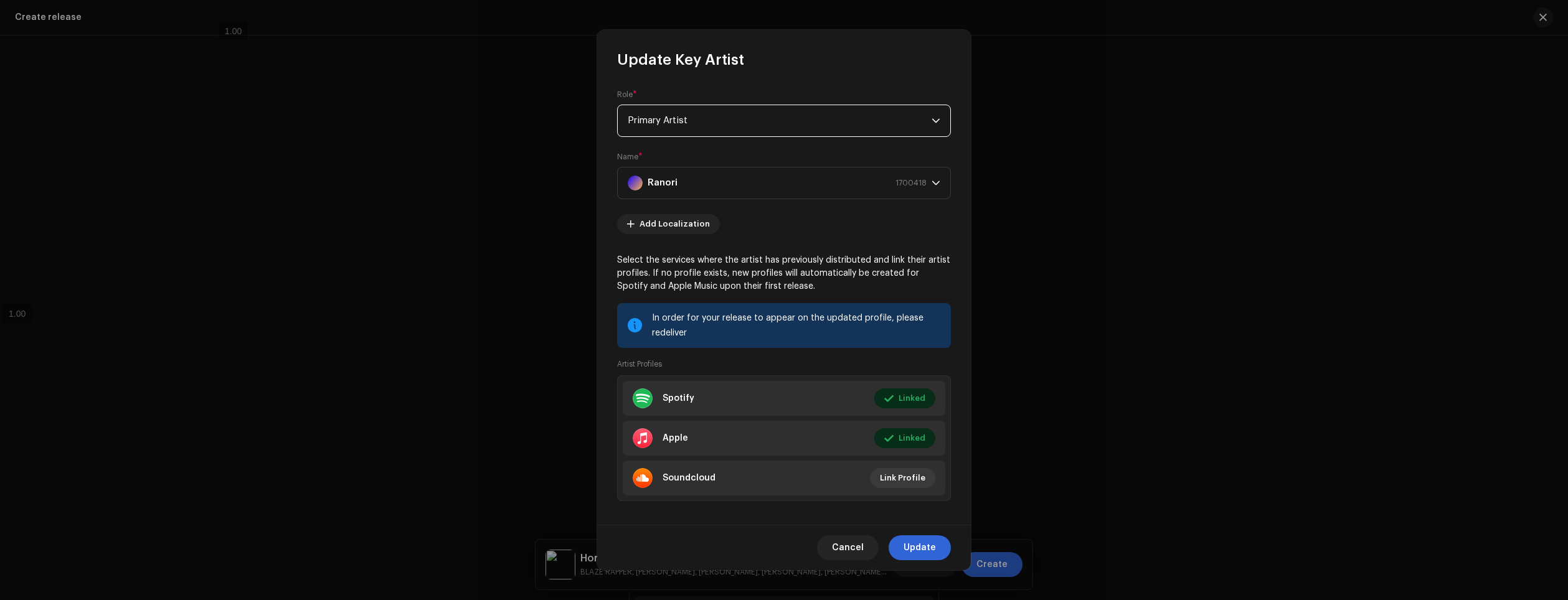
click at [743, 128] on span "Primary Artist" at bounding box center [780, 121] width 304 height 31
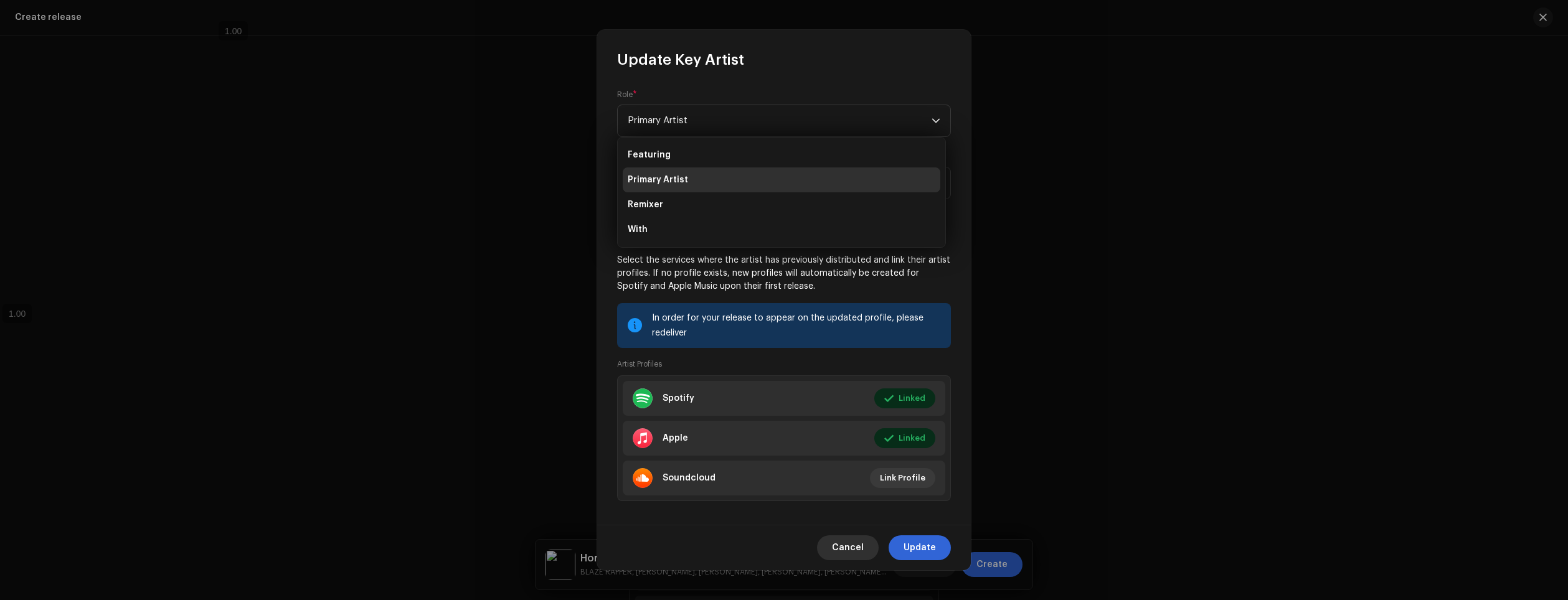
click at [859, 542] on span "Cancel" at bounding box center [847, 547] width 32 height 25
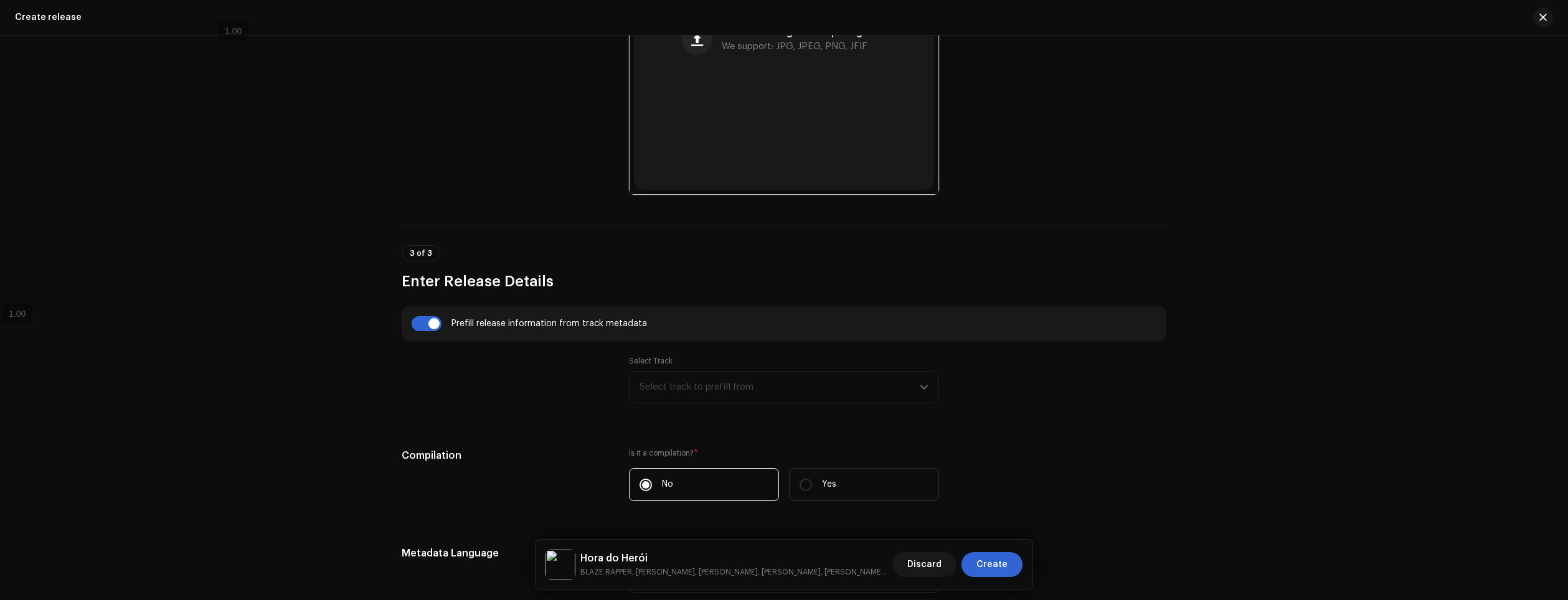
scroll to position [666, 0]
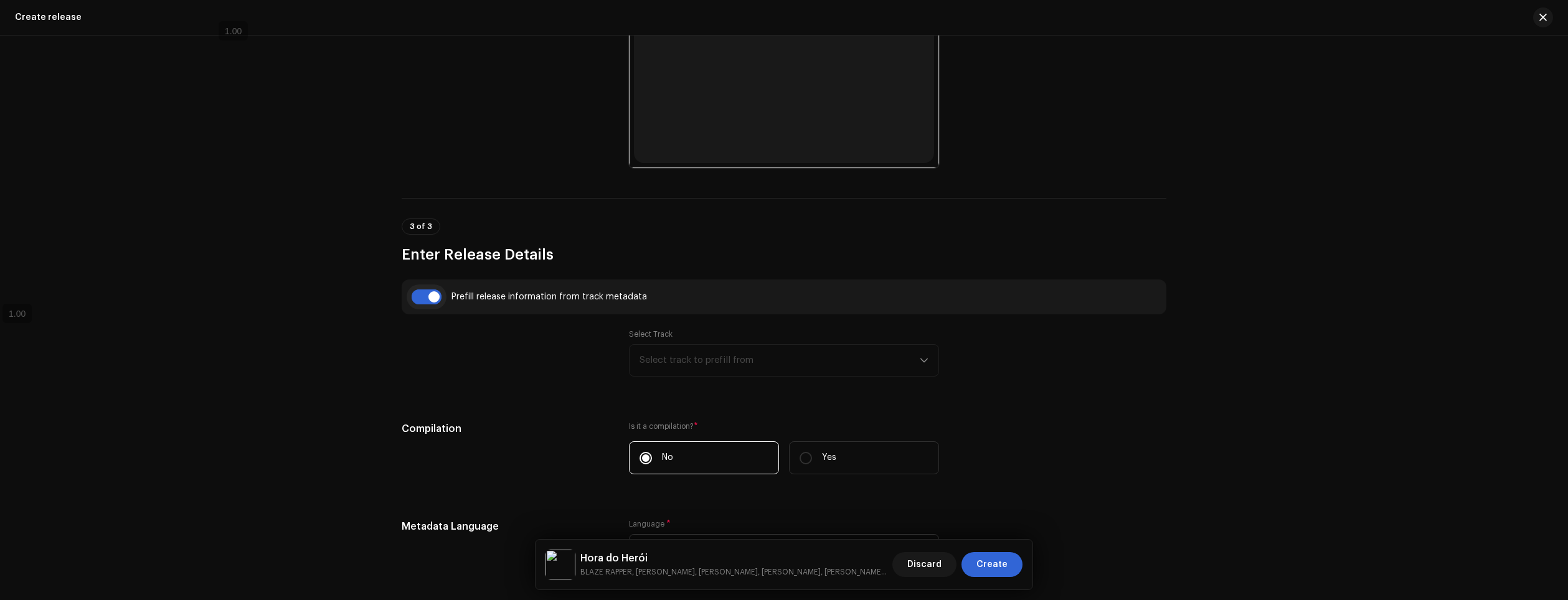
click at [419, 299] on input "checkbox" at bounding box center [427, 297] width 30 height 15
checkbox input "true"
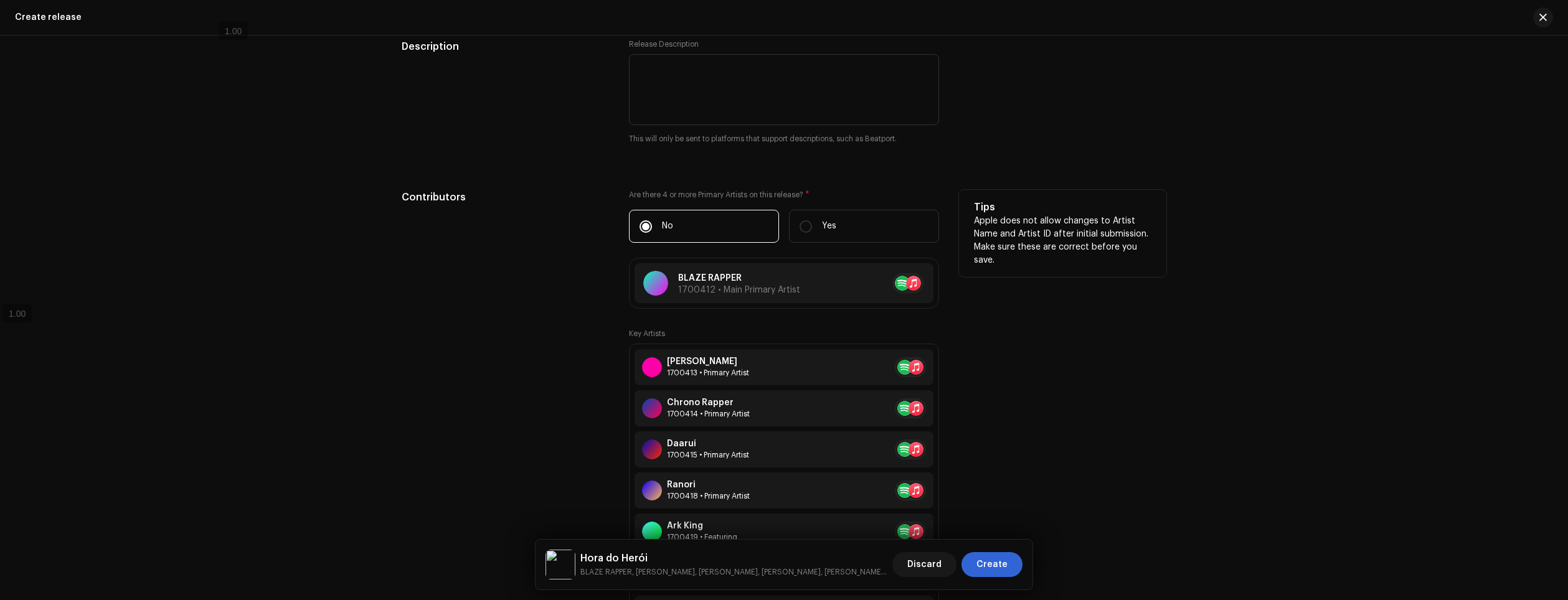
scroll to position [1414, 0]
click at [746, 497] on div "1700418 • Primary Artist" at bounding box center [722, 495] width 83 height 10
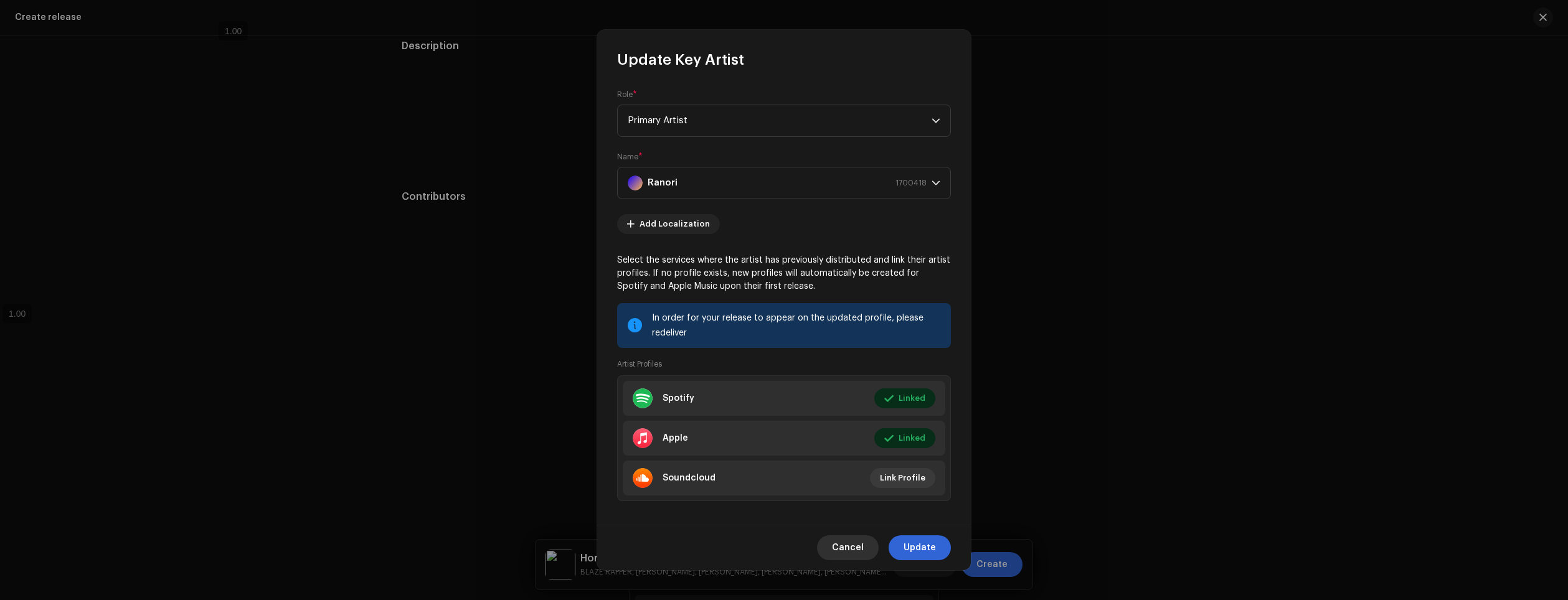
click at [864, 542] on span "Cancel" at bounding box center [847, 547] width 32 height 25
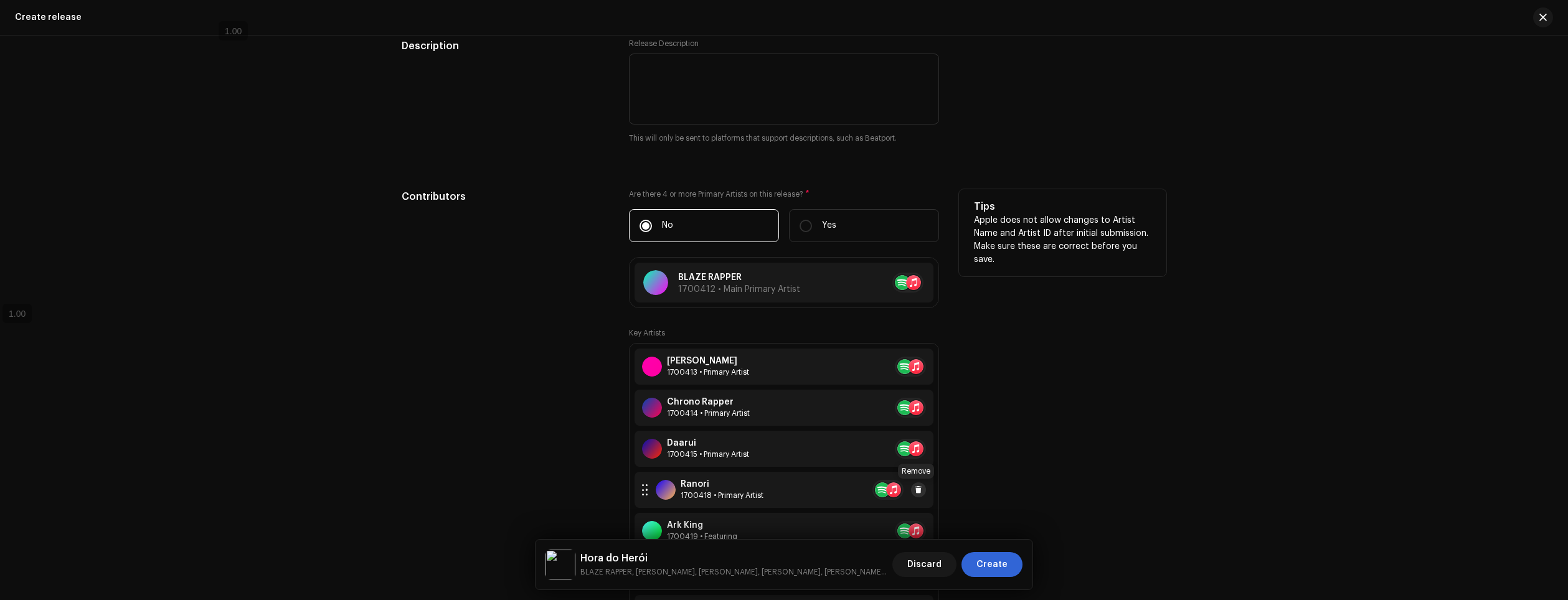
click at [918, 484] on button at bounding box center [919, 489] width 15 height 15
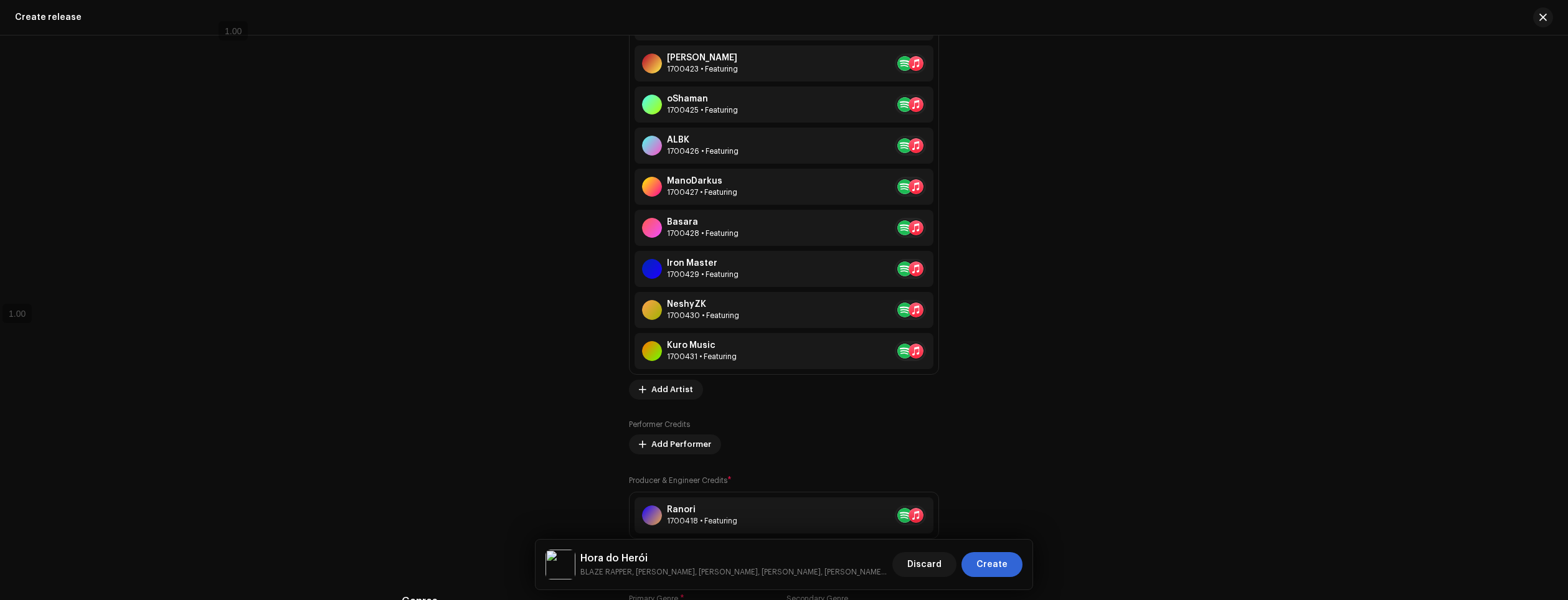
scroll to position [1941, 0]
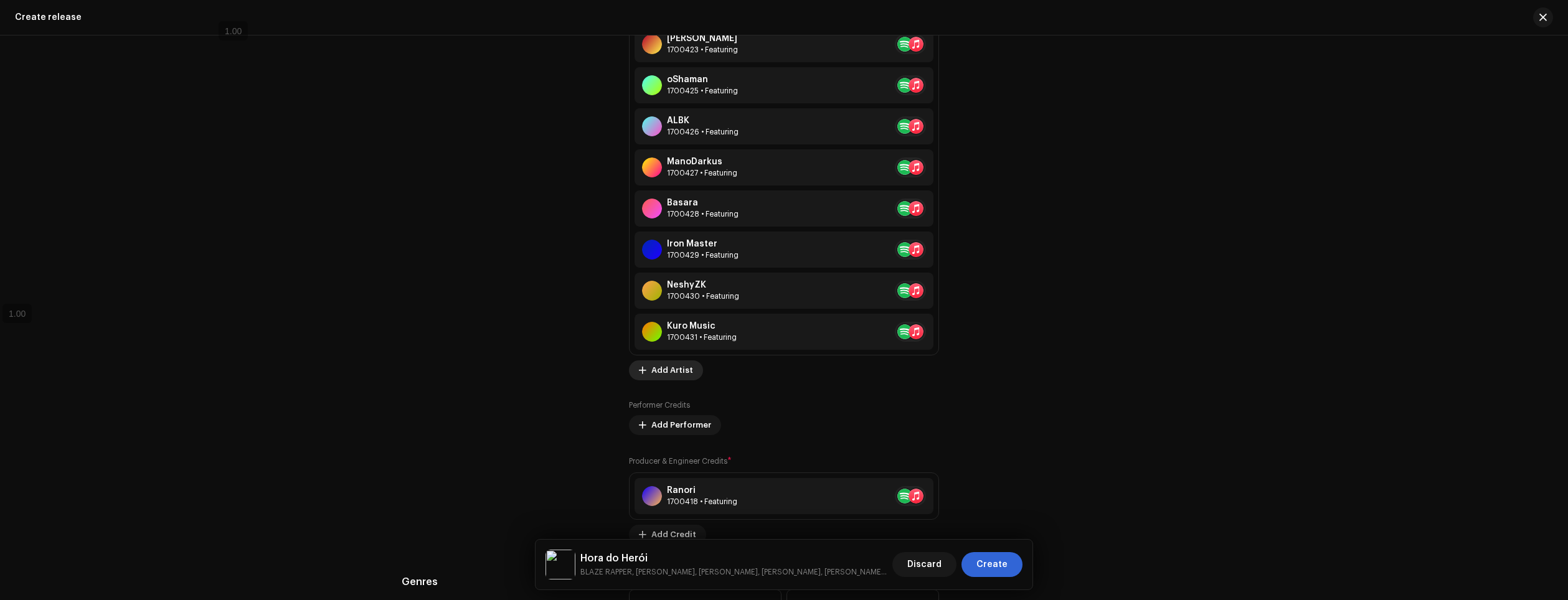
click at [655, 369] on span "Add Artist" at bounding box center [672, 370] width 42 height 25
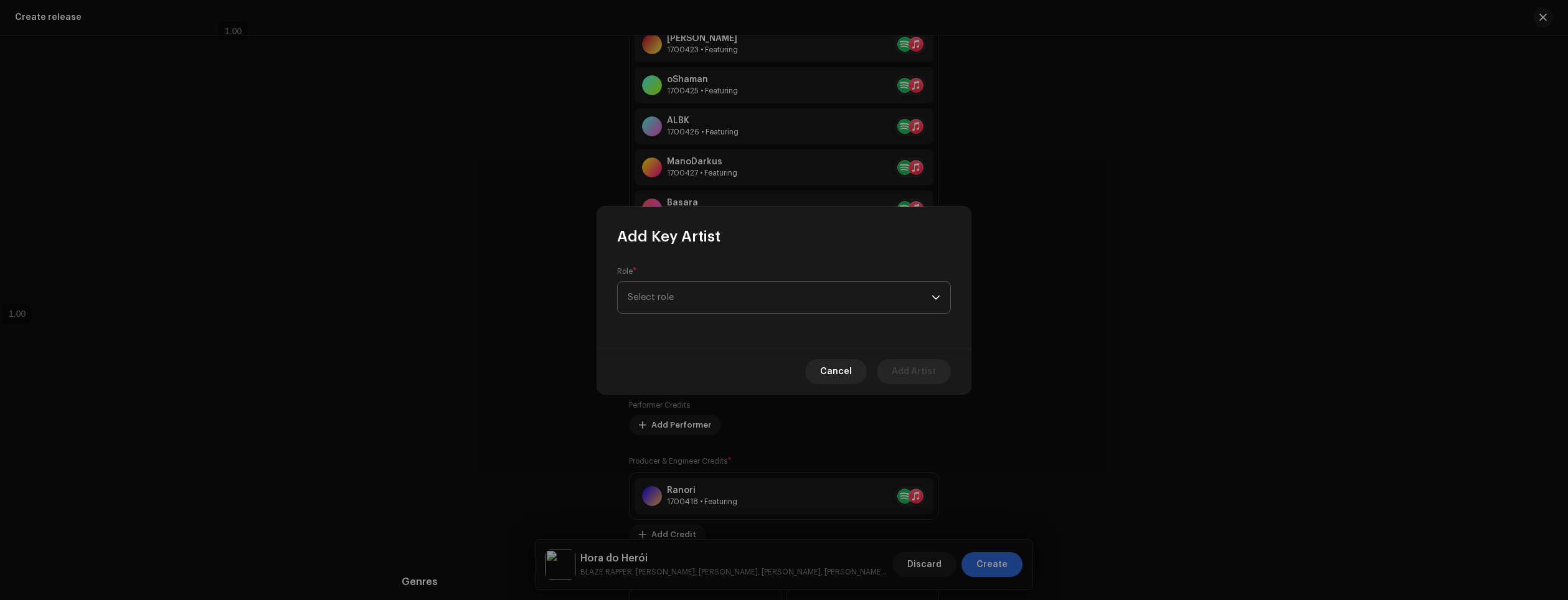
click at [698, 304] on span "Select role" at bounding box center [780, 298] width 304 height 31
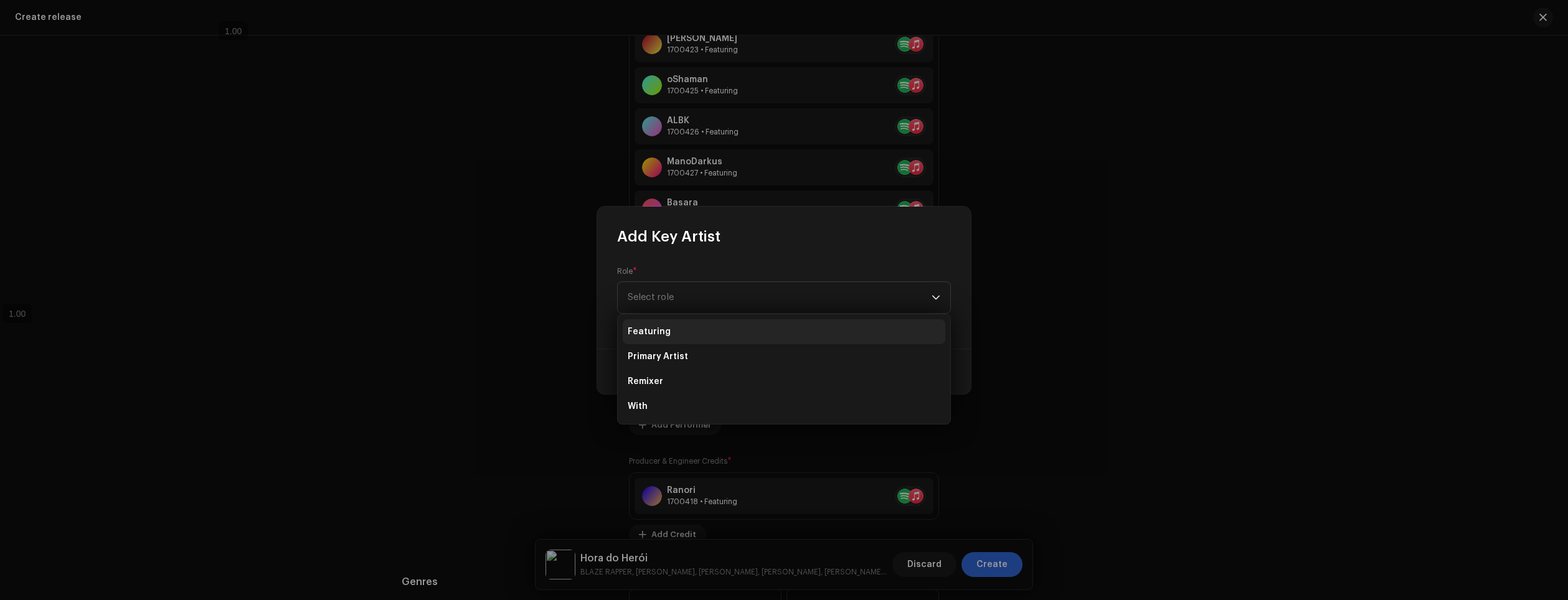
click at [670, 334] on li "Featuring" at bounding box center [784, 332] width 322 height 25
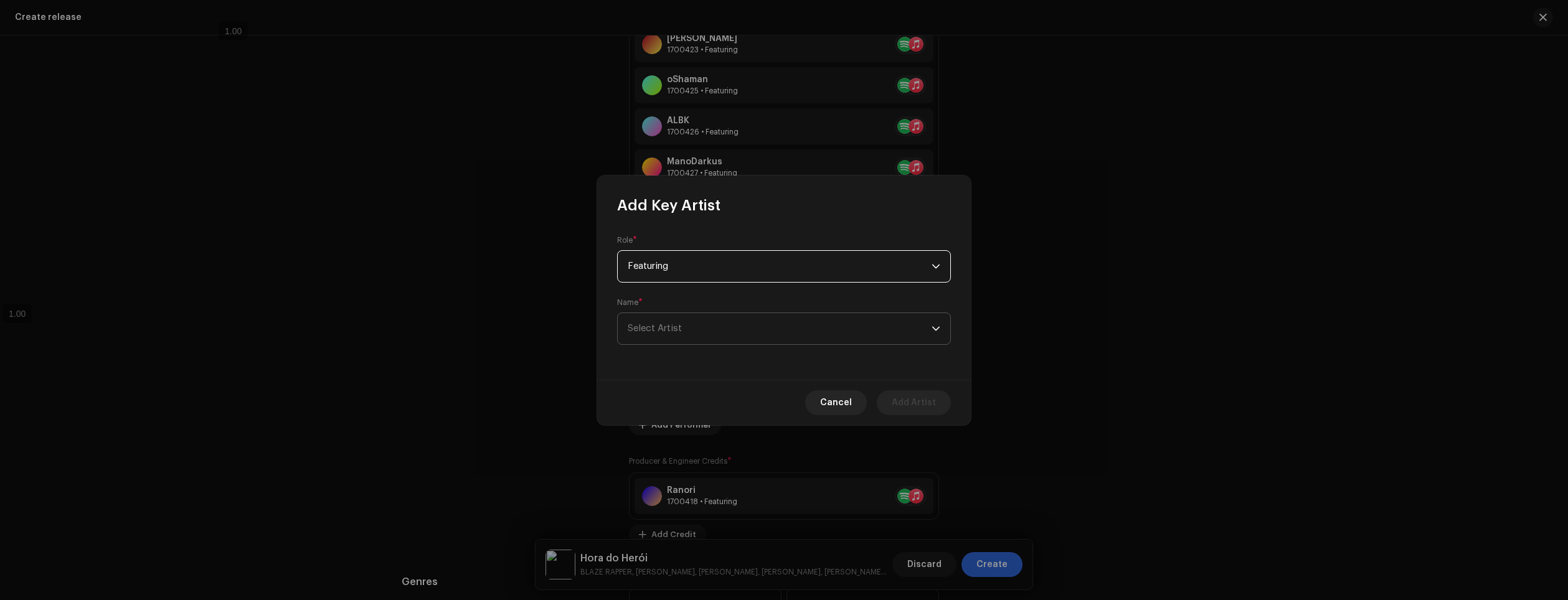
click at [694, 327] on span "Select Artist" at bounding box center [780, 329] width 304 height 31
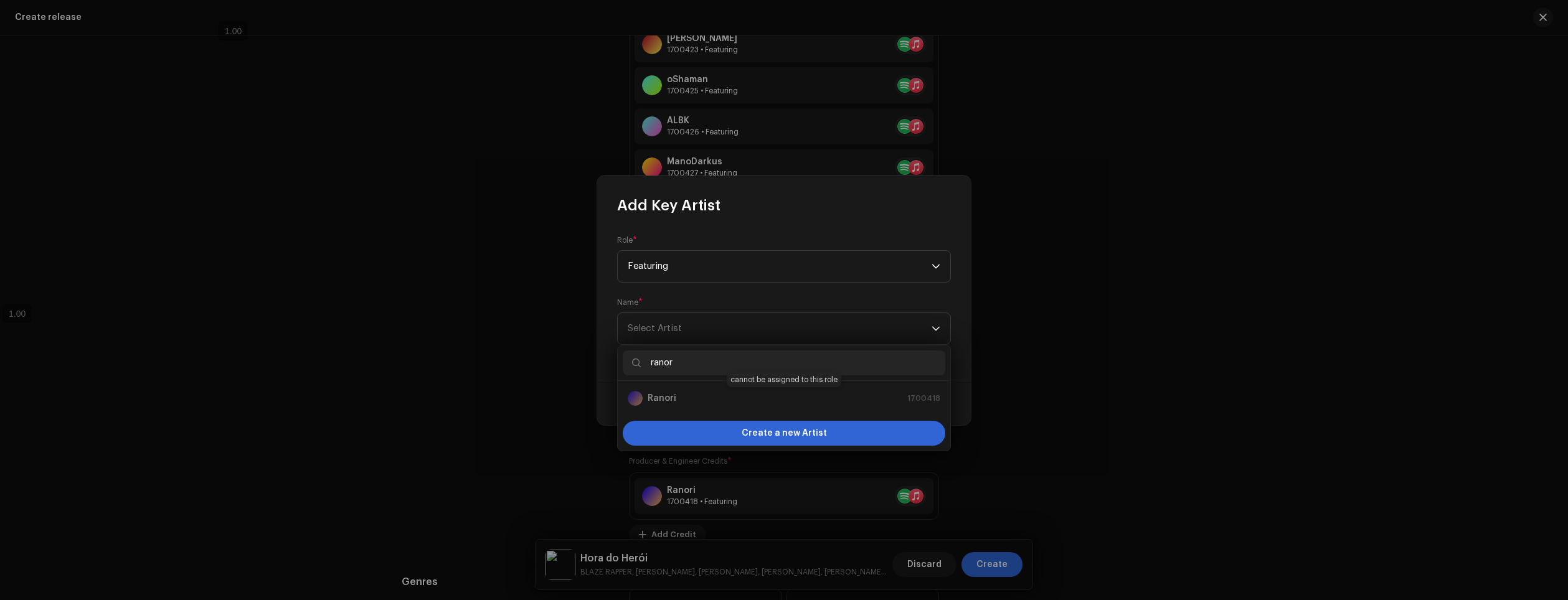
type input "ranor"
click at [764, 396] on div "Ranori 1700418" at bounding box center [784, 398] width 313 height 15
click at [758, 399] on div "Ranori 1700418" at bounding box center [784, 398] width 313 height 15
click at [674, 400] on div "Ranori 1700418" at bounding box center [784, 398] width 313 height 15
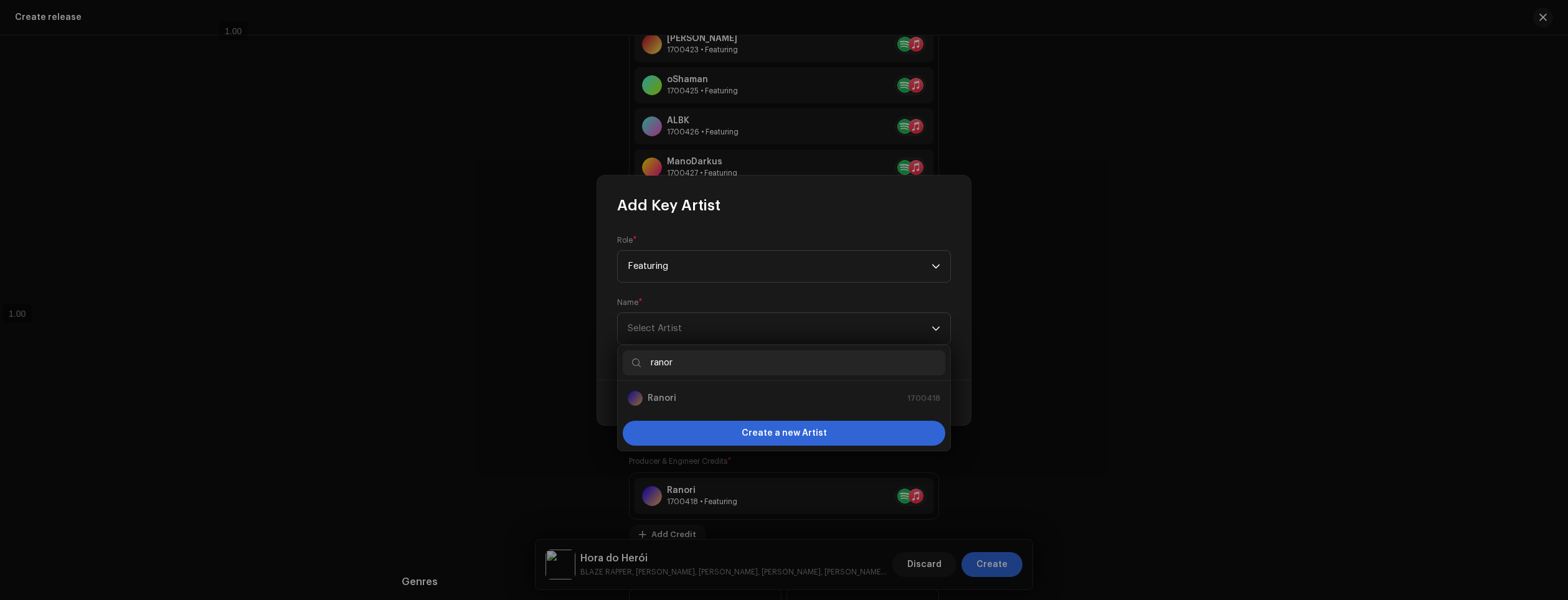
click at [674, 400] on div "Ranori 1700418" at bounding box center [784, 398] width 313 height 15
click at [681, 407] on p-selectitem "Ranori 1700418" at bounding box center [784, 398] width 322 height 25
click at [666, 399] on div "Ranori 1700418" at bounding box center [784, 398] width 313 height 15
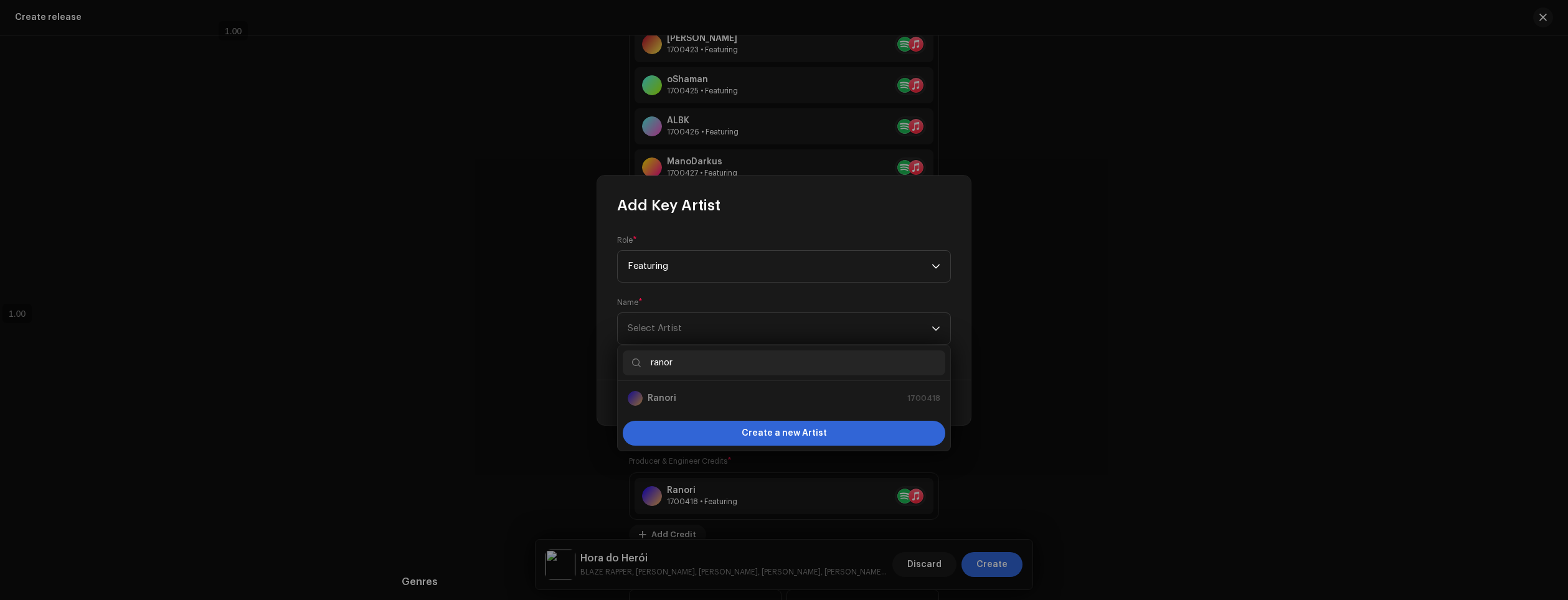
click at [702, 368] on input "ranor" at bounding box center [784, 363] width 322 height 25
type input "Ranori"
click at [783, 433] on span "Create a new Artist" at bounding box center [784, 433] width 85 height 25
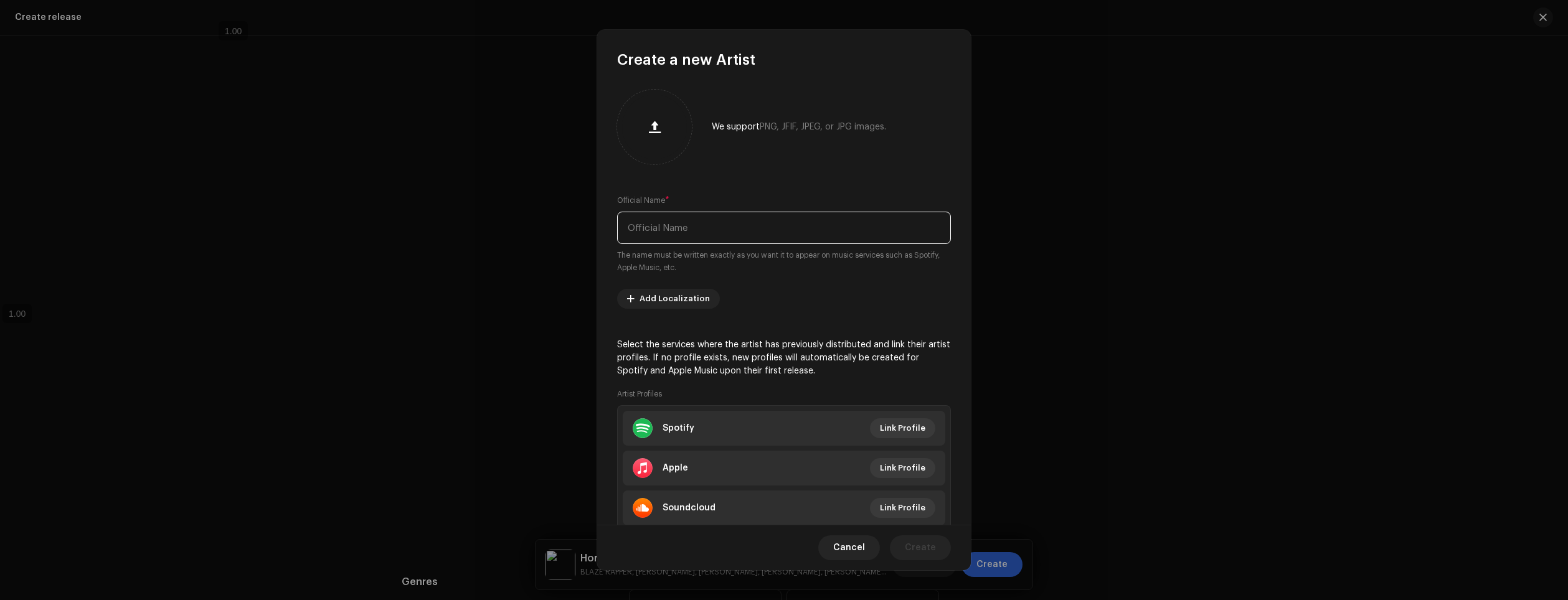
click at [693, 222] on input "text" at bounding box center [784, 228] width 334 height 33
drag, startPoint x: 693, startPoint y: 222, endPoint x: 607, endPoint y: 193, distance: 90.8
type input "Ranori"
drag, startPoint x: 607, startPoint y: 193, endPoint x: 748, endPoint y: 93, distance: 172.9
click at [747, 92] on div "We support PNG, JFIF, JPEG, or JPG images." at bounding box center [784, 127] width 334 height 75
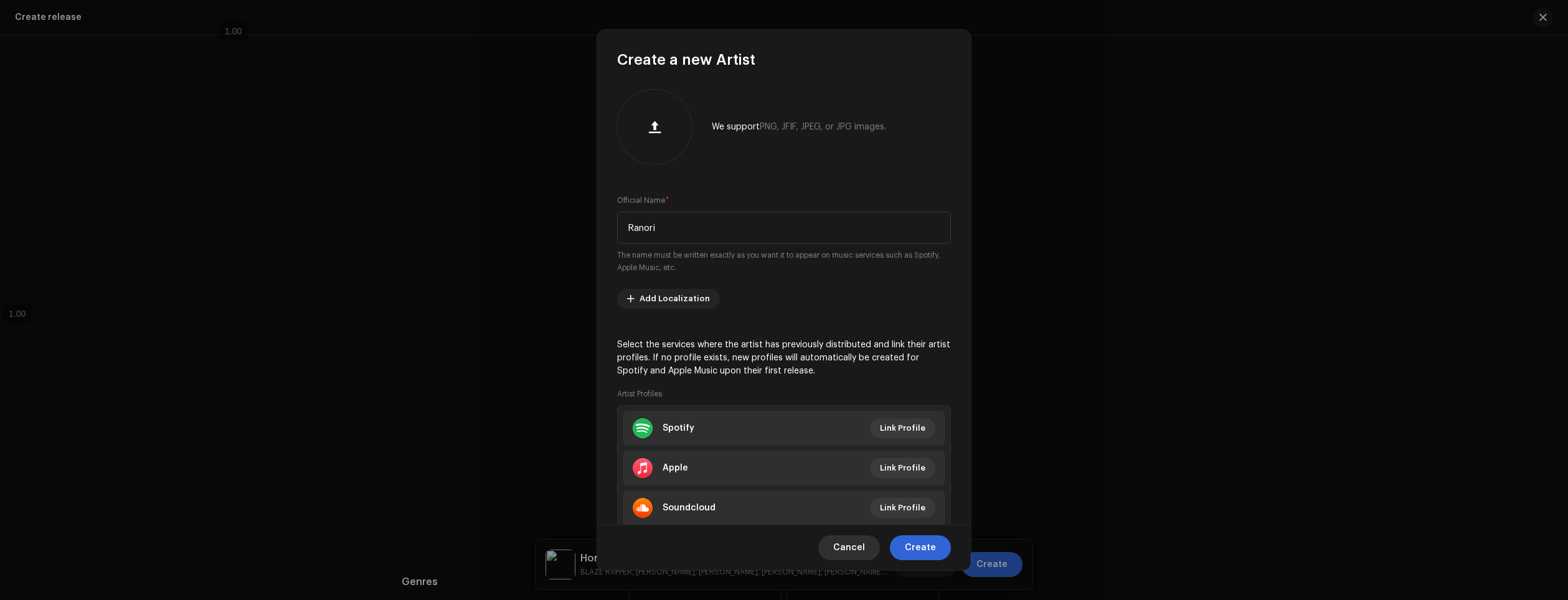
click at [850, 540] on span "Cancel" at bounding box center [849, 547] width 32 height 25
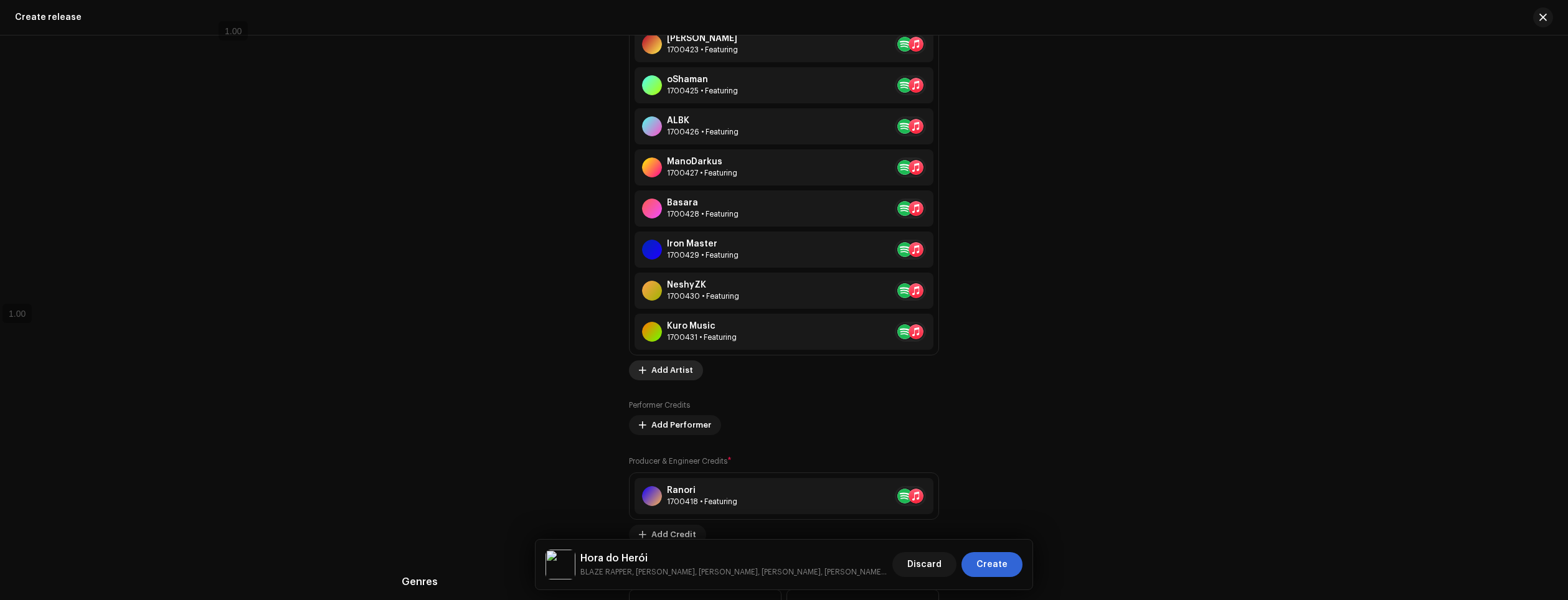
click at [674, 365] on span "Add Artist" at bounding box center [672, 370] width 42 height 25
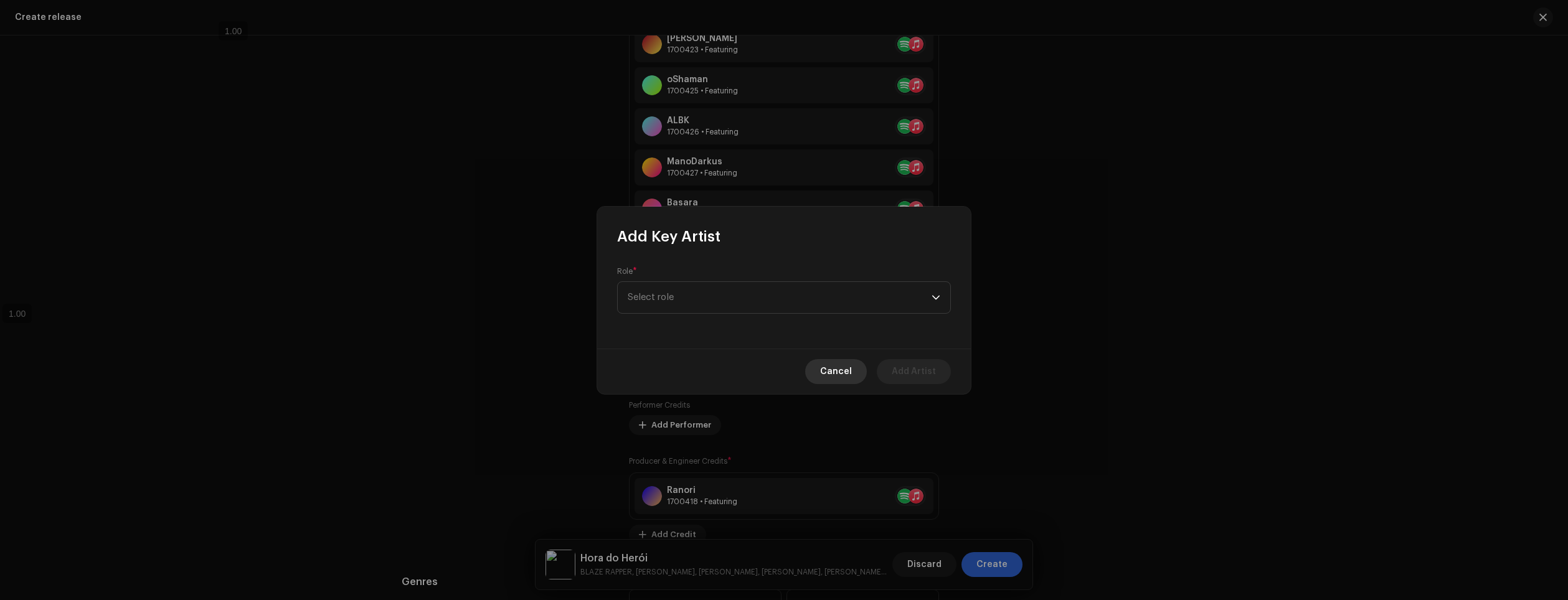
click at [845, 380] on span "Cancel" at bounding box center [836, 372] width 32 height 25
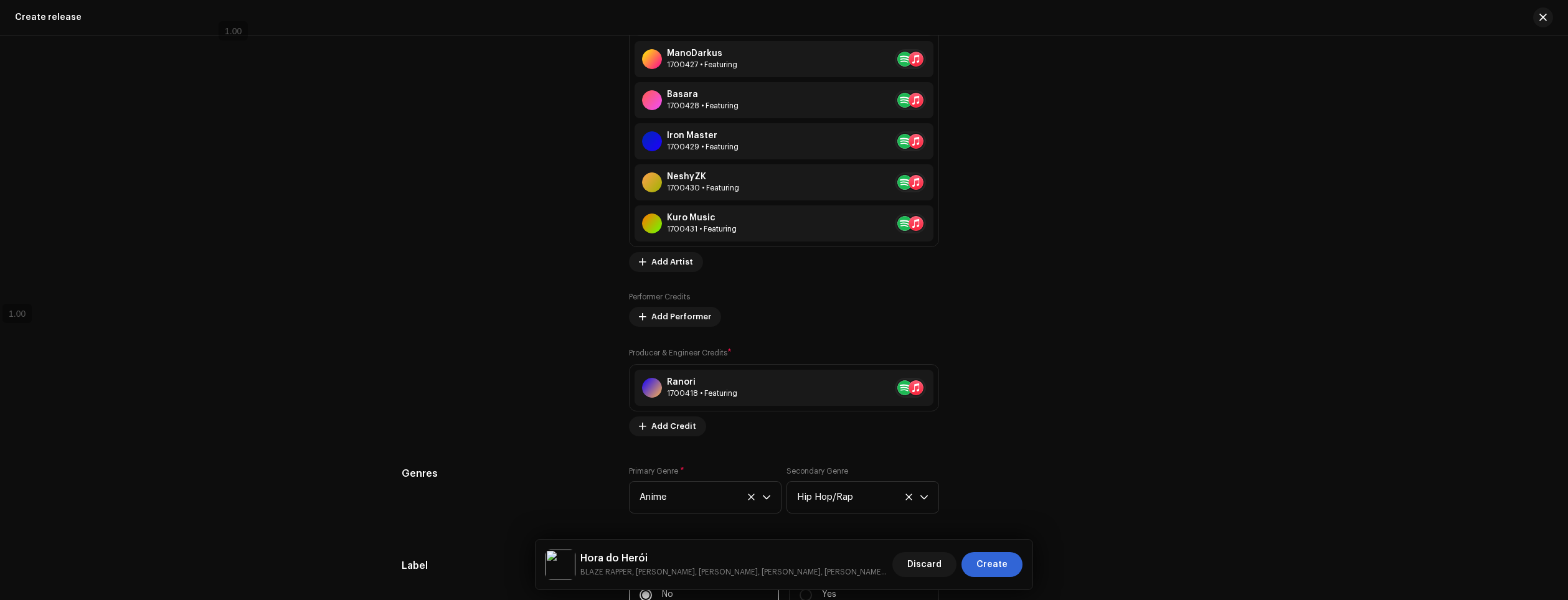
scroll to position [2066, 0]
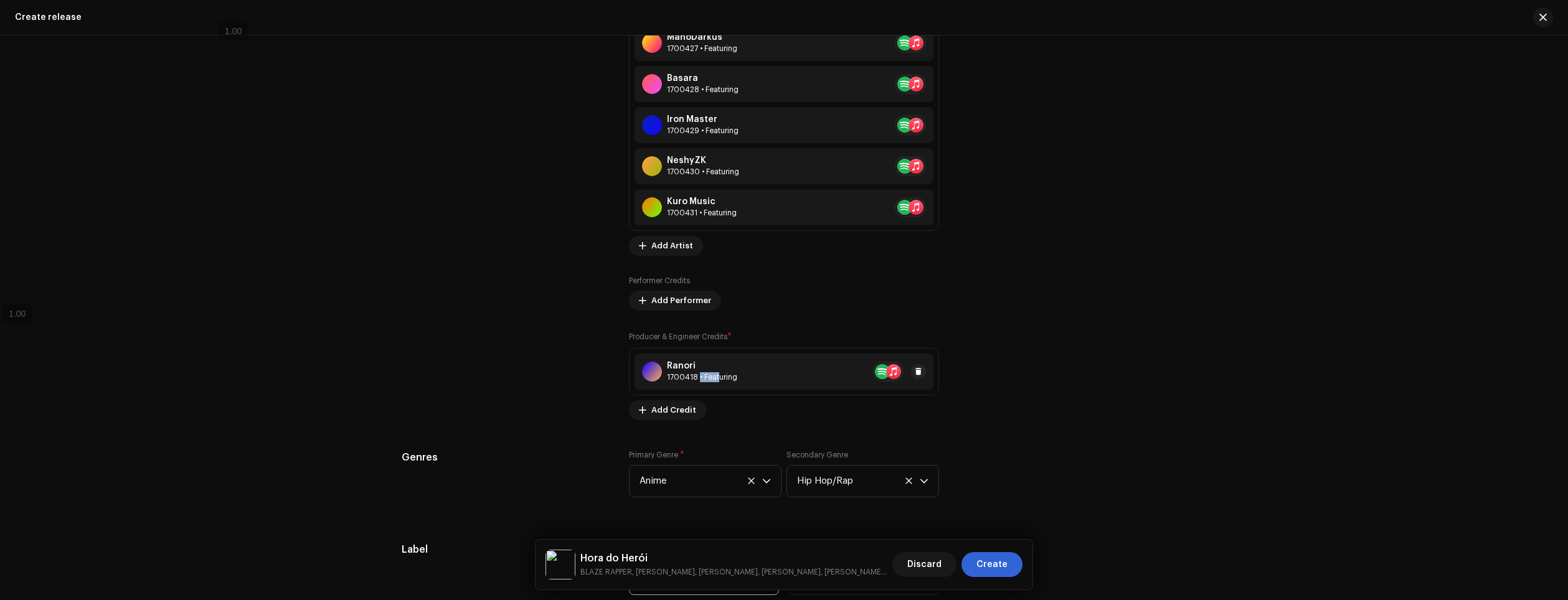
drag, startPoint x: 695, startPoint y: 382, endPoint x: 714, endPoint y: 378, distance: 19.4
click at [714, 378] on div "1700418 • Featuring" at bounding box center [702, 377] width 71 height 10
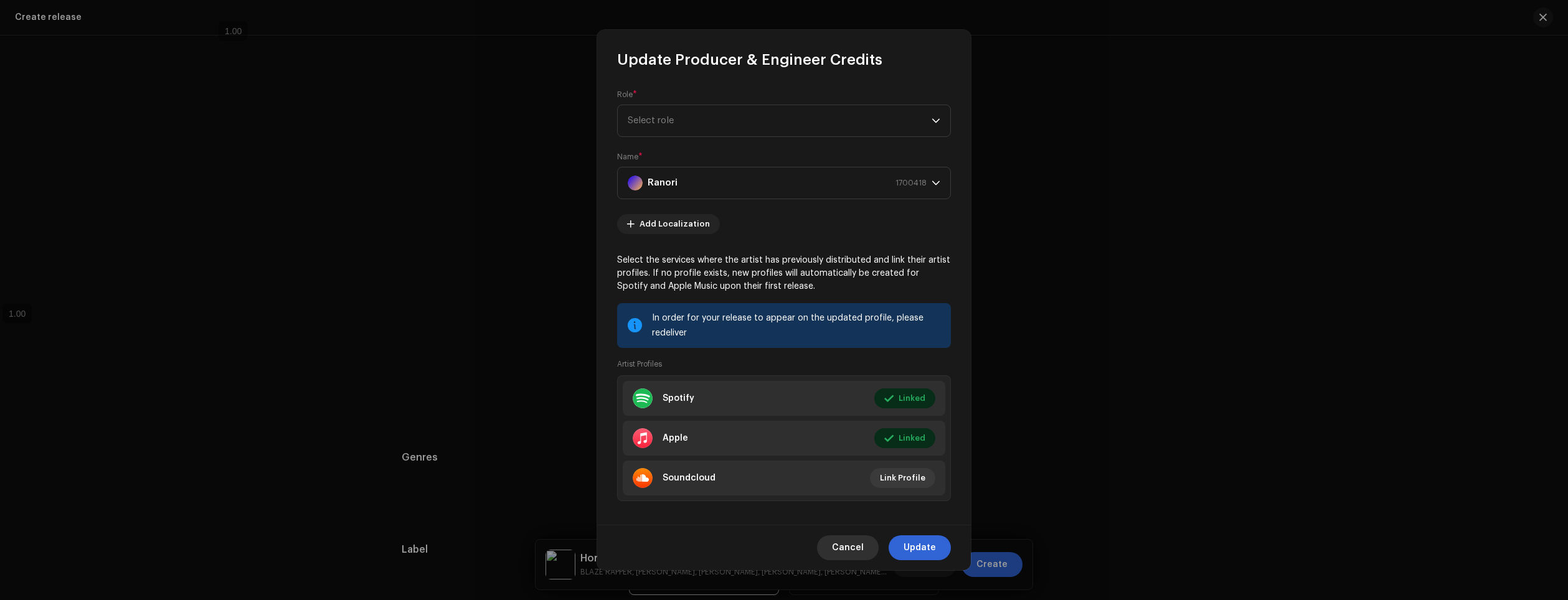
click at [862, 553] on span "Cancel" at bounding box center [847, 547] width 32 height 25
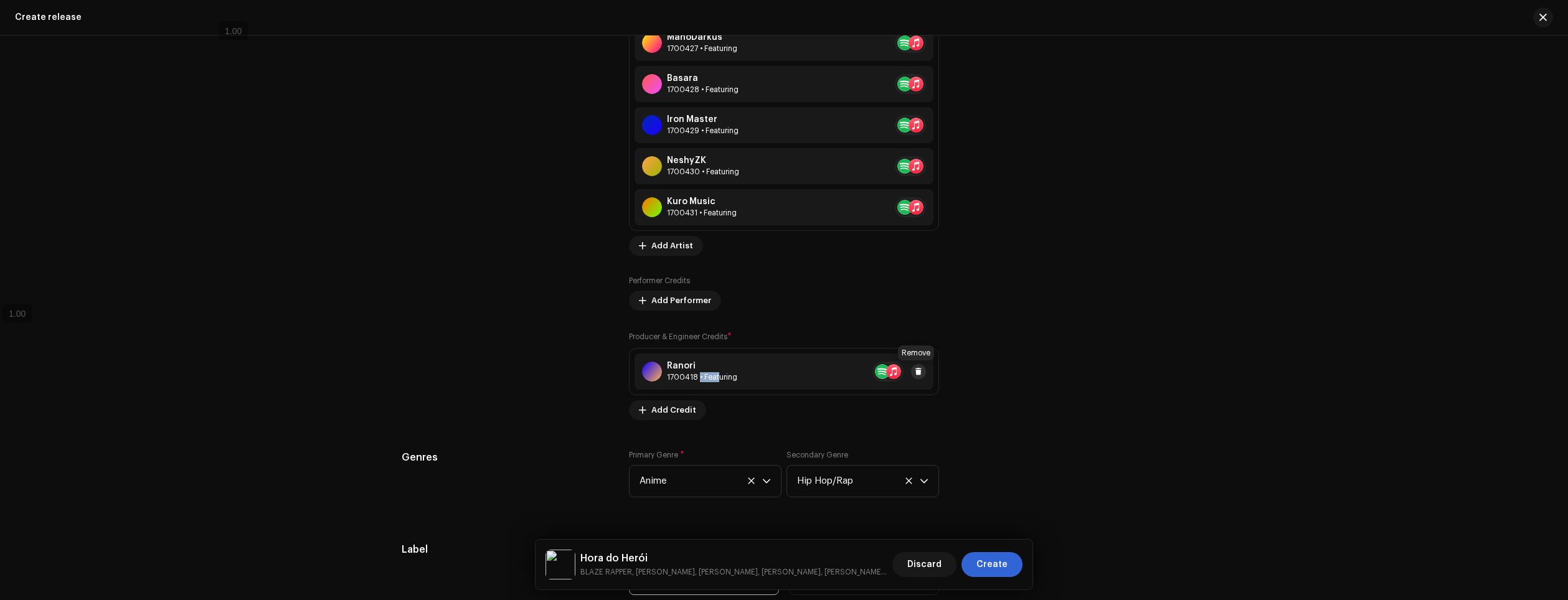
click at [917, 371] on span at bounding box center [918, 372] width 7 height 10
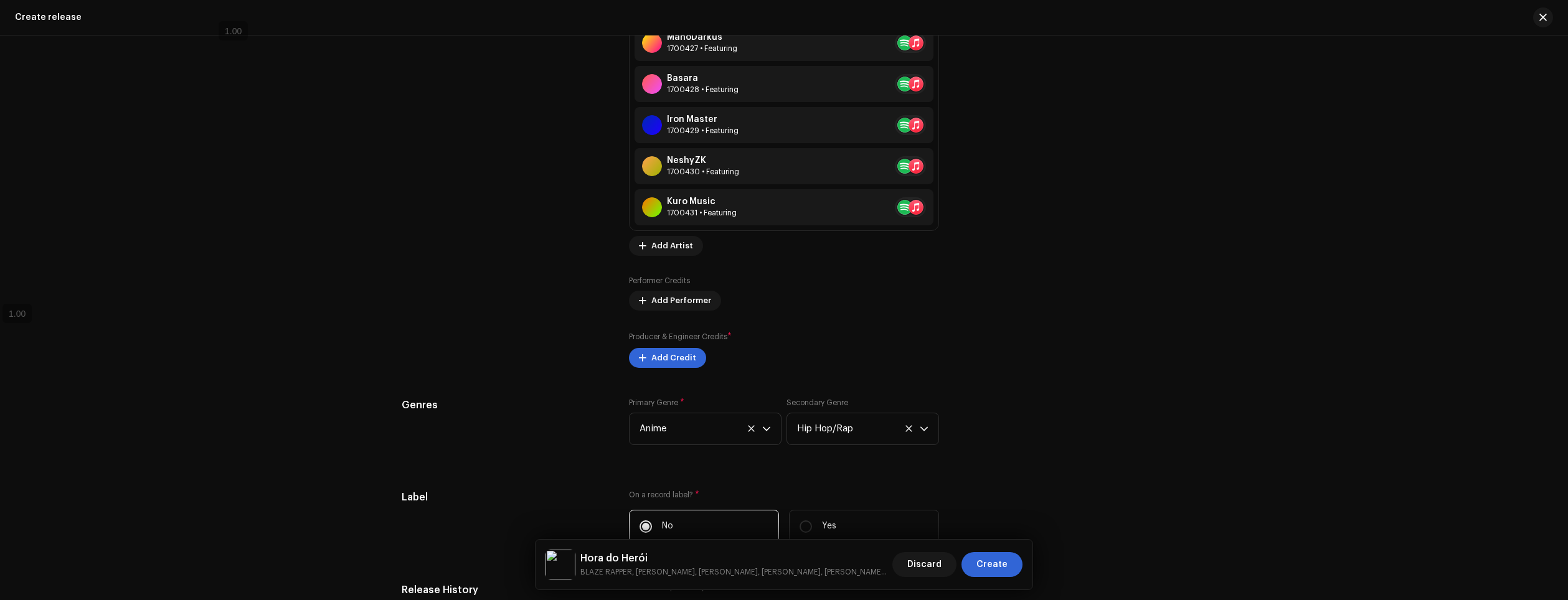
click at [803, 365] on div "Producer & Engineer Credits * Add Credit" at bounding box center [784, 348] width 310 height 37
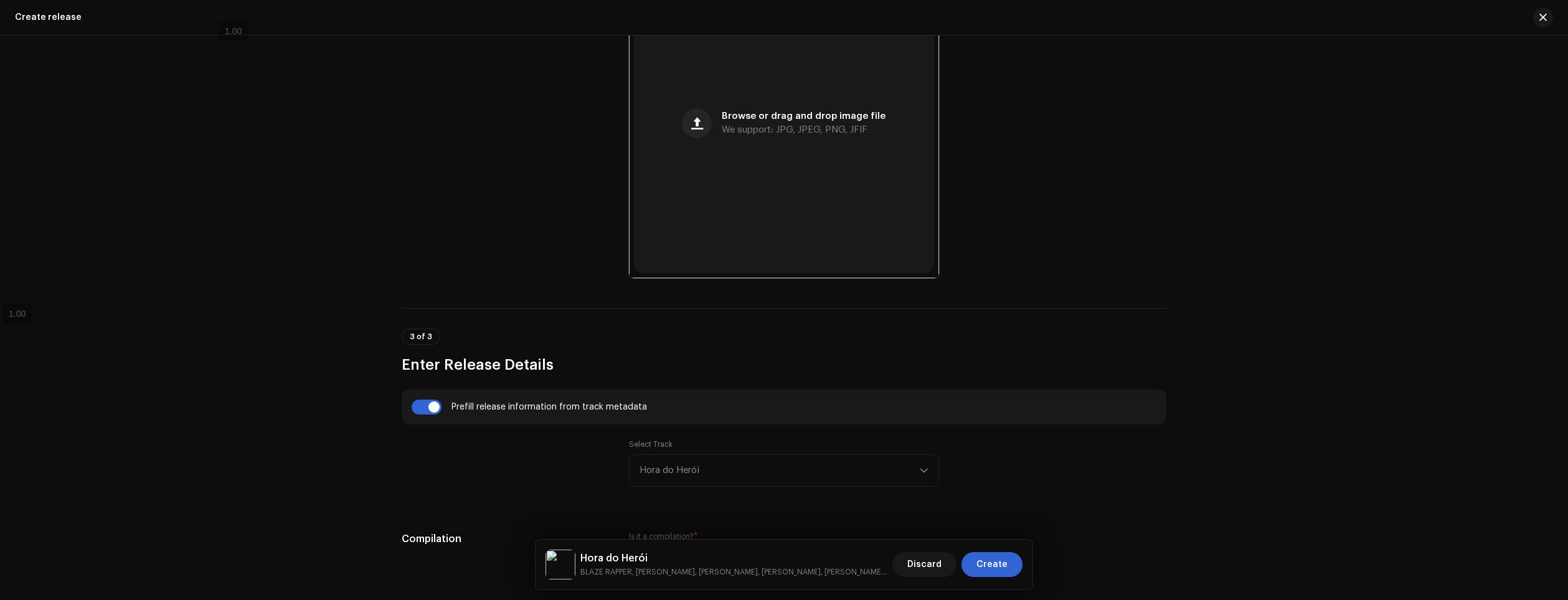
scroll to position [560, 0]
click at [425, 407] on input "checkbox" at bounding box center [427, 403] width 30 height 15
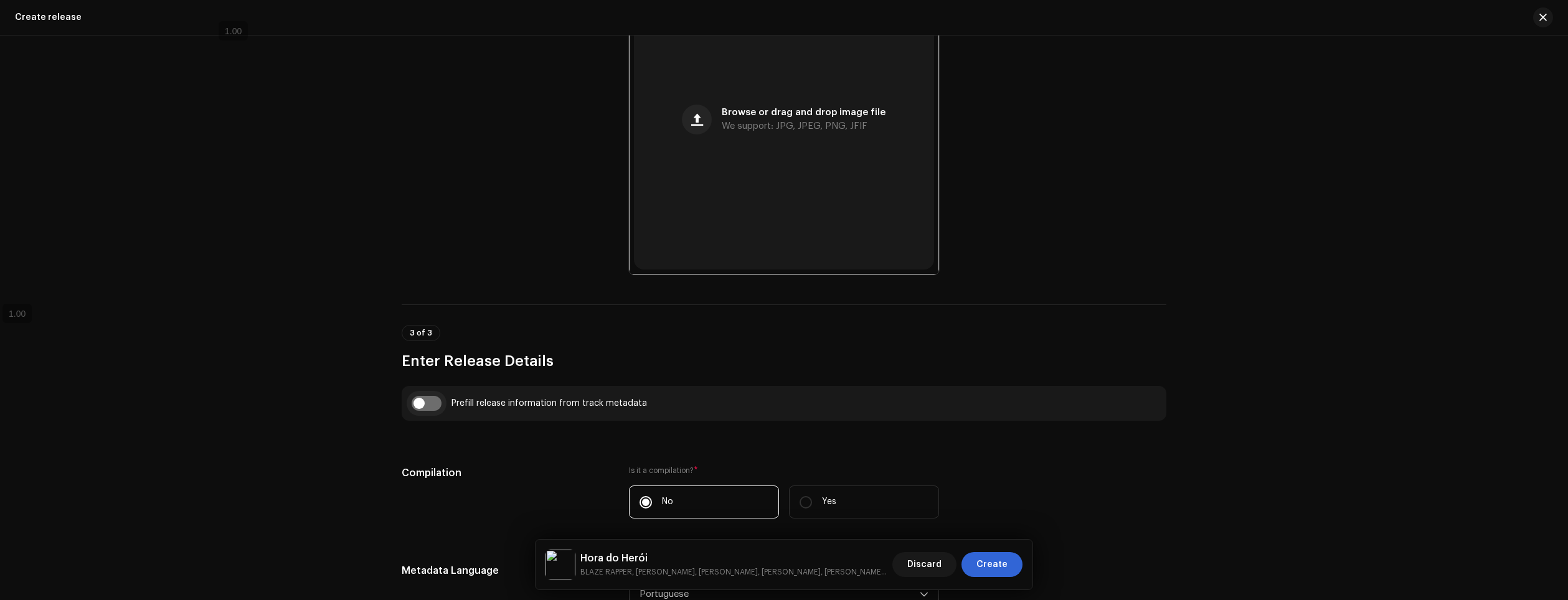
click at [425, 407] on input "checkbox" at bounding box center [427, 403] width 30 height 15
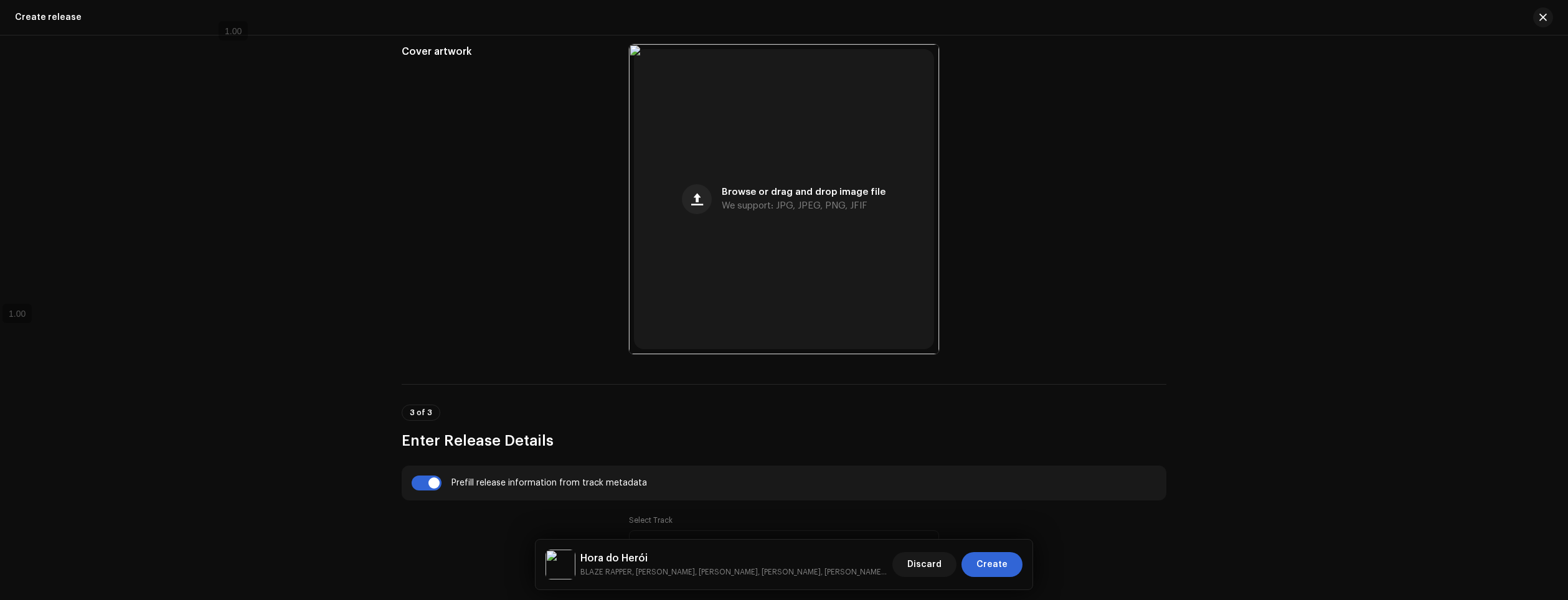
scroll to position [514, 0]
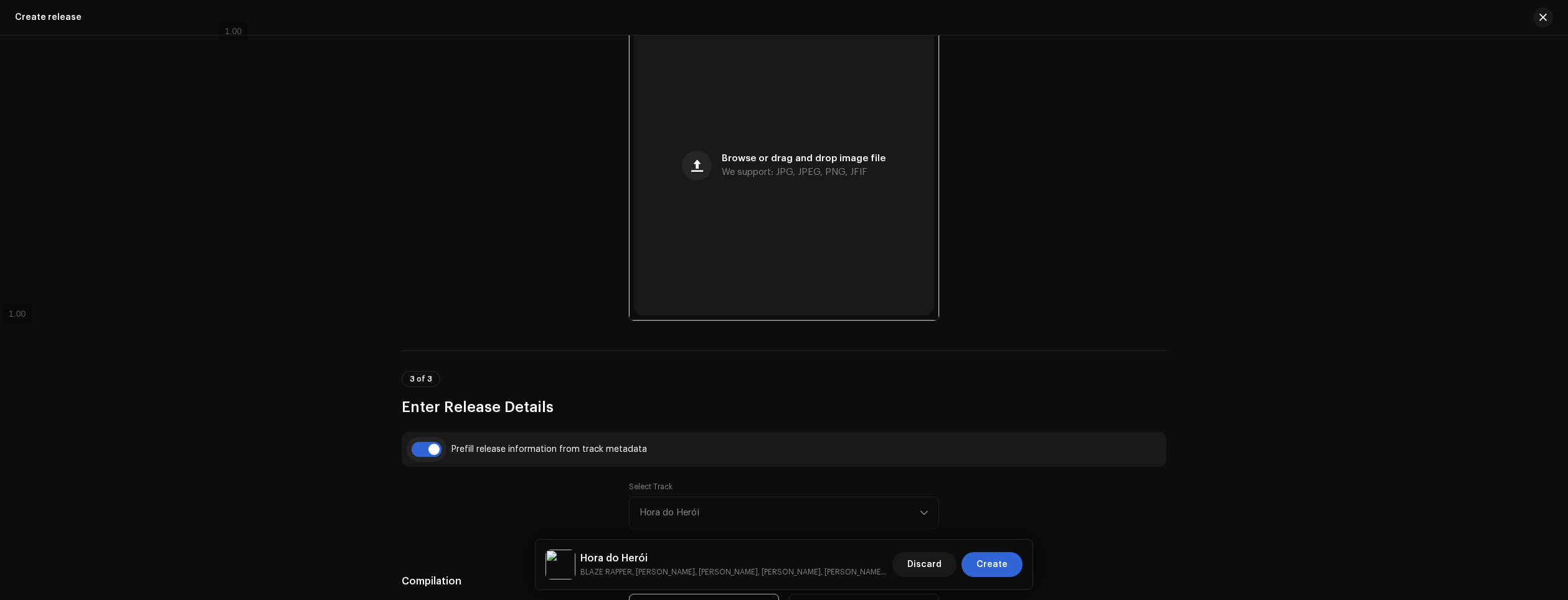
click at [429, 443] on input "checkbox" at bounding box center [427, 449] width 30 height 15
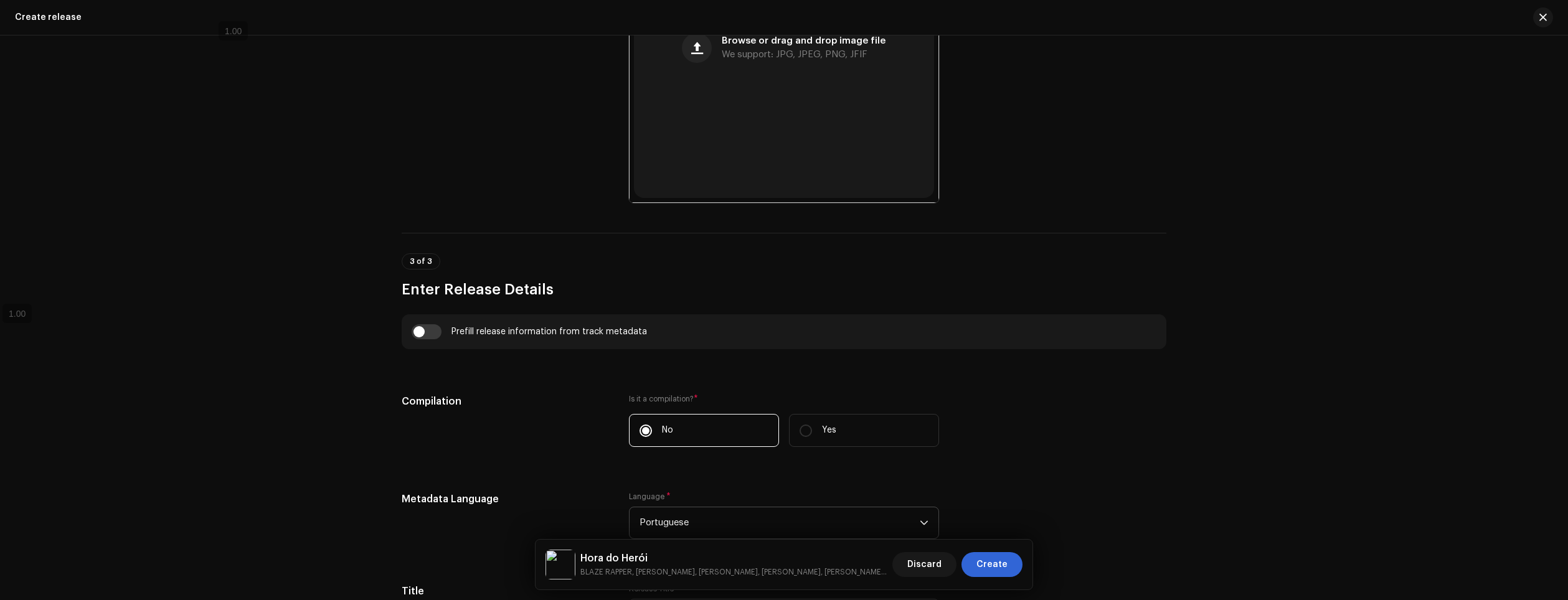
scroll to position [0, 0]
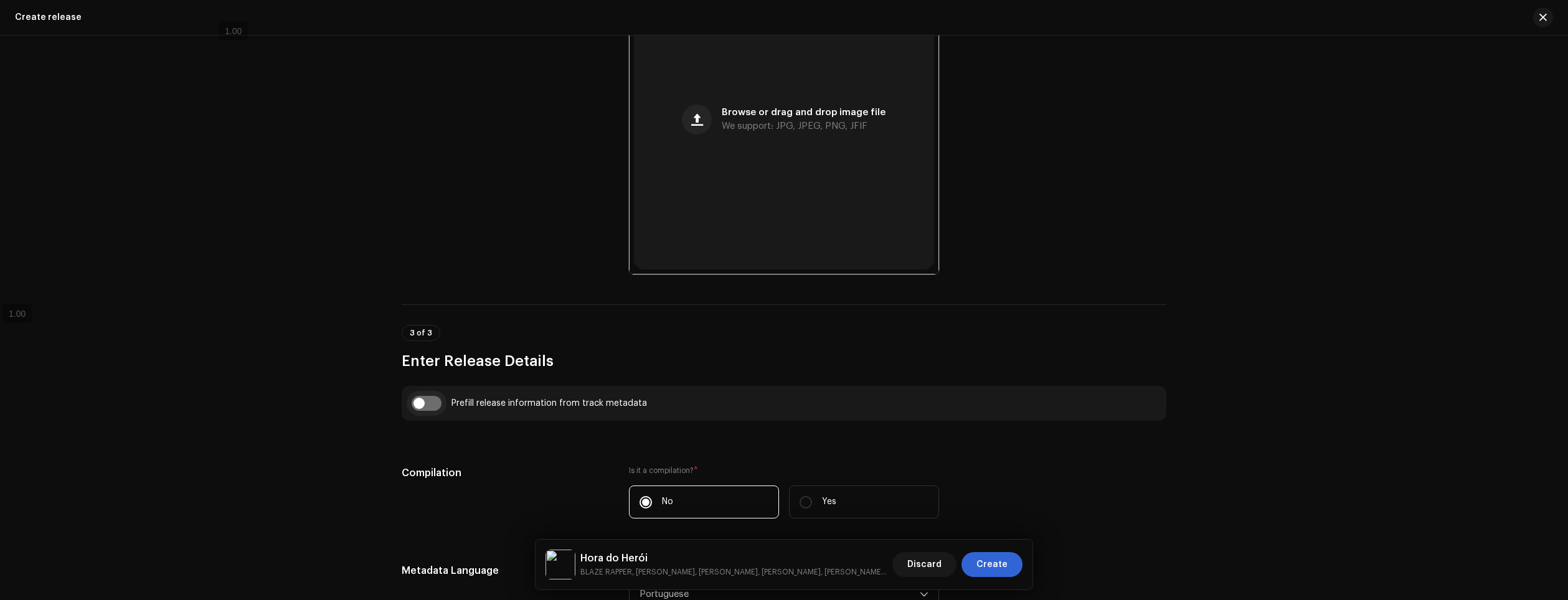
click at [430, 407] on input "checkbox" at bounding box center [427, 403] width 30 height 15
checkbox input "true"
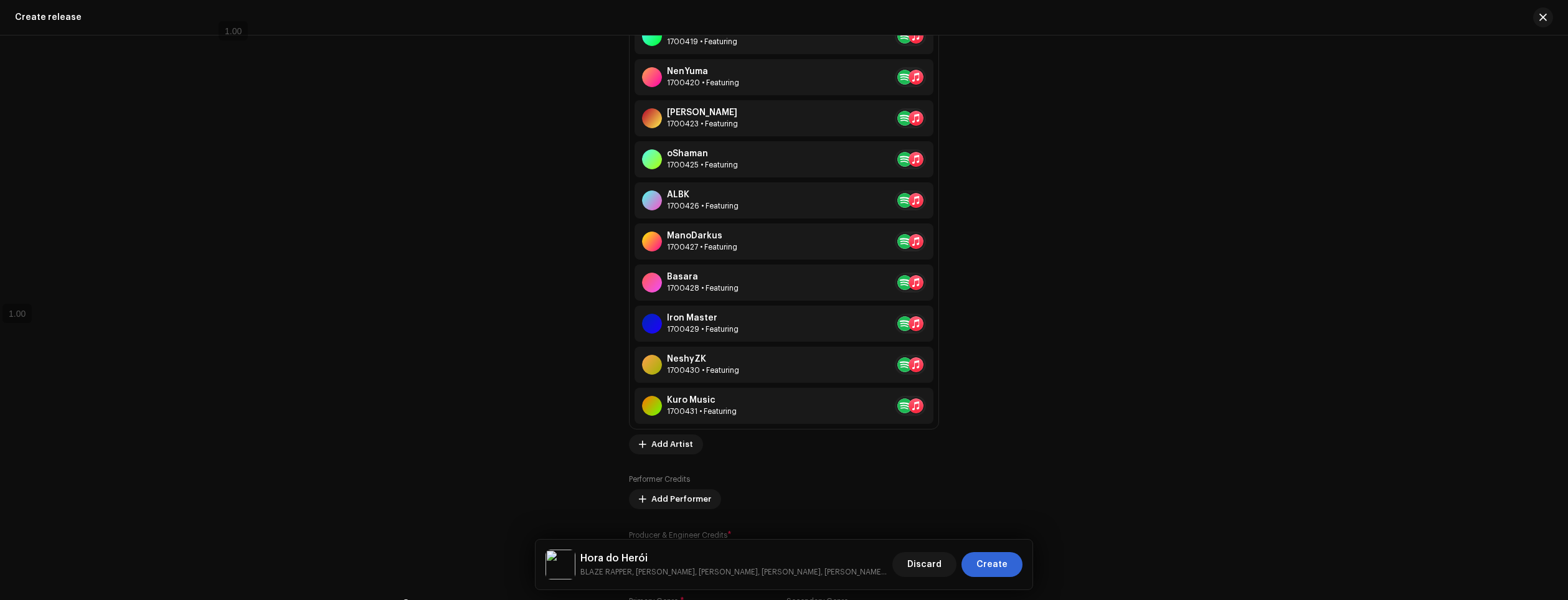
scroll to position [1929, 0]
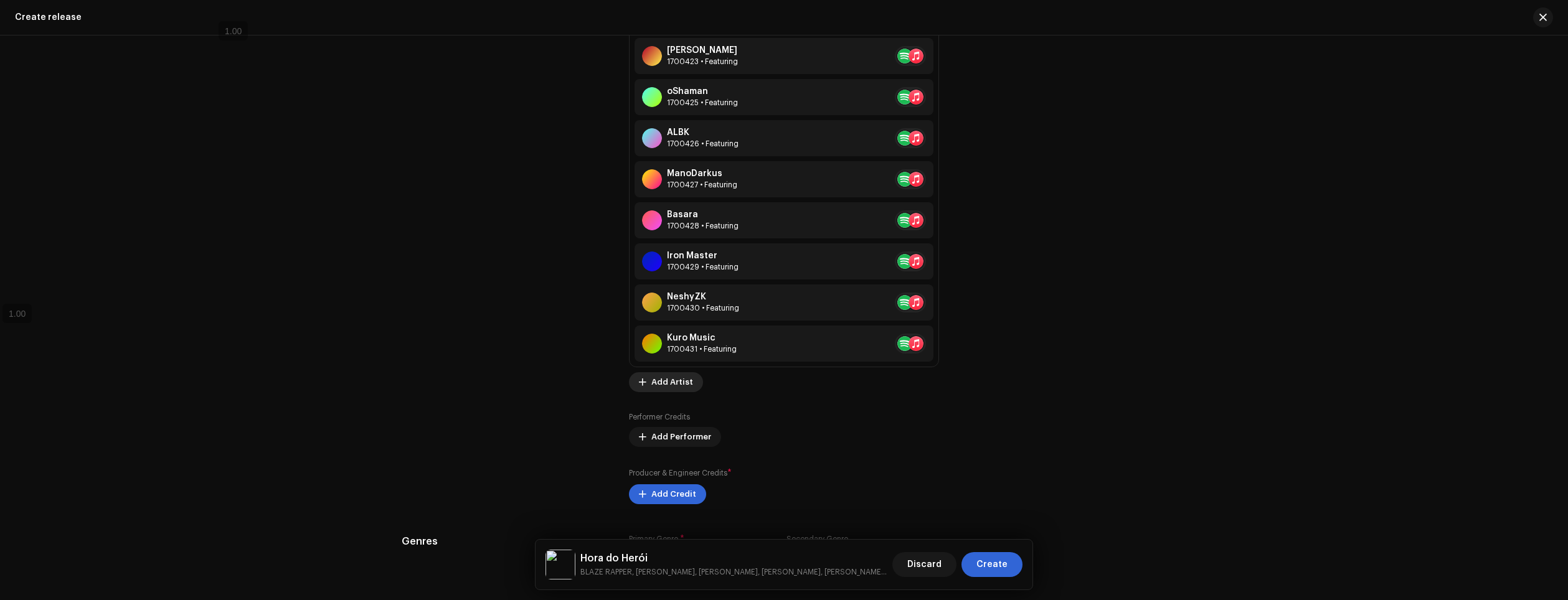
click at [681, 390] on span "Add Artist" at bounding box center [672, 382] width 42 height 25
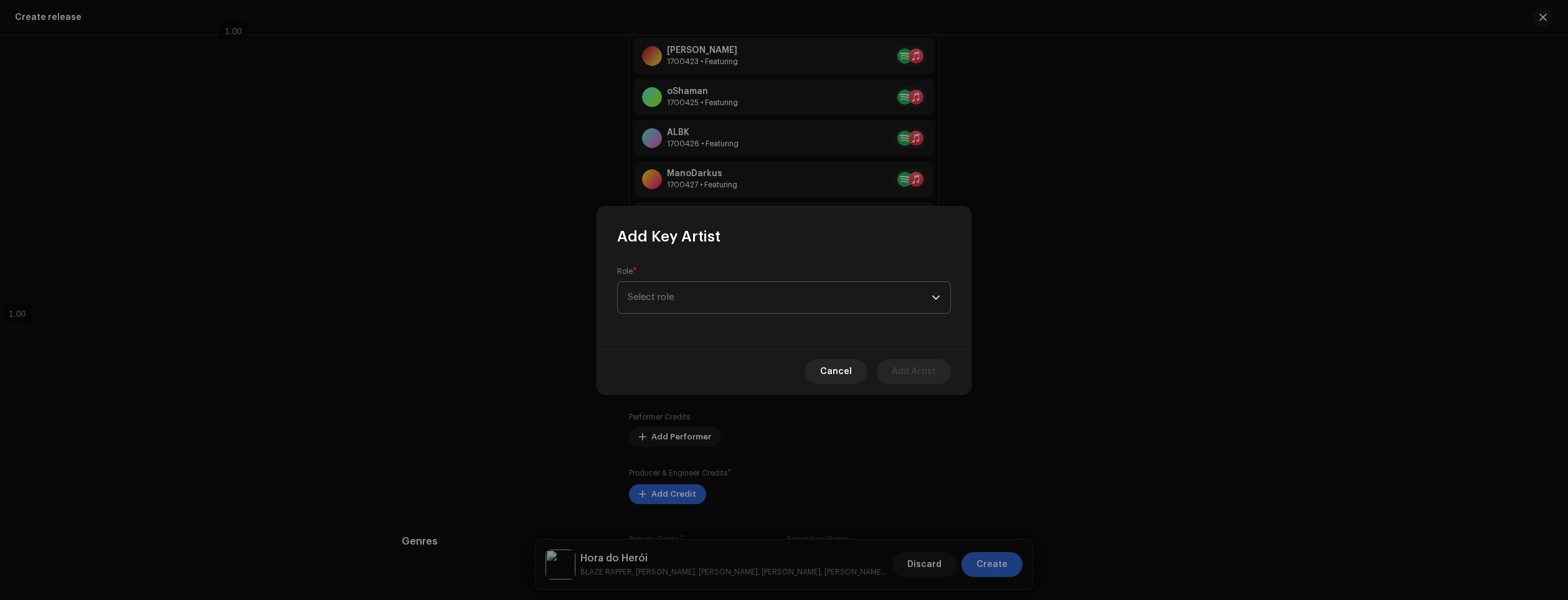
click at [713, 305] on span "Select role" at bounding box center [780, 298] width 304 height 31
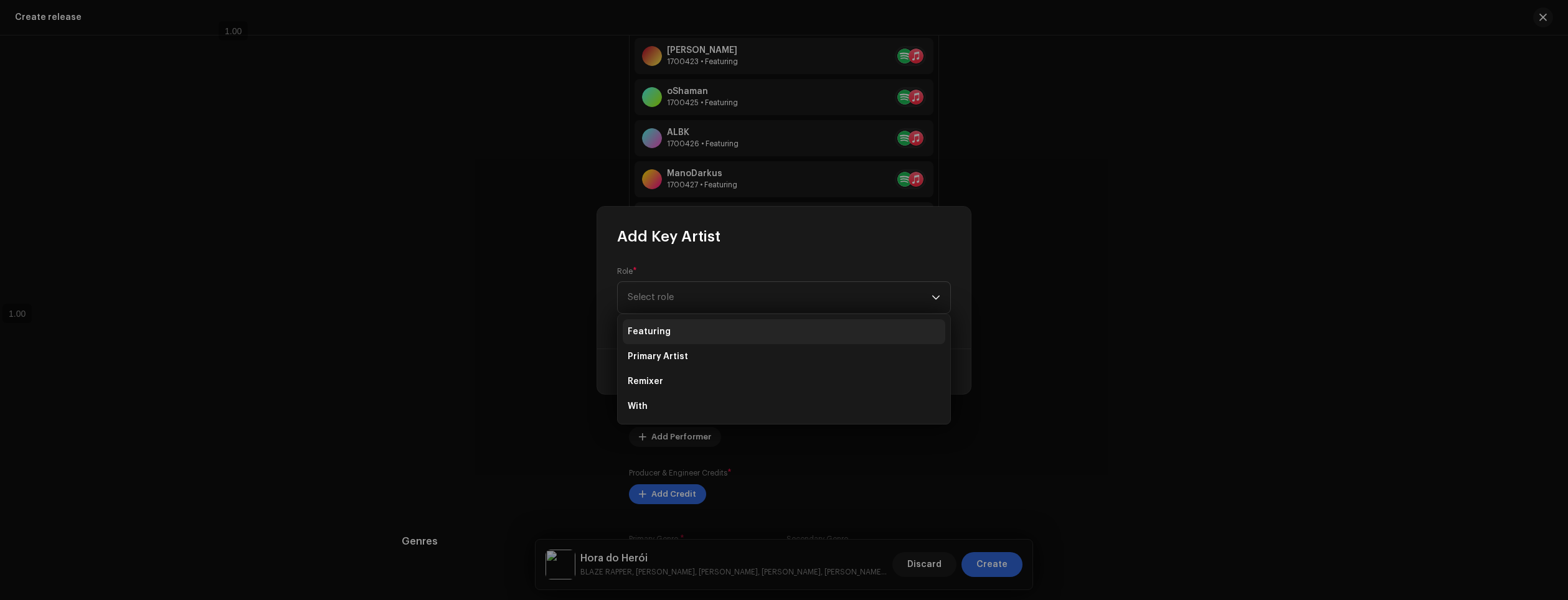
click at [682, 334] on li "Featuring" at bounding box center [784, 332] width 322 height 25
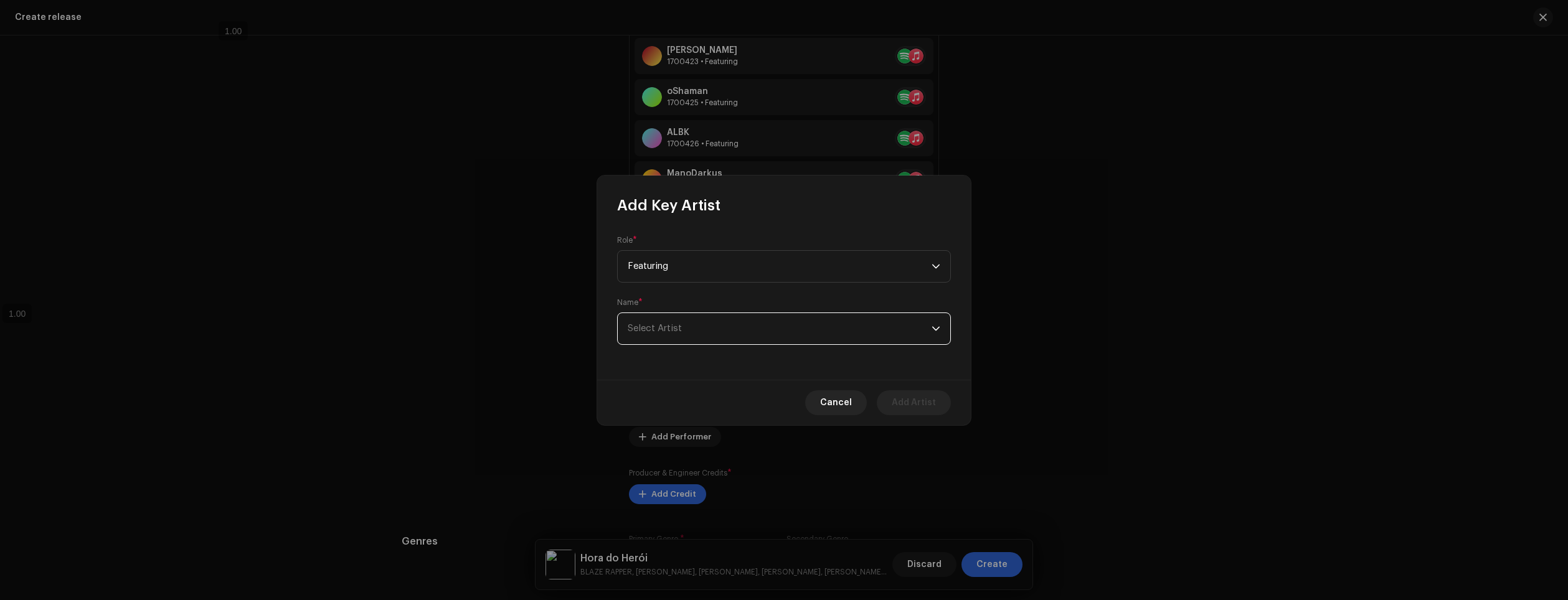
click at [691, 329] on span "Select Artist" at bounding box center [780, 329] width 304 height 31
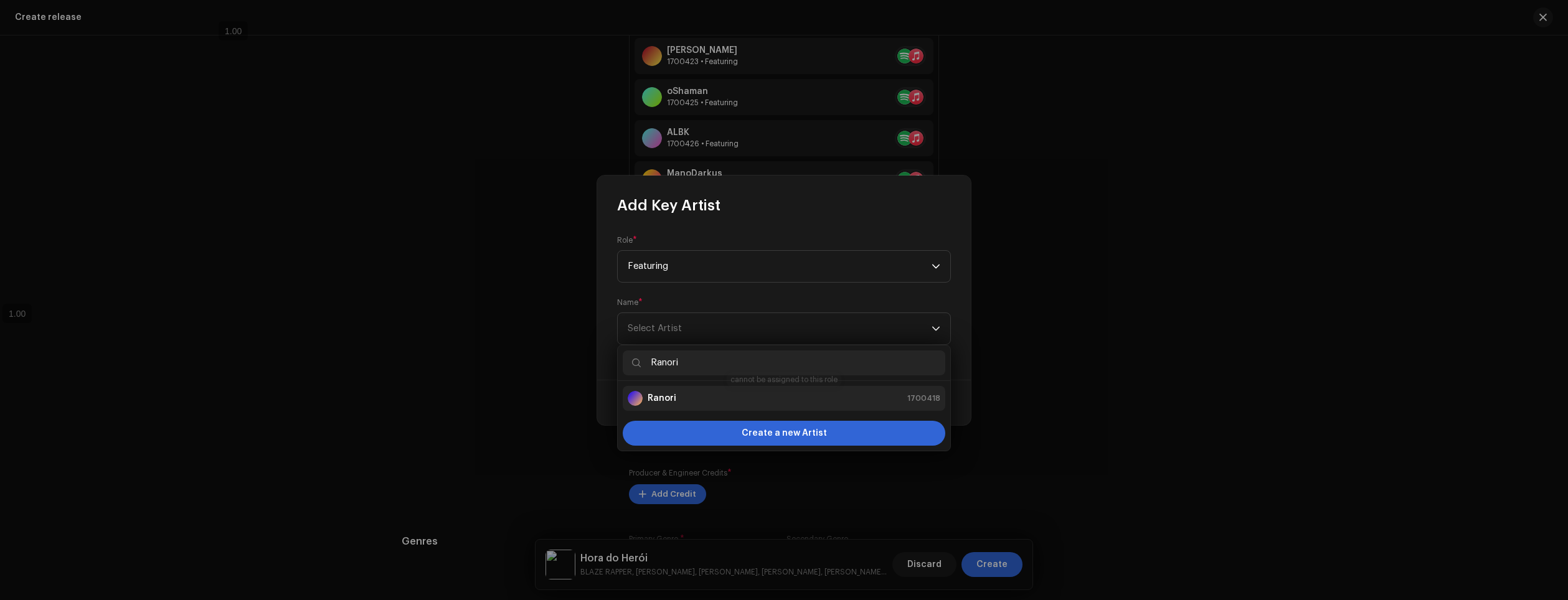
type input "Ranori"
click at [745, 401] on div "Ranori 1700418" at bounding box center [784, 398] width 313 height 15
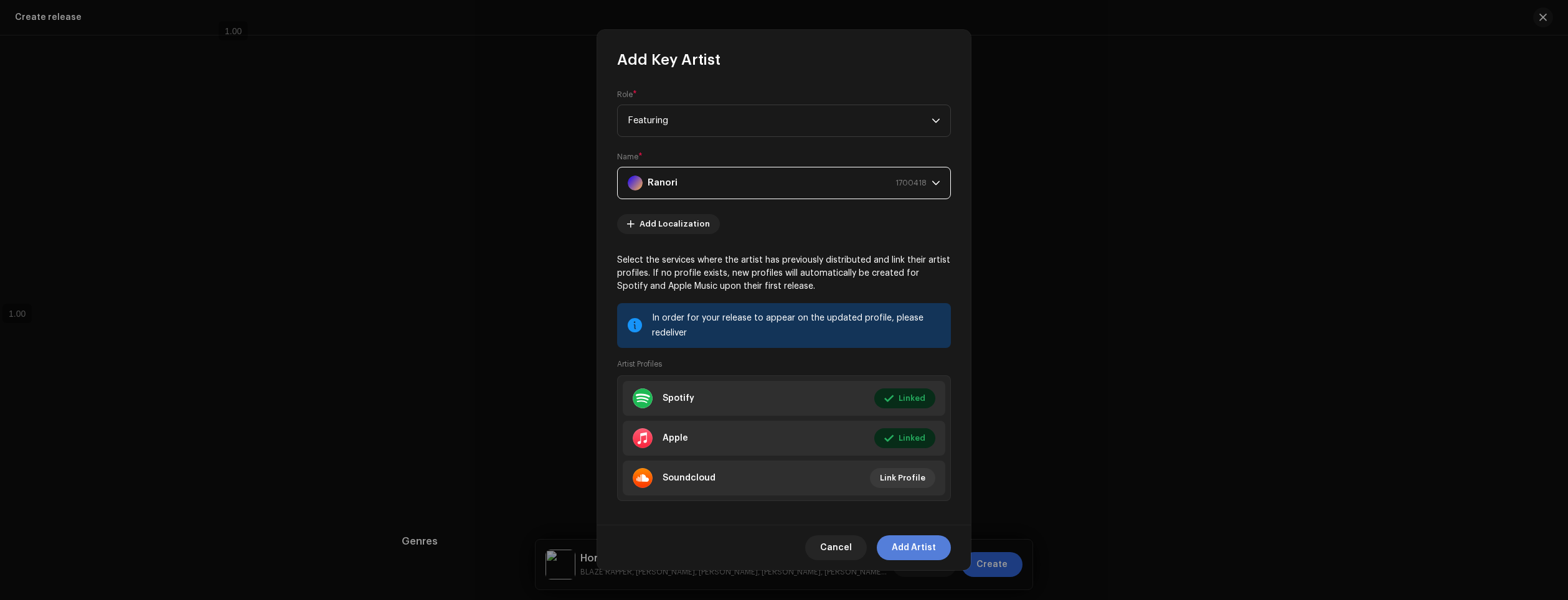
click at [915, 546] on span "Add Artist" at bounding box center [913, 547] width 44 height 25
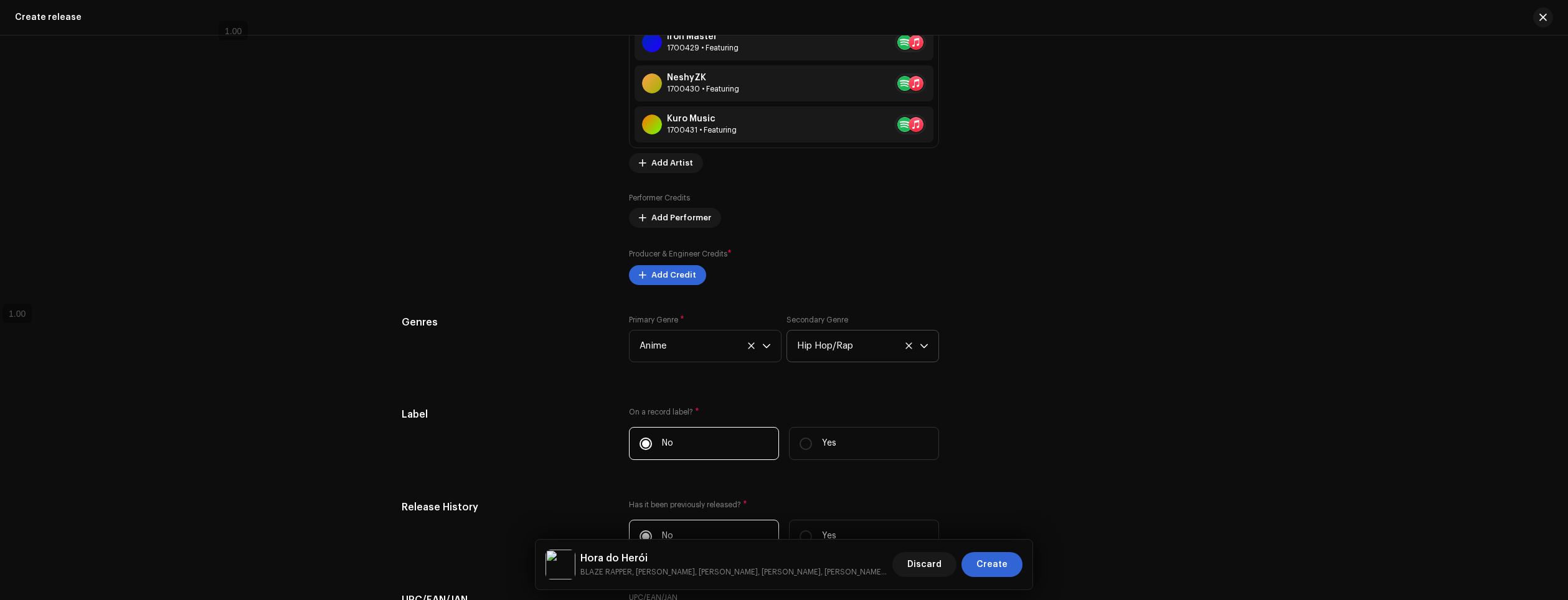
scroll to position [2181, 0]
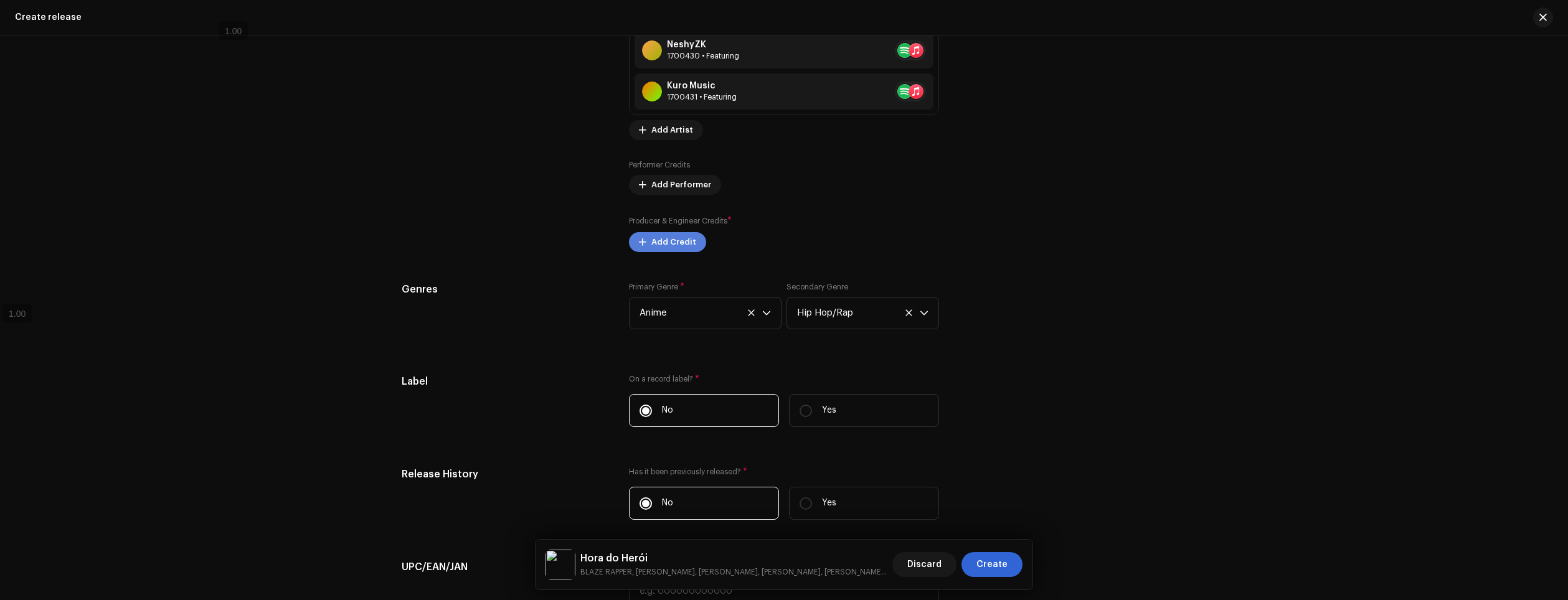
click at [684, 247] on span "Add Credit" at bounding box center [674, 242] width 45 height 25
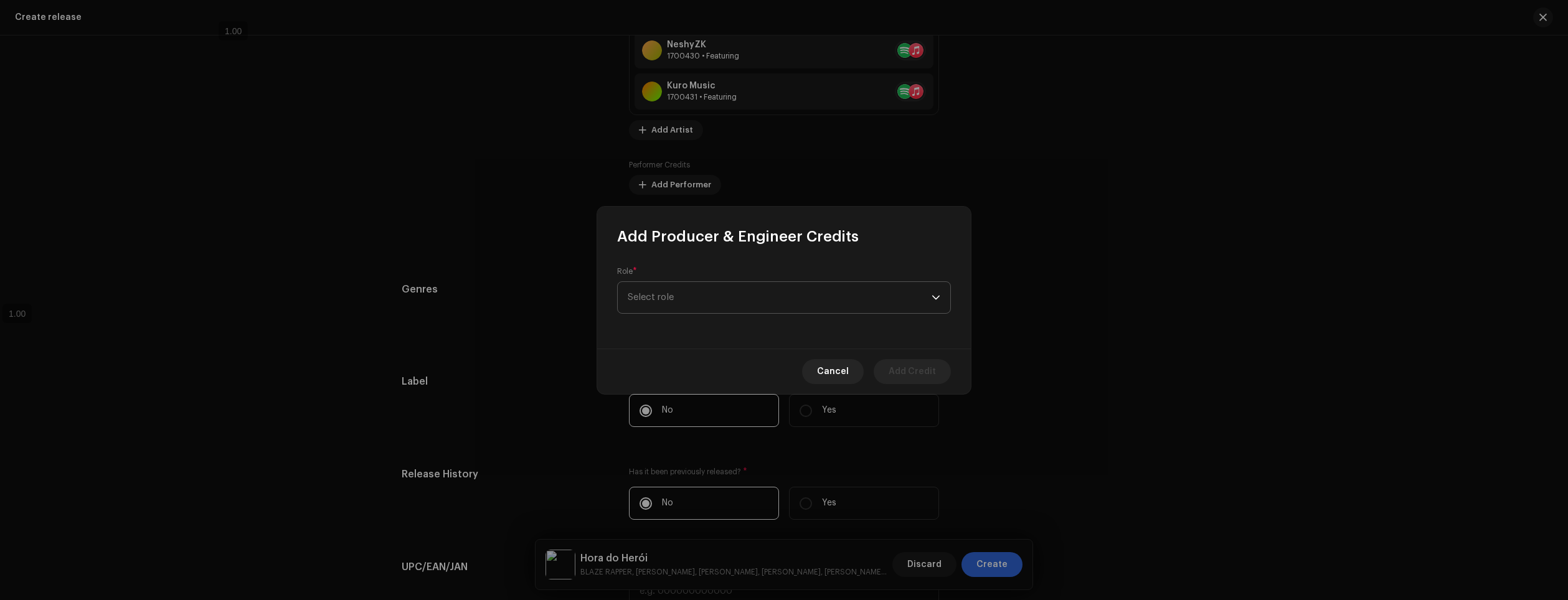
click at [702, 291] on span "Select role" at bounding box center [780, 298] width 304 height 31
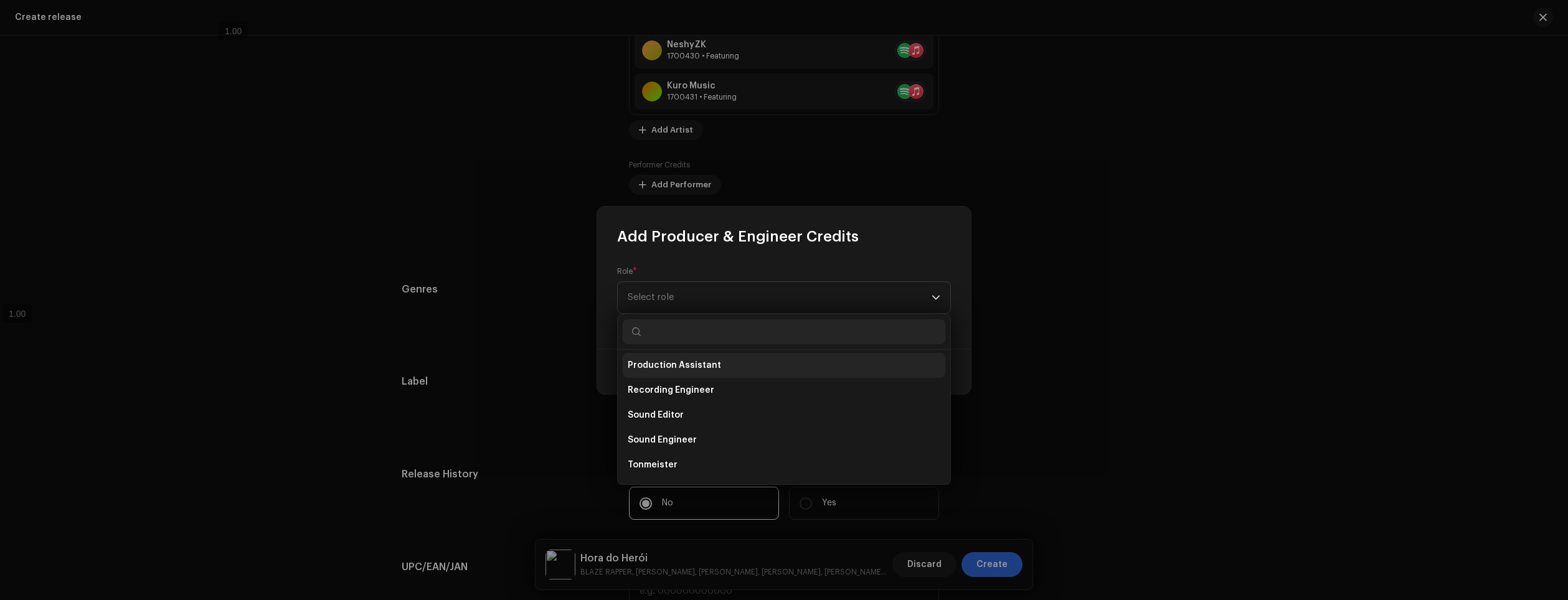
scroll to position [548, 0]
click at [695, 466] on li "Vocal Producer" at bounding box center [784, 466] width 322 height 25
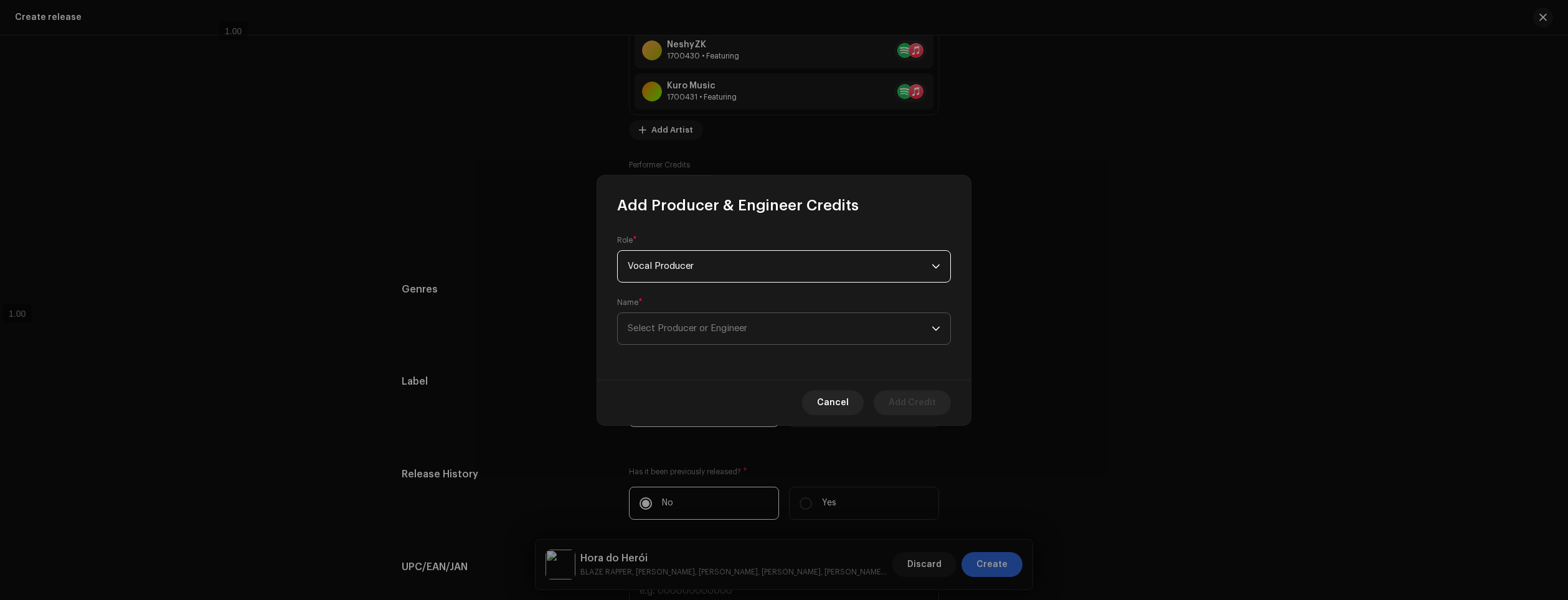
click at [719, 333] on span "Select Producer or Engineer" at bounding box center [780, 329] width 304 height 31
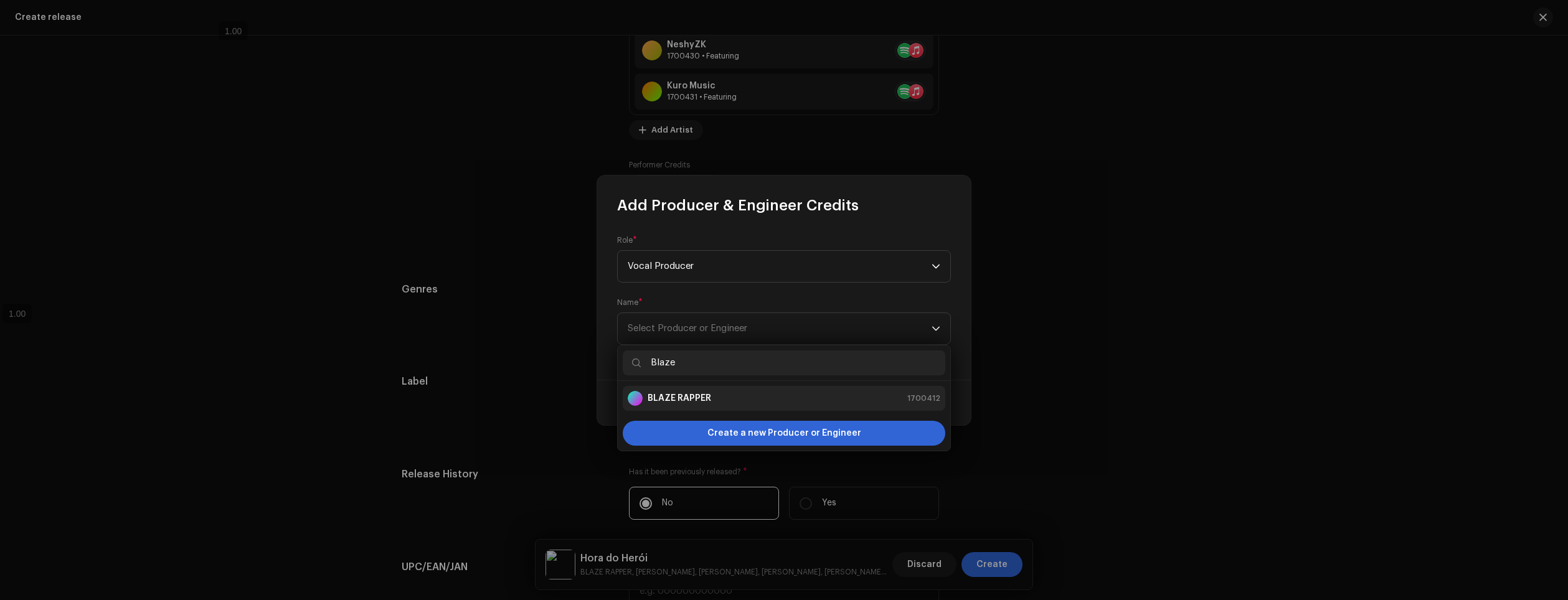
type input "Blaze"
click at [705, 403] on strong "BLAZE RAPPER" at bounding box center [680, 398] width 64 height 12
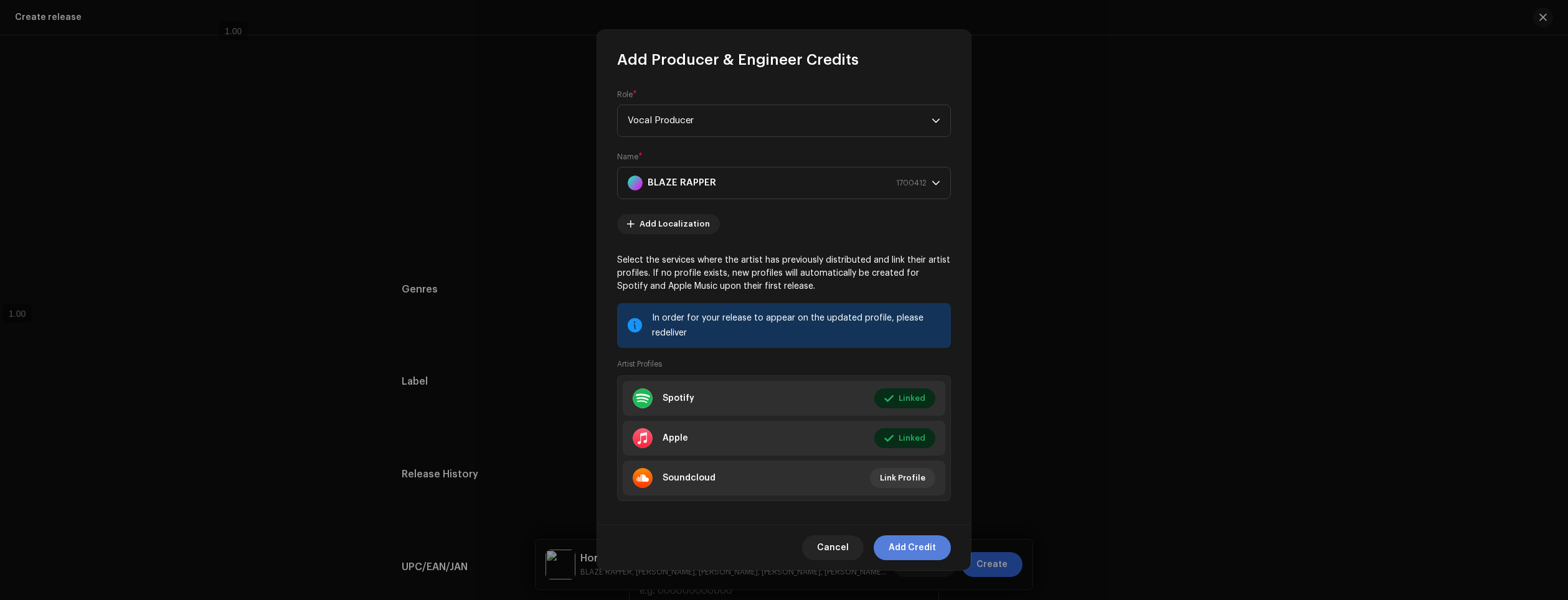
click at [922, 548] on span "Add Credit" at bounding box center [913, 547] width 47 height 25
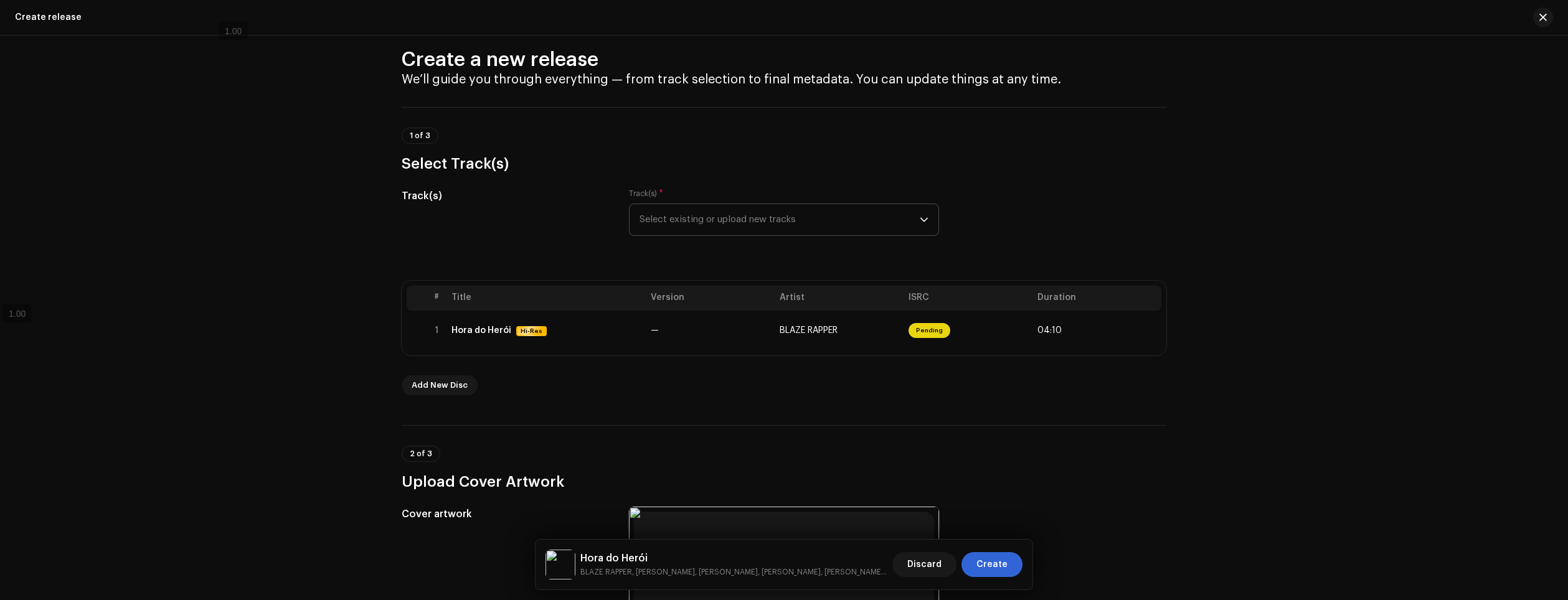
scroll to position [0, 0]
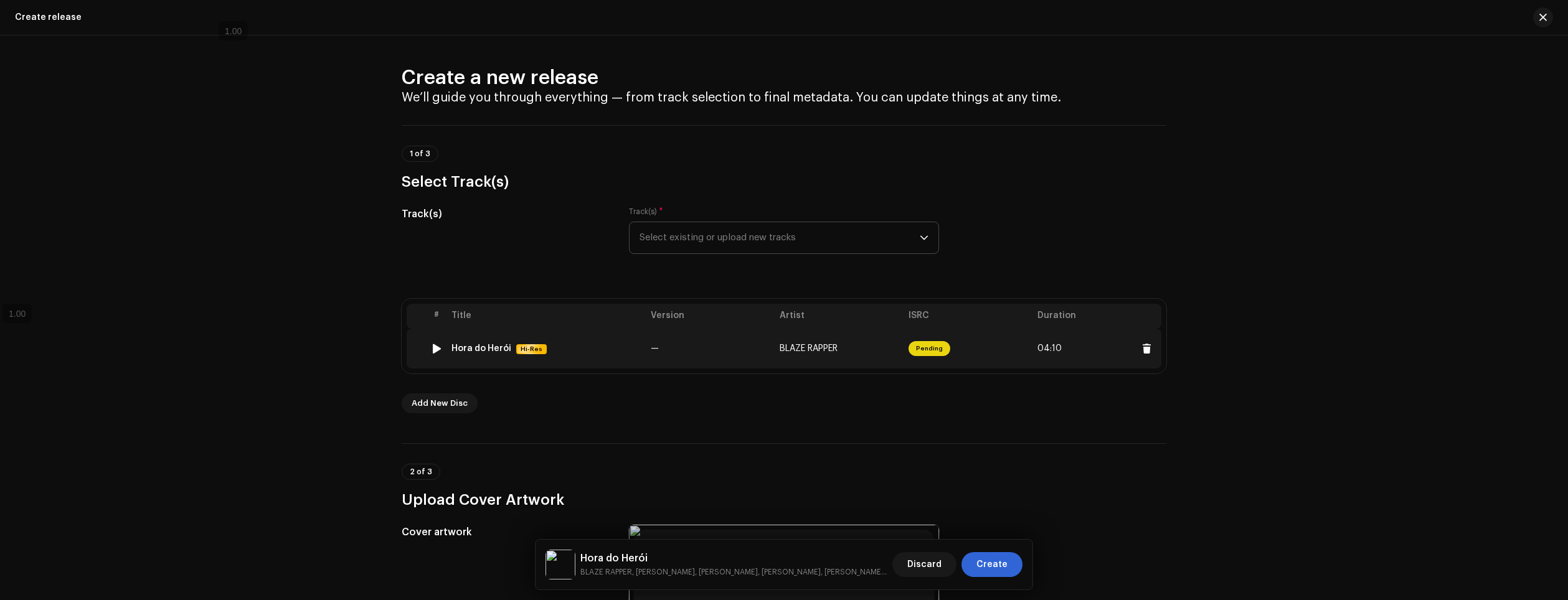
click at [506, 353] on div "Hora do Herói" at bounding box center [481, 348] width 60 height 10
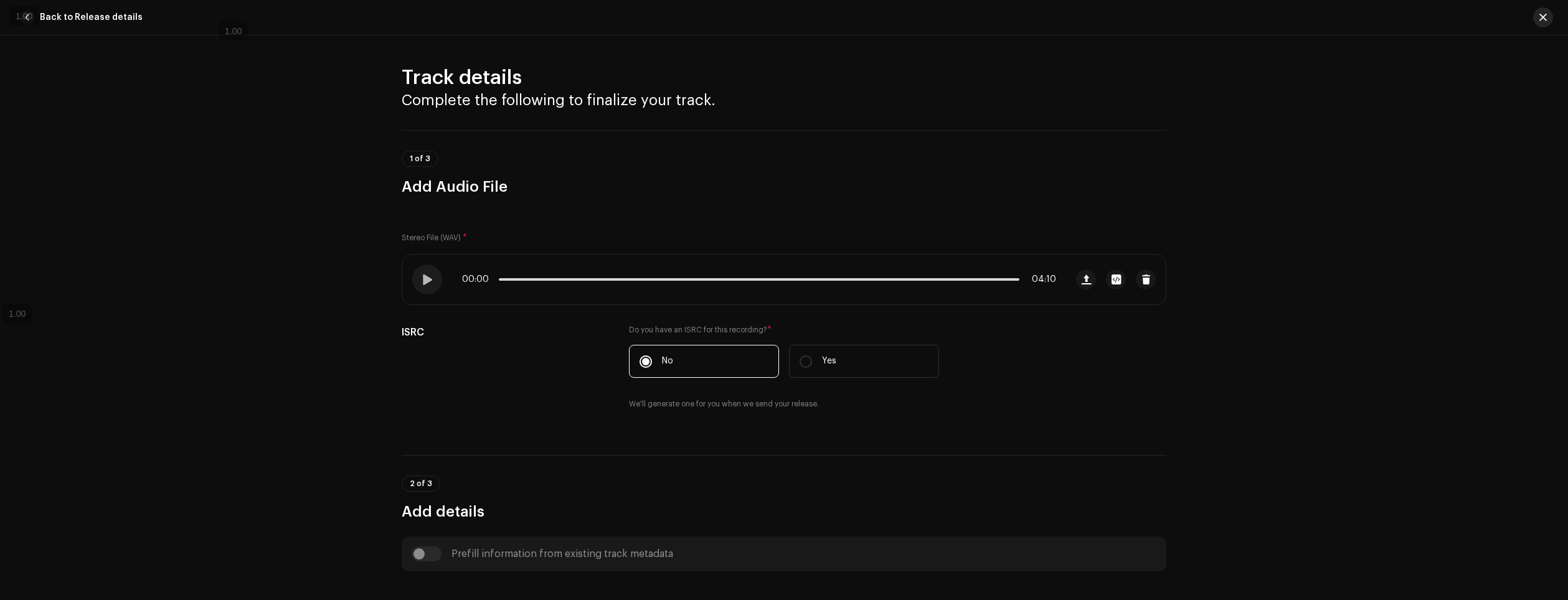
click at [1543, 26] on button "button" at bounding box center [1543, 17] width 20 height 20
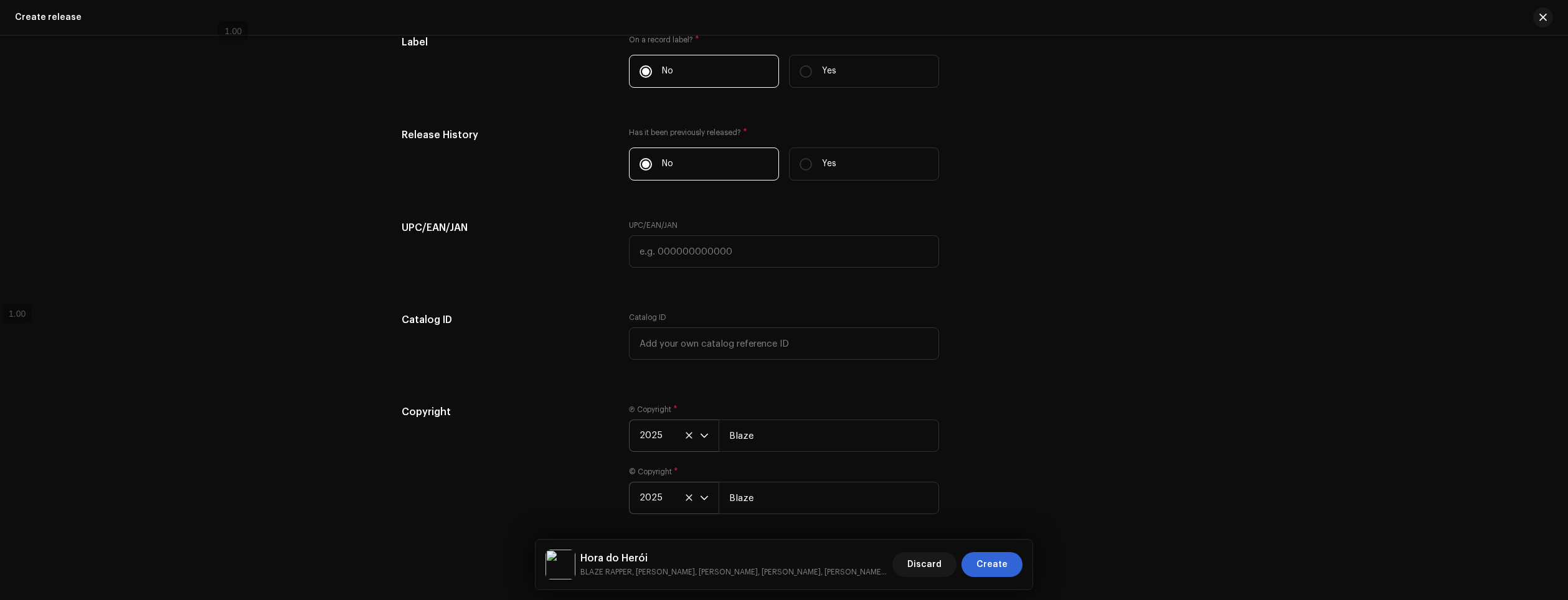
scroll to position [2621, 0]
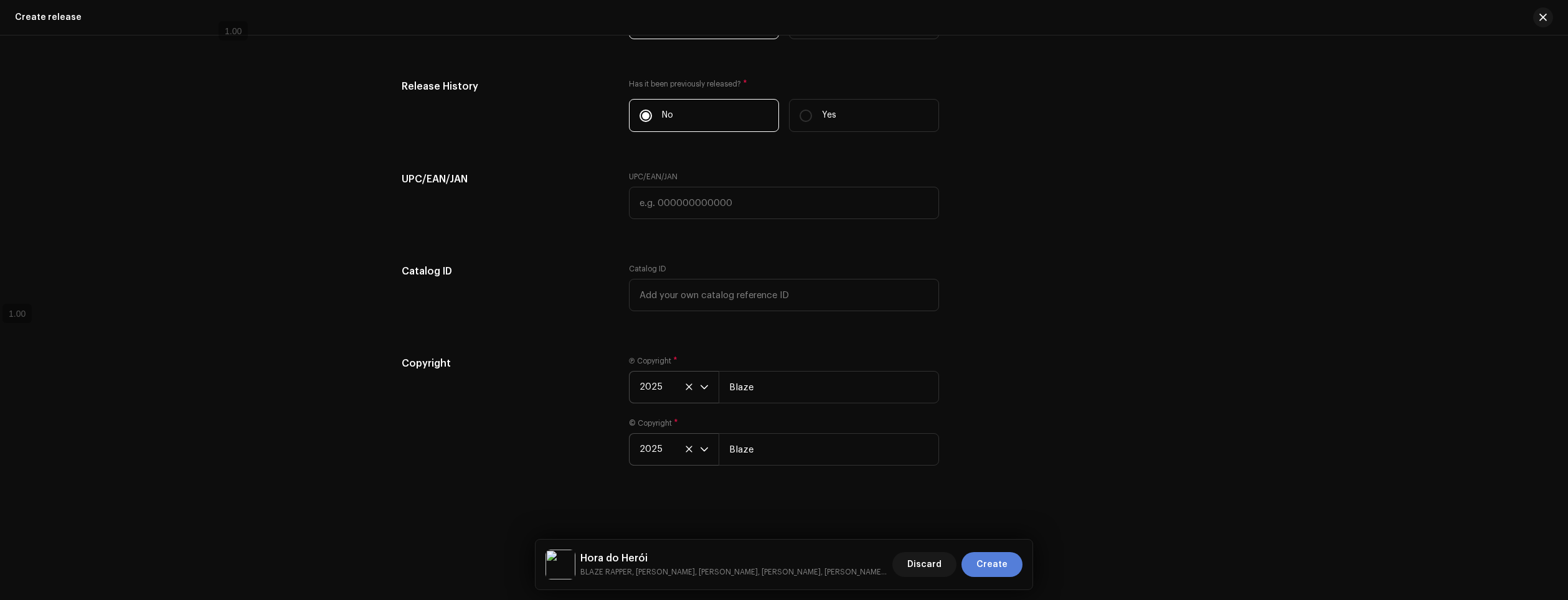
click at [1008, 565] on button "Create" at bounding box center [992, 564] width 61 height 25
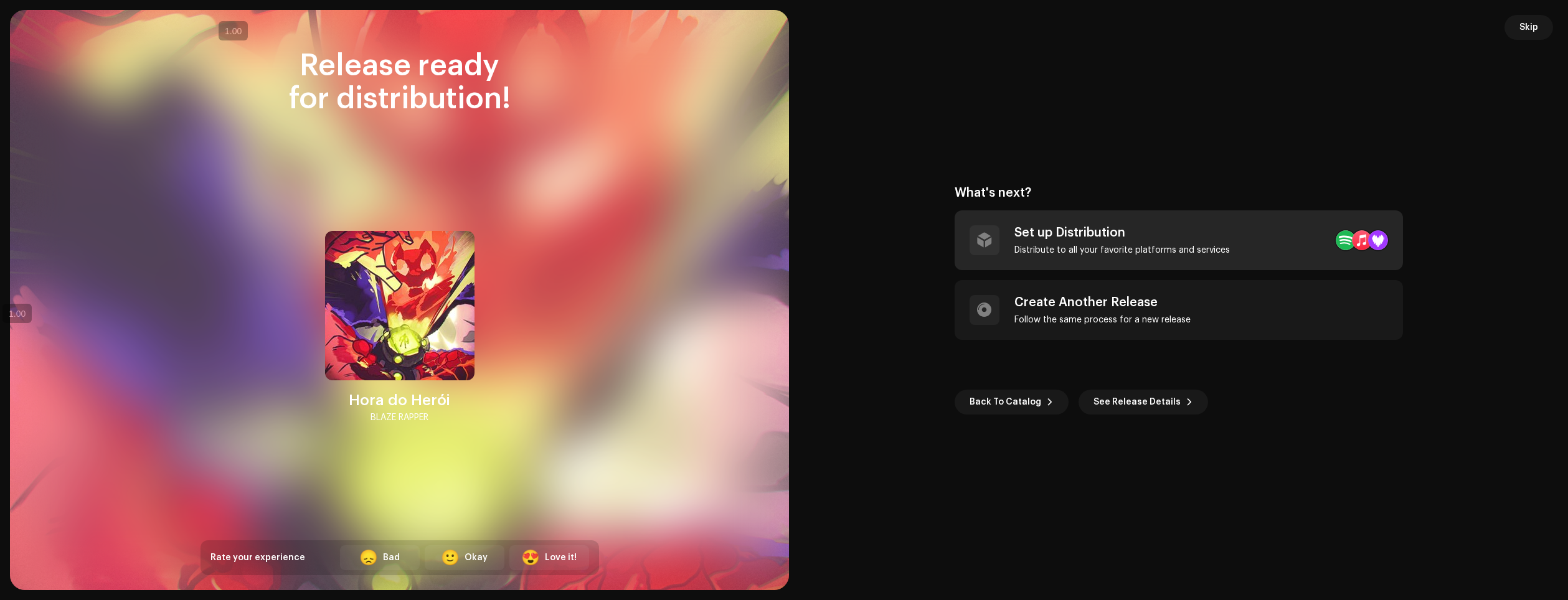
click at [1134, 229] on div "Set up Distribution" at bounding box center [1122, 233] width 216 height 15
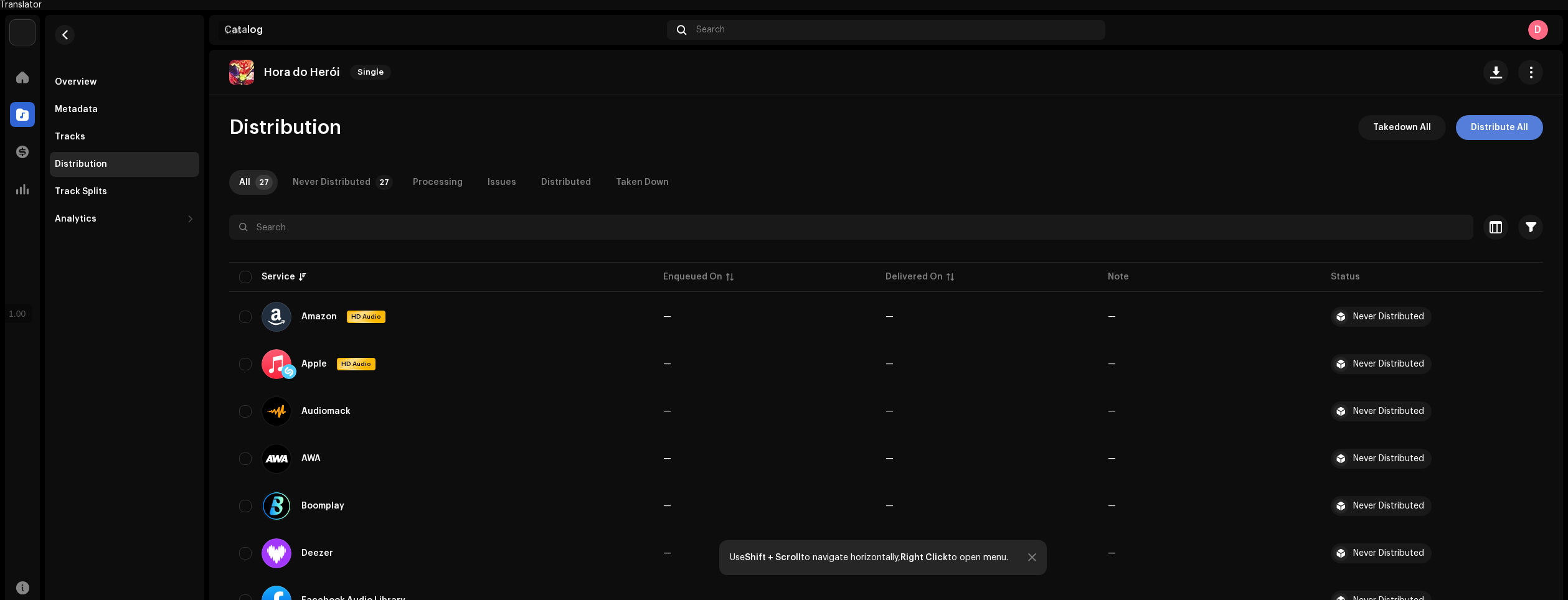
click at [1502, 119] on span "Distribute All" at bounding box center [1499, 127] width 57 height 25
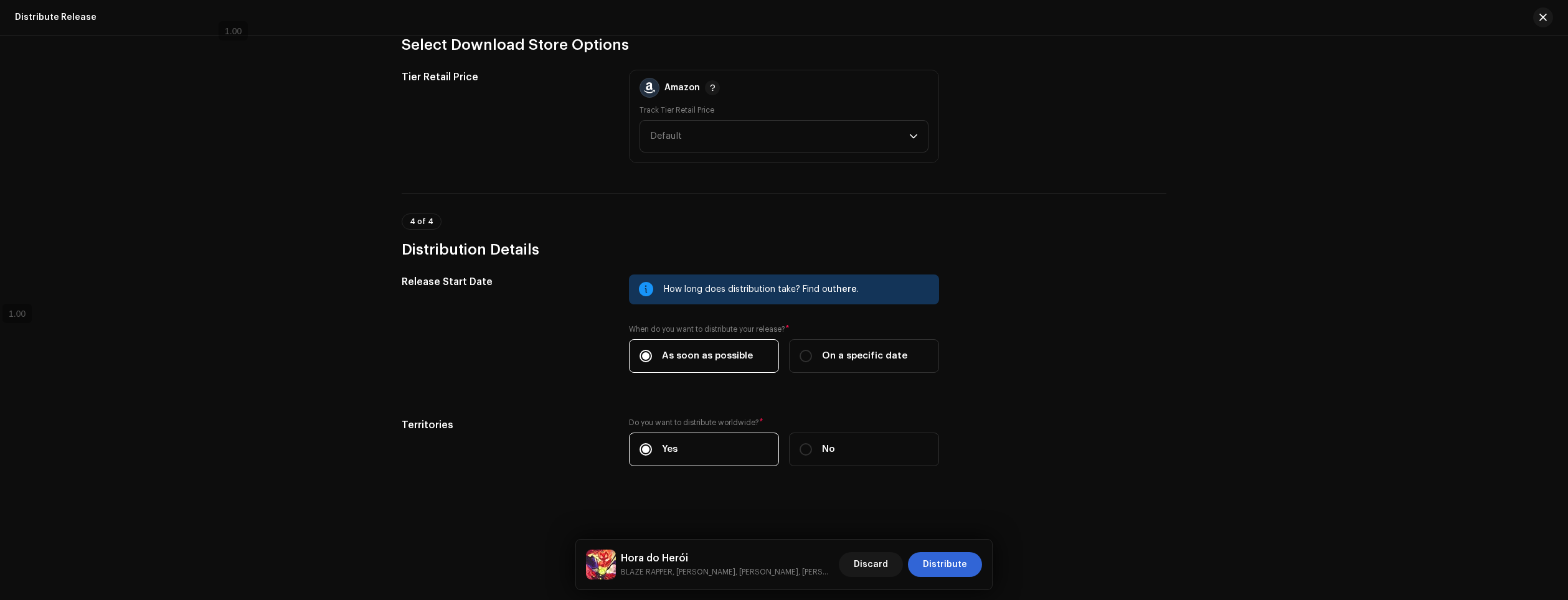
scroll to position [1691, 0]
click at [953, 563] on span "Distribute" at bounding box center [944, 564] width 44 height 25
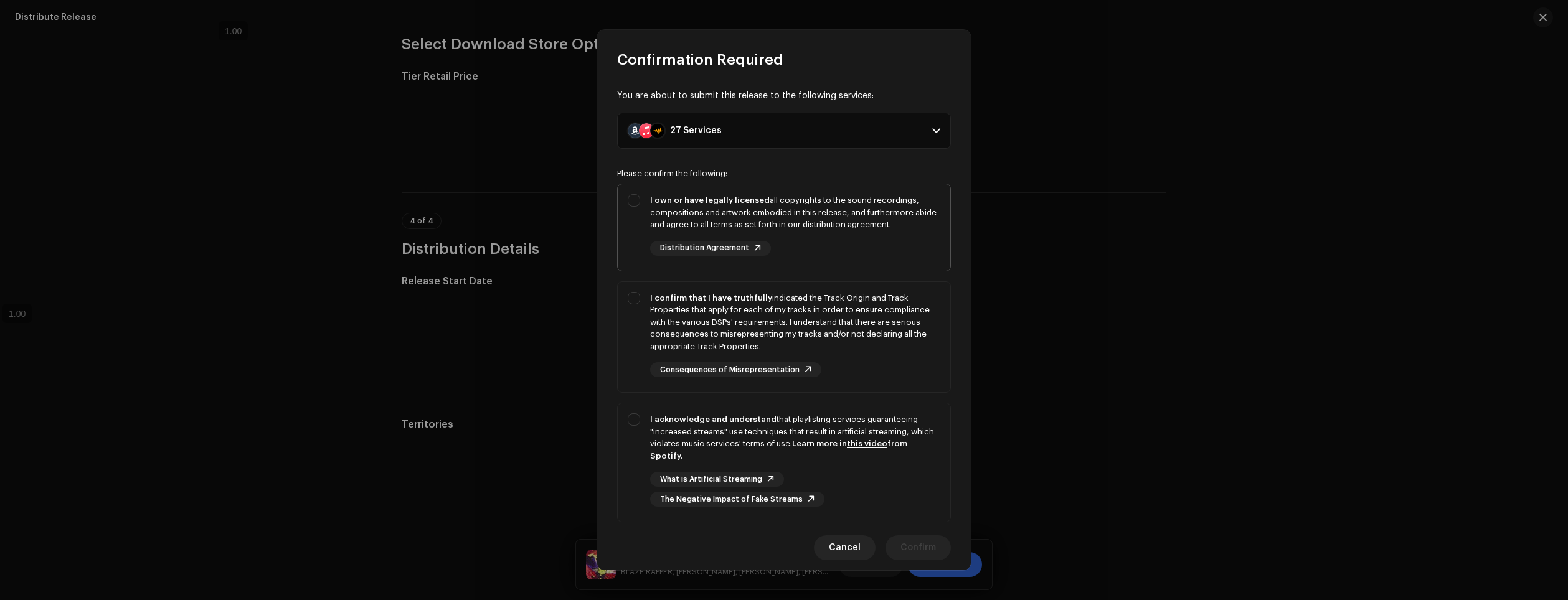
click at [626, 208] on div "I own or have legally licensed all copyrights to the sound recordings, composit…" at bounding box center [784, 225] width 332 height 81
checkbox input "true"
click at [636, 299] on div "I confirm that I have truthfully indicated the Track Origin and Track Propertie…" at bounding box center [784, 335] width 332 height 106
checkbox input "true"
click at [656, 431] on div "I acknowledge and understand that playlisting services guaranteeing "increased …" at bounding box center [795, 437] width 290 height 49
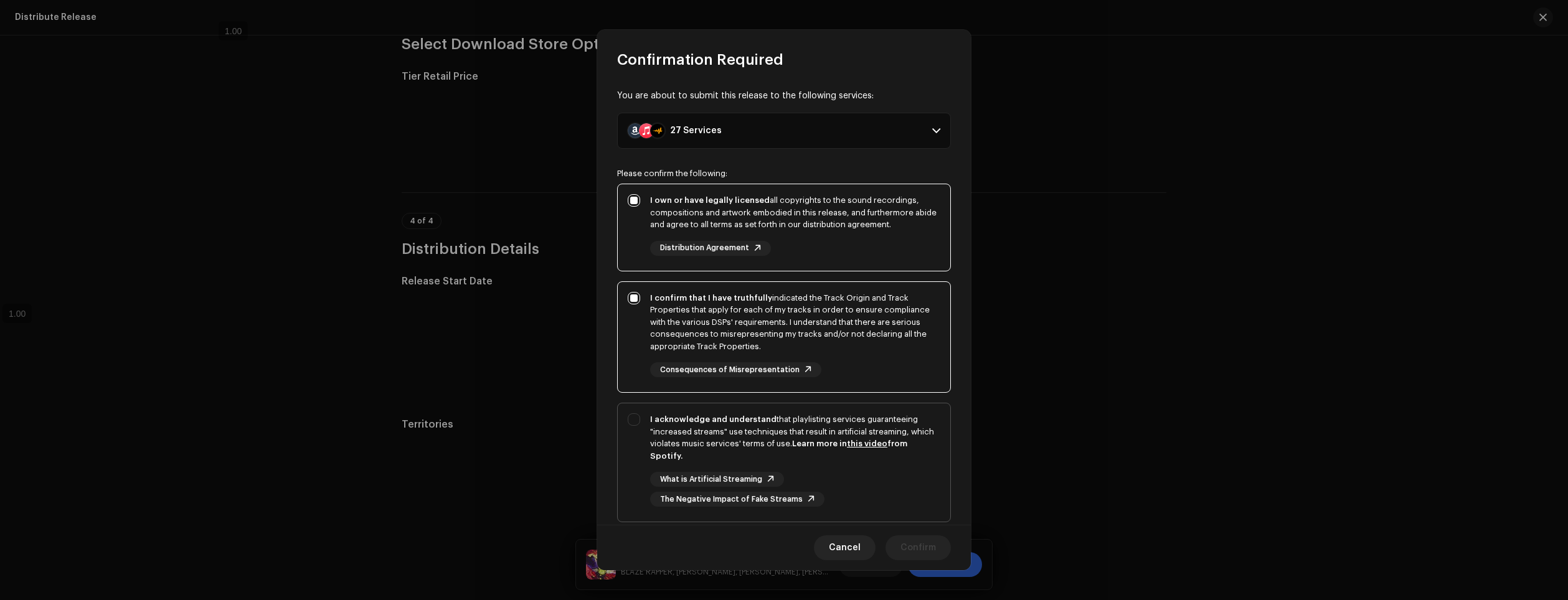
checkbox input "true"
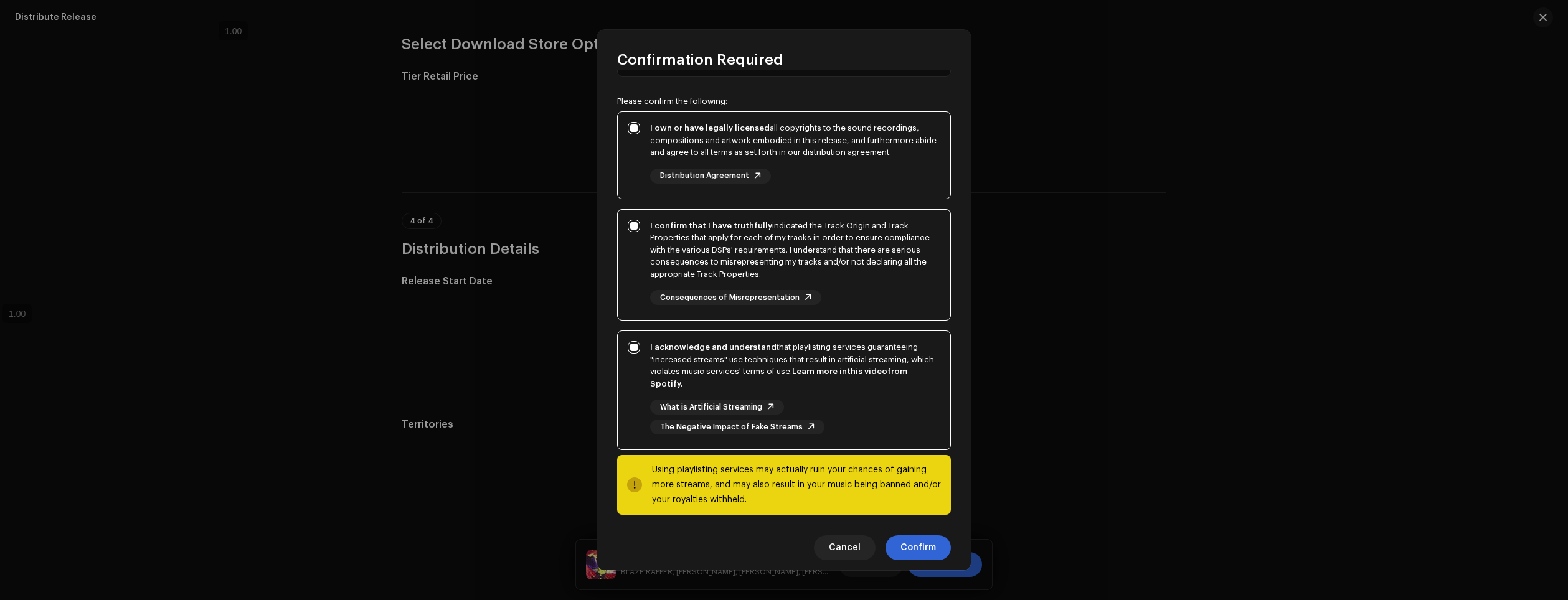
scroll to position [82, 0]
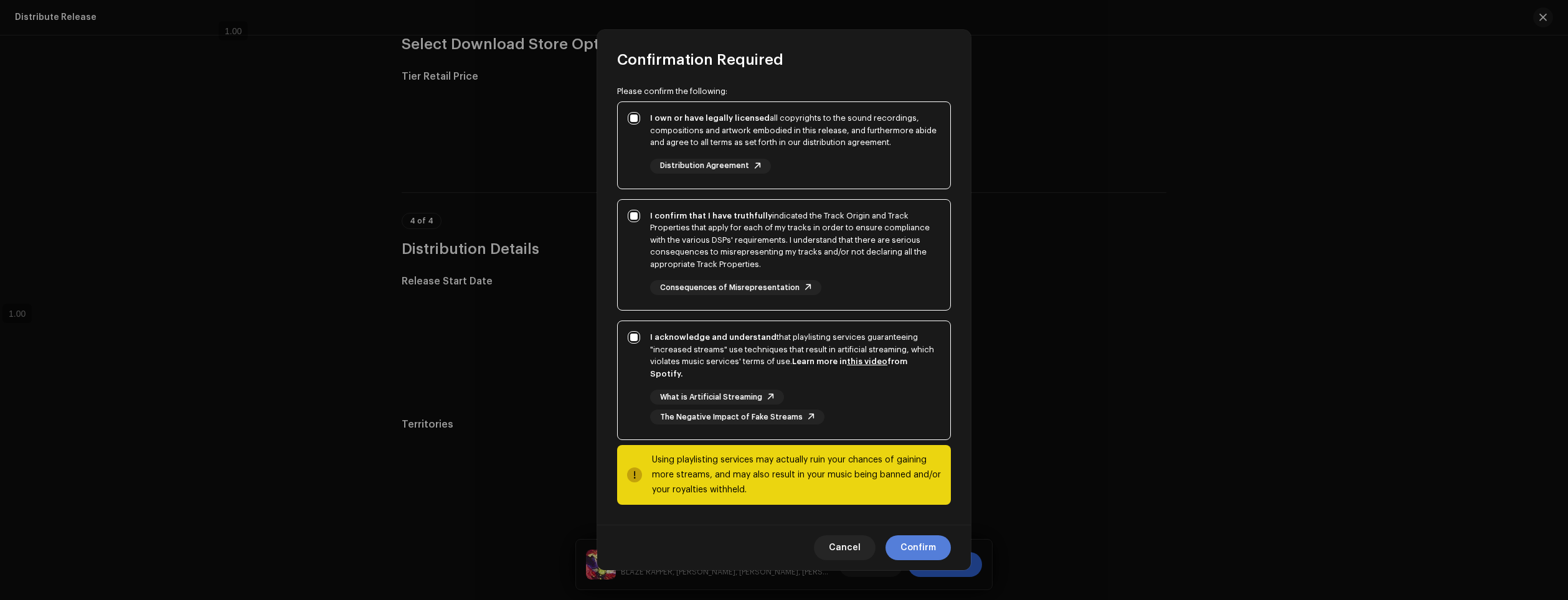
click at [909, 544] on span "Confirm" at bounding box center [918, 547] width 35 height 25
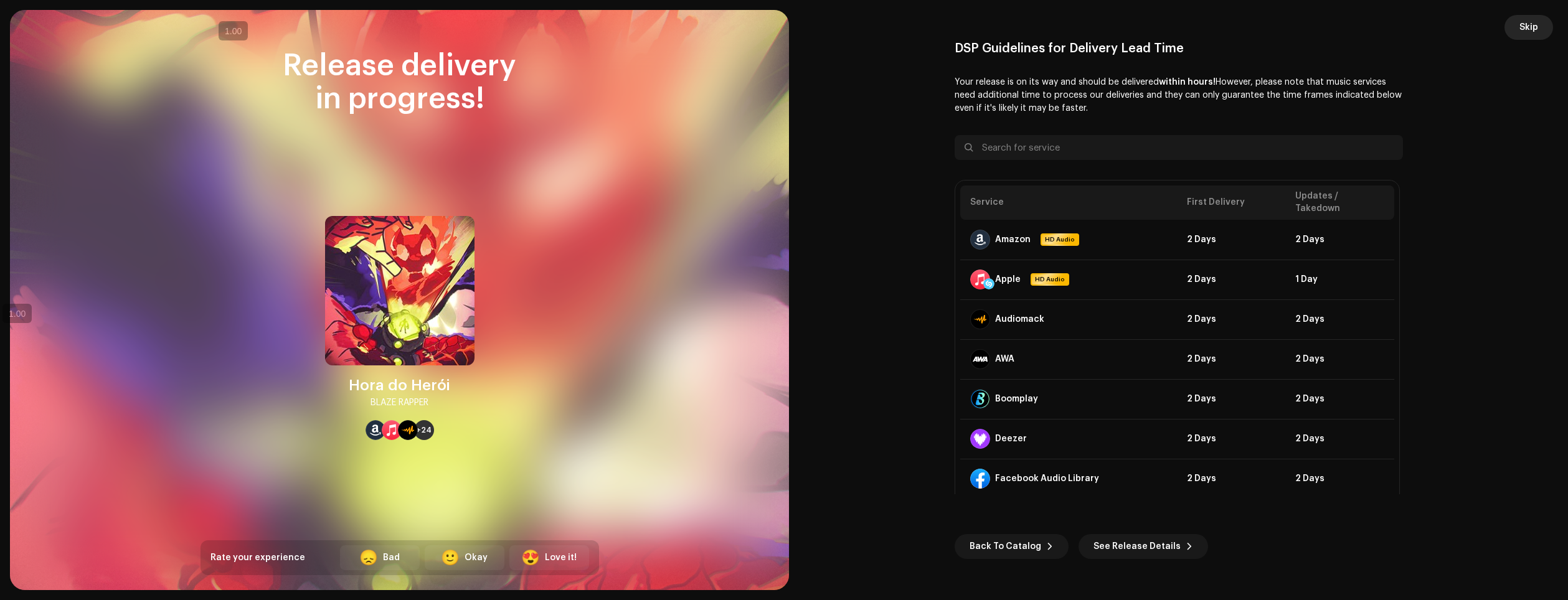
click at [1527, 21] on span "Skip" at bounding box center [1529, 27] width 19 height 25
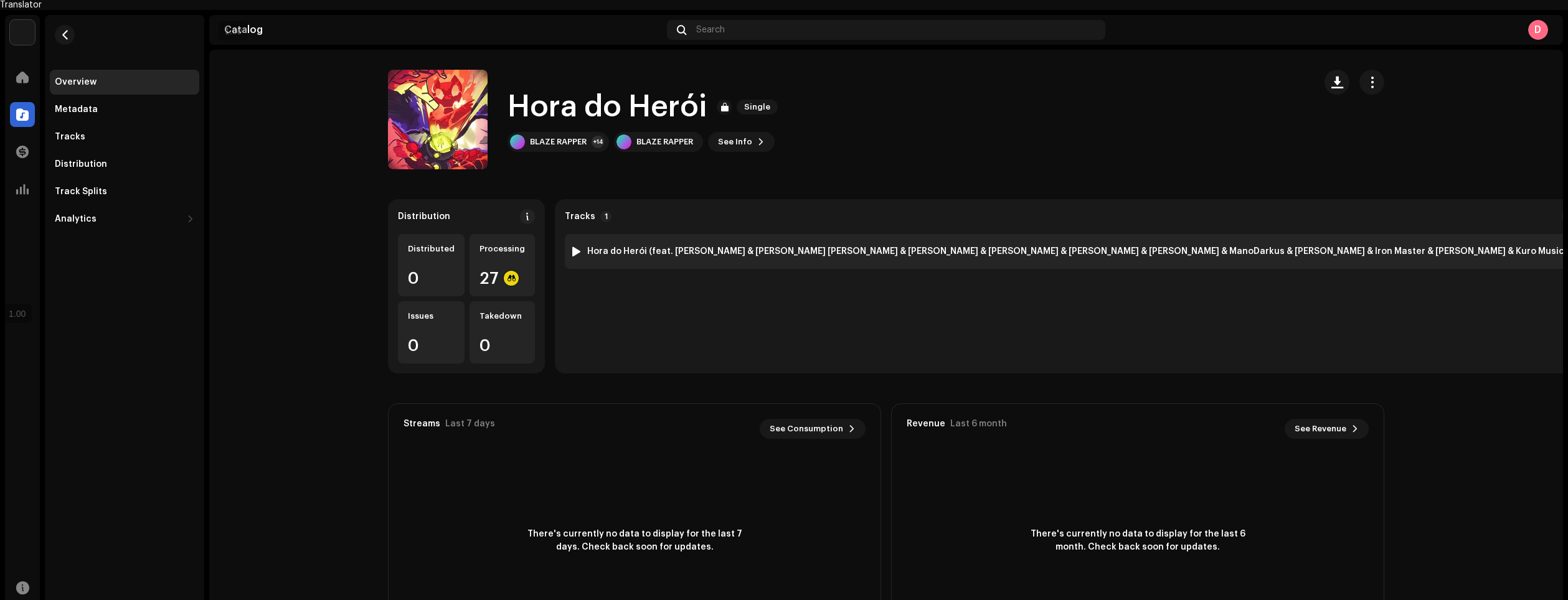
click at [777, 245] on div "1 Hora do Herói (feat. Ranori & Ark King & NenYuma & Ishida & oShaman & ALBK & …" at bounding box center [1069, 252] width 997 height 12
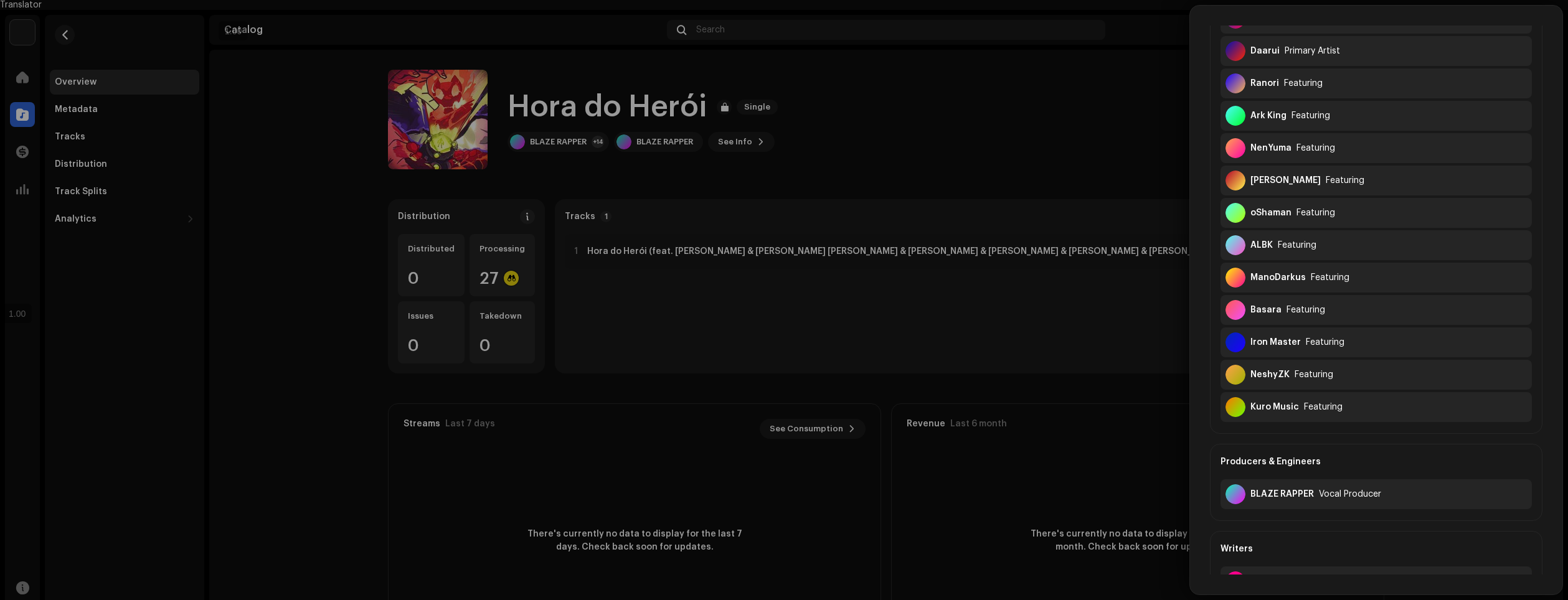
scroll to position [436, 0]
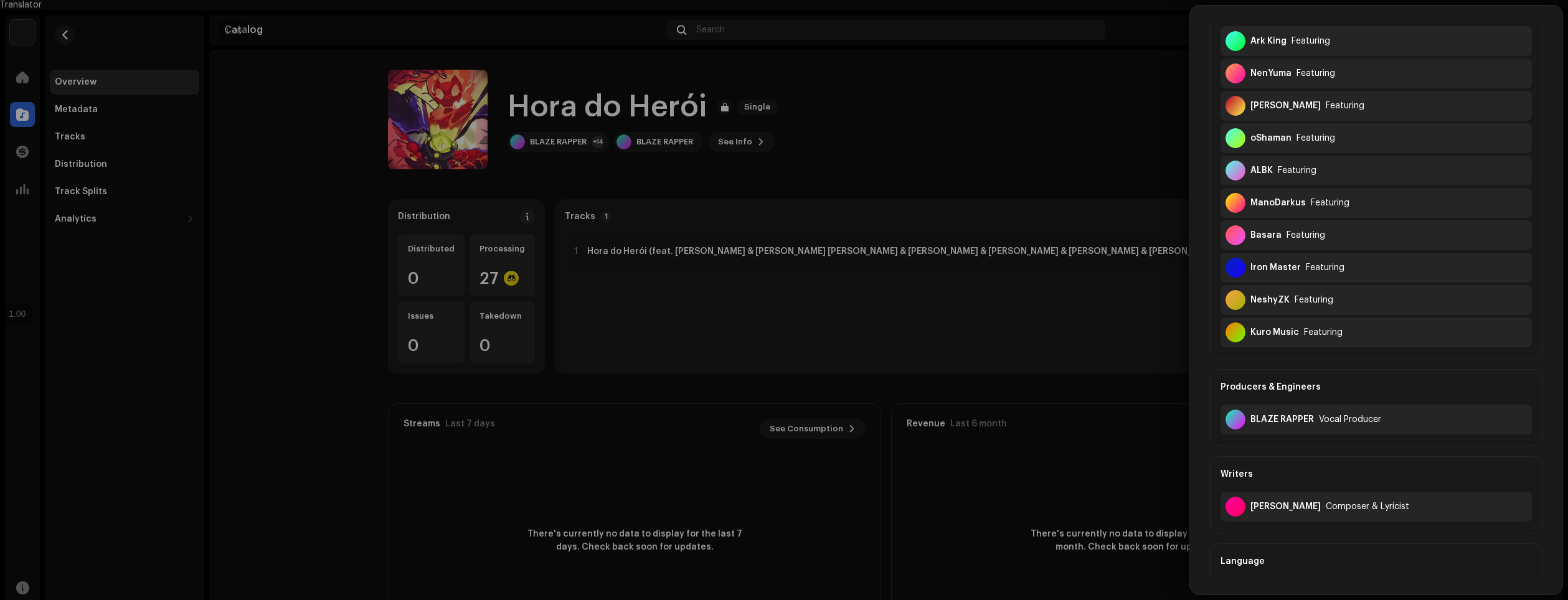
click at [911, 312] on div at bounding box center [784, 300] width 1568 height 600
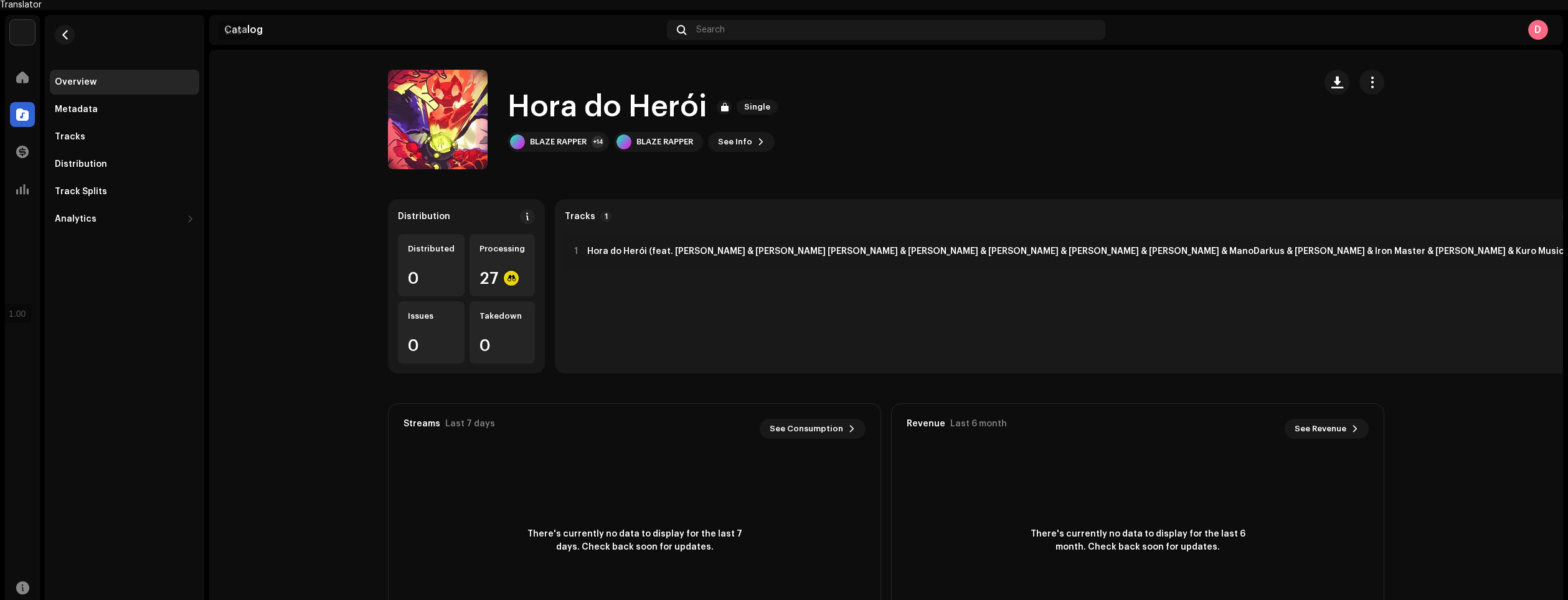
scroll to position [0, 0]
click at [492, 272] on div "27" at bounding box center [502, 278] width 45 height 16
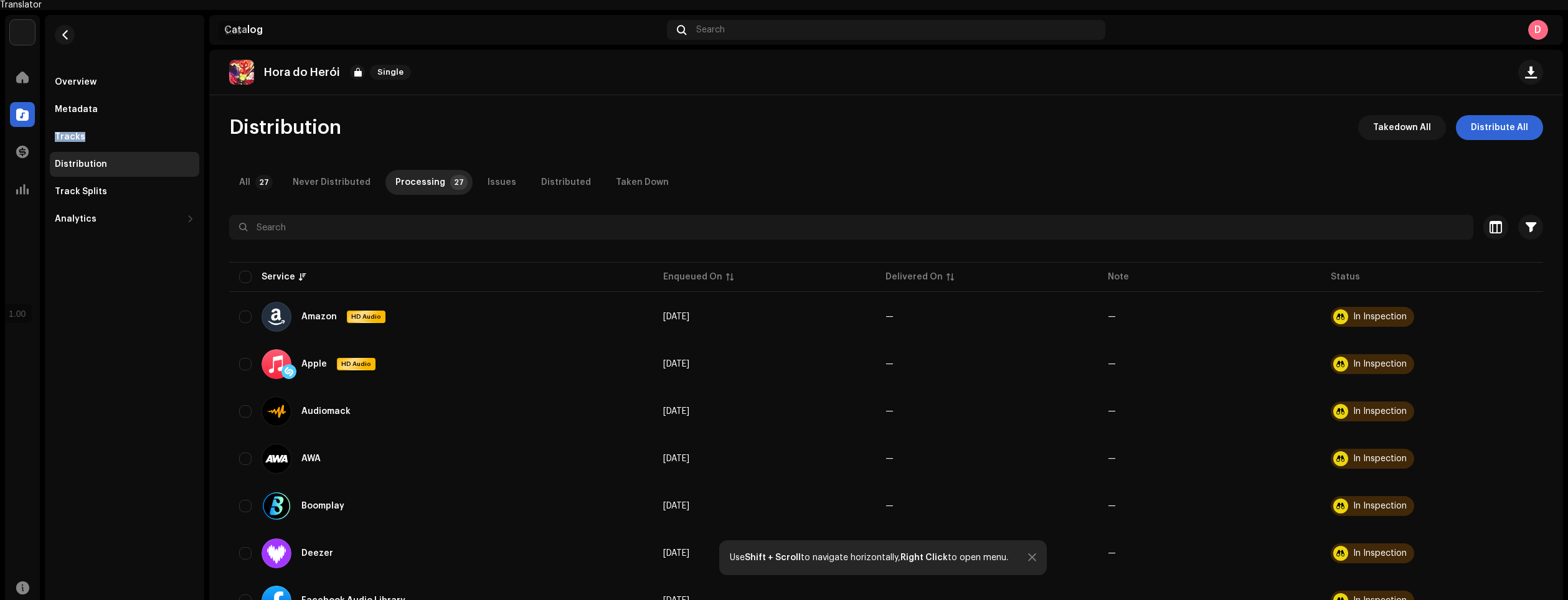
click at [133, 113] on div "Overview Metadata Tracks Distribution Track Splits Analytics Consumption Engage…" at bounding box center [124, 151] width 149 height 162
click at [113, 132] on div "Tracks" at bounding box center [125, 137] width 140 height 10
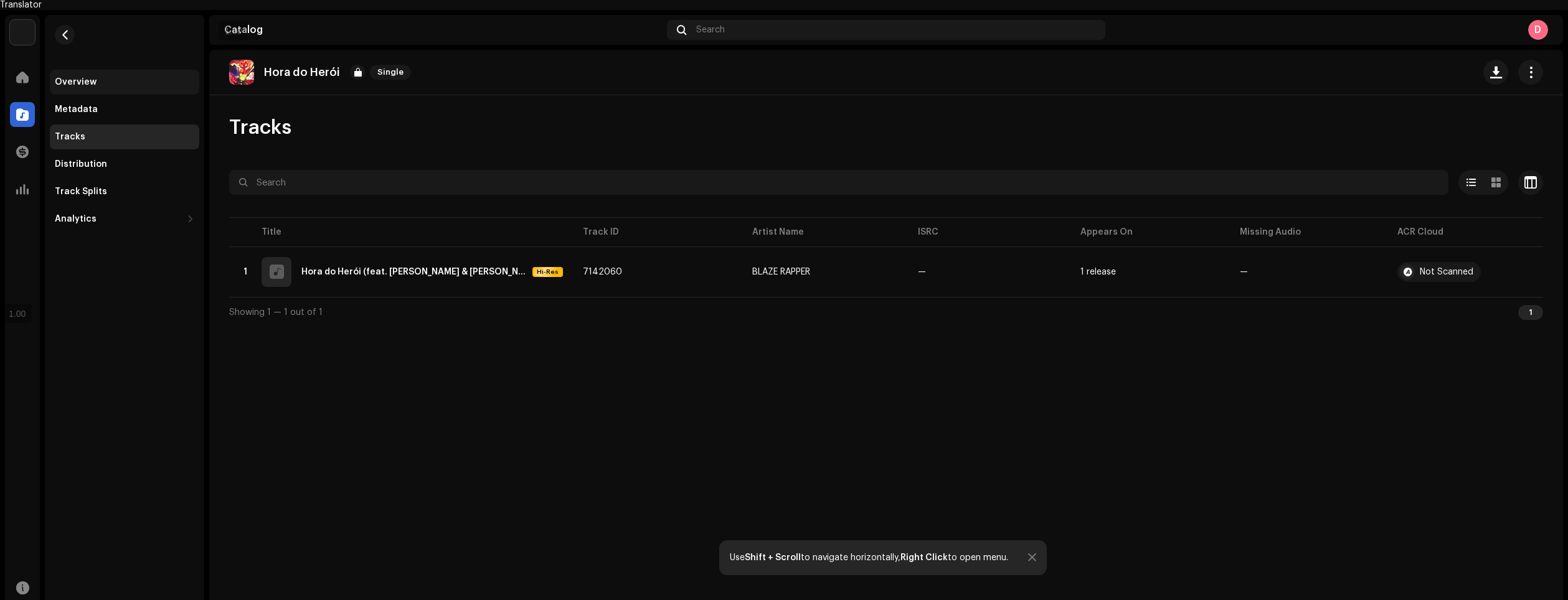
click at [130, 78] on div "Overview" at bounding box center [124, 82] width 149 height 25
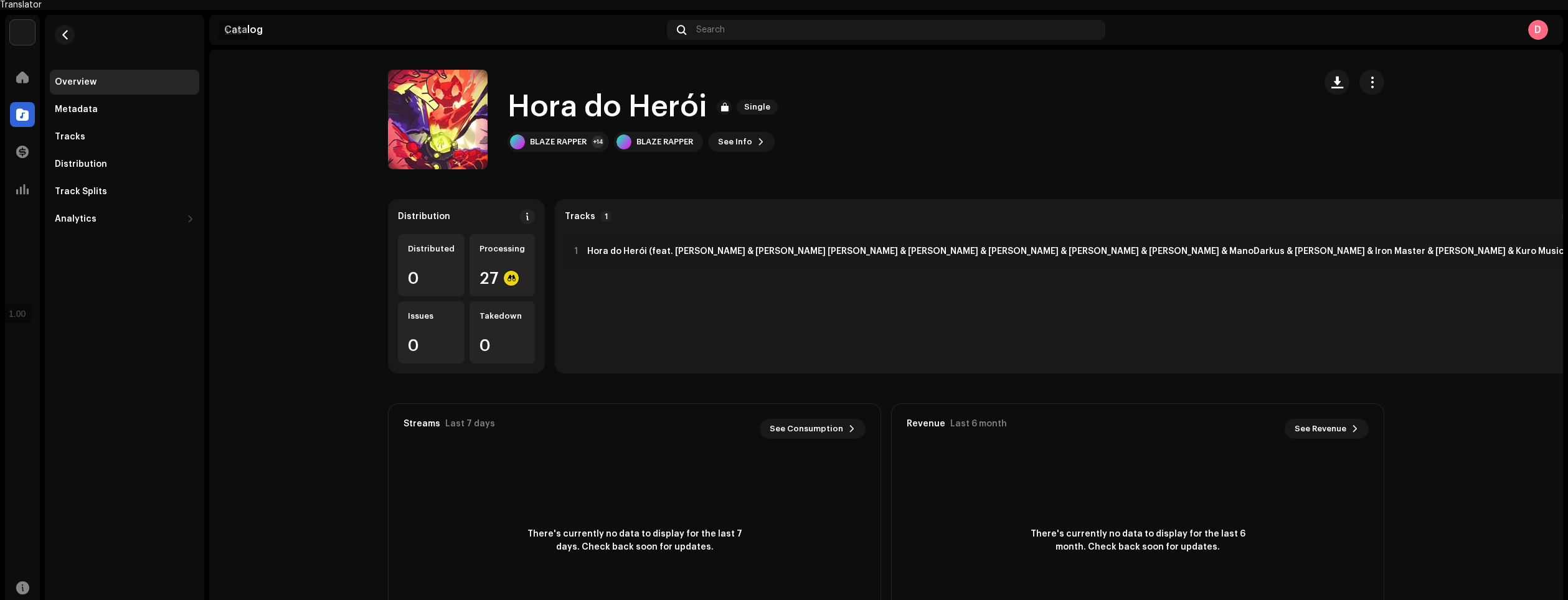
click at [300, 188] on catalog-releases-details-overview "Hora do Herói Single Hora do Herói Single BLAZE RAPPER +14 BLAZE RAPPER See Inf…" at bounding box center [886, 361] width 1354 height 622
click at [31, 64] on div at bounding box center [22, 77] width 25 height 25
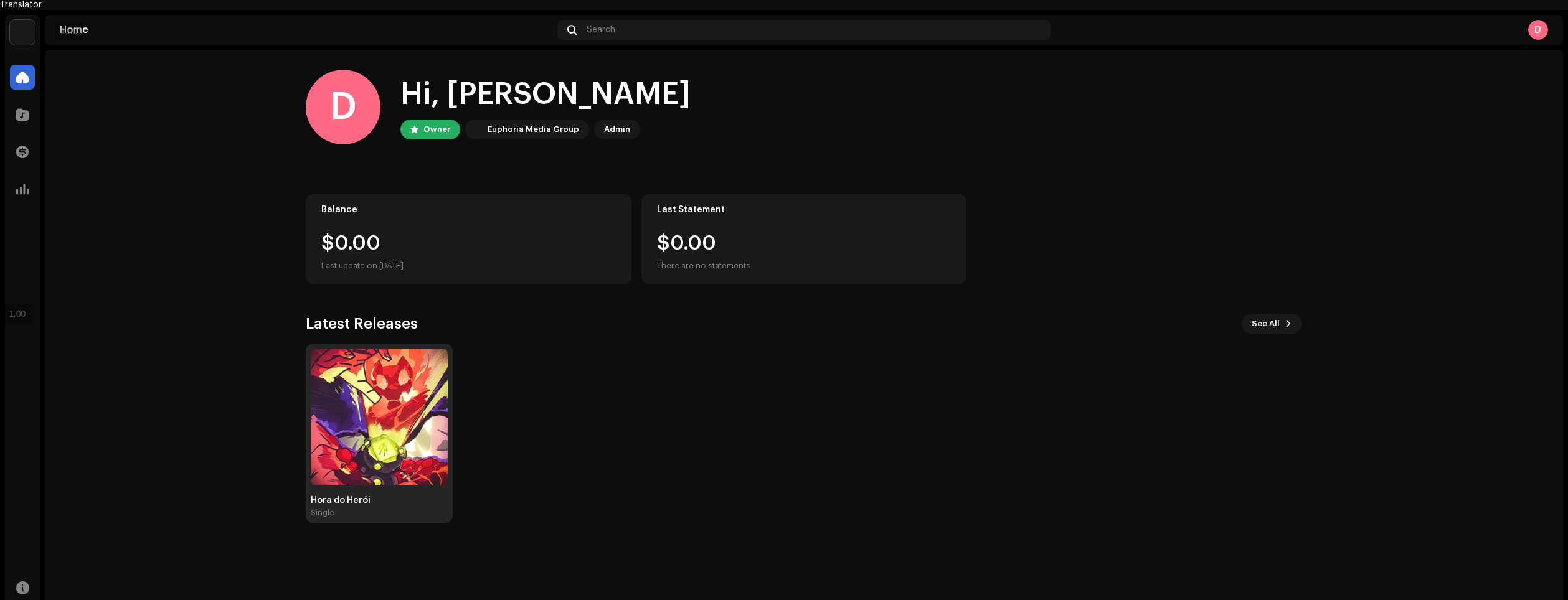
click at [377, 427] on img at bounding box center [379, 417] width 137 height 137
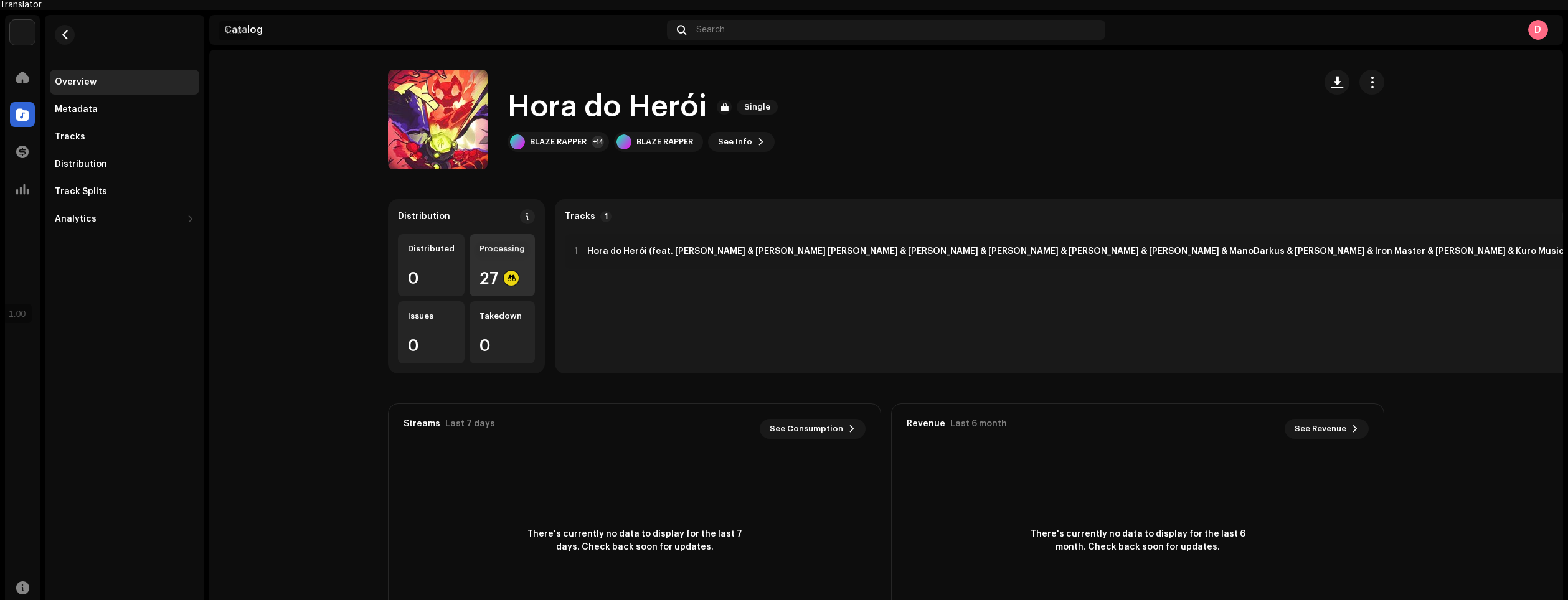
click at [504, 271] on div at bounding box center [512, 278] width 15 height 15
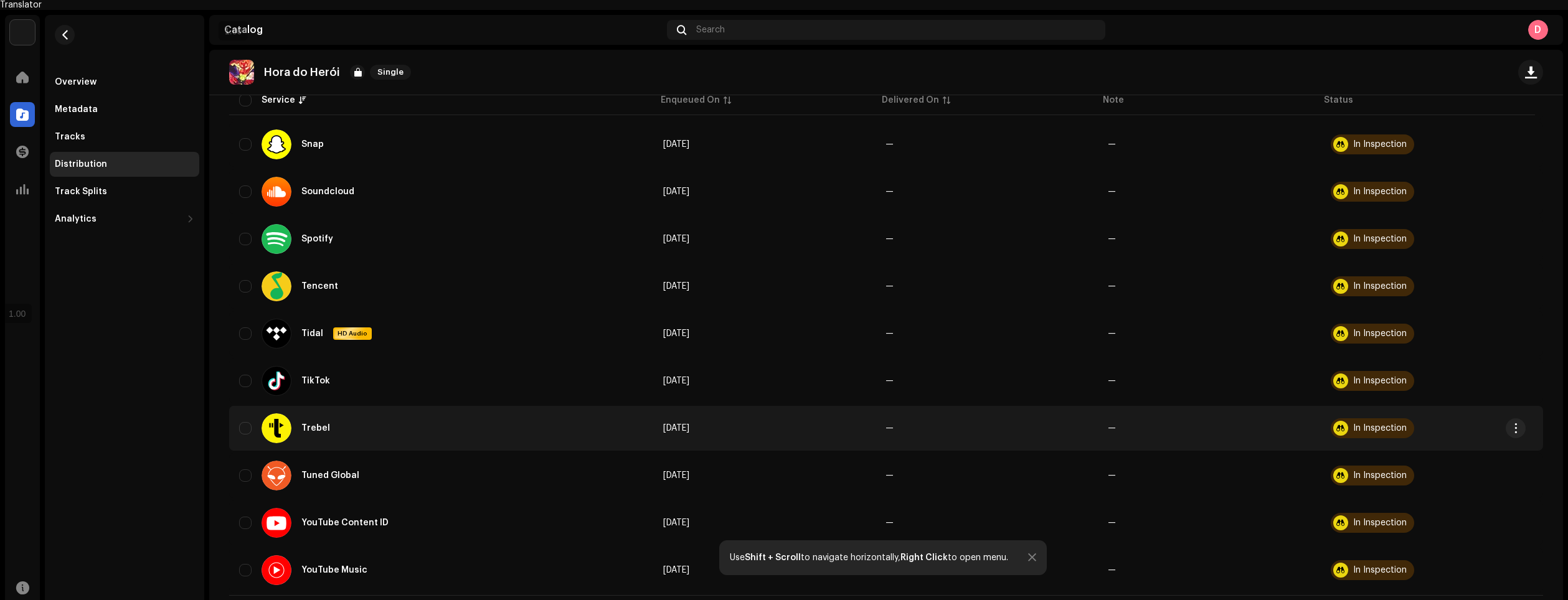
scroll to position [999, 0]
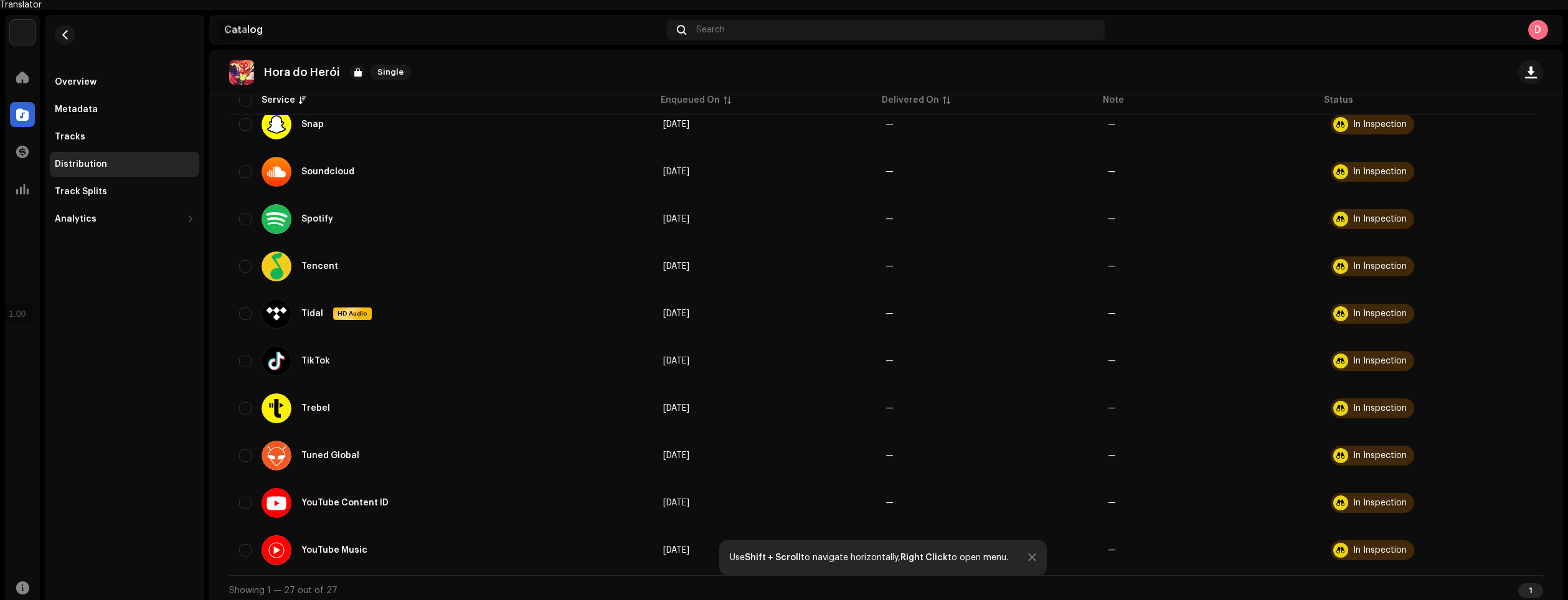
drag, startPoint x: 1563, startPoint y: 432, endPoint x: 1561, endPoint y: 405, distance: 27.1
click at [1561, 405] on div "Blaze Home Catalog Transactions Analytics Resources Overview Metadata Tracks Di…" at bounding box center [784, 310] width 1568 height 600
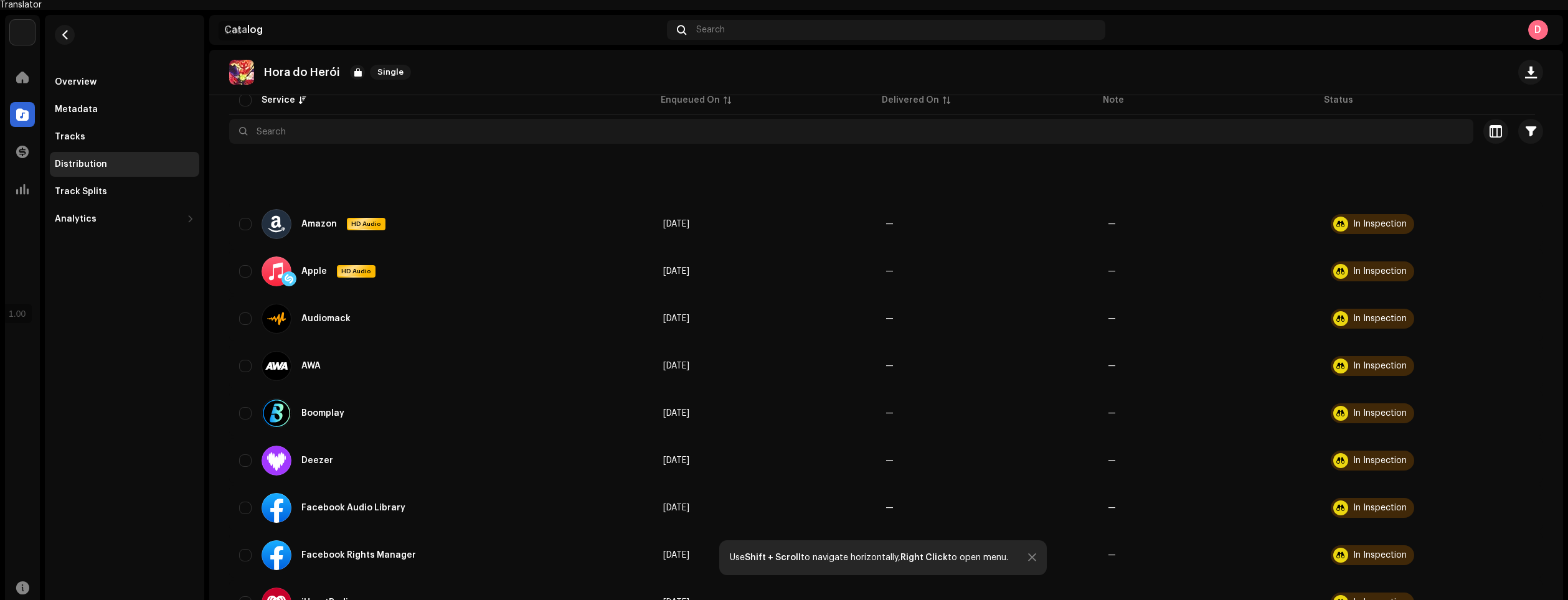
scroll to position [0, 0]
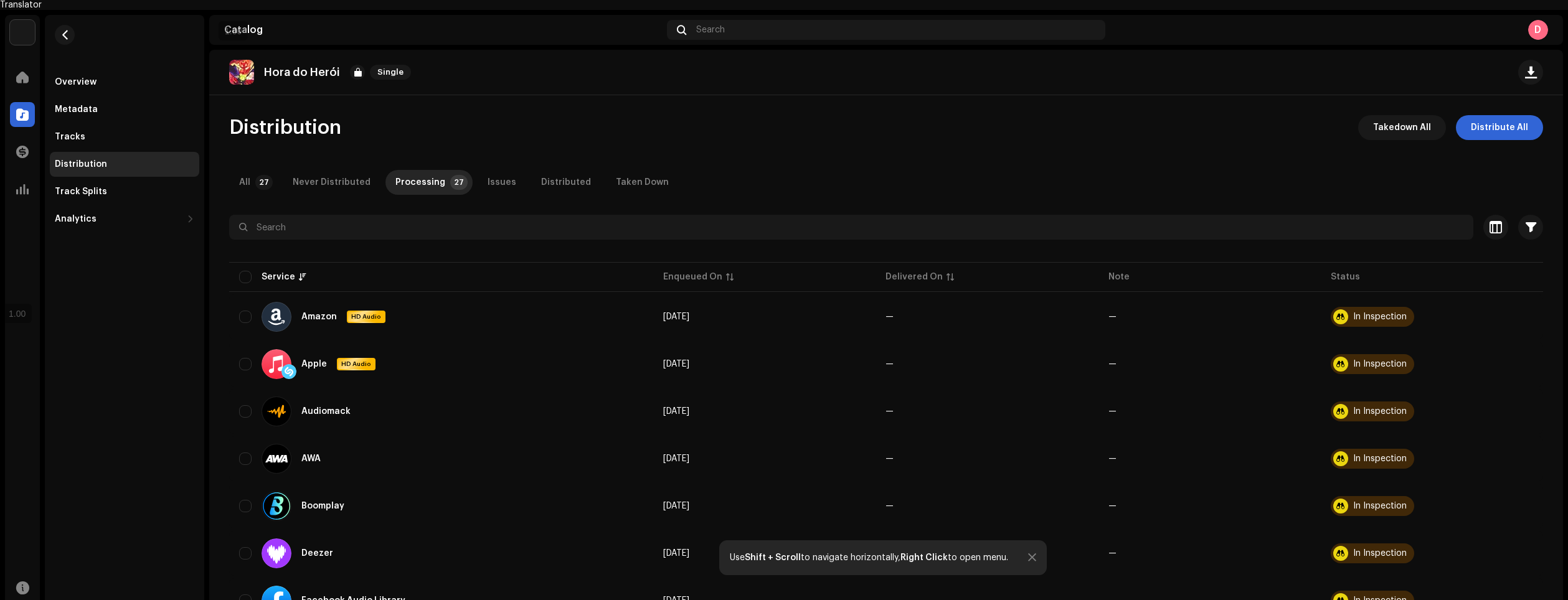
click at [339, 174] on div "Never Distributed" at bounding box center [331, 182] width 78 height 25
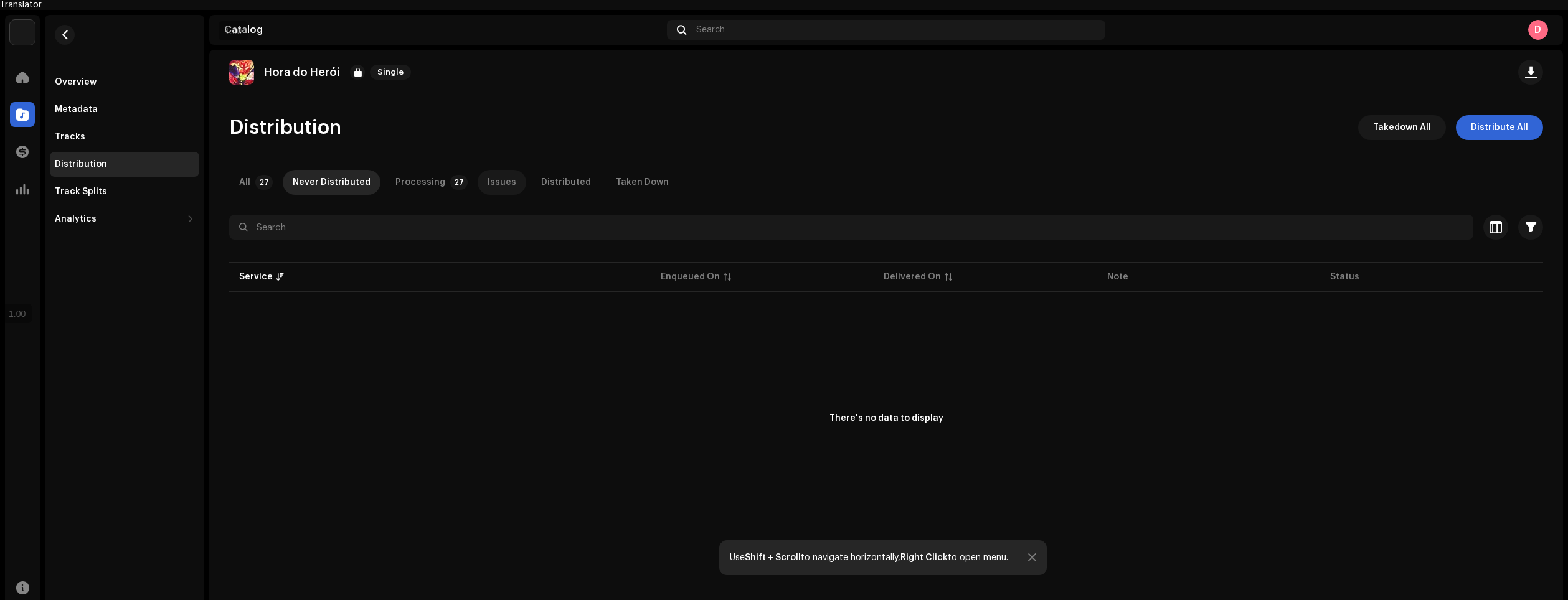
click at [488, 170] on div "Issues" at bounding box center [502, 182] width 28 height 25
click at [552, 176] on div "Distributed" at bounding box center [566, 182] width 50 height 25
click at [638, 171] on div "Taken Down" at bounding box center [643, 182] width 53 height 25
click at [136, 125] on div "Tracks" at bounding box center [124, 137] width 149 height 25
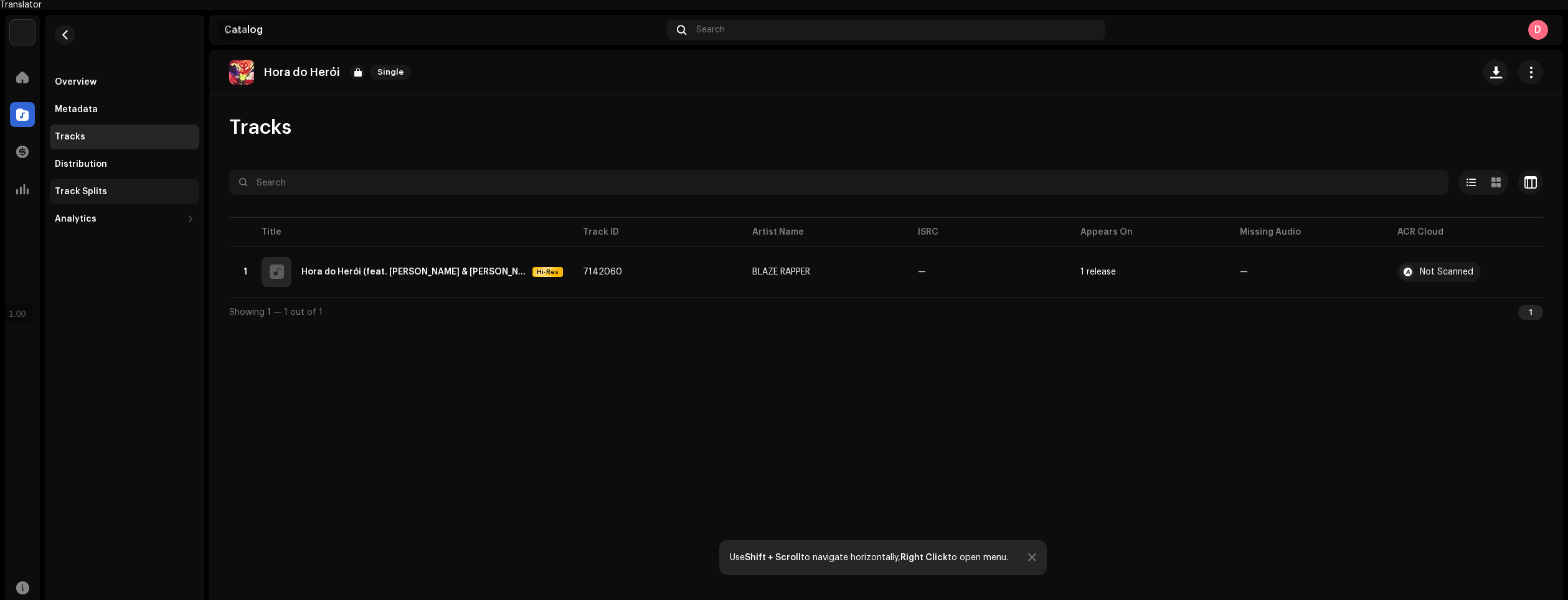
click at [119, 186] on div "Track Splits" at bounding box center [125, 191] width 140 height 10
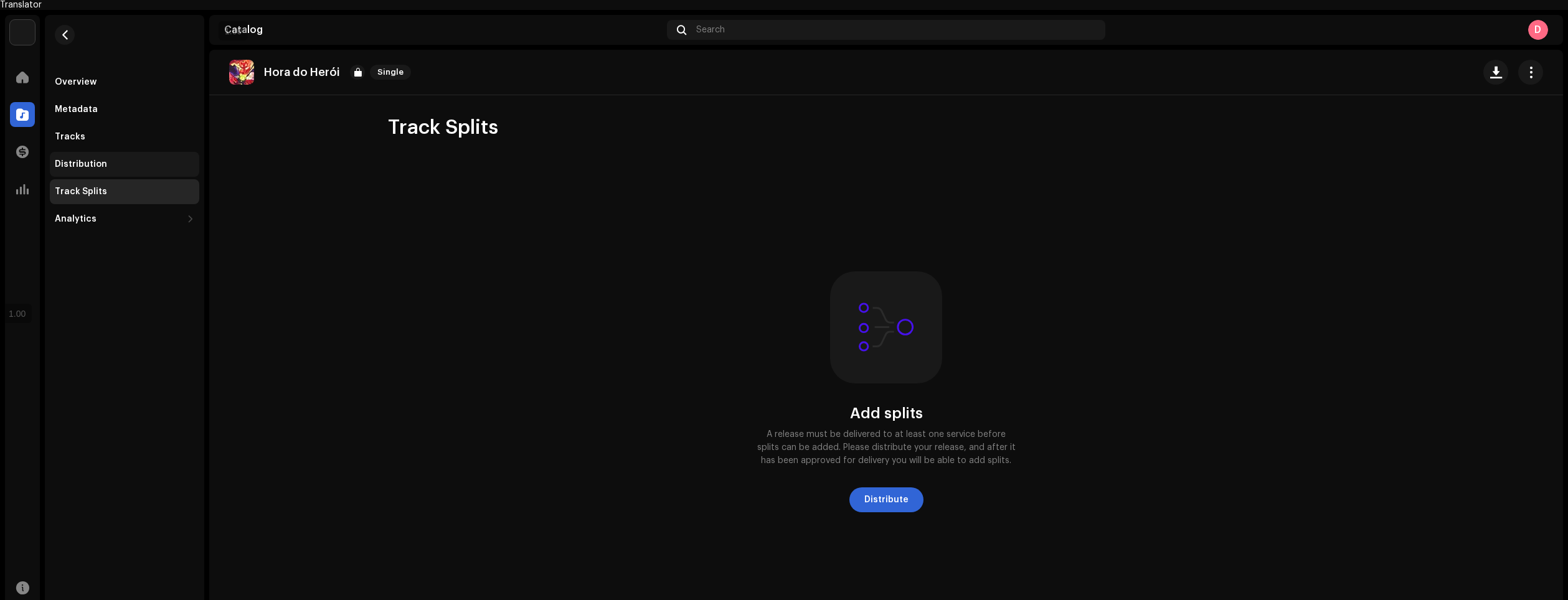
click at [129, 159] on div "Distribution" at bounding box center [125, 164] width 140 height 10
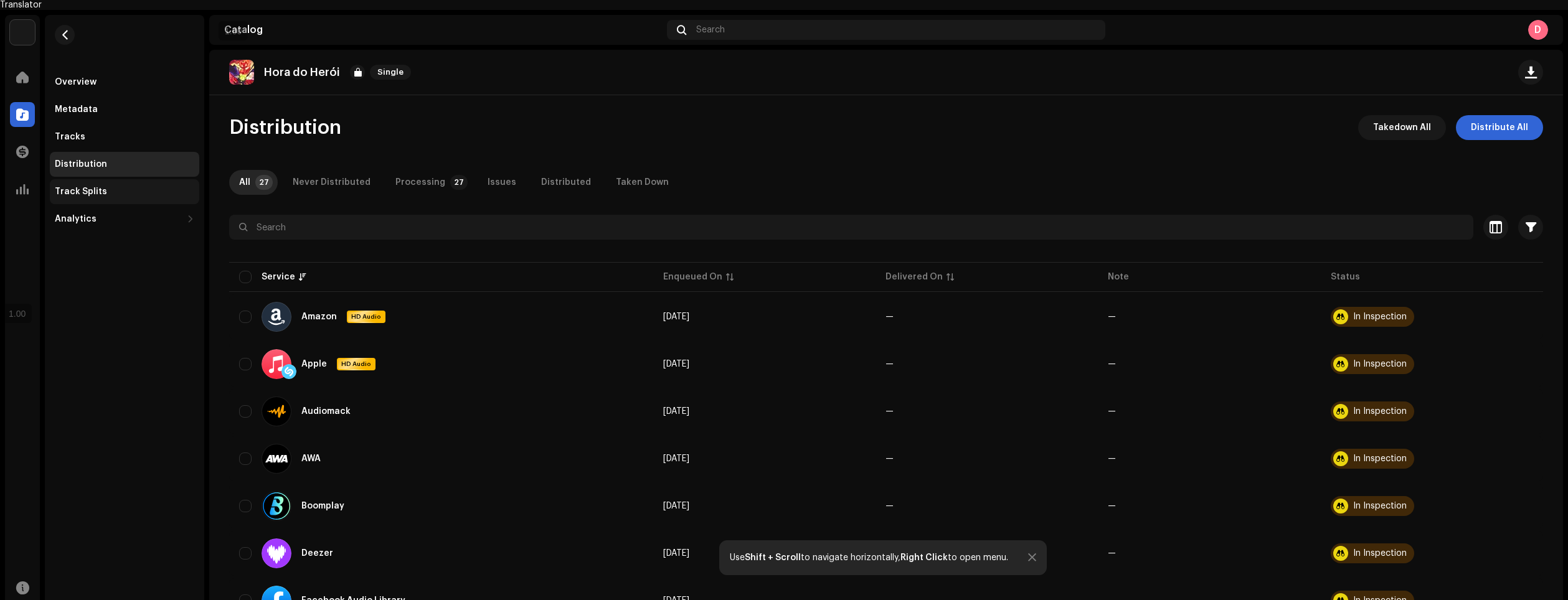
click at [130, 186] on div "Track Splits" at bounding box center [125, 191] width 140 height 10
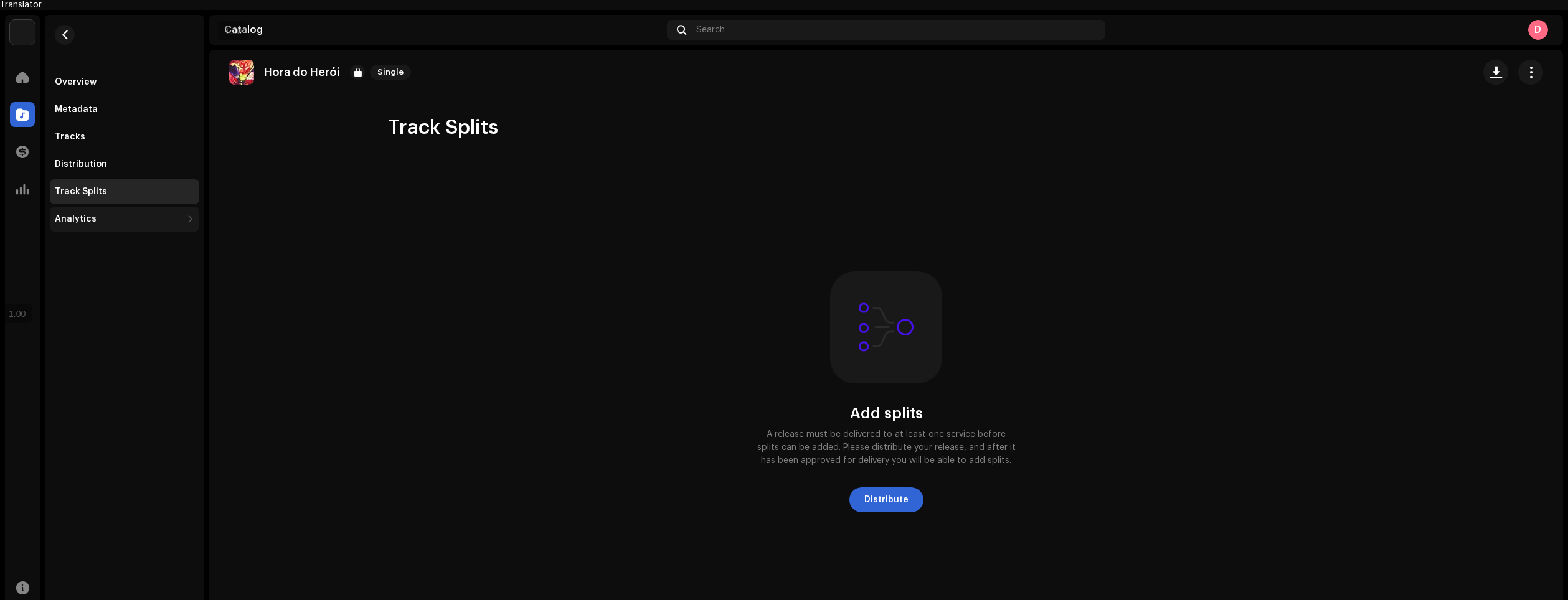
click at [128, 214] on div "Analytics" at bounding box center [118, 219] width 127 height 10
click at [112, 132] on div "Tracks" at bounding box center [125, 137] width 140 height 10
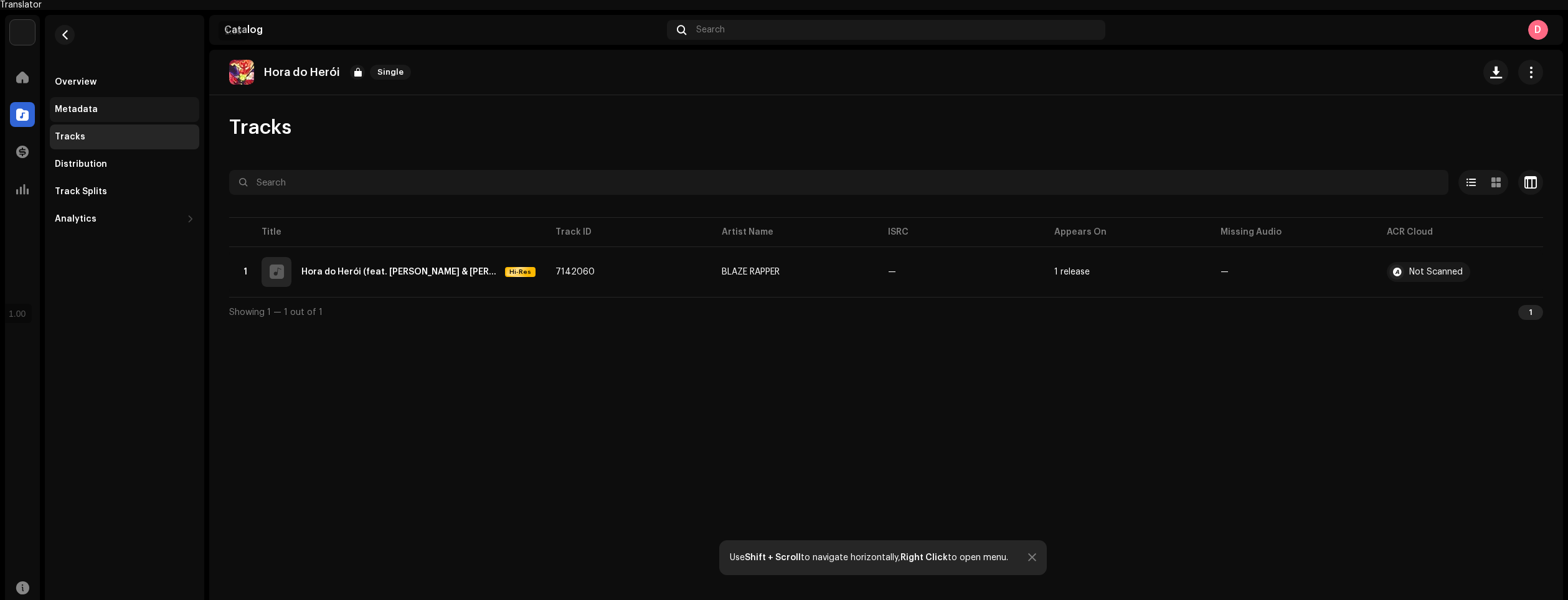
click at [116, 110] on div "Metadata" at bounding box center [124, 109] width 149 height 25
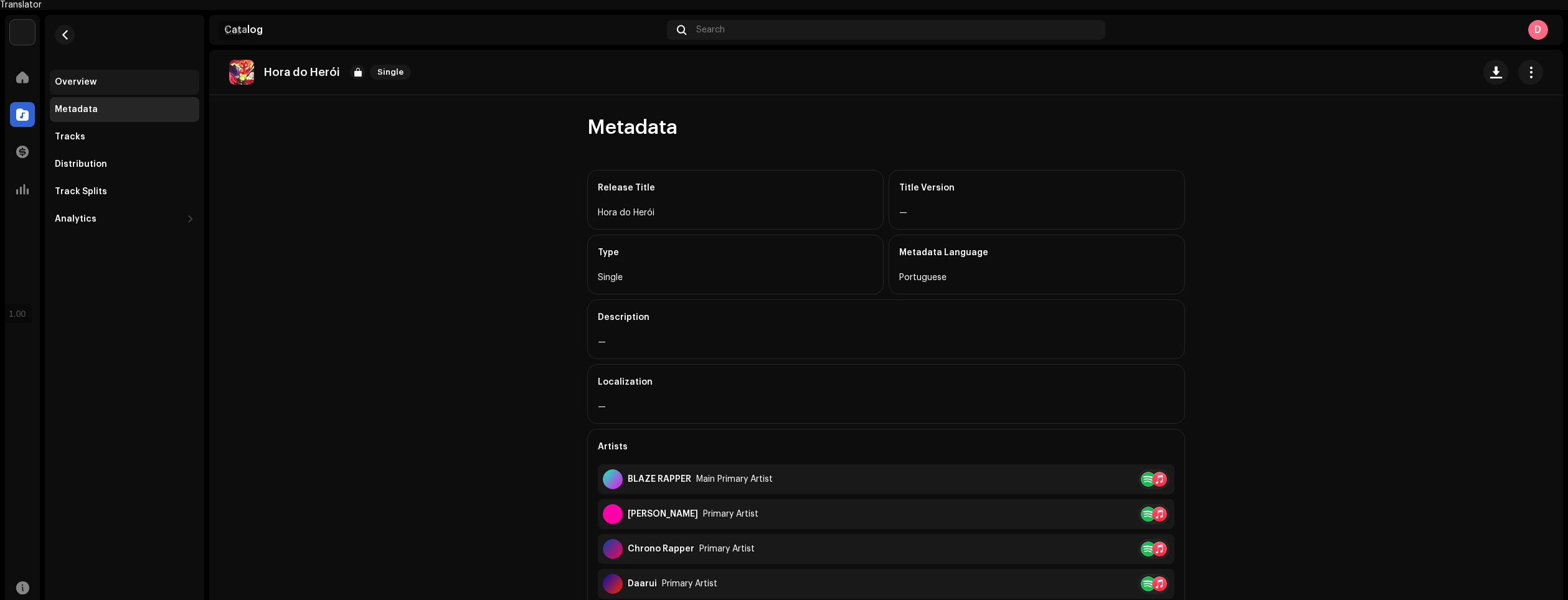
click at [75, 77] on div "Overview" at bounding box center [76, 82] width 42 height 10
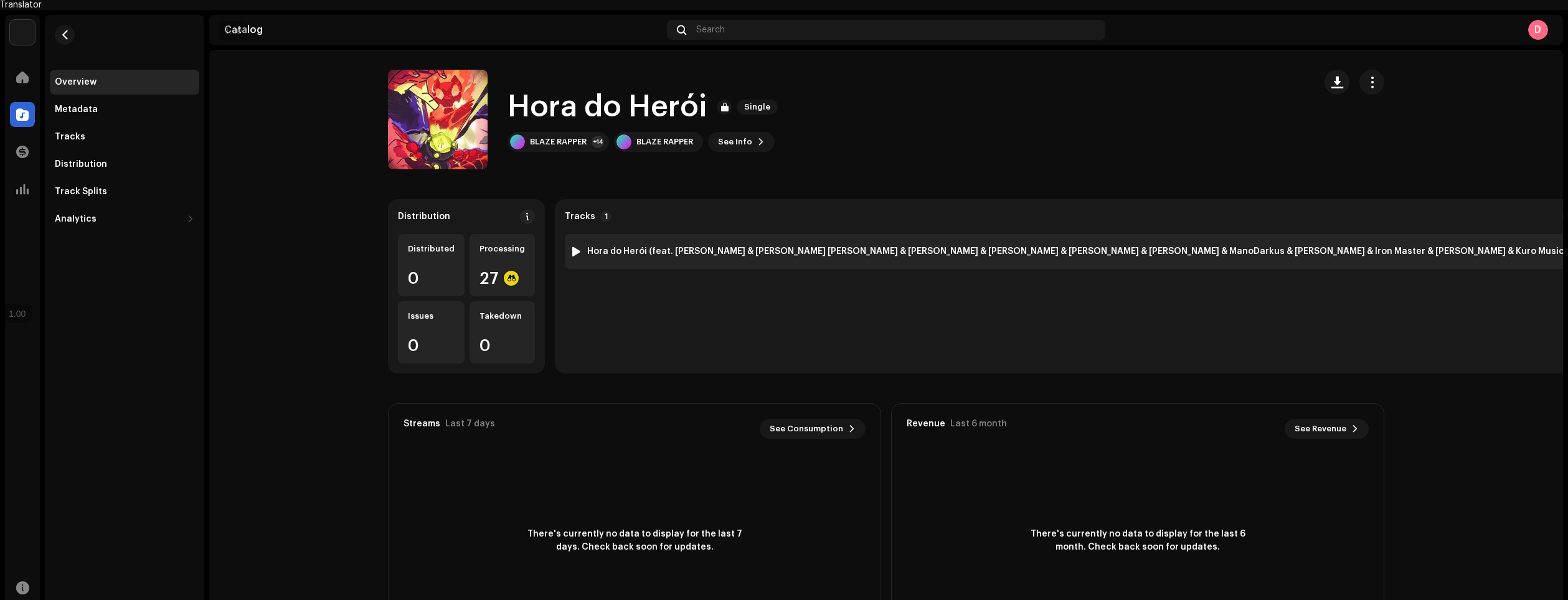
click at [572, 246] on div at bounding box center [577, 251] width 9 height 10
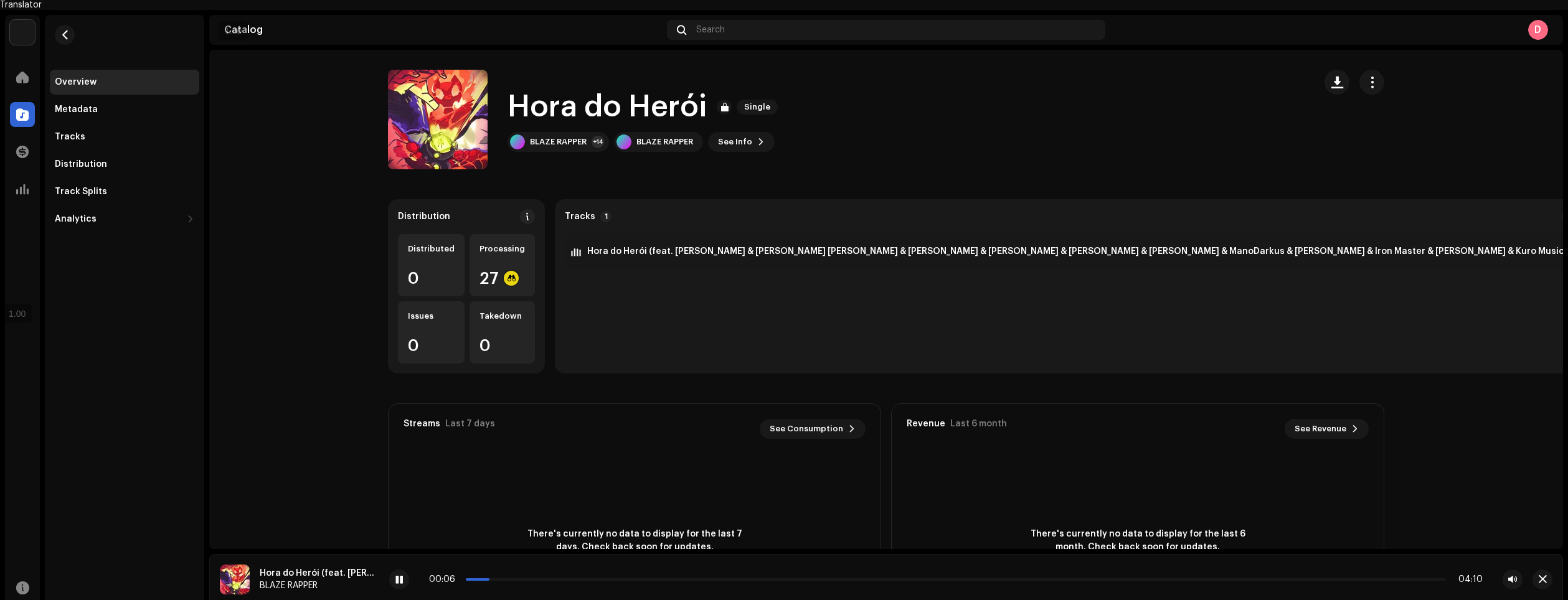
click at [554, 574] on div "00:06 04:10" at bounding box center [955, 579] width 1054 height 10
click at [541, 574] on div "00:07 04:10" at bounding box center [955, 579] width 1054 height 10
click at [546, 574] on div "00:08 04:10" at bounding box center [955, 579] width 1054 height 10
click at [547, 574] on div "00:11 04:10" at bounding box center [955, 579] width 1054 height 10
click at [539, 574] on div "00:12 04:10" at bounding box center [955, 579] width 1054 height 10
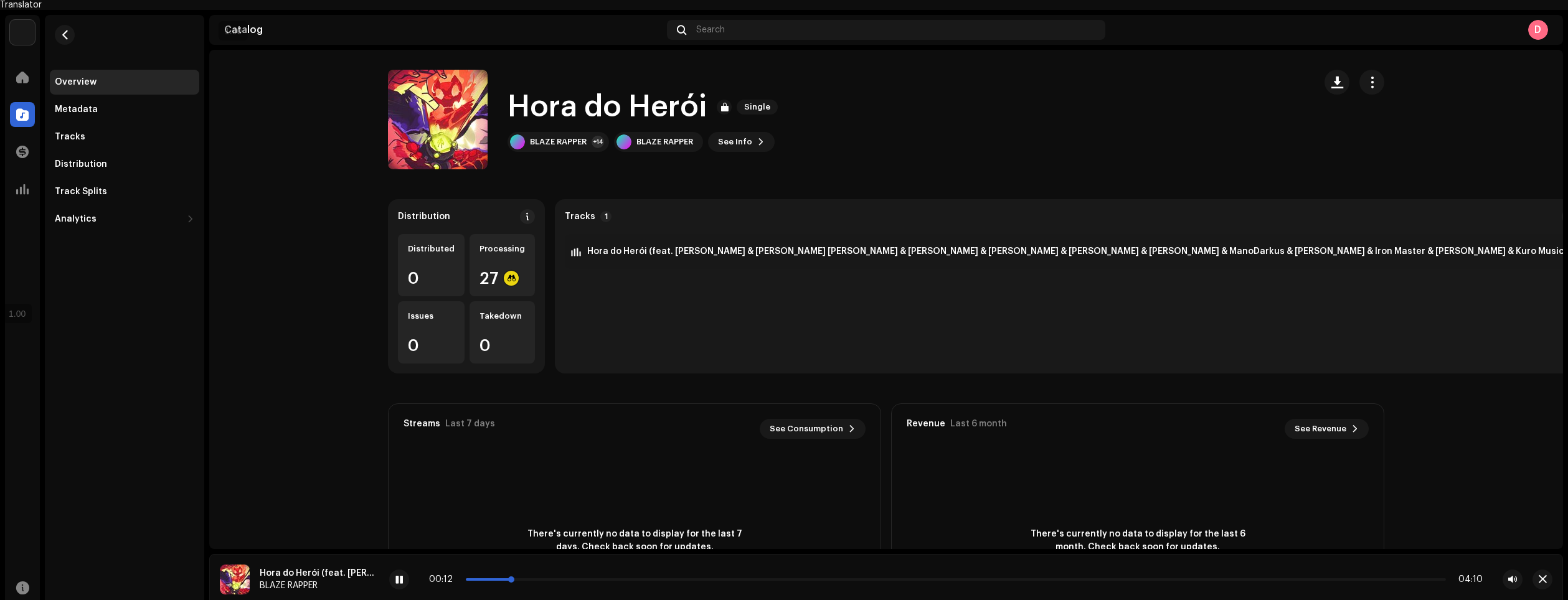
click at [545, 578] on p-slider at bounding box center [956, 580] width 980 height 3
click at [609, 578] on p-slider at bounding box center [956, 580] width 980 height 3
click at [856, 578] on p-slider at bounding box center [956, 580] width 980 height 3
click at [1016, 574] on div "01:59 04:10" at bounding box center [955, 579] width 1054 height 10
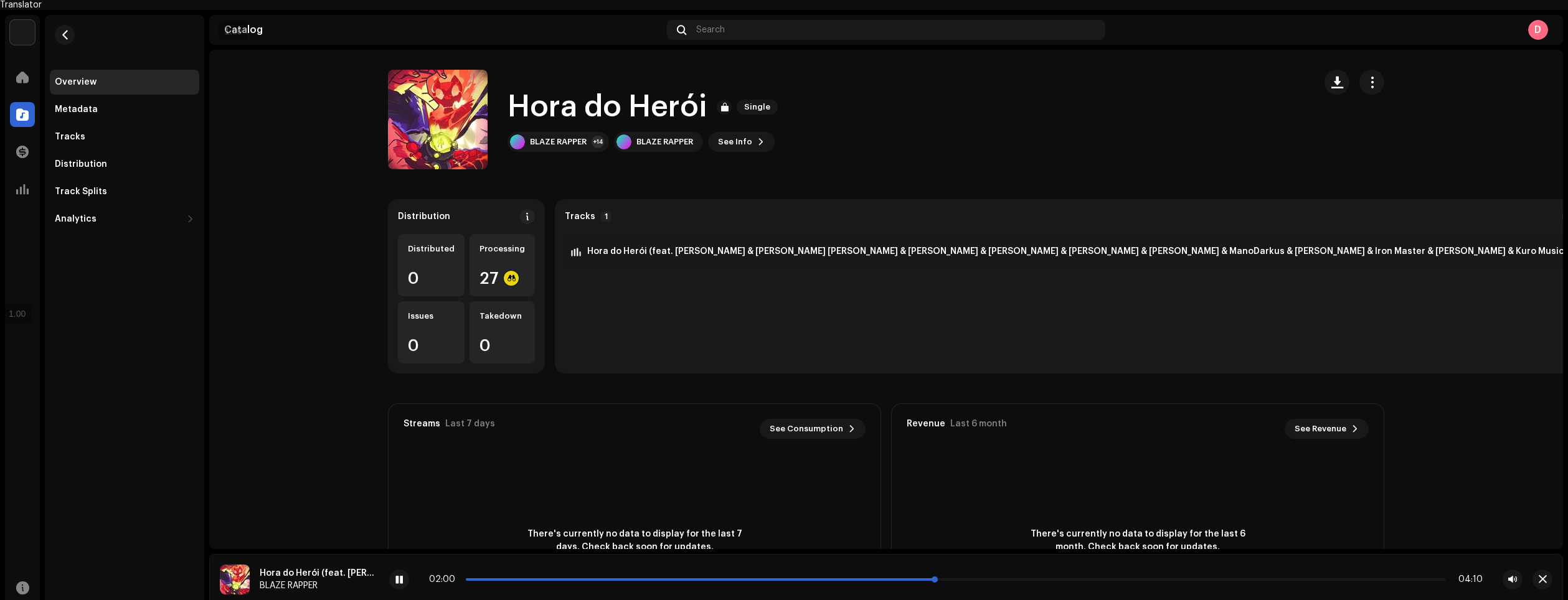
click at [1012, 578] on p-slider at bounding box center [956, 580] width 980 height 3
click at [736, 138] on span "See Info" at bounding box center [735, 142] width 34 height 25
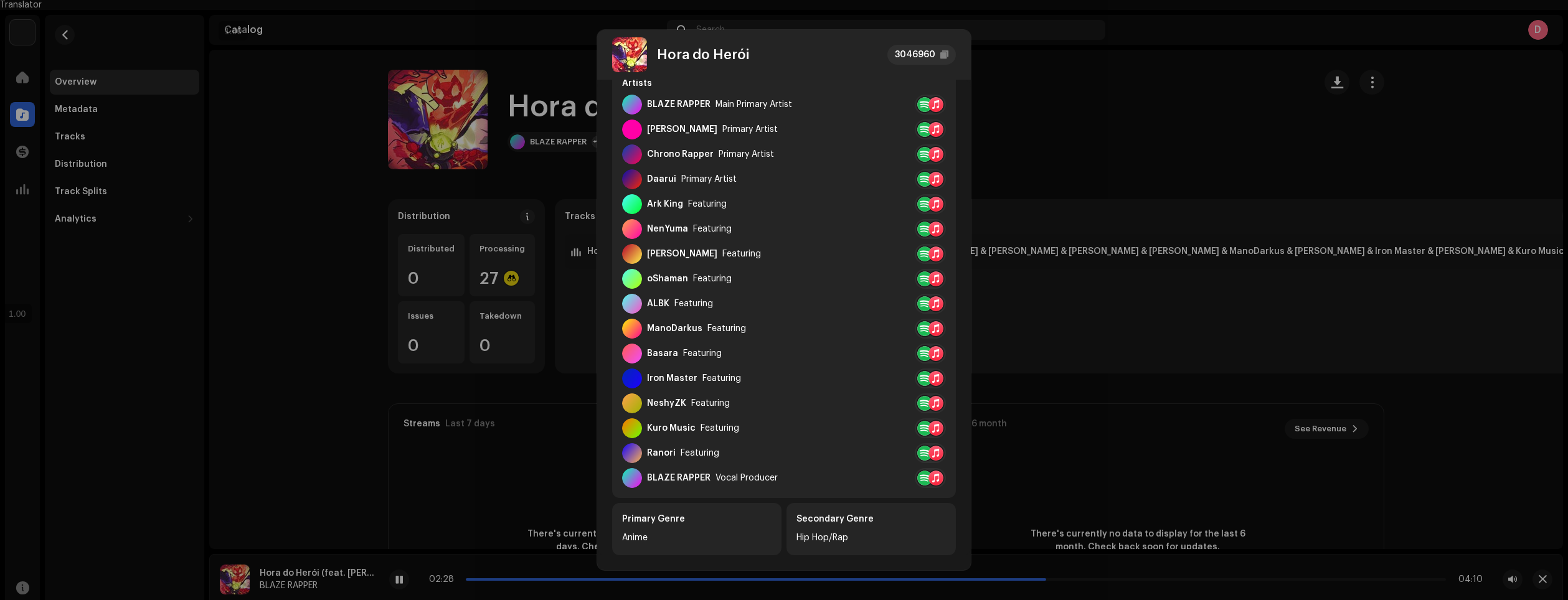
scroll to position [186, 0]
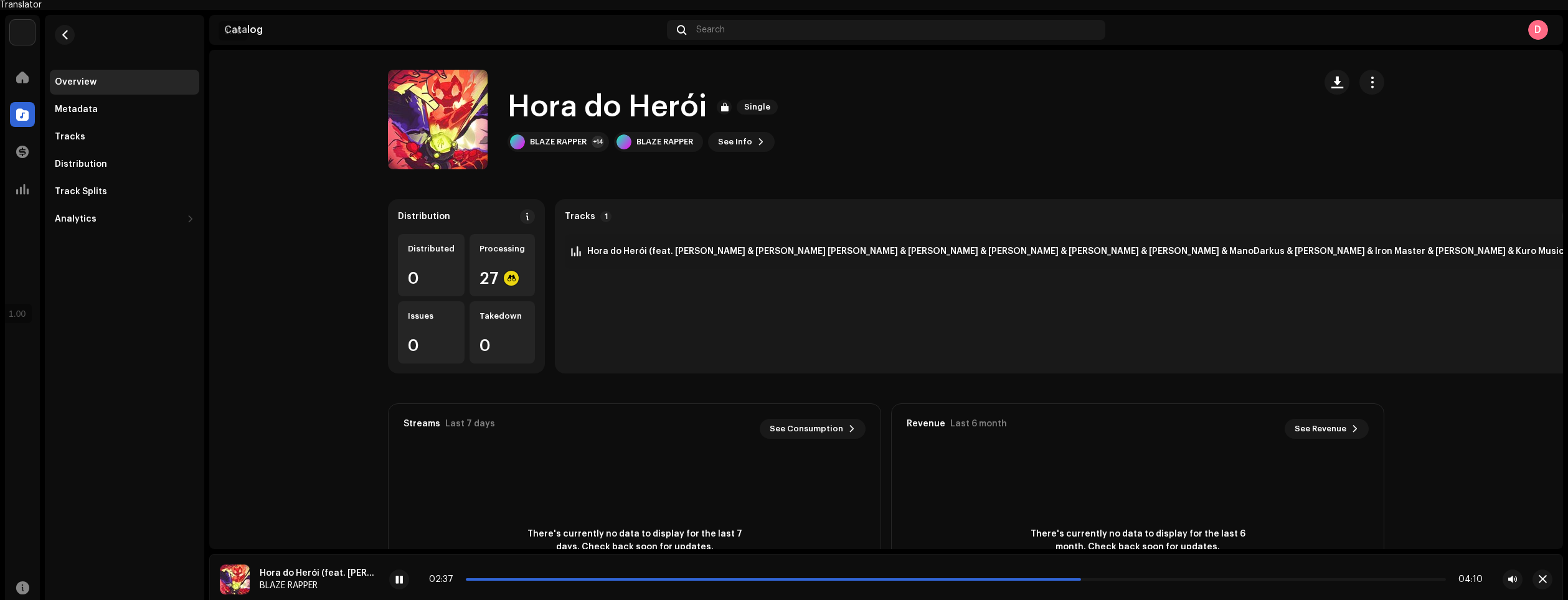
click at [1050, 169] on div "Hora do Herói 3046960 Metadata Distribution Metadata Language Portuguese Releas…" at bounding box center [784, 300] width 1568 height 600
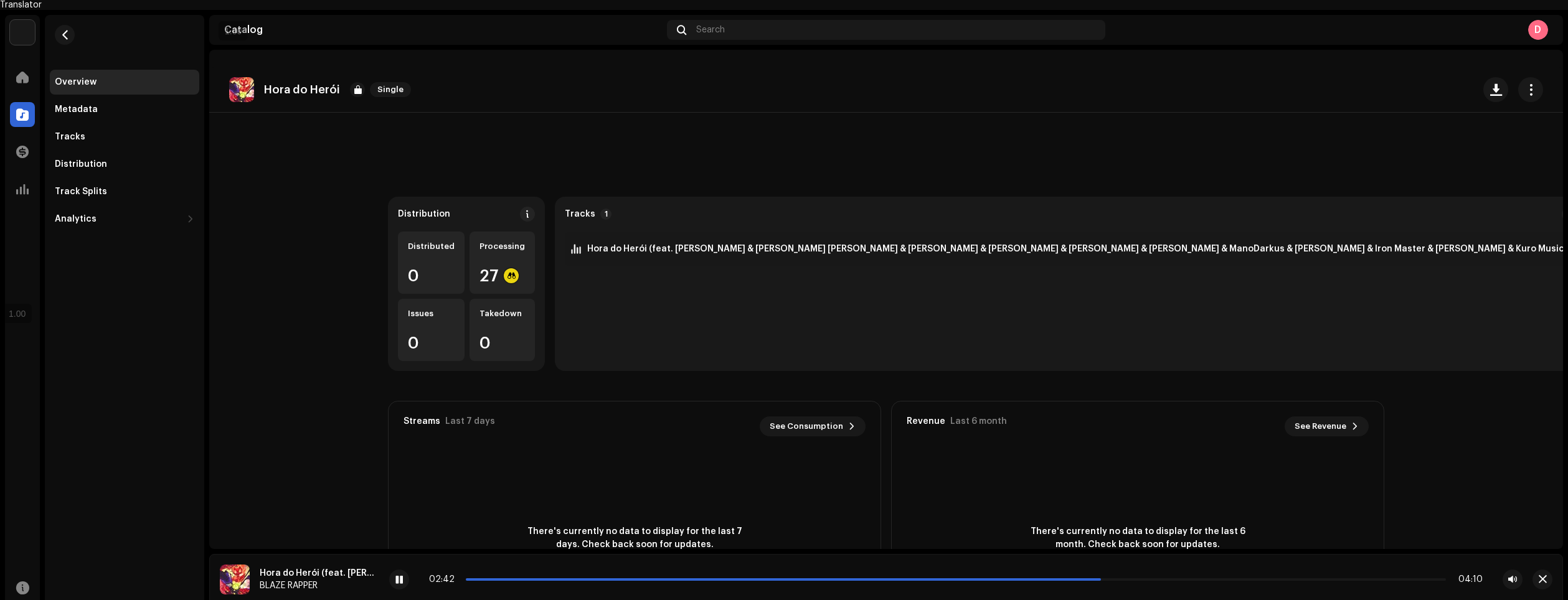
scroll to position [0, 0]
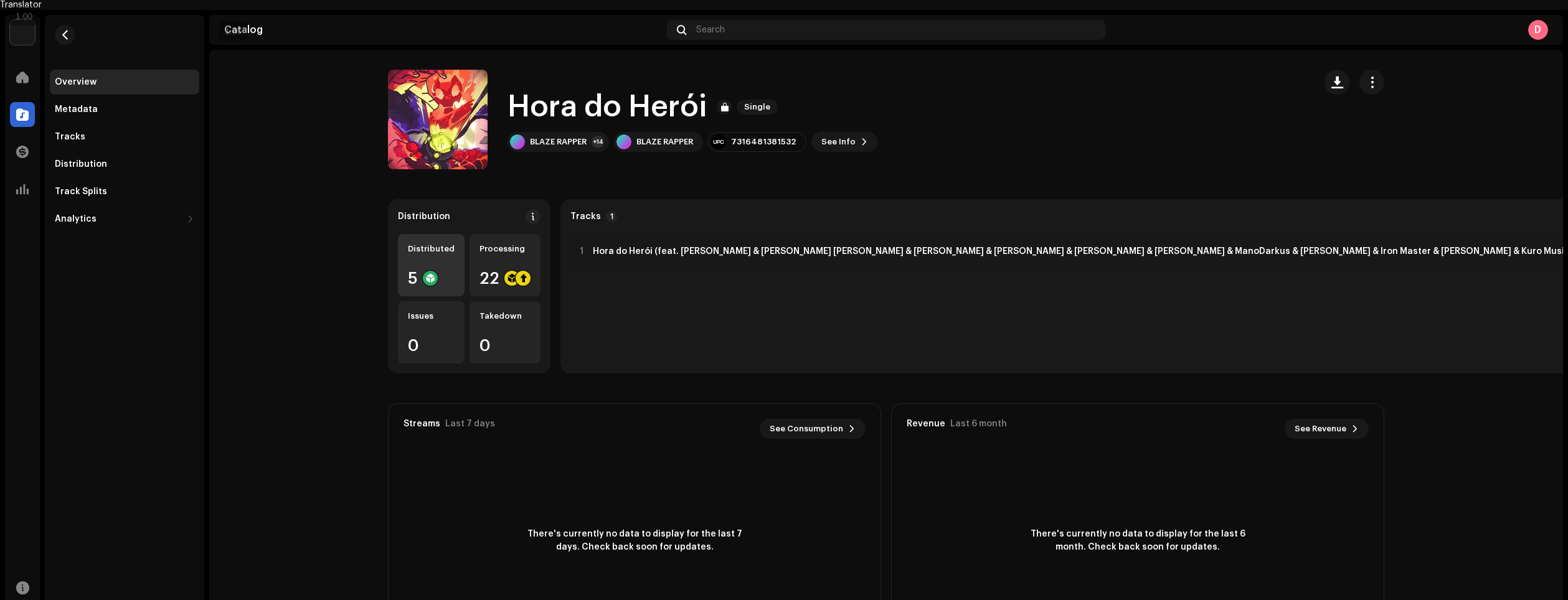
click at [423, 249] on div "Distributed 5" at bounding box center [432, 265] width 66 height 62
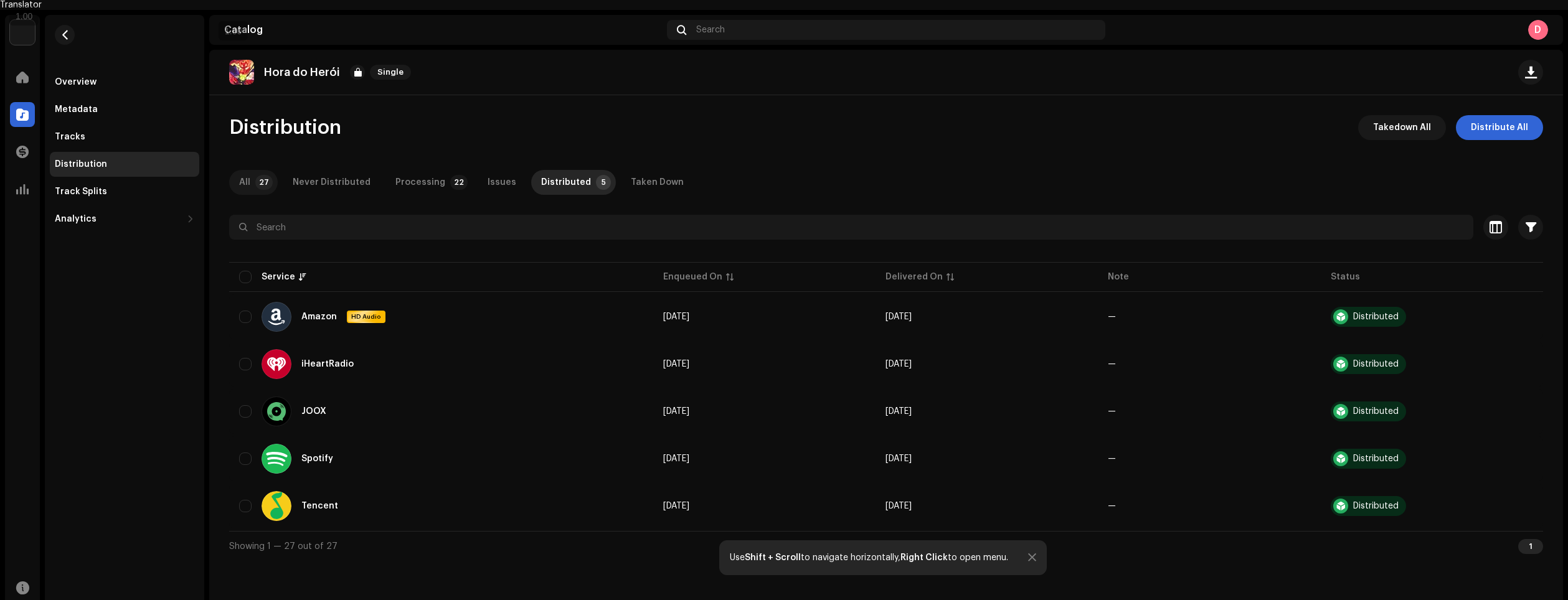
click at [244, 170] on div "All" at bounding box center [244, 182] width 12 height 25
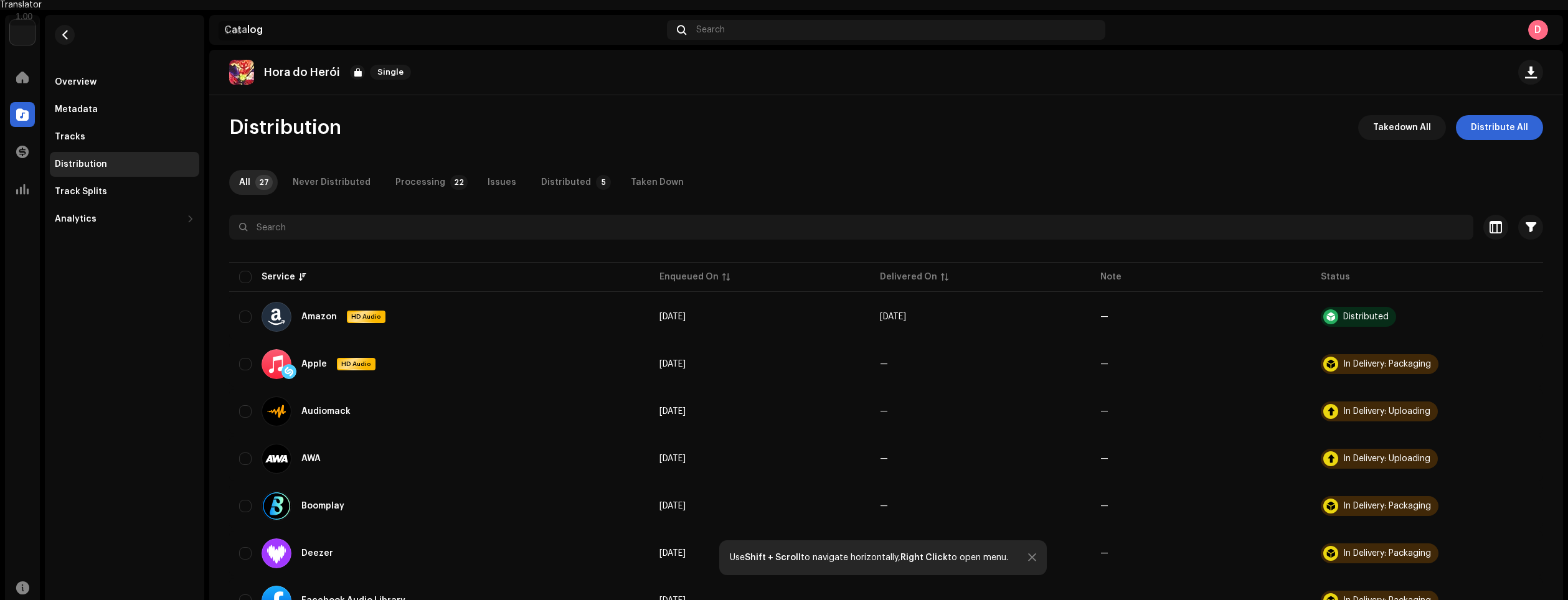
click at [229, 60] on div at bounding box center [242, 72] width 25 height 25
click at [233, 60] on img at bounding box center [242, 72] width 25 height 25
click at [75, 105] on div "Metadata" at bounding box center [124, 109] width 149 height 25
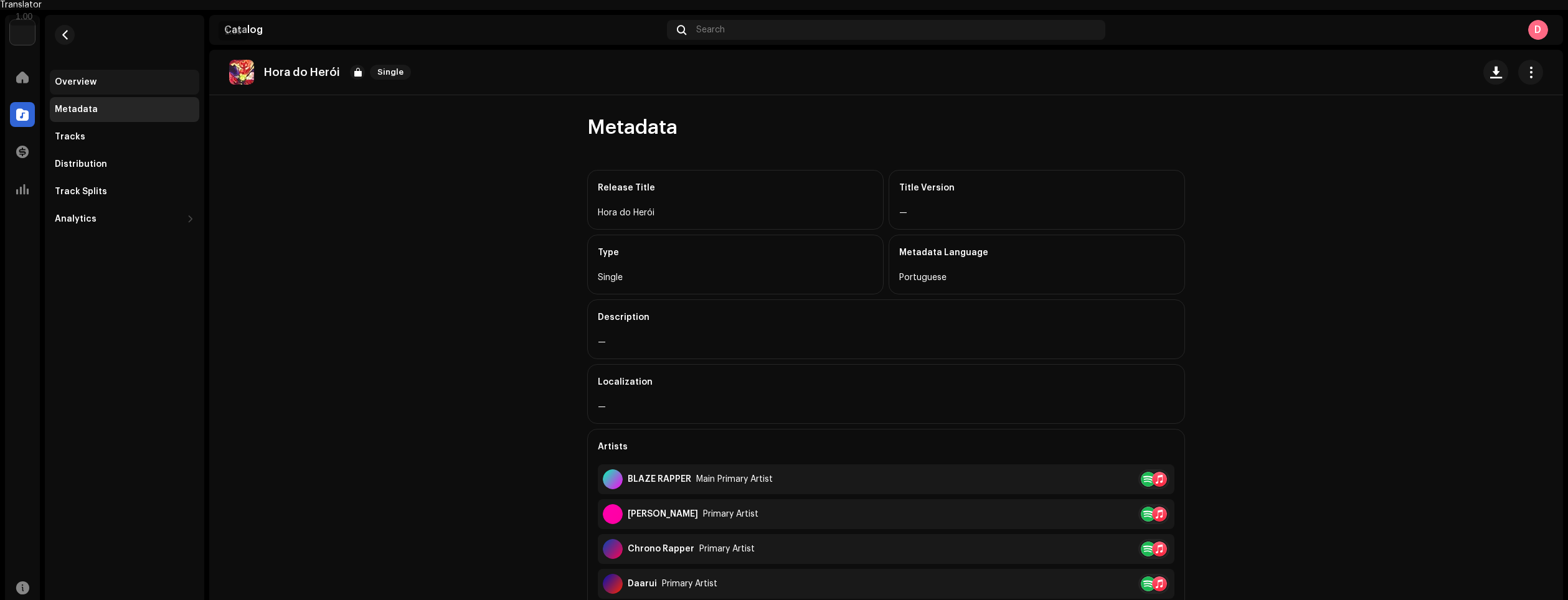
click at [98, 77] on div "Overview" at bounding box center [125, 82] width 140 height 10
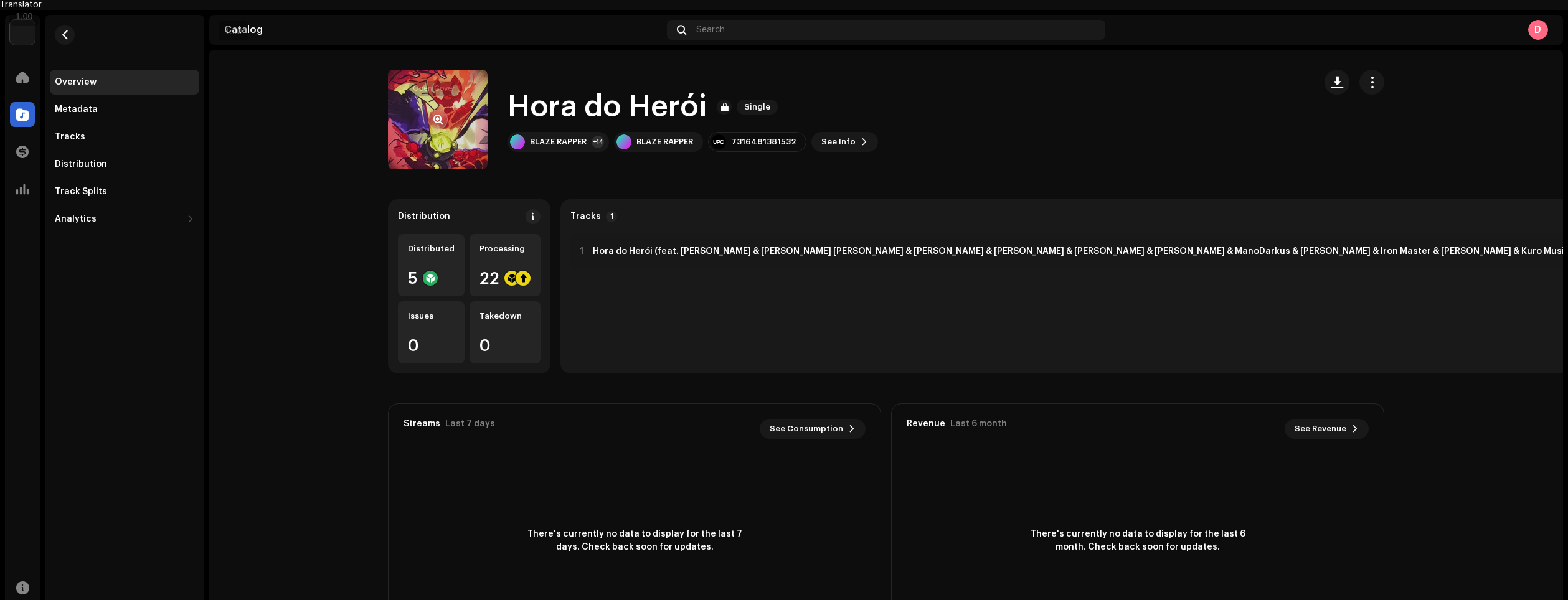
click at [429, 117] on button "button" at bounding box center [438, 119] width 20 height 20
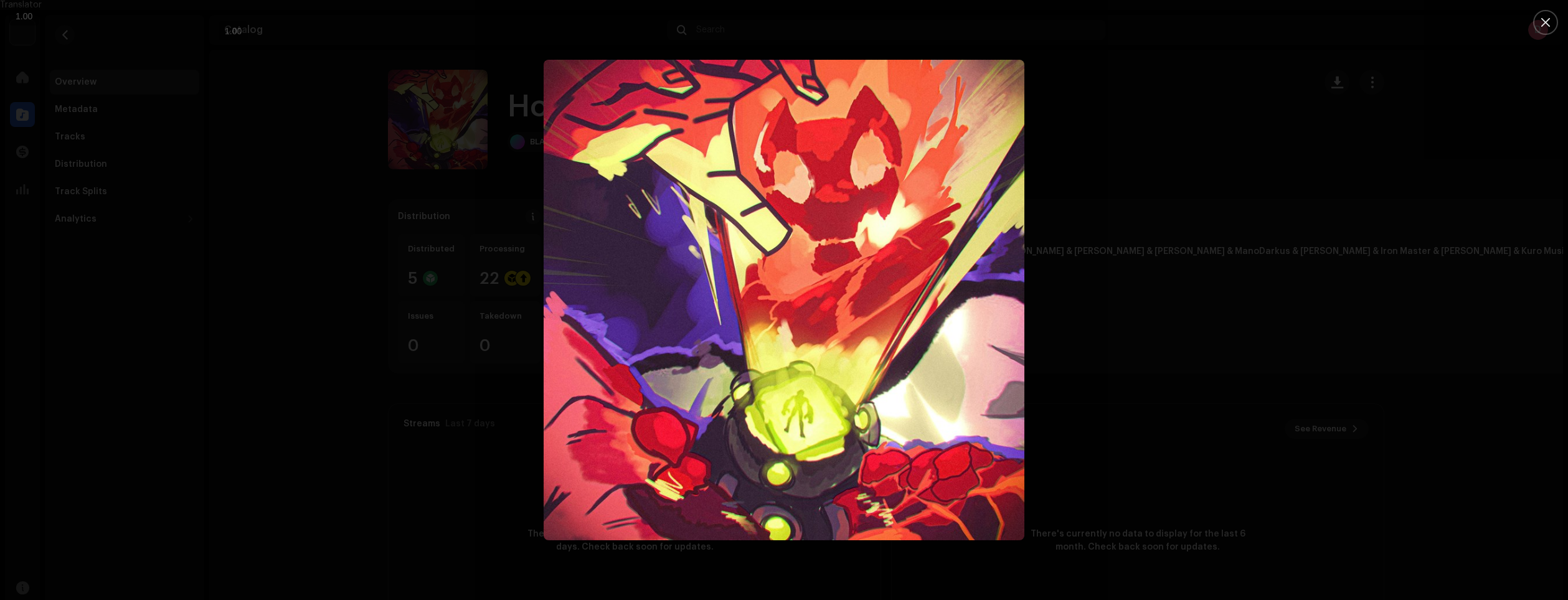
click at [548, 48] on div at bounding box center [784, 300] width 1568 height 600
